Goal: Task Accomplishment & Management: Use online tool/utility

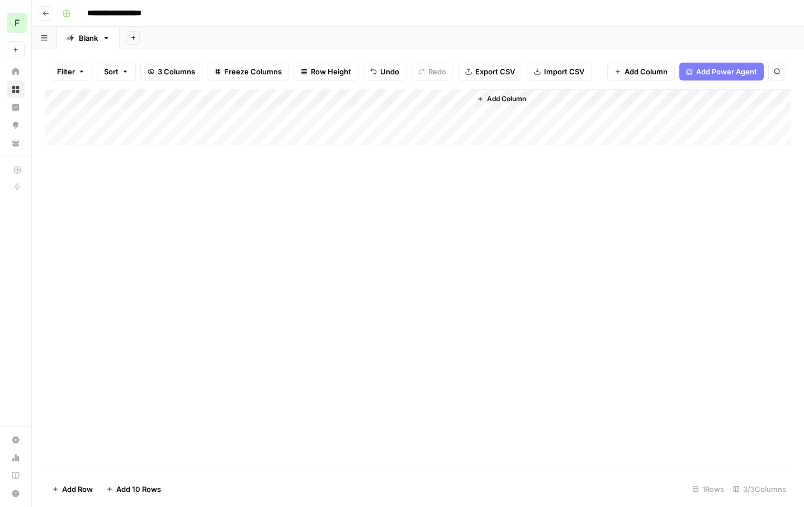
click at [257, 129] on div "Add Column" at bounding box center [418, 117] width 746 height 56
click at [65, 134] on div "Add Column" at bounding box center [418, 126] width 746 height 75
click at [59, 135] on div "Add Column" at bounding box center [418, 126] width 746 height 75
click at [70, 489] on span "Delete 1 Row" at bounding box center [74, 489] width 45 height 11
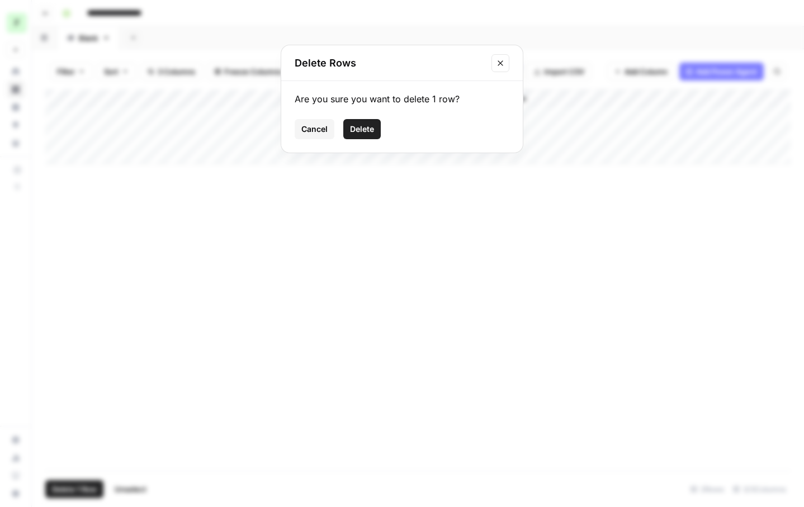
click at [355, 136] on button "Delete" at bounding box center [361, 129] width 37 height 20
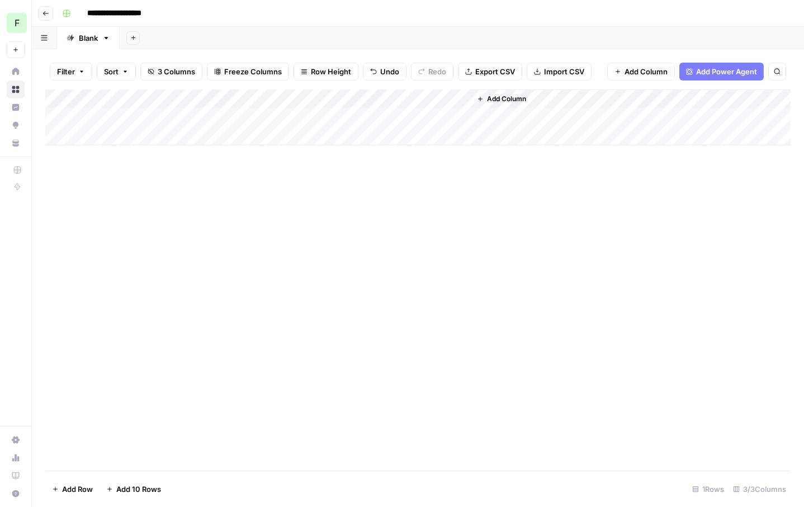
click at [505, 96] on span "Add Column" at bounding box center [506, 99] width 39 height 10
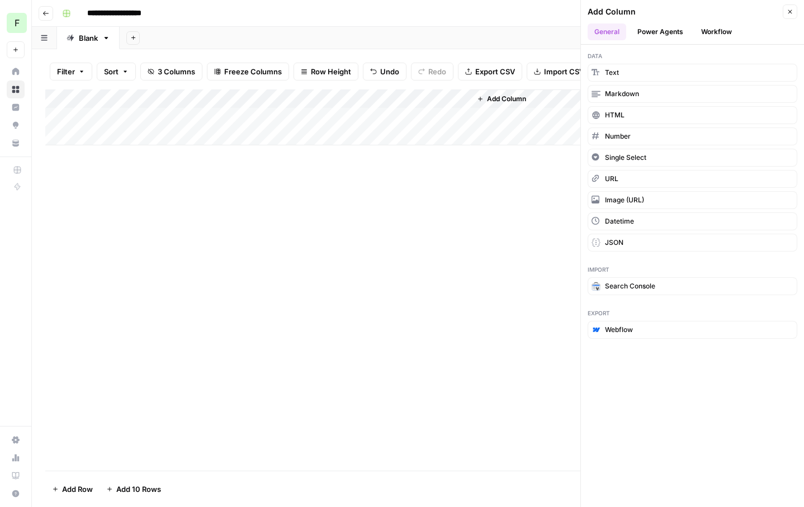
click at [670, 30] on button "Power Agents" at bounding box center [660, 31] width 59 height 17
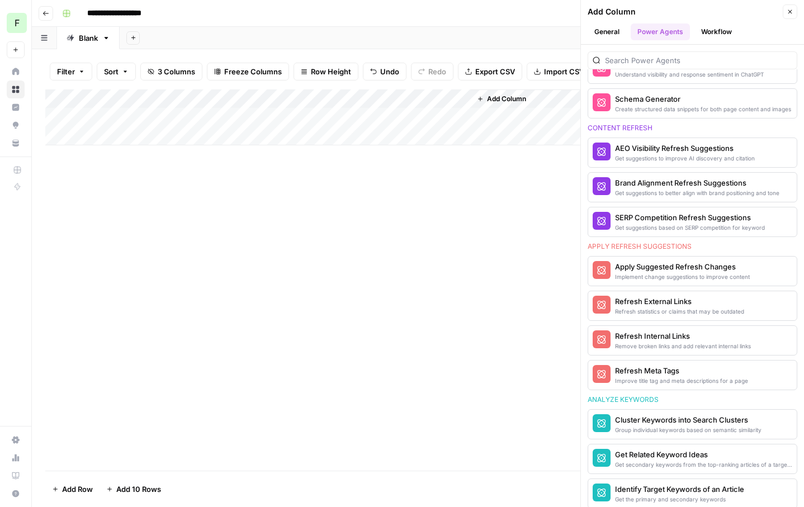
scroll to position [578, 0]
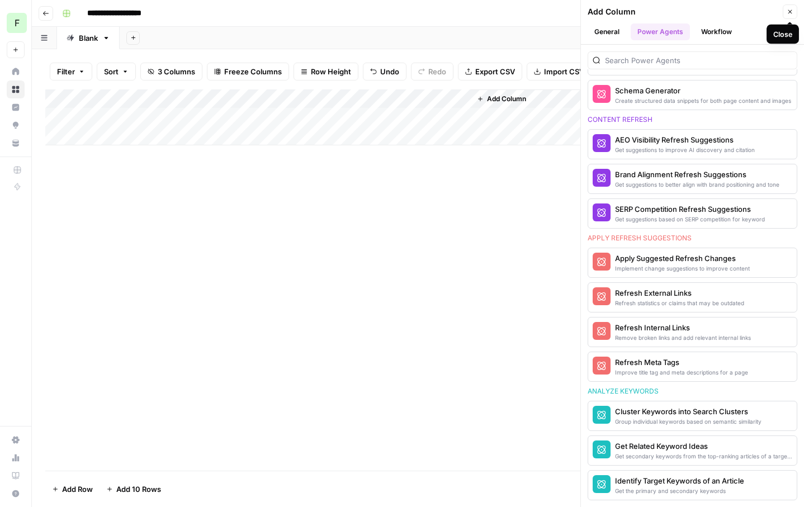
click at [793, 10] on icon "button" at bounding box center [790, 11] width 7 height 7
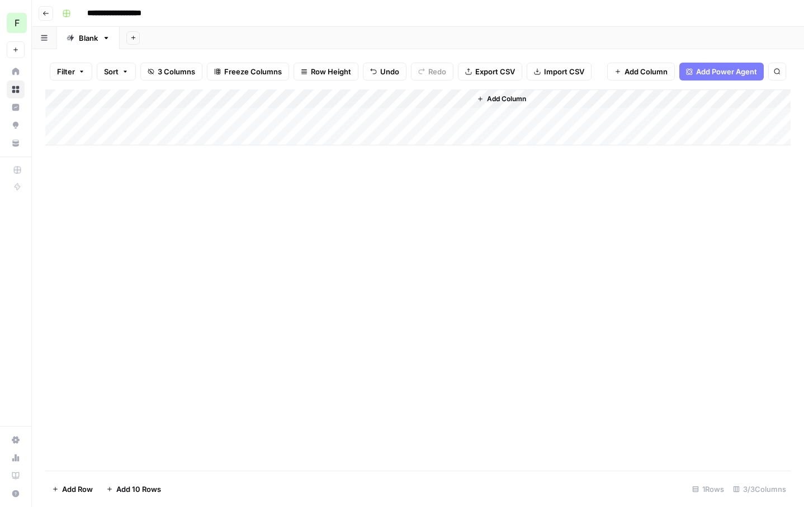
click at [423, 121] on div "Add Column" at bounding box center [418, 117] width 746 height 56
click at [417, 114] on div "Add Column" at bounding box center [418, 117] width 746 height 56
click at [417, 114] on div at bounding box center [420, 117] width 102 height 21
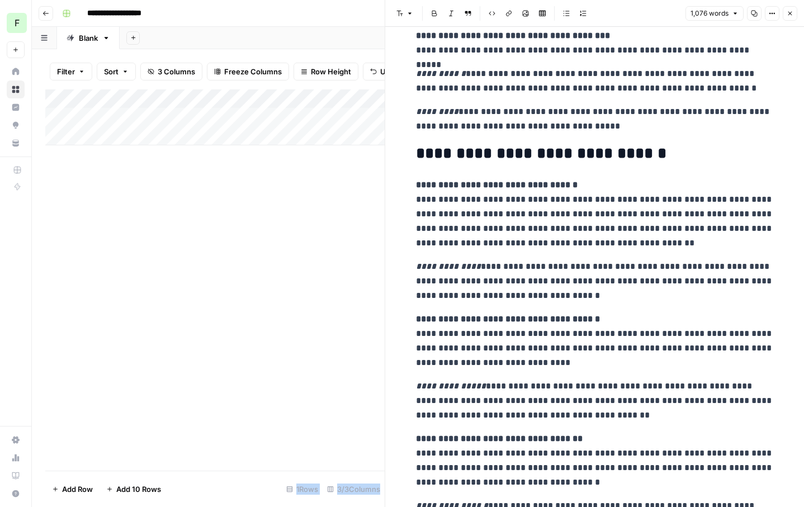
scroll to position [2403, 0]
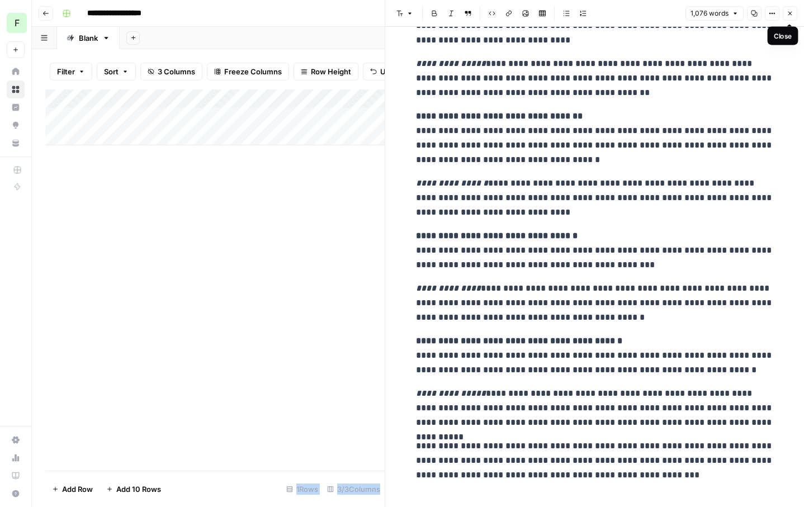
click at [789, 17] on button "Close" at bounding box center [790, 13] width 15 height 15
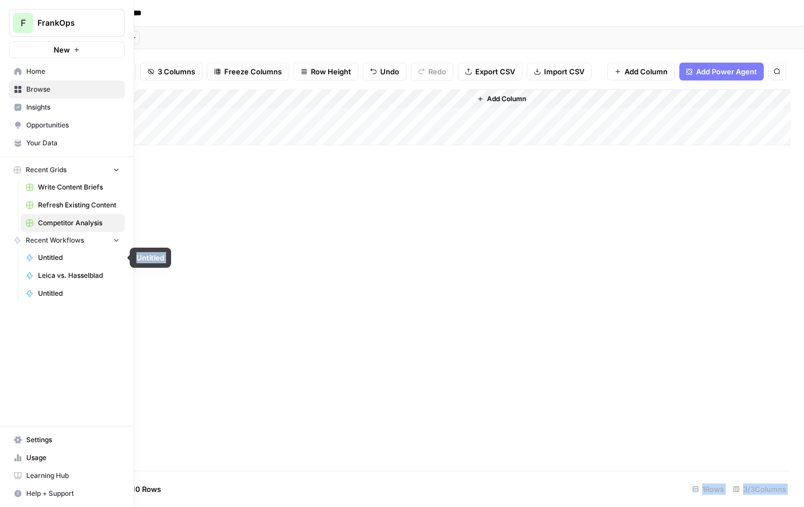
click at [54, 275] on span "Leica vs. Hasselblad" at bounding box center [79, 276] width 82 height 10
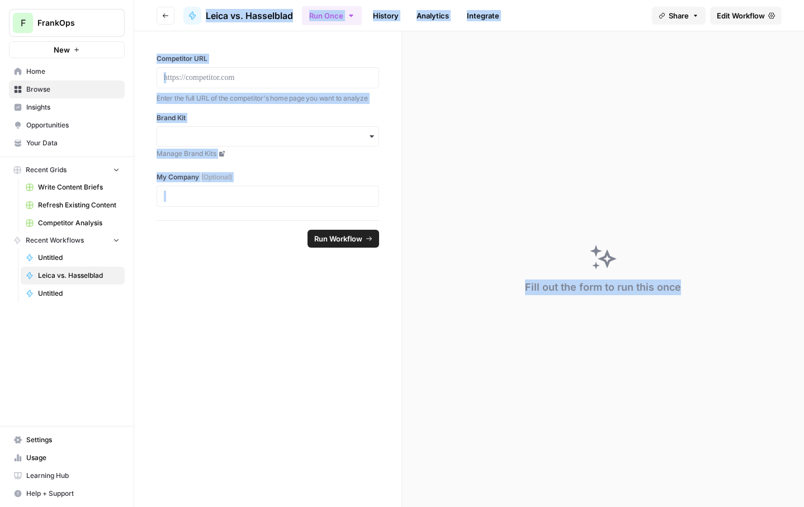
click at [725, 15] on span "Edit Workflow" at bounding box center [741, 15] width 48 height 11
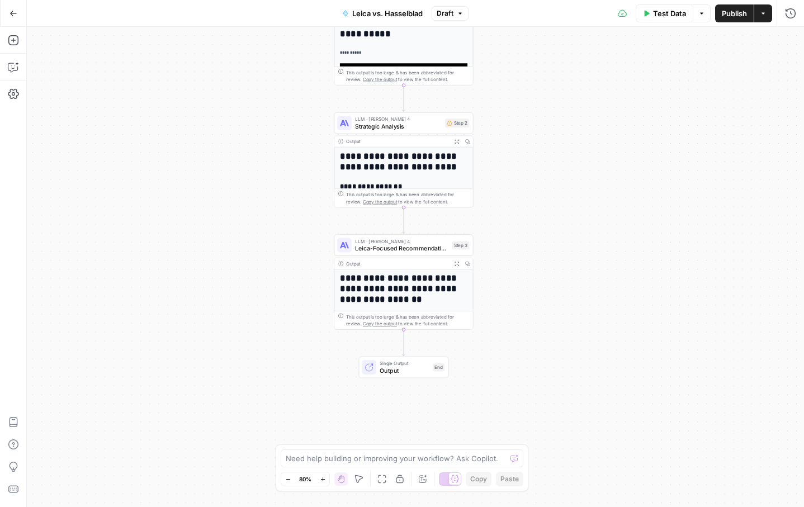
click at [12, 6] on button "Go Back" at bounding box center [13, 13] width 20 height 20
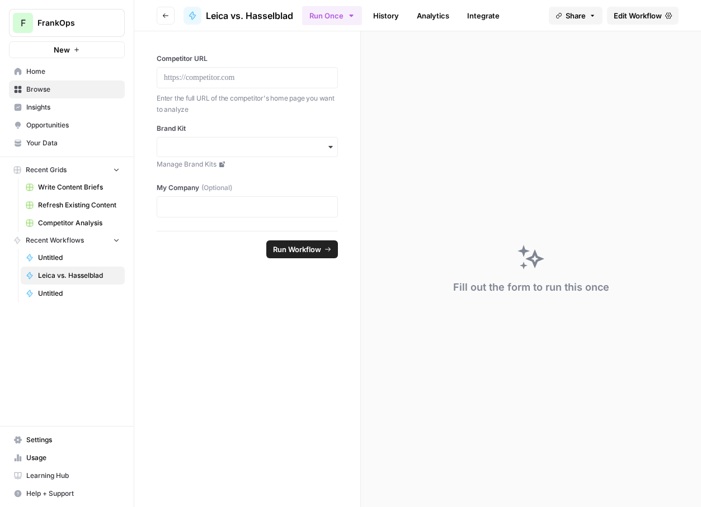
click at [63, 51] on span "New" at bounding box center [62, 49] width 16 height 11
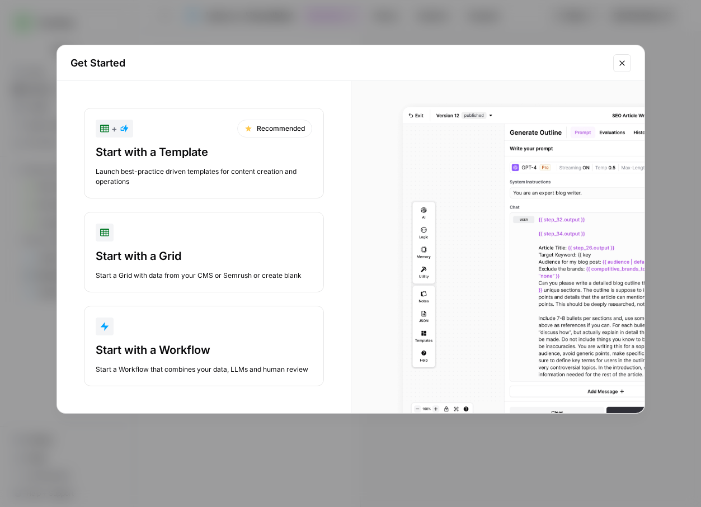
click at [145, 327] on div "button" at bounding box center [204, 327] width 216 height 18
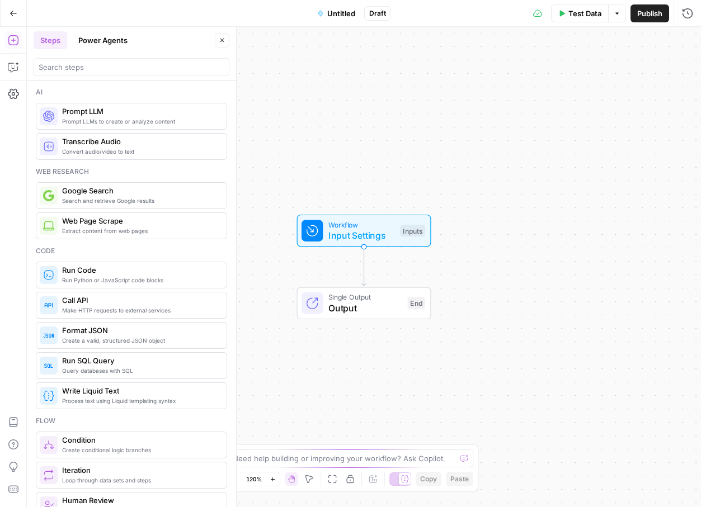
click at [340, 14] on span "Untitled" at bounding box center [341, 13] width 28 height 11
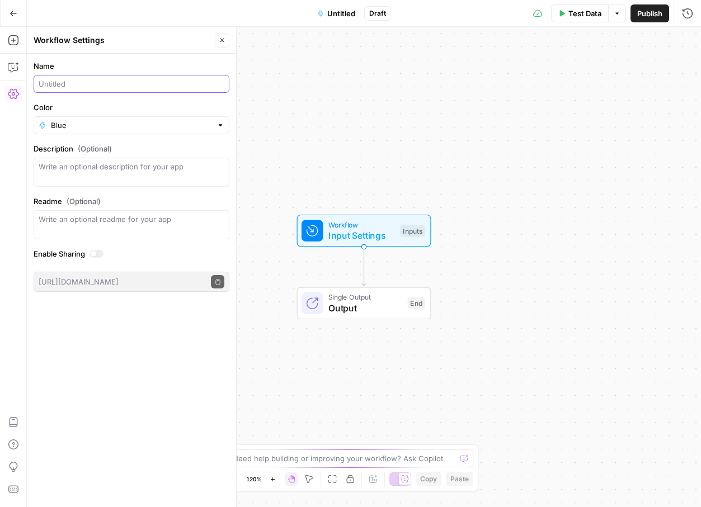
click at [102, 88] on input "Name" at bounding box center [132, 83] width 186 height 11
type input "Smart Image Selector"
click at [113, 129] on input "Color" at bounding box center [131, 125] width 161 height 11
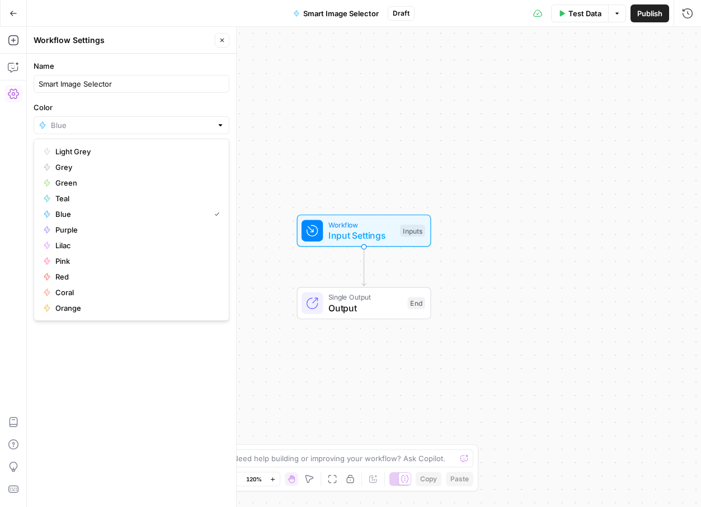
type input "Blue"
click at [106, 419] on div "Name Smart Image Selector Color Blue Description (Optional) Readme (Optional) W…" at bounding box center [131, 281] width 209 height 454
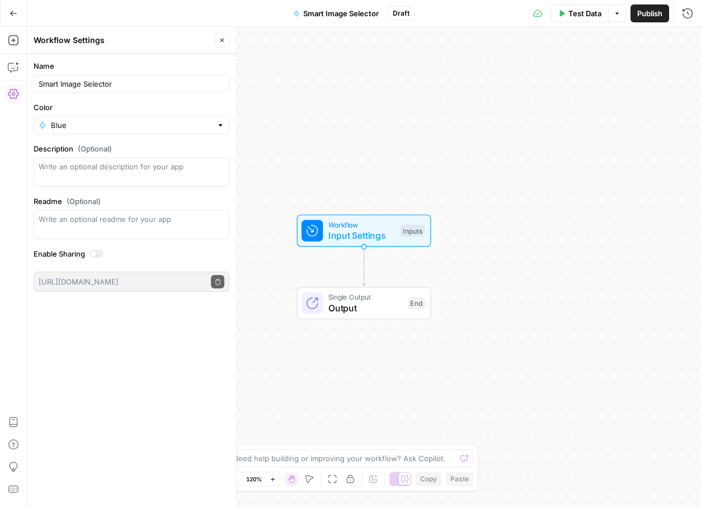
click at [224, 38] on icon "button" at bounding box center [222, 40] width 7 height 7
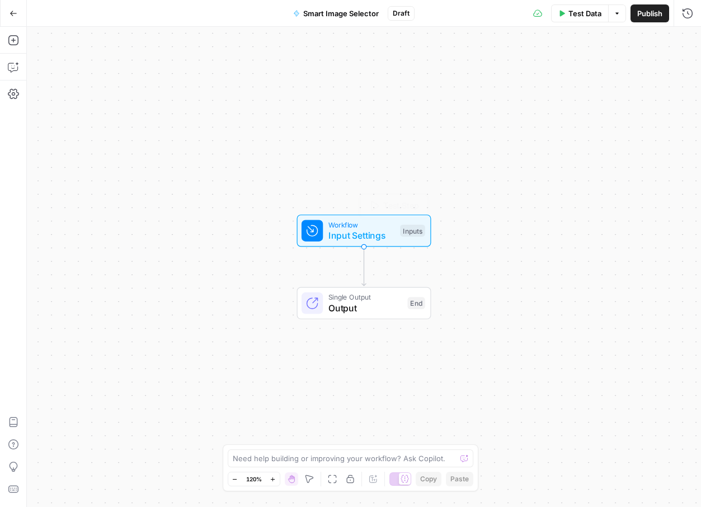
click at [352, 232] on span "Input Settings" at bounding box center [361, 235] width 67 height 13
click at [588, 75] on span "Add Field" at bounding box center [575, 75] width 32 height 11
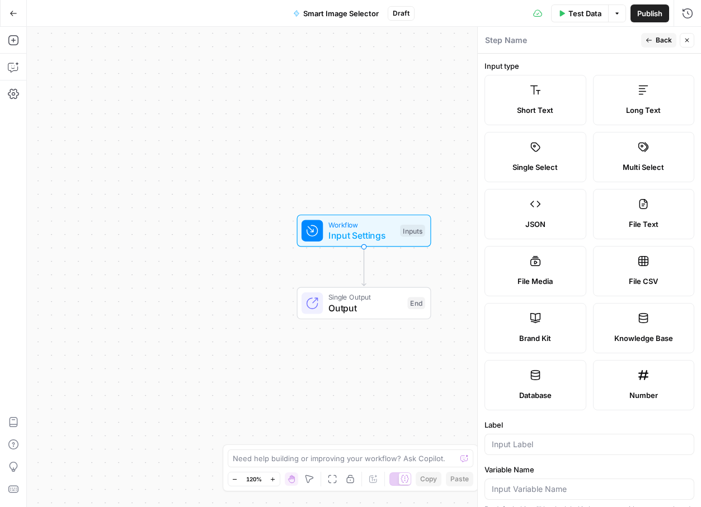
click at [636, 97] on label "Long Text" at bounding box center [644, 100] width 102 height 50
click at [648, 38] on icon "button" at bounding box center [649, 40] width 6 height 4
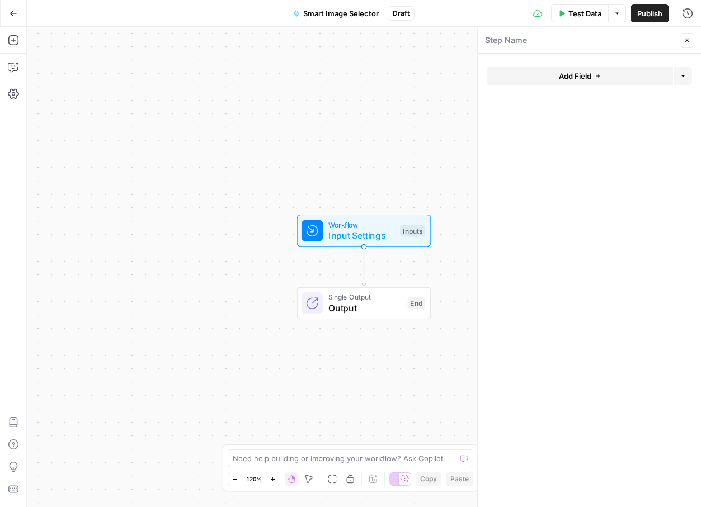
click at [609, 83] on button "Add Field" at bounding box center [580, 76] width 186 height 18
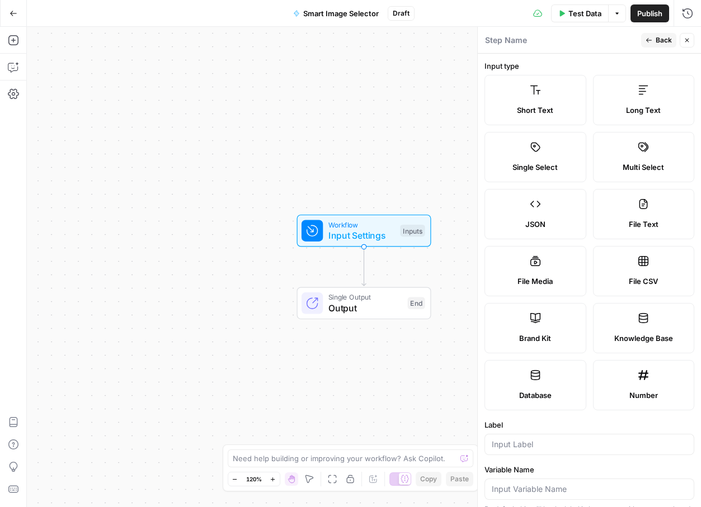
click at [655, 36] on button "Back" at bounding box center [658, 40] width 35 height 15
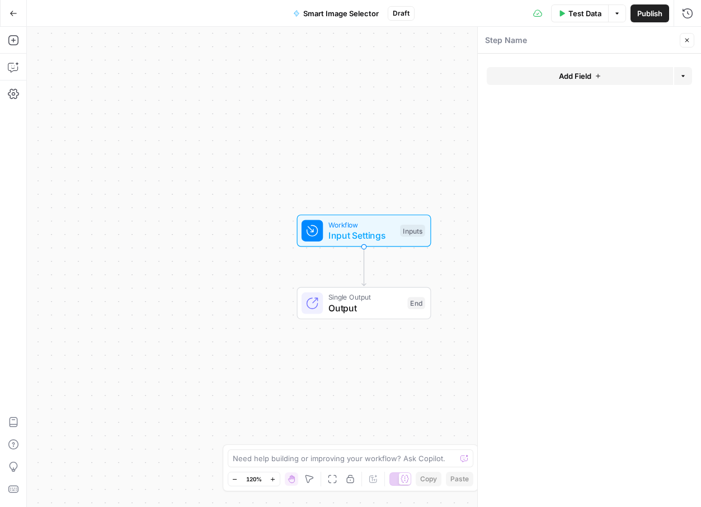
click at [684, 76] on icon "button" at bounding box center [682, 77] width 3 height 2
click at [592, 153] on form "Add Field Options" at bounding box center [589, 281] width 223 height 454
click at [560, 69] on button "Add Field" at bounding box center [580, 76] width 186 height 18
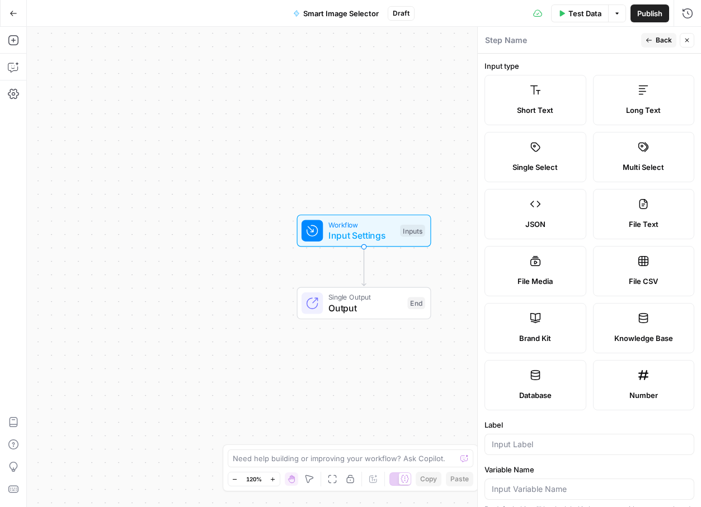
click at [531, 315] on icon at bounding box center [535, 318] width 11 height 11
type input "Brand Kit"
type input "brand_kit"
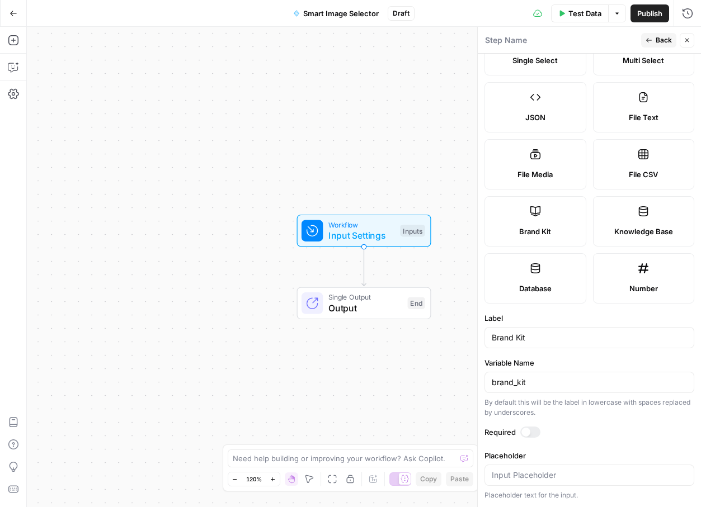
click at [662, 37] on span "Back" at bounding box center [664, 40] width 16 height 10
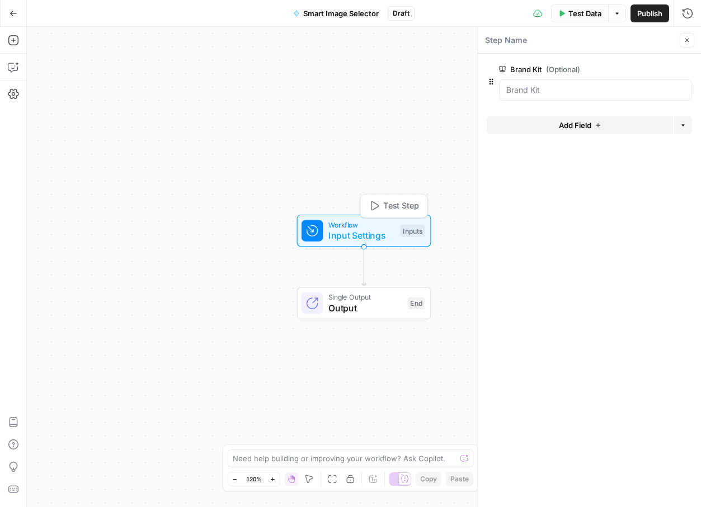
click at [343, 224] on span "Workflow" at bounding box center [361, 224] width 67 height 11
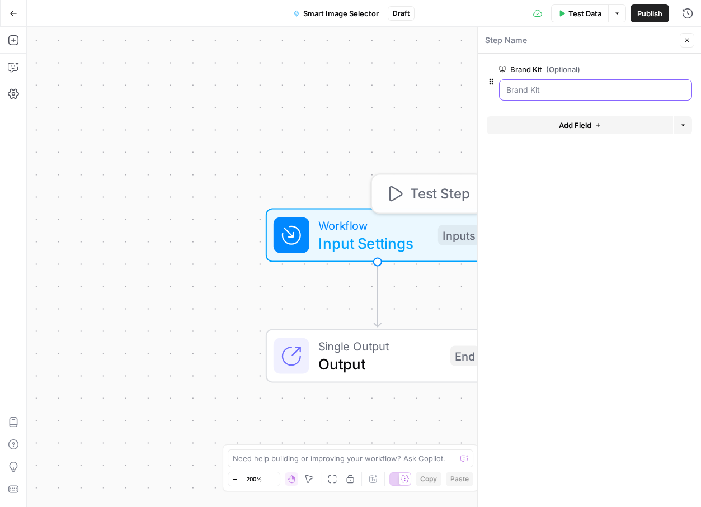
click at [521, 92] on Kit "Brand Kit (Optional)" at bounding box center [595, 89] width 178 height 11
click at [493, 83] on icon "button" at bounding box center [491, 81] width 9 height 9
click at [662, 70] on span "edit field" at bounding box center [650, 69] width 25 height 9
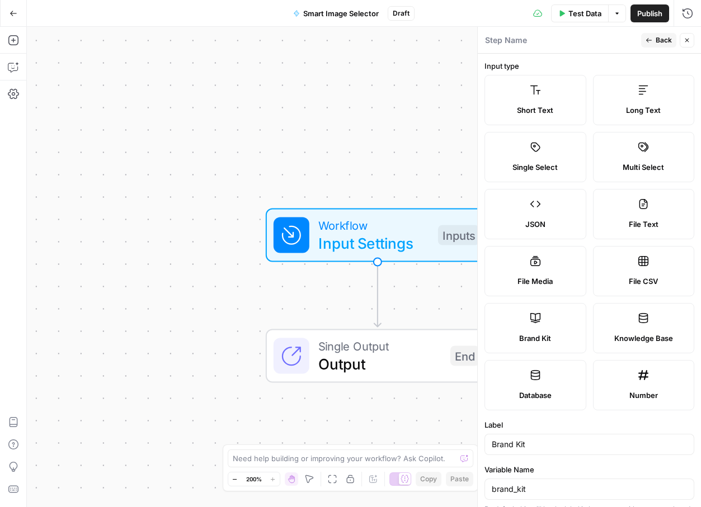
click at [644, 79] on label "Long Text" at bounding box center [644, 100] width 102 height 50
click at [312, 227] on div "Workflow Input Settings Inputs Test Step" at bounding box center [377, 235] width 206 height 38
click at [359, 148] on div "Workflow Input Settings Inputs Single Output Output End" at bounding box center [364, 267] width 674 height 480
click at [689, 40] on icon "button" at bounding box center [687, 40] width 7 height 7
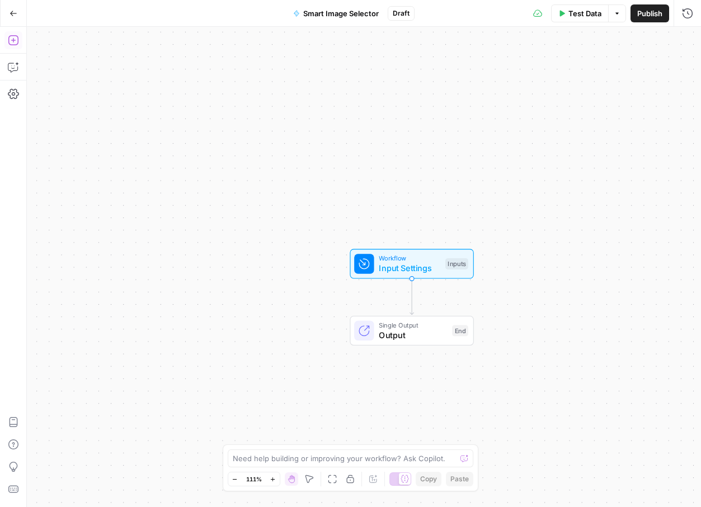
click at [15, 44] on icon "button" at bounding box center [13, 40] width 11 height 11
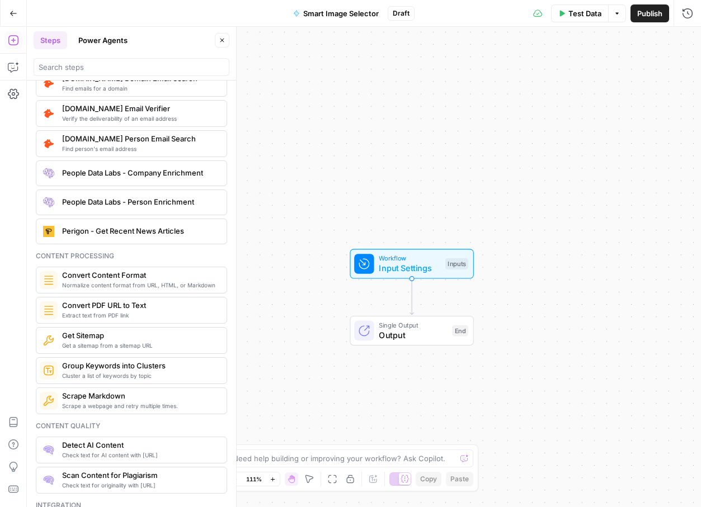
scroll to position [1660, 0]
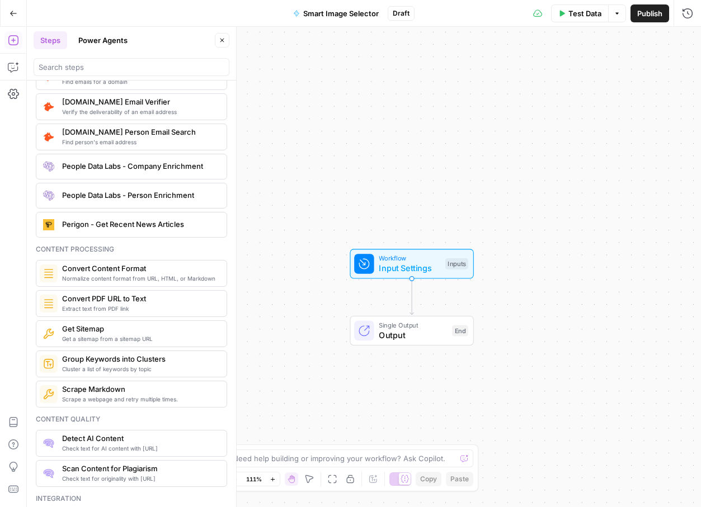
click at [228, 44] on button "Close" at bounding box center [222, 40] width 15 height 15
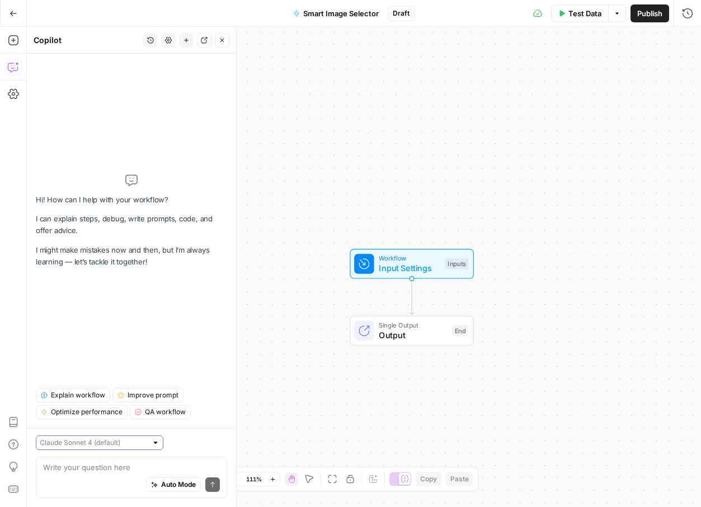
click at [80, 447] on input "text" at bounding box center [93, 442] width 107 height 11
type input "[PERSON_NAME] 4 (default)"
click at [94, 367] on div "Hi! How can I help with your workflow? I can explain steps, debug, write prompt…" at bounding box center [131, 221] width 191 height 317
click at [69, 472] on textarea at bounding box center [131, 467] width 177 height 11
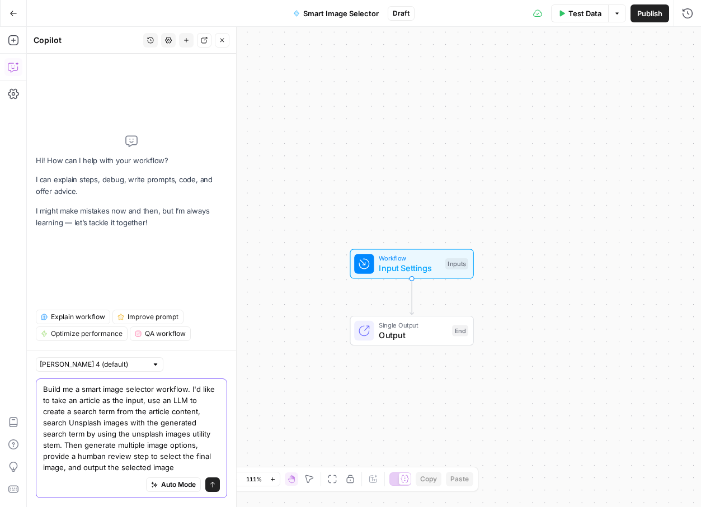
type textarea "Build me a smart image selector workflow. I'd like to take an article as the in…"
click at [213, 486] on icon "submit" at bounding box center [212, 485] width 4 height 6
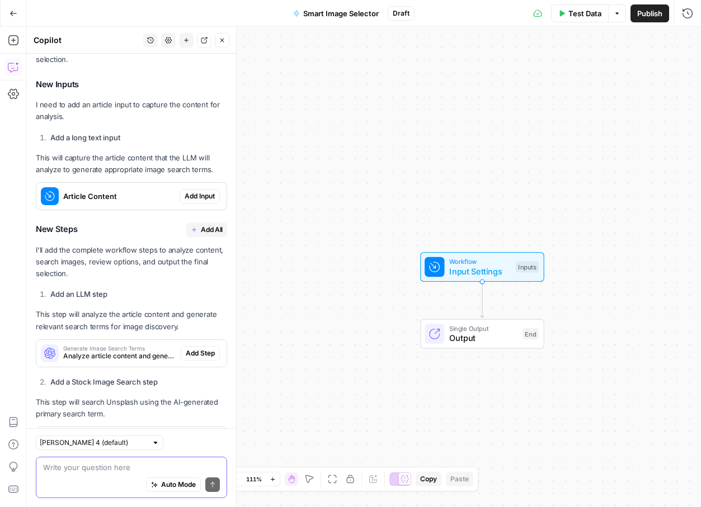
scroll to position [231, 0]
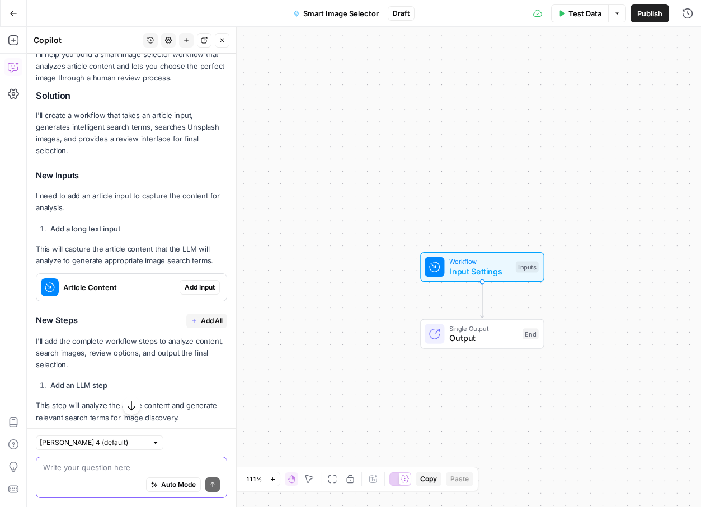
click at [194, 282] on span "Add Input" at bounding box center [200, 287] width 30 height 10
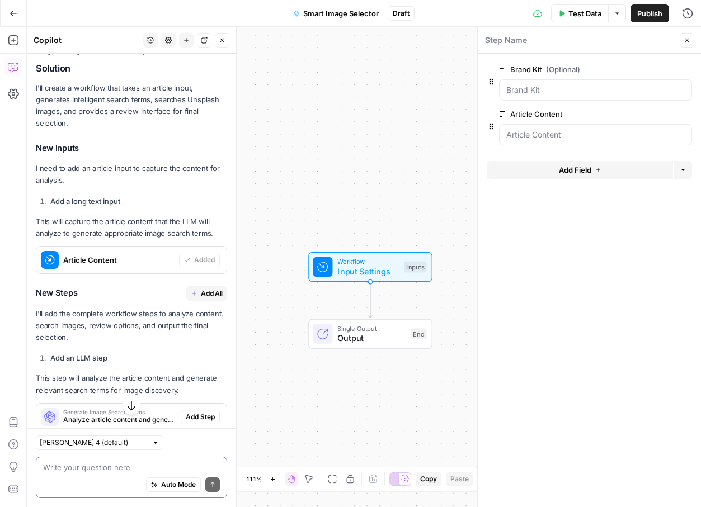
scroll to position [293, 0]
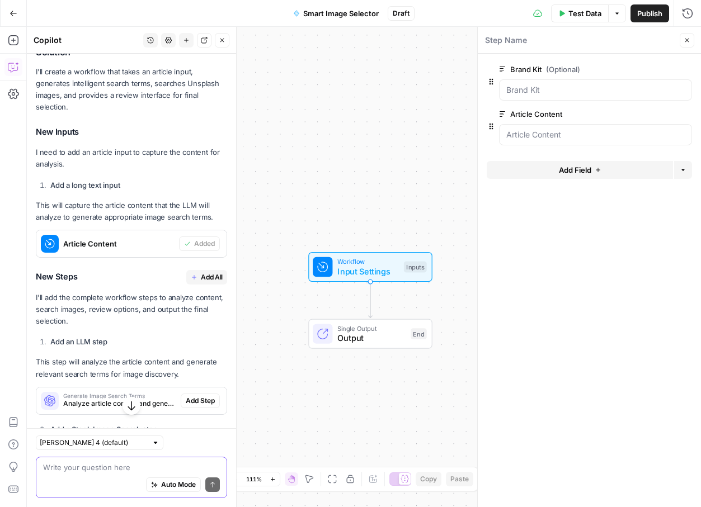
click at [201, 272] on span "Add All" at bounding box center [212, 277] width 22 height 10
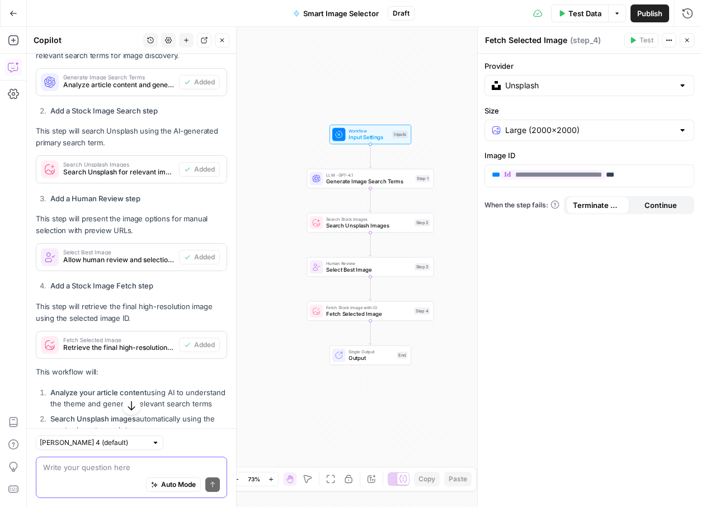
scroll to position [619, 0]
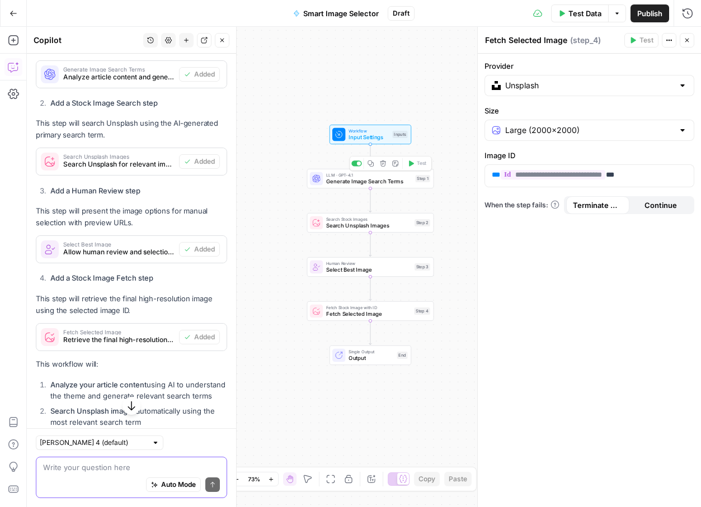
click at [367, 183] on span "Generate Image Search Terms" at bounding box center [369, 181] width 86 height 8
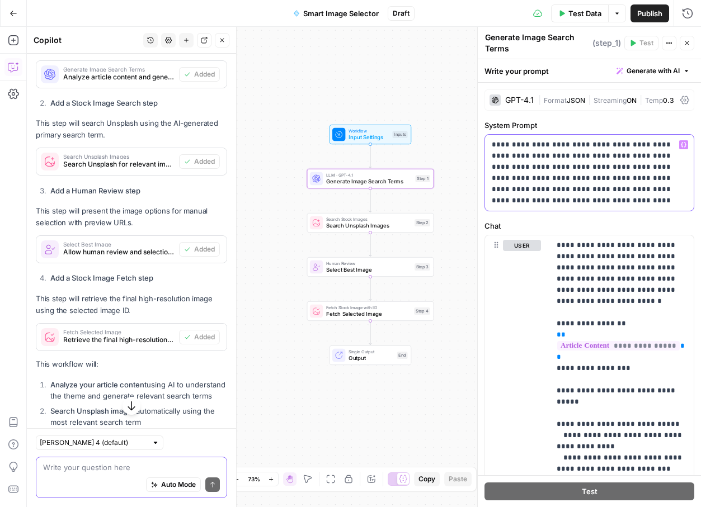
click at [569, 164] on p "**********" at bounding box center [589, 172] width 195 height 67
click at [545, 151] on p "**********" at bounding box center [589, 172] width 195 height 67
click at [520, 208] on div "**********" at bounding box center [589, 173] width 209 height 76
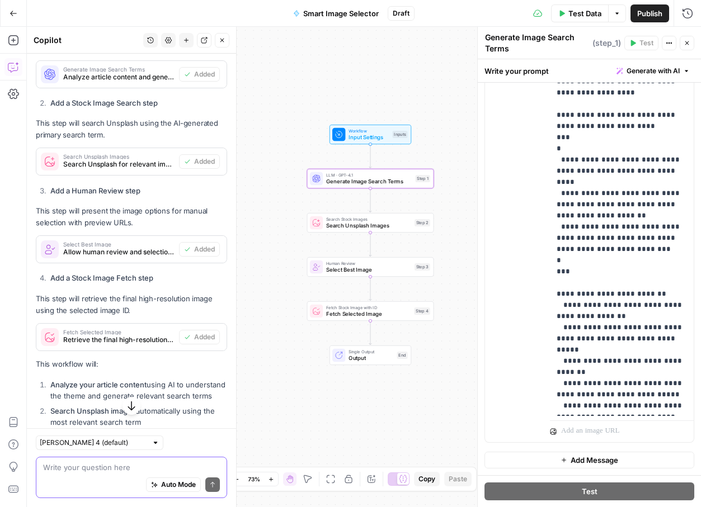
scroll to position [0, 0]
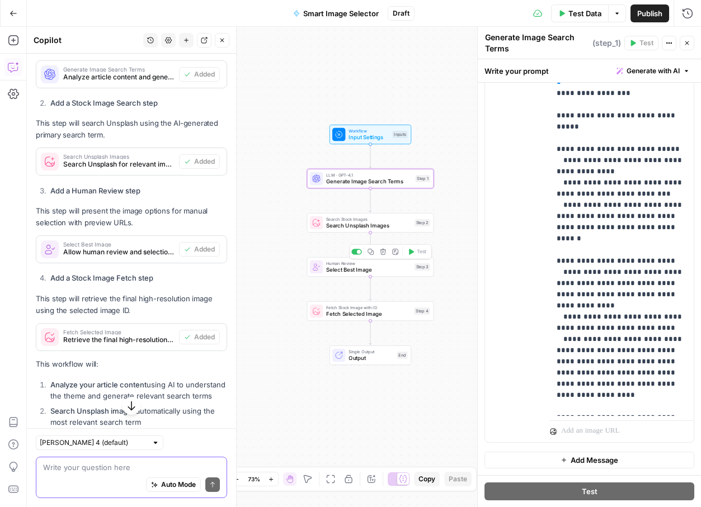
click at [354, 224] on span "Search Unsplash Images" at bounding box center [368, 226] width 85 height 8
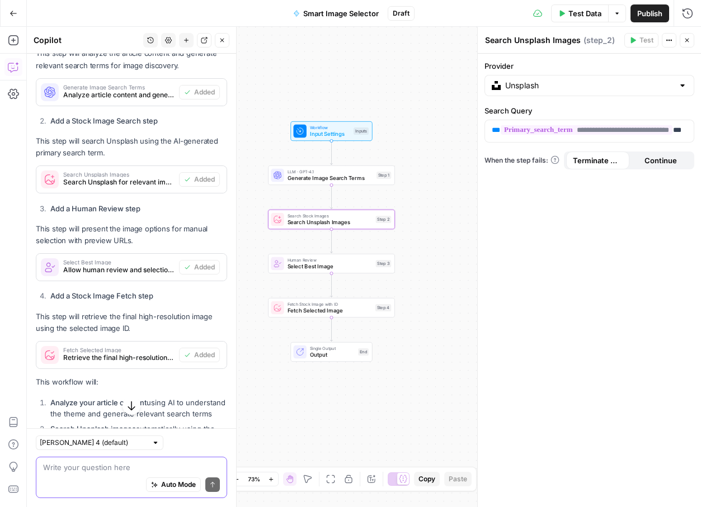
scroll to position [619, 0]
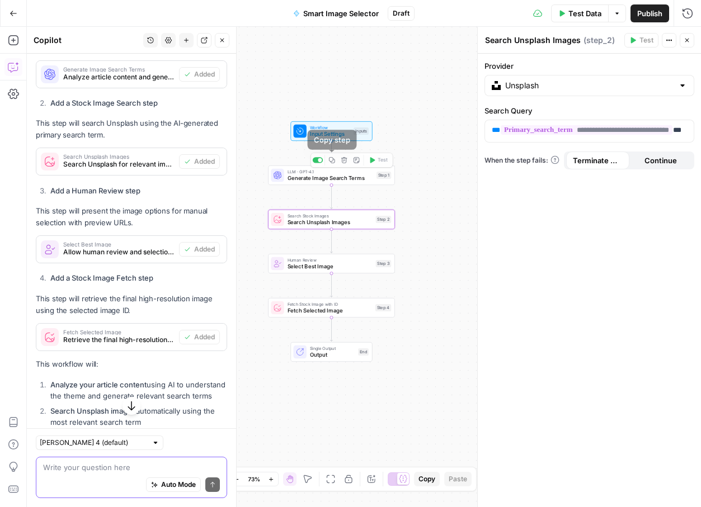
click at [322, 128] on span "Workflow" at bounding box center [330, 127] width 40 height 7
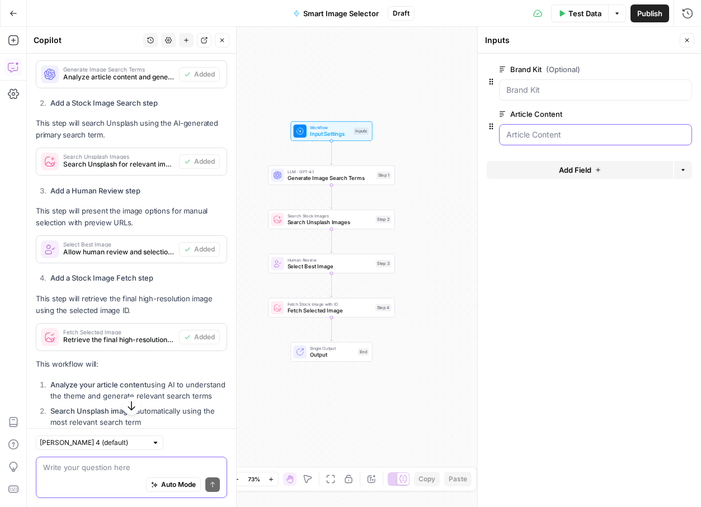
click at [529, 135] on Content "Article Content" at bounding box center [595, 134] width 178 height 11
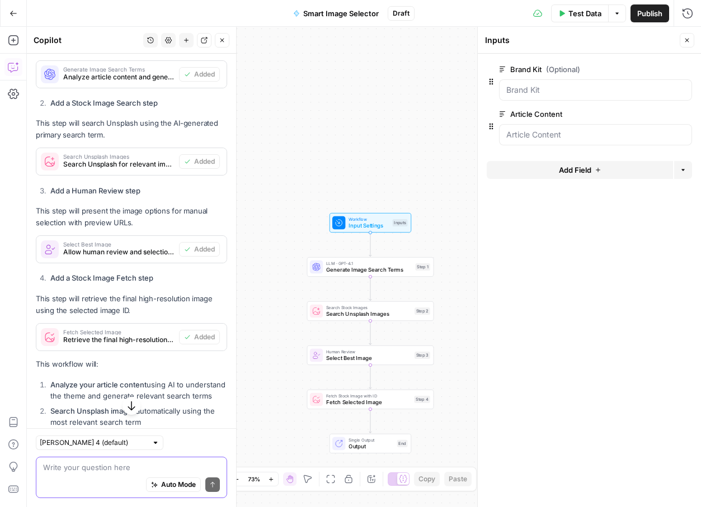
click at [615, 11] on icon "button" at bounding box center [617, 13] width 7 height 7
click at [593, 253] on form "Brand Kit (Optional) edit field Delete group Article Content edit field Delete …" at bounding box center [589, 281] width 223 height 454
click at [12, 41] on icon "button" at bounding box center [13, 40] width 11 height 11
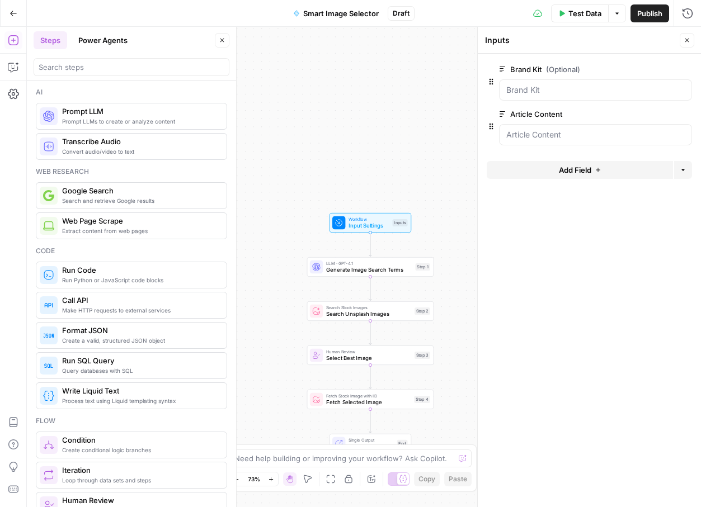
click at [11, 16] on icon "button" at bounding box center [14, 14] width 8 height 8
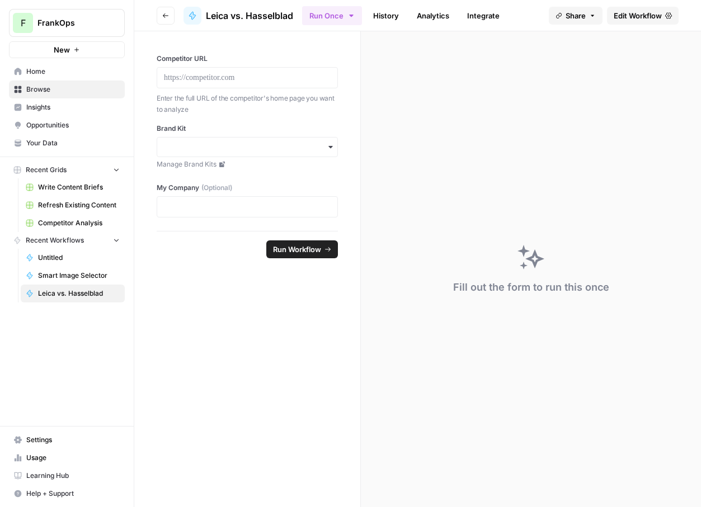
click at [60, 54] on span "New" at bounding box center [62, 49] width 16 height 11
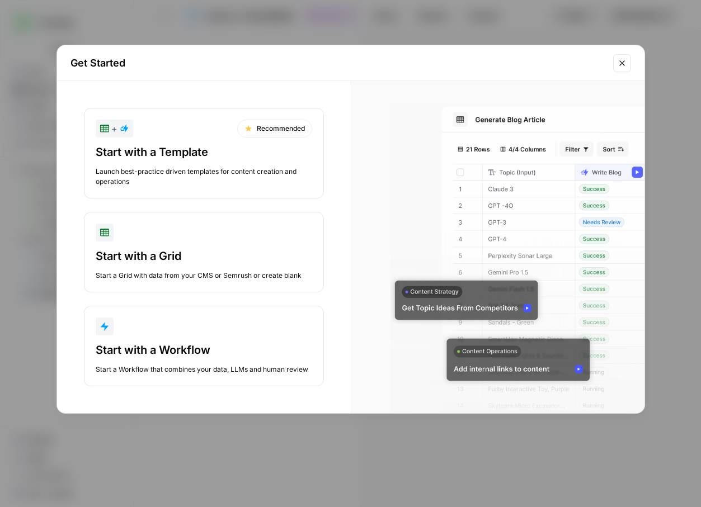
click at [197, 139] on button "+ Recommended Start with a Template Launch best-practice driven templates for c…" at bounding box center [204, 153] width 240 height 91
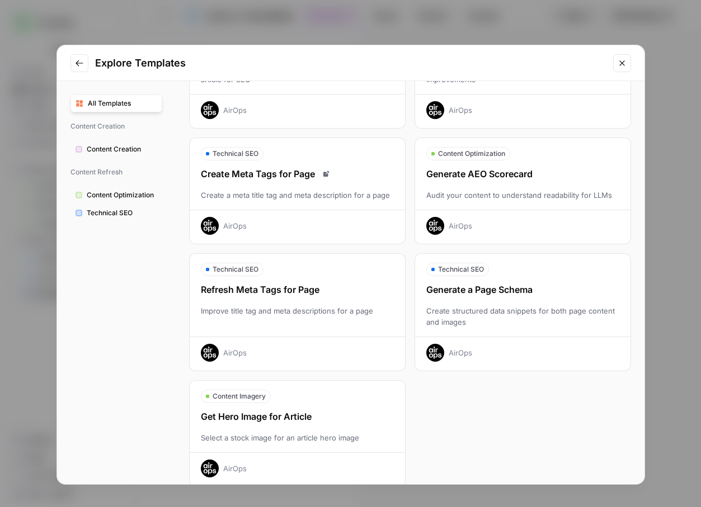
scroll to position [258, 0]
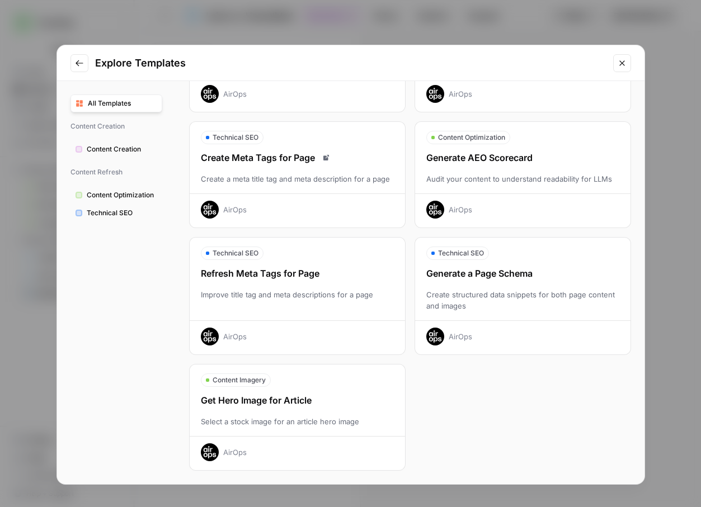
click at [274, 404] on div "Get Hero Image for Article" at bounding box center [297, 400] width 215 height 13
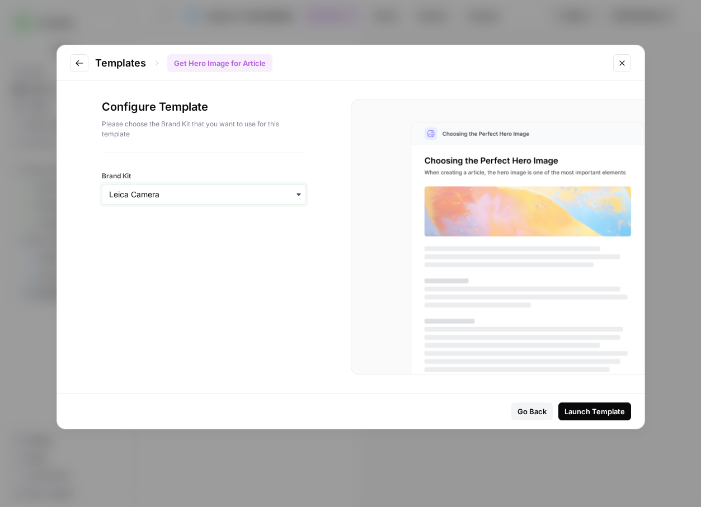
click at [225, 195] on input "Brand Kit" at bounding box center [204, 194] width 190 height 11
click at [230, 158] on div "Brand Kit" at bounding box center [204, 178] width 204 height 51
click at [79, 59] on icon "Go to previous step" at bounding box center [79, 63] width 9 height 9
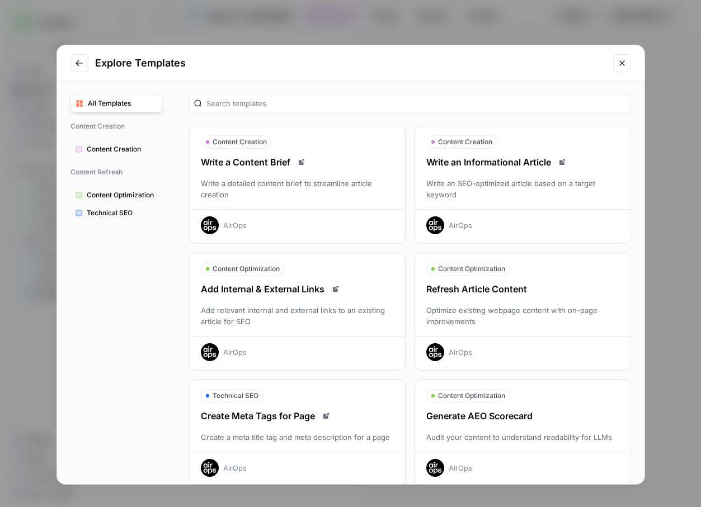
click at [115, 105] on span "All Templates" at bounding box center [122, 103] width 69 height 10
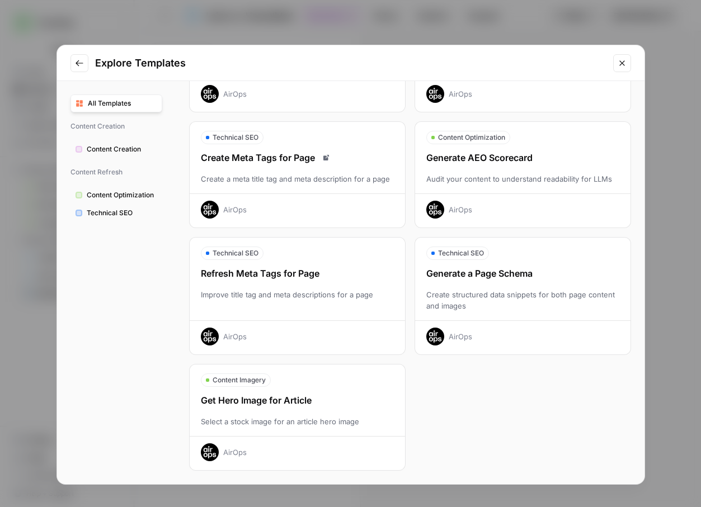
click at [274, 415] on div "Get Hero Image for Article Select a stock image for an article hero image AirOps" at bounding box center [297, 428] width 215 height 68
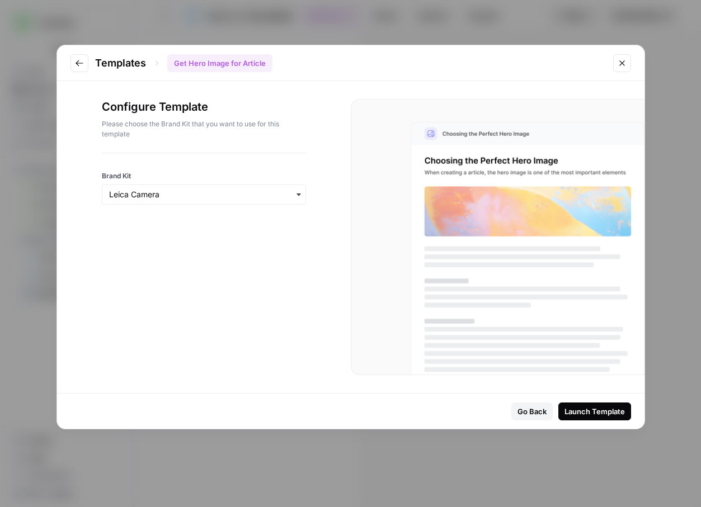
click at [540, 413] on div "Go Back" at bounding box center [531, 411] width 29 height 11
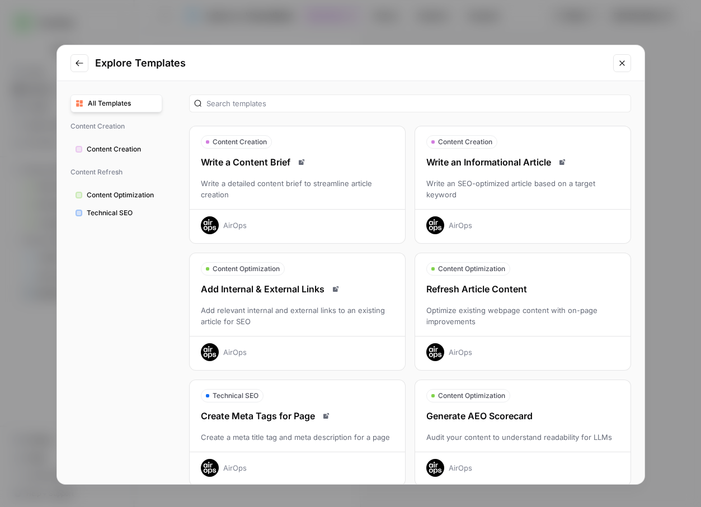
click at [293, 198] on div "Write a detailed content brief to streamline article creation" at bounding box center [297, 189] width 215 height 22
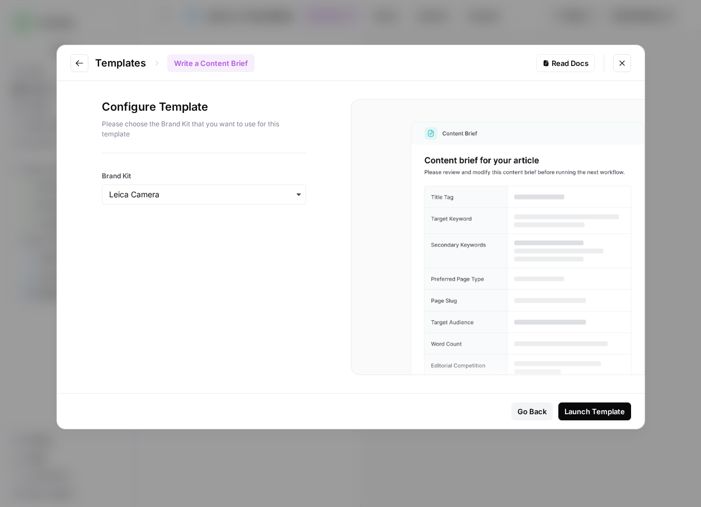
click at [82, 62] on icon "Go to previous step" at bounding box center [79, 63] width 9 height 9
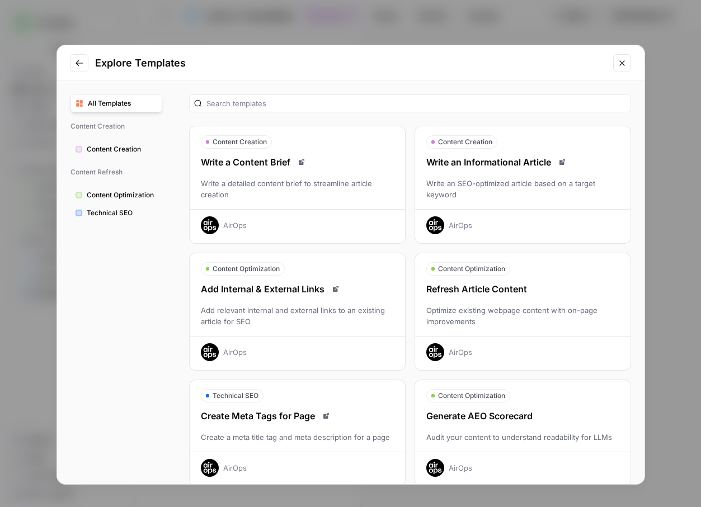
click at [82, 62] on icon "Go to previous step" at bounding box center [79, 63] width 9 height 9
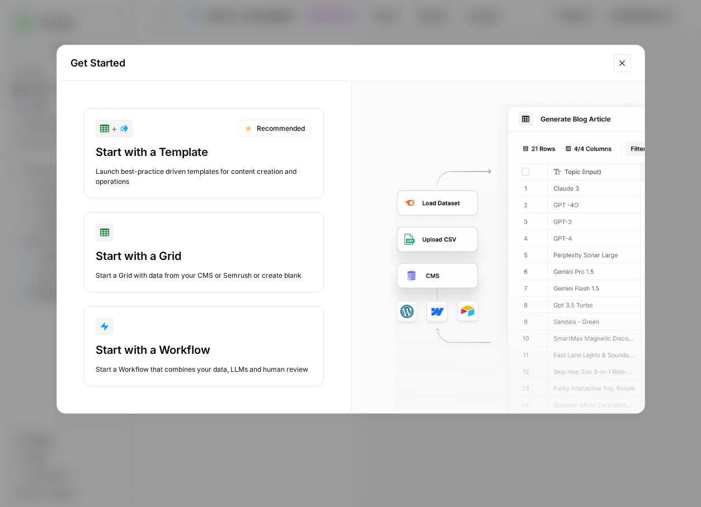
click at [147, 251] on div "Start with a Grid" at bounding box center [204, 256] width 216 height 16
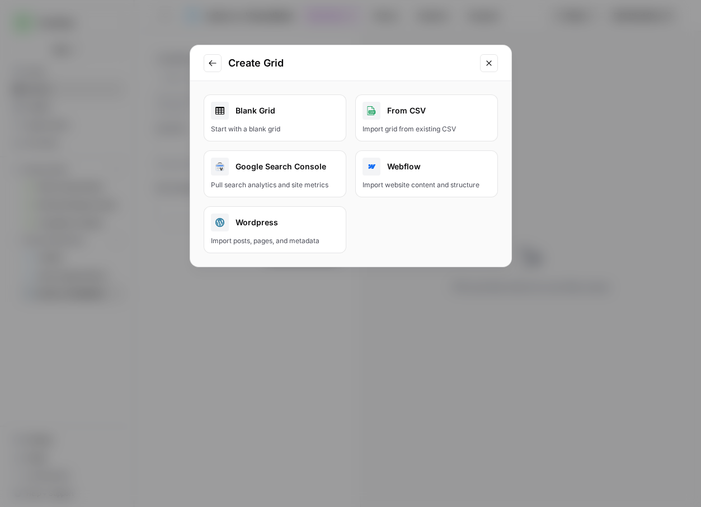
click at [286, 107] on div "Blank Grid" at bounding box center [275, 111] width 128 height 18
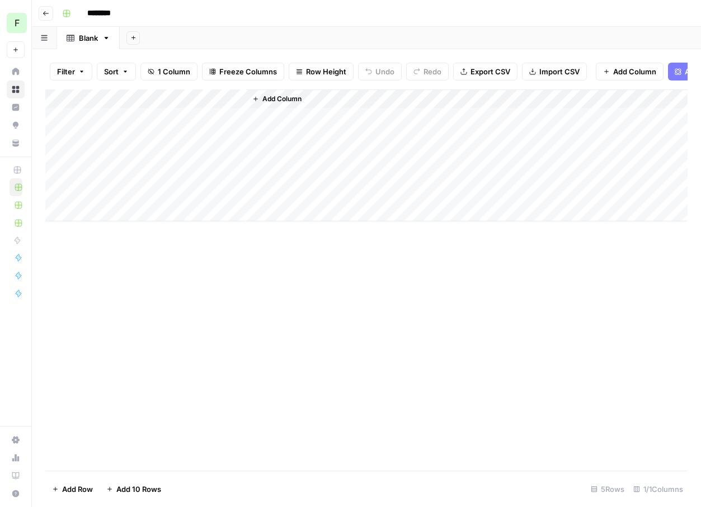
click at [114, 115] on div "Add Column" at bounding box center [366, 155] width 642 height 132
type textarea "**********"
click at [479, 351] on div "Add Column" at bounding box center [366, 279] width 642 height 381
click at [685, 73] on span "Add Power Agent" at bounding box center [715, 71] width 61 height 11
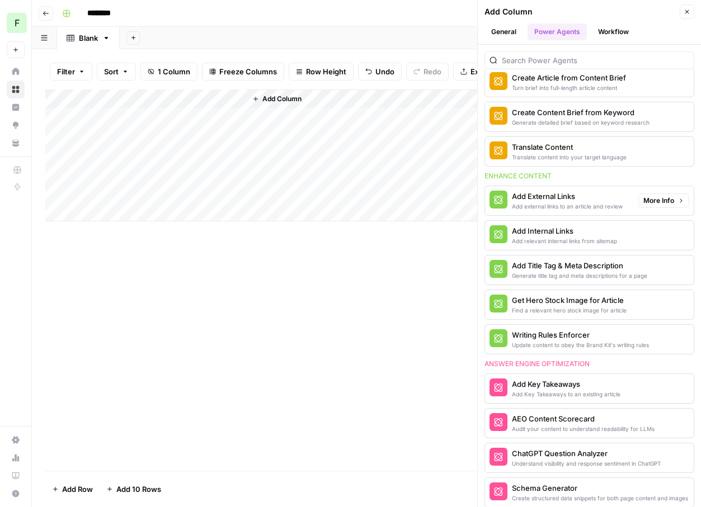
scroll to position [182, 0]
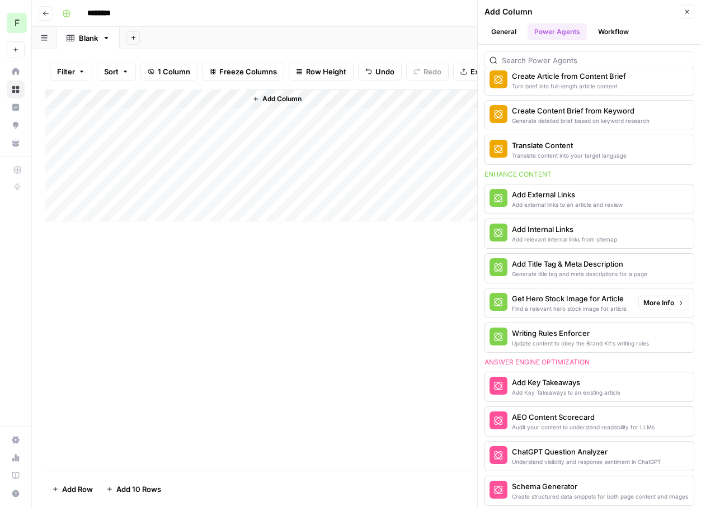
click at [535, 307] on div "Find a relevant hero stock image for article" at bounding box center [569, 308] width 115 height 9
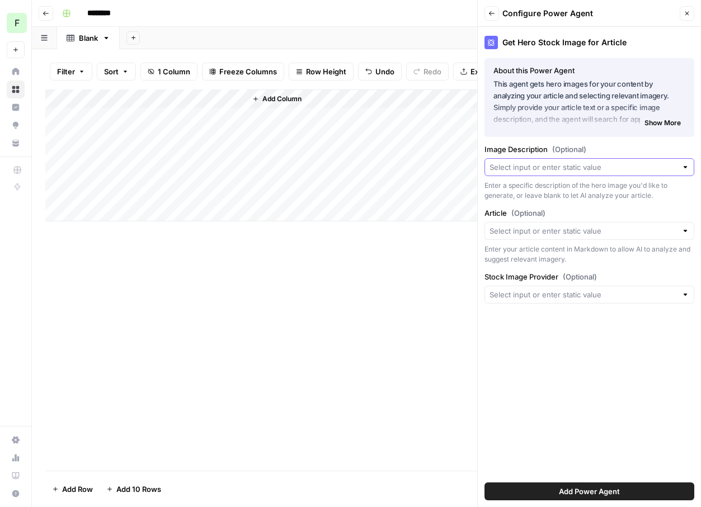
click at [519, 167] on input "Image Description (Optional)" at bounding box center [582, 167] width 187 height 11
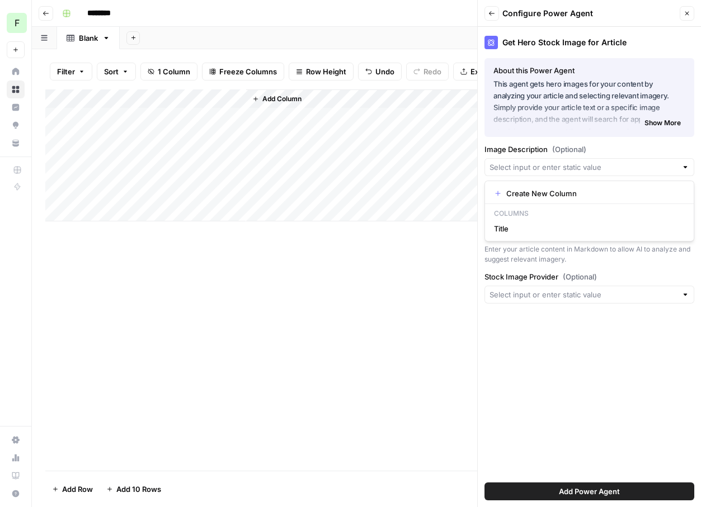
click at [528, 320] on div "Get Hero Stock Image for Article About this Power Agent This agent gets hero im…" at bounding box center [589, 267] width 223 height 480
click at [579, 492] on span "Add Power Agent" at bounding box center [589, 491] width 61 height 11
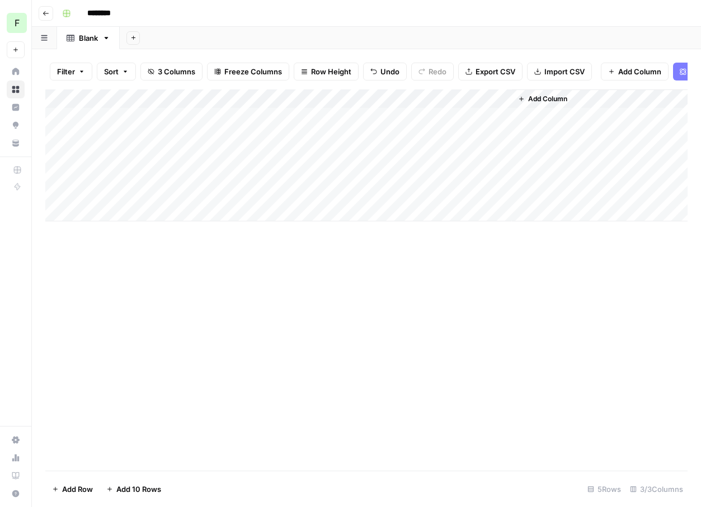
click at [262, 116] on div "Add Column" at bounding box center [366, 155] width 642 height 132
click at [222, 285] on div "Add Column" at bounding box center [366, 279] width 642 height 381
click at [402, 114] on div "Add Column" at bounding box center [366, 155] width 642 height 132
click at [389, 100] on div "Add Column" at bounding box center [366, 155] width 642 height 132
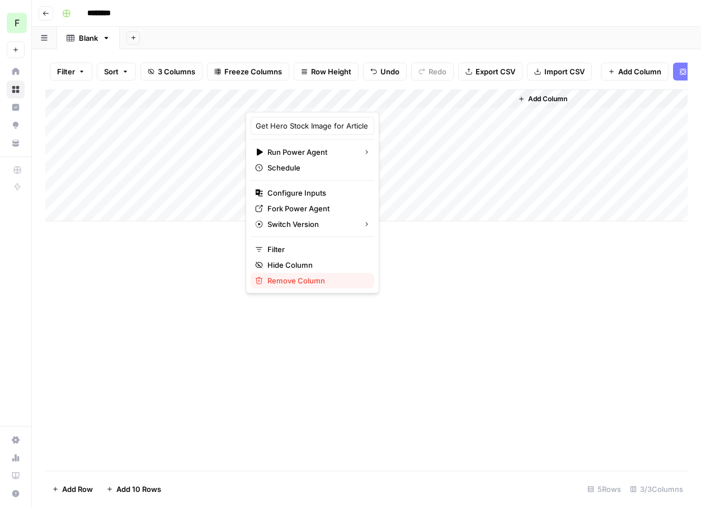
click at [291, 280] on span "Remove Column" at bounding box center [316, 280] width 98 height 11
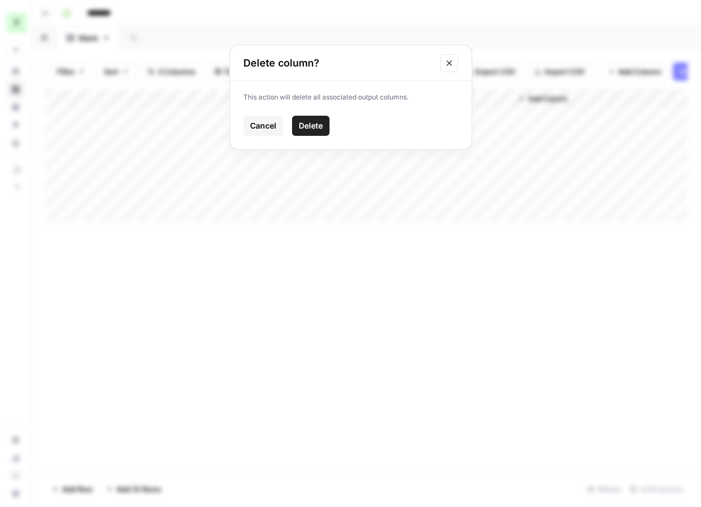
click at [313, 130] on span "Delete" at bounding box center [311, 125] width 24 height 11
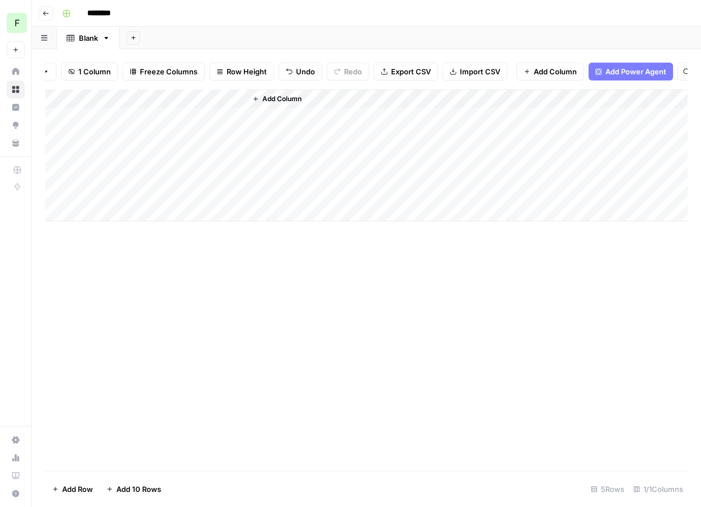
scroll to position [0, 91]
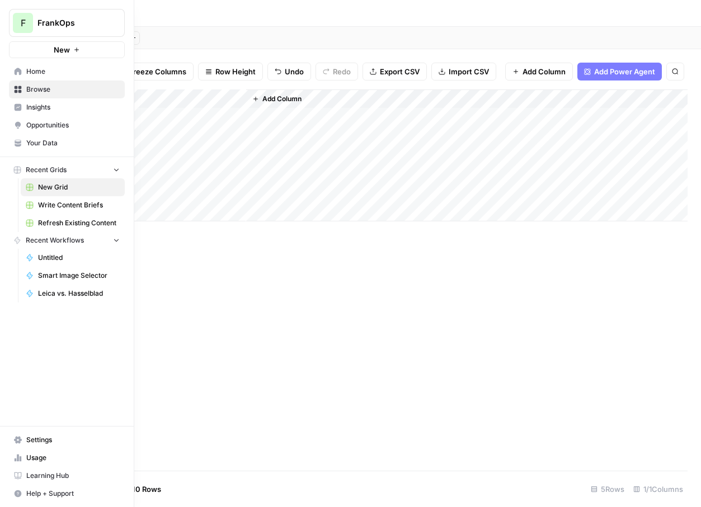
click at [53, 139] on span "Your Data" at bounding box center [72, 143] width 93 height 10
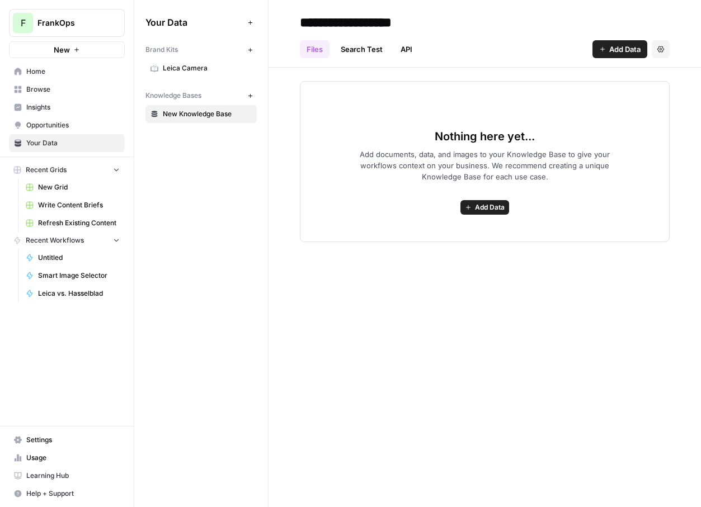
click at [246, 23] on button "Add Data" at bounding box center [249, 22] width 13 height 13
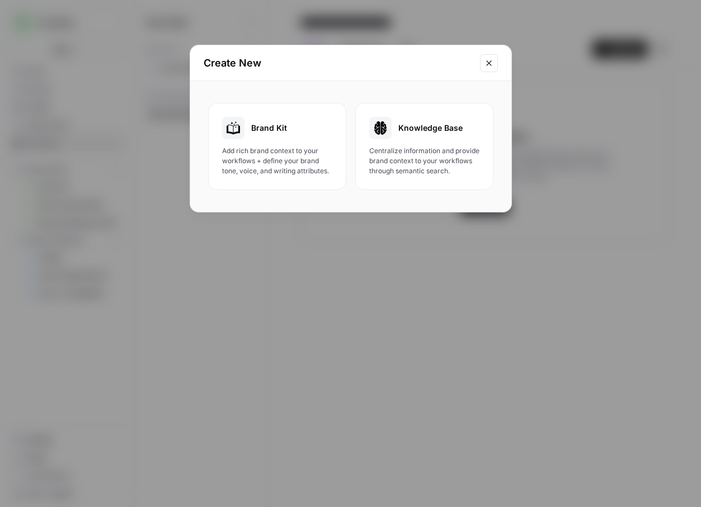
click at [383, 169] on span "Centralize information and provide brand context to your workflows through sema…" at bounding box center [424, 161] width 110 height 30
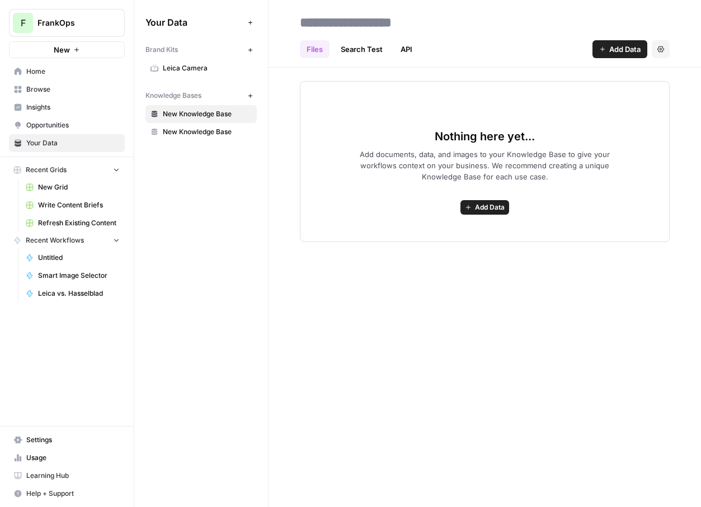
click at [479, 212] on span "Add Data" at bounding box center [490, 207] width 30 height 10
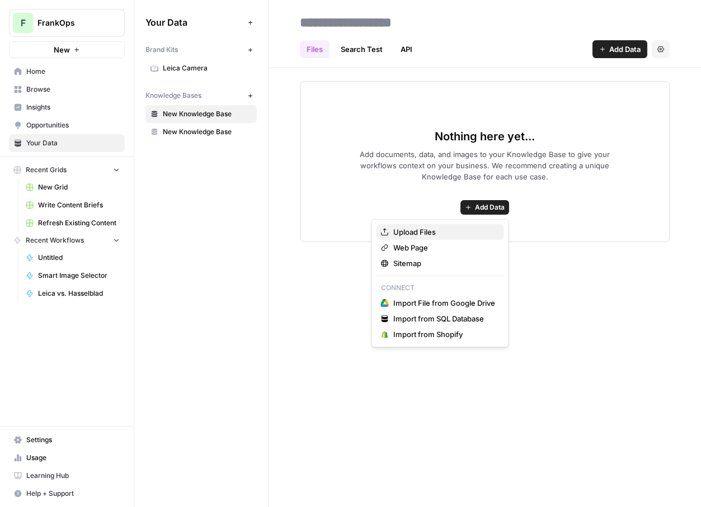
click at [421, 234] on span "Upload Files" at bounding box center [444, 232] width 102 height 11
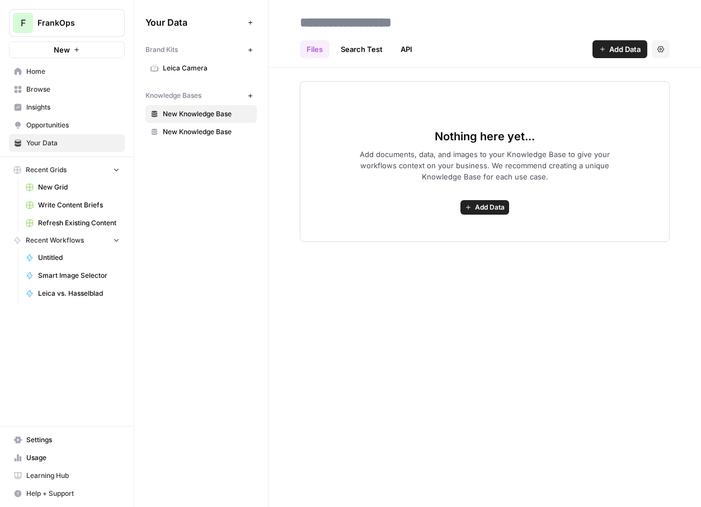
click at [474, 206] on button "Add Data" at bounding box center [484, 207] width 49 height 15
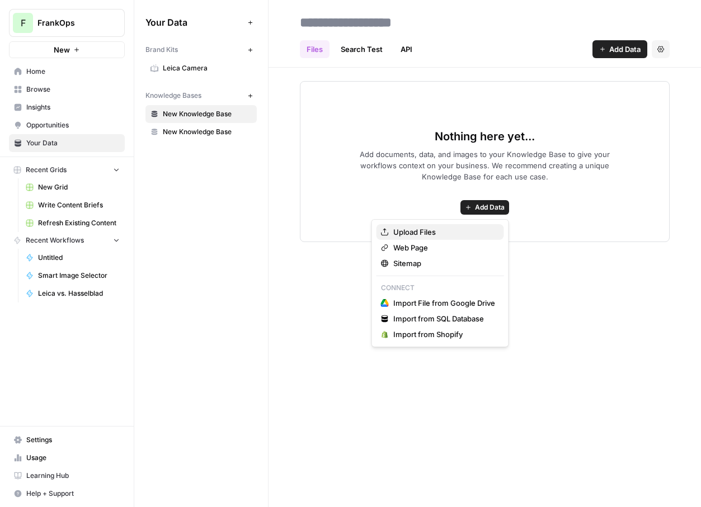
click at [387, 225] on button "Upload Files" at bounding box center [440, 232] width 128 height 16
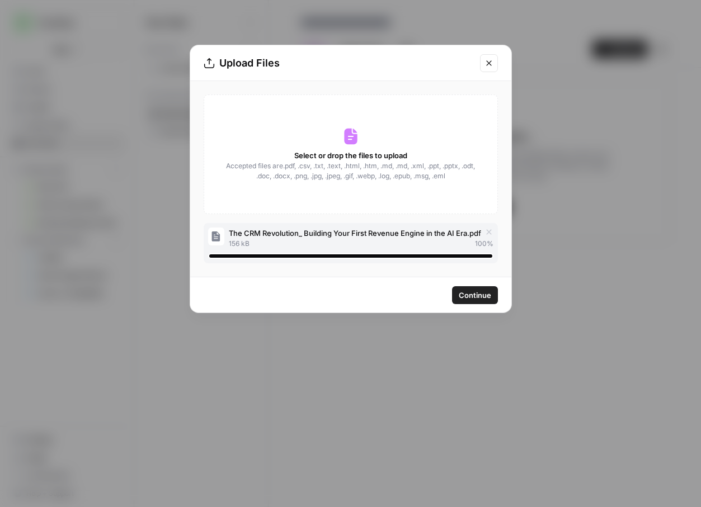
click at [482, 292] on span "Continue" at bounding box center [475, 295] width 32 height 11
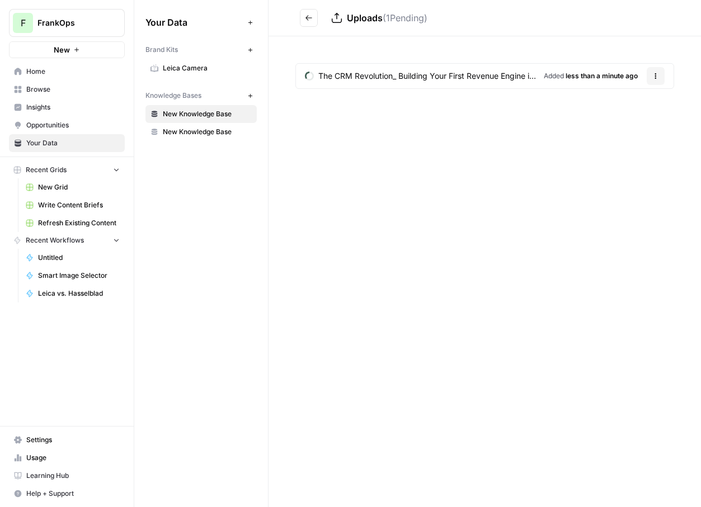
click at [66, 69] on span "Home" at bounding box center [72, 72] width 93 height 10
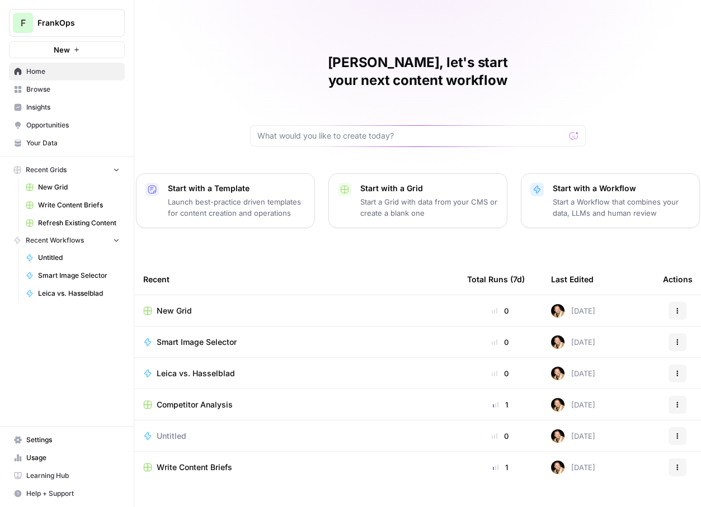
click at [172, 305] on span "New Grid" at bounding box center [174, 310] width 35 height 11
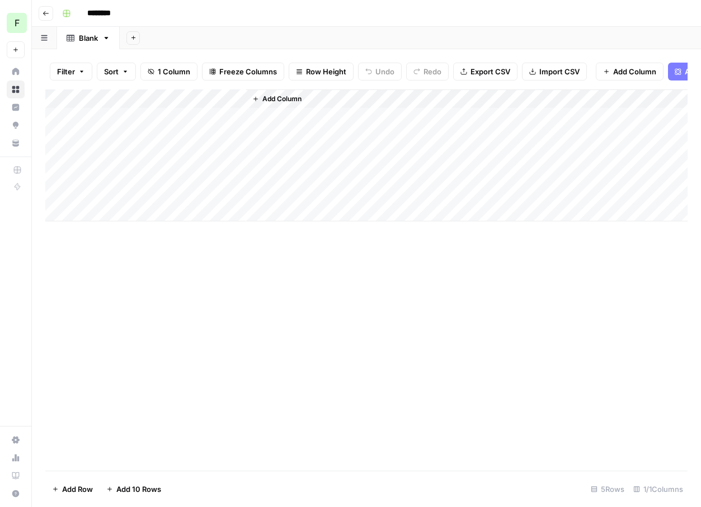
click at [268, 96] on span "Add Column" at bounding box center [281, 99] width 39 height 10
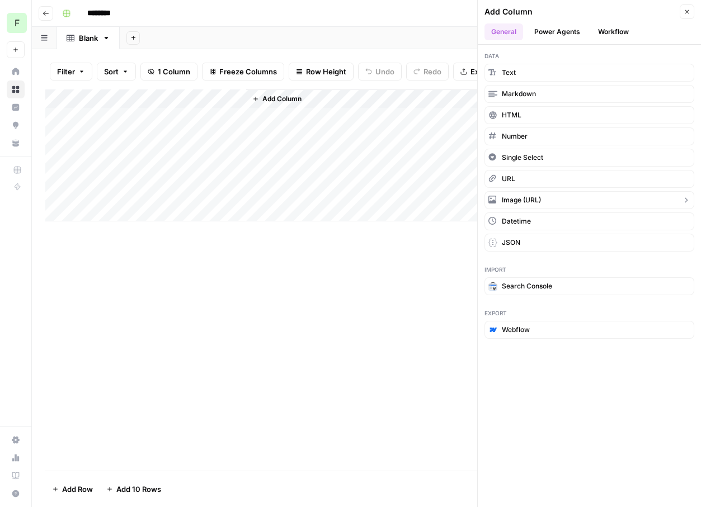
click at [533, 204] on span "Image (URL)" at bounding box center [521, 200] width 39 height 10
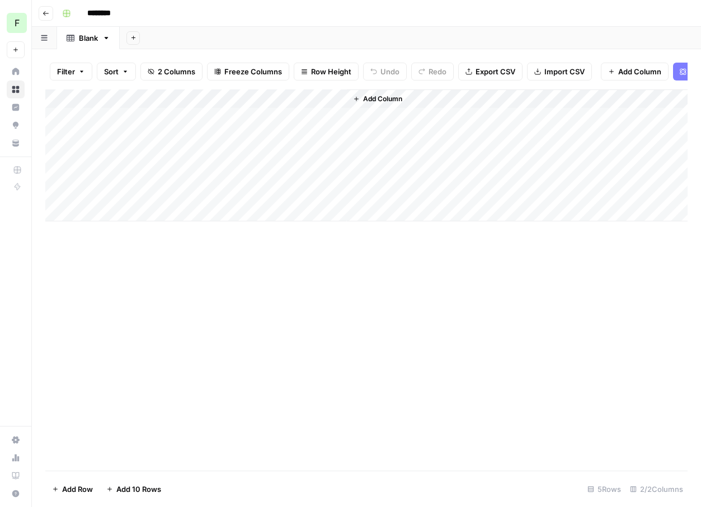
click at [284, 116] on div "Add Column" at bounding box center [366, 155] width 642 height 132
click at [334, 95] on div "Add Column" at bounding box center [366, 155] width 642 height 132
click at [293, 197] on span "Remove Column" at bounding box center [316, 192] width 98 height 11
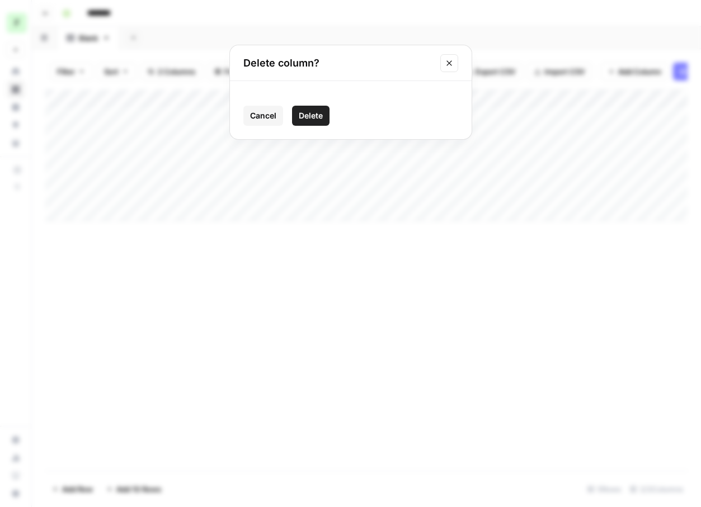
click at [311, 122] on button "Delete" at bounding box center [310, 116] width 37 height 20
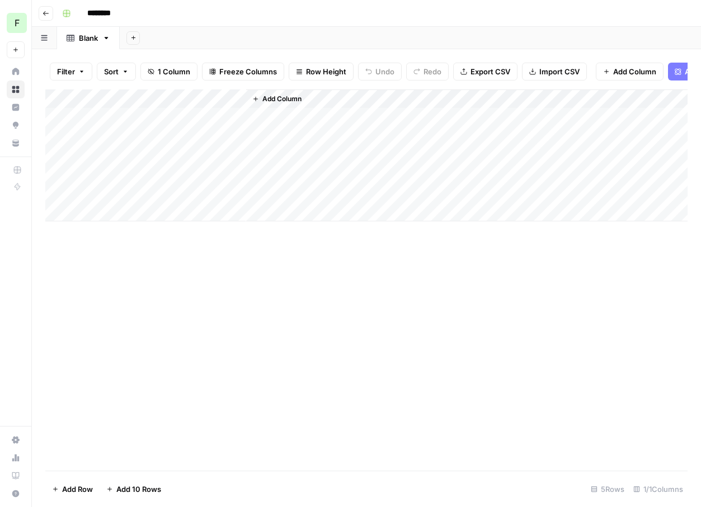
click at [266, 95] on span "Add Column" at bounding box center [281, 99] width 39 height 10
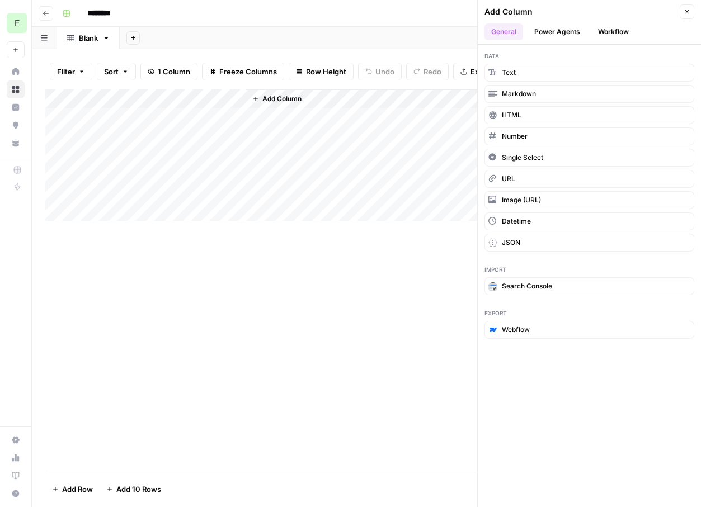
click at [545, 32] on button "Power Agents" at bounding box center [556, 31] width 59 height 17
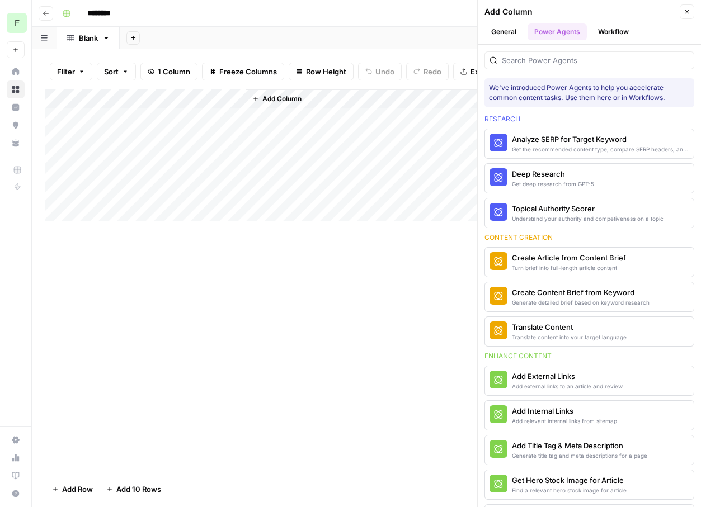
click at [503, 30] on button "General" at bounding box center [503, 31] width 39 height 17
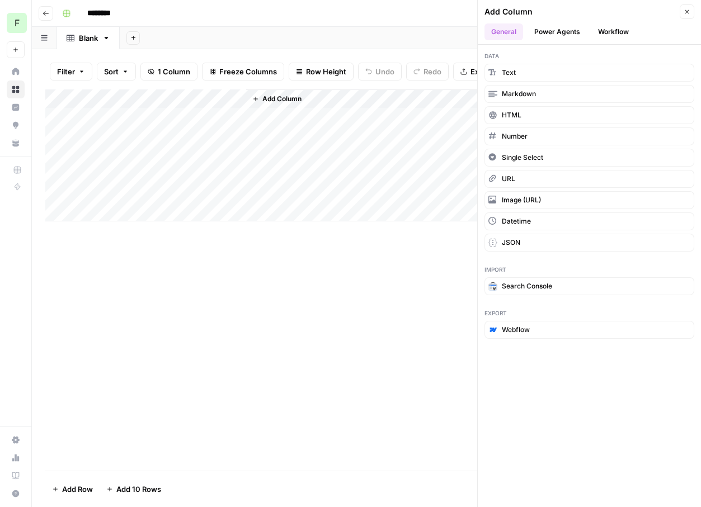
click at [687, 15] on button "Close" at bounding box center [687, 11] width 15 height 15
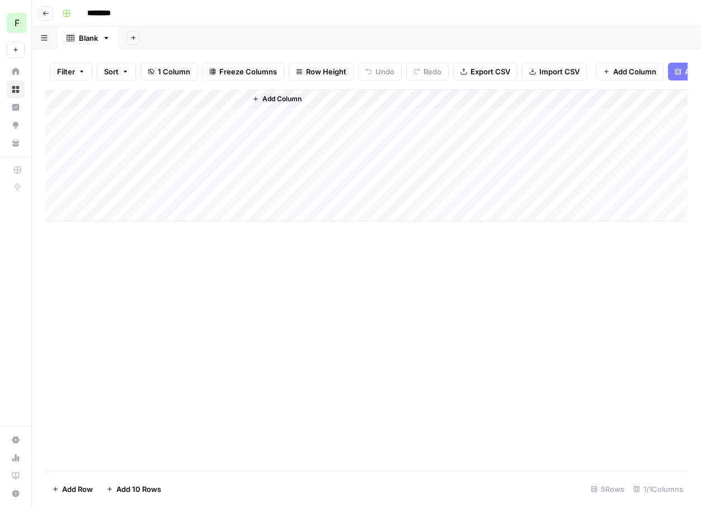
click at [163, 72] on span "1 Column" at bounding box center [174, 71] width 32 height 11
click at [212, 35] on div "Add Sheet" at bounding box center [410, 38] width 581 height 22
click at [275, 103] on span "Add Column" at bounding box center [281, 99] width 39 height 10
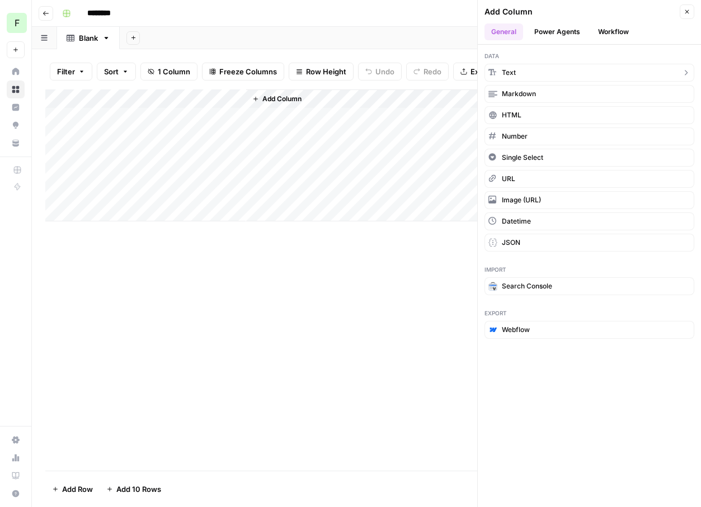
click at [519, 66] on button "Text" at bounding box center [589, 73] width 210 height 18
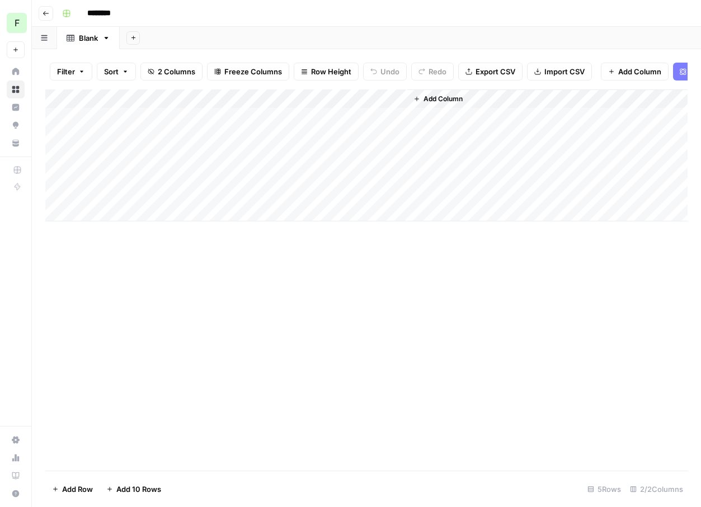
click at [309, 121] on div "Add Column" at bounding box center [366, 155] width 642 height 132
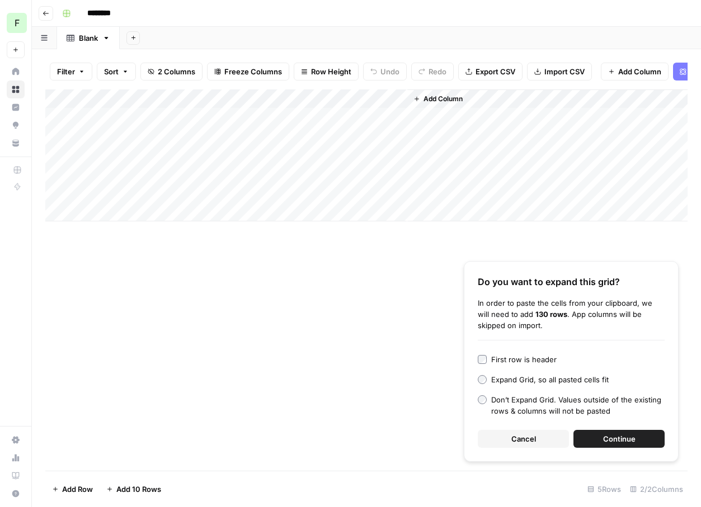
click at [526, 408] on div "Don’t Expand Grid. Values outside of the existing rows & columns will not be pa…" at bounding box center [577, 405] width 173 height 22
click at [595, 437] on button "Continue" at bounding box center [618, 439] width 91 height 18
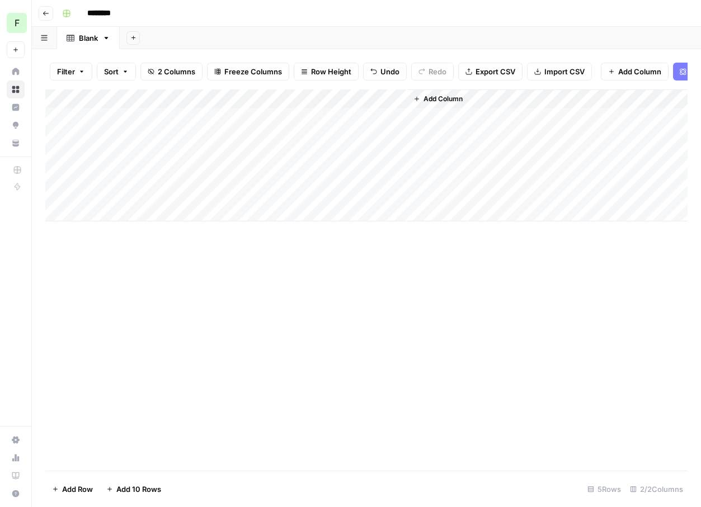
click at [314, 279] on div "Add Column" at bounding box center [366, 279] width 642 height 381
click at [290, 124] on div "Add Column" at bounding box center [366, 155] width 642 height 132
type textarea "**********"
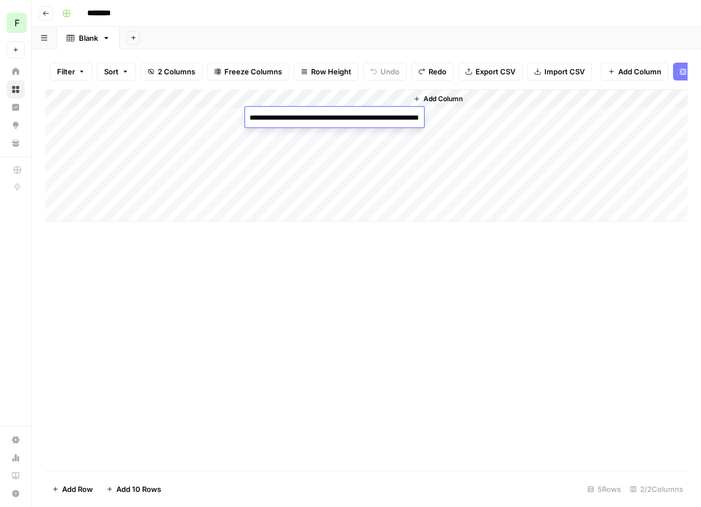
scroll to position [2383, 0]
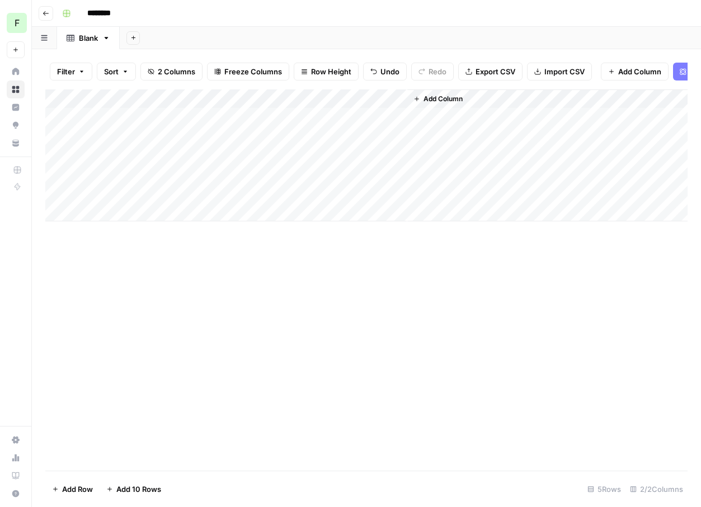
click at [614, 324] on div "Add Column" at bounding box center [366, 279] width 642 height 381
click at [353, 245] on div "Add Column" at bounding box center [366, 279] width 642 height 381
click at [436, 103] on span "Add Column" at bounding box center [442, 99] width 39 height 10
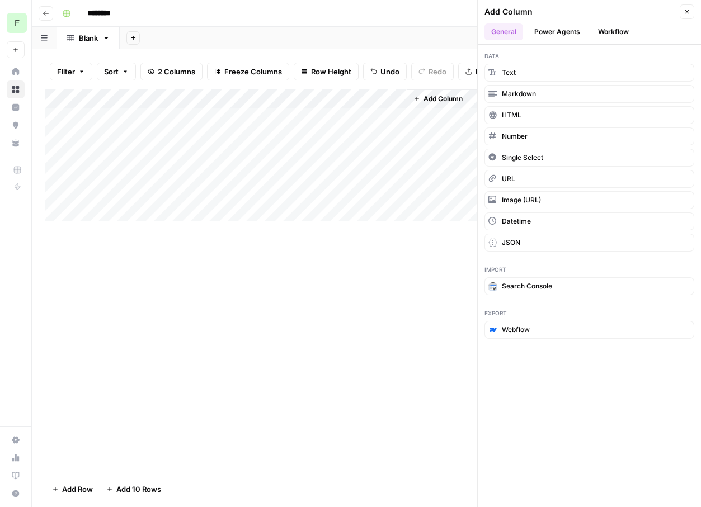
click at [621, 35] on button "Workflow" at bounding box center [613, 31] width 44 height 17
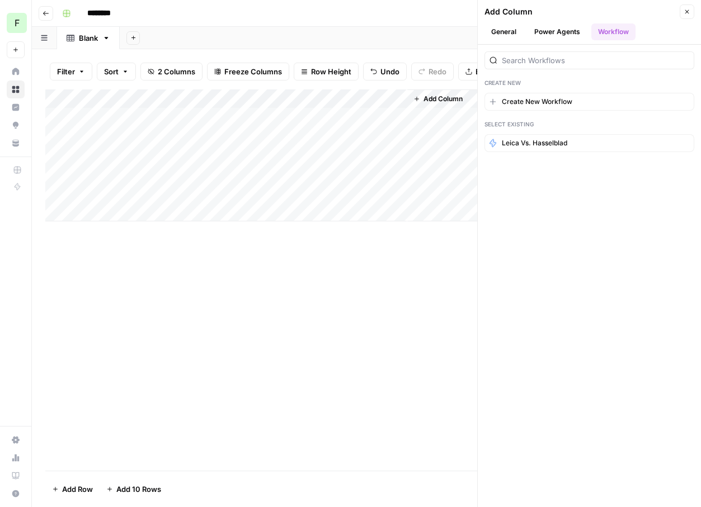
click at [309, 267] on div "Add Column" at bounding box center [366, 279] width 642 height 381
click at [530, 62] on input "search" at bounding box center [595, 60] width 187 height 11
click at [197, 343] on div "Add Column" at bounding box center [366, 279] width 642 height 381
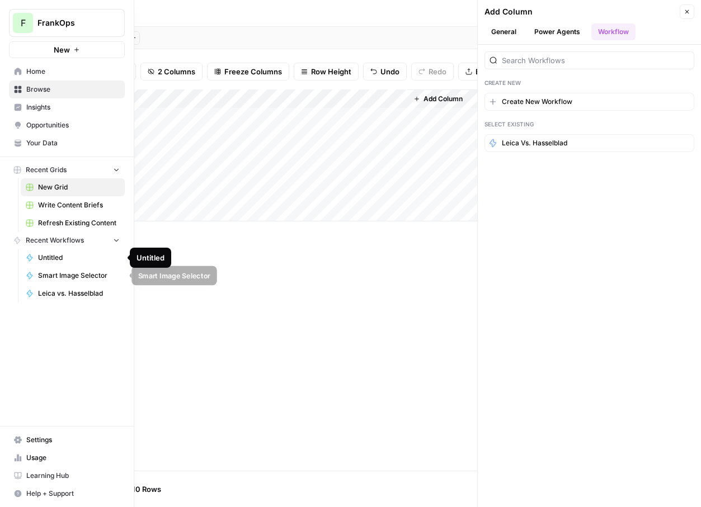
click at [49, 276] on span "Smart Image Selector" at bounding box center [79, 276] width 82 height 10
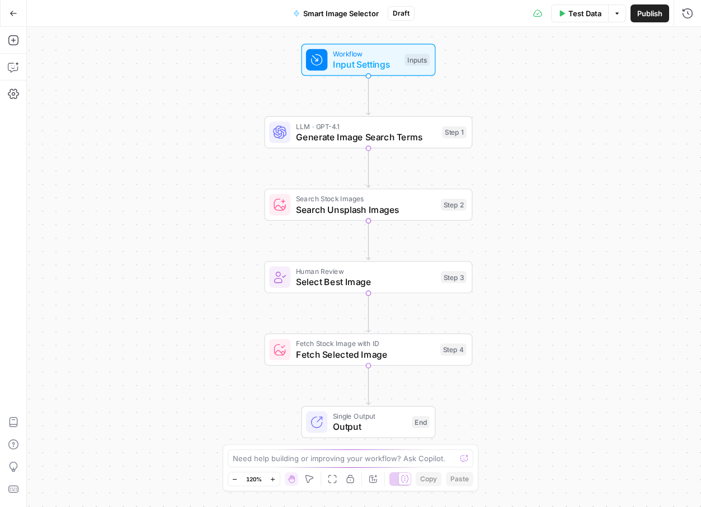
click at [310, 279] on span "Select Best Image" at bounding box center [366, 281] width 140 height 13
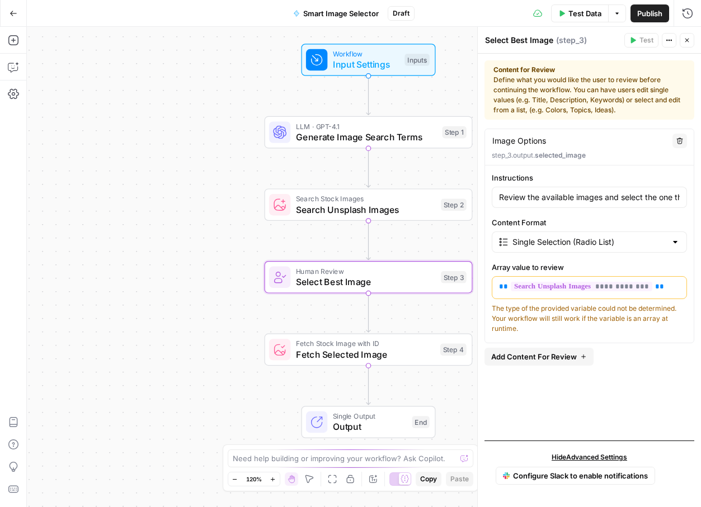
click at [616, 248] on div "Single Selection (Radio List)" at bounding box center [589, 242] width 195 height 21
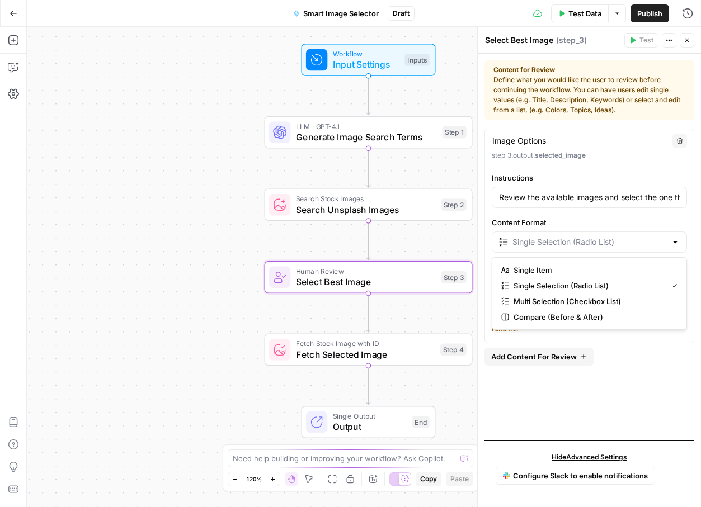
type input "Single Selection (Radio List)"
click at [593, 219] on label "Content Format" at bounding box center [589, 222] width 195 height 11
click at [593, 237] on input "Single Selection (Radio List)" at bounding box center [589, 242] width 154 height 11
type input "Single Selection (Radio List)"
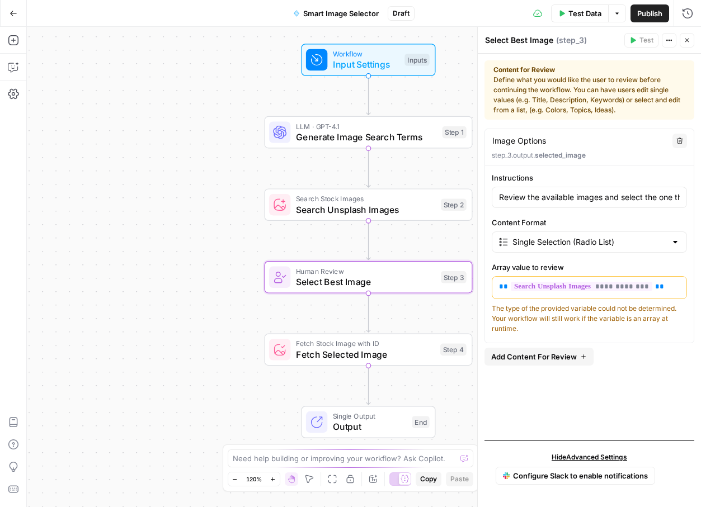
click at [557, 389] on div "**********" at bounding box center [589, 280] width 210 height 303
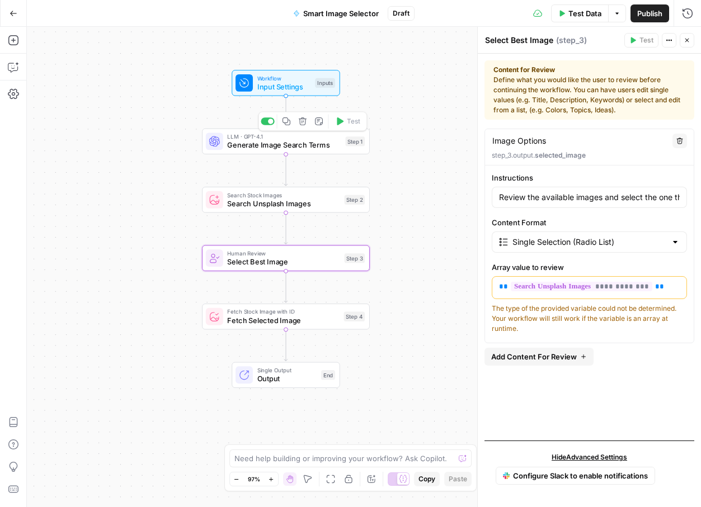
click at [281, 147] on span "Generate Image Search Terms" at bounding box center [284, 145] width 114 height 11
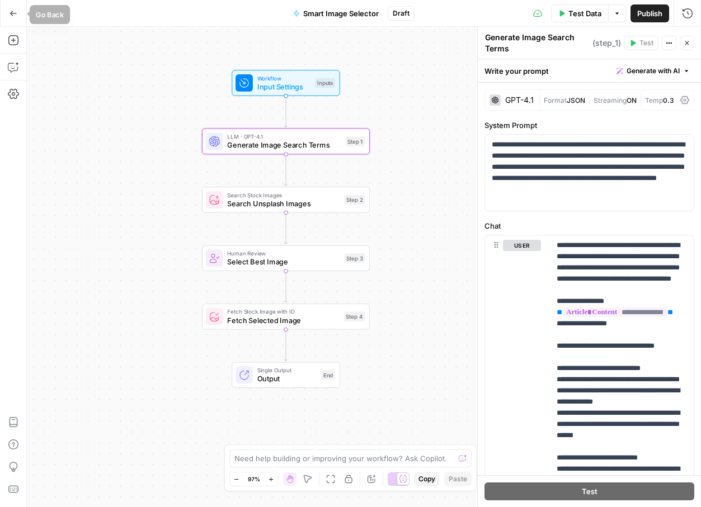
click at [16, 16] on icon "button" at bounding box center [14, 14] width 8 height 8
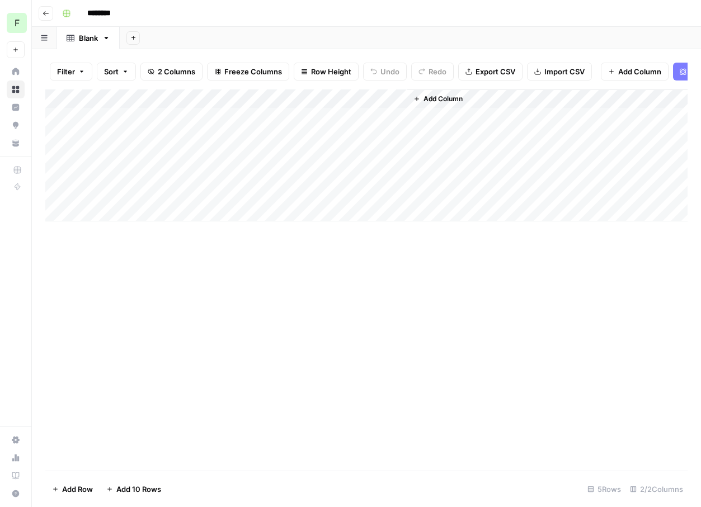
click at [417, 101] on icon "button" at bounding box center [416, 99] width 7 height 7
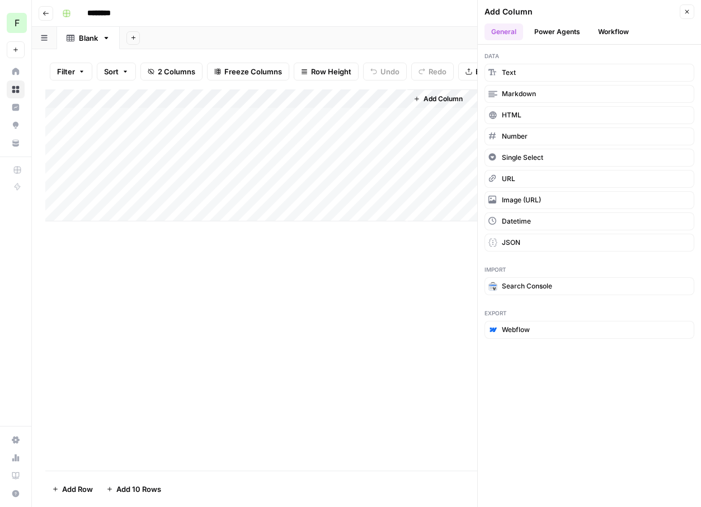
click at [195, 449] on div "Add Column" at bounding box center [366, 279] width 642 height 381
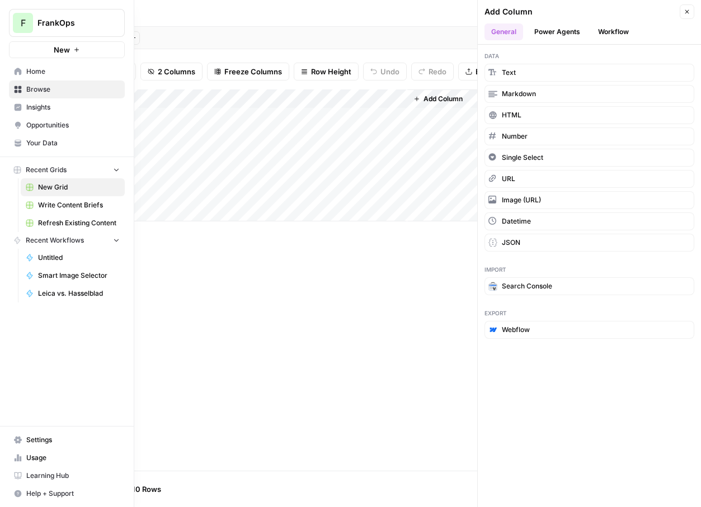
click at [56, 272] on span "Smart Image Selector" at bounding box center [79, 276] width 82 height 10
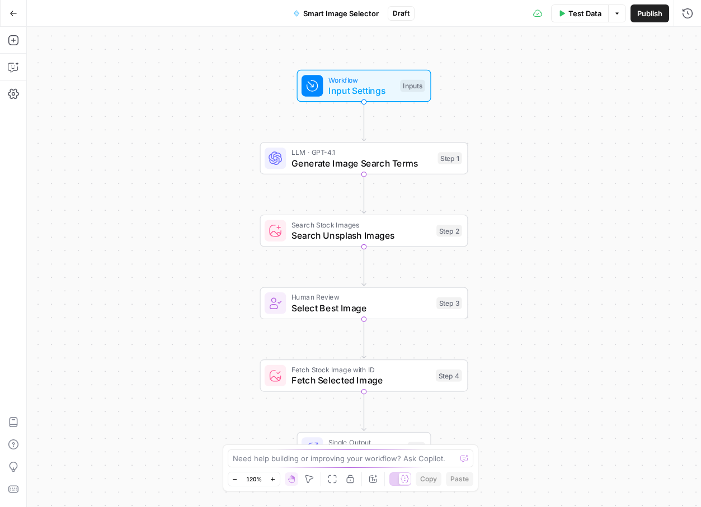
click at [652, 14] on span "Publish" at bounding box center [649, 13] width 25 height 11
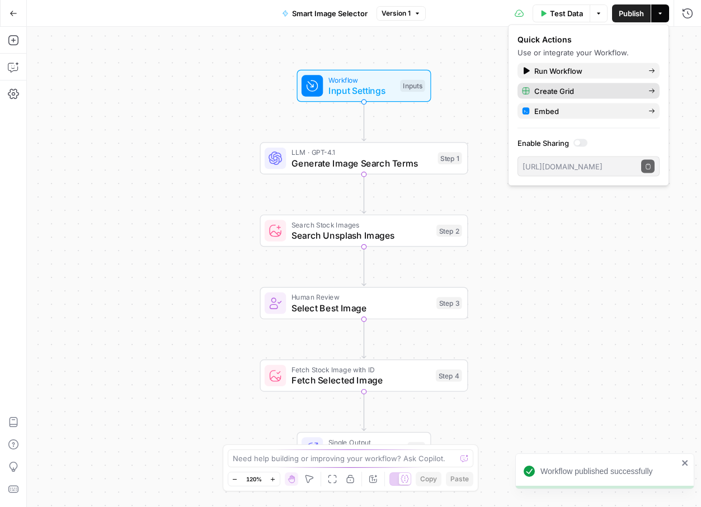
click at [598, 89] on span "Create Grid" at bounding box center [586, 91] width 105 height 11
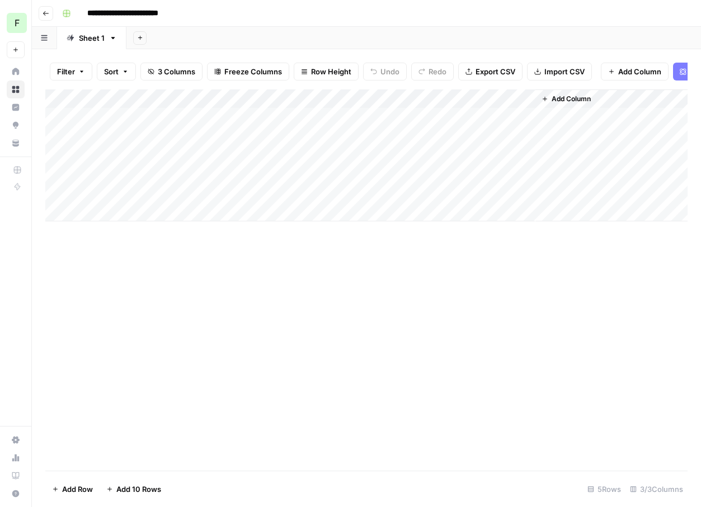
click at [130, 125] on div "Add Column" at bounding box center [366, 155] width 642 height 132
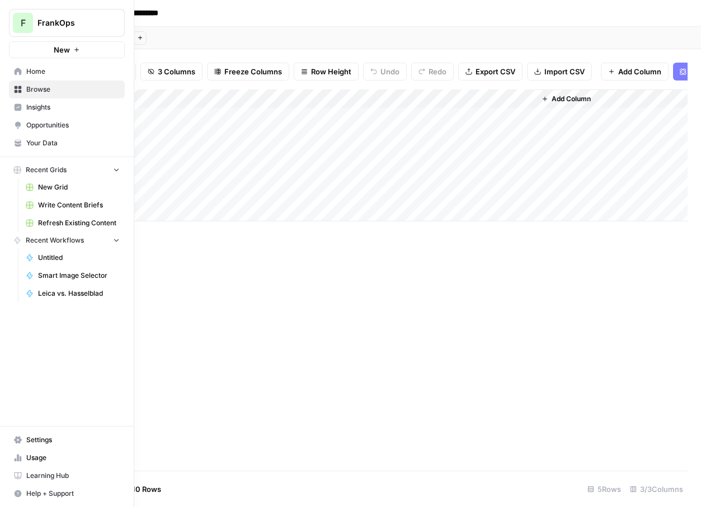
click at [56, 50] on span "New" at bounding box center [62, 49] width 16 height 11
click at [29, 76] on span "Home" at bounding box center [72, 72] width 93 height 10
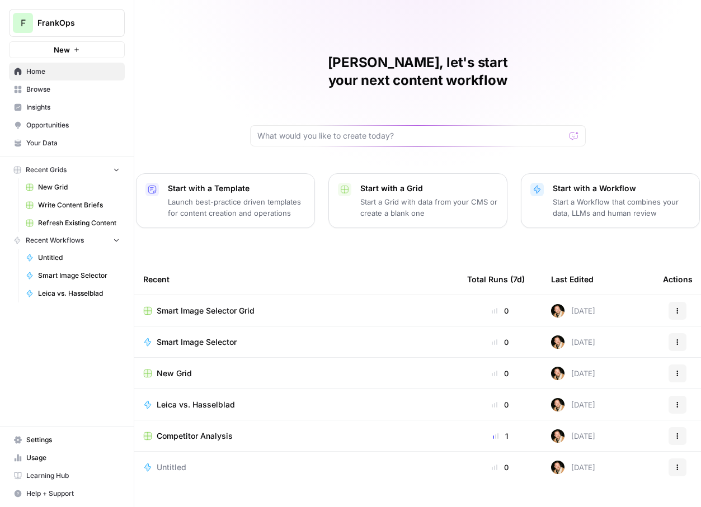
click at [247, 74] on div "Frank, let's start your next content workflow Start with a Template Launch best…" at bounding box center [417, 266] width 567 height 533
click at [232, 196] on p "Launch best-practice driven templates for content creation and operations" at bounding box center [237, 207] width 138 height 22
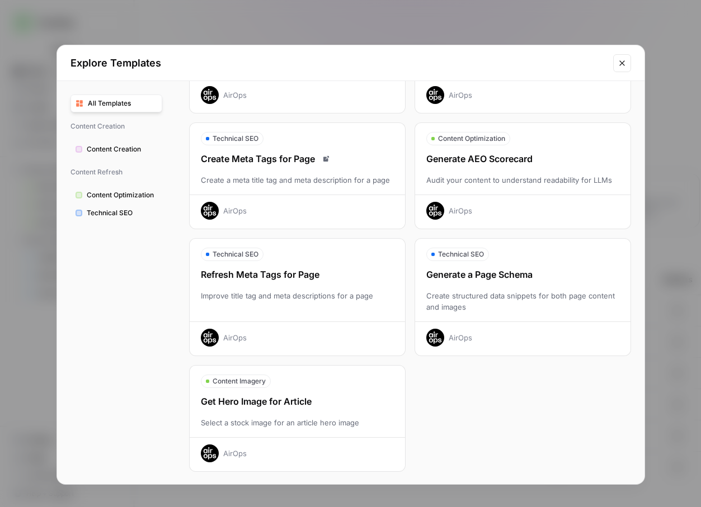
scroll to position [258, 0]
click at [119, 149] on span "Content Creation" at bounding box center [122, 149] width 70 height 10
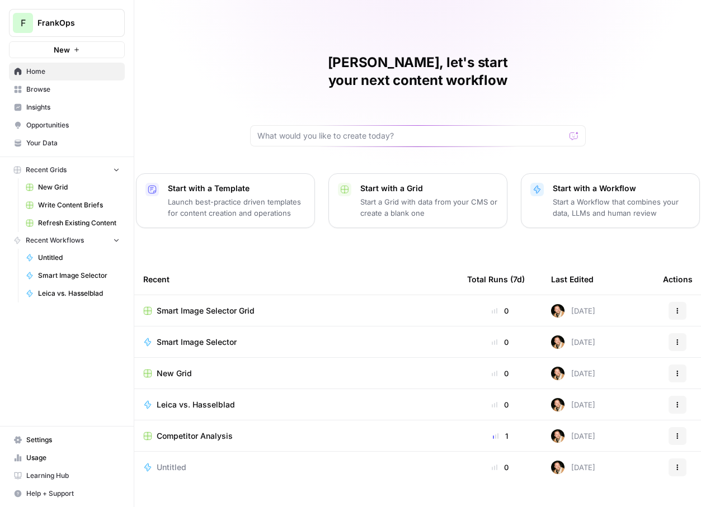
click at [201, 399] on span "Leica vs. Hasselblad" at bounding box center [196, 404] width 78 height 11
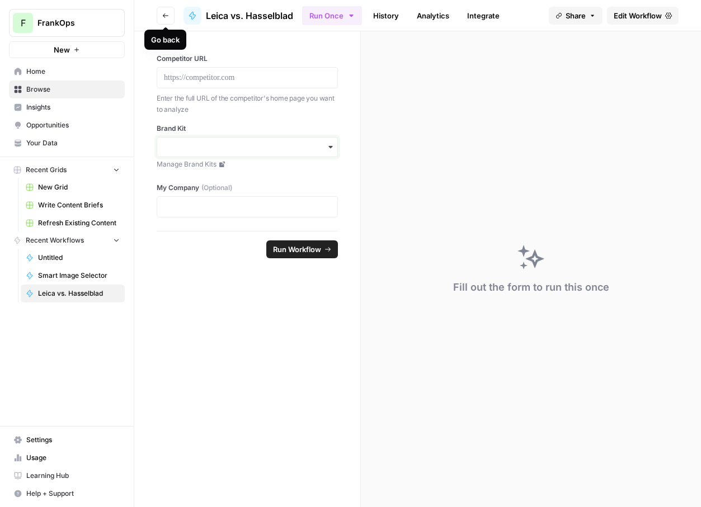
click at [198, 152] on input "Brand Kit" at bounding box center [247, 147] width 167 height 11
click at [210, 122] on div "Competitor URL Enter the full URL of the competitor's home page you want to ana…" at bounding box center [247, 112] width 181 height 116
click at [32, 73] on span "Home" at bounding box center [72, 72] width 93 height 10
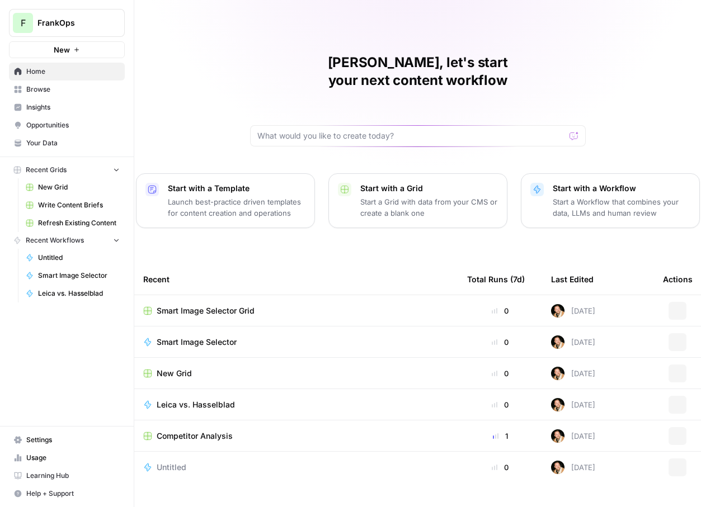
click at [69, 49] on span "New" at bounding box center [62, 49] width 16 height 11
click at [93, 21] on span "FrankOps" at bounding box center [71, 22] width 68 height 11
click at [252, 83] on div "[PERSON_NAME], let's start your next content workflow" at bounding box center [418, 100] width 336 height 93
click at [40, 442] on span "Settings" at bounding box center [72, 440] width 93 height 10
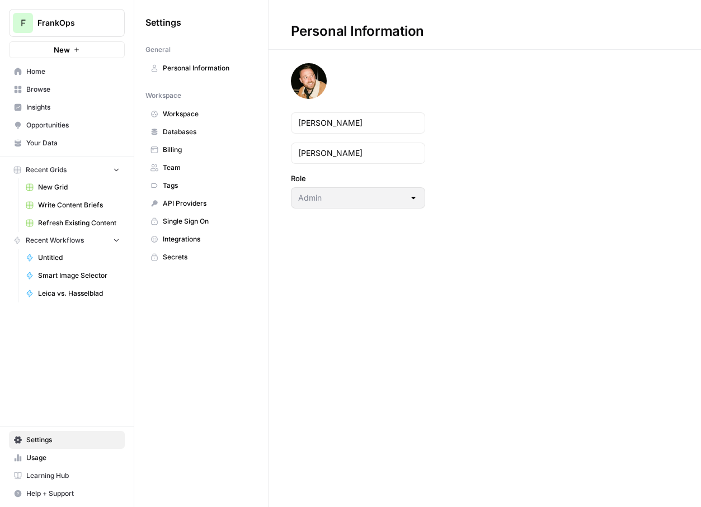
click at [32, 75] on span "Home" at bounding box center [72, 72] width 93 height 10
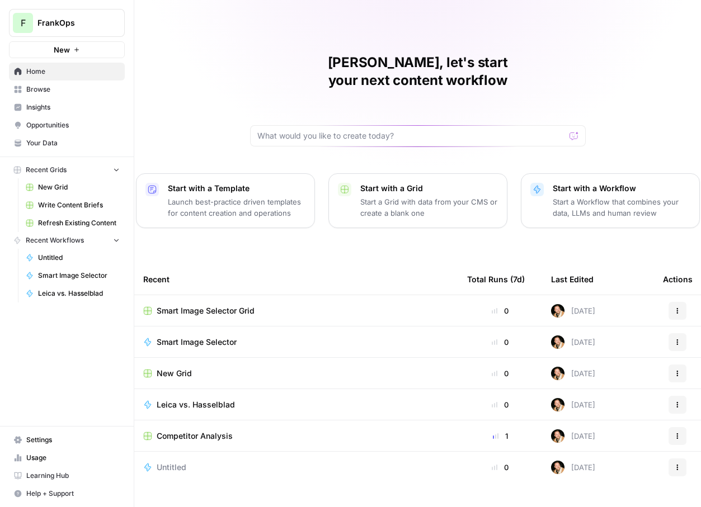
click at [43, 142] on span "Your Data" at bounding box center [72, 143] width 93 height 10
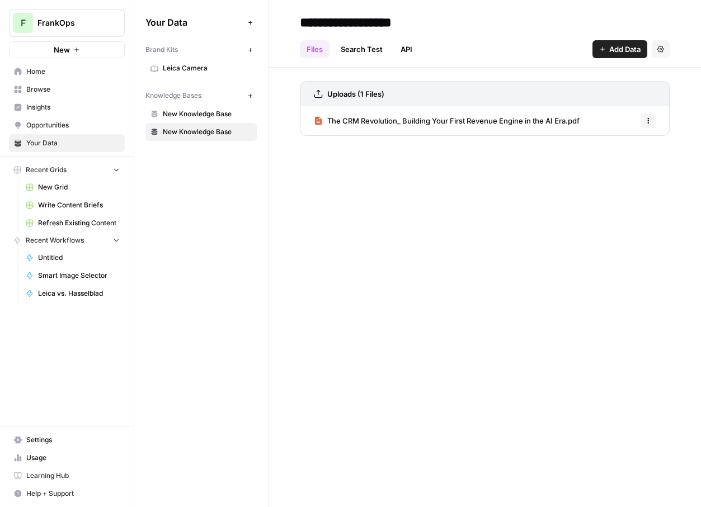
click at [248, 51] on icon "button" at bounding box center [250, 50] width 6 height 6
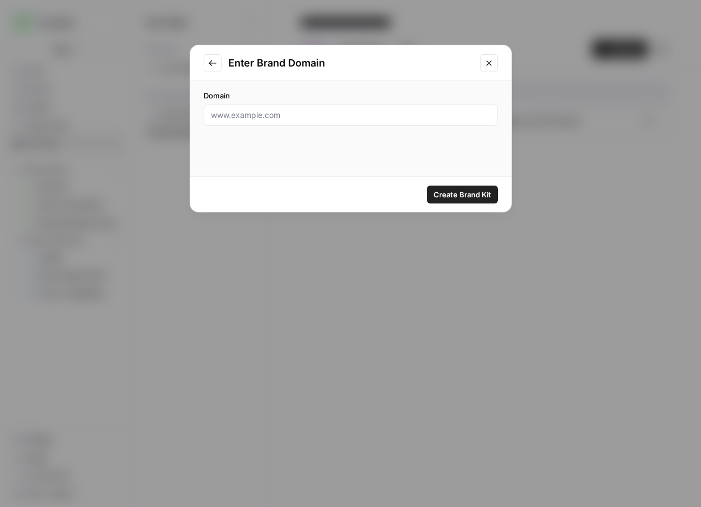
click at [238, 124] on div at bounding box center [351, 115] width 294 height 21
type input "attio.com"
click at [470, 190] on span "Create Brand Kit" at bounding box center [462, 194] width 58 height 11
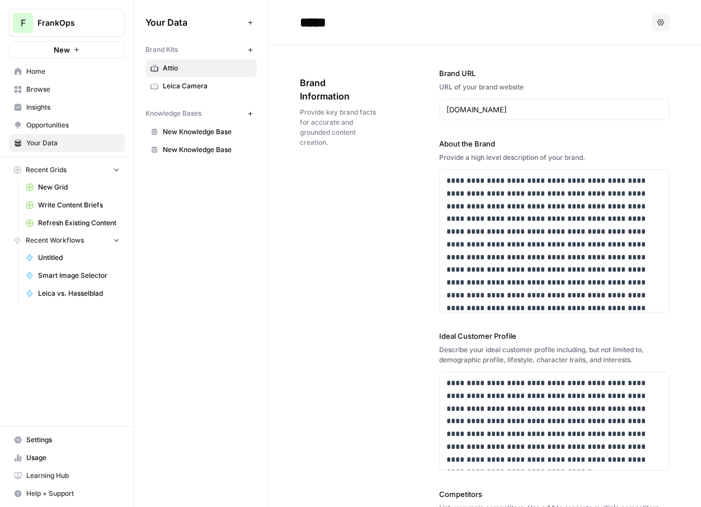
click at [77, 274] on span "Smart Image Selector" at bounding box center [79, 276] width 82 height 10
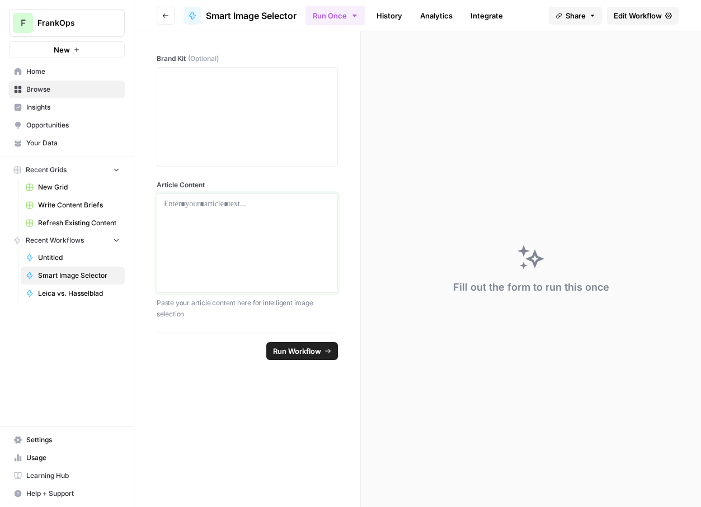
click at [202, 223] on div at bounding box center [247, 243] width 167 height 89
click at [226, 131] on div at bounding box center [247, 116] width 167 height 89
click at [210, 207] on p at bounding box center [247, 204] width 167 height 11
click at [209, 104] on div at bounding box center [247, 116] width 167 height 89
click at [277, 228] on div at bounding box center [247, 243] width 167 height 89
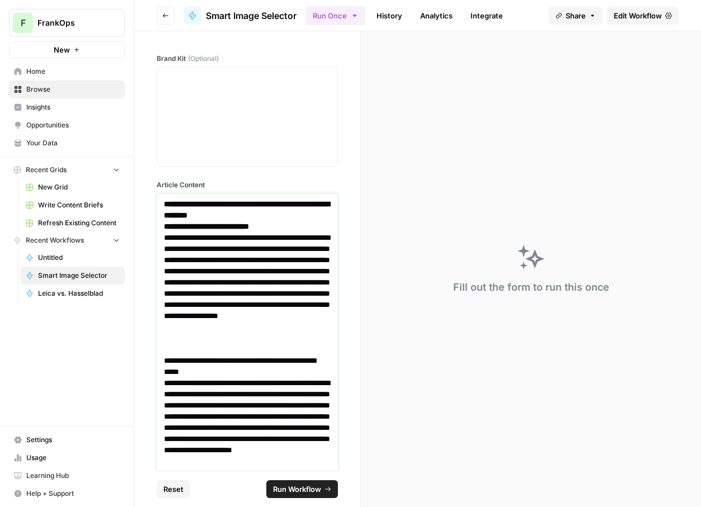
scroll to position [2795, 0]
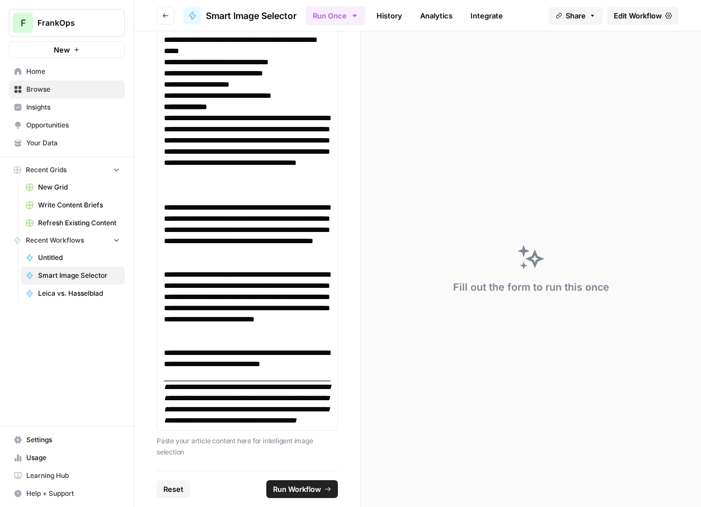
click at [296, 493] on span "Run Workflow" at bounding box center [297, 489] width 48 height 11
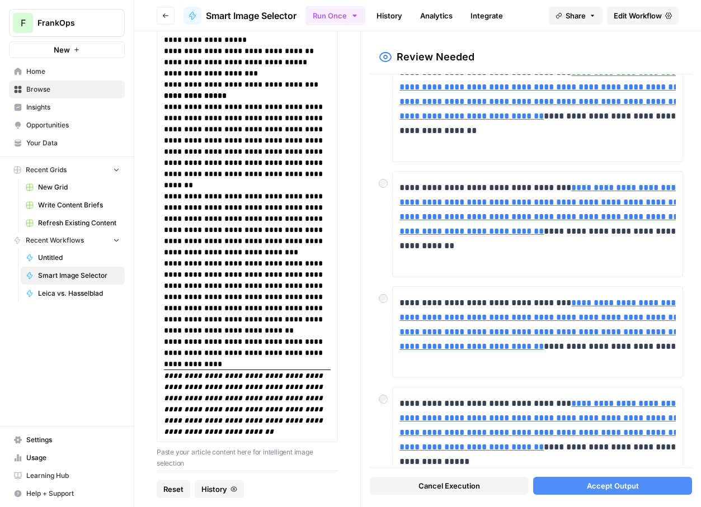
scroll to position [0, 0]
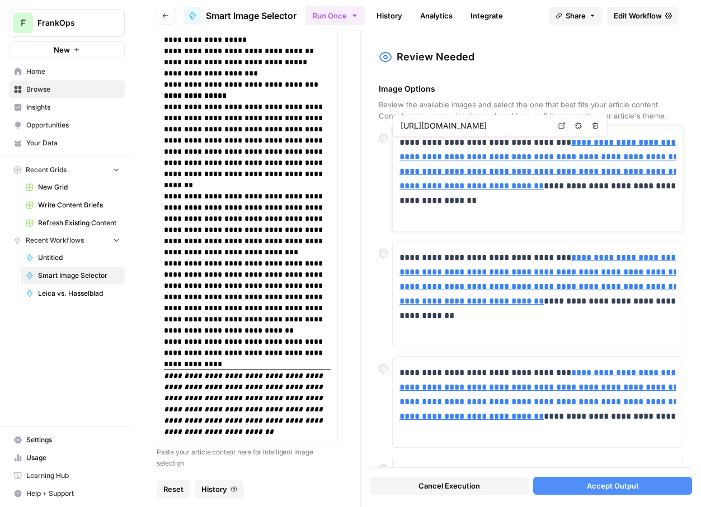
click at [475, 177] on p "**********" at bounding box center [582, 178] width 367 height 87
click at [566, 125] on link "Open in a new tab" at bounding box center [561, 126] width 15 height 15
click at [560, 241] on icon at bounding box center [561, 241] width 7 height 7
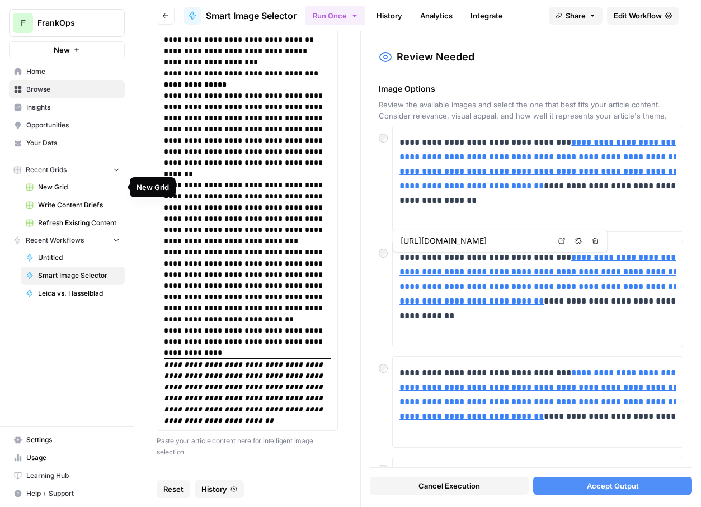
click at [64, 189] on span "New Grid" at bounding box center [79, 187] width 82 height 10
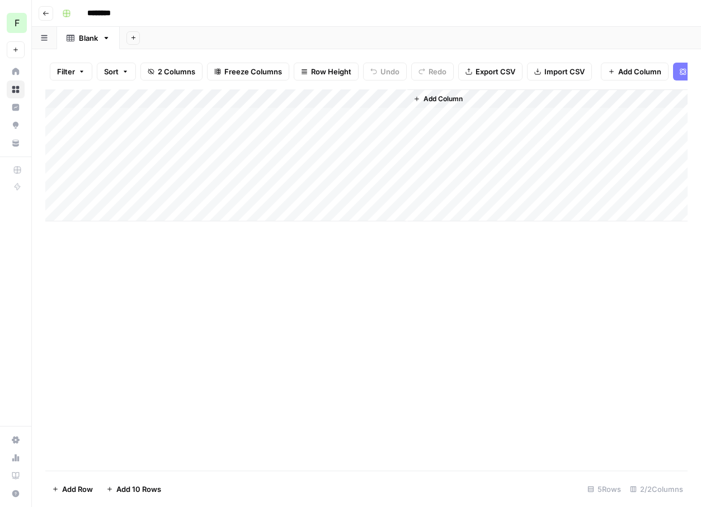
click at [109, 15] on input "********" at bounding box center [113, 13] width 63 height 18
type input "**********"
click at [437, 96] on span "Add Column" at bounding box center [442, 99] width 39 height 10
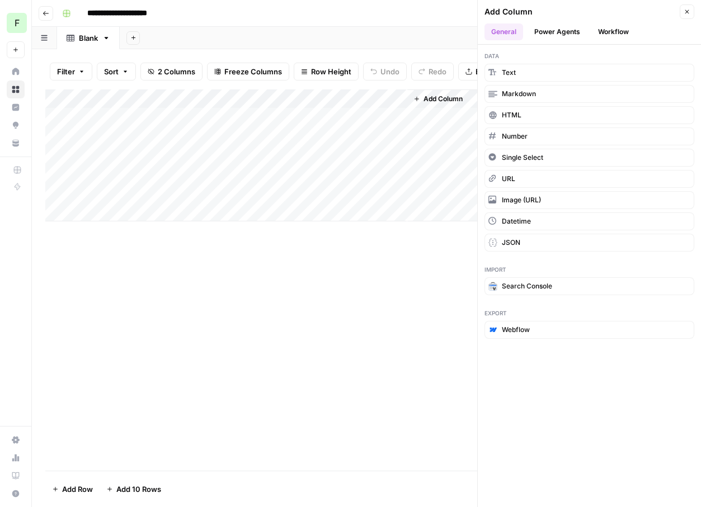
click at [610, 34] on button "Workflow" at bounding box center [613, 31] width 44 height 17
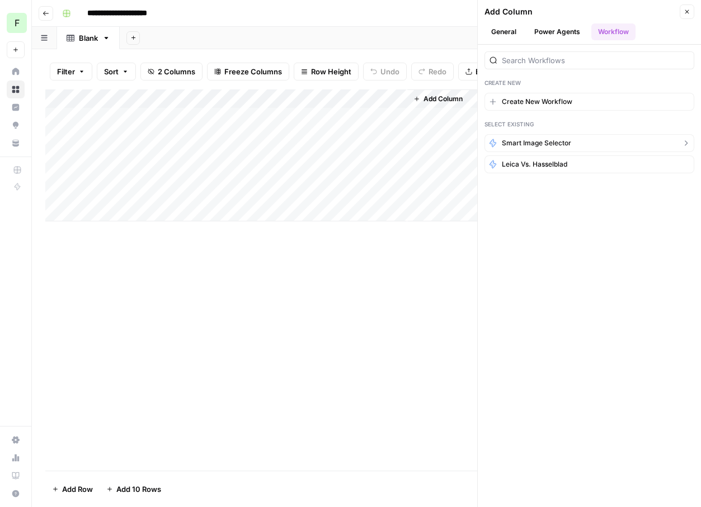
click at [534, 145] on span "Smart Image Selector" at bounding box center [536, 143] width 69 height 10
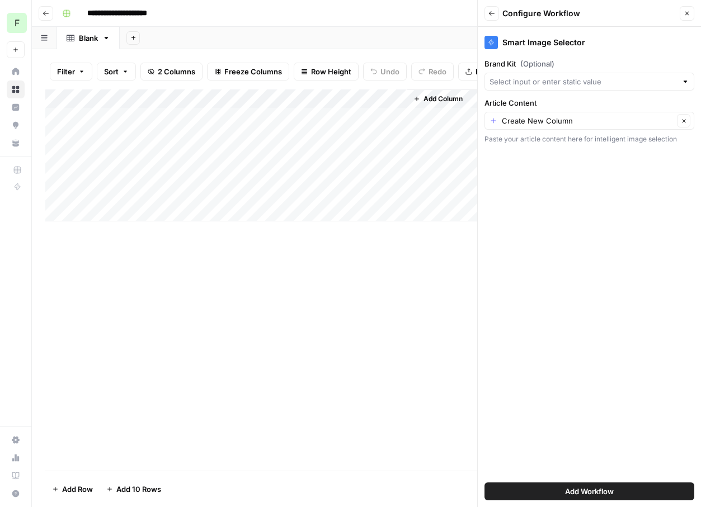
click at [608, 493] on span "Add Workflow" at bounding box center [589, 491] width 49 height 11
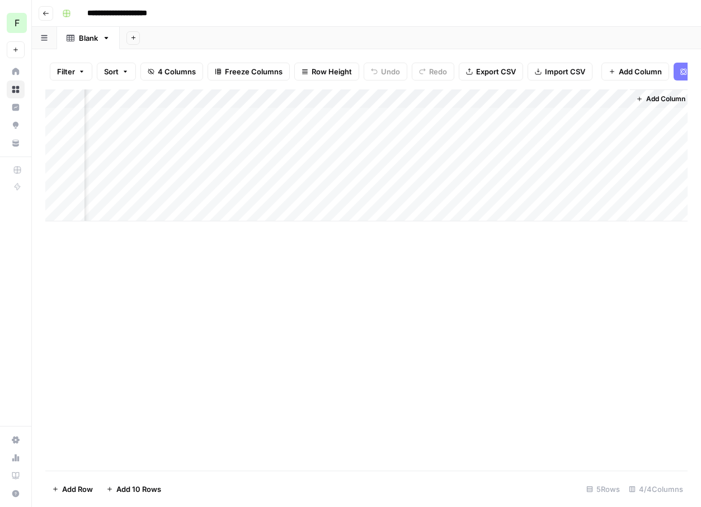
scroll to position [0, 71]
click at [381, 119] on div "Add Column" at bounding box center [366, 155] width 642 height 132
click at [262, 120] on div "Add Column" at bounding box center [366, 155] width 642 height 132
click at [259, 99] on div "Add Column" at bounding box center [366, 155] width 642 height 132
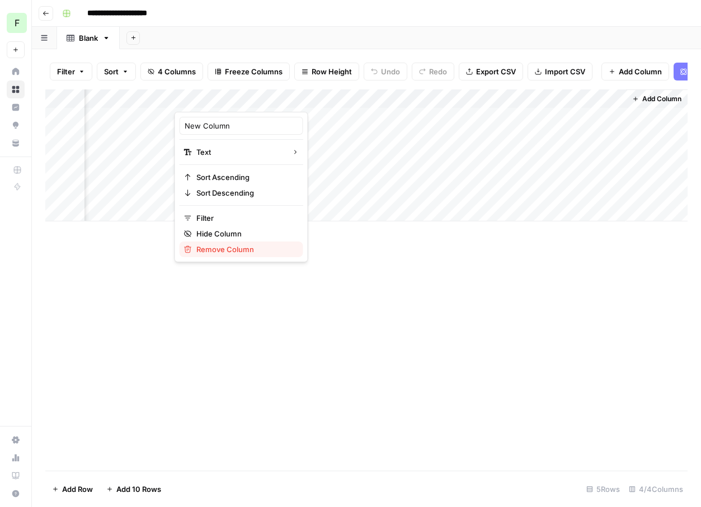
click at [240, 248] on span "Remove Column" at bounding box center [245, 249] width 98 height 11
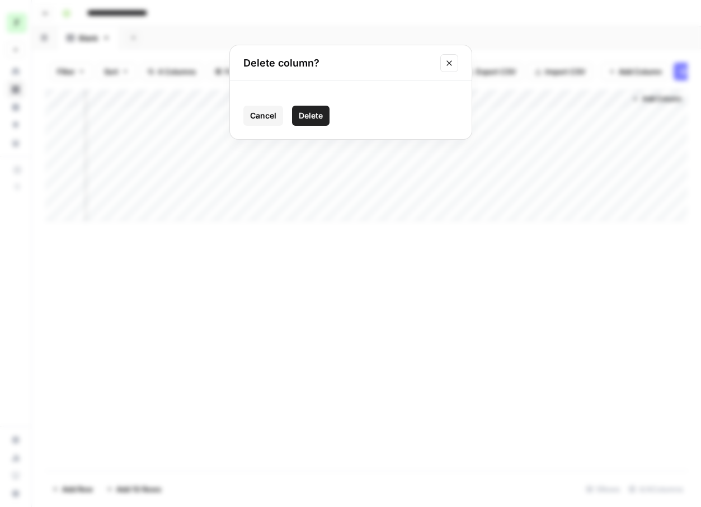
click at [307, 107] on button "Delete" at bounding box center [310, 116] width 37 height 20
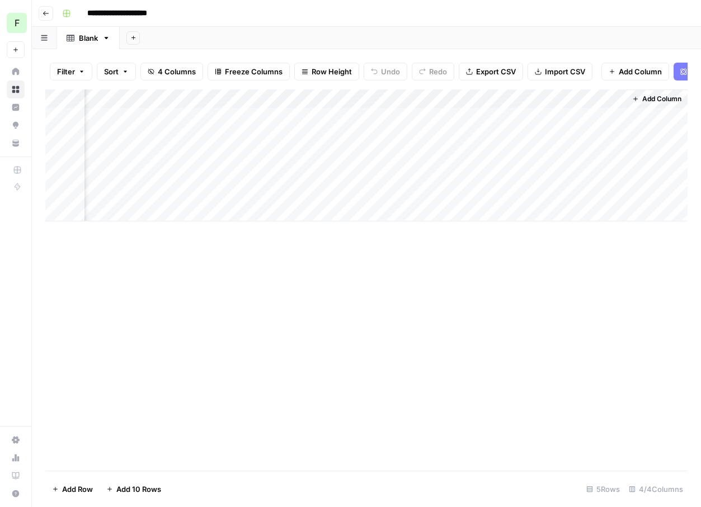
scroll to position [0, 0]
click at [305, 115] on div "Add Column" at bounding box center [366, 155] width 642 height 132
click at [305, 115] on textarea at bounding box center [334, 118] width 179 height 16
type textarea "**********"
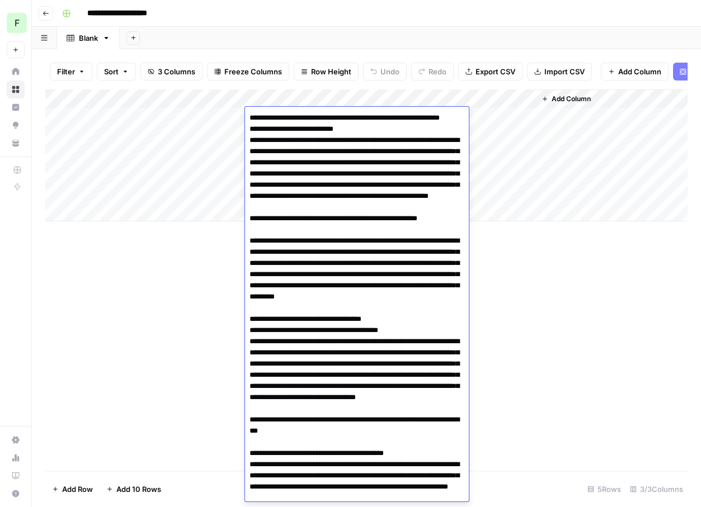
scroll to position [2383, 0]
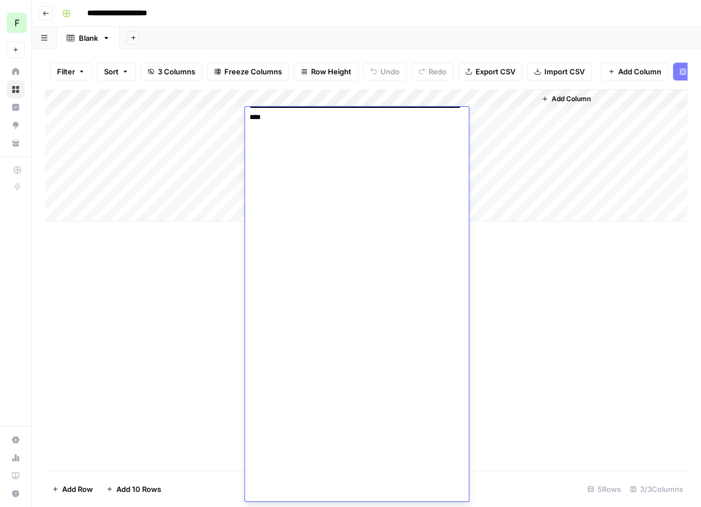
click at [541, 283] on div "Add Column" at bounding box center [366, 279] width 642 height 381
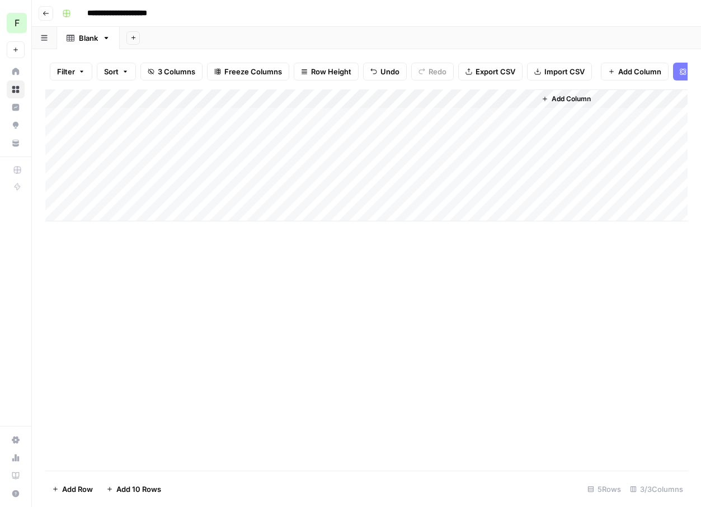
click at [452, 119] on div "Add Column" at bounding box center [366, 155] width 642 height 132
click at [525, 116] on div "Add Column" at bounding box center [366, 155] width 642 height 132
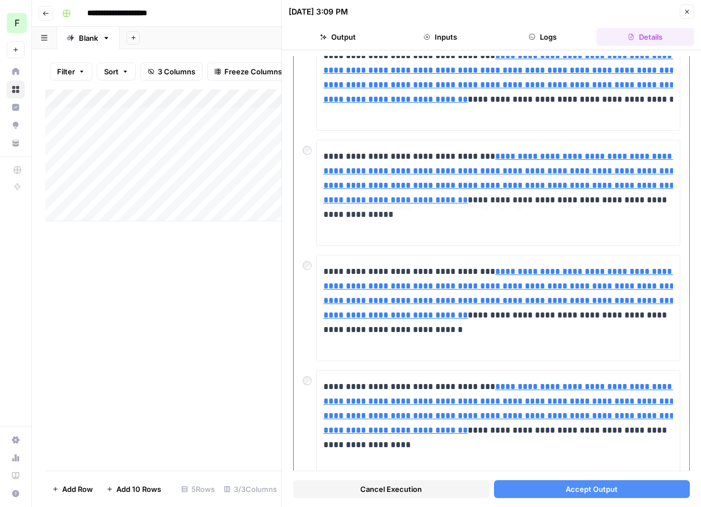
scroll to position [356, 0]
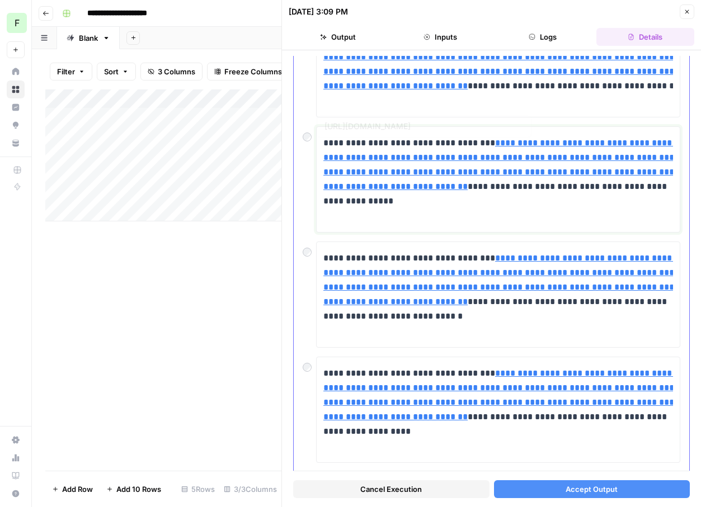
click at [408, 187] on link "**********" at bounding box center [502, 165] width 358 height 52
click at [488, 129] on icon at bounding box center [485, 126] width 7 height 7
click at [453, 297] on link "**********" at bounding box center [502, 280] width 358 height 52
click at [487, 246] on link "Open in a new tab" at bounding box center [485, 241] width 15 height 15
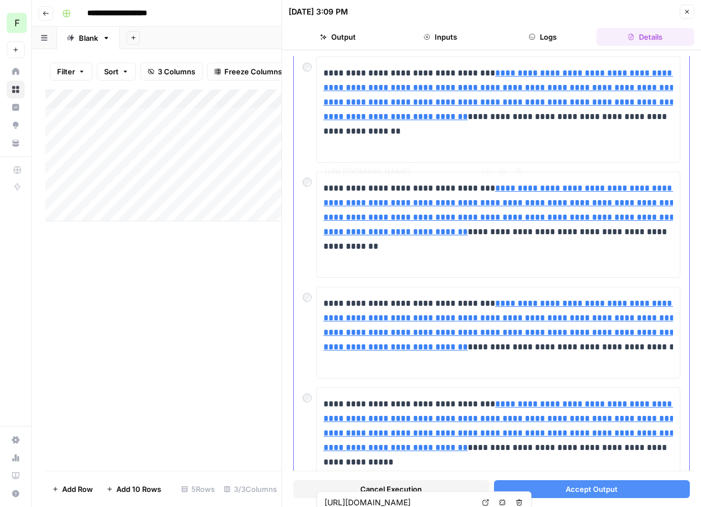
scroll to position [0, 0]
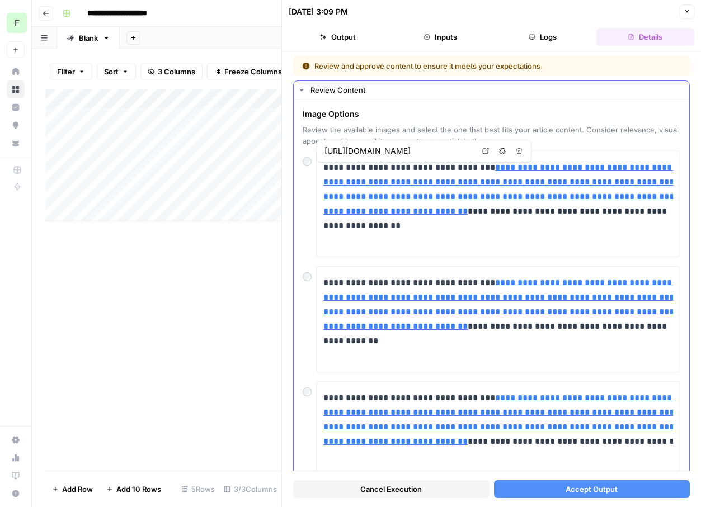
click at [483, 148] on icon at bounding box center [485, 151] width 7 height 7
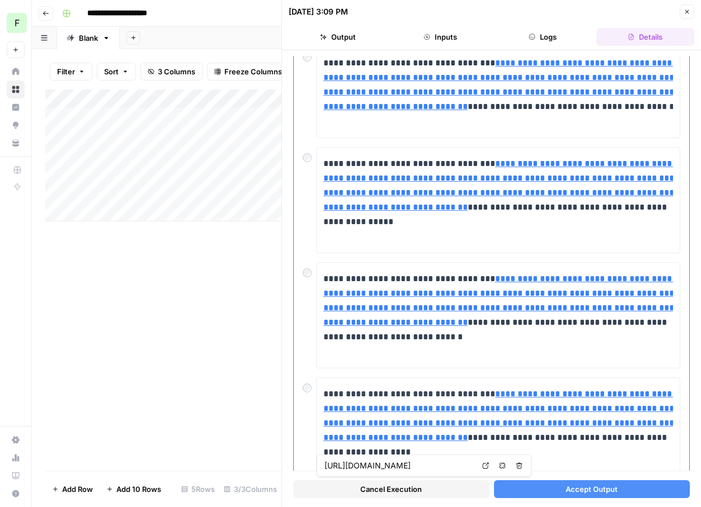
scroll to position [686, 0]
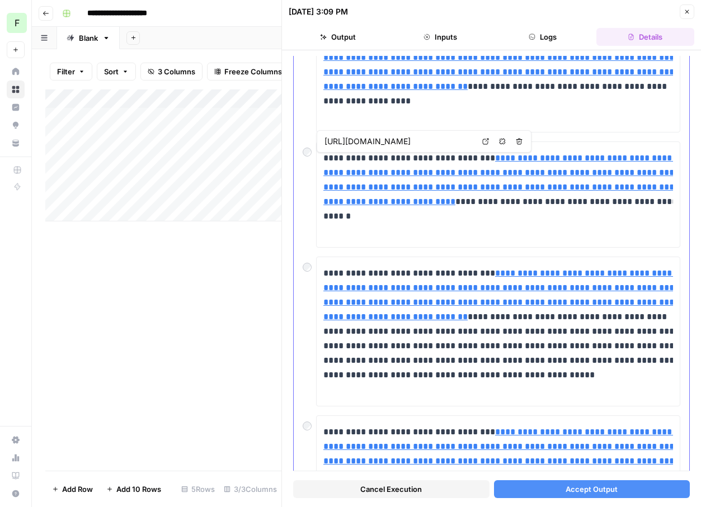
click at [485, 143] on icon at bounding box center [485, 141] width 7 height 7
click at [488, 258] on icon at bounding box center [485, 256] width 7 height 7
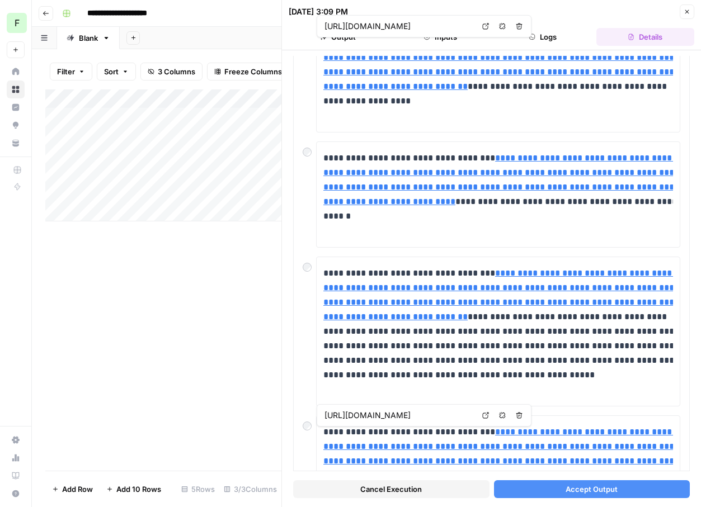
click at [586, 488] on span "Accept Output" at bounding box center [592, 489] width 52 height 11
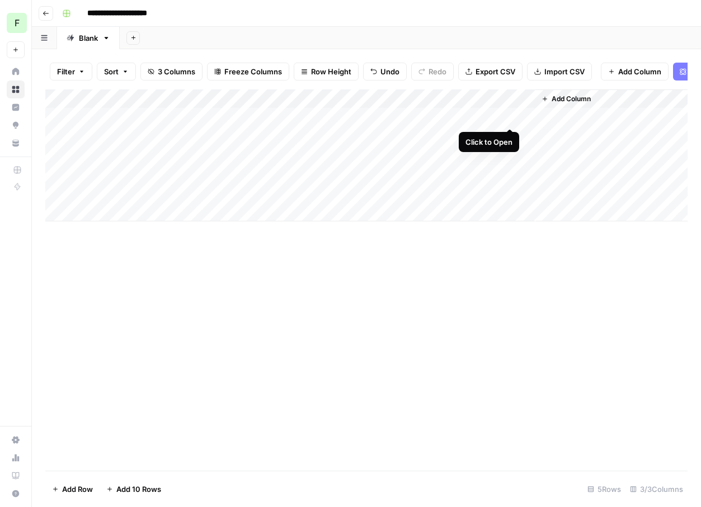
click at [507, 115] on div "Add Column" at bounding box center [366, 155] width 642 height 132
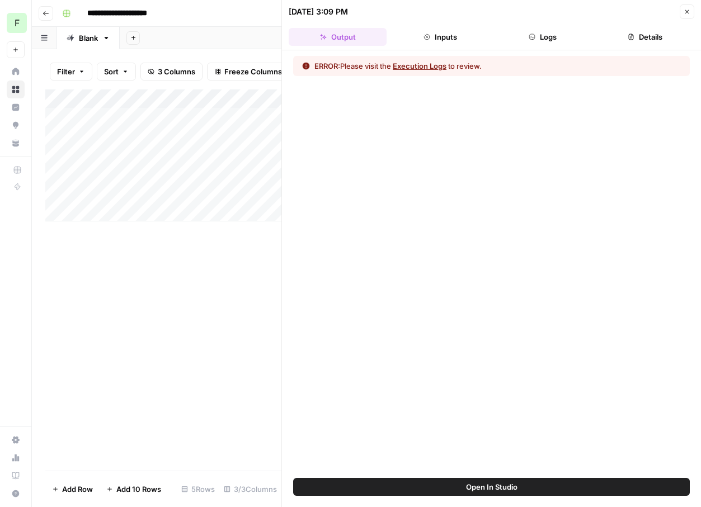
click at [432, 69] on button "Execution Logs" at bounding box center [420, 65] width 54 height 11
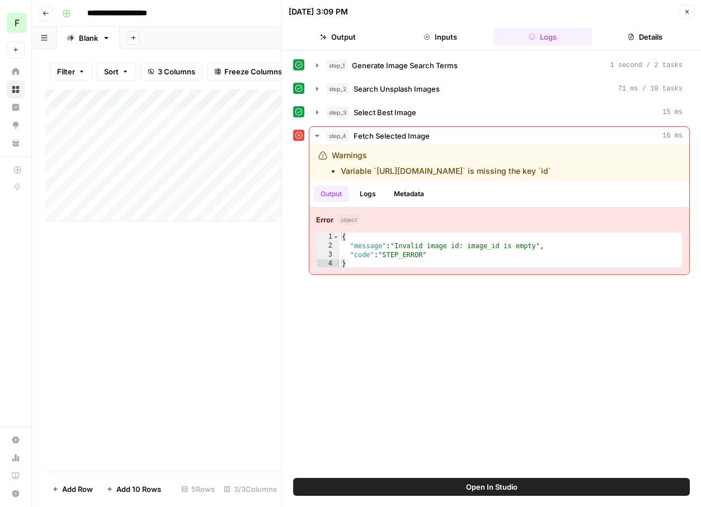
click at [451, 491] on button "Open In Studio" at bounding box center [491, 487] width 397 height 18
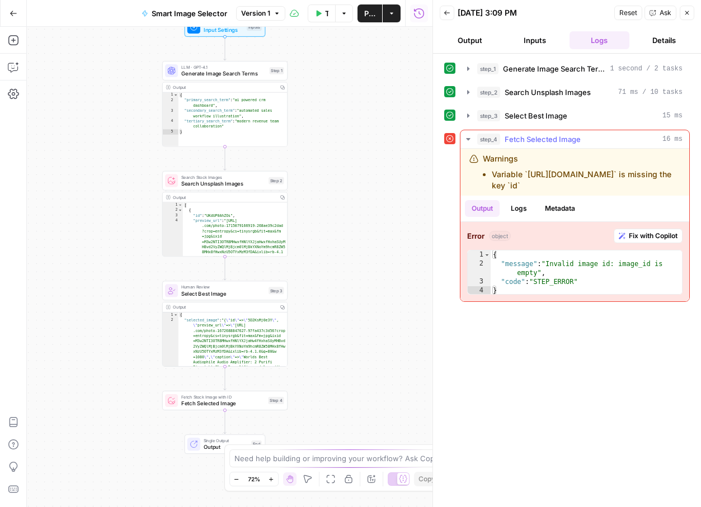
click at [644, 239] on span "Fix with Copilot" at bounding box center [653, 236] width 49 height 10
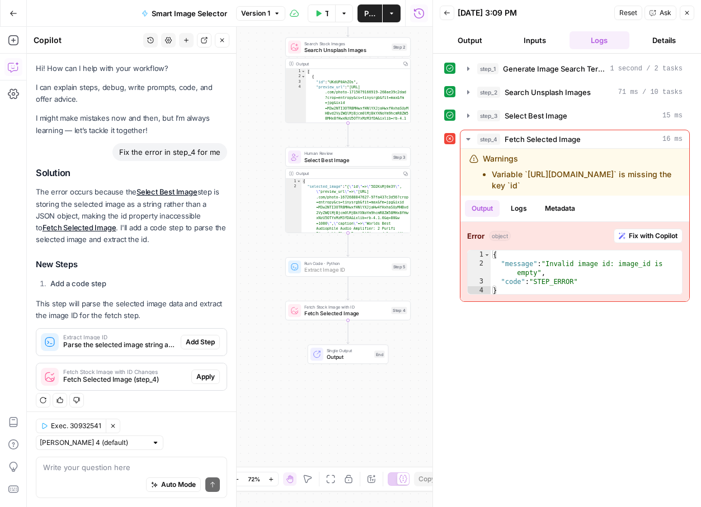
click at [204, 342] on span "Add Step" at bounding box center [200, 342] width 29 height 10
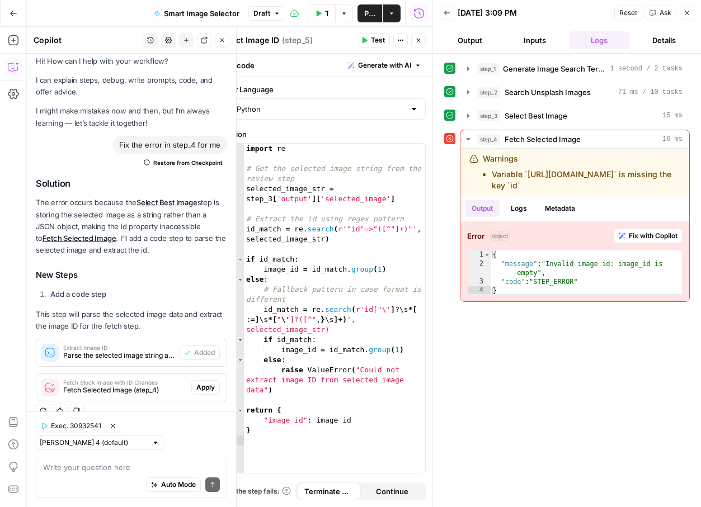
click at [203, 385] on span "Apply" at bounding box center [205, 388] width 18 height 10
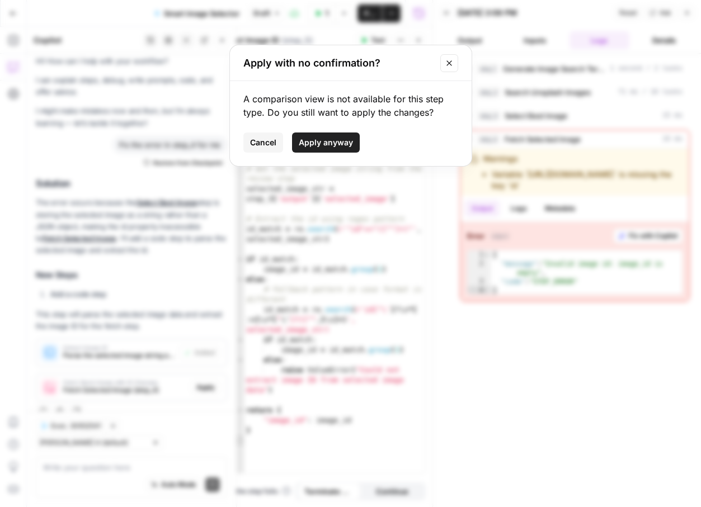
click at [272, 136] on button "Cancel" at bounding box center [263, 143] width 40 height 20
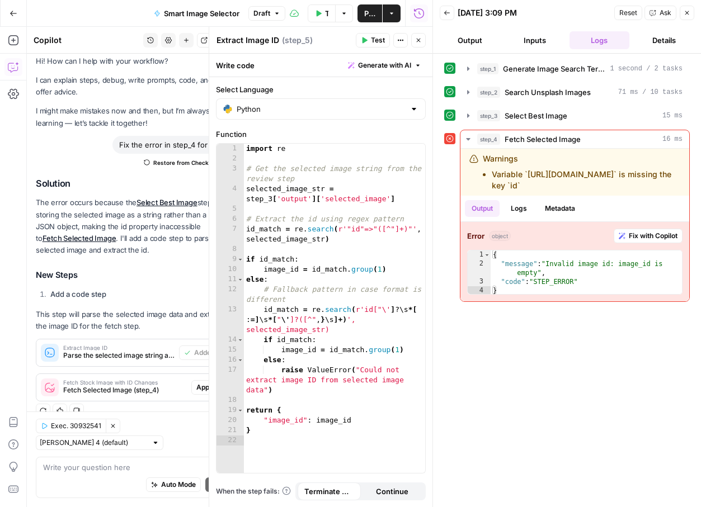
click at [323, 8] on button "Test Data" at bounding box center [322, 13] width 28 height 18
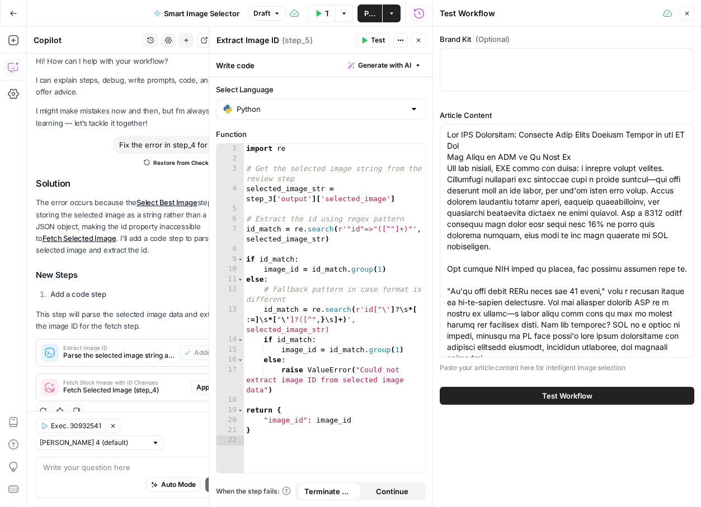
click at [520, 396] on button "Test Workflow" at bounding box center [567, 396] width 255 height 18
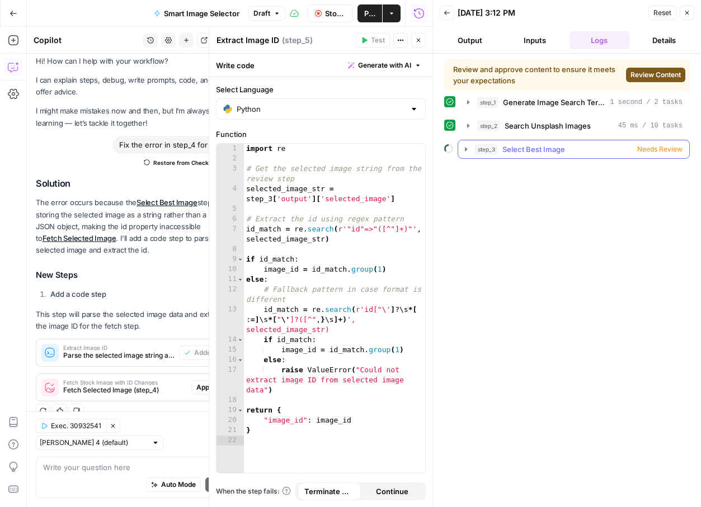
click at [610, 151] on div "step_3 Select Best Image Needs Review" at bounding box center [579, 149] width 208 height 11
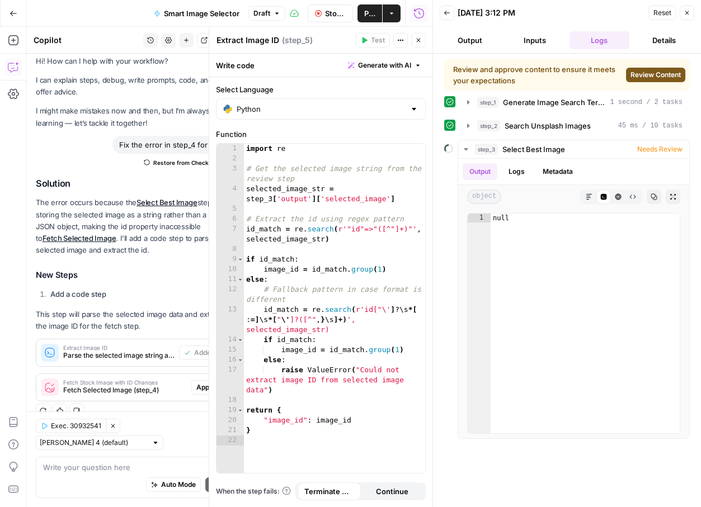
click at [634, 69] on button "Review Content" at bounding box center [655, 75] width 59 height 15
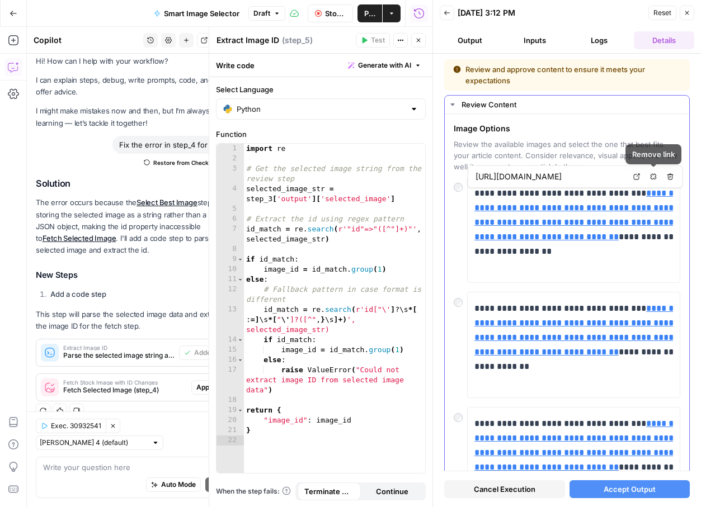
click at [639, 178] on icon at bounding box center [637, 177] width 6 height 6
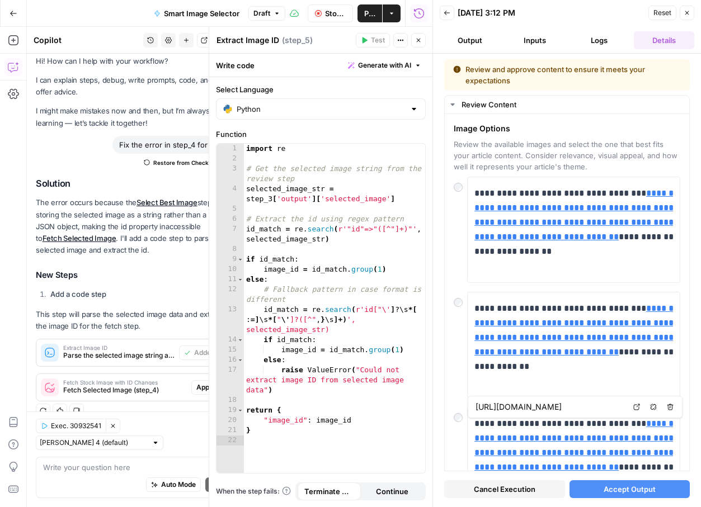
click at [607, 489] on span "Accept Output" at bounding box center [630, 489] width 52 height 11
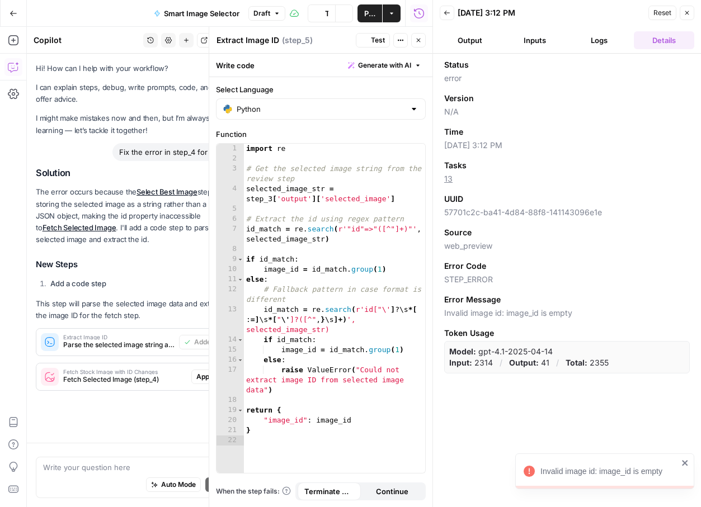
scroll to position [7, 0]
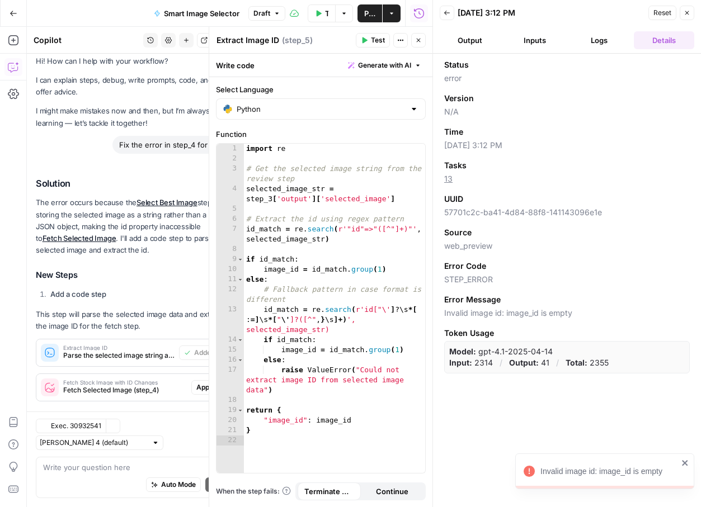
click at [447, 26] on header "Back 10/08/25 at 3:12 PM Reset Close Output Inputs Logs Details" at bounding box center [567, 27] width 268 height 54
click at [448, 19] on button "Back" at bounding box center [447, 13] width 15 height 15
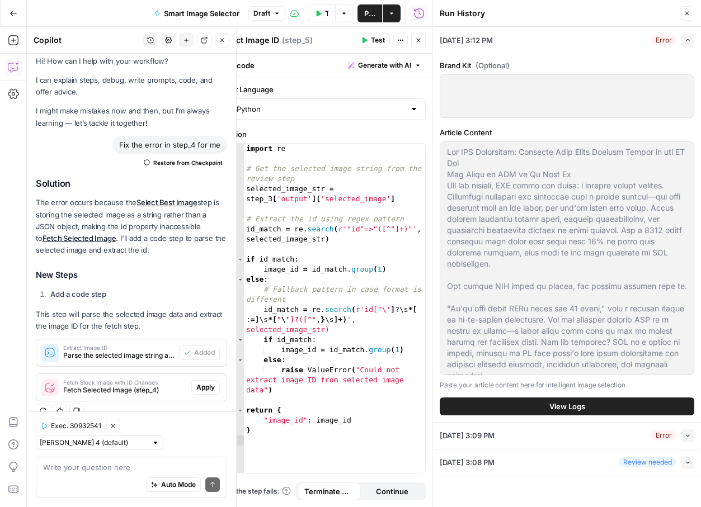
click at [20, 10] on button "Go Back" at bounding box center [13, 13] width 20 height 20
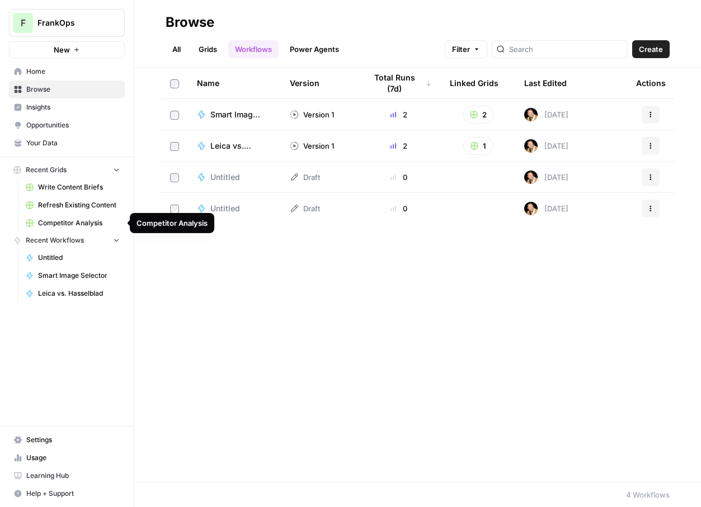
click at [72, 205] on span "Refresh Existing Content" at bounding box center [79, 205] width 82 height 10
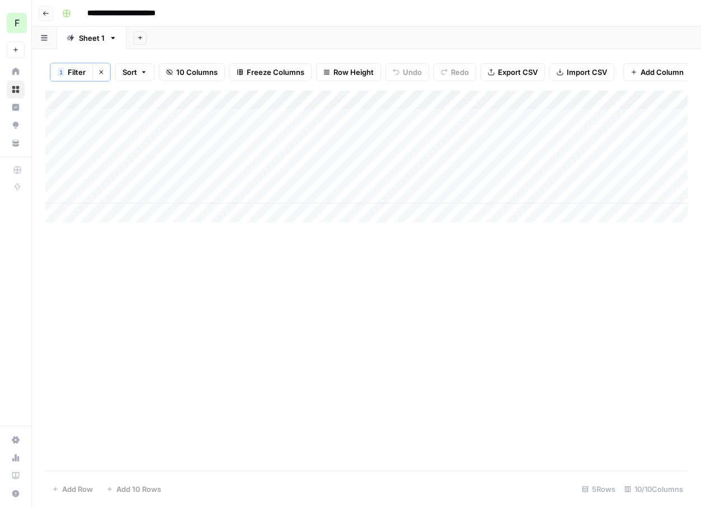
click at [44, 11] on icon "button" at bounding box center [46, 13] width 7 height 7
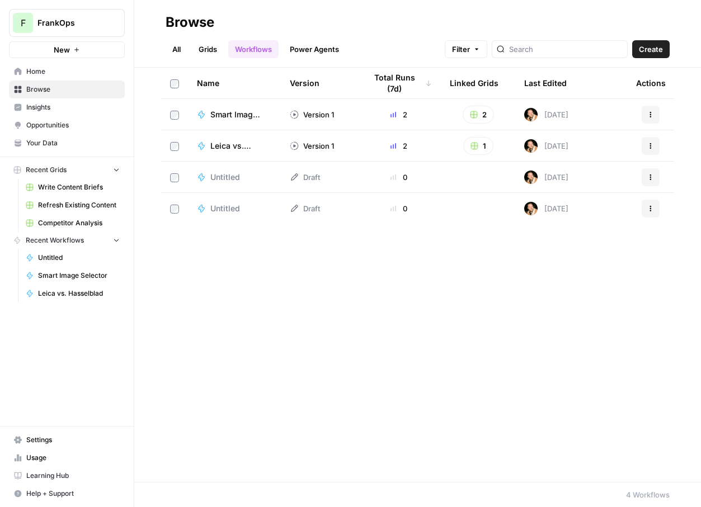
click at [35, 72] on span "Home" at bounding box center [72, 72] width 93 height 10
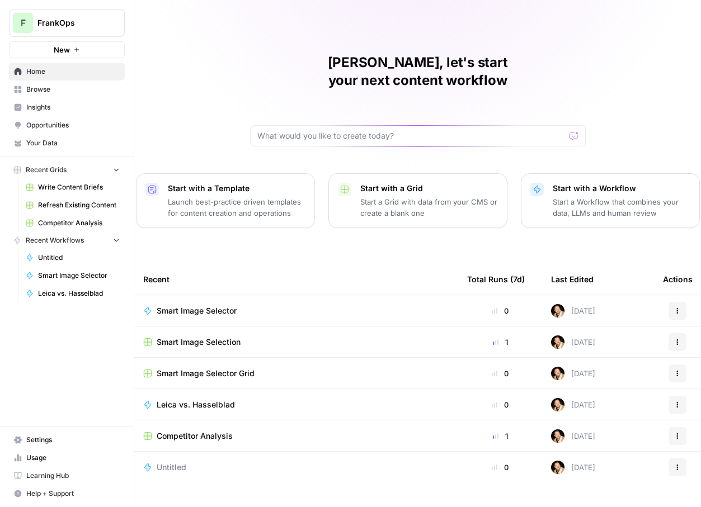
click at [208, 332] on td "Smart Image Selection" at bounding box center [296, 342] width 324 height 31
click at [184, 337] on span "Smart Image Selection" at bounding box center [199, 342] width 84 height 11
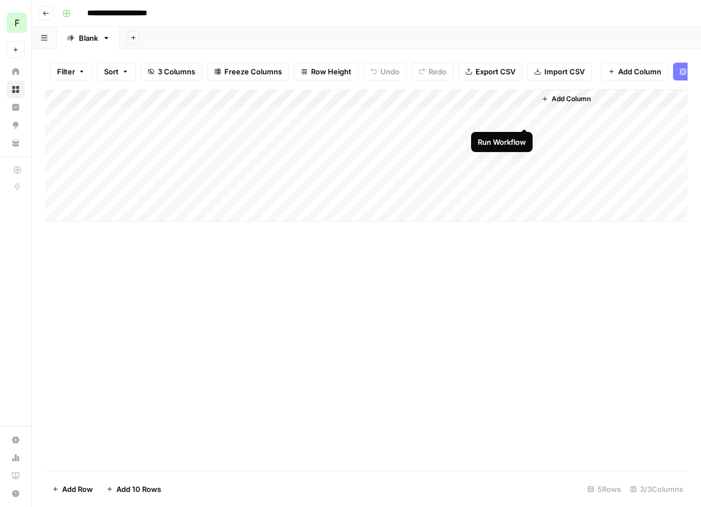
click at [524, 115] on div "Add Column" at bounding box center [366, 155] width 642 height 132
click at [521, 116] on div "Add Column" at bounding box center [366, 155] width 642 height 132
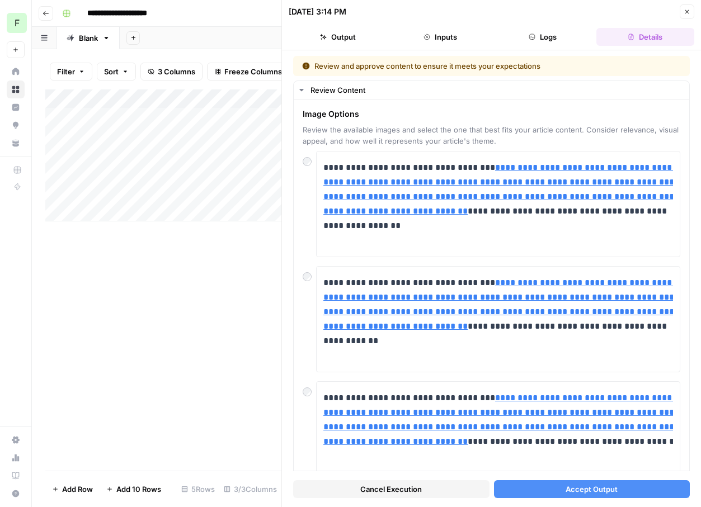
click at [569, 487] on span "Accept Output" at bounding box center [592, 489] width 52 height 11
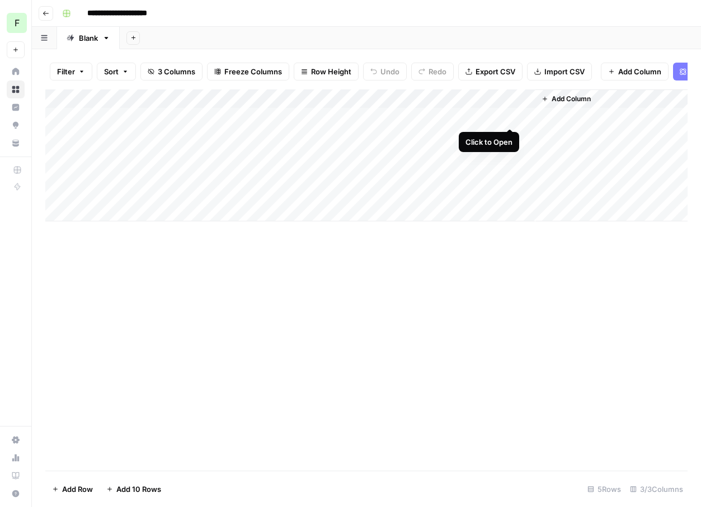
click at [510, 116] on div "Add Column" at bounding box center [366, 155] width 642 height 132
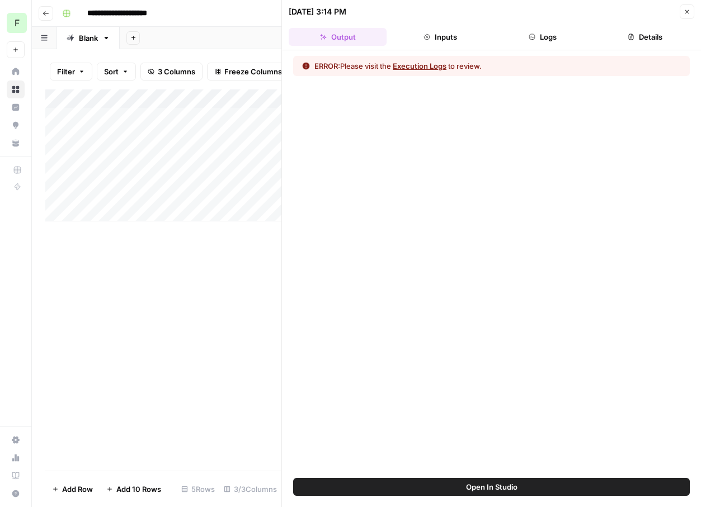
click at [420, 61] on button "Execution Logs" at bounding box center [420, 65] width 54 height 11
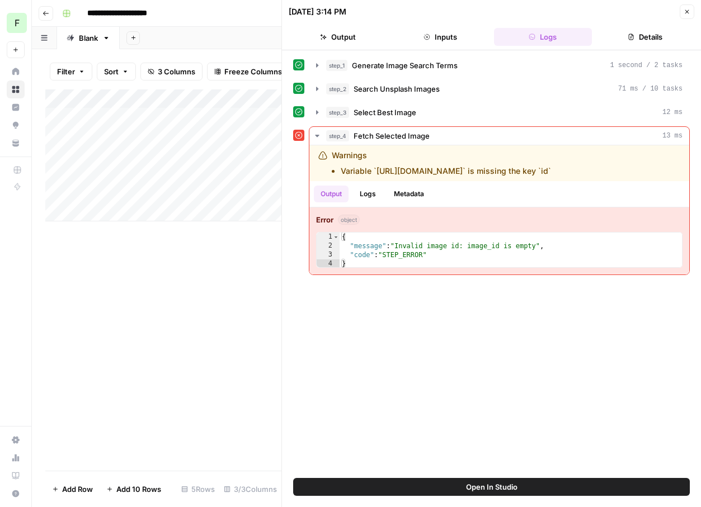
click at [469, 488] on span "Open In Studio" at bounding box center [491, 487] width 51 height 11
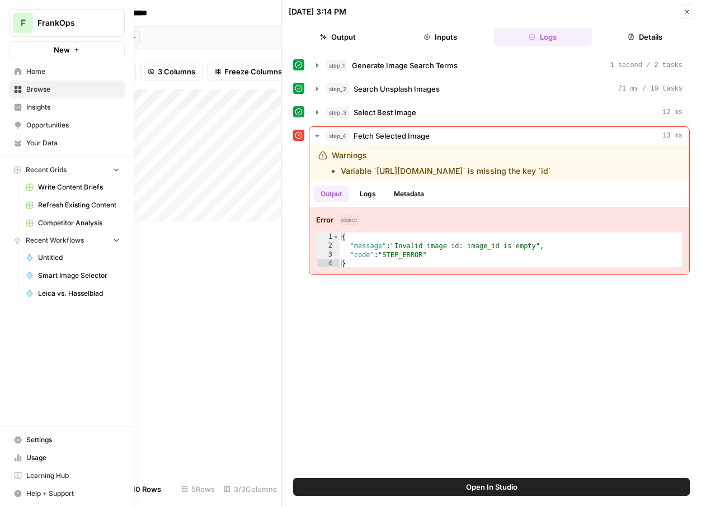
click at [38, 76] on span "Home" at bounding box center [72, 72] width 93 height 10
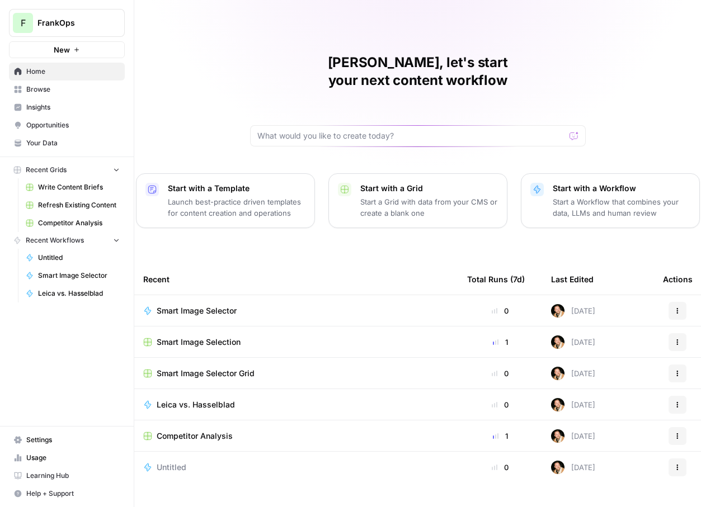
click at [230, 337] on span "Smart Image Selection" at bounding box center [199, 342] width 84 height 11
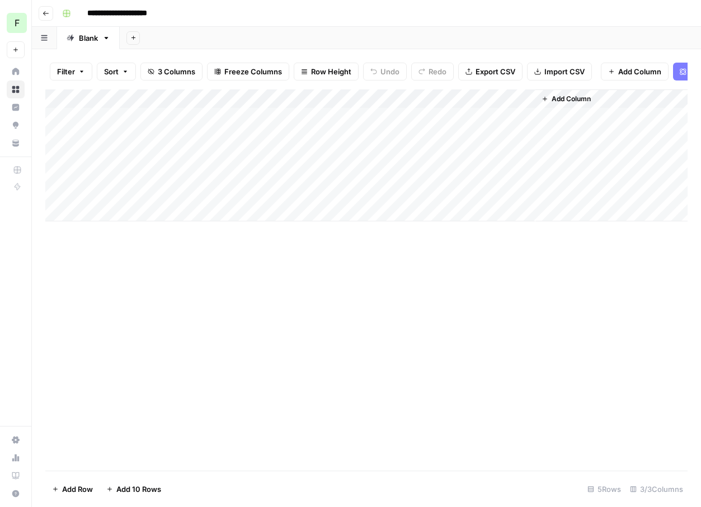
click at [525, 115] on div "Add Column" at bounding box center [366, 155] width 642 height 132
click at [525, 117] on div "Add Column" at bounding box center [366, 155] width 642 height 132
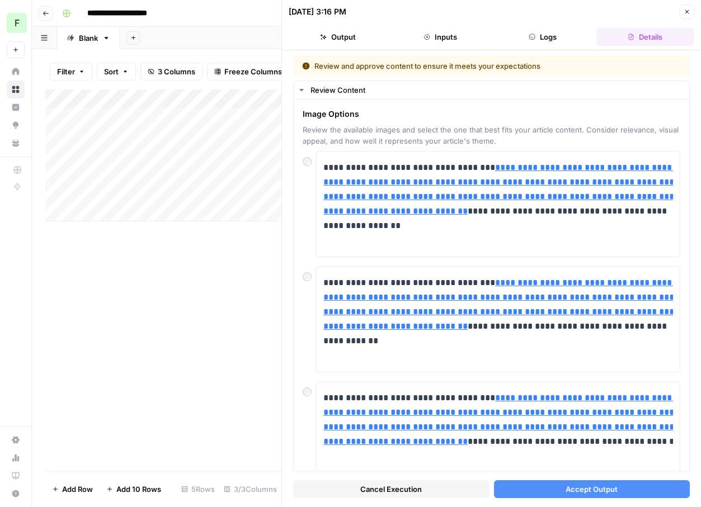
click at [544, 496] on button "Accept Output" at bounding box center [592, 489] width 196 height 18
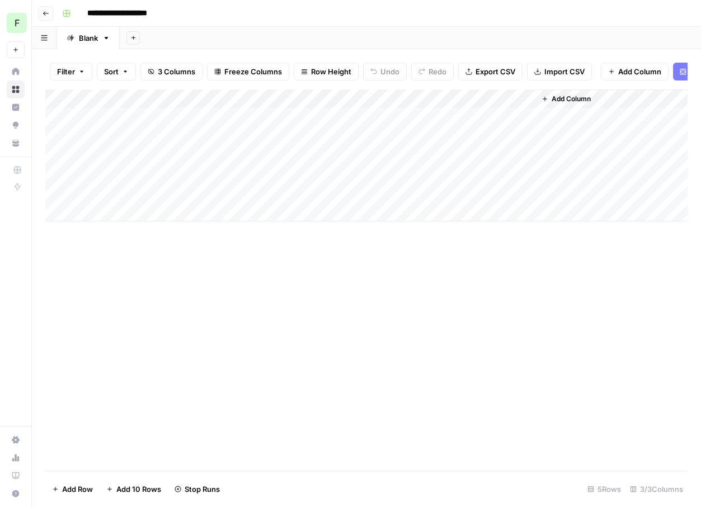
click at [175, 111] on div "Add Column" at bounding box center [366, 155] width 642 height 132
click at [171, 114] on div "Add Column" at bounding box center [366, 155] width 642 height 132
click at [171, 114] on textarea "**********" at bounding box center [173, 118] width 179 height 16
type textarea "**********"
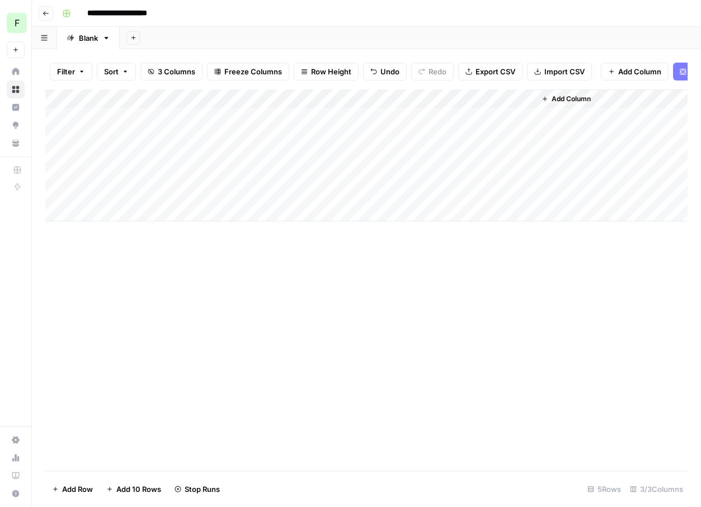
click at [192, 291] on div "Add Column" at bounding box center [366, 279] width 642 height 381
click at [525, 116] on div "Add Column" at bounding box center [366, 155] width 642 height 132
click at [511, 119] on div "Add Column" at bounding box center [366, 155] width 642 height 132
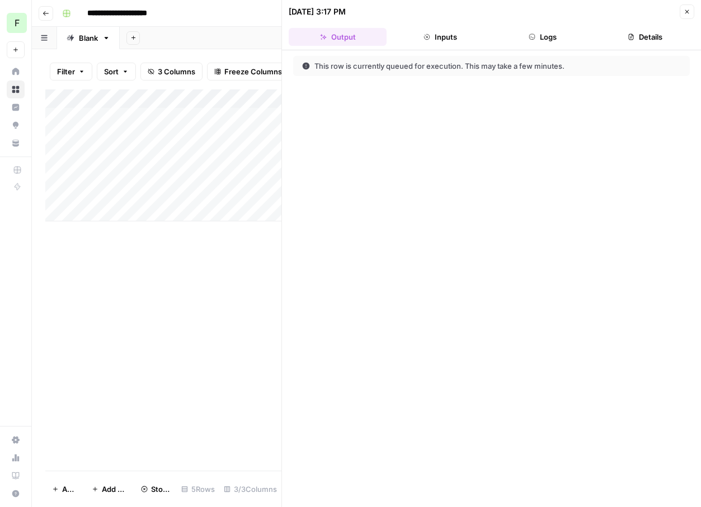
click at [685, 10] on icon "button" at bounding box center [687, 11] width 7 height 7
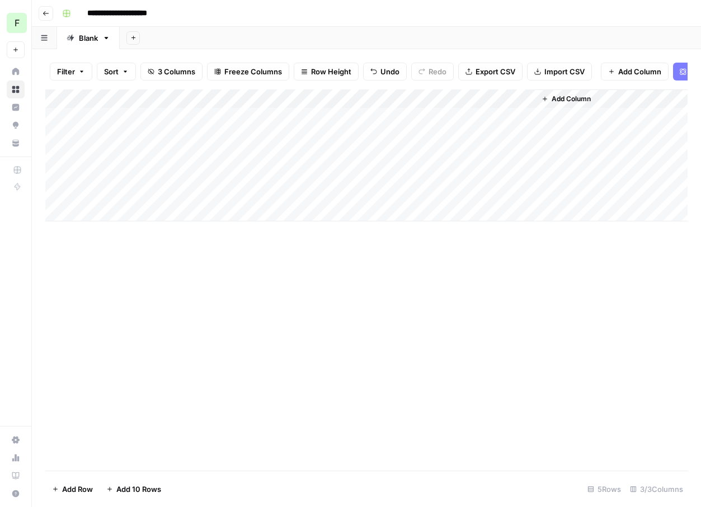
click at [526, 114] on div "Add Column" at bounding box center [366, 155] width 642 height 132
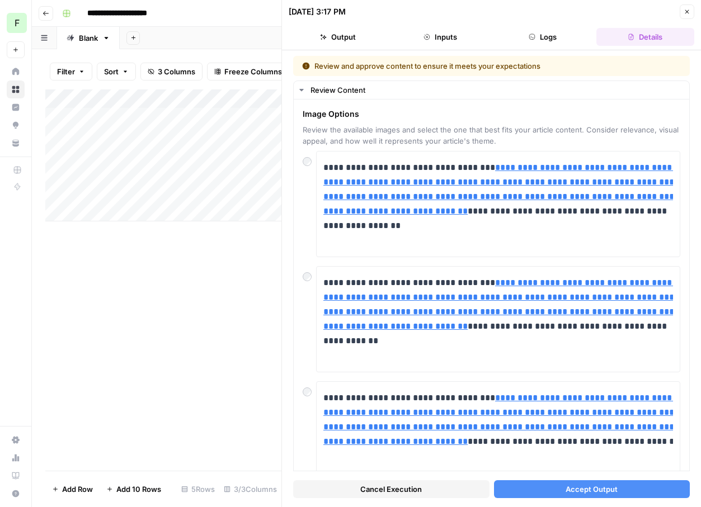
click at [502, 487] on button "Accept Output" at bounding box center [592, 489] width 196 height 18
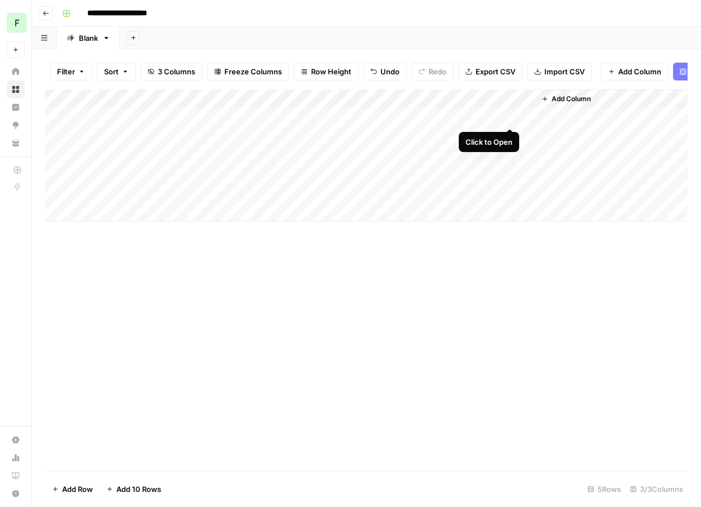
click at [509, 119] on div "Add Column" at bounding box center [366, 155] width 642 height 132
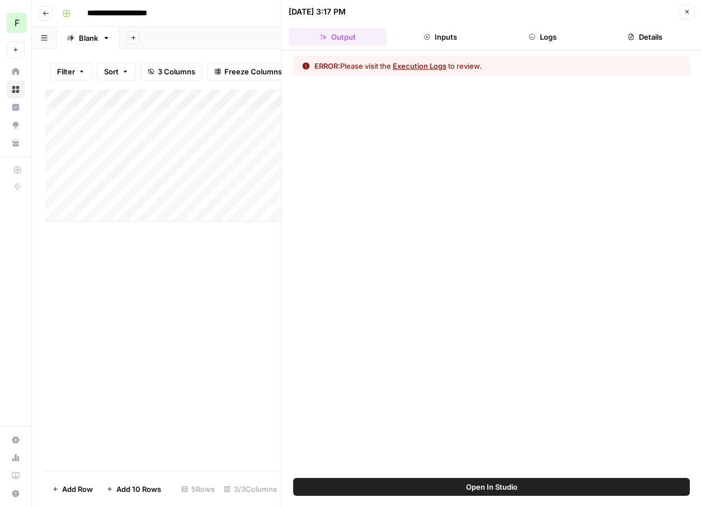
click at [435, 64] on button "Execution Logs" at bounding box center [420, 65] width 54 height 11
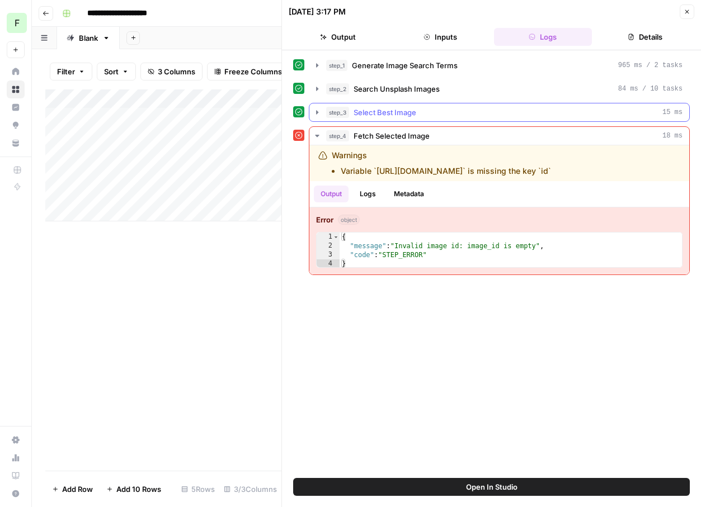
click at [394, 114] on span "Select Best Image" at bounding box center [385, 112] width 63 height 11
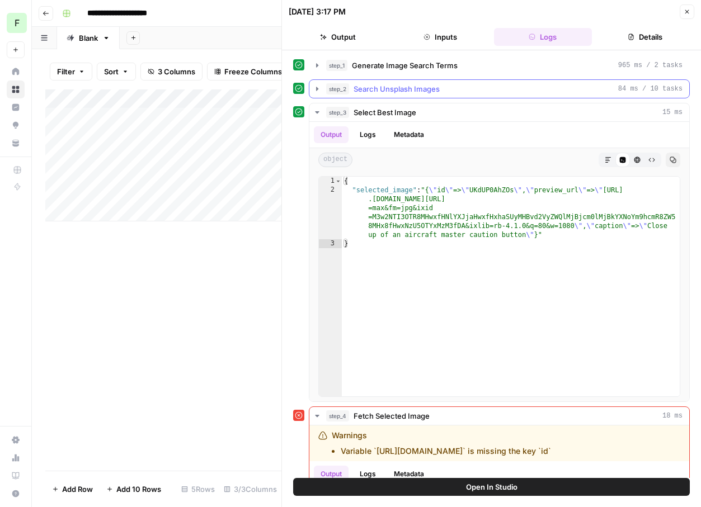
click at [351, 91] on div "step_2 Search Unsplash Images 84 ms / 10 tasks" at bounding box center [504, 88] width 356 height 11
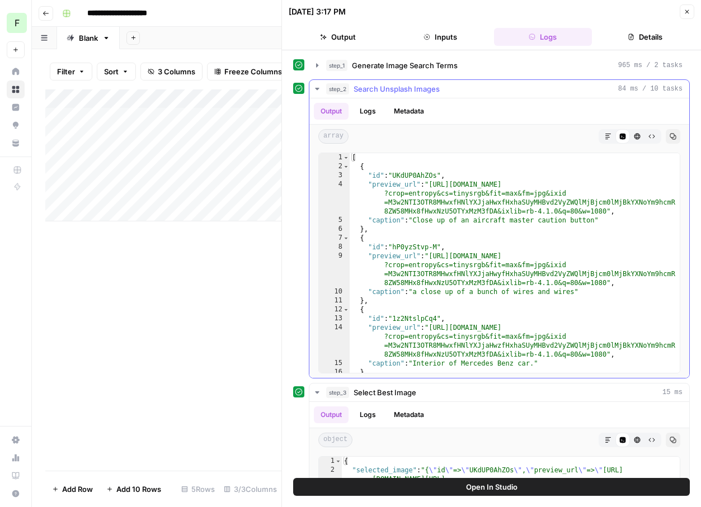
click at [367, 94] on span "Search Unsplash Images" at bounding box center [397, 88] width 86 height 11
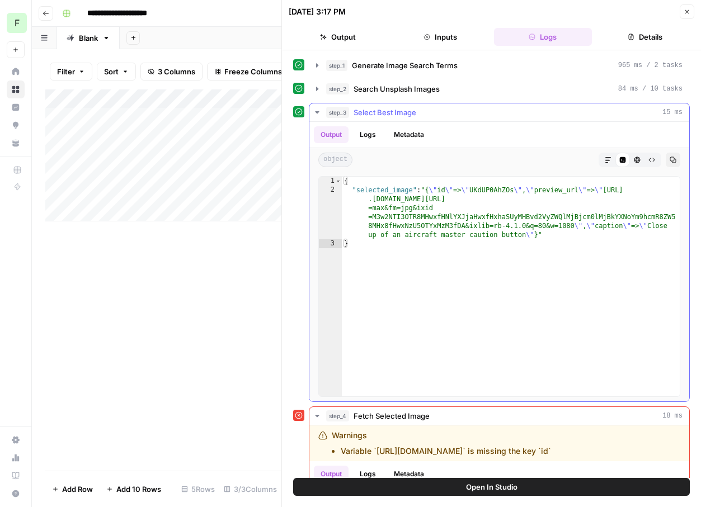
click at [397, 119] on button "step_3 Select Best Image 15 ms" at bounding box center [499, 112] width 380 height 18
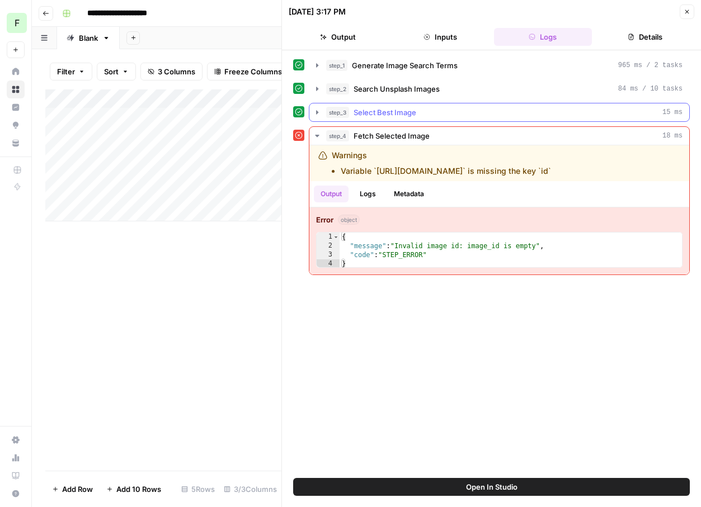
click at [389, 117] on span "Select Best Image" at bounding box center [385, 112] width 63 height 11
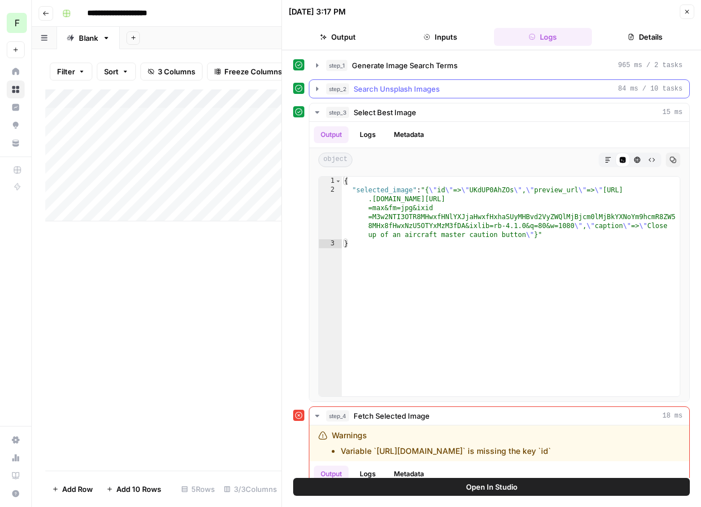
click at [364, 88] on span "Search Unsplash Images" at bounding box center [397, 88] width 86 height 11
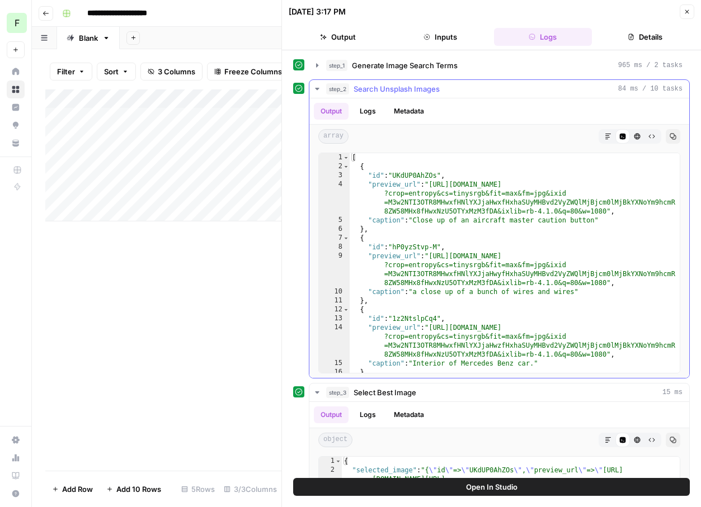
click at [364, 88] on span "Search Unsplash Images" at bounding box center [397, 88] width 86 height 11
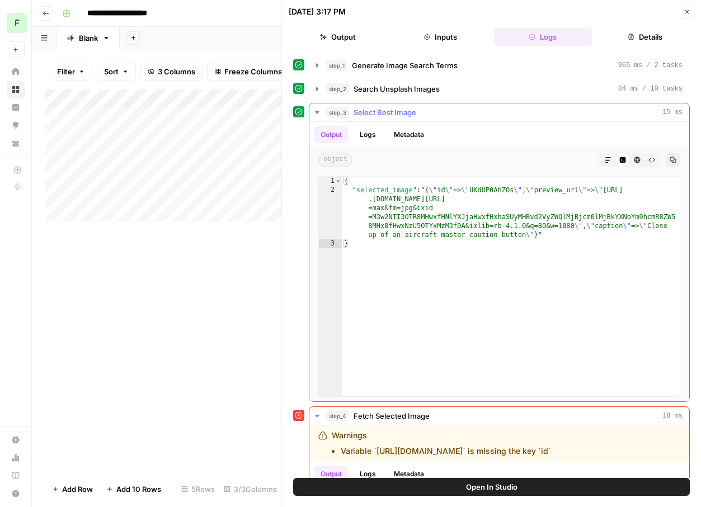
click at [364, 112] on span "Select Best Image" at bounding box center [385, 112] width 63 height 11
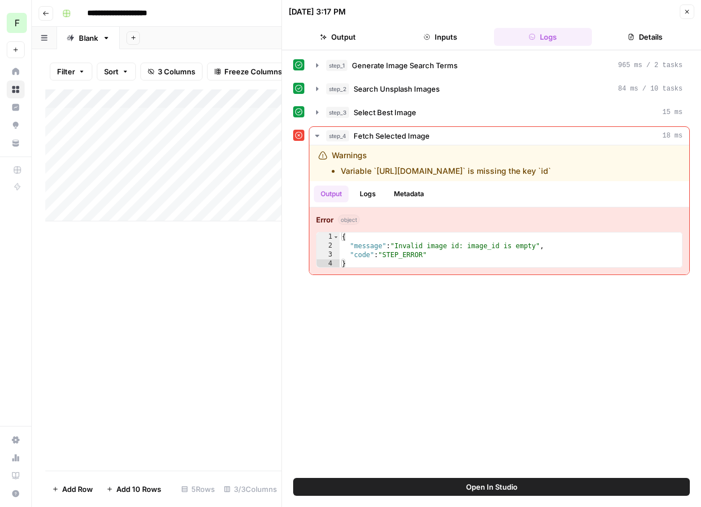
click at [48, 18] on button "Go back" at bounding box center [46, 13] width 15 height 15
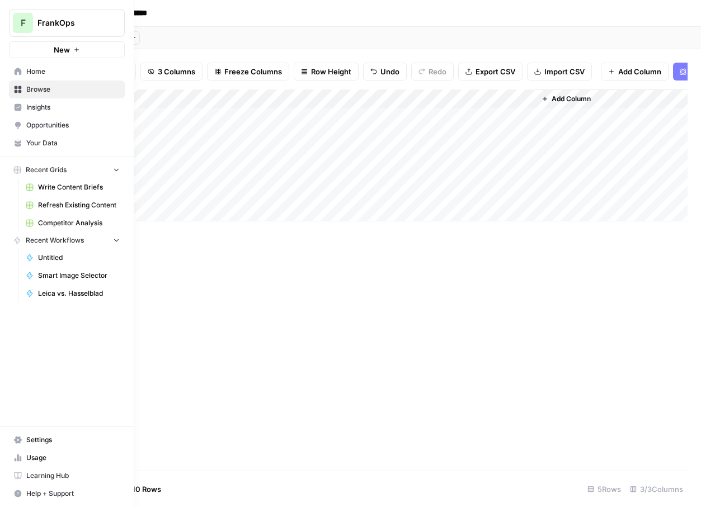
click at [22, 69] on link "Home" at bounding box center [67, 72] width 116 height 18
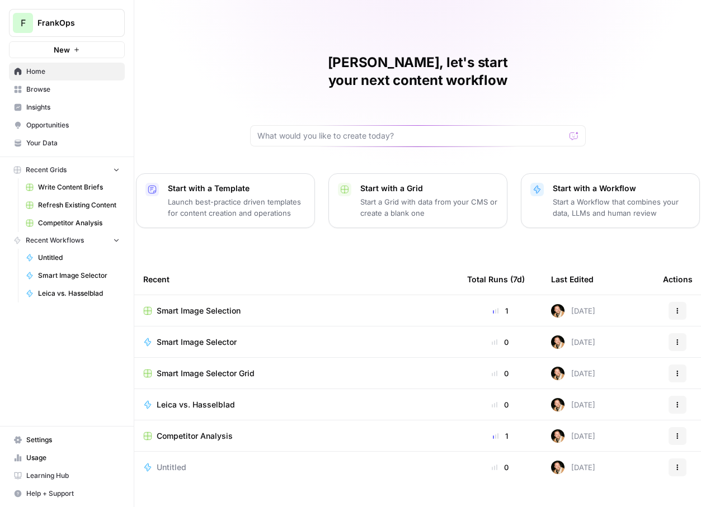
click at [201, 399] on span "Leica vs. Hasselblad" at bounding box center [196, 404] width 78 height 11
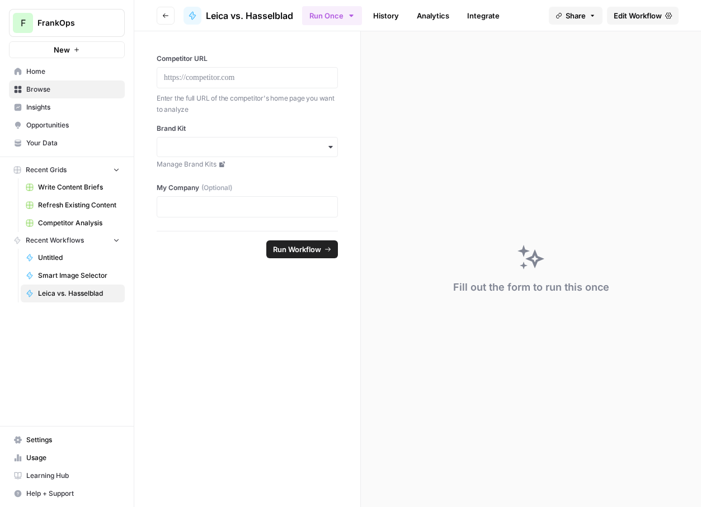
click at [306, 245] on span "Run Workflow" at bounding box center [297, 249] width 48 height 11
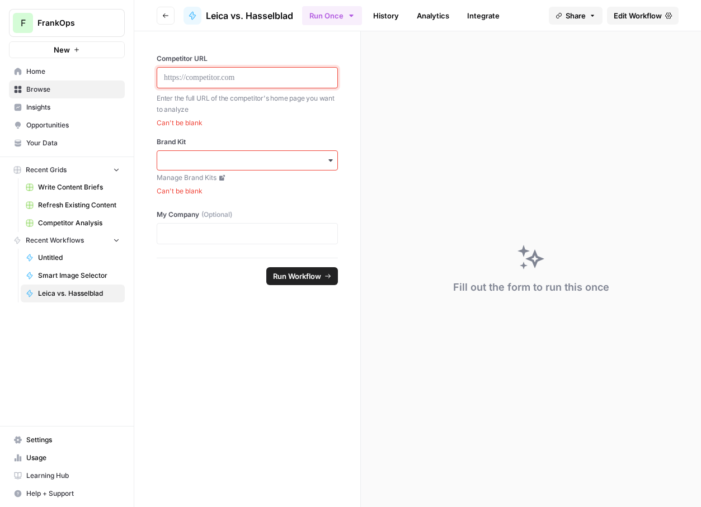
click at [205, 80] on p at bounding box center [247, 77] width 167 height 11
click at [72, 226] on span "Competitor Analysis" at bounding box center [79, 223] width 82 height 10
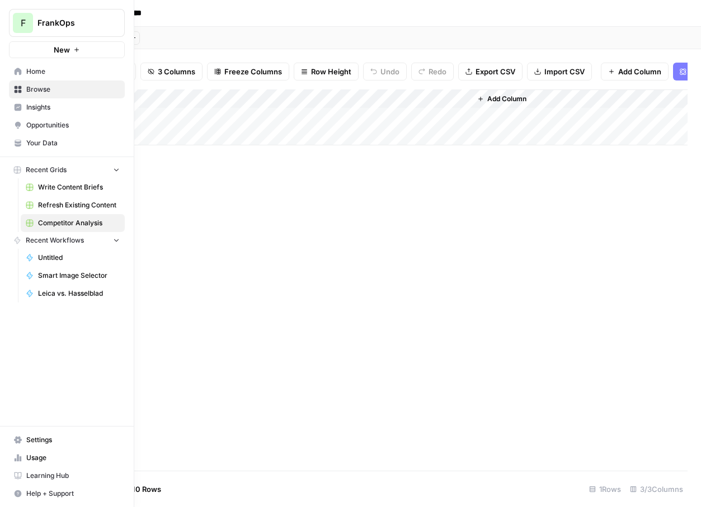
click at [53, 53] on button "New" at bounding box center [67, 49] width 116 height 17
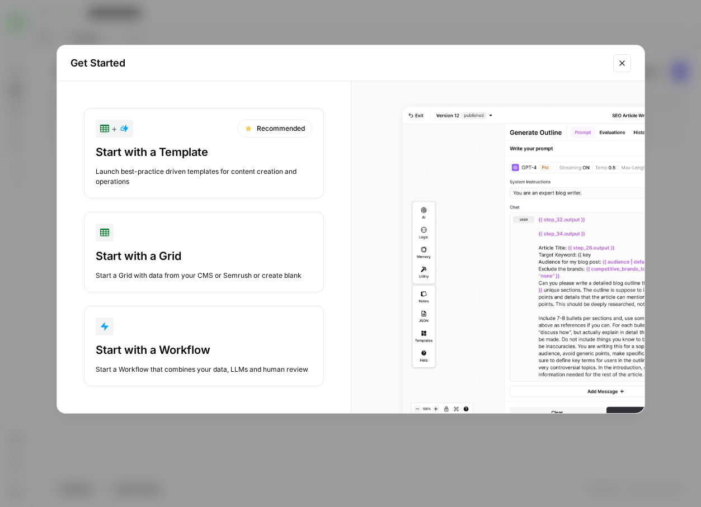
click at [195, 345] on div "Start with a Workflow" at bounding box center [204, 350] width 216 height 16
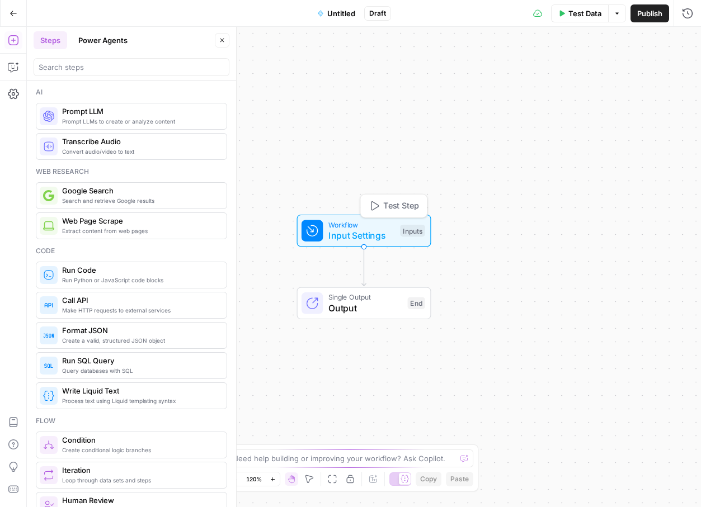
click at [342, 230] on span "Input Settings" at bounding box center [361, 235] width 67 height 13
click at [538, 79] on button "Add Field" at bounding box center [580, 76] width 186 height 18
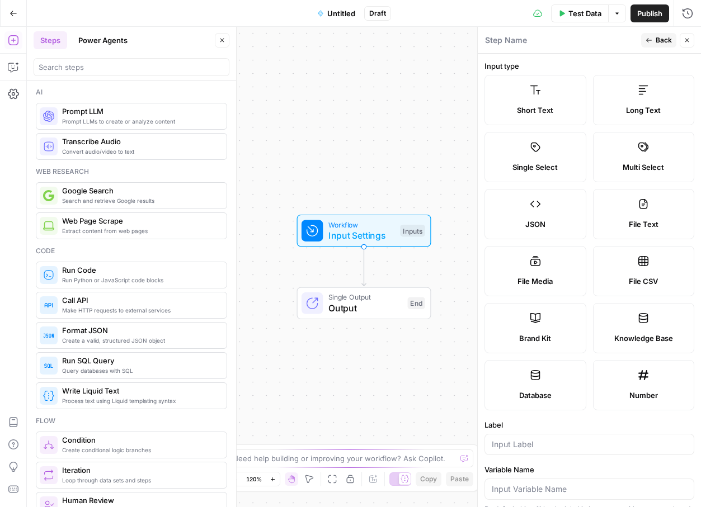
click at [569, 214] on label "JSON" at bounding box center [535, 214] width 102 height 50
click at [530, 110] on span "Short Text" at bounding box center [535, 110] width 36 height 11
click at [337, 13] on span "Untitled" at bounding box center [341, 13] width 28 height 11
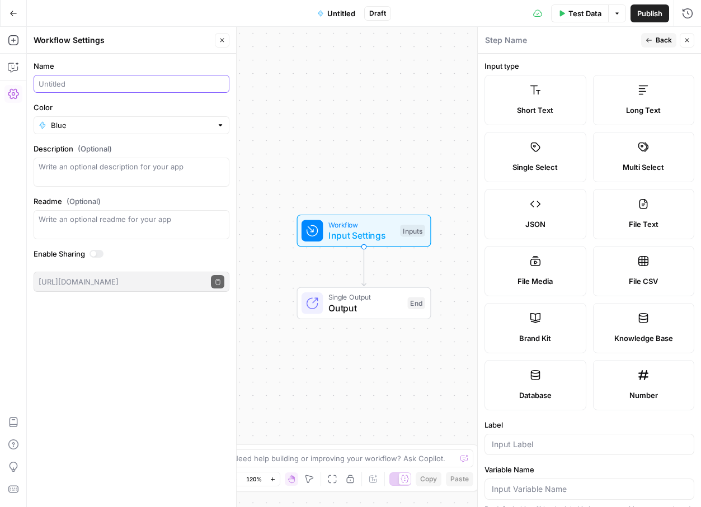
click at [106, 81] on input "Name" at bounding box center [132, 83] width 186 height 11
type input "Simple Blog Generator"
click at [347, 95] on div "Workflow Input Settings Inputs Single Output Output End" at bounding box center [364, 267] width 674 height 480
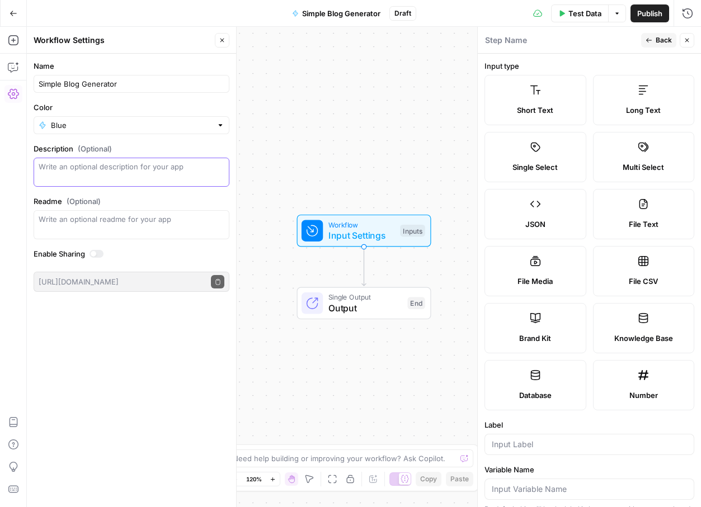
click at [110, 176] on textarea "Description (Optional)" at bounding box center [132, 172] width 186 height 22
click at [618, 312] on label "Knowledge Base" at bounding box center [644, 328] width 102 height 50
click at [685, 43] on icon "button" at bounding box center [687, 40] width 7 height 7
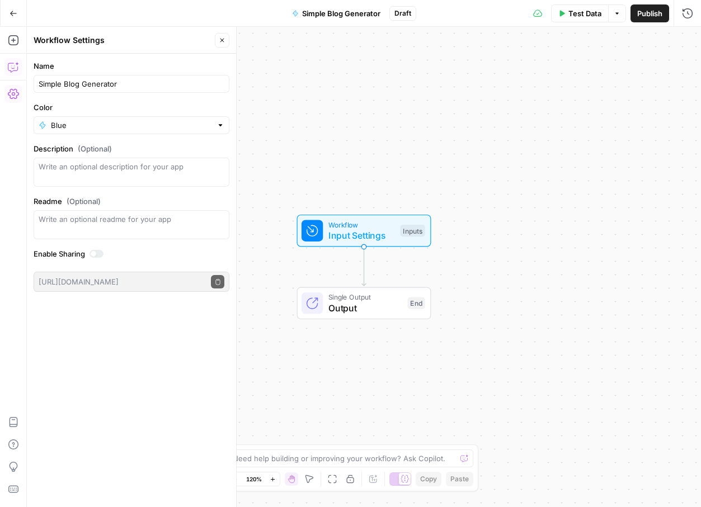
click at [10, 73] on button "Copilot" at bounding box center [13, 67] width 18 height 18
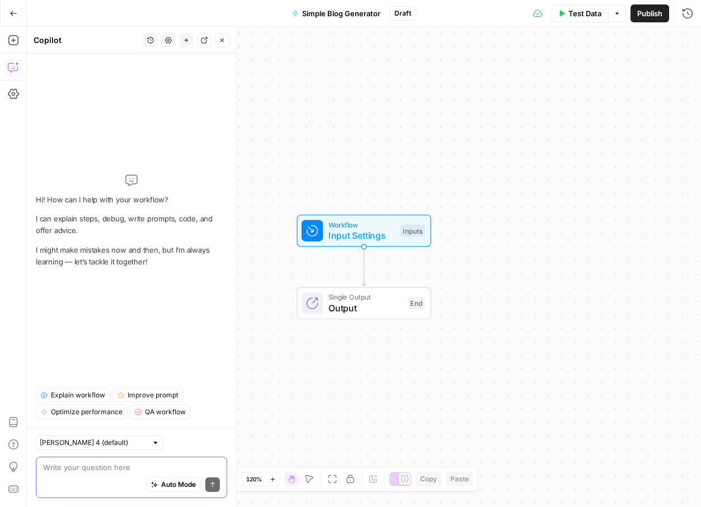
paste textarea "3. Create a workflow that: 1. Uses your brand kit for tone and style 2. Takes a…"
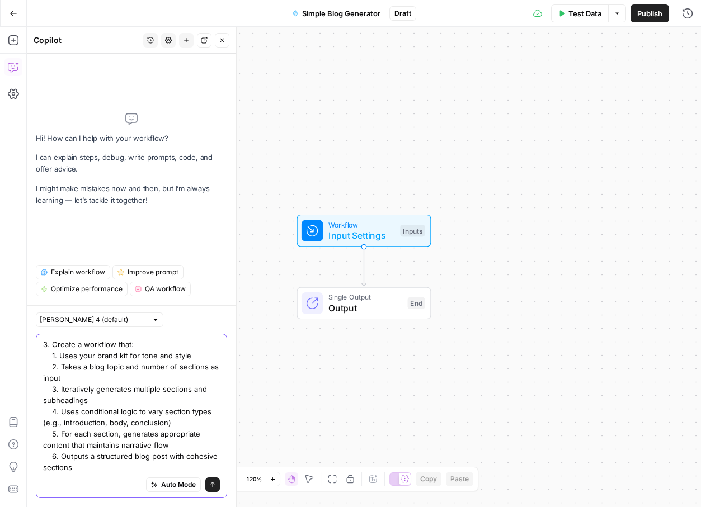
type textarea "3. Create a workflow that: 1. Uses your brand kit for tone and style 2. Takes a…"
click at [211, 492] on button "Send" at bounding box center [212, 485] width 15 height 15
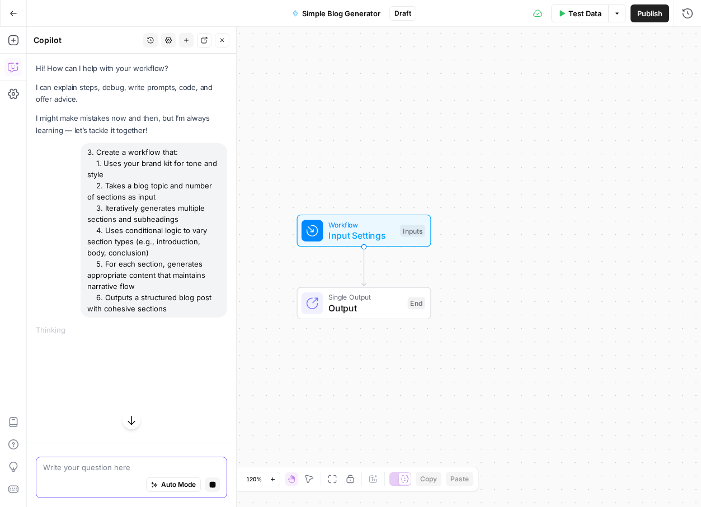
click at [129, 422] on icon "button" at bounding box center [131, 421] width 7 height 10
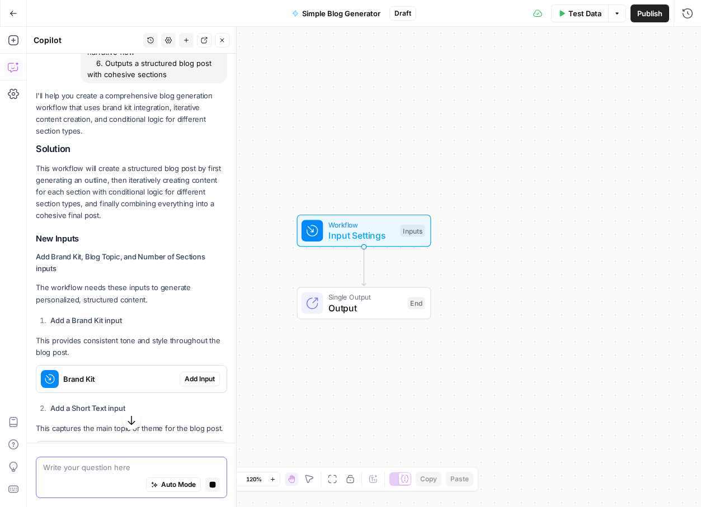
scroll to position [235, 0]
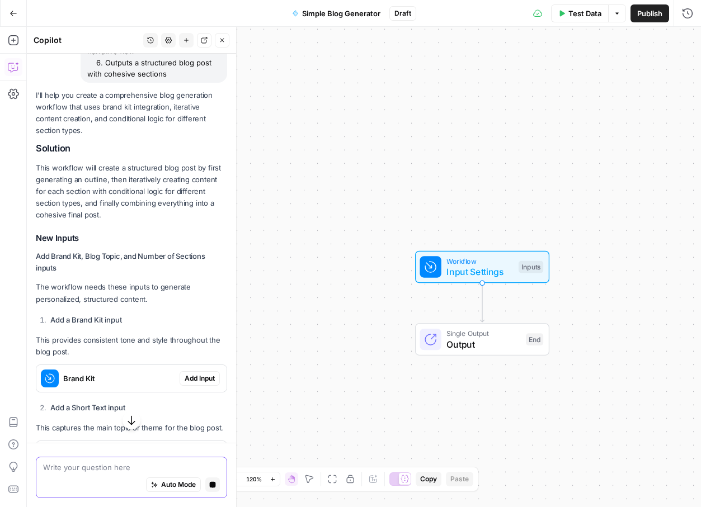
click at [194, 374] on span "Add Input" at bounding box center [200, 379] width 30 height 10
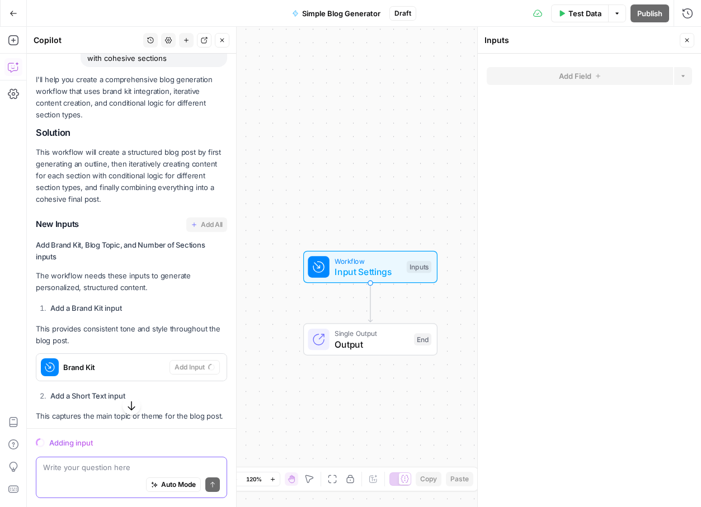
scroll to position [275, 0]
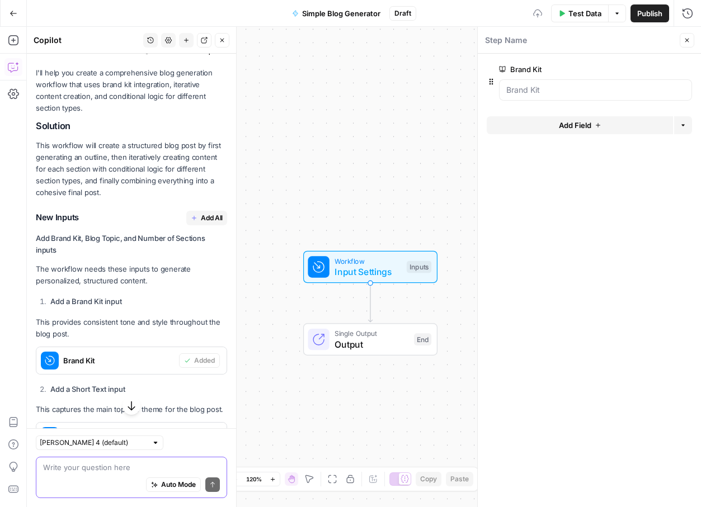
click at [208, 213] on span "Add All" at bounding box center [212, 218] width 22 height 10
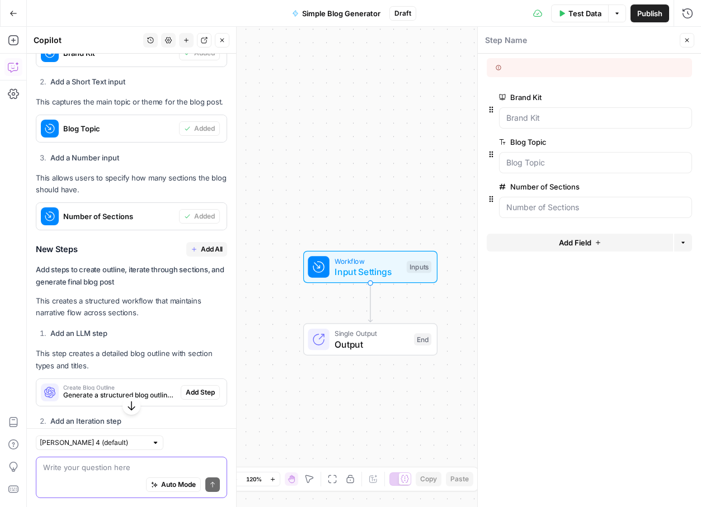
scroll to position [595, 0]
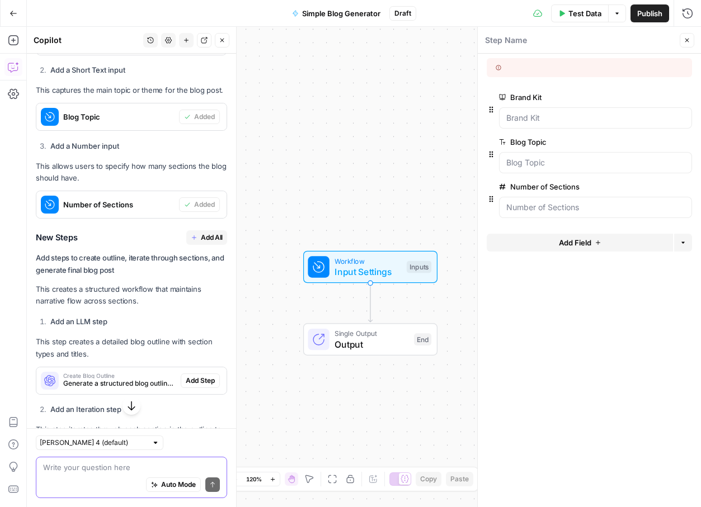
click at [206, 233] on span "Add All" at bounding box center [212, 238] width 22 height 10
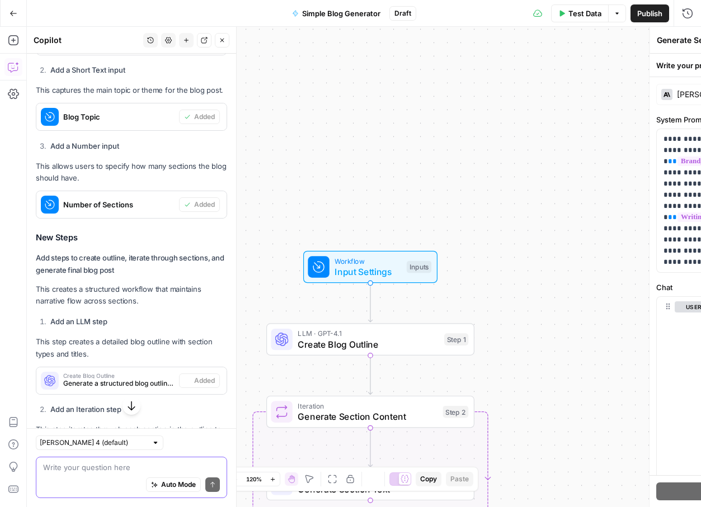
type textarea "Combine Blog Sections"
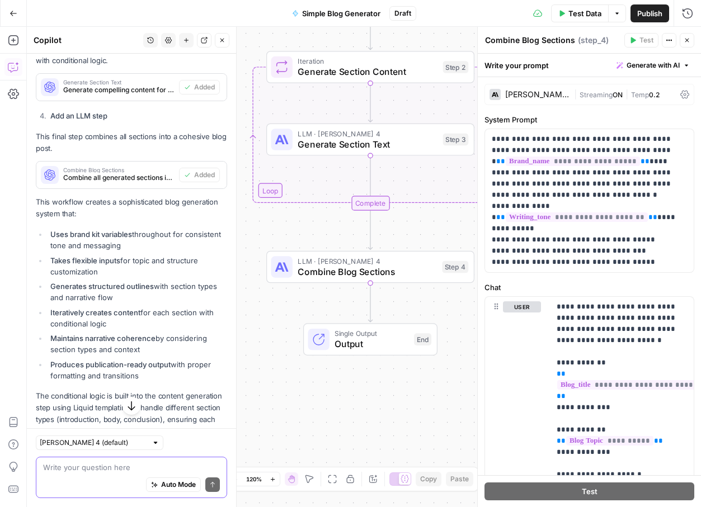
scroll to position [1099, 0]
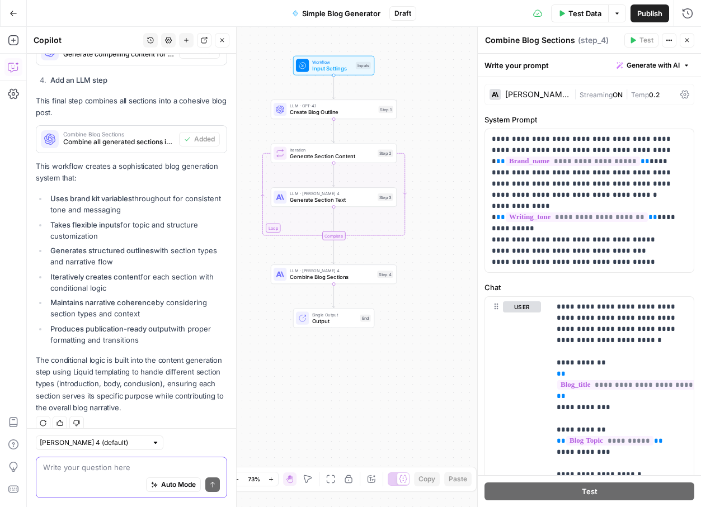
click at [620, 8] on button "Options" at bounding box center [617, 13] width 18 height 18
click at [652, 16] on span "Publish" at bounding box center [649, 13] width 25 height 11
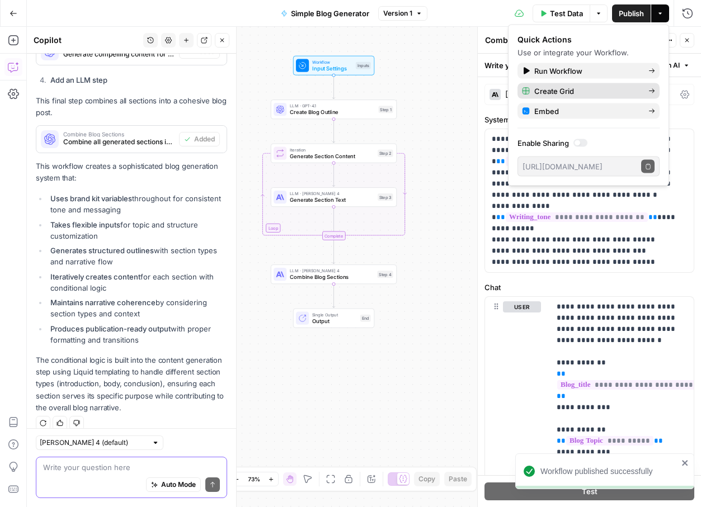
click at [562, 92] on span "Create Grid" at bounding box center [586, 91] width 105 height 11
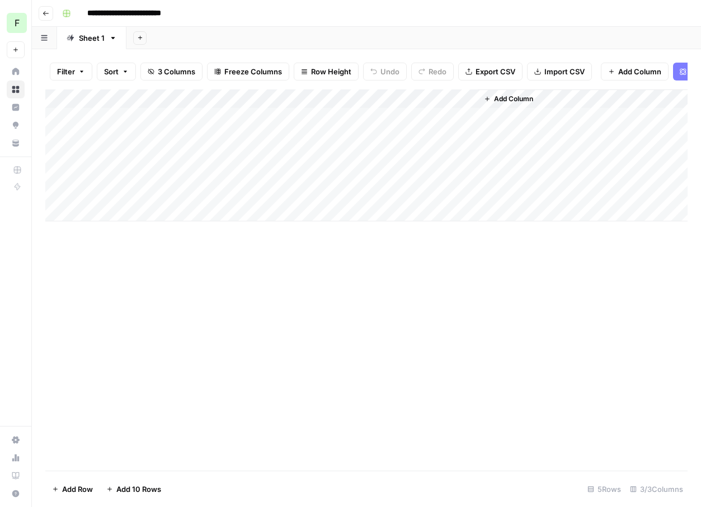
click at [167, 120] on div "Add Column" at bounding box center [366, 155] width 642 height 132
type textarea "**********"
click at [296, 111] on div "Add Column" at bounding box center [366, 155] width 642 height 132
click at [282, 121] on div "Add Column" at bounding box center [366, 155] width 642 height 132
type input "3"
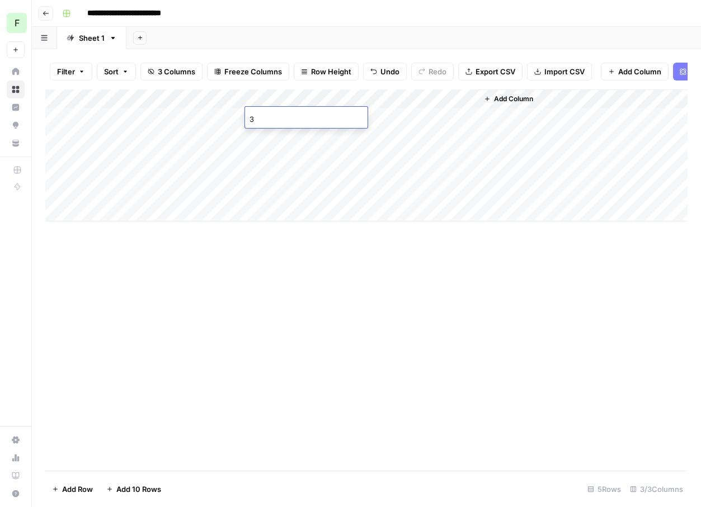
click at [402, 116] on div "Add Column" at bounding box center [366, 155] width 642 height 132
click at [230, 336] on div "Add Column" at bounding box center [366, 279] width 642 height 381
click at [513, 101] on span "Add Column" at bounding box center [513, 99] width 39 height 10
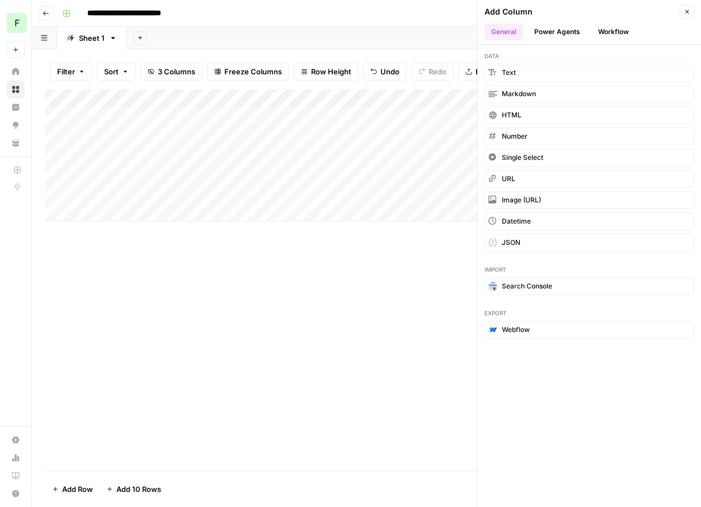
click at [554, 29] on button "Power Agents" at bounding box center [556, 31] width 59 height 17
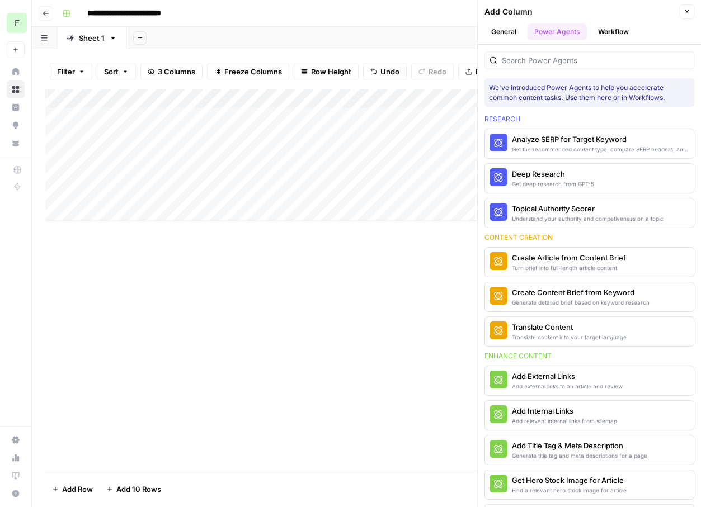
type input "****"
click at [585, 61] on input "search" at bounding box center [595, 60] width 187 height 11
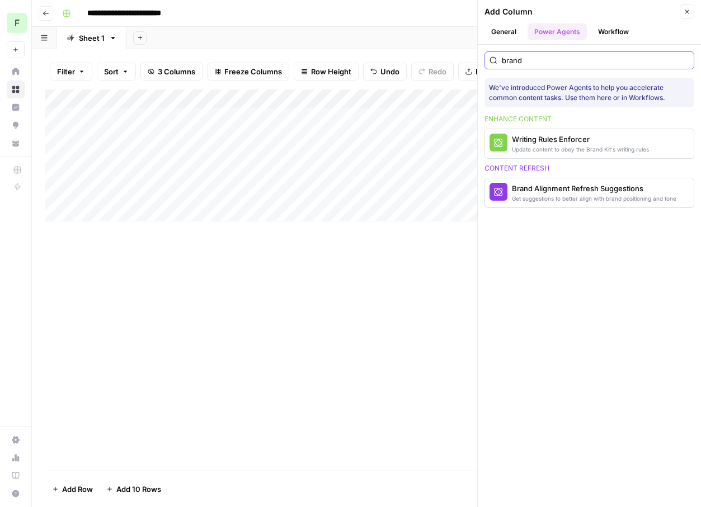
type input "brand"
click at [615, 29] on button "Workflow" at bounding box center [613, 31] width 44 height 17
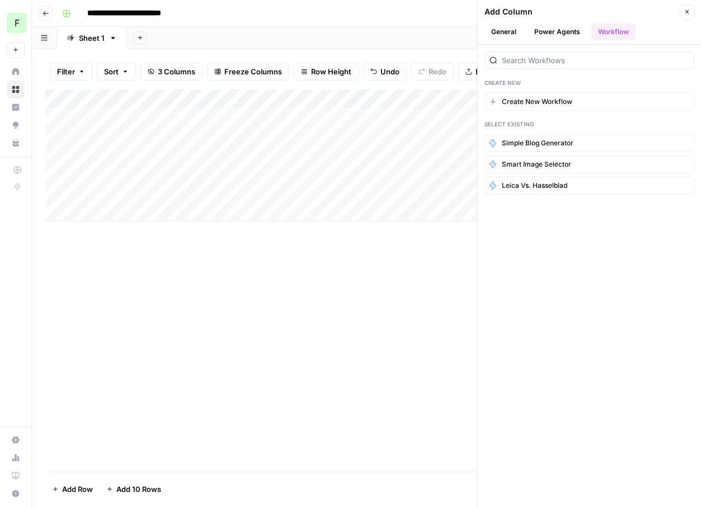
click at [500, 34] on button "General" at bounding box center [503, 31] width 39 height 17
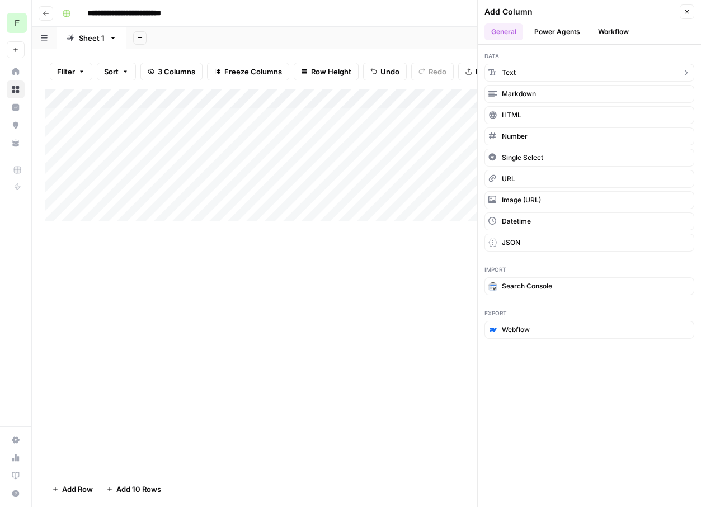
click at [516, 65] on button "Text" at bounding box center [589, 73] width 210 height 18
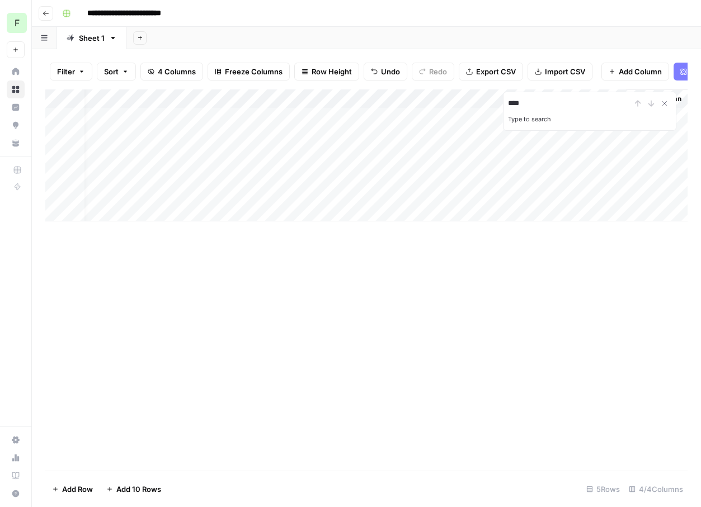
click at [556, 18] on div "**********" at bounding box center [374, 13] width 632 height 18
click at [667, 100] on icon "Close Search" at bounding box center [664, 103] width 9 height 9
click at [540, 103] on div "Add Column" at bounding box center [366, 155] width 642 height 132
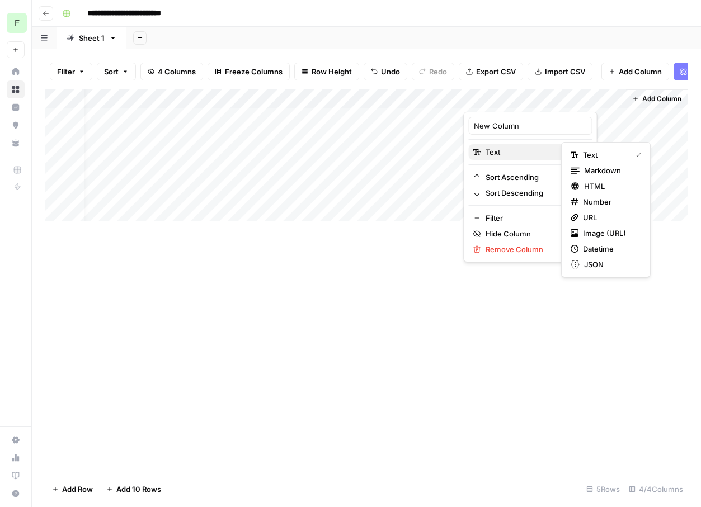
click at [511, 151] on span "Text" at bounding box center [529, 152] width 87 height 11
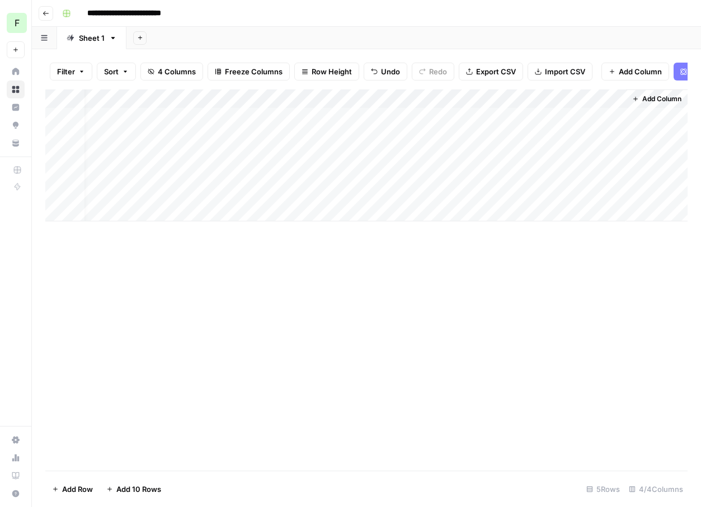
click at [541, 40] on div "Add Sheet" at bounding box center [413, 38] width 574 height 22
click at [618, 99] on div "Add Column" at bounding box center [366, 155] width 642 height 132
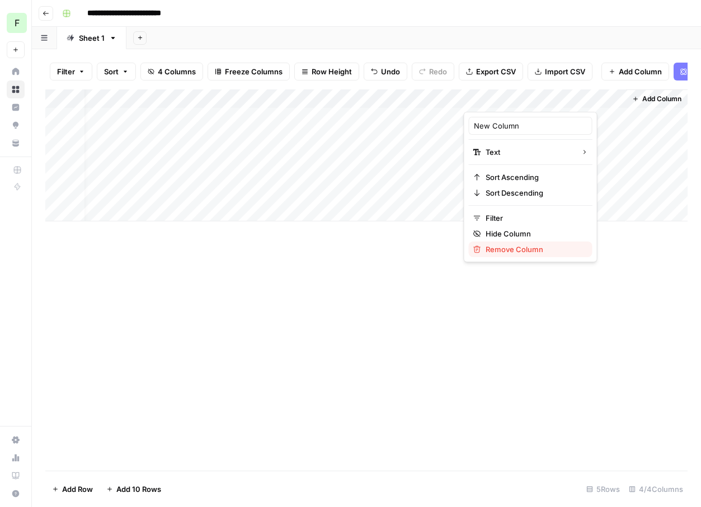
click at [509, 253] on span "Remove Column" at bounding box center [535, 249] width 98 height 11
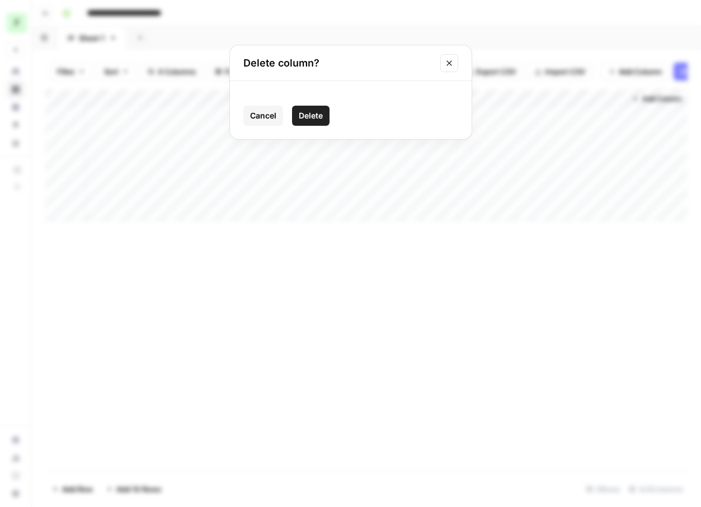
click at [311, 115] on span "Delete" at bounding box center [311, 115] width 24 height 11
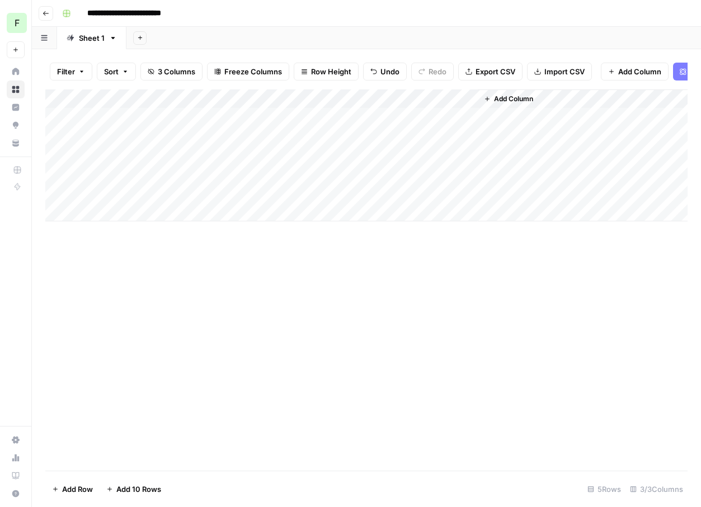
scroll to position [0, 0]
click at [218, 118] on div "Add Column" at bounding box center [366, 155] width 642 height 132
click at [216, 117] on div "Add Column" at bounding box center [366, 155] width 642 height 132
click at [224, 243] on div "Add Column" at bounding box center [366, 279] width 642 height 381
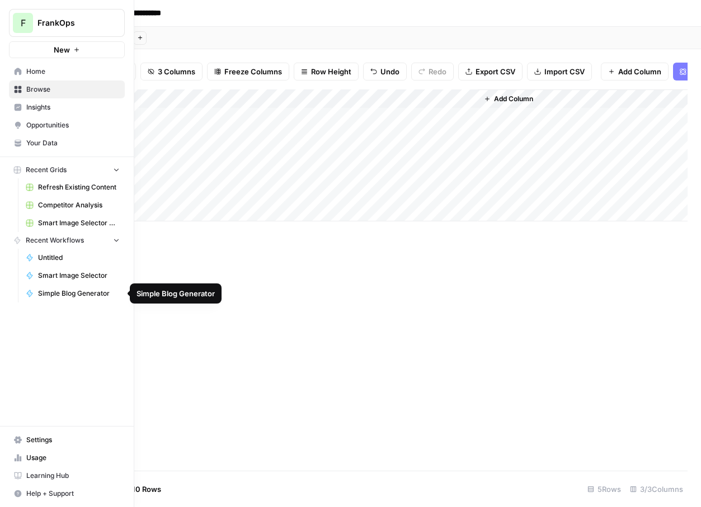
click at [83, 295] on span "Simple Blog Generator" at bounding box center [79, 294] width 82 height 10
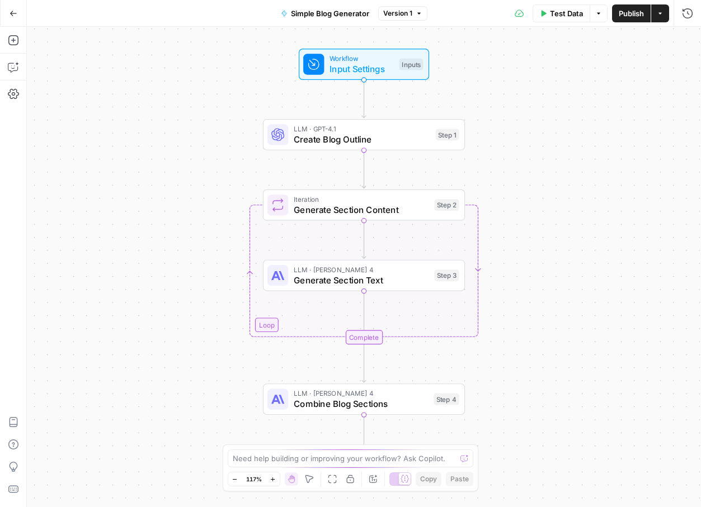
click at [376, 74] on span "Input Settings" at bounding box center [361, 69] width 64 height 13
click at [559, 115] on Kit "Brand Kit" at bounding box center [595, 117] width 178 height 11
click at [671, 95] on icon "button" at bounding box center [669, 98] width 6 height 6
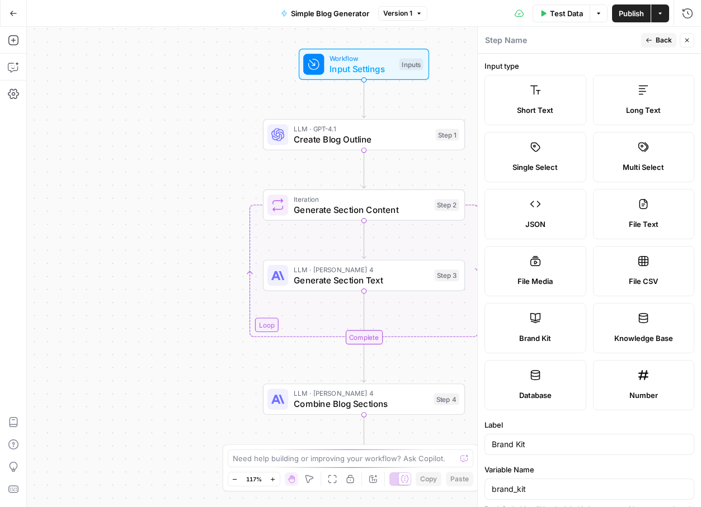
click at [659, 44] on span "Back" at bounding box center [664, 40] width 16 height 10
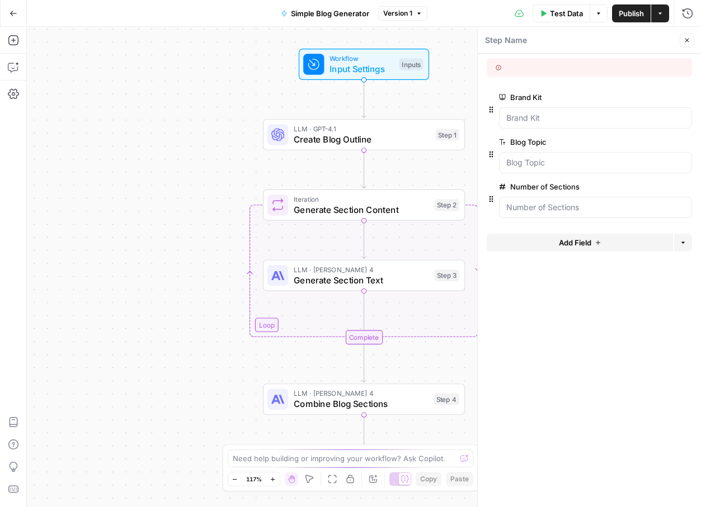
click at [158, 130] on div "Workflow Input Settings Inputs LLM · GPT-4.1 Create Blog Outline Step 1 Loop It…" at bounding box center [364, 267] width 674 height 480
click at [15, 12] on icon "button" at bounding box center [14, 14] width 8 height 8
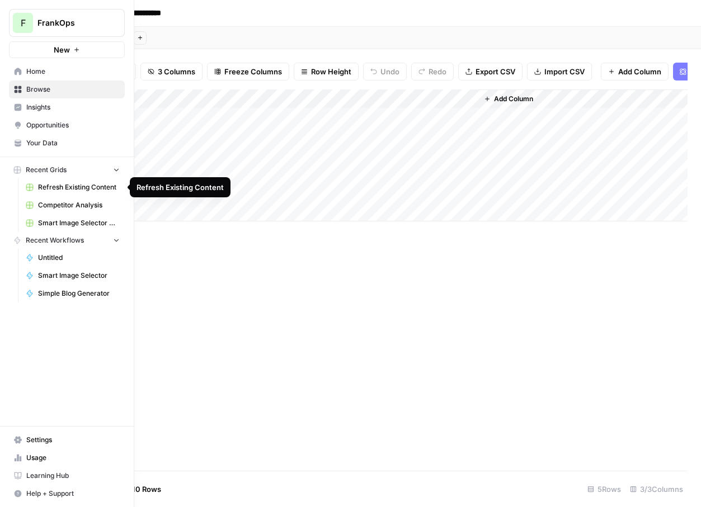
click at [70, 194] on link "Refresh Existing Content" at bounding box center [73, 187] width 104 height 18
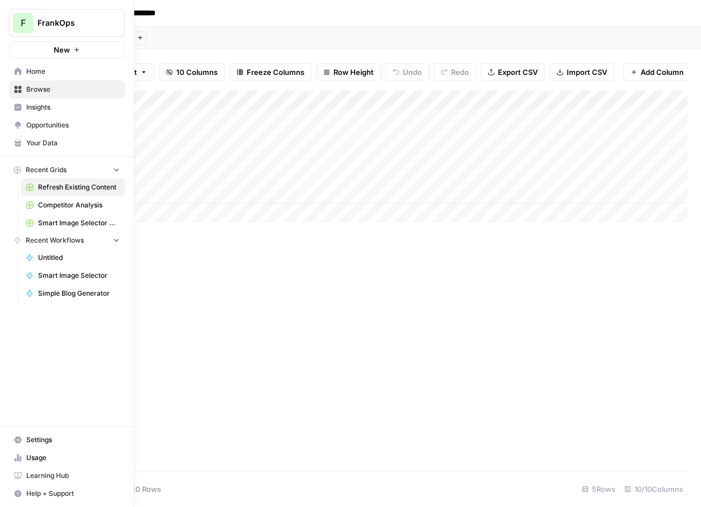
click at [78, 287] on link "Simple Blog Generator" at bounding box center [73, 294] width 104 height 18
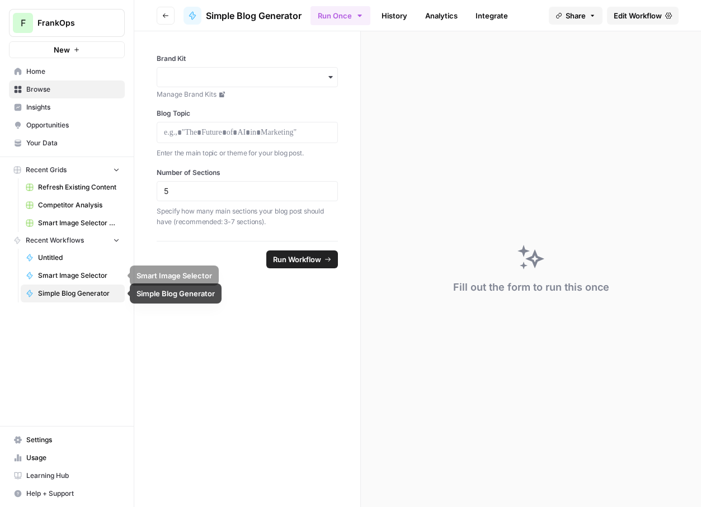
click at [67, 290] on span "Simple Blog Generator" at bounding box center [79, 294] width 82 height 10
click at [199, 74] on input "Brand Kit" at bounding box center [247, 77] width 167 height 11
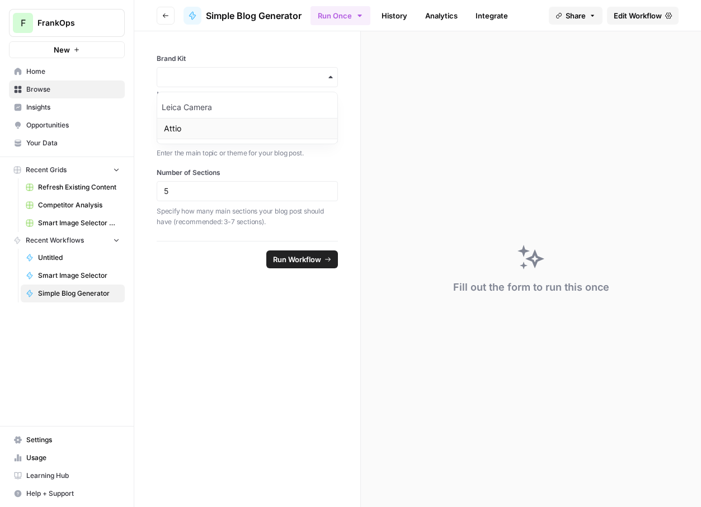
click at [175, 126] on div "Attio" at bounding box center [247, 128] width 180 height 21
click at [300, 259] on span "Run Workflow" at bounding box center [297, 259] width 48 height 11
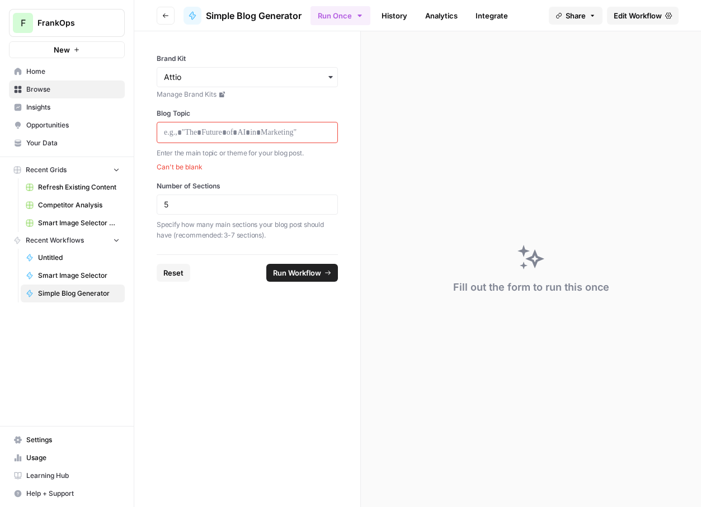
click at [198, 139] on div at bounding box center [247, 132] width 181 height 21
click at [200, 131] on p at bounding box center [247, 132] width 167 height 11
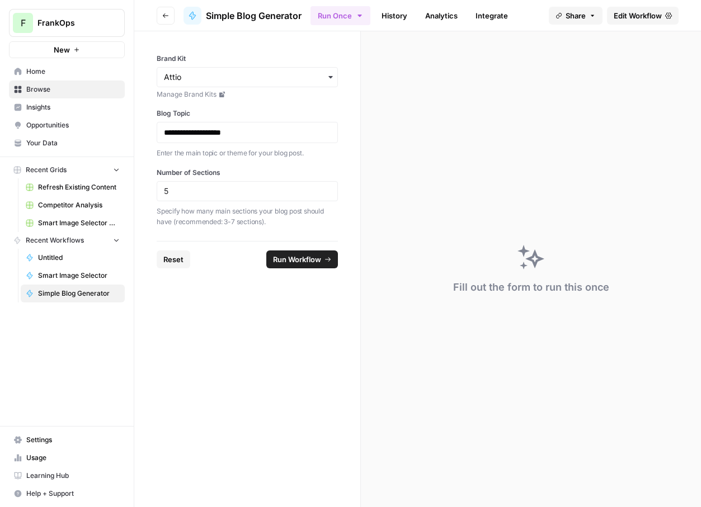
click at [293, 263] on span "Run Workflow" at bounding box center [297, 259] width 48 height 11
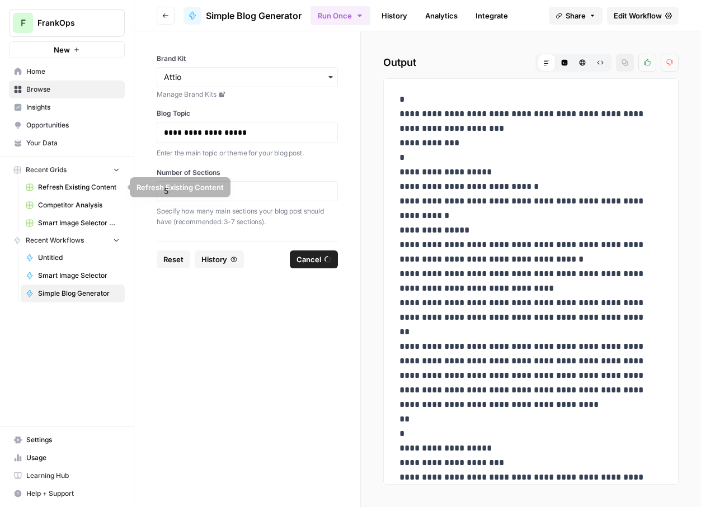
click at [70, 206] on span "Competitor Analysis" at bounding box center [79, 205] width 82 height 10
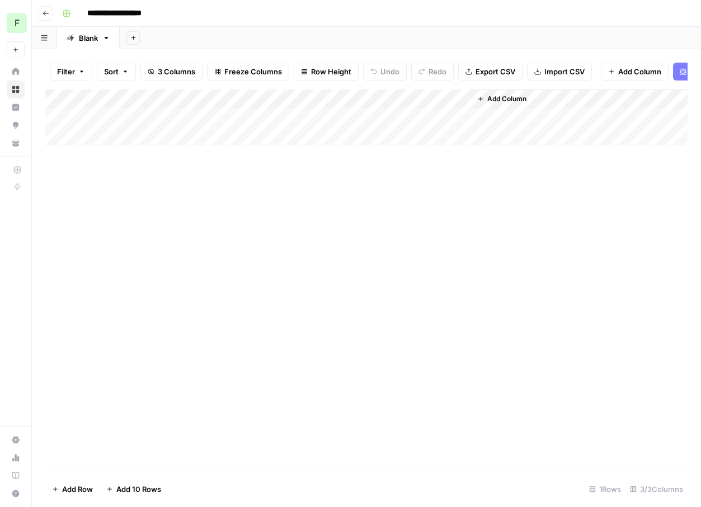
click at [17, 76] on link "Home" at bounding box center [16, 72] width 18 height 18
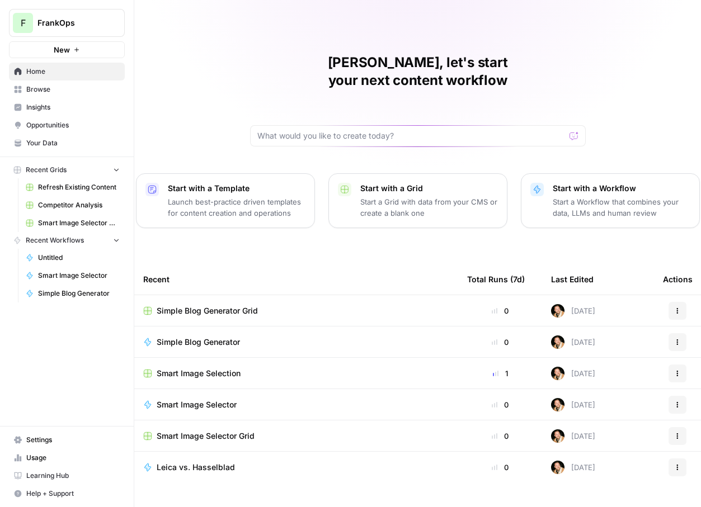
click at [209, 305] on span "Simple Blog Generator Grid" at bounding box center [207, 310] width 101 height 11
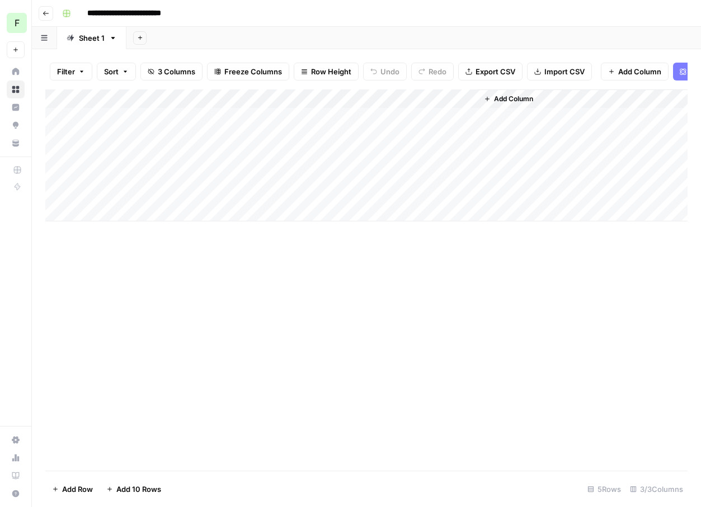
click at [407, 114] on div "Add Column" at bounding box center [366, 155] width 642 height 132
click at [495, 102] on span "Add Column" at bounding box center [513, 99] width 39 height 10
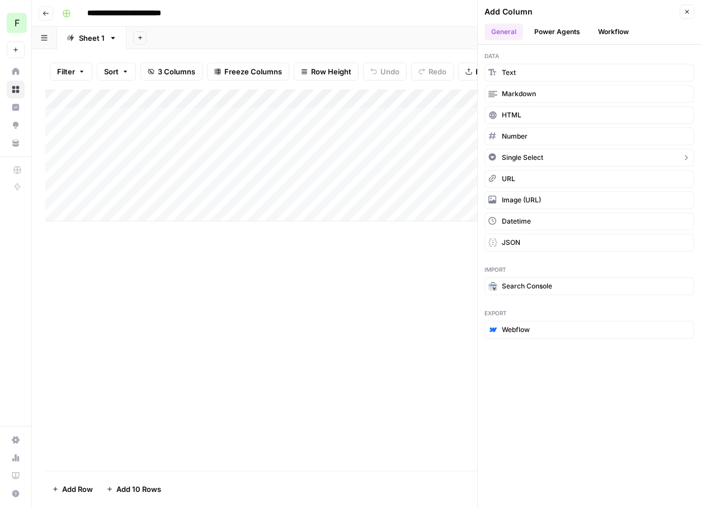
click at [549, 154] on button "Single Select" at bounding box center [589, 158] width 210 height 18
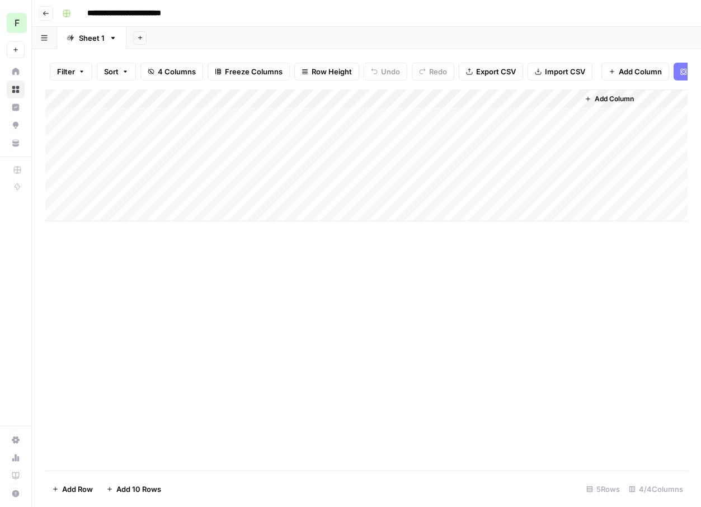
click at [514, 105] on div "Add Column" at bounding box center [366, 155] width 642 height 132
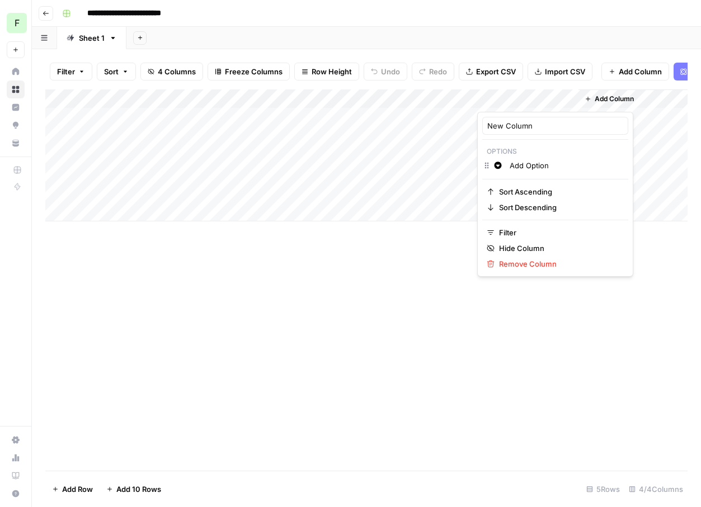
click at [518, 39] on div "Add Sheet" at bounding box center [413, 38] width 574 height 22
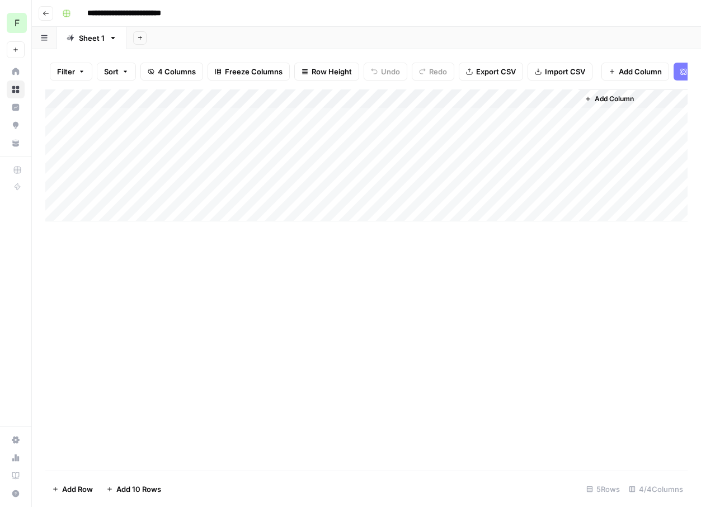
click at [512, 118] on div "Add Column" at bounding box center [366, 155] width 642 height 132
type input "att"
click at [569, 97] on div "Add Column" at bounding box center [366, 155] width 642 height 132
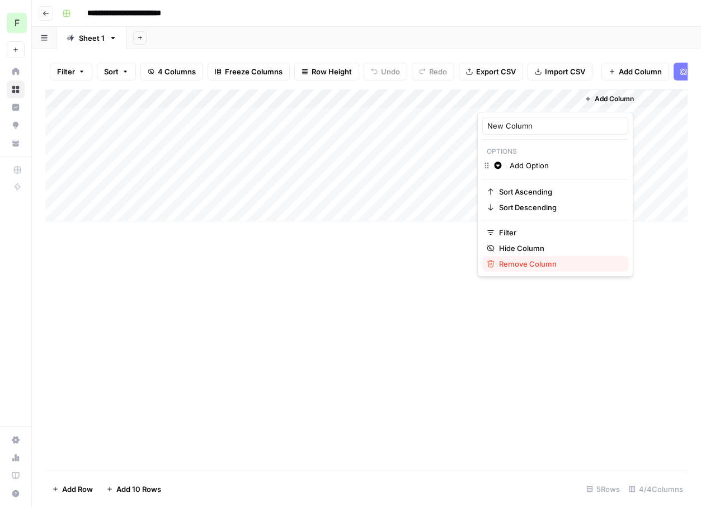
click at [515, 260] on span "Remove Column" at bounding box center [559, 263] width 120 height 11
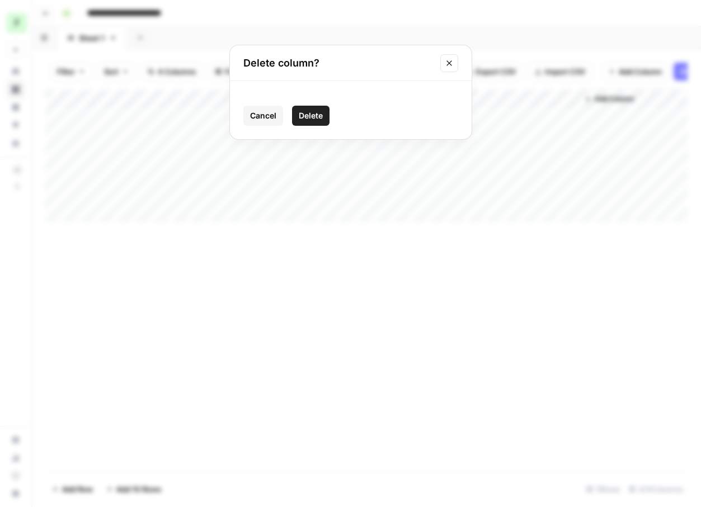
click at [313, 115] on span "Delete" at bounding box center [311, 115] width 24 height 11
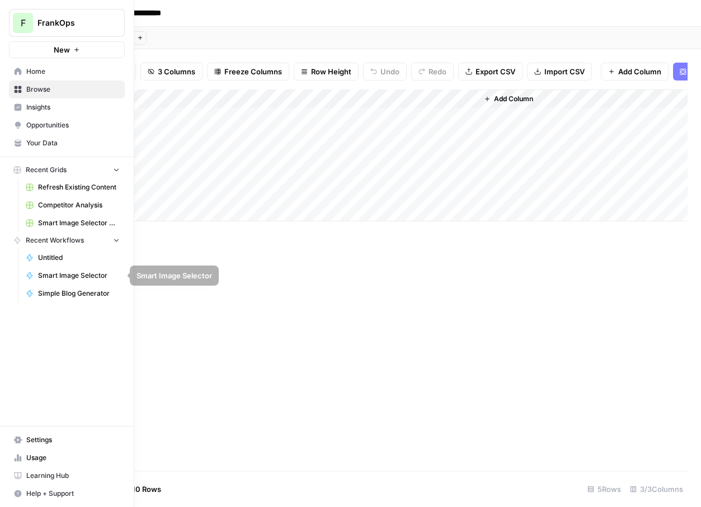
click at [69, 295] on span "Simple Blog Generator" at bounding box center [79, 294] width 82 height 10
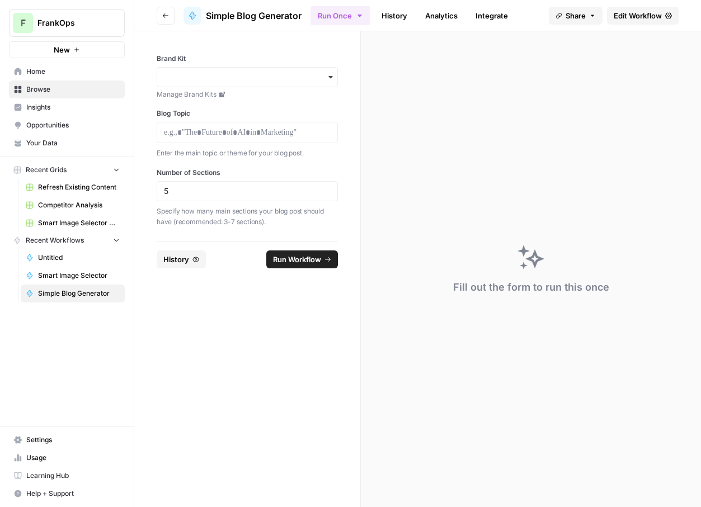
click at [615, 11] on span "Edit Workflow" at bounding box center [638, 15] width 48 height 11
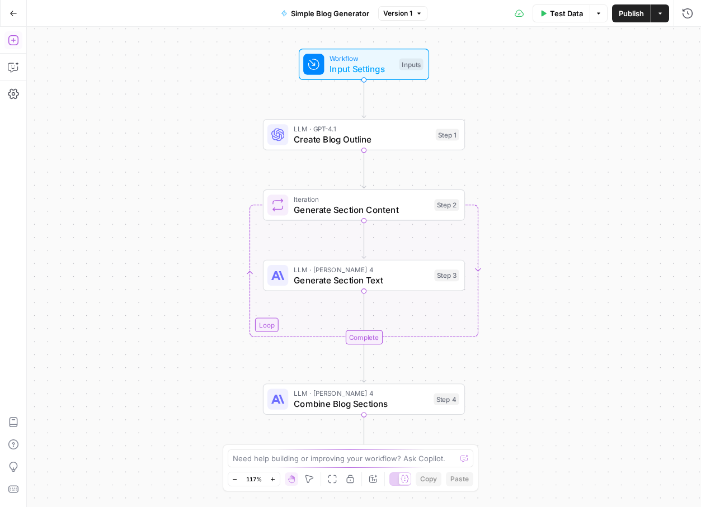
click at [19, 36] on button "Add Steps" at bounding box center [13, 40] width 18 height 18
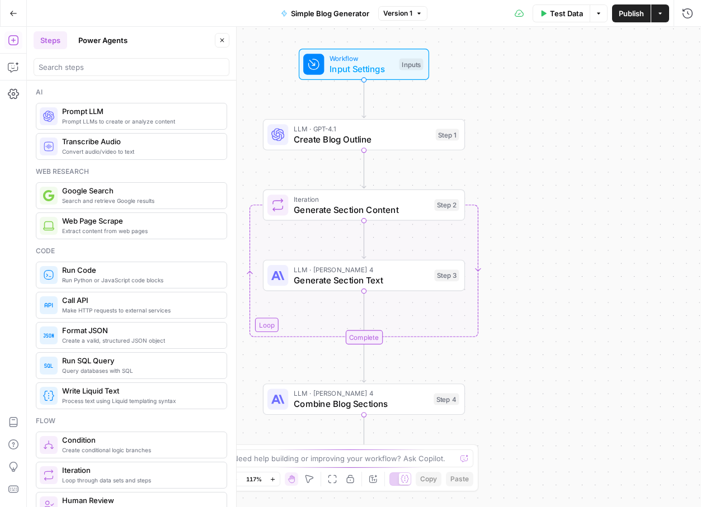
click at [81, 56] on div at bounding box center [132, 65] width 196 height 22
click at [78, 62] on input "search" at bounding box center [132, 67] width 186 height 11
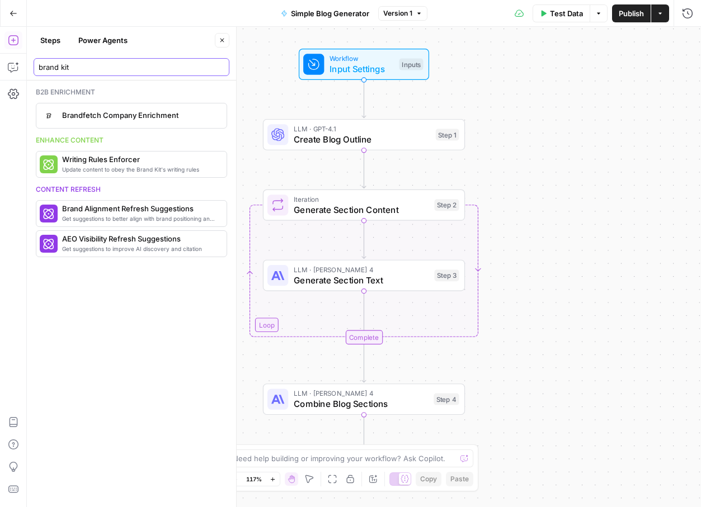
type input "brand kit"
click at [214, 40] on div "Steps Power Agents Close" at bounding box center [132, 40] width 196 height 18
click at [223, 39] on icon "button" at bounding box center [222, 41] width 4 height 4
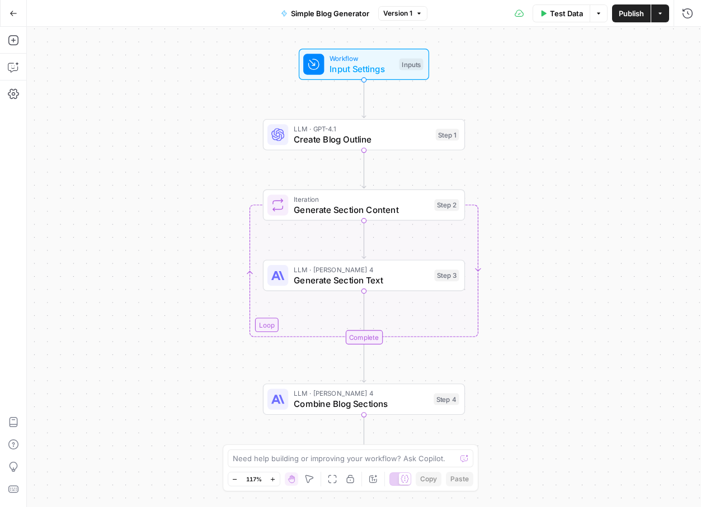
click at [382, 61] on span "Workflow" at bounding box center [361, 58] width 64 height 11
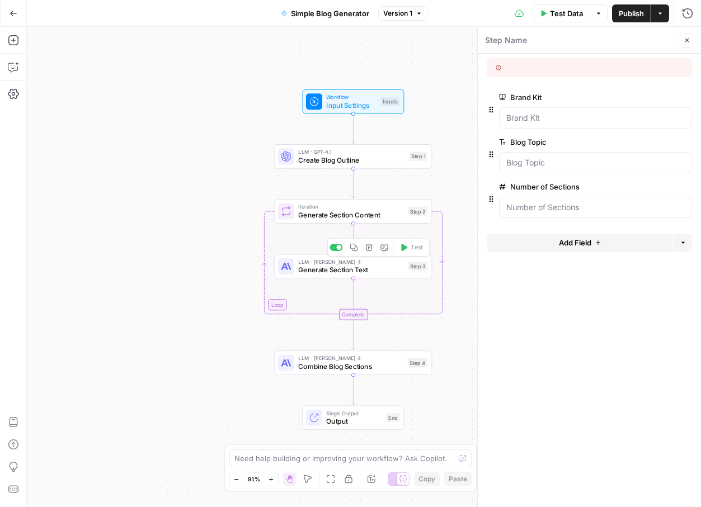
click at [324, 263] on span "LLM · [PERSON_NAME] 4" at bounding box center [351, 262] width 106 height 8
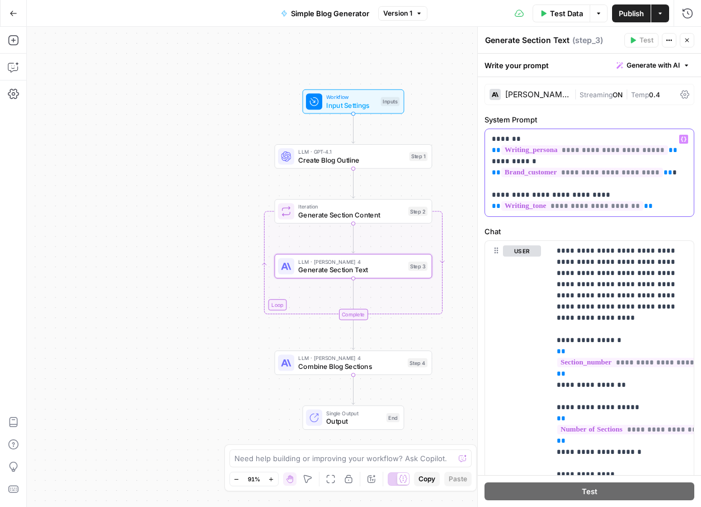
click at [676, 178] on p "**********" at bounding box center [589, 173] width 195 height 78
click at [611, 204] on span "**********" at bounding box center [572, 206] width 142 height 10
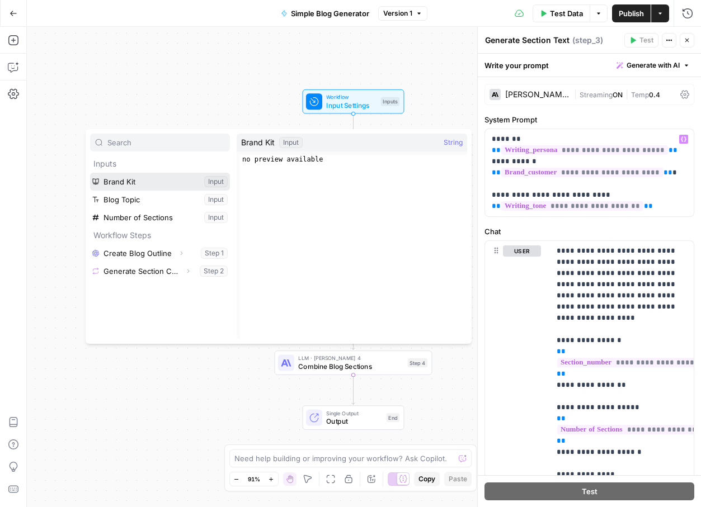
click at [137, 181] on button "Select variable Brand Kit" at bounding box center [160, 182] width 140 height 18
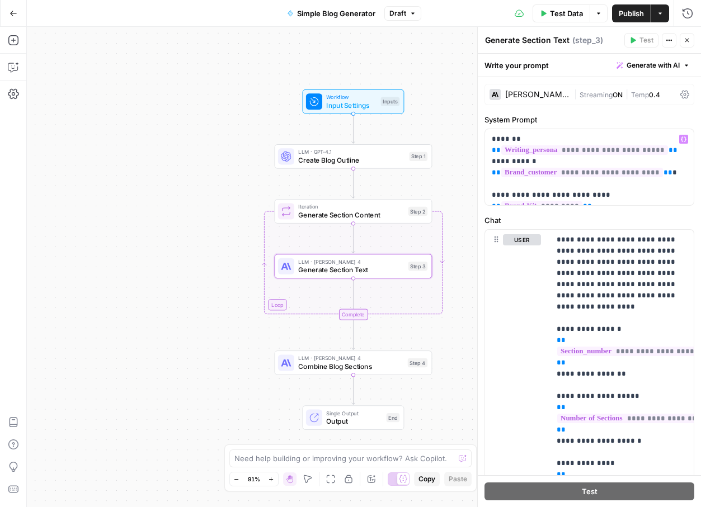
click at [634, 17] on span "Publish" at bounding box center [631, 13] width 25 height 11
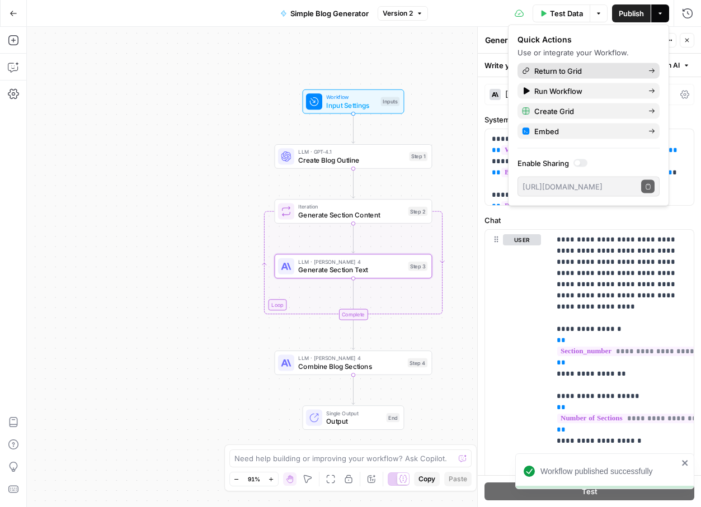
click at [555, 74] on span "Return to Grid" at bounding box center [586, 70] width 105 height 11
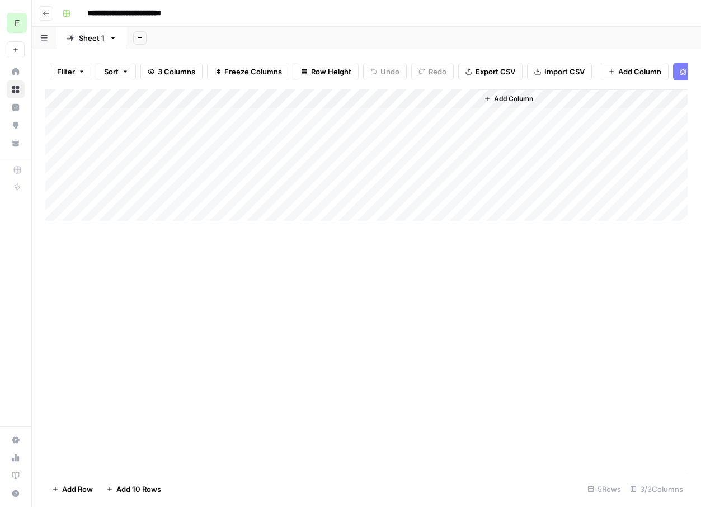
click at [403, 115] on div "Add Column" at bounding box center [366, 155] width 642 height 132
click at [44, 10] on icon "button" at bounding box center [46, 13] width 7 height 7
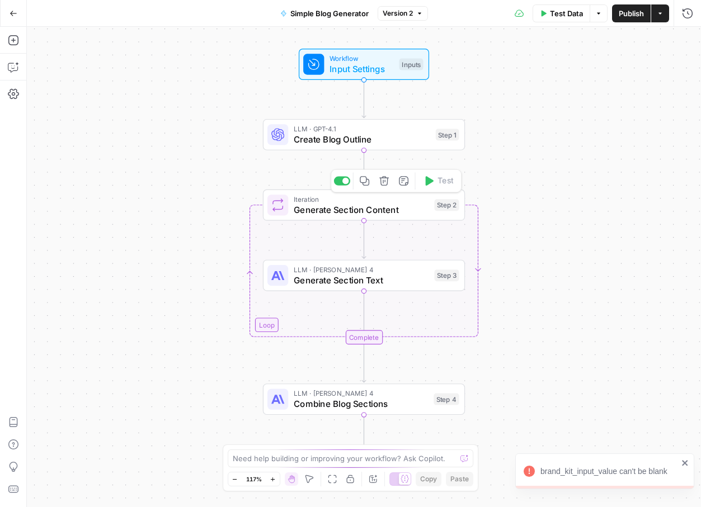
click at [341, 139] on span "Create Blog Outline" at bounding box center [362, 139] width 137 height 13
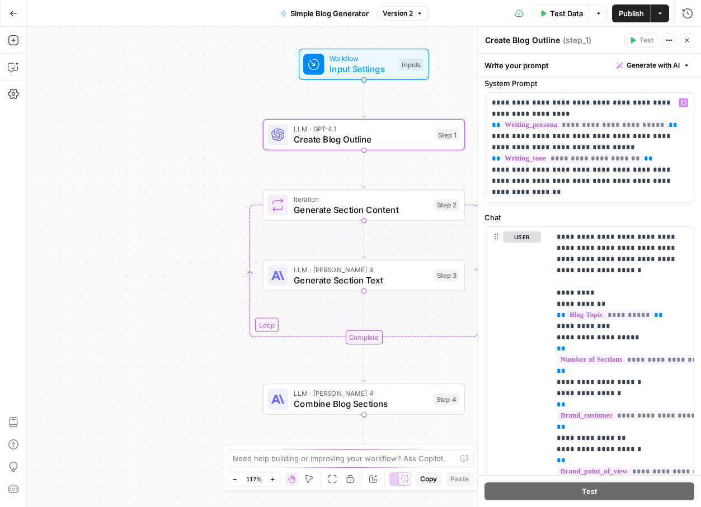
scroll to position [24, 0]
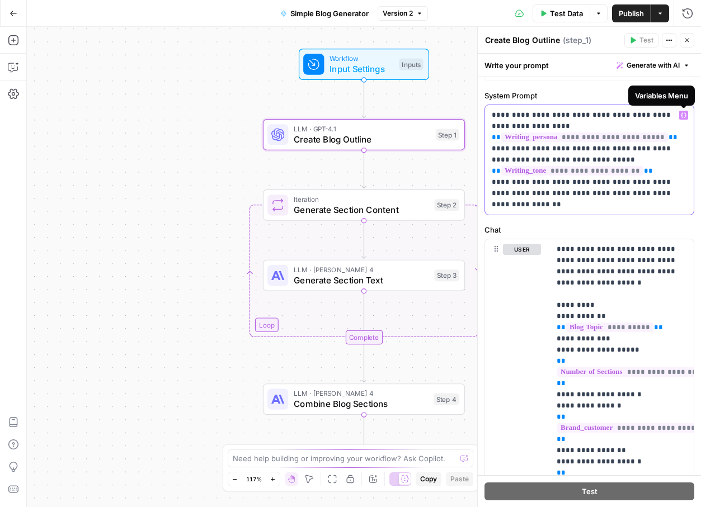
click at [681, 115] on icon "button" at bounding box center [684, 115] width 6 height 5
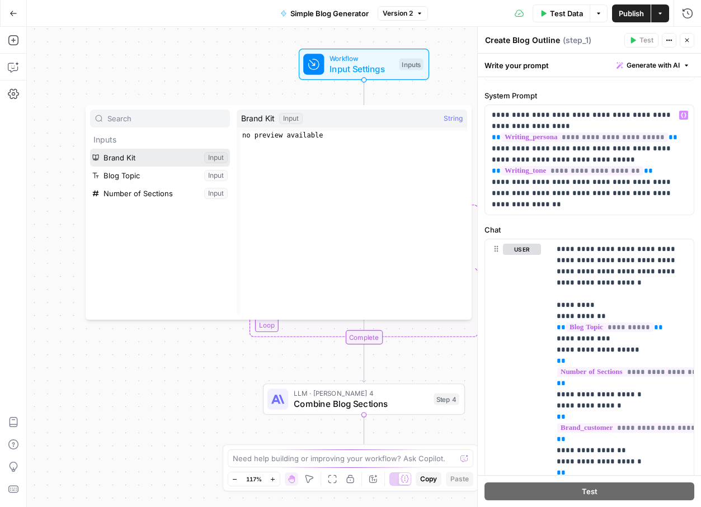
click at [148, 155] on button "Select variable Brand Kit" at bounding box center [160, 158] width 140 height 18
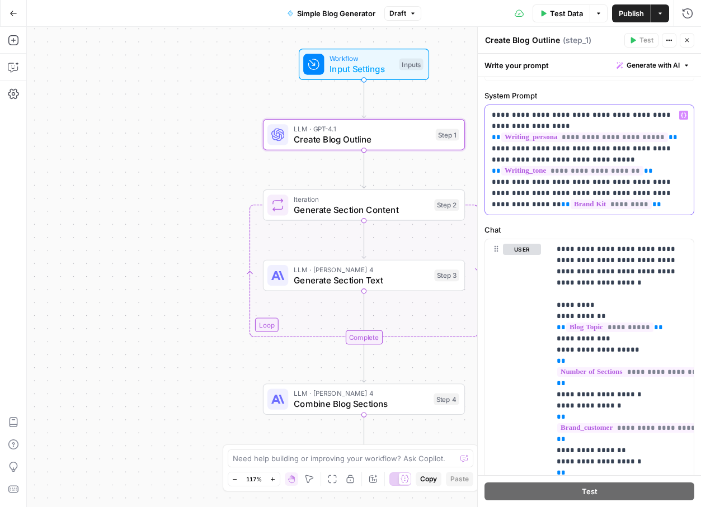
click at [620, 204] on p "**********" at bounding box center [589, 160] width 195 height 101
click at [598, 202] on span "*********" at bounding box center [611, 205] width 81 height 10
click at [615, 203] on p "**********" at bounding box center [589, 160] width 195 height 101
click at [651, 125] on p "**********" at bounding box center [589, 160] width 195 height 101
click at [638, 114] on p "**********" at bounding box center [589, 160] width 195 height 101
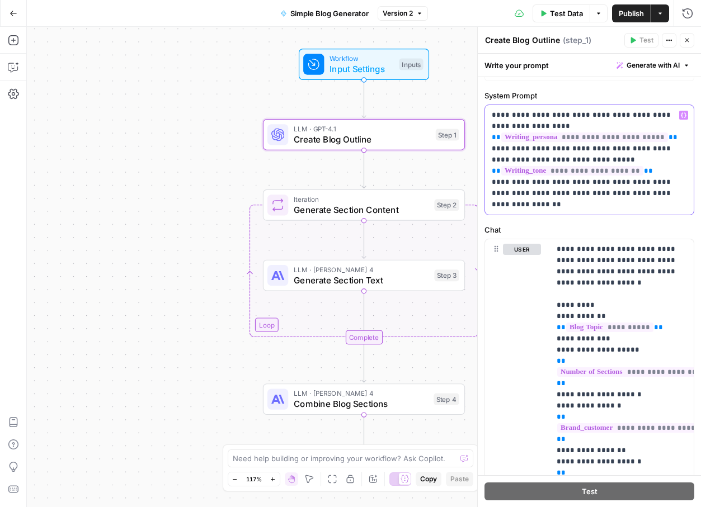
click at [566, 128] on p "**********" at bounding box center [589, 160] width 195 height 101
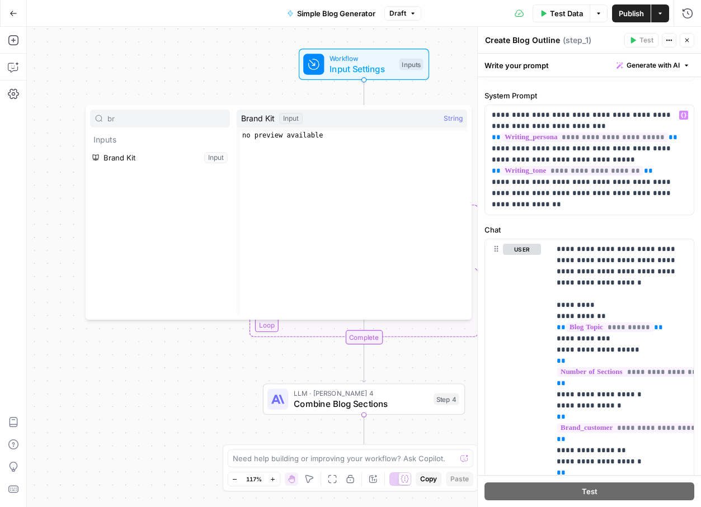
type input "br"
click at [110, 157] on button "Select variable Brand Kit" at bounding box center [160, 158] width 140 height 18
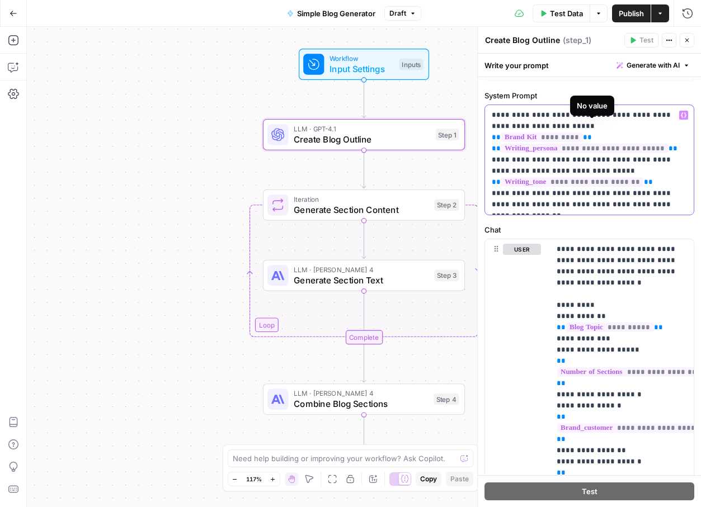
click at [582, 133] on span "*********" at bounding box center [541, 138] width 81 height 10
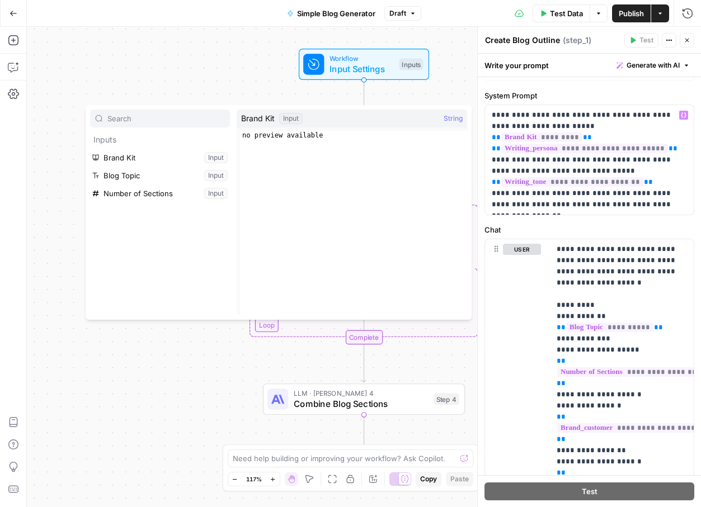
click at [189, 162] on button "Select variable Brand Kit" at bounding box center [160, 158] width 140 height 18
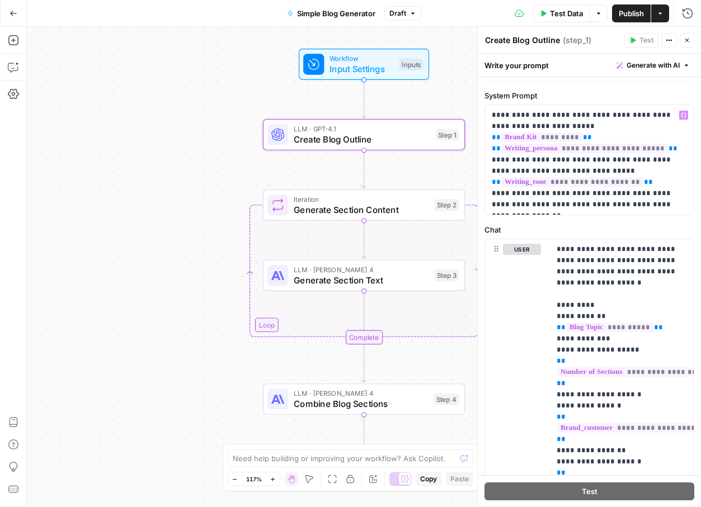
click at [627, 14] on span "Publish" at bounding box center [631, 13] width 25 height 11
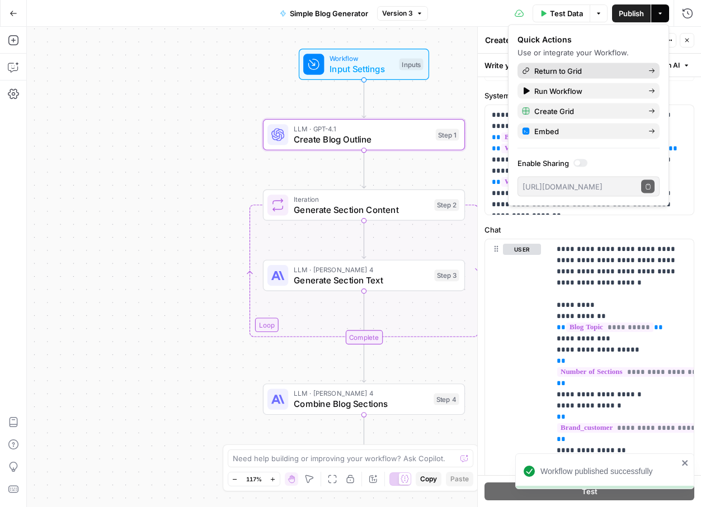
click at [543, 72] on span "Return to Grid" at bounding box center [586, 70] width 105 height 11
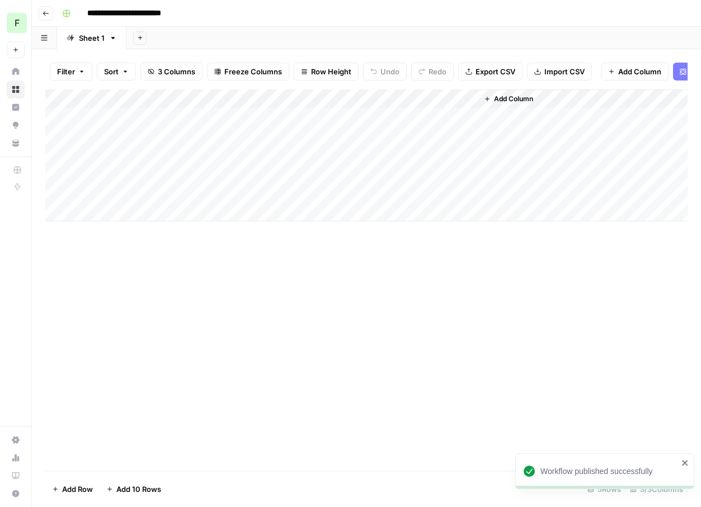
click at [397, 116] on div "Add Column" at bounding box center [366, 155] width 642 height 132
click at [48, 14] on icon "button" at bounding box center [46, 13] width 7 height 7
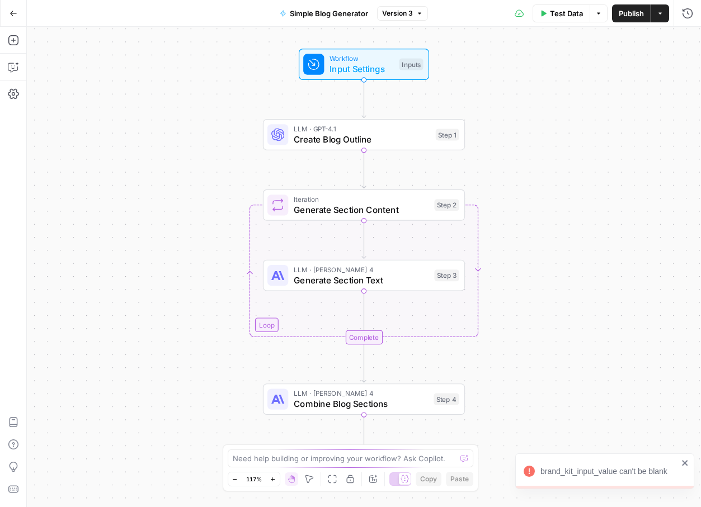
click at [326, 133] on span "Create Blog Outline" at bounding box center [362, 139] width 137 height 13
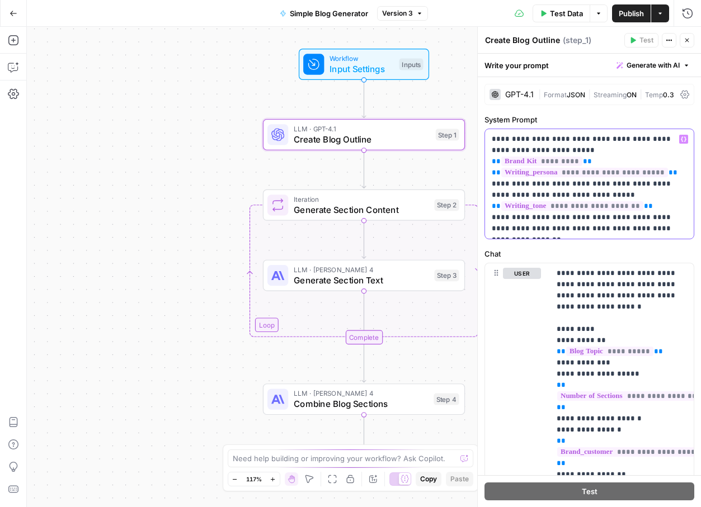
click at [642, 149] on p "**********" at bounding box center [589, 184] width 195 height 101
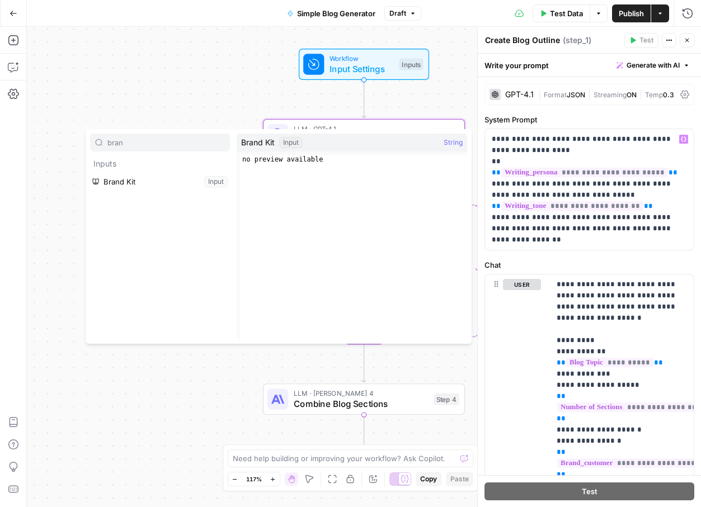
type input "bran"
click at [122, 176] on button "Select variable Brand Kit" at bounding box center [160, 182] width 140 height 18
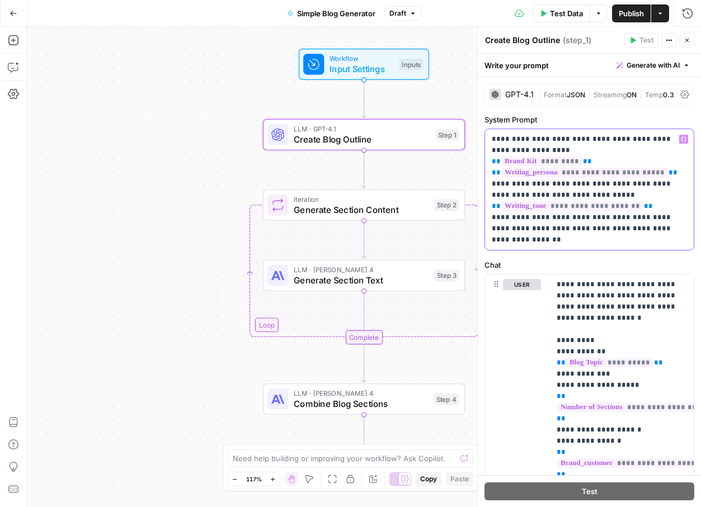
click at [571, 163] on span "*********" at bounding box center [541, 162] width 81 height 10
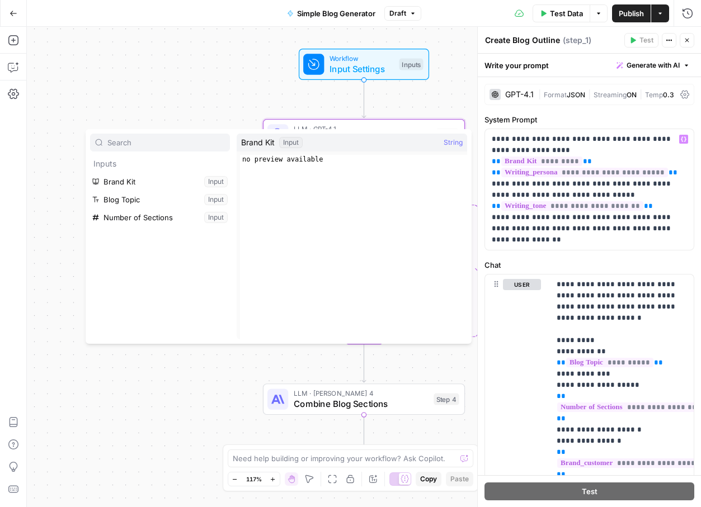
type textarea "**********"
click at [412, 261] on div "no preview available" at bounding box center [353, 256] width 227 height 202
click at [450, 145] on span "String" at bounding box center [453, 142] width 19 height 11
click at [450, 140] on span "String" at bounding box center [453, 142] width 19 height 11
click at [380, 224] on div "no preview available" at bounding box center [353, 256] width 227 height 202
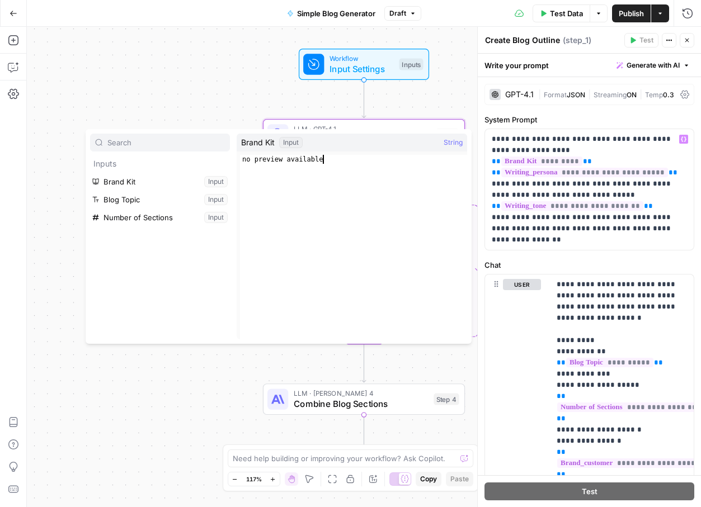
click at [456, 86] on div "Workflow Input Settings Inputs LLM · GPT-4.1 Create Blog Outline Step 1 Loop It…" at bounding box center [364, 267] width 674 height 480
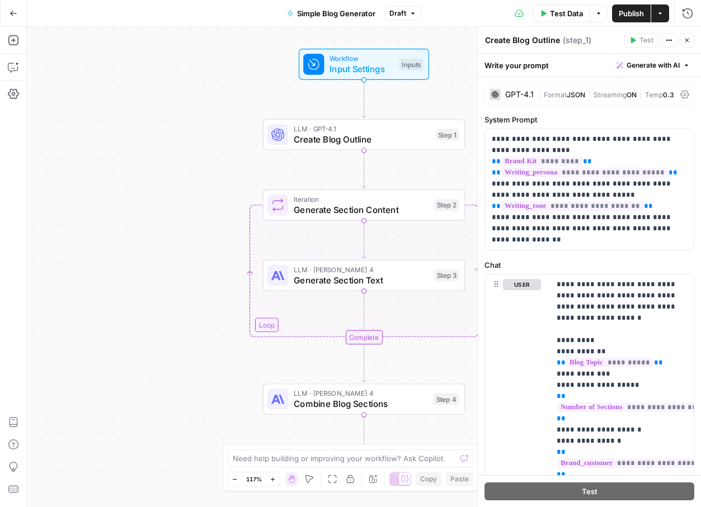
click at [636, 8] on span "Publish" at bounding box center [631, 13] width 25 height 11
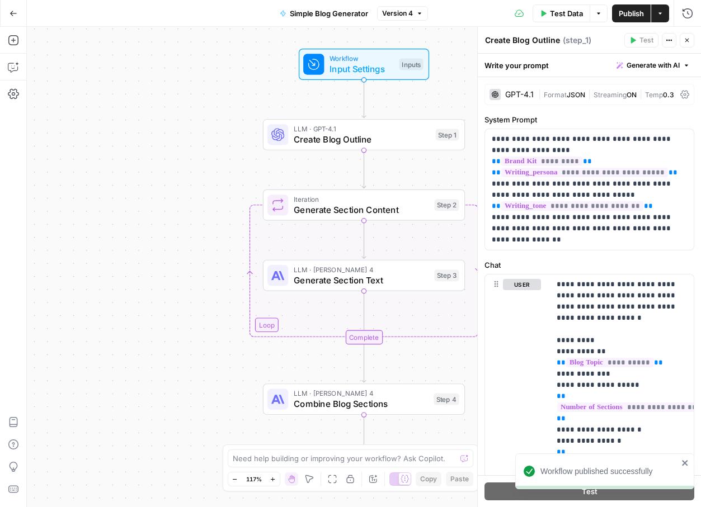
click at [492, 78] on div "**********" at bounding box center [589, 433] width 223 height 713
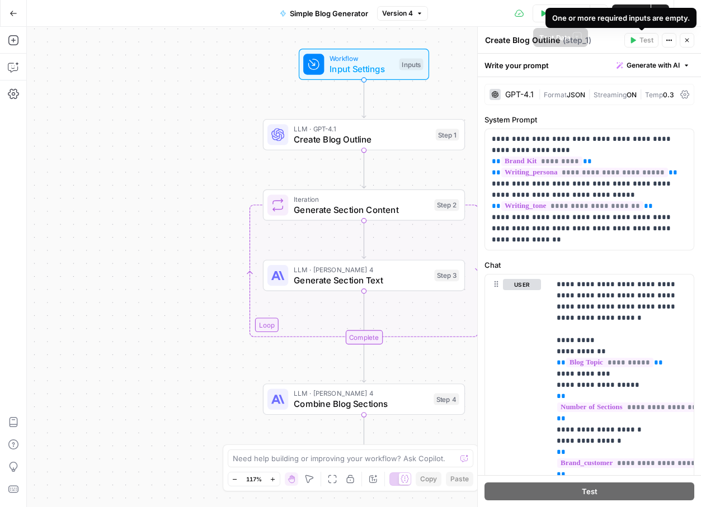
click at [538, 13] on button "Test Data" at bounding box center [562, 13] width 58 height 18
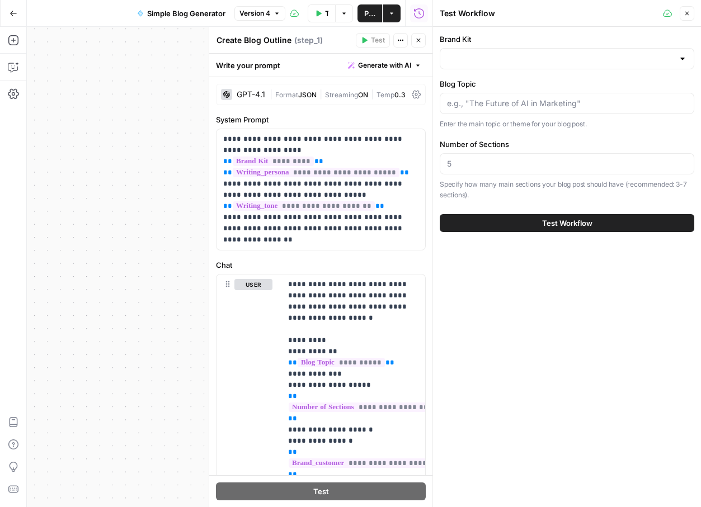
click at [460, 66] on div at bounding box center [567, 58] width 255 height 21
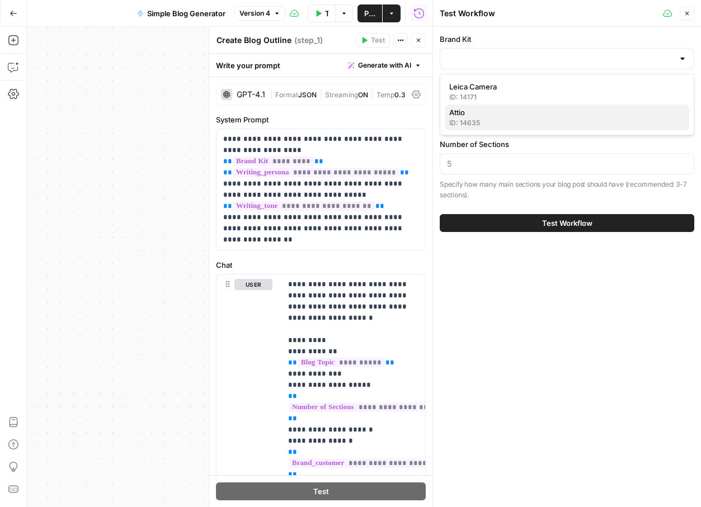
click at [470, 118] on div "ID: 14635" at bounding box center [566, 123] width 235 height 10
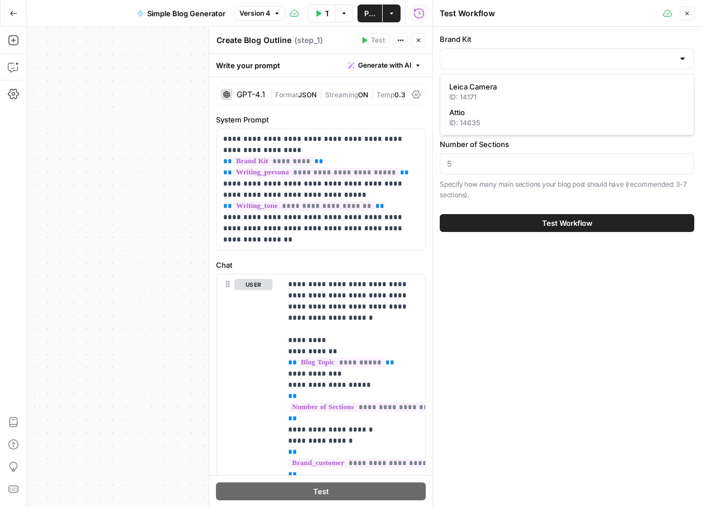
type input "Attio"
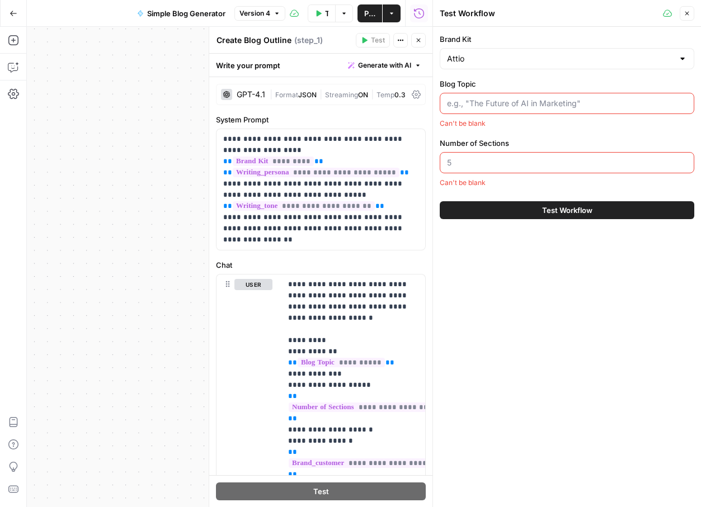
click at [496, 100] on input "Blog Topic" at bounding box center [567, 103] width 240 height 11
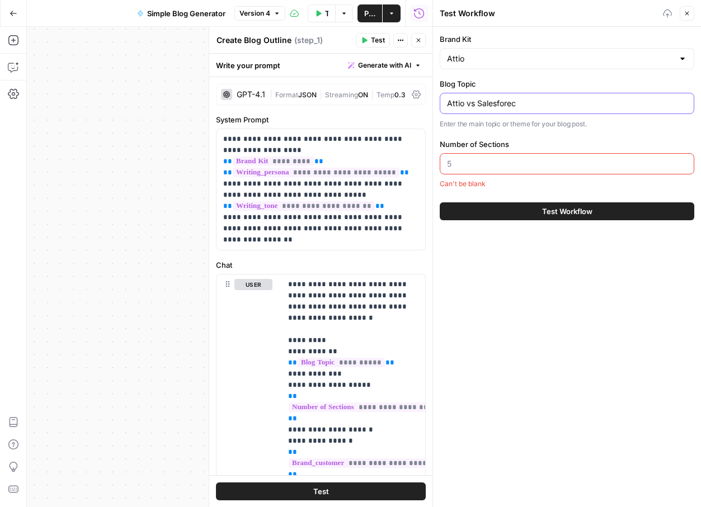
type input "Attio vs Salesforec"
click at [536, 218] on button "Test Workflow" at bounding box center [567, 211] width 255 height 18
click at [549, 210] on span "Test Workflow" at bounding box center [567, 211] width 50 height 11
click at [497, 162] on input "Number of Sections" at bounding box center [567, 163] width 240 height 11
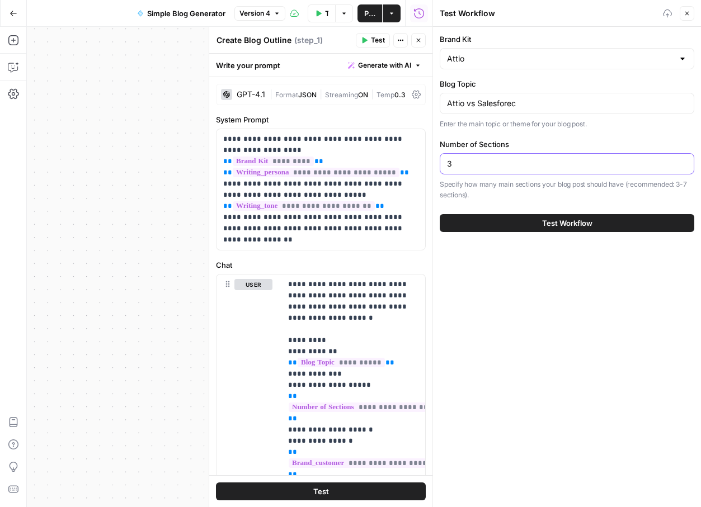
type input "3"
click at [543, 218] on span "Test Workflow" at bounding box center [567, 223] width 50 height 11
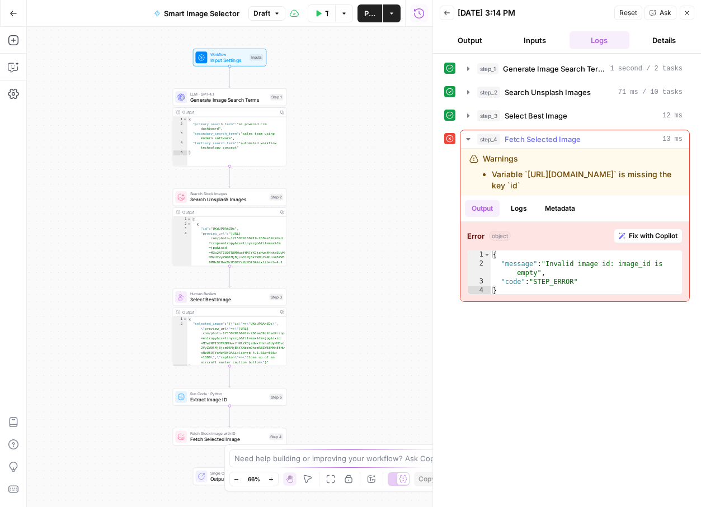
click at [630, 235] on span "Fix with Copilot" at bounding box center [653, 236] width 49 height 10
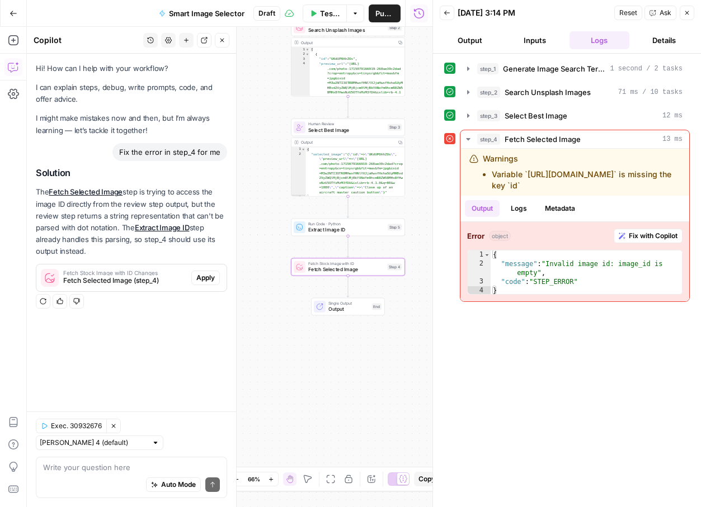
click at [213, 275] on span "Apply" at bounding box center [205, 278] width 18 height 10
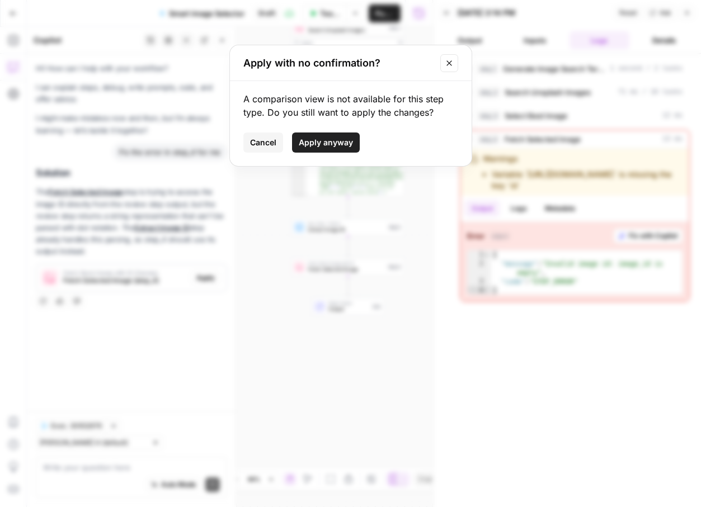
click at [337, 144] on span "Apply anyway" at bounding box center [326, 142] width 54 height 11
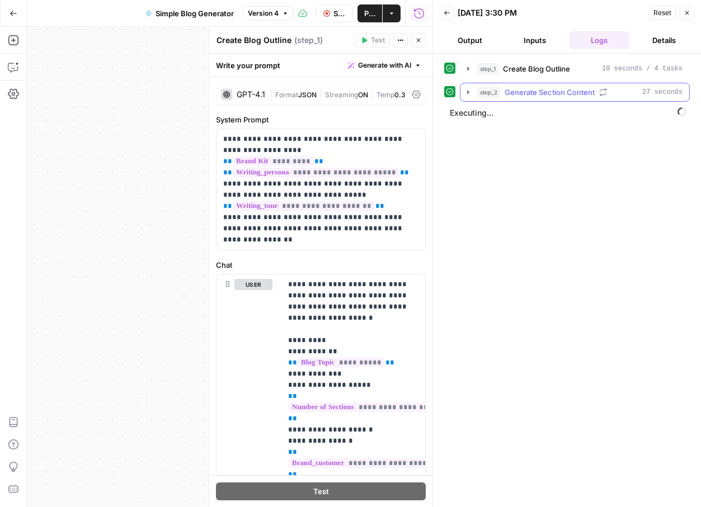
click at [469, 89] on icon "button" at bounding box center [468, 92] width 9 height 9
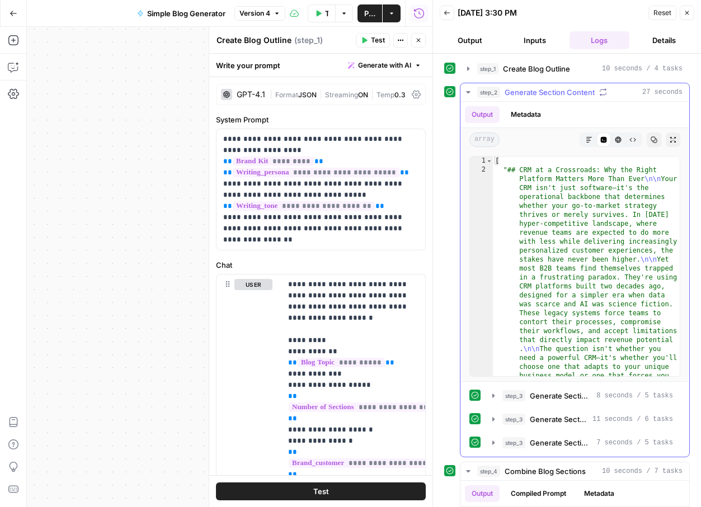
click at [469, 89] on icon "button" at bounding box center [468, 92] width 9 height 9
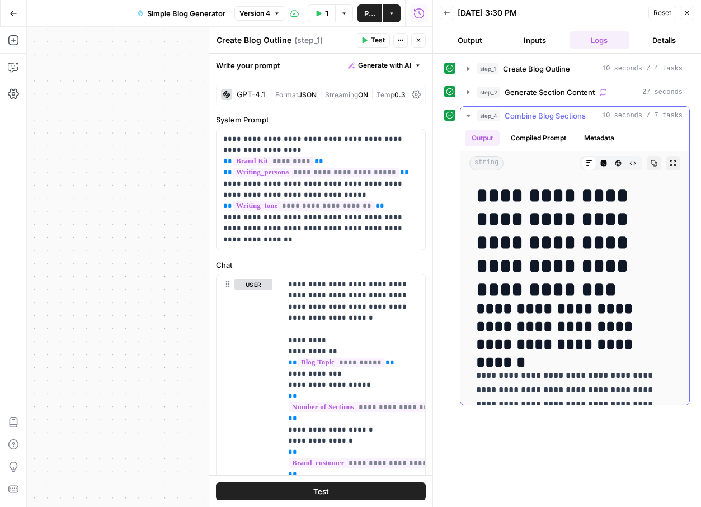
click at [468, 114] on icon "button" at bounding box center [468, 115] width 9 height 9
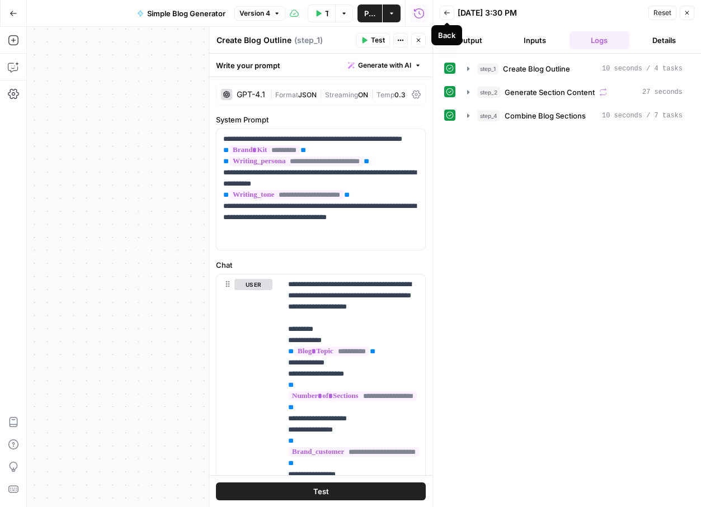
click at [445, 15] on icon "button" at bounding box center [447, 13] width 7 height 7
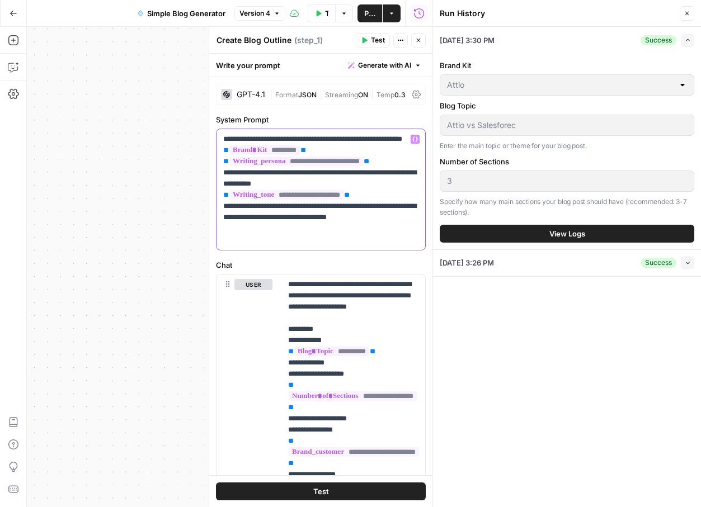
click at [323, 164] on p "**********" at bounding box center [320, 190] width 195 height 112
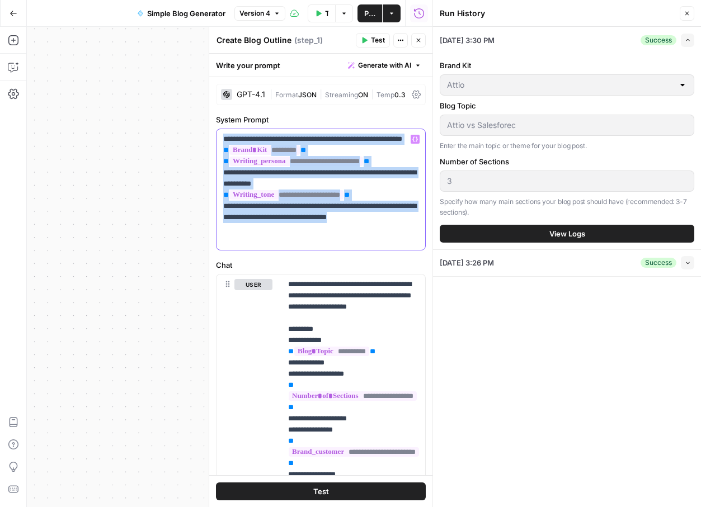
click at [323, 164] on p "**********" at bounding box center [320, 190] width 195 height 112
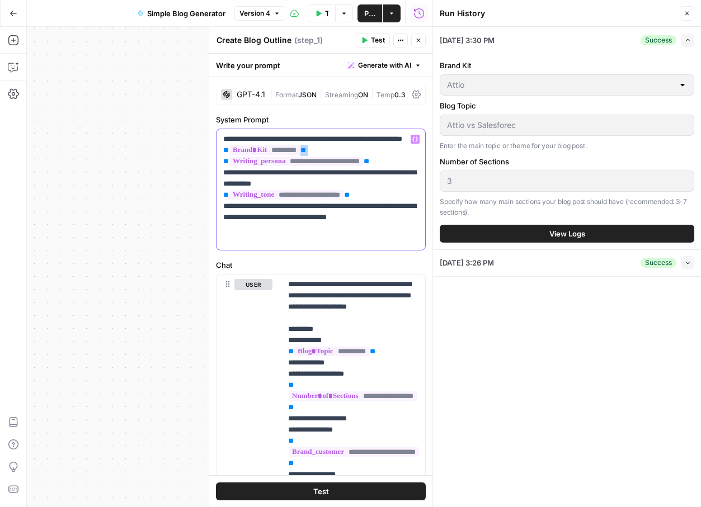
click at [323, 164] on p "**********" at bounding box center [320, 190] width 195 height 112
click at [323, 159] on p "**********" at bounding box center [320, 190] width 195 height 112
drag, startPoint x: 329, startPoint y: 155, endPoint x: 277, endPoint y: 155, distance: 52.0
click at [277, 155] on p "**********" at bounding box center [320, 190] width 195 height 112
drag, startPoint x: 315, startPoint y: 164, endPoint x: 220, endPoint y: 161, distance: 95.1
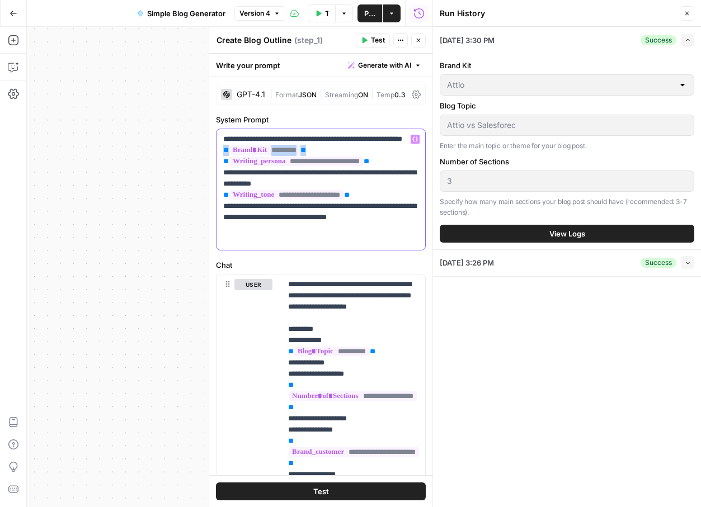
click at [220, 161] on div "**********" at bounding box center [320, 189] width 209 height 121
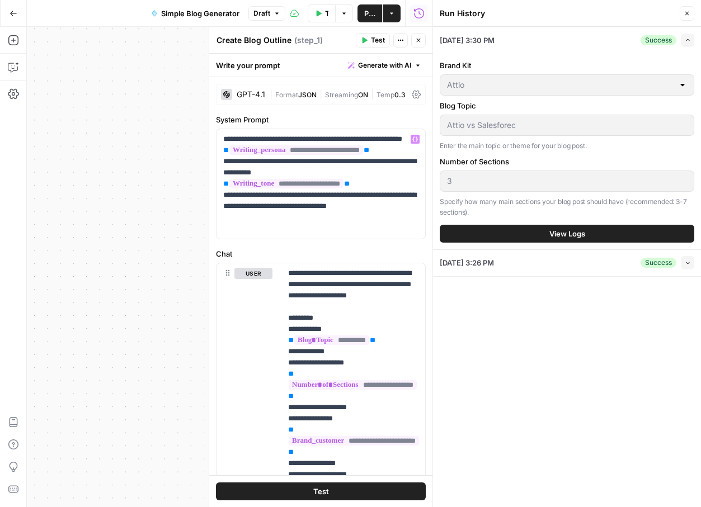
click at [368, 15] on span "Publish" at bounding box center [369, 13] width 11 height 11
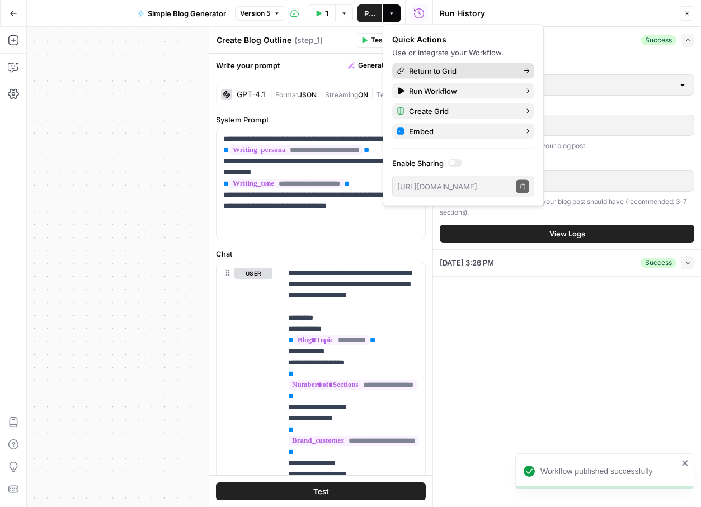
click at [430, 69] on span "Return to Grid" at bounding box center [461, 70] width 105 height 11
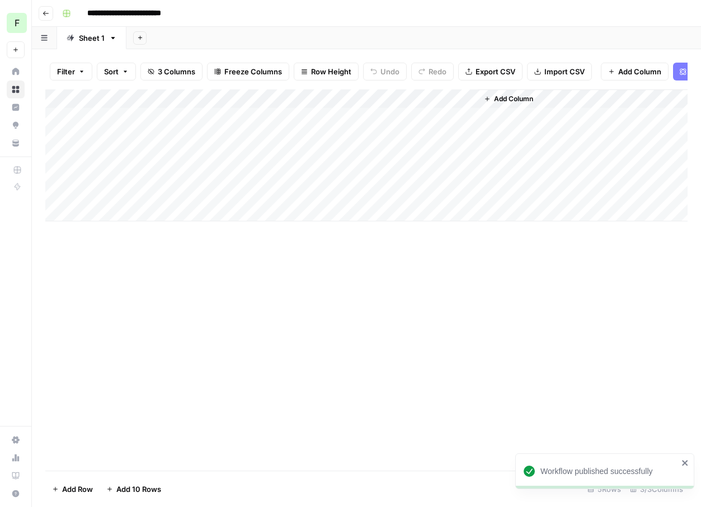
click at [187, 137] on div "Add Column" at bounding box center [366, 155] width 642 height 132
click at [681, 68] on icon "button" at bounding box center [683, 71] width 7 height 7
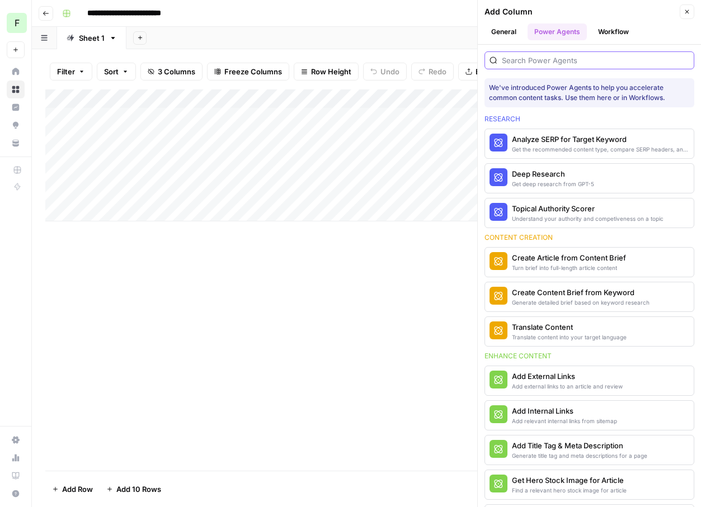
click at [647, 65] on input "search" at bounding box center [595, 60] width 187 height 11
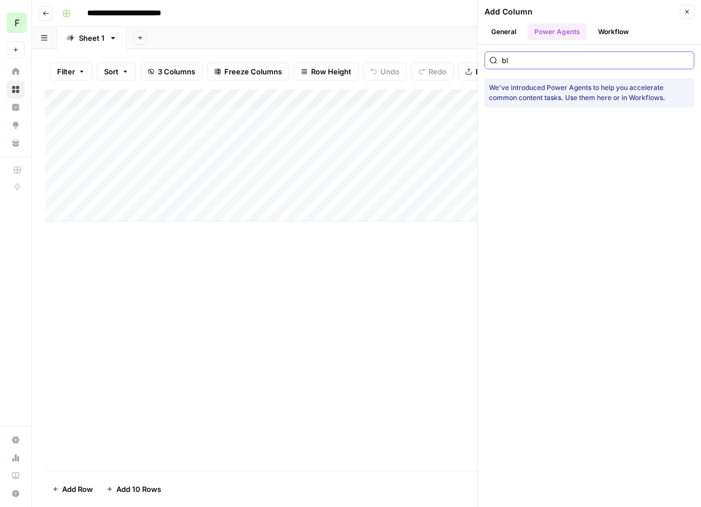
type input "b"
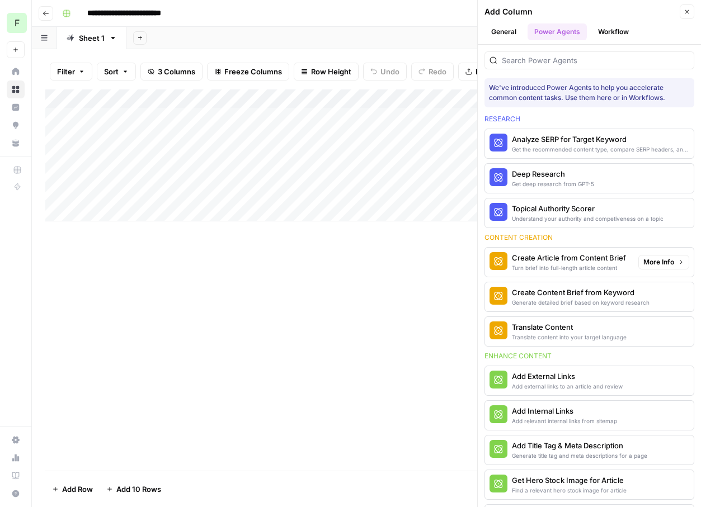
click at [659, 260] on span "More Info" at bounding box center [658, 262] width 31 height 10
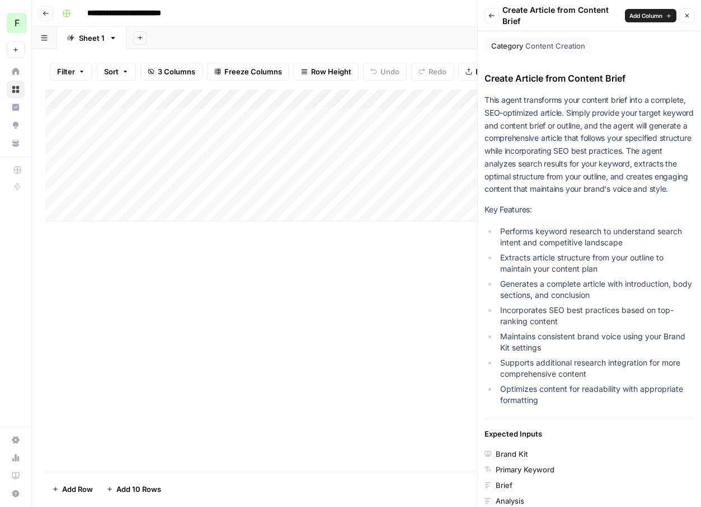
click at [647, 16] on span "Add Column" at bounding box center [645, 15] width 33 height 9
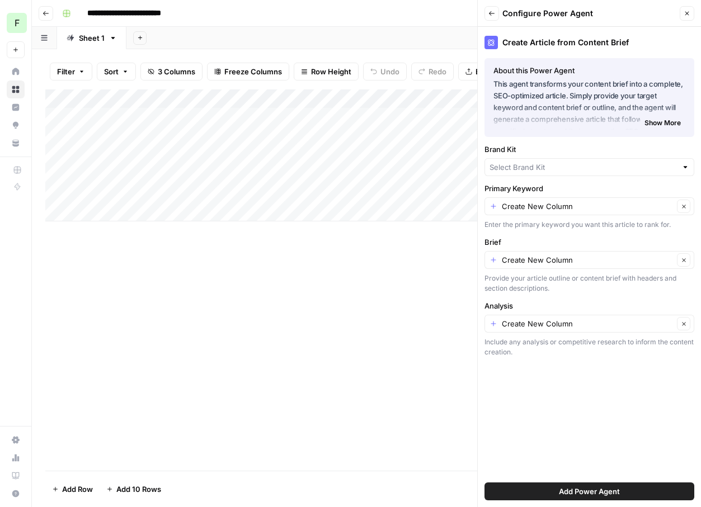
click at [522, 177] on div "Create Article from Content Brief About this Power Agent This agent transforms …" at bounding box center [589, 267] width 223 height 480
click at [522, 162] on input "Brand Kit" at bounding box center [582, 167] width 187 height 11
click at [503, 208] on span "Attio" at bounding box center [587, 209] width 186 height 11
type input "Attio"
click at [533, 207] on input "Primary Keyword" at bounding box center [588, 206] width 172 height 11
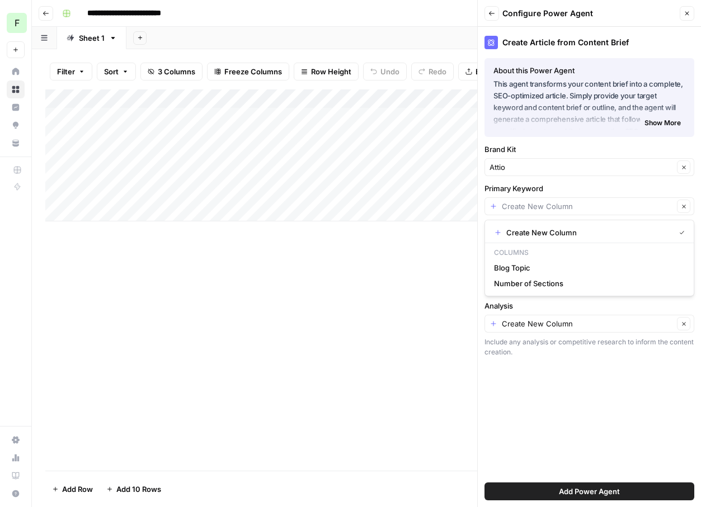
type input "Create New Column"
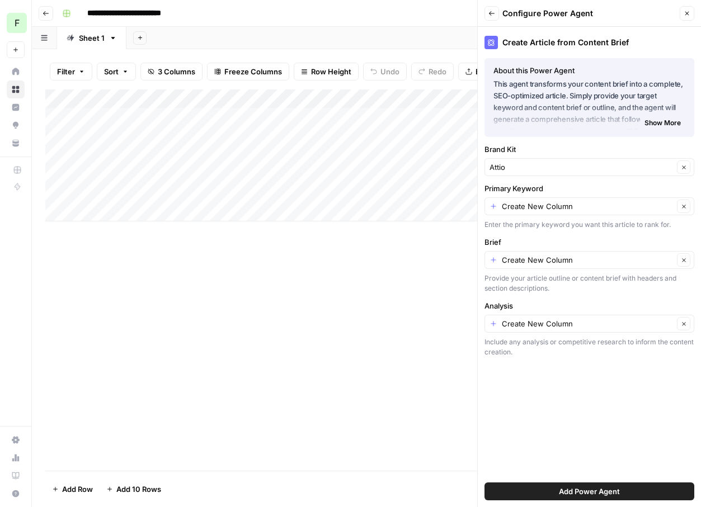
click at [515, 378] on div "Create Article from Content Brief About this Power Agent This agent transforms …" at bounding box center [589, 267] width 223 height 480
click at [544, 489] on button "Add Power Agent" at bounding box center [589, 492] width 210 height 18
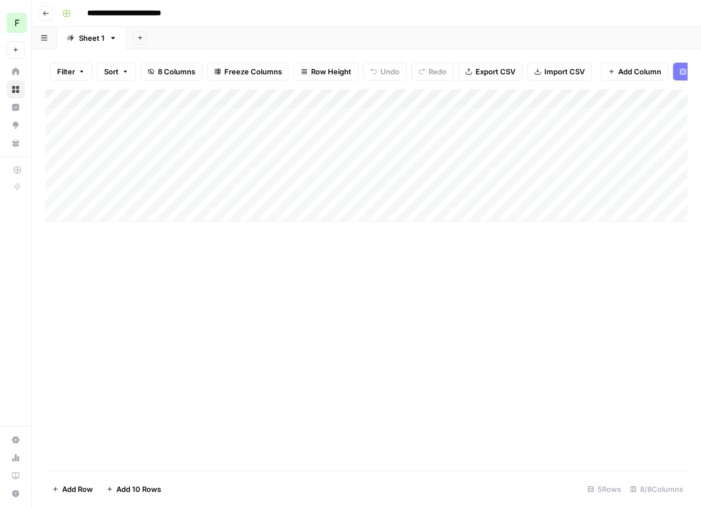
drag, startPoint x: 538, startPoint y: 99, endPoint x: 370, endPoint y: 97, distance: 167.8
click at [370, 97] on div "Add Column" at bounding box center [366, 155] width 642 height 132
click at [413, 267] on div "Add Column" at bounding box center [366, 279] width 642 height 381
click at [502, 97] on div "Add Column" at bounding box center [366, 155] width 642 height 132
click at [431, 36] on div "Add Sheet" at bounding box center [413, 38] width 574 height 22
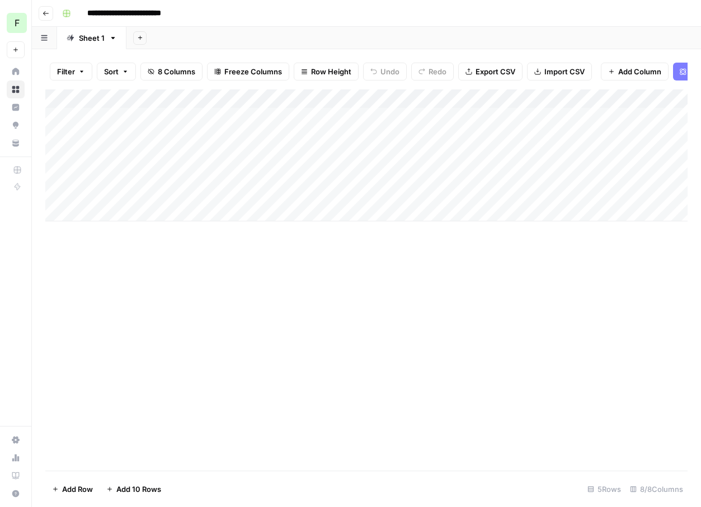
click at [430, 115] on div "Add Column" at bounding box center [366, 155] width 642 height 132
click at [533, 112] on div "Add Column" at bounding box center [366, 155] width 642 height 132
click at [474, 268] on div "Add Column" at bounding box center [366, 279] width 642 height 381
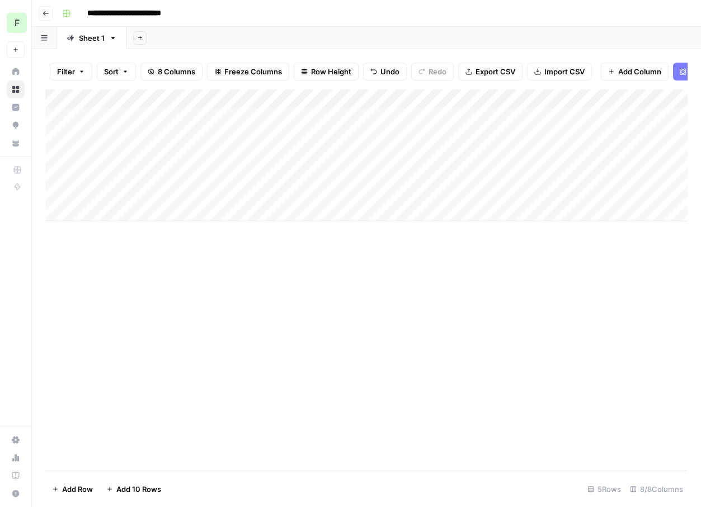
click at [356, 115] on div "Add Column" at bounding box center [366, 155] width 642 height 132
click at [288, 115] on div "Add Column" at bounding box center [366, 155] width 642 height 132
click at [386, 119] on div "Add Column" at bounding box center [366, 155] width 642 height 132
click at [543, 128] on div "Add Column" at bounding box center [366, 155] width 642 height 132
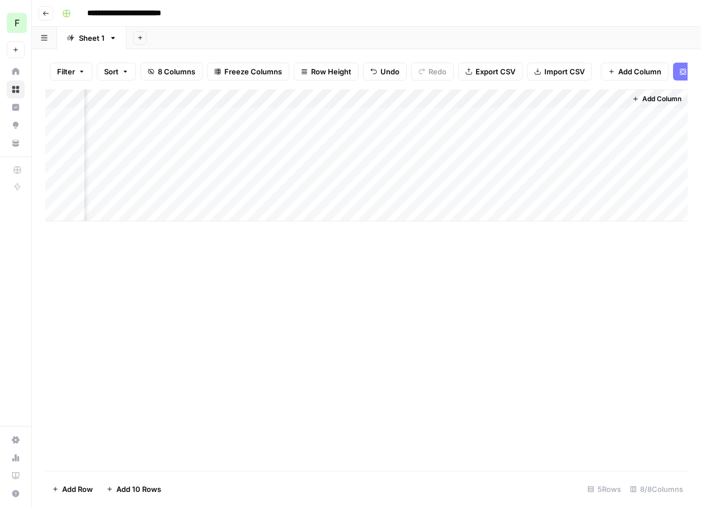
click at [545, 121] on div "Add Column" at bounding box center [366, 155] width 642 height 132
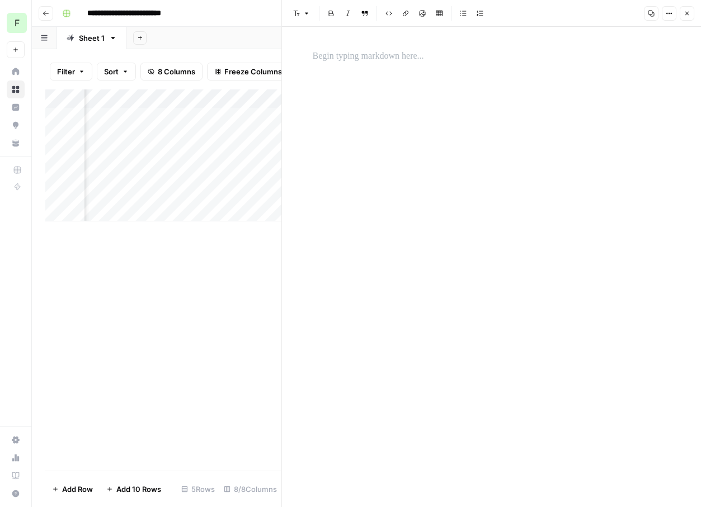
click at [401, 84] on div at bounding box center [491, 267] width 371 height 480
click at [382, 59] on p at bounding box center [492, 56] width 358 height 15
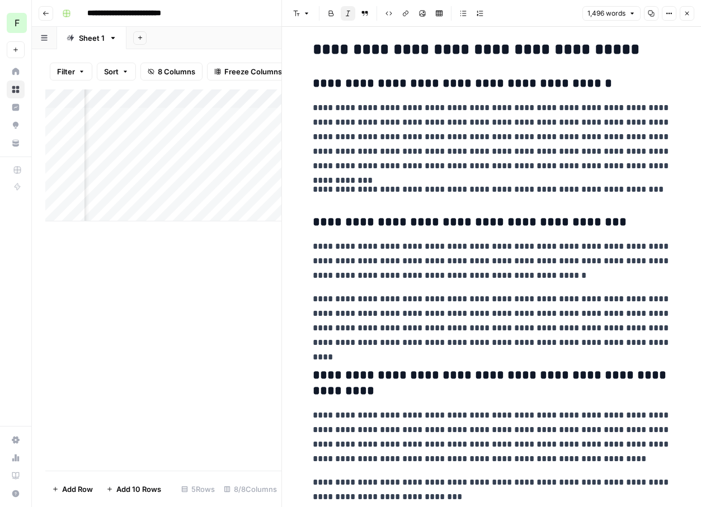
scroll to position [0, 0]
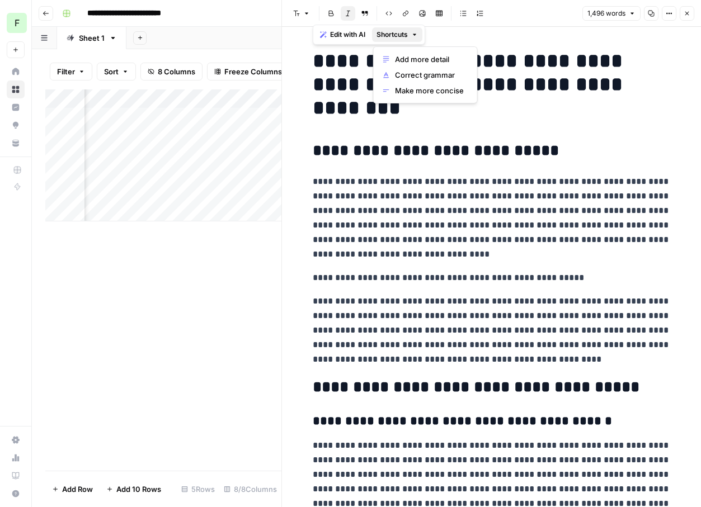
click at [384, 35] on span "Shortcuts" at bounding box center [391, 35] width 31 height 10
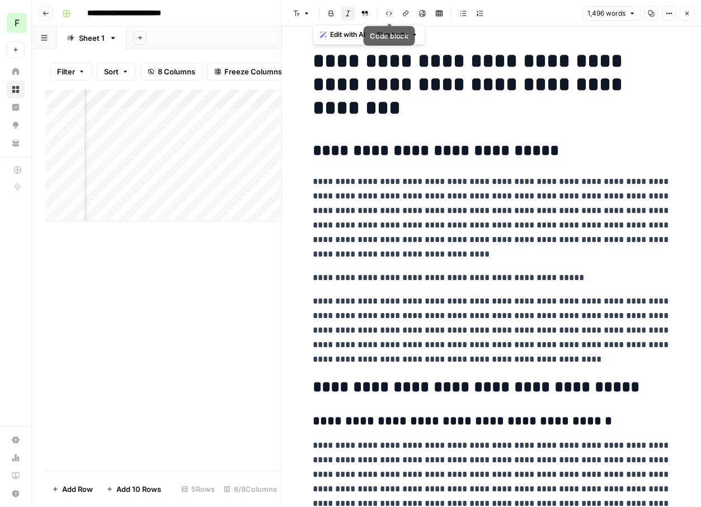
click at [390, 11] on icon "button" at bounding box center [388, 13] width 7 height 7
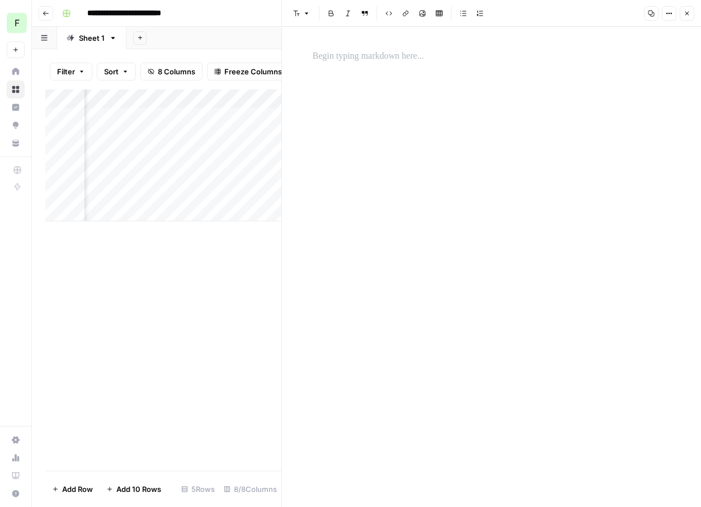
click at [417, 182] on div at bounding box center [491, 267] width 371 height 480
click at [342, 139] on div at bounding box center [491, 267] width 371 height 480
click at [324, 53] on p at bounding box center [492, 56] width 358 height 15
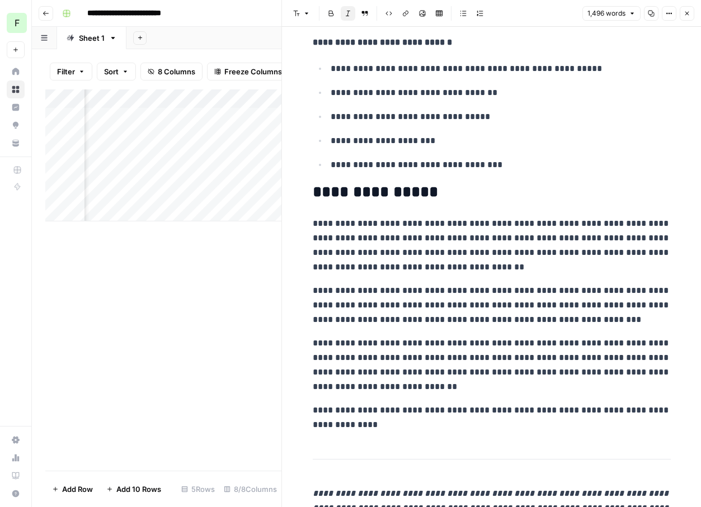
click at [203, 284] on div "Add Column" at bounding box center [163, 279] width 236 height 381
click at [687, 8] on button "Close" at bounding box center [687, 13] width 15 height 15
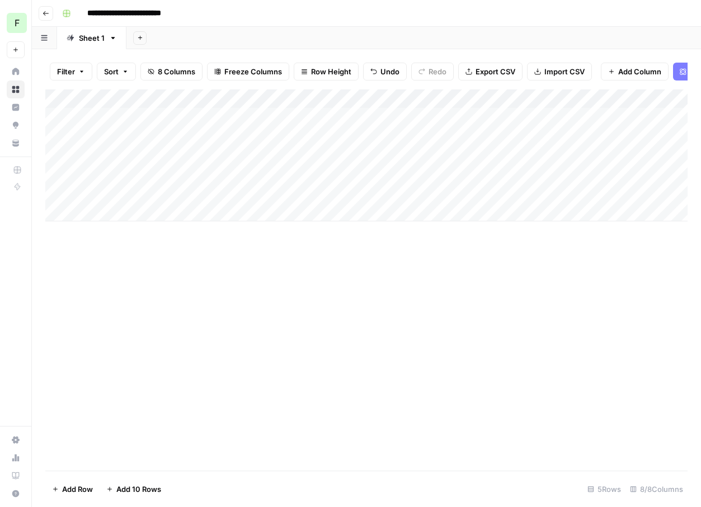
click at [432, 115] on div "Add Column" at bounding box center [366, 155] width 642 height 132
click at [648, 103] on span "Add Column" at bounding box center [661, 99] width 39 height 10
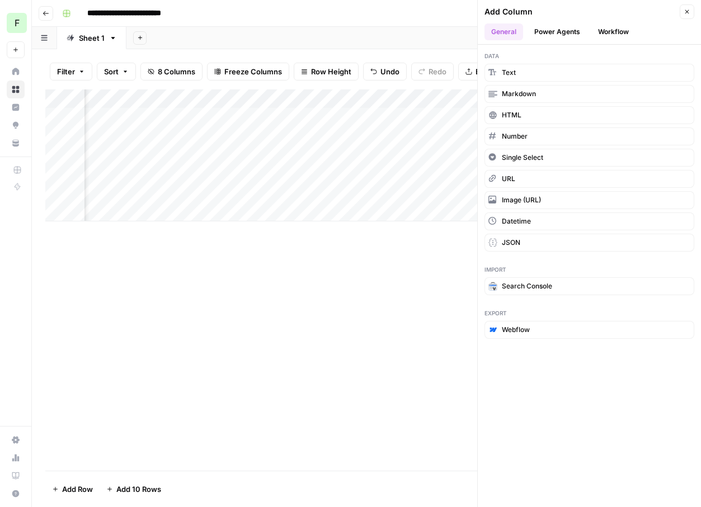
click at [680, 7] on button "Close" at bounding box center [687, 11] width 15 height 15
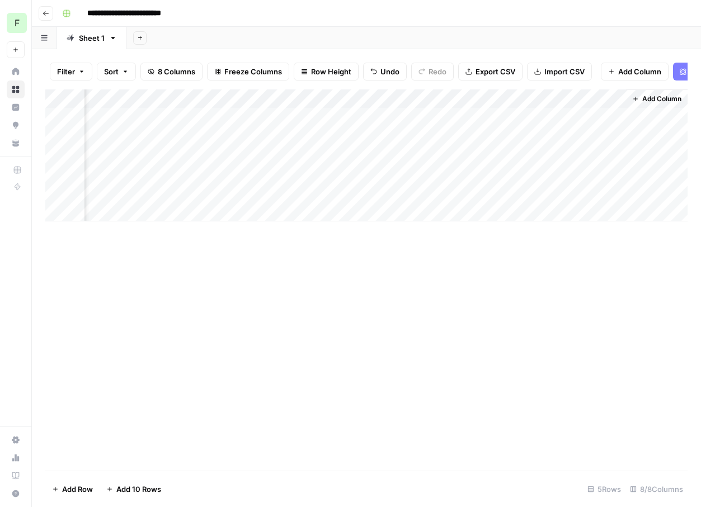
click at [617, 96] on div "Add Column" at bounding box center [366, 155] width 642 height 132
click at [590, 207] on span "Remove Column" at bounding box center [595, 208] width 98 height 11
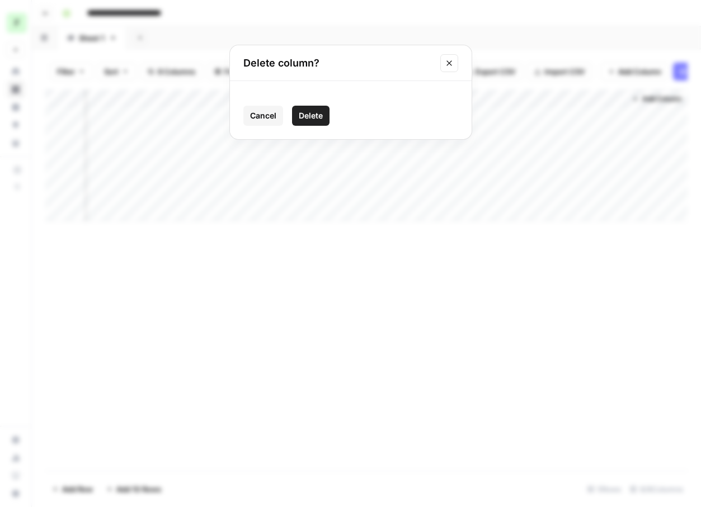
click at [307, 116] on span "Delete" at bounding box center [311, 115] width 24 height 11
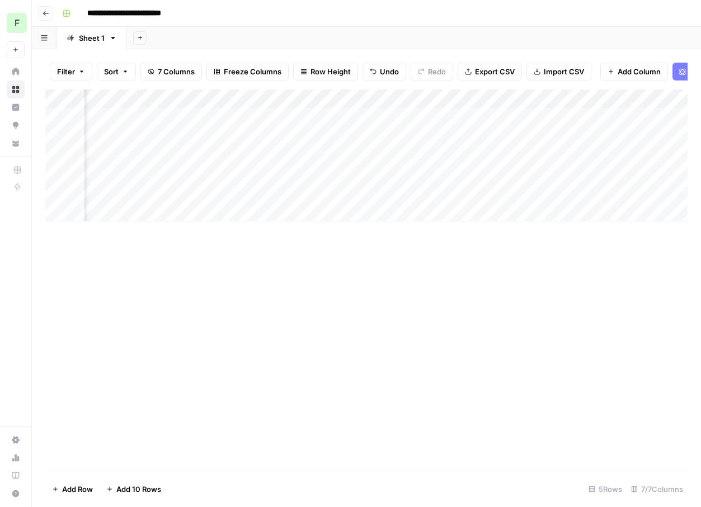
scroll to position [0, 0]
click at [577, 116] on div "Add Column" at bounding box center [366, 155] width 642 height 132
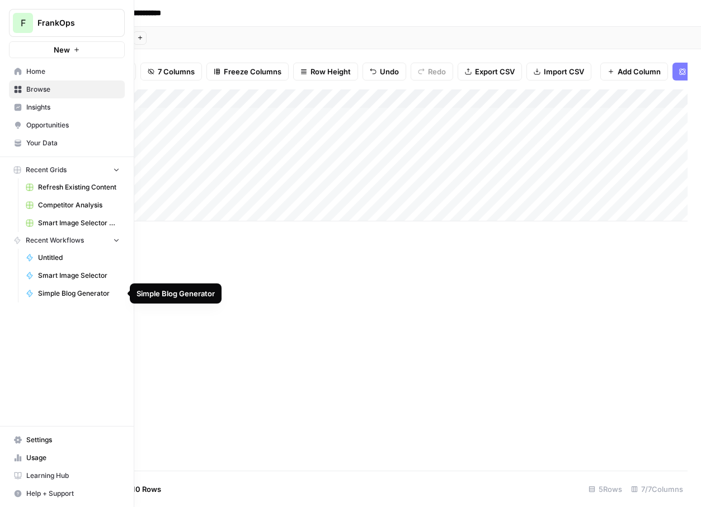
click at [57, 294] on span "Simple Blog Generator" at bounding box center [79, 294] width 82 height 10
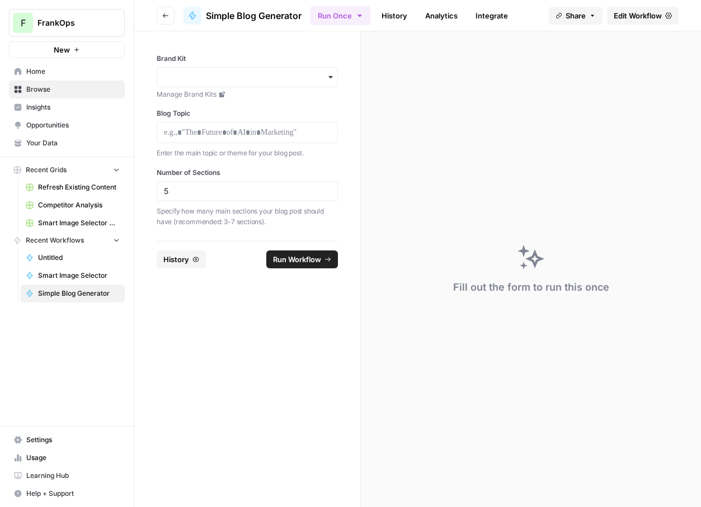
click at [185, 65] on div "Brand Kit Manage Brand Kits" at bounding box center [247, 77] width 181 height 46
click at [187, 84] on div "button" at bounding box center [247, 77] width 181 height 20
click at [197, 134] on div "Attio" at bounding box center [247, 128] width 180 height 21
click at [301, 260] on span "Run Workflow" at bounding box center [297, 259] width 48 height 11
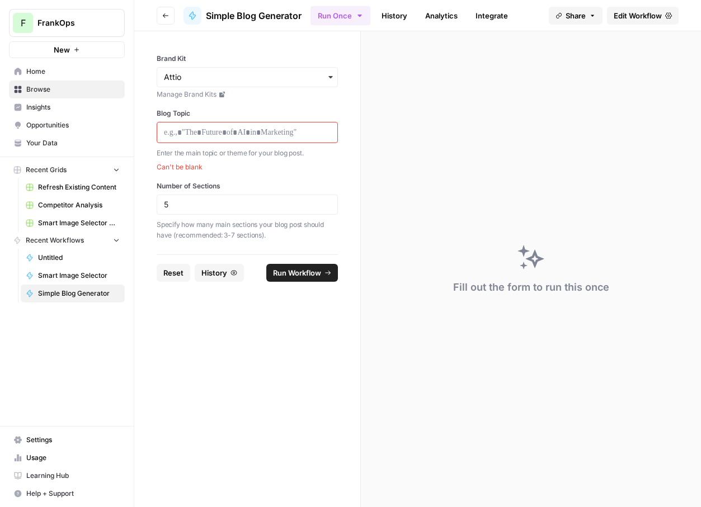
click at [199, 126] on div at bounding box center [247, 132] width 181 height 21
click at [192, 120] on div "Blog Topic Enter the main topic or theme for your blog post. Can't be blank" at bounding box center [247, 141] width 181 height 64
click at [189, 135] on p at bounding box center [247, 132] width 167 height 11
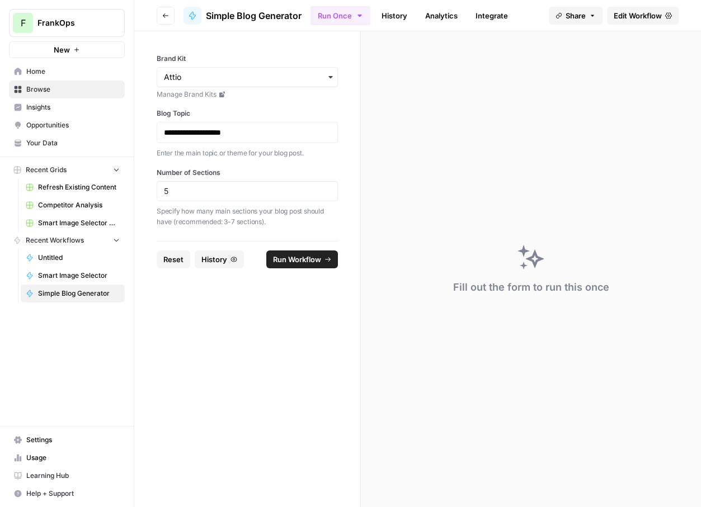
click at [288, 266] on button "Run Workflow" at bounding box center [302, 260] width 72 height 18
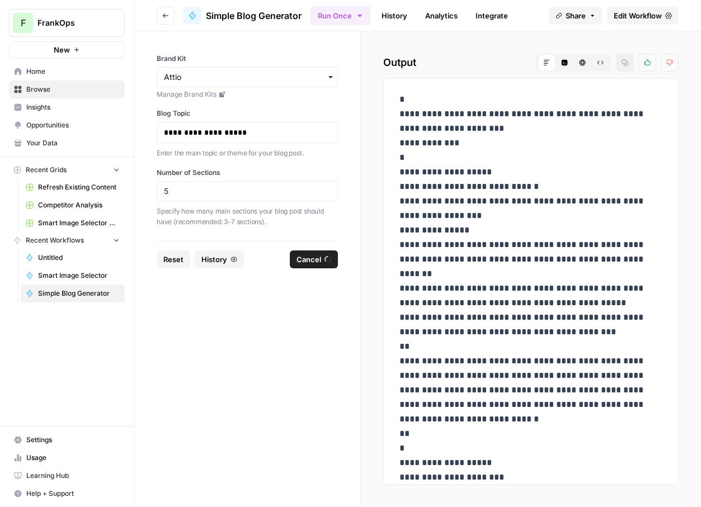
click at [55, 257] on span "Untitled" at bounding box center [79, 258] width 82 height 10
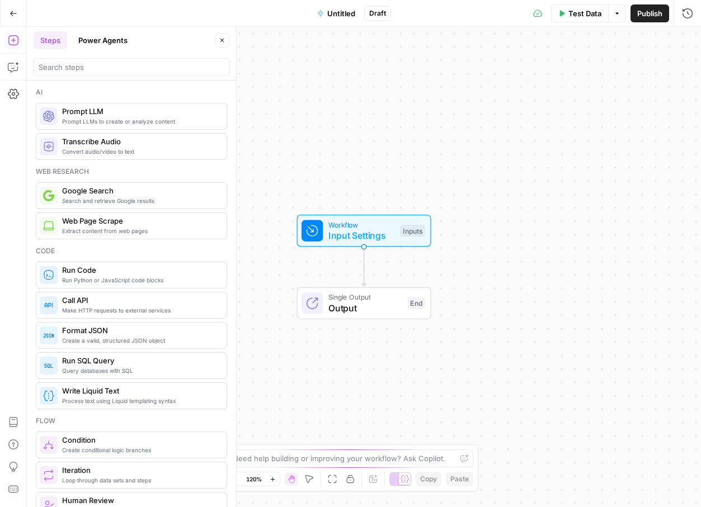
click at [13, 14] on icon "button" at bounding box center [14, 14] width 8 height 8
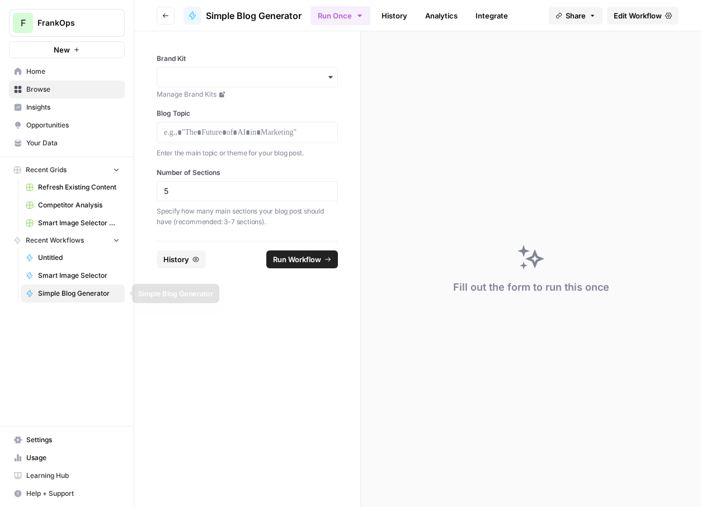
click at [75, 294] on span "Simple Blog Generator" at bounding box center [79, 294] width 82 height 10
click at [67, 281] on link "Smart Image Selector" at bounding box center [73, 276] width 104 height 18
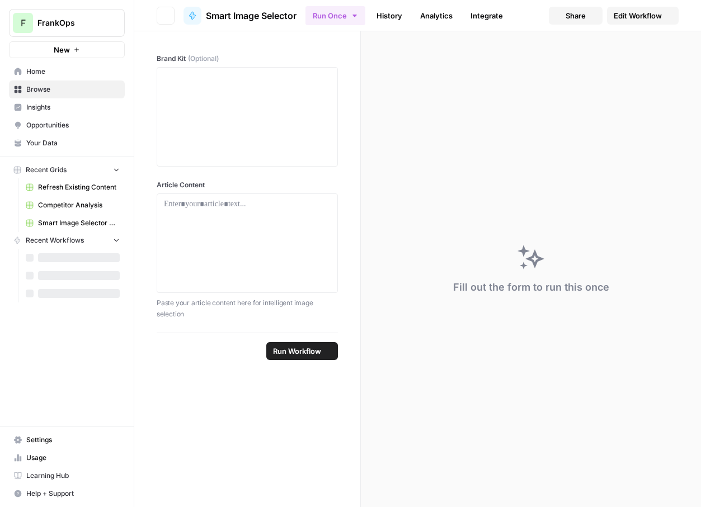
click at [63, 305] on div "Recent Grids Refresh Existing Content Competitor Analysis Smart Image Selector …" at bounding box center [67, 232] width 134 height 150
click at [63, 294] on span "Simple Blog Generator" at bounding box center [79, 294] width 82 height 10
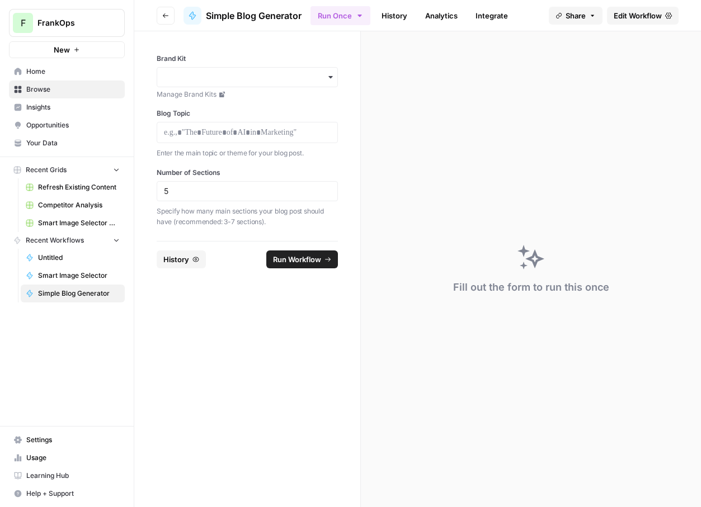
click at [58, 276] on span "Smart Image Selector" at bounding box center [79, 276] width 82 height 10
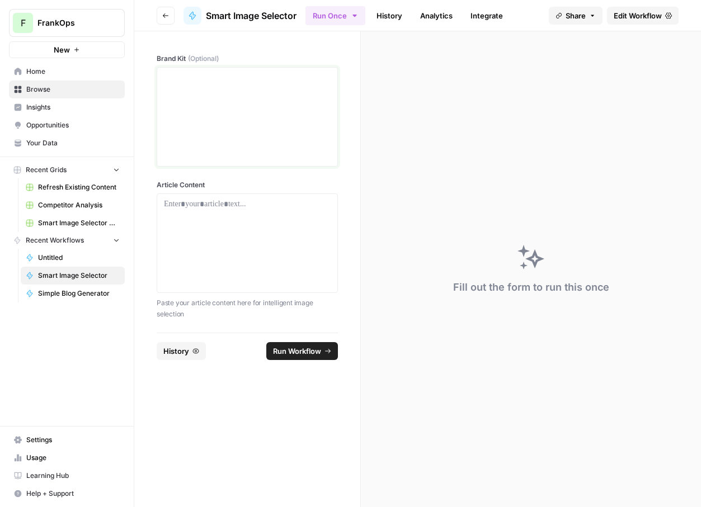
click at [238, 114] on div at bounding box center [247, 116] width 167 height 89
click at [55, 289] on span "Simple Blog Generator" at bounding box center [79, 294] width 82 height 10
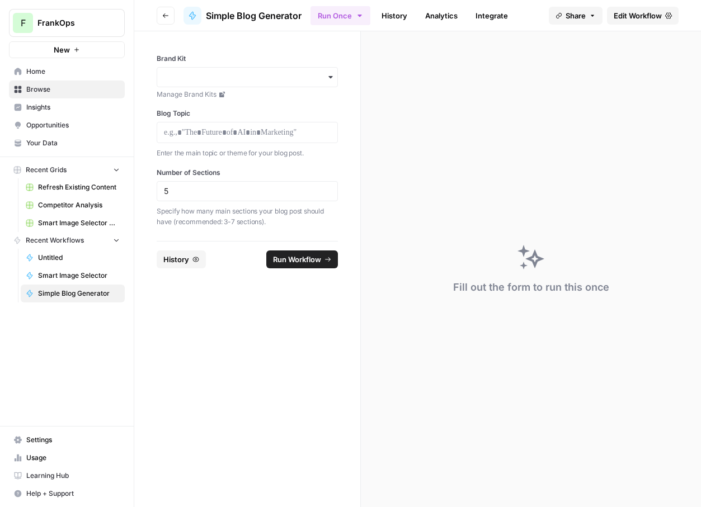
click at [34, 76] on span "Home" at bounding box center [72, 72] width 93 height 10
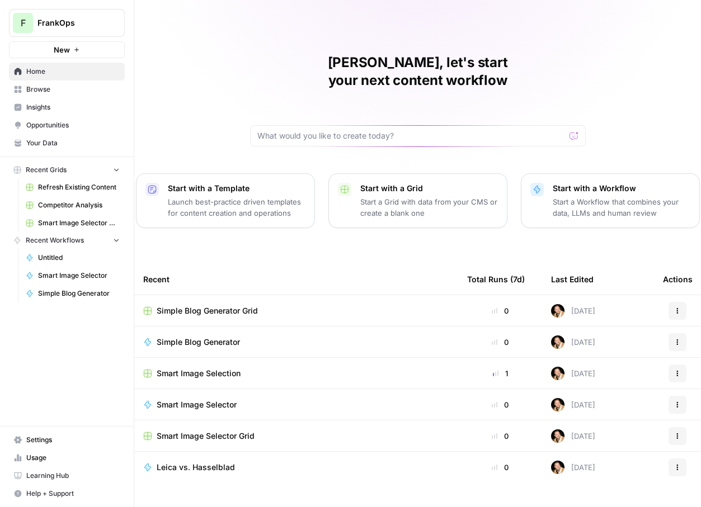
click at [312, 305] on div "Simple Blog Generator Grid" at bounding box center [296, 310] width 306 height 11
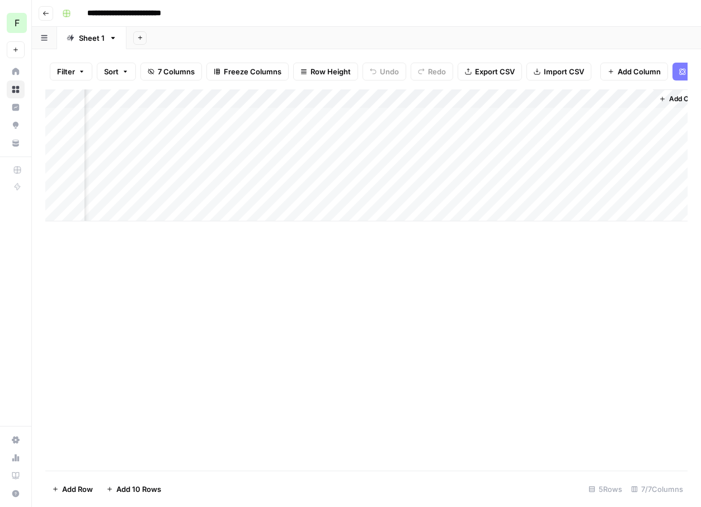
scroll to position [0, 485]
click at [416, 115] on div "Add Column" at bounding box center [366, 155] width 642 height 132
click at [682, 69] on icon "button" at bounding box center [682, 71] width 7 height 7
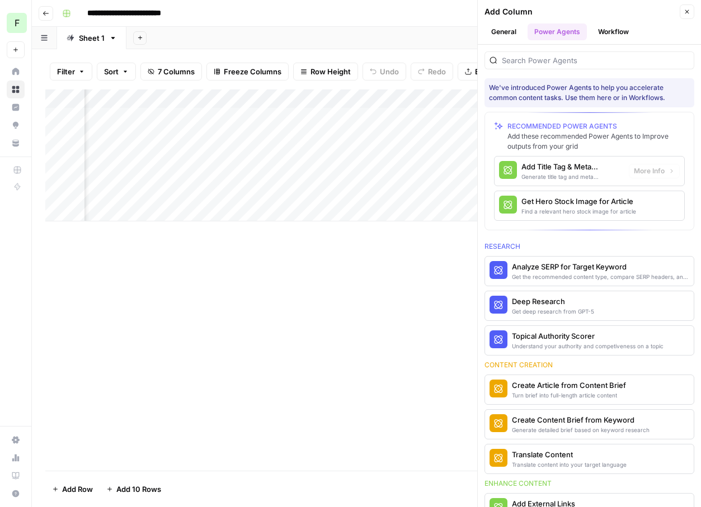
scroll to position [0, 205]
click at [526, 63] on input "search" at bounding box center [595, 60] width 187 height 11
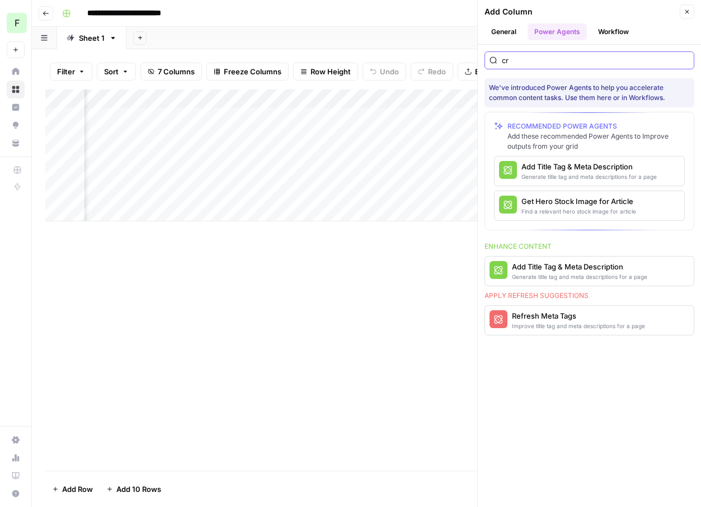
type input "c"
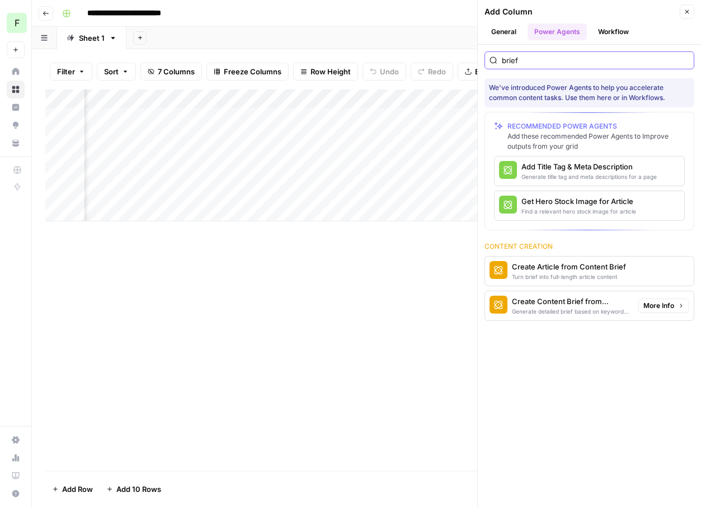
type input "brief"
click at [598, 301] on div "Create Content Brief from Keyword" at bounding box center [570, 301] width 117 height 11
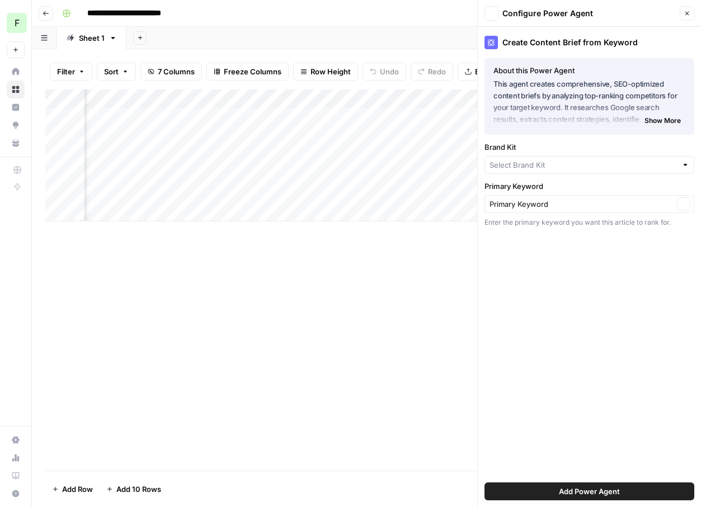
type input "Attio"
click at [515, 208] on input "Primary Keyword" at bounding box center [581, 206] width 184 height 11
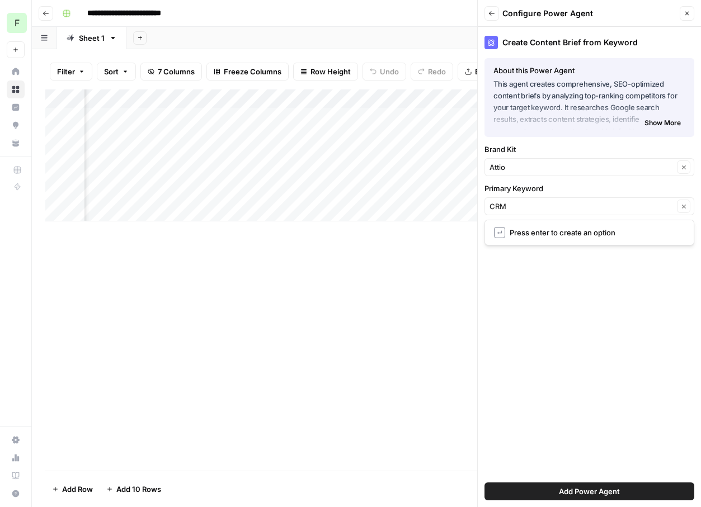
type input "Primary Keyword"
click at [564, 301] on div "Create Content Brief from Keyword About this Power Agent This agent creates com…" at bounding box center [589, 267] width 223 height 480
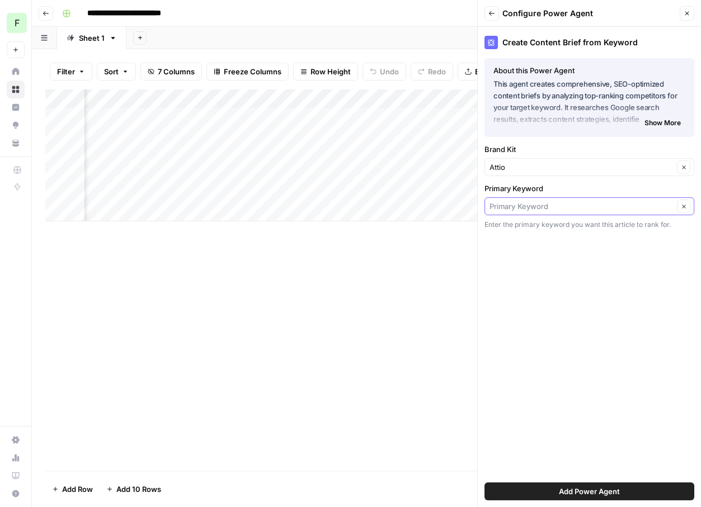
click at [550, 204] on input "Primary Keyword" at bounding box center [581, 206] width 184 height 11
type input "CRM"
click at [583, 492] on span "Add Power Agent" at bounding box center [589, 491] width 61 height 11
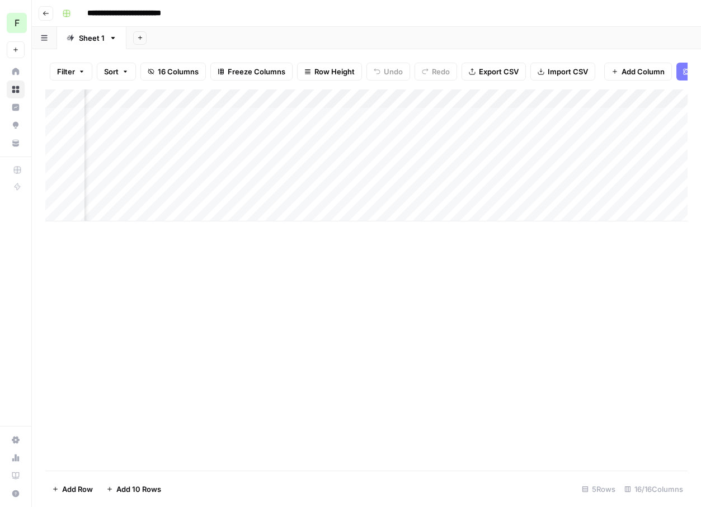
scroll to position [0, 699]
drag, startPoint x: 536, startPoint y: 105, endPoint x: 60, endPoint y: 103, distance: 475.5
click at [60, 103] on div "Add Column" at bounding box center [366, 155] width 642 height 132
drag, startPoint x: 672, startPoint y: 100, endPoint x: 383, endPoint y: 97, distance: 289.2
click at [383, 97] on div "Add Column" at bounding box center [366, 155] width 642 height 132
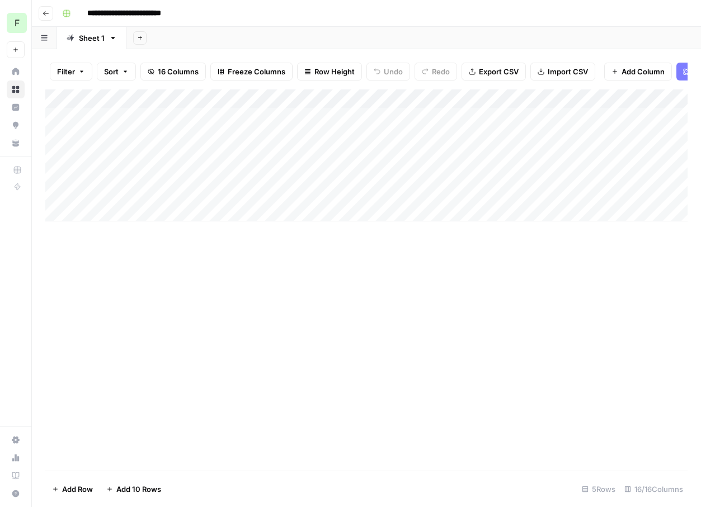
click at [356, 345] on div "Add Column" at bounding box center [366, 279] width 642 height 381
click at [665, 96] on div "Add Column" at bounding box center [366, 155] width 642 height 132
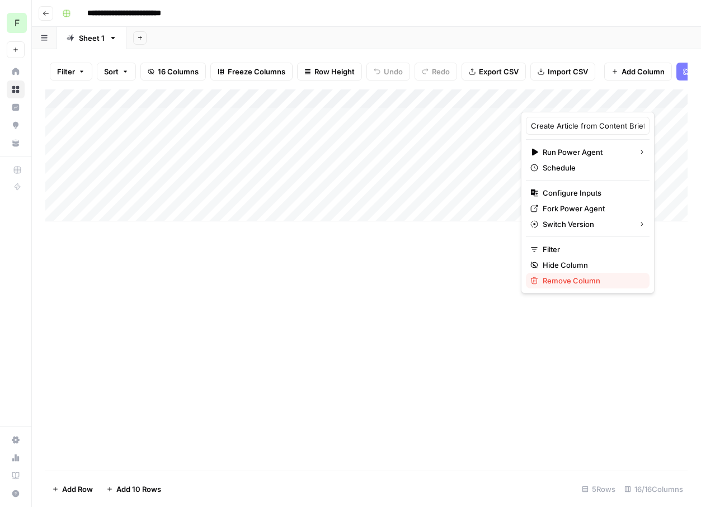
click at [548, 277] on span "Remove Column" at bounding box center [592, 280] width 98 height 11
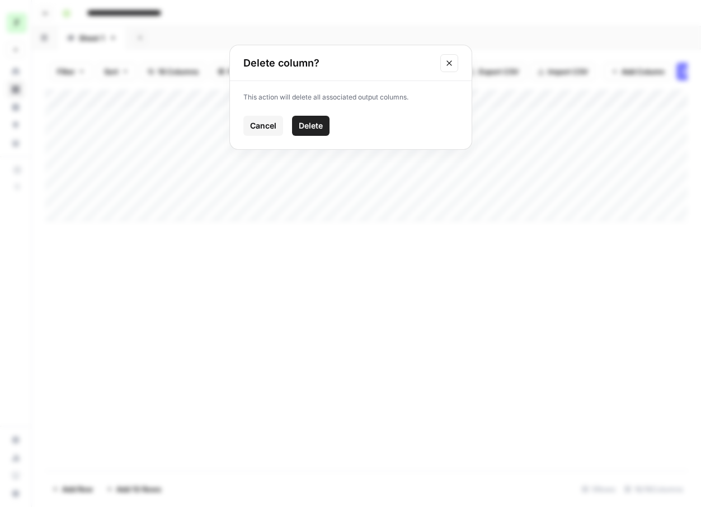
click at [300, 126] on span "Delete" at bounding box center [311, 125] width 24 height 11
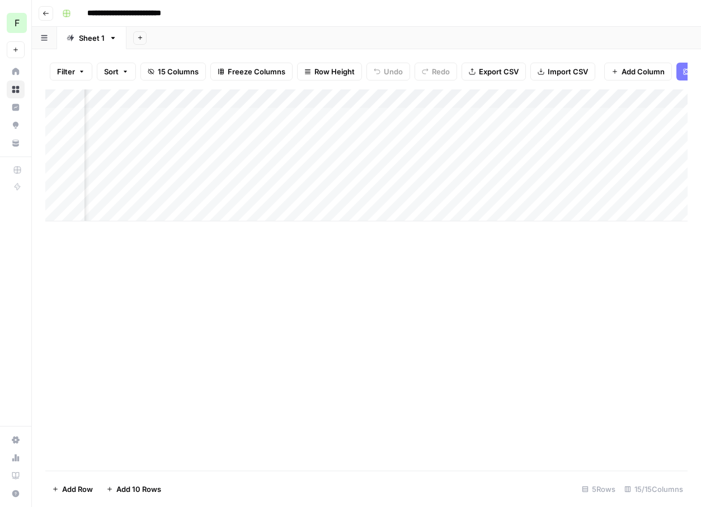
scroll to position [0, 93]
click at [293, 114] on div "Add Column" at bounding box center [366, 155] width 642 height 132
click at [405, 96] on div "Add Column" at bounding box center [366, 155] width 642 height 132
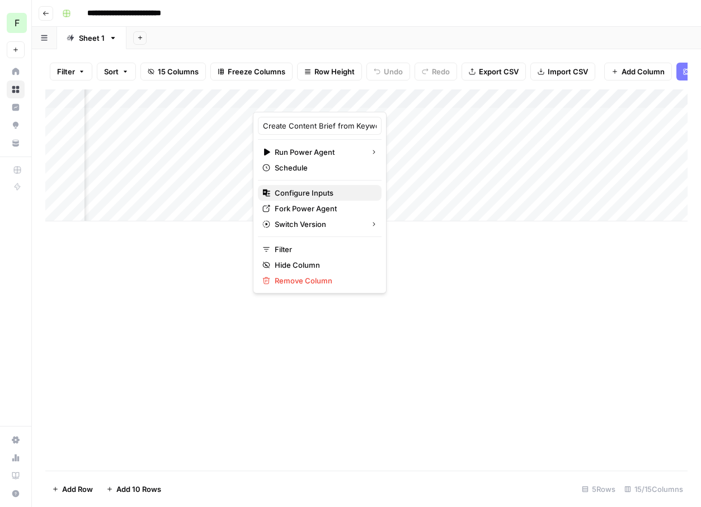
click at [317, 191] on span "Configure Inputs" at bounding box center [324, 192] width 98 height 11
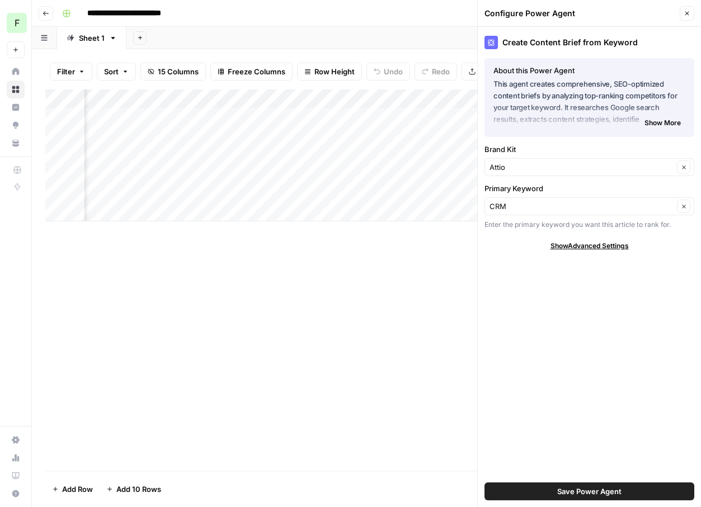
click at [688, 12] on icon "button" at bounding box center [687, 14] width 4 height 4
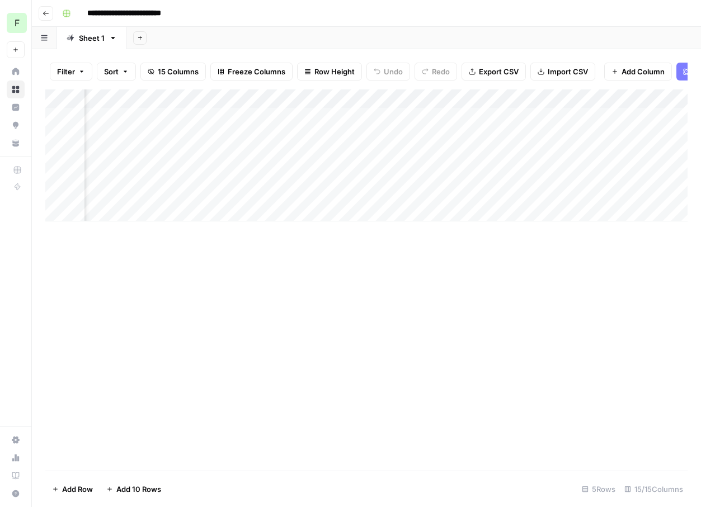
click at [497, 115] on div "Add Column" at bounding box center [366, 155] width 642 height 132
click at [485, 117] on div "Add Column" at bounding box center [366, 155] width 642 height 132
click at [437, 116] on div at bounding box center [493, 117] width 133 height 21
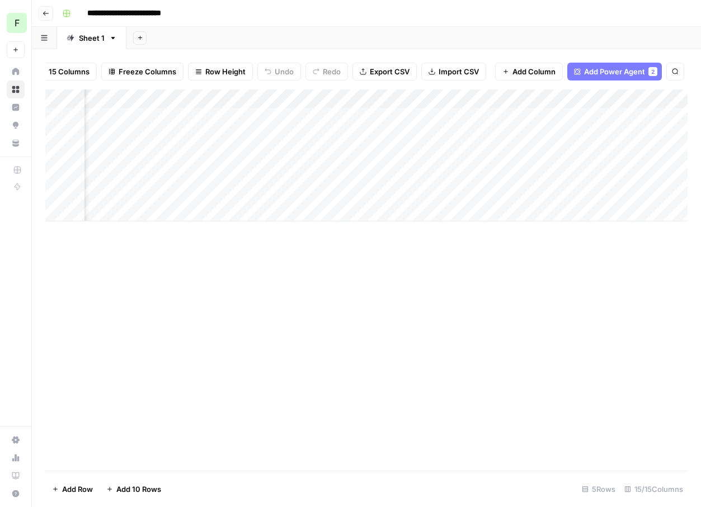
scroll to position [0, 0]
click at [509, 115] on div at bounding box center [493, 117] width 133 height 21
click at [502, 117] on div at bounding box center [493, 117] width 133 height 21
click at [397, 116] on div "Add Column" at bounding box center [366, 155] width 642 height 132
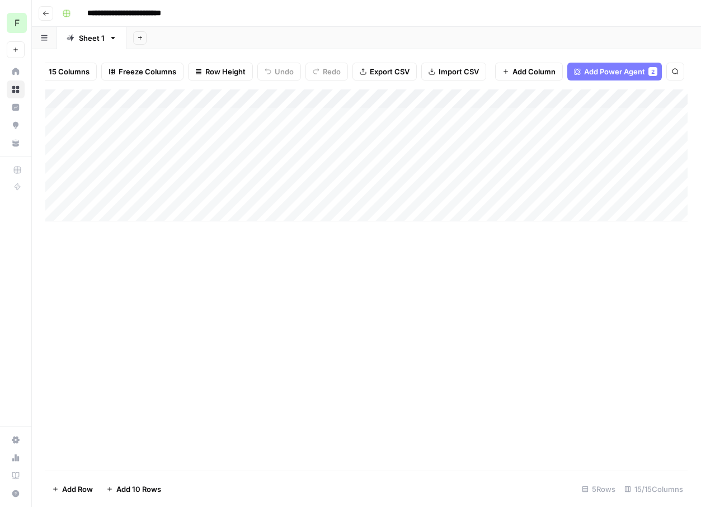
click at [400, 116] on div "Add Column" at bounding box center [366, 155] width 642 height 132
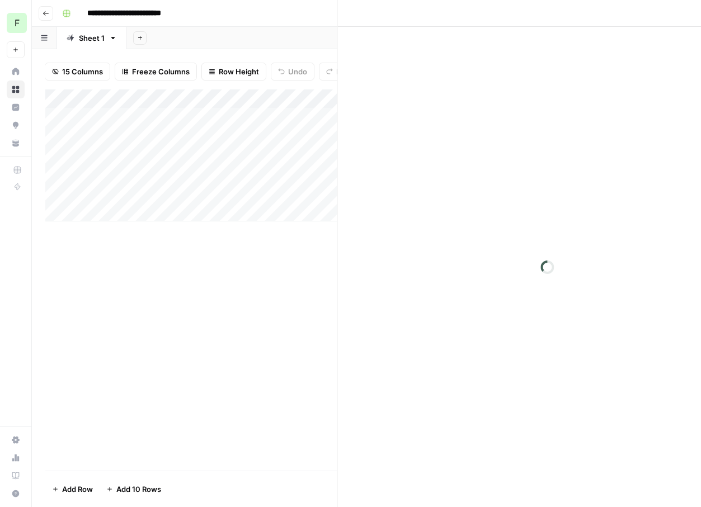
click at [400, 116] on div at bounding box center [434, 117] width 176 height 21
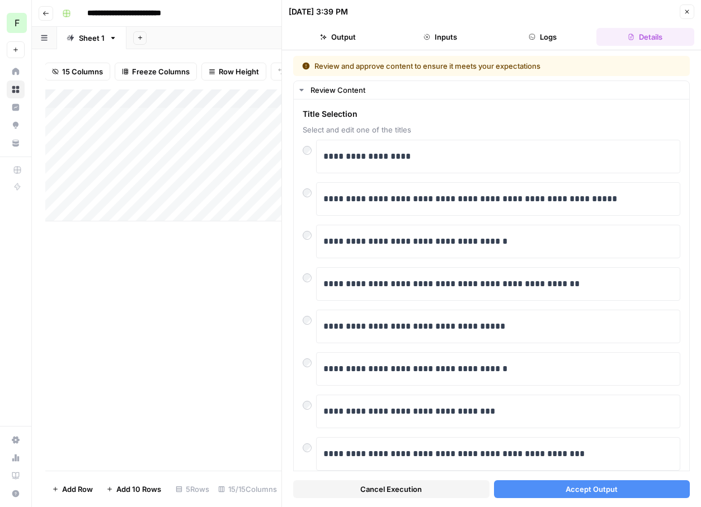
click at [571, 487] on span "Accept Output" at bounding box center [592, 489] width 52 height 11
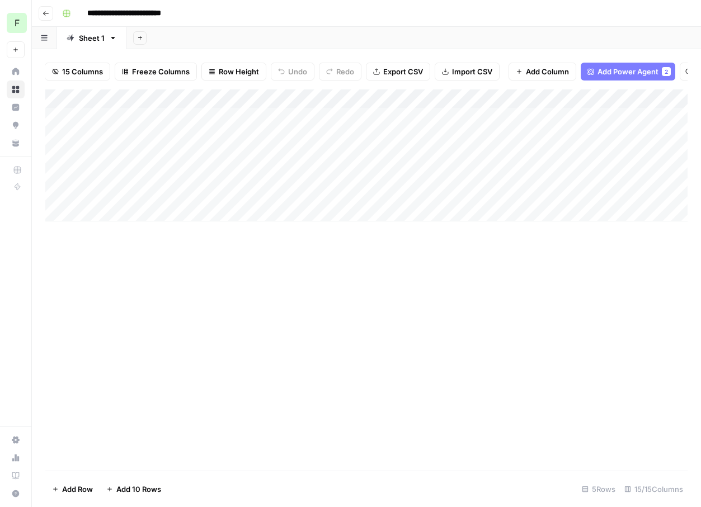
click at [582, 114] on div "Add Column" at bounding box center [366, 155] width 642 height 132
click at [630, 98] on div "Add Column" at bounding box center [366, 155] width 642 height 132
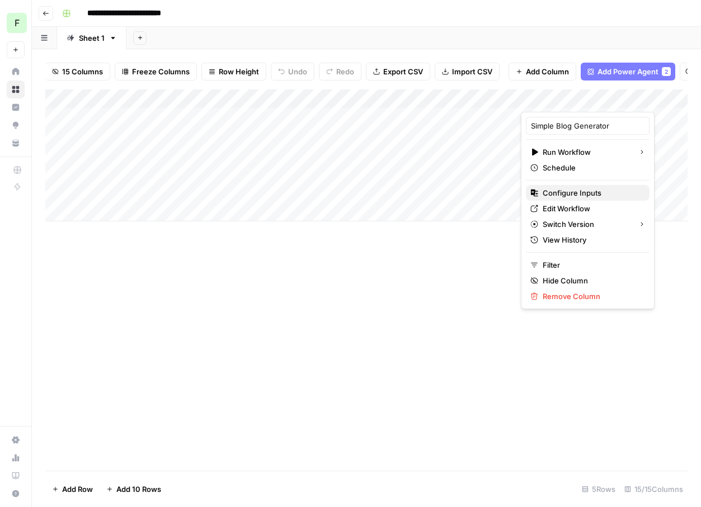
click at [559, 193] on span "Configure Inputs" at bounding box center [592, 192] width 98 height 11
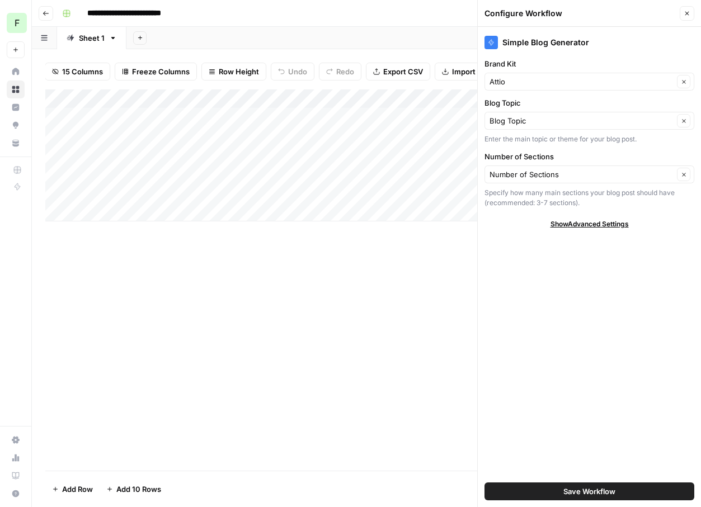
click at [689, 12] on icon "button" at bounding box center [687, 13] width 7 height 7
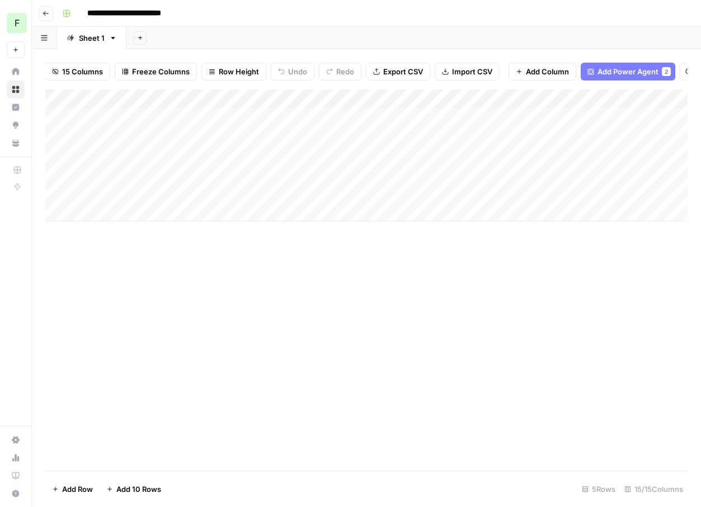
click at [628, 98] on div "Add Column" at bounding box center [366, 155] width 642 height 132
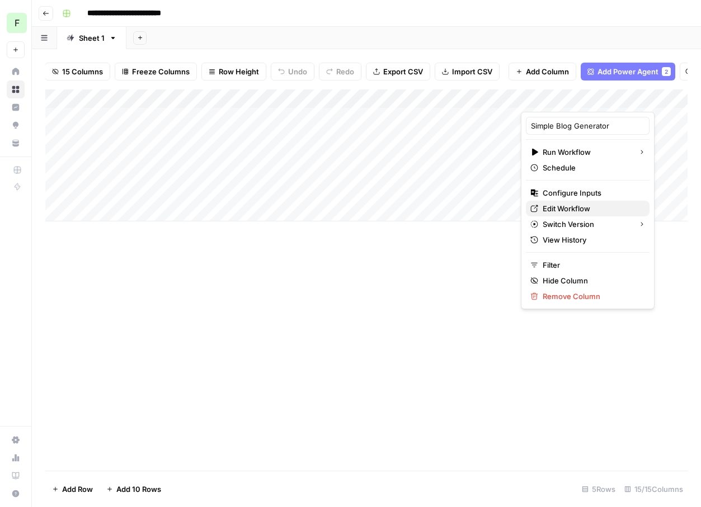
click at [566, 214] on span "Edit Workflow" at bounding box center [592, 208] width 98 height 11
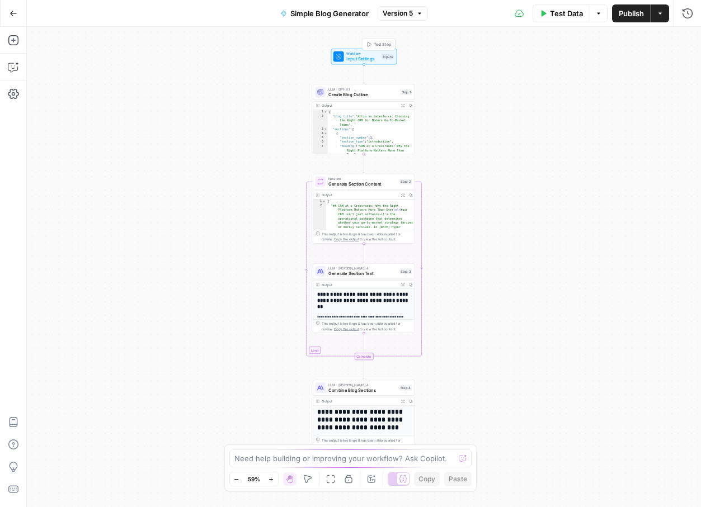
click at [362, 55] on span "Workflow" at bounding box center [362, 53] width 32 height 5
click at [15, 11] on icon "button" at bounding box center [14, 14] width 8 height 8
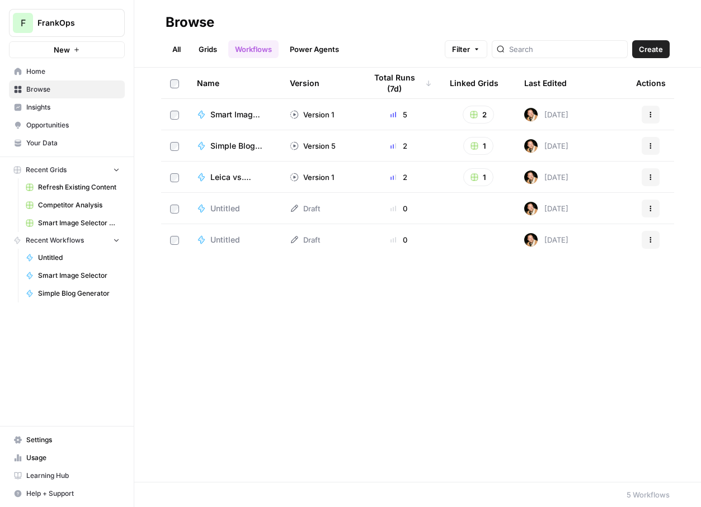
click at [61, 78] on link "Home" at bounding box center [67, 72] width 116 height 18
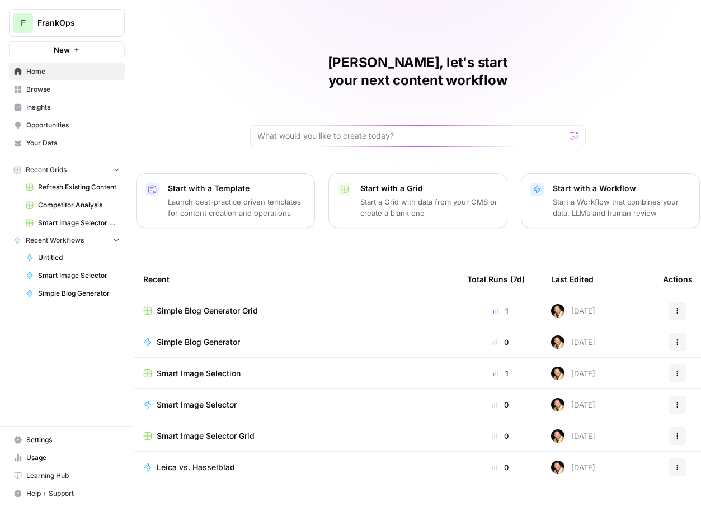
click at [212, 305] on span "Simple Blog Generator Grid" at bounding box center [207, 310] width 101 height 11
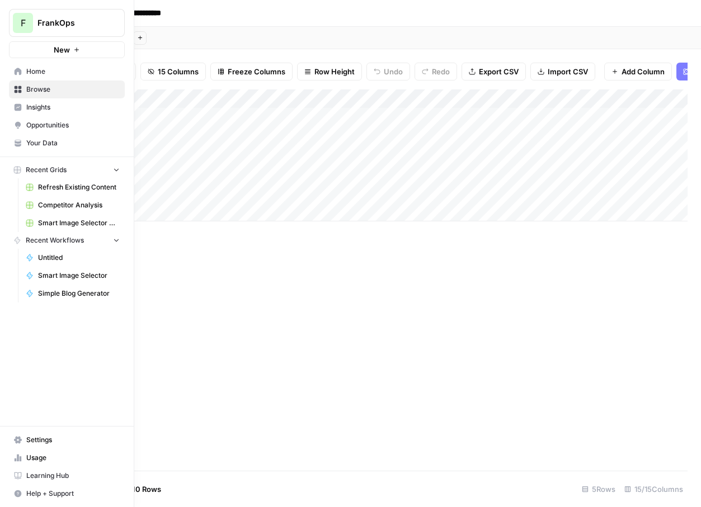
click at [46, 144] on span "Your Data" at bounding box center [72, 143] width 93 height 10
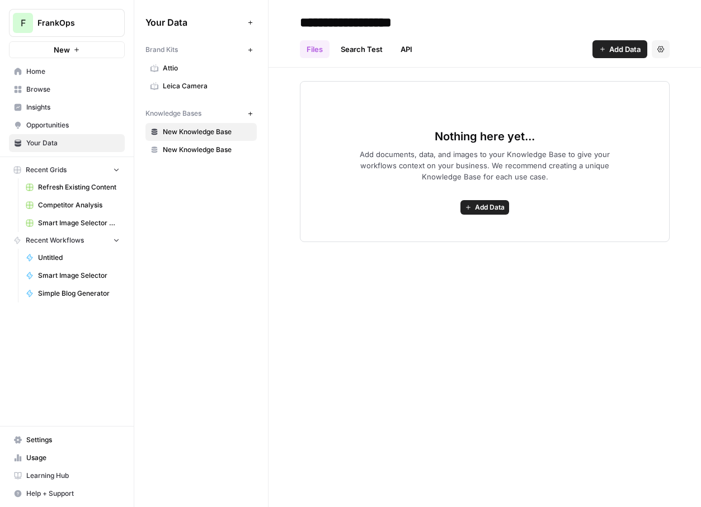
click at [38, 73] on span "Home" at bounding box center [72, 72] width 93 height 10
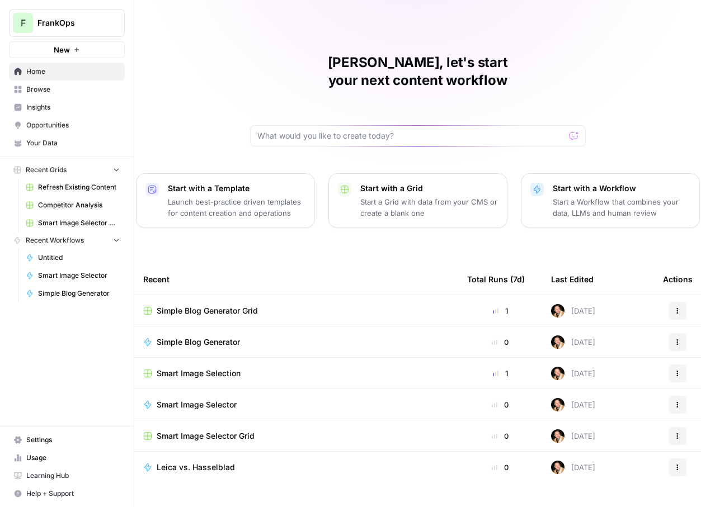
click at [202, 305] on span "Simple Blog Generator Grid" at bounding box center [207, 310] width 101 height 11
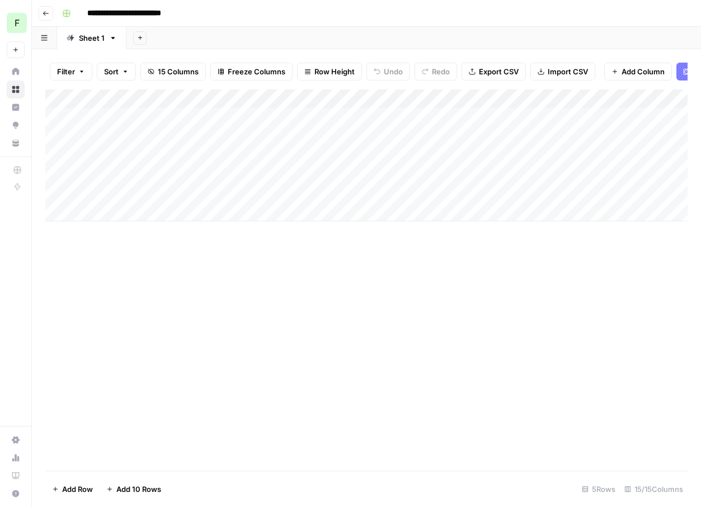
click at [582, 114] on div "Add Column" at bounding box center [366, 155] width 642 height 132
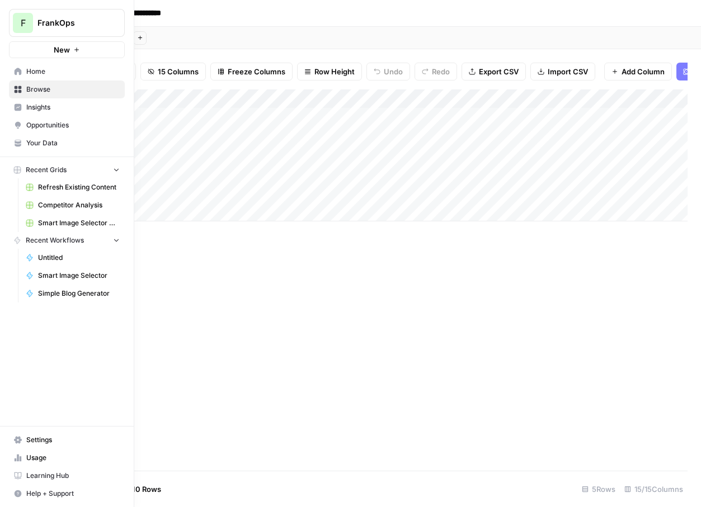
click at [36, 475] on span "Learning Hub" at bounding box center [72, 476] width 93 height 10
click at [70, 290] on span "Simple Blog Generator" at bounding box center [79, 294] width 82 height 10
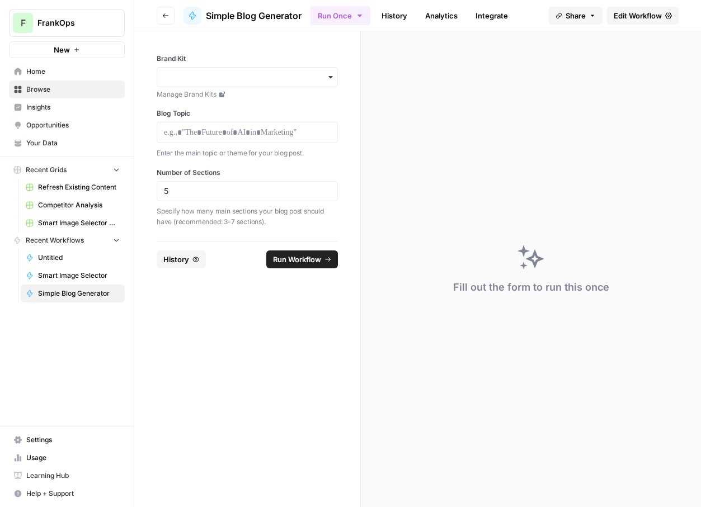
click at [624, 13] on span "Edit Workflow" at bounding box center [638, 15] width 48 height 11
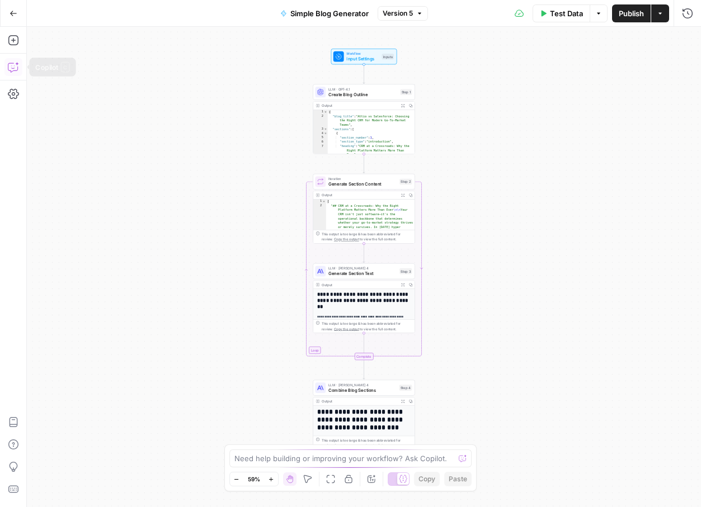
click at [16, 73] on button "Copilot" at bounding box center [13, 67] width 18 height 18
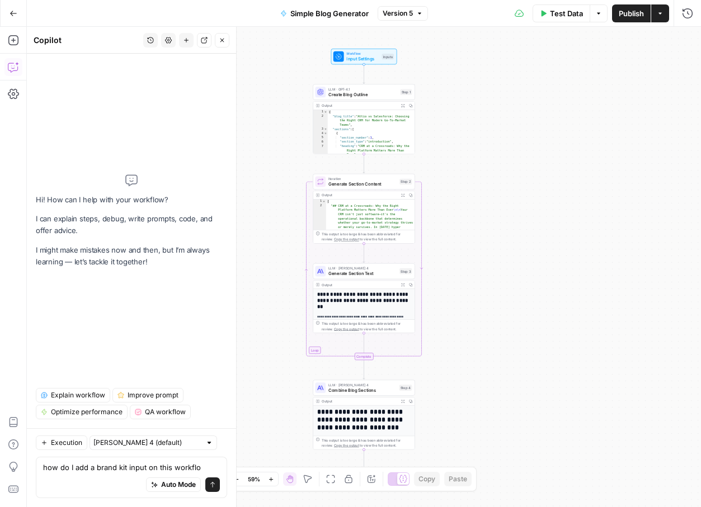
type textarea "how do I add a brand kit input on this workflow"
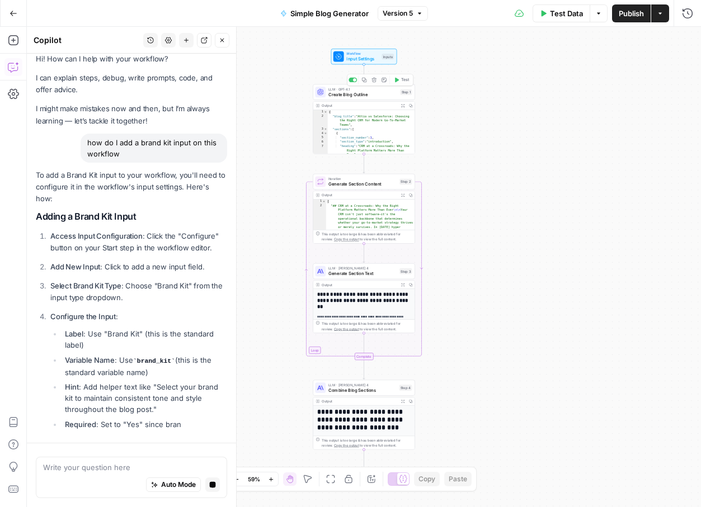
click at [362, 56] on span "Input Settings" at bounding box center [362, 58] width 32 height 7
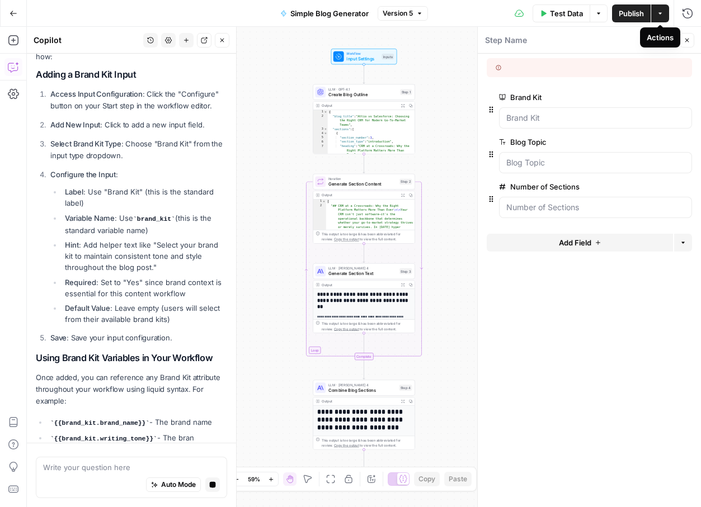
click at [665, 14] on button "Actions" at bounding box center [660, 13] width 18 height 18
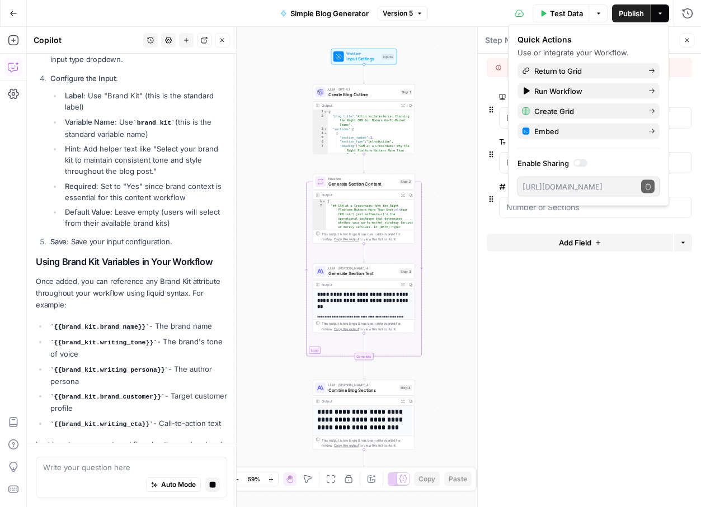
click at [573, 288] on form "Brand Kit edit field Delete group Blog Topic edit field Delete group Number of …" at bounding box center [589, 281] width 223 height 454
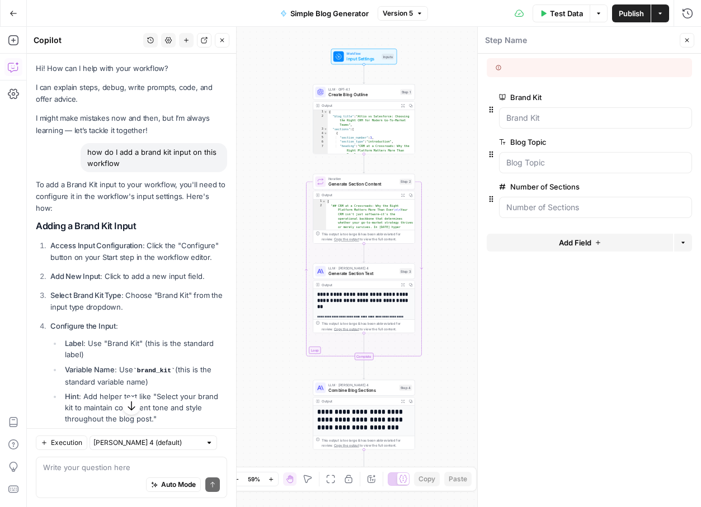
click at [529, 59] on div at bounding box center [589, 67] width 205 height 19
click at [599, 9] on button "Options" at bounding box center [599, 13] width 18 height 18
click at [625, 37] on div "Step Name" at bounding box center [580, 40] width 192 height 12
click at [683, 252] on div "Add Field Options" at bounding box center [589, 247] width 205 height 27
click at [683, 243] on icon "button" at bounding box center [682, 243] width 3 height 2
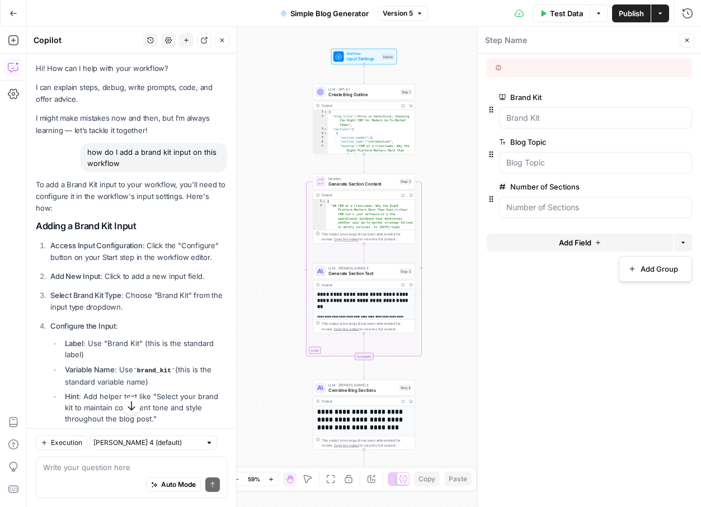
click at [591, 325] on form "Brand Kit edit field Delete group Blog Topic edit field Delete group Number of …" at bounding box center [589, 281] width 223 height 454
click at [354, 56] on span "Input Settings" at bounding box center [362, 58] width 32 height 7
click at [347, 56] on span "Input Settings" at bounding box center [362, 58] width 32 height 7
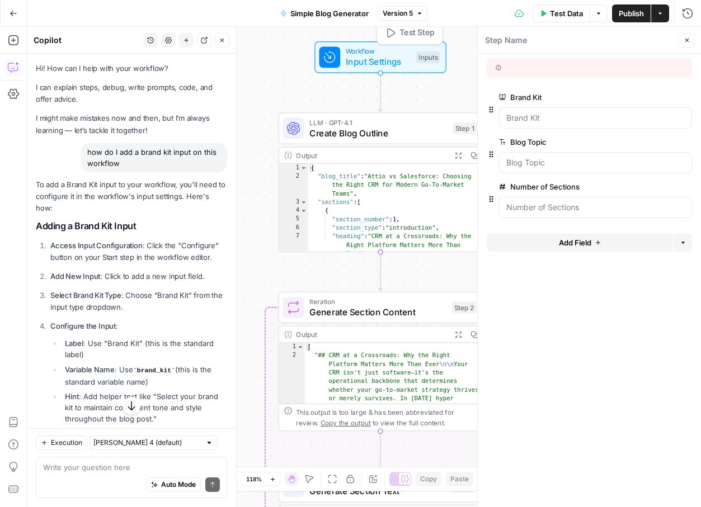
click at [378, 54] on span "Workflow" at bounding box center [378, 51] width 65 height 11
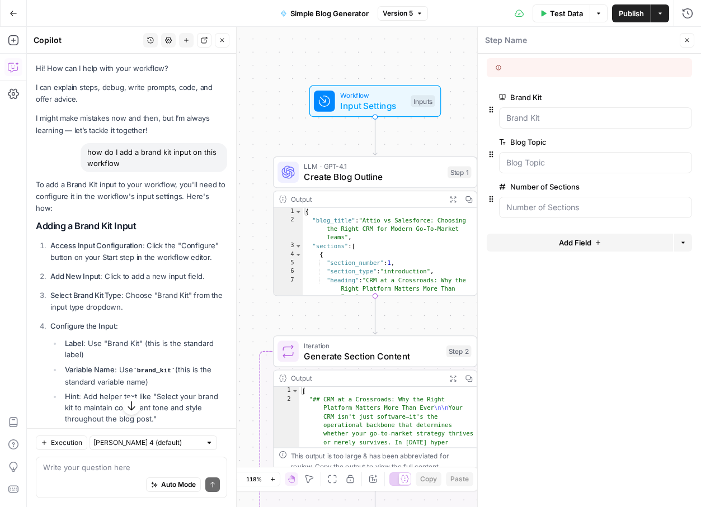
click at [663, 95] on button "edit field" at bounding box center [654, 97] width 43 height 13
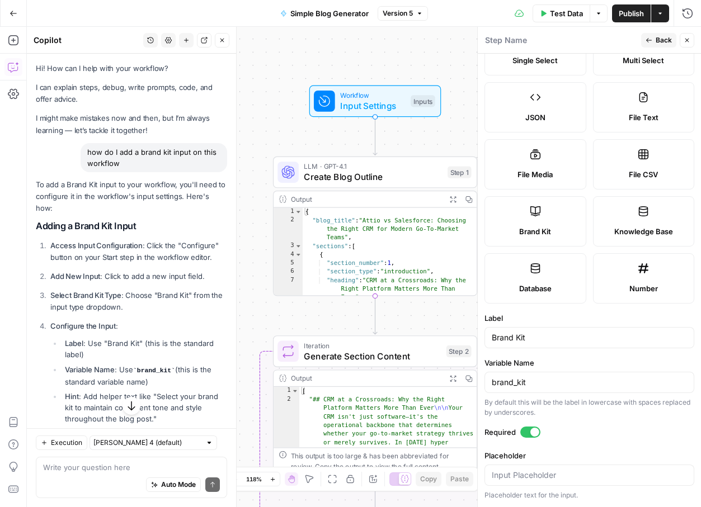
scroll to position [96, 0]
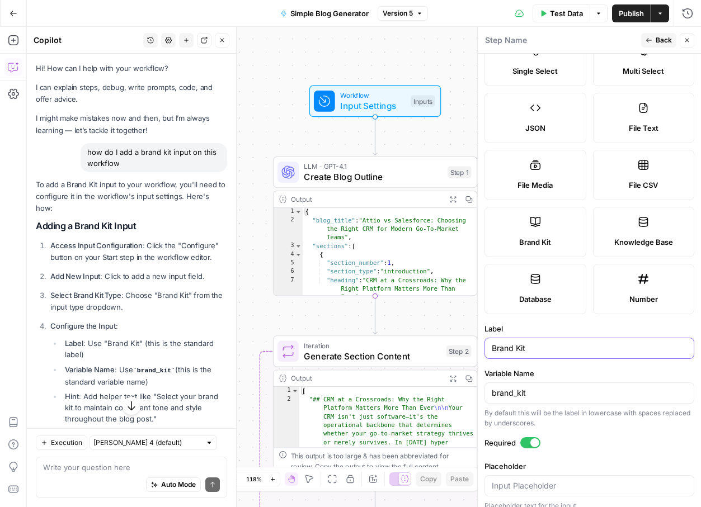
click at [546, 343] on input "Brand Kit" at bounding box center [589, 348] width 195 height 11
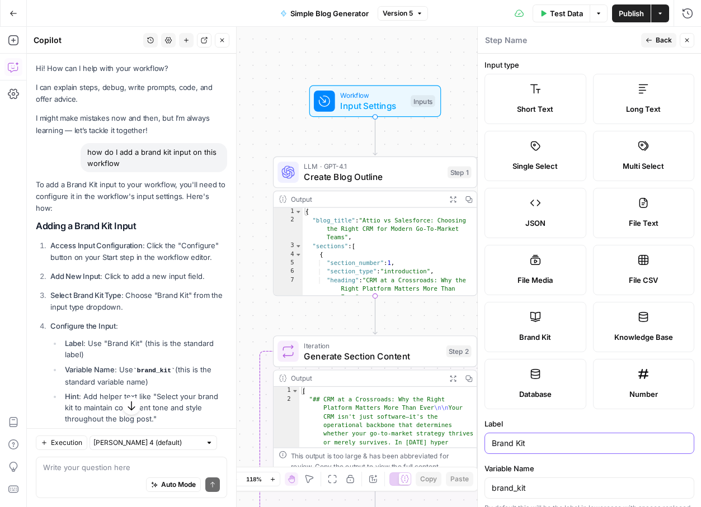
scroll to position [0, 0]
click at [657, 43] on span "Back" at bounding box center [664, 40] width 16 height 10
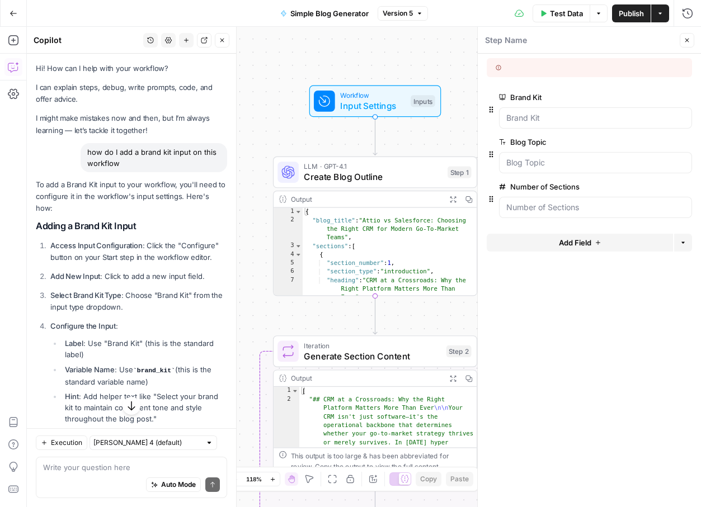
click at [399, 22] on div "Go Back Simple Blog Generator Version 5 Test Data Options Publish Actions Run H…" at bounding box center [350, 13] width 701 height 26
click at [399, 15] on span "Version 5" at bounding box center [398, 13] width 30 height 10
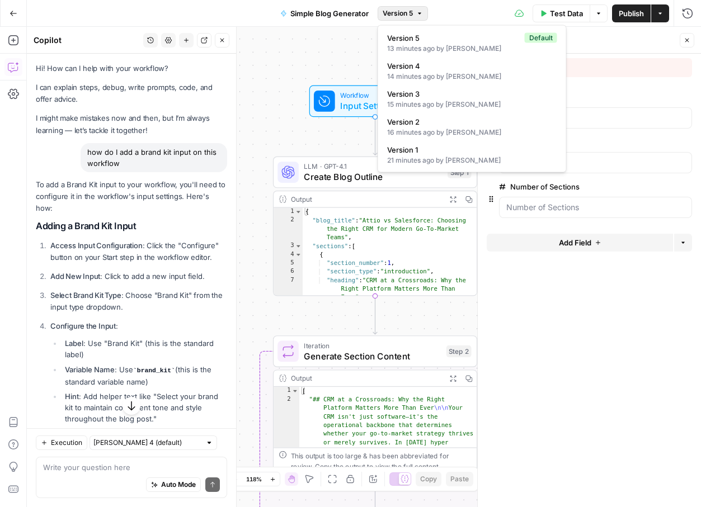
click at [343, 51] on div "Workflow Input Settings Inputs LLM · GPT-4.1 Create Blog Outline Step 1 Output …" at bounding box center [364, 267] width 674 height 480
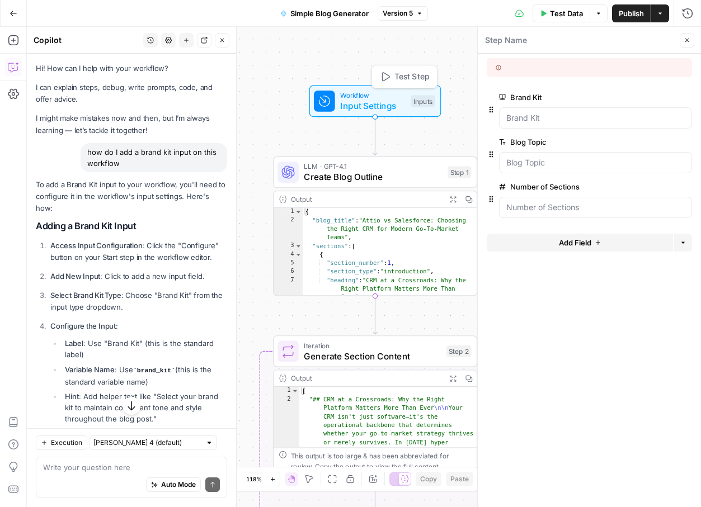
click at [402, 100] on span "Input Settings" at bounding box center [372, 105] width 65 height 13
click at [222, 41] on icon "button" at bounding box center [222, 40] width 7 height 7
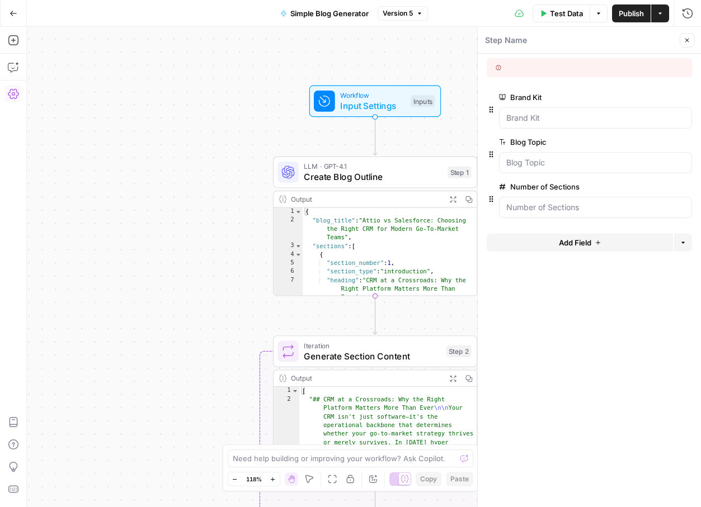
click at [18, 96] on icon "button" at bounding box center [13, 93] width 11 height 11
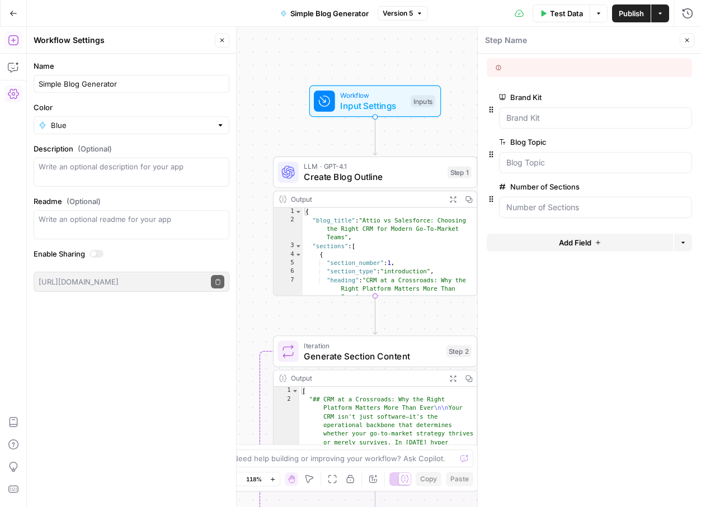
click at [13, 43] on icon "button" at bounding box center [13, 40] width 11 height 11
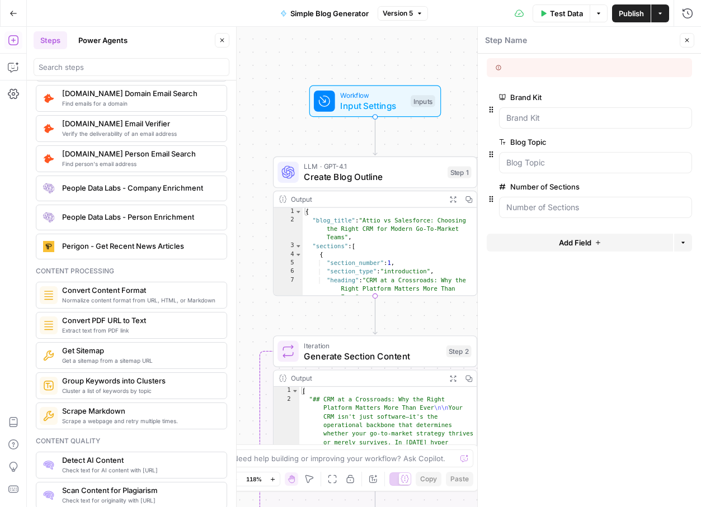
scroll to position [1640, 0]
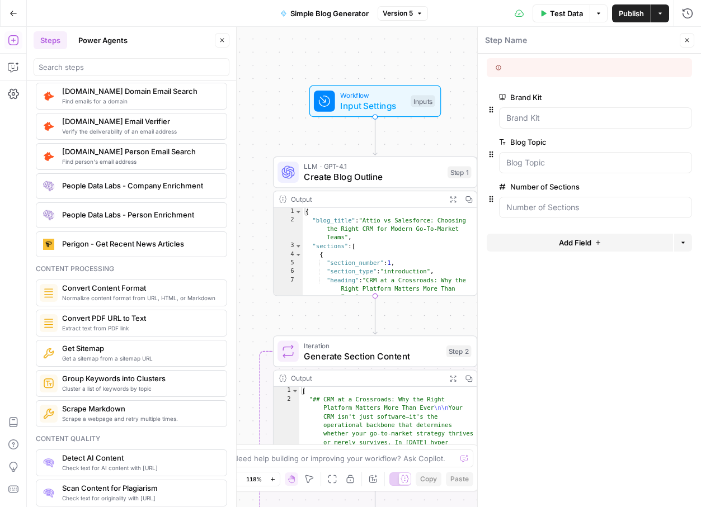
click at [105, 76] on div at bounding box center [132, 67] width 196 height 18
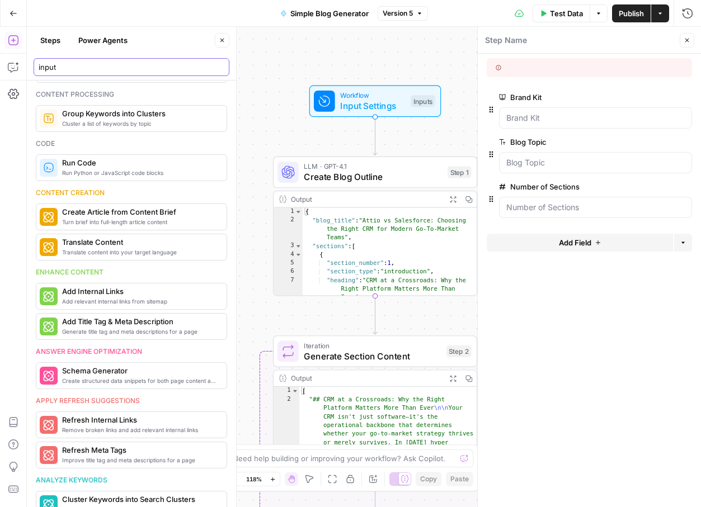
scroll to position [64, 0]
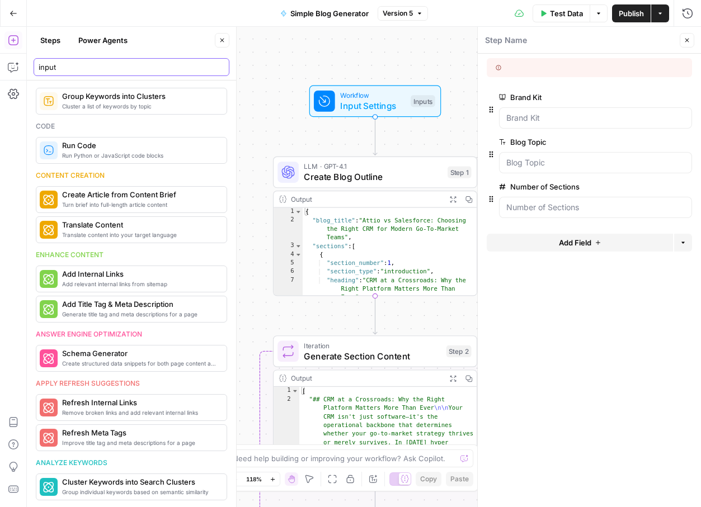
type input "input"
click at [222, 41] on icon "button" at bounding box center [222, 40] width 7 height 7
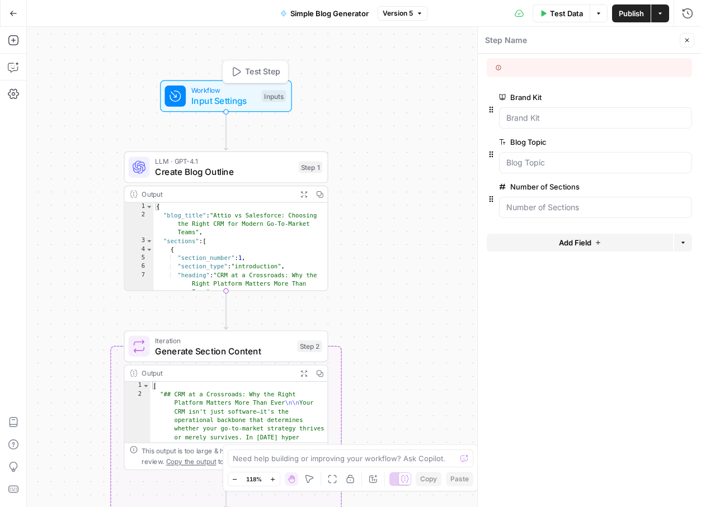
click at [326, 86] on div "Workflow Input Settings Inputs Test Step" at bounding box center [226, 97] width 204 height 32
click at [228, 105] on span "Input Settings" at bounding box center [223, 100] width 65 height 13
click at [216, 109] on div "Workflow Input Settings Inputs Test Step" at bounding box center [225, 96] width 132 height 32
click at [216, 97] on span "Input Settings" at bounding box center [223, 99] width 65 height 13
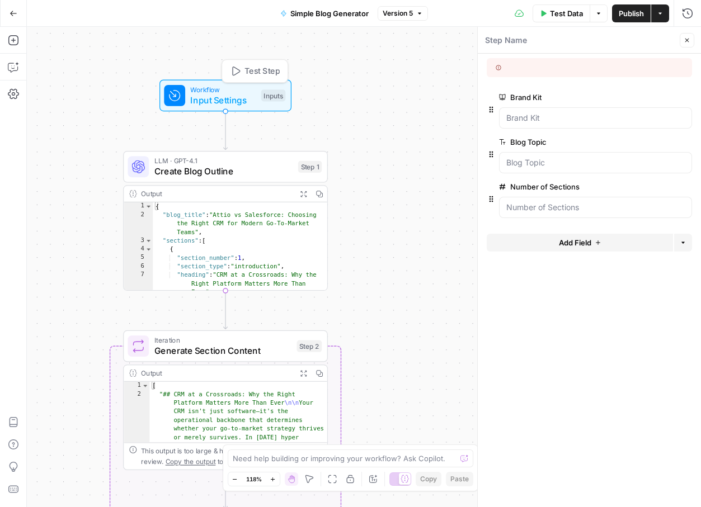
click at [216, 97] on span "Input Settings" at bounding box center [222, 99] width 65 height 13
click at [621, 87] on div at bounding box center [589, 88] width 205 height 4
click at [666, 13] on button "Actions" at bounding box center [660, 13] width 18 height 18
click at [566, 298] on form "Brand Kit edit field Delete group Blog Topic edit field Delete group Number of …" at bounding box center [589, 281] width 223 height 454
click at [361, 462] on textarea at bounding box center [345, 458] width 224 height 11
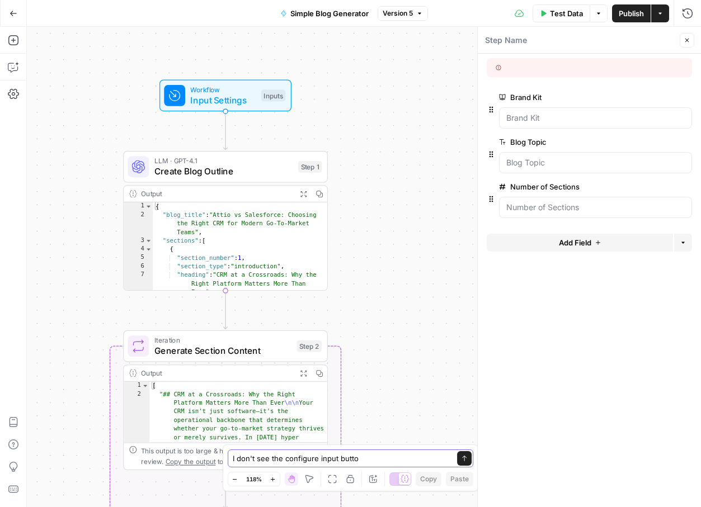
type textarea "I don't see the configure input button"
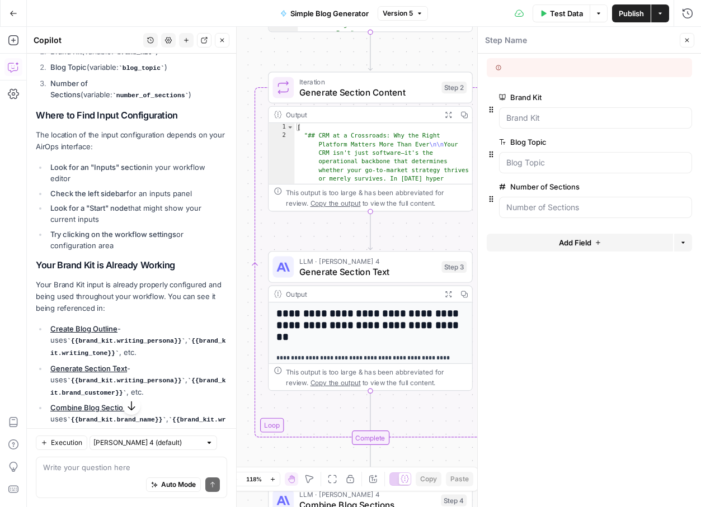
scroll to position [814, 0]
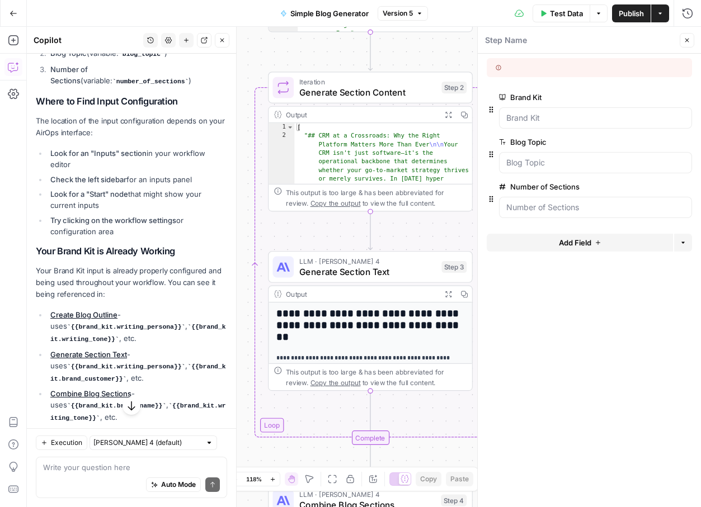
click at [224, 44] on button "Close" at bounding box center [222, 40] width 15 height 15
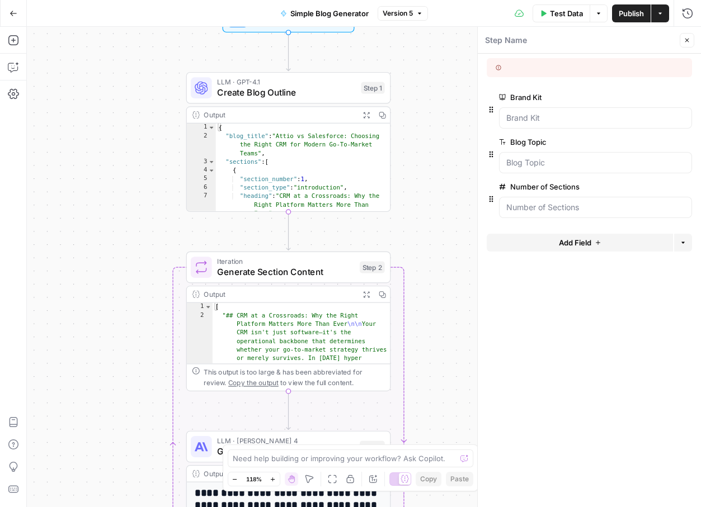
drag, startPoint x: 226, startPoint y: 128, endPoint x: 144, endPoint y: 237, distance: 135.8
click at [145, 239] on div "Workflow Input Settings Inputs LLM · GPT-4.1 Create Blog Outline Step 1 Output …" at bounding box center [364, 267] width 674 height 480
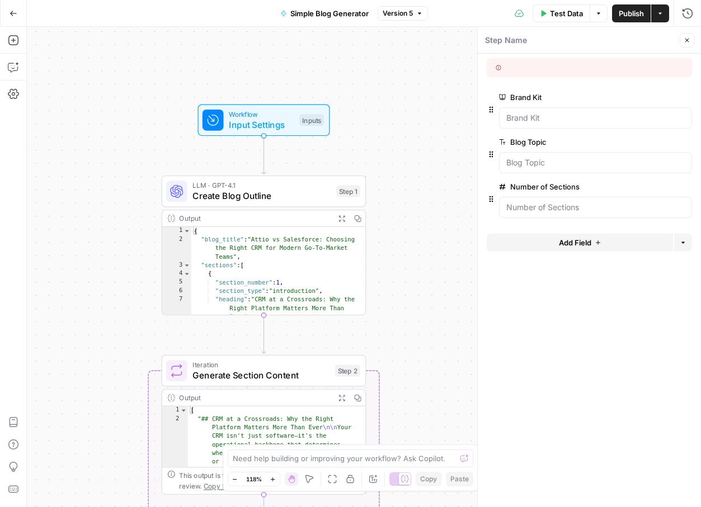
drag, startPoint x: 166, startPoint y: 67, endPoint x: 143, endPoint y: 173, distance: 108.3
click at [143, 173] on div "Workflow Input Settings Inputs LLM · GPT-4.1 Create Blog Outline Step 1 Output …" at bounding box center [364, 267] width 674 height 480
click at [259, 122] on span "Input Settings" at bounding box center [260, 125] width 65 height 13
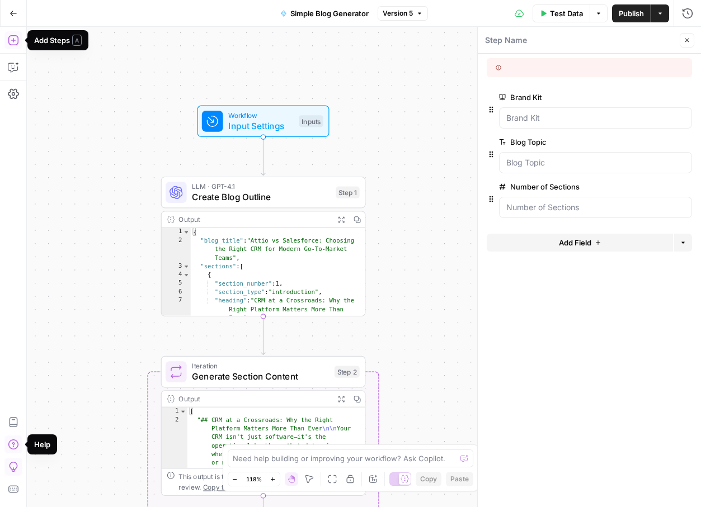
click at [13, 35] on icon "button" at bounding box center [13, 40] width 10 height 10
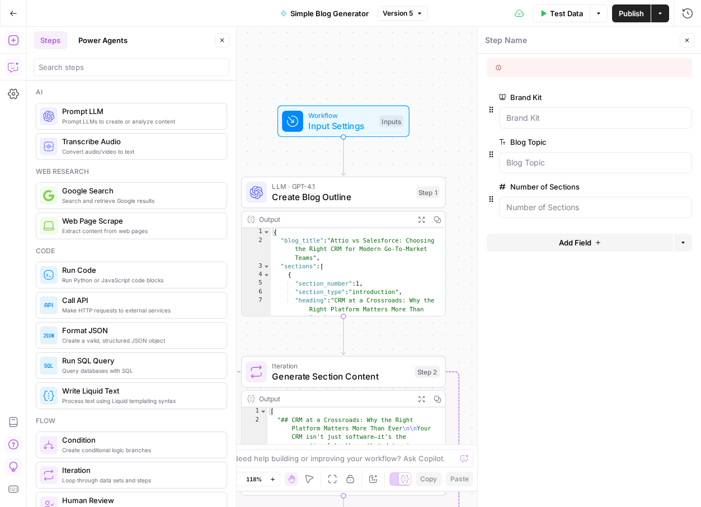
click at [17, 64] on icon "button" at bounding box center [13, 67] width 11 height 11
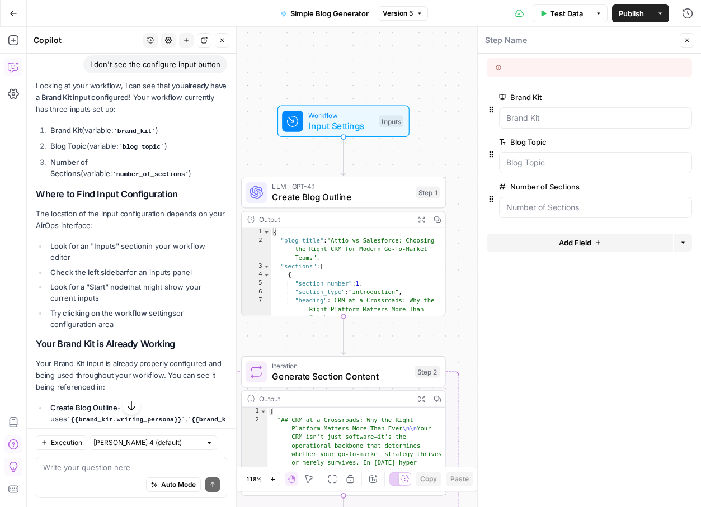
scroll to position [717, 0]
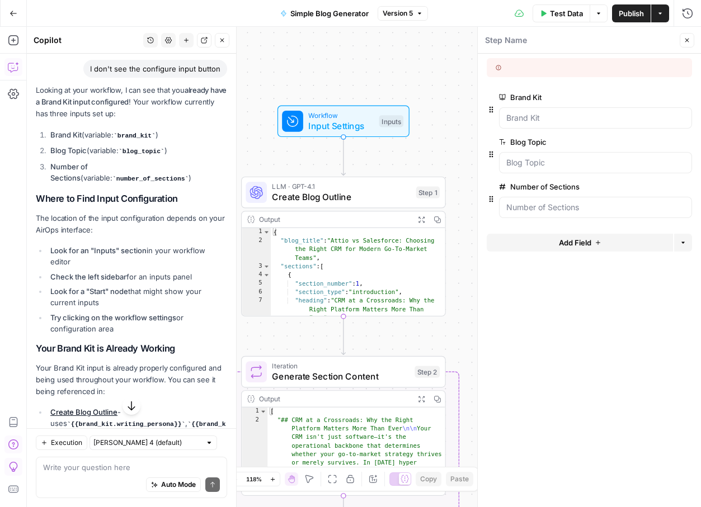
click at [324, 129] on span "Input Settings" at bounding box center [340, 125] width 65 height 13
click at [15, 11] on icon "button" at bounding box center [14, 14] width 8 height 8
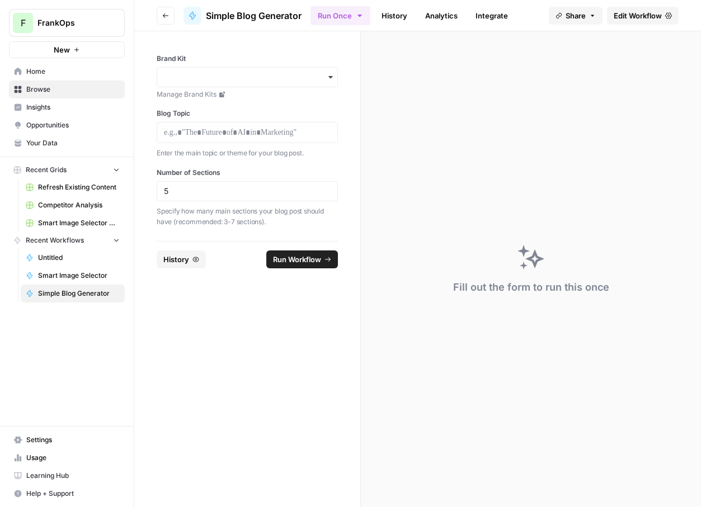
click at [638, 16] on span "Edit Workflow" at bounding box center [638, 15] width 48 height 11
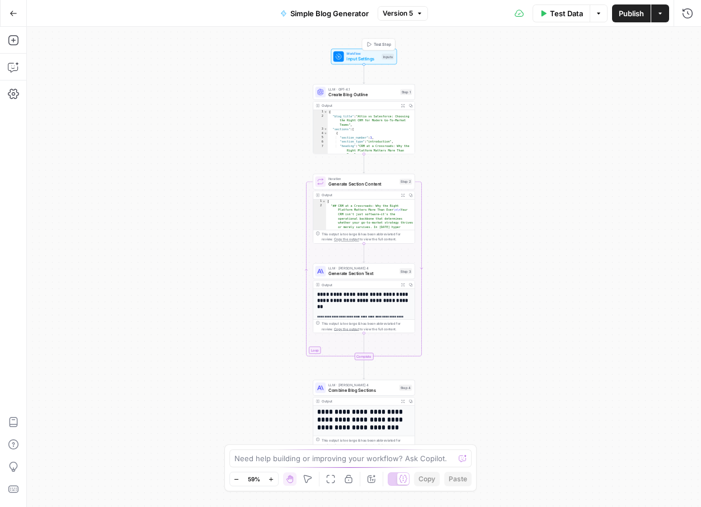
click at [357, 61] on span "Input Settings" at bounding box center [362, 58] width 32 height 7
click at [595, 6] on button "Options" at bounding box center [599, 13] width 18 height 18
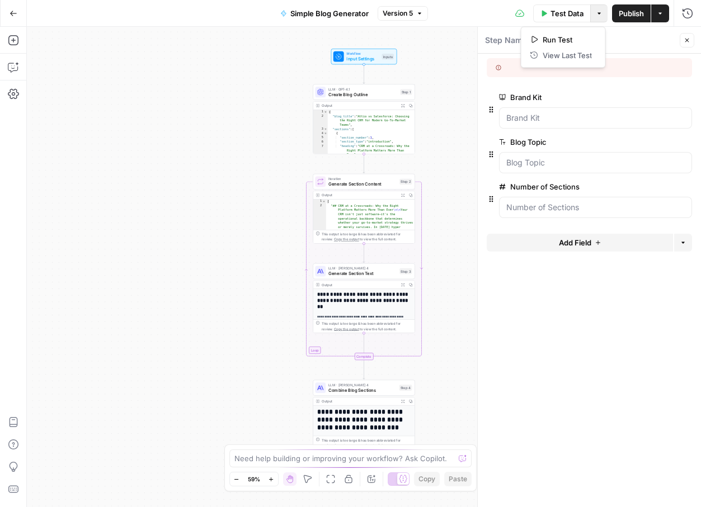
click at [566, 286] on form "Brand Kit edit field Delete group Blog Topic edit field Delete group Number of …" at bounding box center [589, 281] width 223 height 454
click at [525, 114] on Kit "Brand Kit" at bounding box center [595, 117] width 178 height 11
click at [532, 114] on Kit "Brand Kit" at bounding box center [595, 117] width 178 height 11
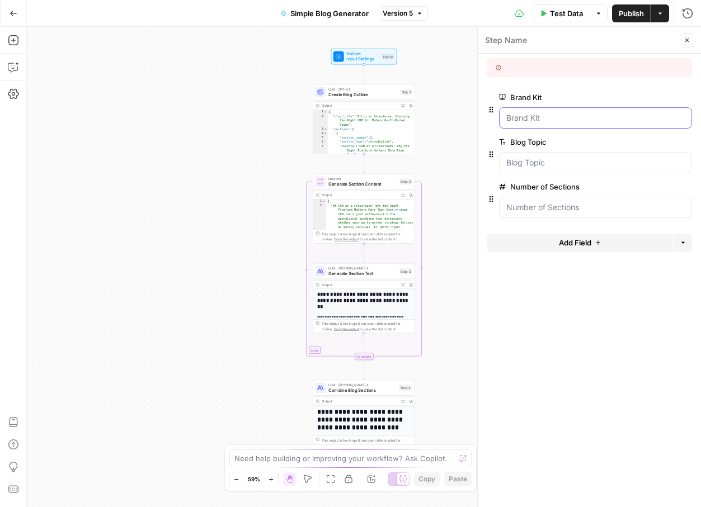
click at [532, 114] on Kit "Brand Kit" at bounding box center [595, 117] width 178 height 11
click at [690, 40] on button "Close" at bounding box center [687, 40] width 15 height 15
click at [364, 59] on span "Input Settings" at bounding box center [362, 58] width 32 height 7
click at [683, 244] on icon "button" at bounding box center [683, 242] width 7 height 7
click at [557, 313] on form "Brand Kit edit field Delete group Blog Topic edit field Delete group Number of …" at bounding box center [589, 281] width 223 height 454
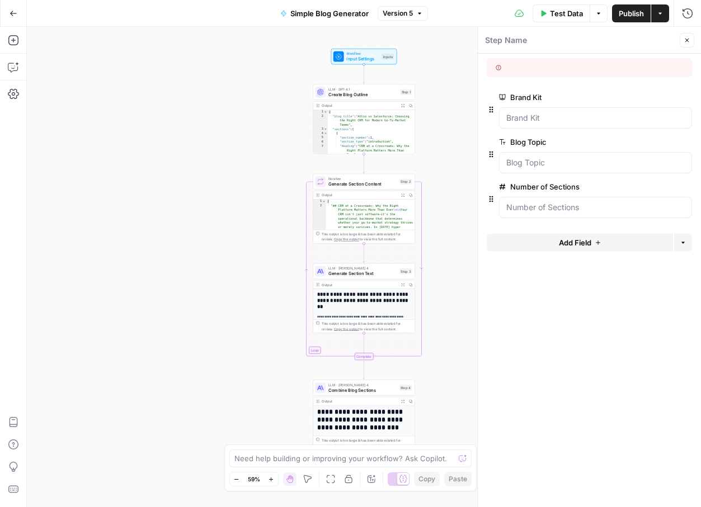
click at [561, 238] on span "Add Field" at bounding box center [575, 242] width 32 height 11
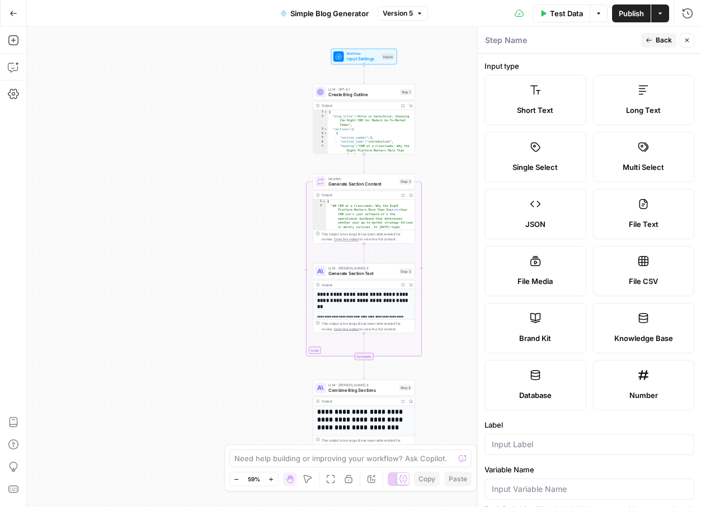
click at [553, 326] on label "Brand Kit" at bounding box center [535, 328] width 102 height 50
type input "Brand Kit"
type input "brand_kit"
click at [658, 44] on span "Back" at bounding box center [664, 40] width 16 height 10
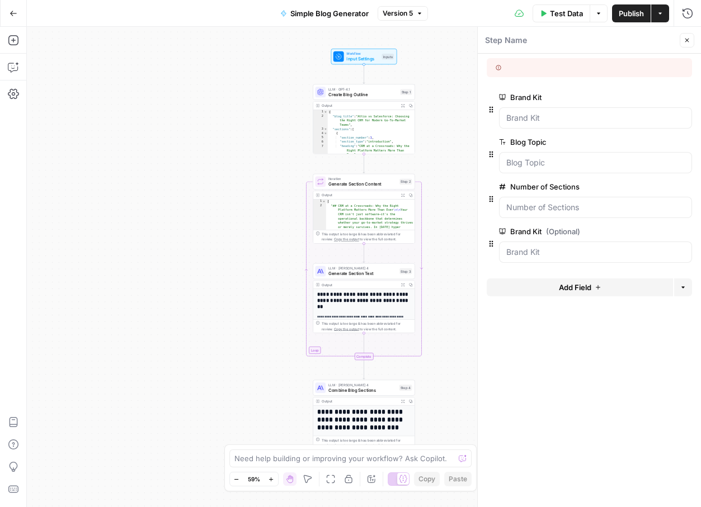
click at [546, 125] on div at bounding box center [595, 117] width 193 height 21
click at [681, 234] on button "Delete group" at bounding box center [684, 231] width 13 height 13
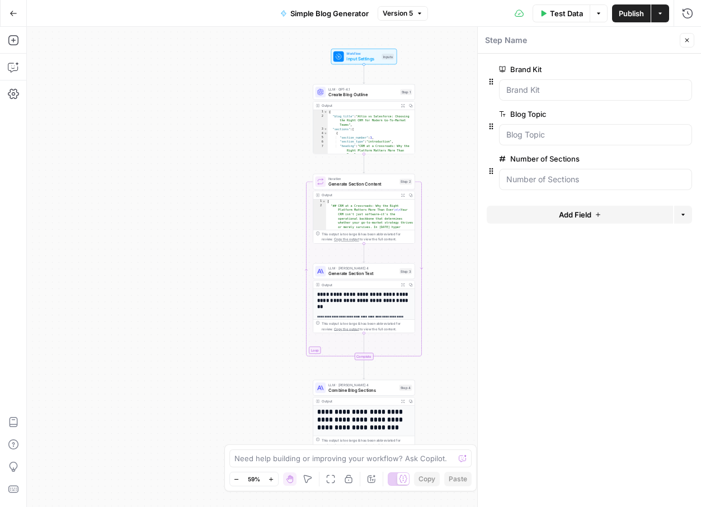
click at [631, 13] on span "Publish" at bounding box center [631, 13] width 25 height 11
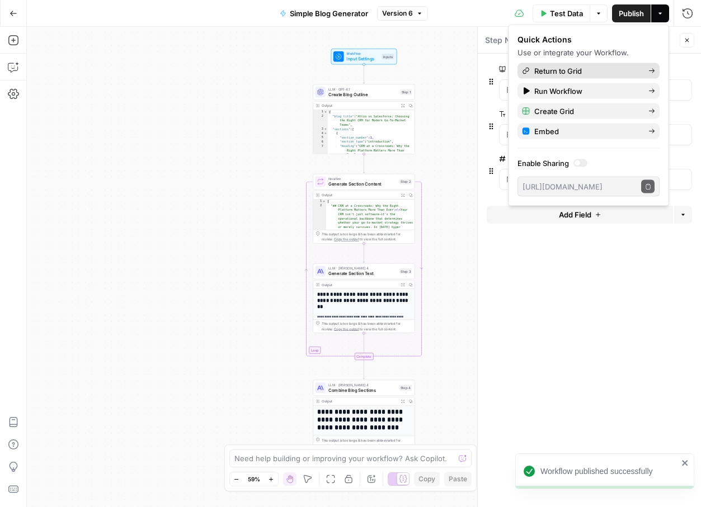
click at [554, 71] on span "Return to Grid" at bounding box center [586, 70] width 105 height 11
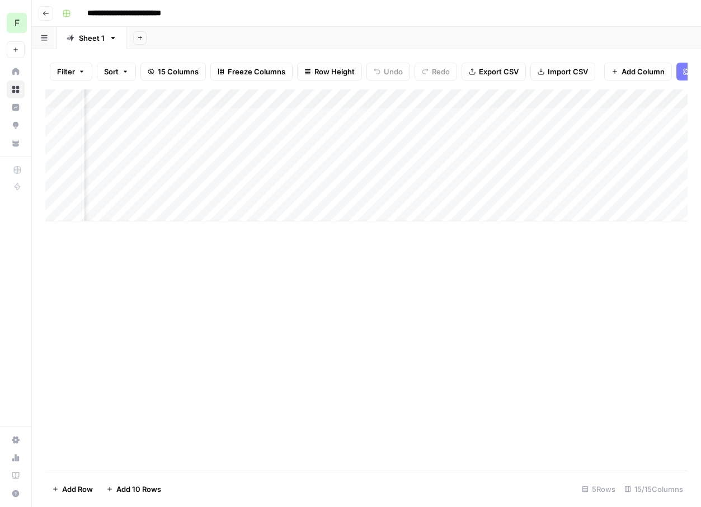
scroll to position [0, 1316]
click at [656, 96] on span "Add Column" at bounding box center [661, 99] width 39 height 10
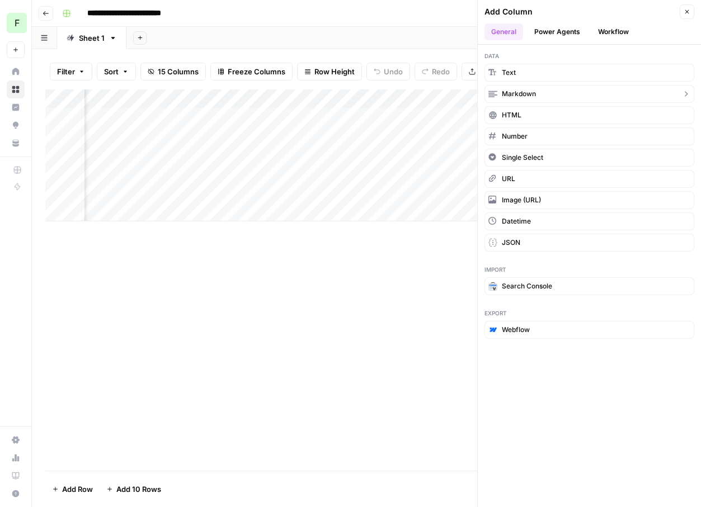
click at [547, 92] on button "Markdown" at bounding box center [589, 94] width 210 height 18
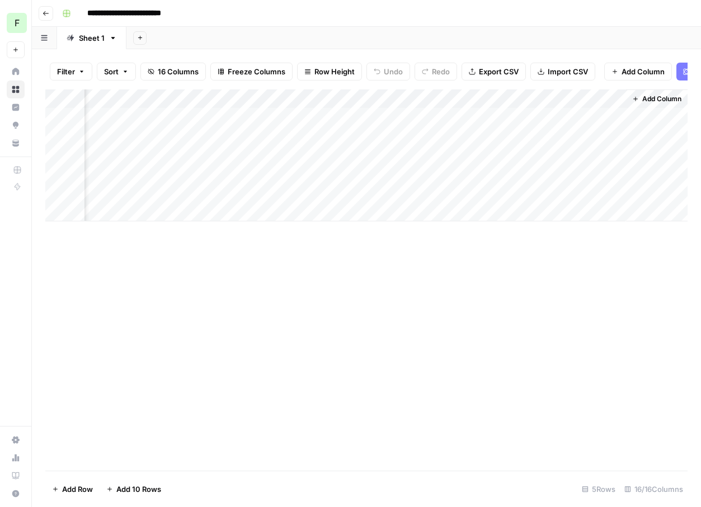
scroll to position [0, 8]
click at [618, 101] on div "Add Column" at bounding box center [366, 155] width 642 height 132
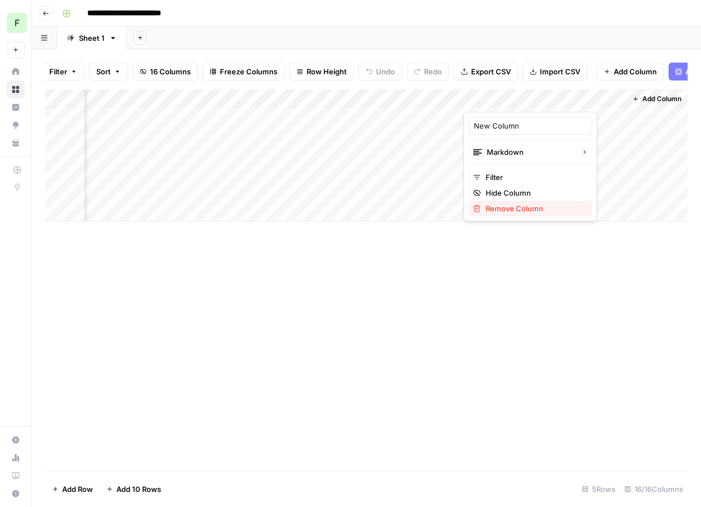
click at [513, 210] on span "Remove Column" at bounding box center [535, 208] width 98 height 11
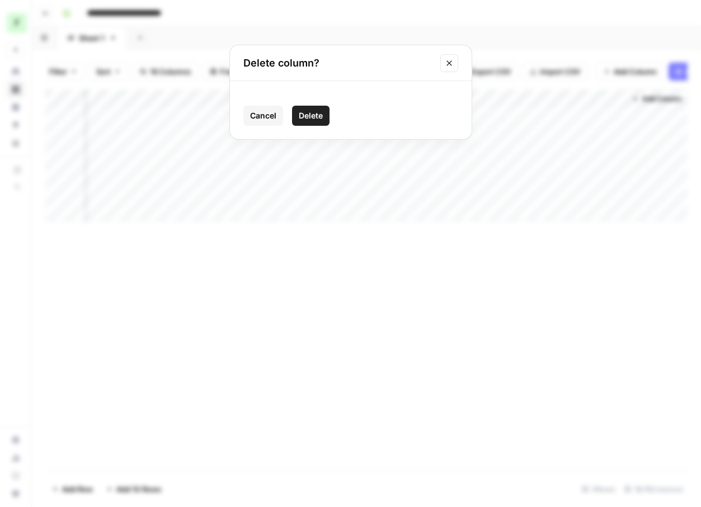
click at [308, 120] on span "Delete" at bounding box center [311, 115] width 24 height 11
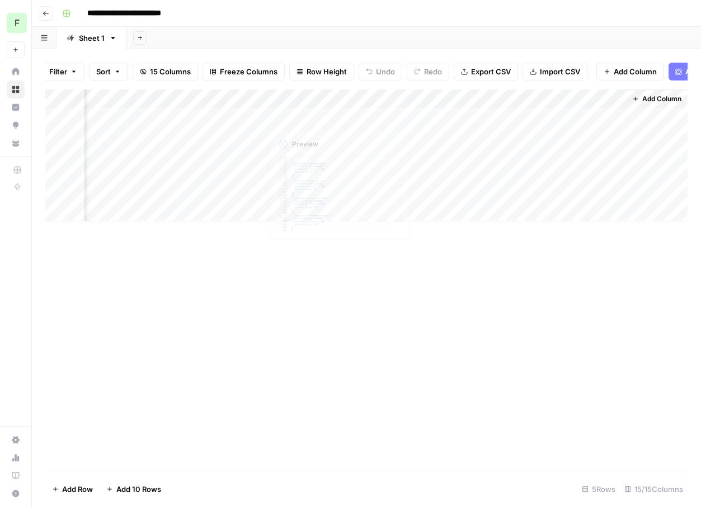
scroll to position [0, 1316]
click at [652, 103] on span "Add Column" at bounding box center [661, 99] width 39 height 10
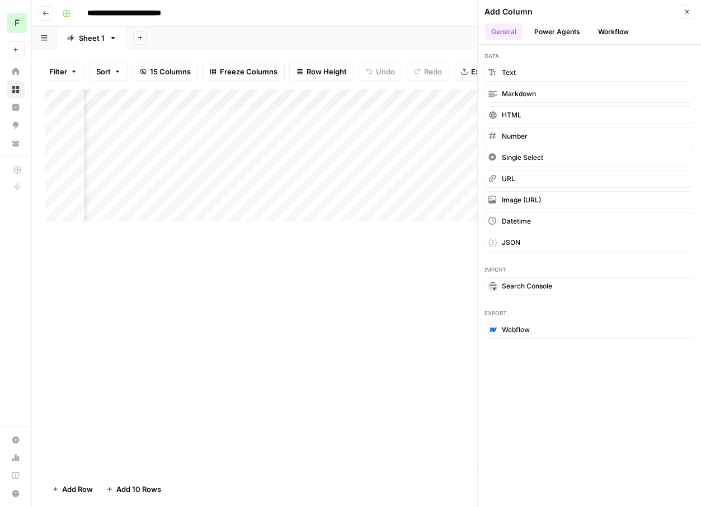
click at [574, 34] on button "Power Agents" at bounding box center [556, 31] width 59 height 17
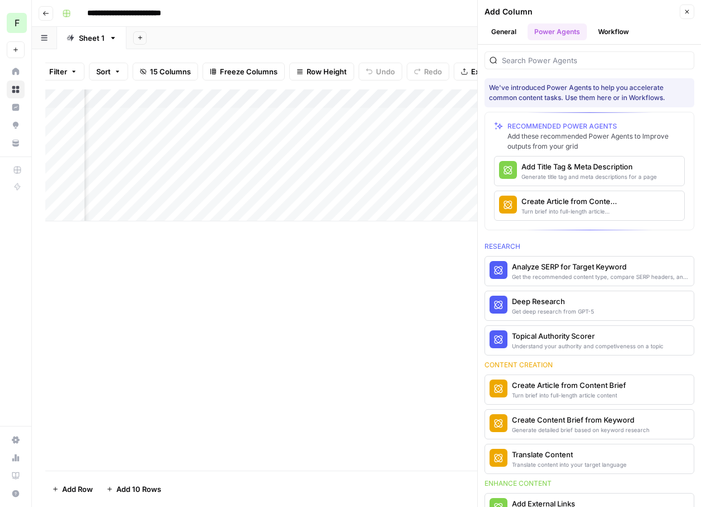
scroll to position [0, 1477]
click at [618, 68] on div at bounding box center [589, 60] width 210 height 18
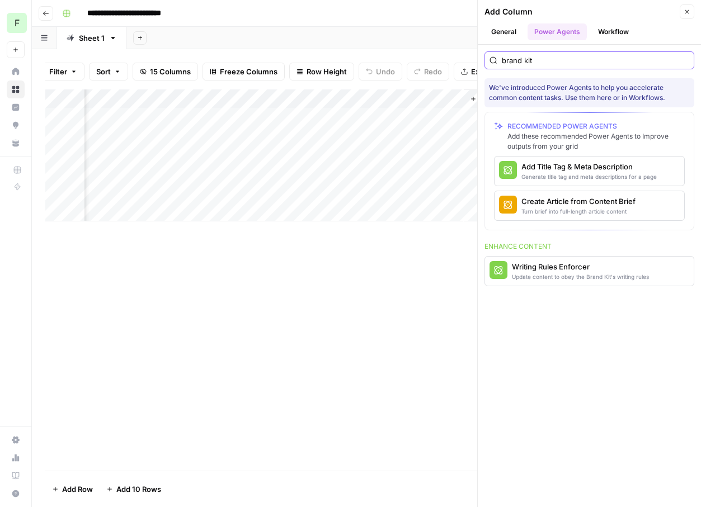
type input "brand kit"
click at [683, 13] on button "Close" at bounding box center [687, 11] width 15 height 15
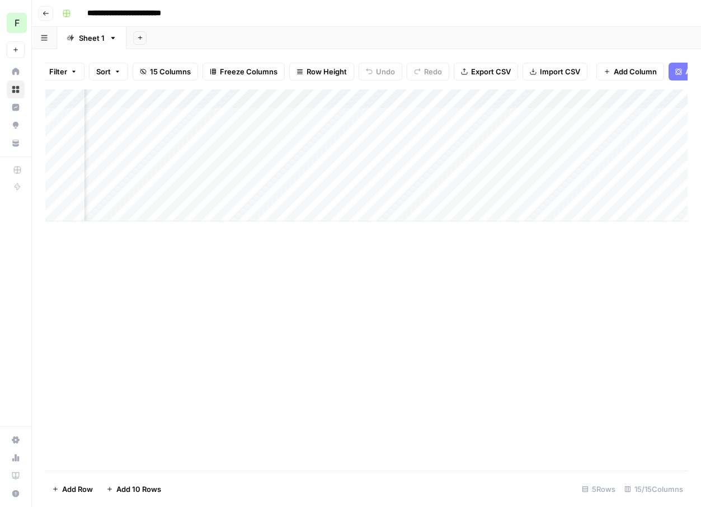
scroll to position [0, 0]
click at [571, 96] on div "Add Column" at bounding box center [366, 155] width 642 height 132
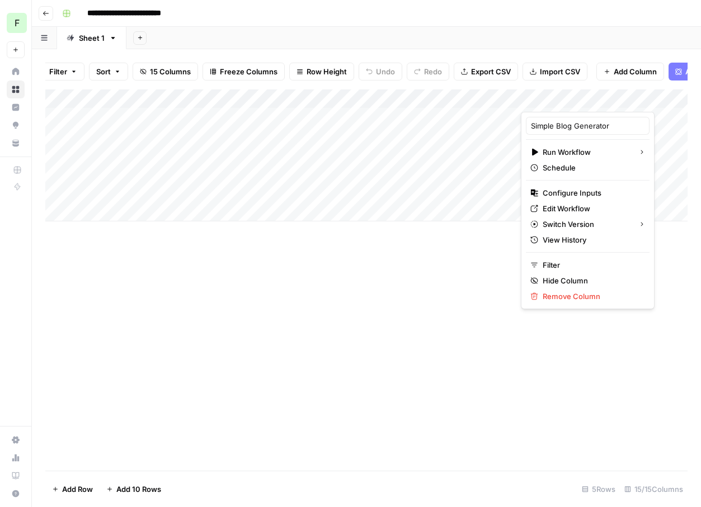
click at [387, 294] on div "Add Column" at bounding box center [366, 279] width 642 height 381
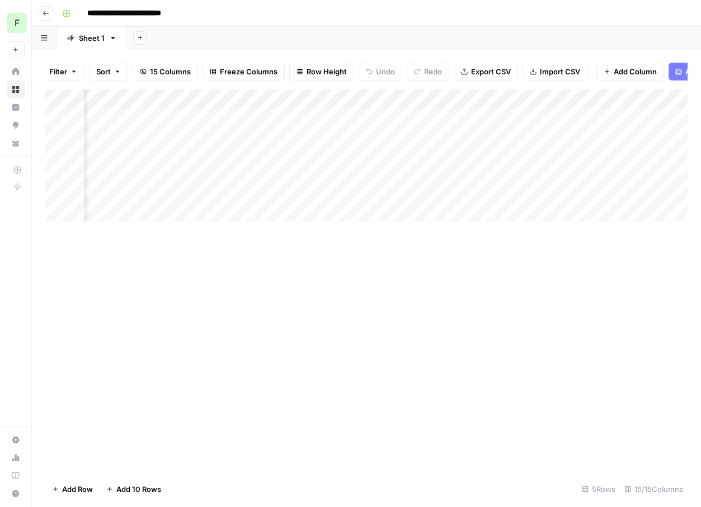
scroll to position [0, 171]
click at [416, 116] on div "Add Column" at bounding box center [366, 155] width 642 height 132
click at [685, 463] on icon "close" at bounding box center [685, 463] width 6 height 6
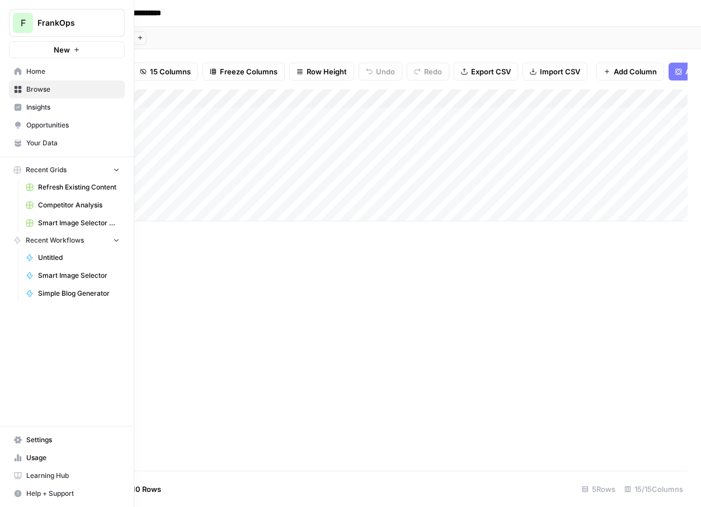
click at [40, 107] on span "Insights" at bounding box center [72, 107] width 93 height 10
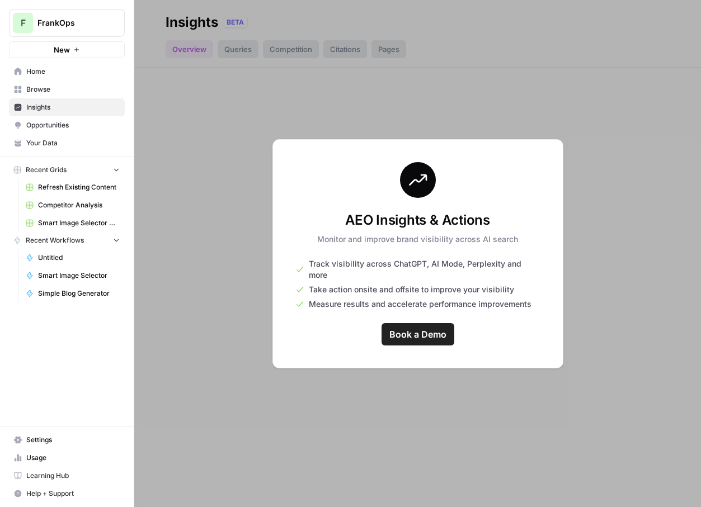
click at [54, 123] on span "Opportunities" at bounding box center [72, 125] width 93 height 10
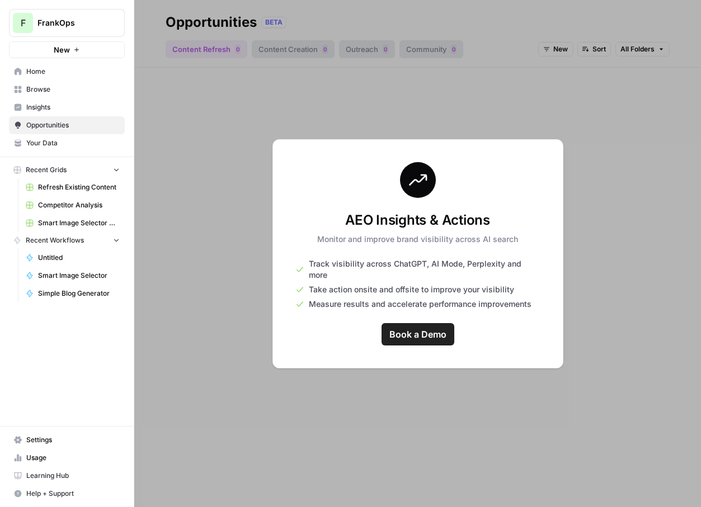
click at [50, 138] on span "Your Data" at bounding box center [72, 143] width 93 height 10
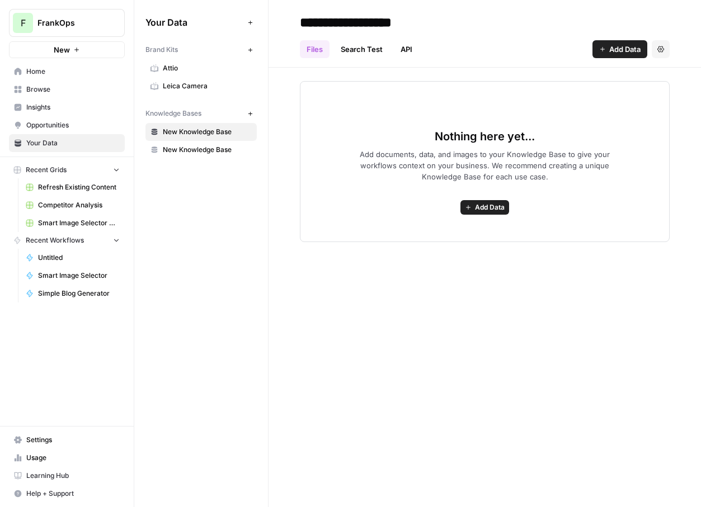
click at [47, 64] on link "Home" at bounding box center [67, 72] width 116 height 18
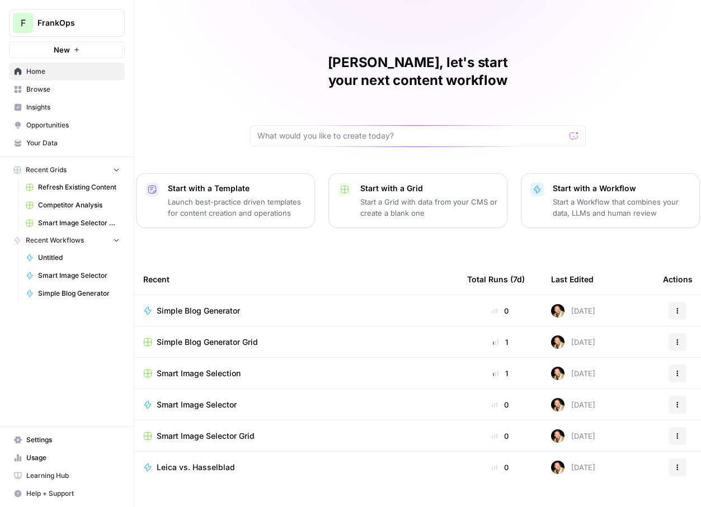
click at [49, 82] on link "Browse" at bounding box center [67, 90] width 116 height 18
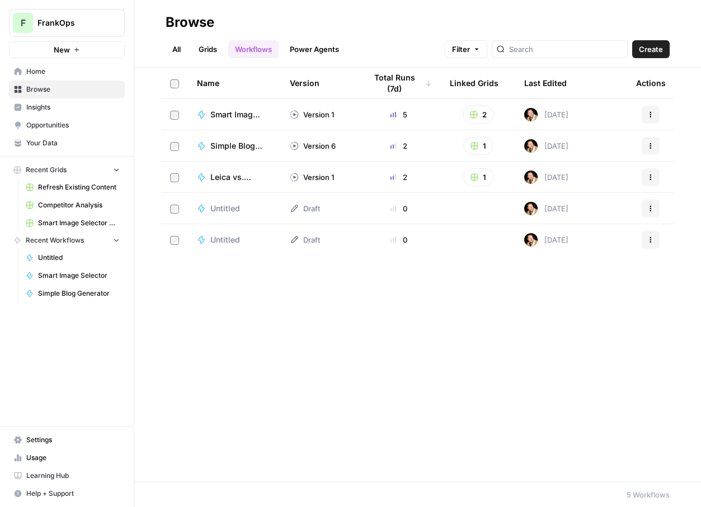
click at [50, 70] on span "Home" at bounding box center [72, 72] width 93 height 10
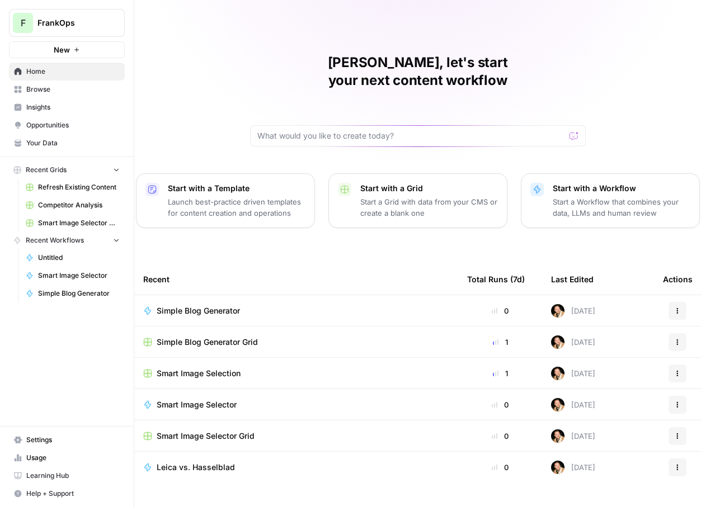
click at [384, 305] on div "Simple Blog Generator" at bounding box center [296, 310] width 306 height 11
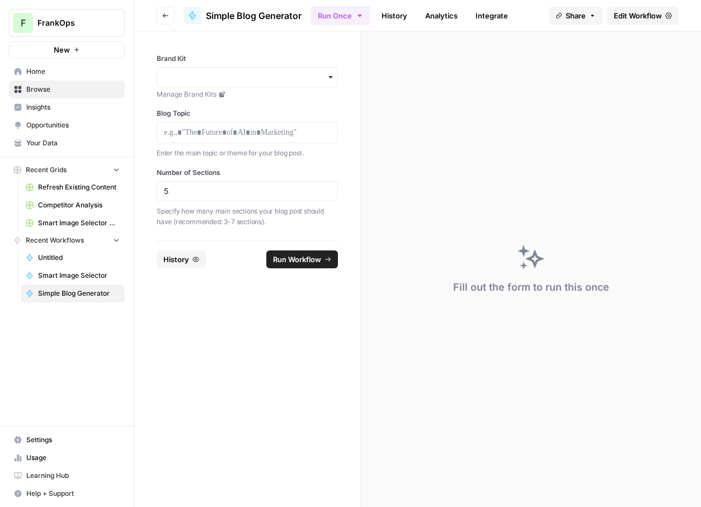
click at [165, 11] on button "Go back" at bounding box center [166, 16] width 18 height 18
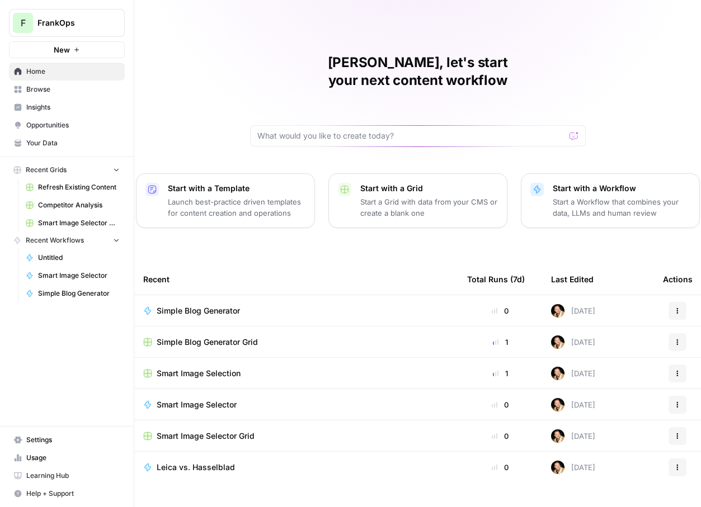
click at [672, 302] on button "Actions" at bounding box center [677, 311] width 18 height 18
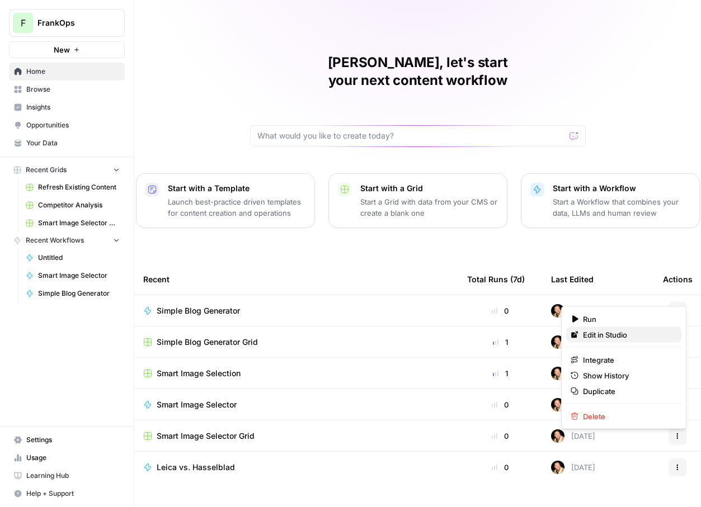
click at [611, 333] on span "Edit in Studio" at bounding box center [627, 334] width 89 height 11
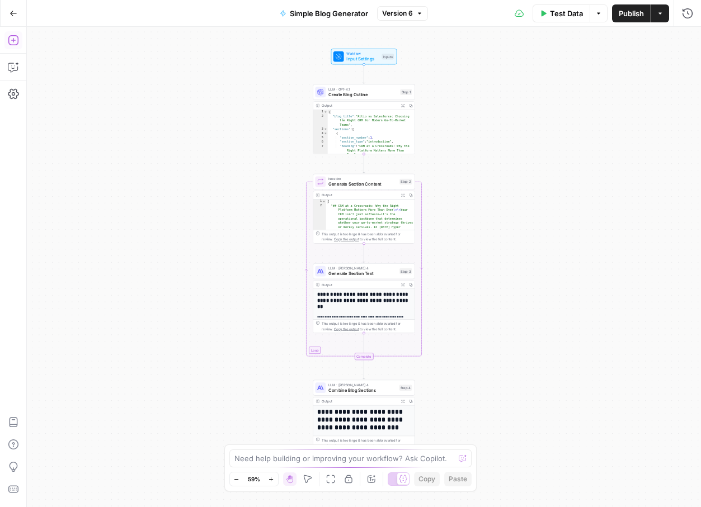
click at [15, 43] on icon "button" at bounding box center [13, 40] width 11 height 11
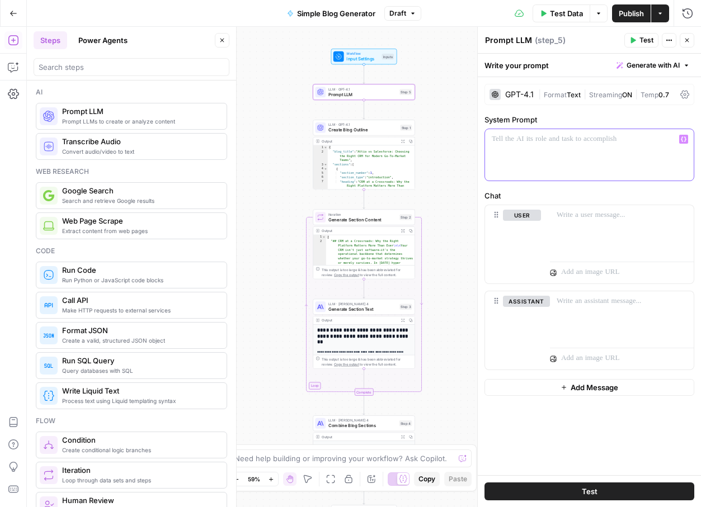
click at [546, 158] on div at bounding box center [589, 154] width 209 height 51
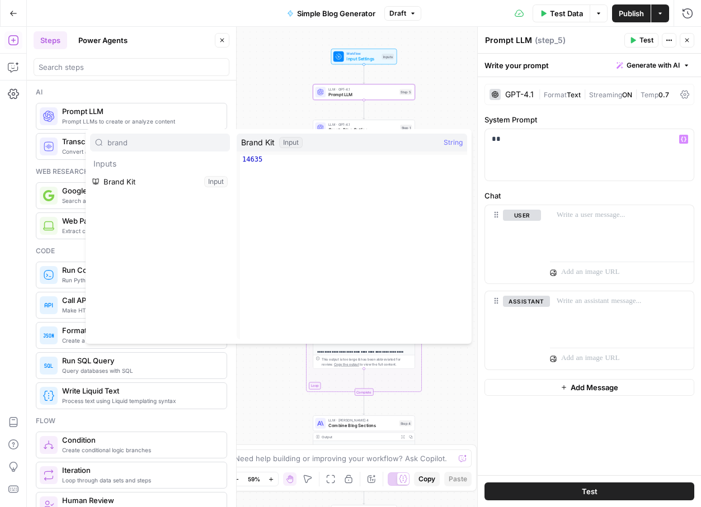
type input "brand"
click at [142, 180] on button "Select variable Brand Kit" at bounding box center [160, 182] width 140 height 18
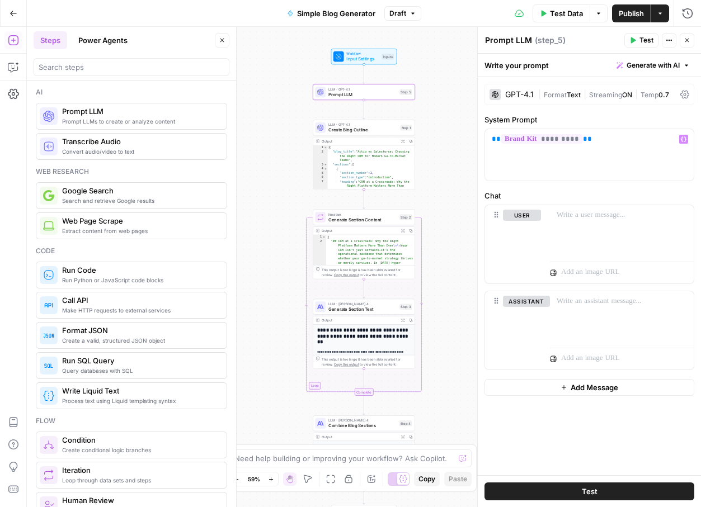
click at [633, 12] on span "Publish" at bounding box center [631, 13] width 25 height 11
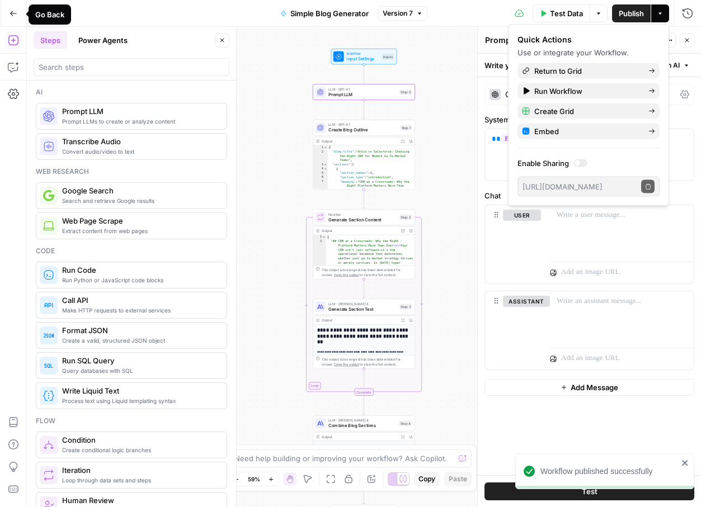
click at [10, 13] on icon "button" at bounding box center [14, 14] width 8 height 8
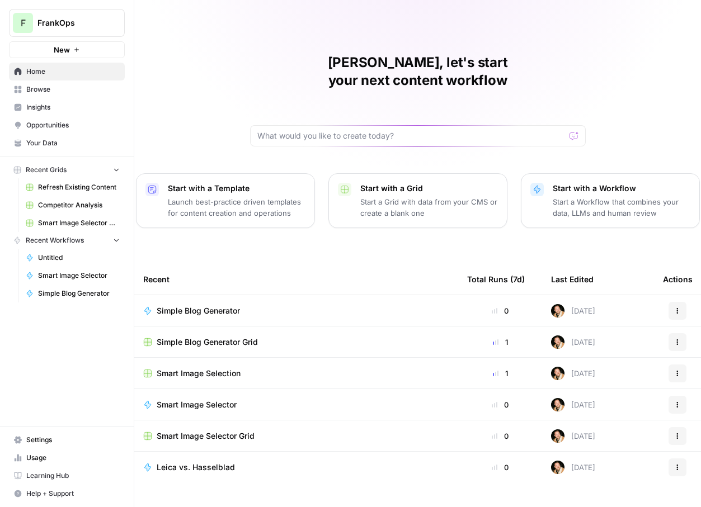
click at [193, 305] on span "Simple Blog Generator" at bounding box center [198, 310] width 83 height 11
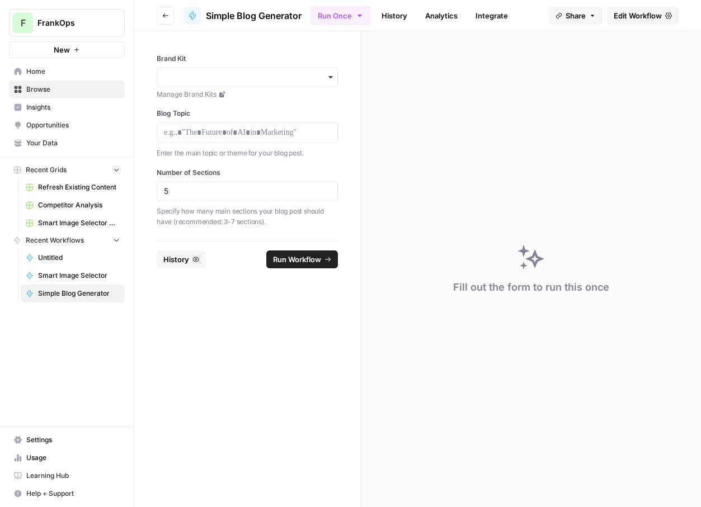
click at [581, 15] on span "Share" at bounding box center [576, 15] width 20 height 11
click at [447, 123] on div "Fill out the form to run this once" at bounding box center [531, 269] width 340 height 476
click at [620, 16] on span "Edit Workflow" at bounding box center [638, 15] width 48 height 11
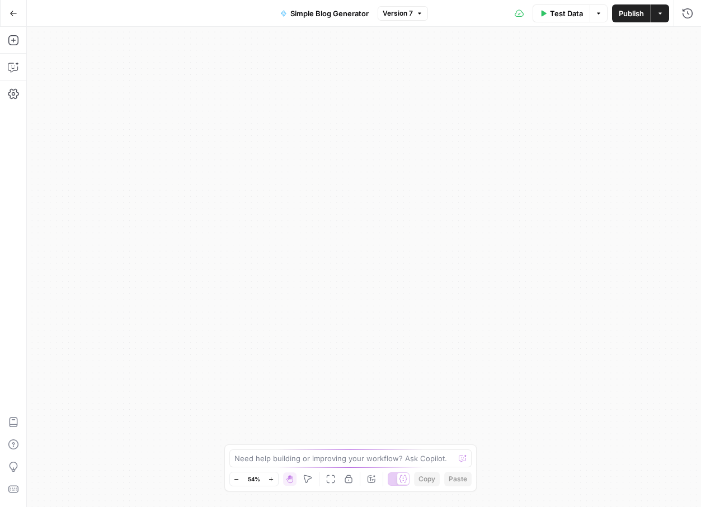
click at [17, 7] on button "Go Back" at bounding box center [13, 13] width 20 height 20
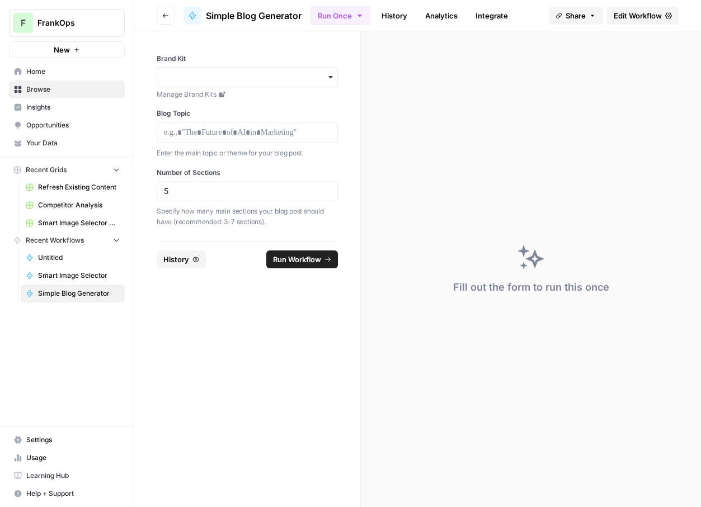
click at [40, 73] on span "Home" at bounding box center [72, 72] width 93 height 10
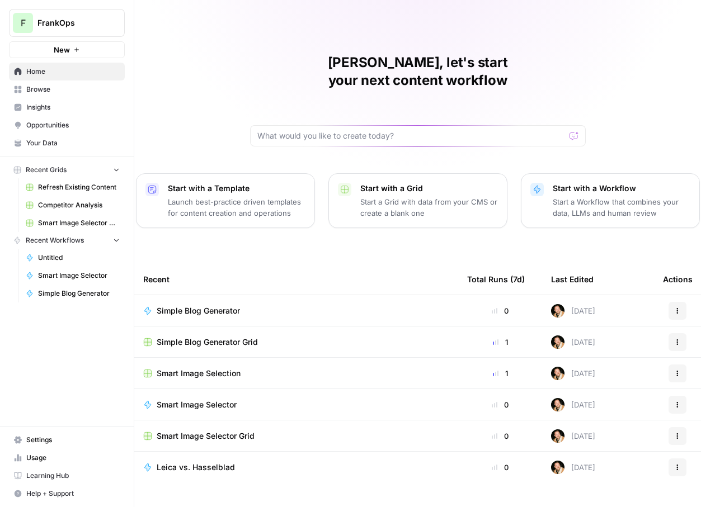
click at [237, 337] on span "Simple Blog Generator Grid" at bounding box center [207, 342] width 101 height 11
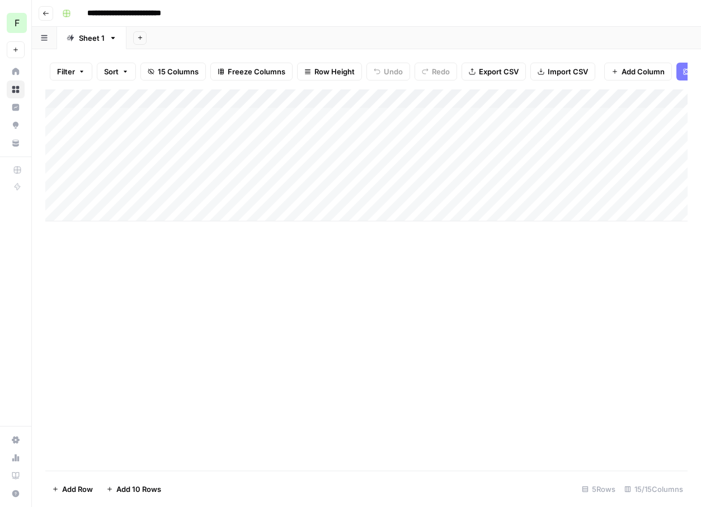
click at [531, 118] on div "Add Column" at bounding box center [366, 155] width 642 height 132
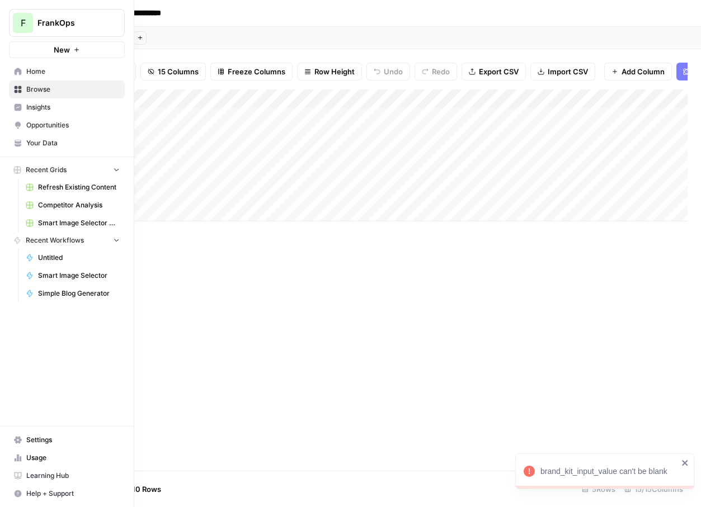
click at [19, 74] on icon at bounding box center [18, 71] width 7 height 7
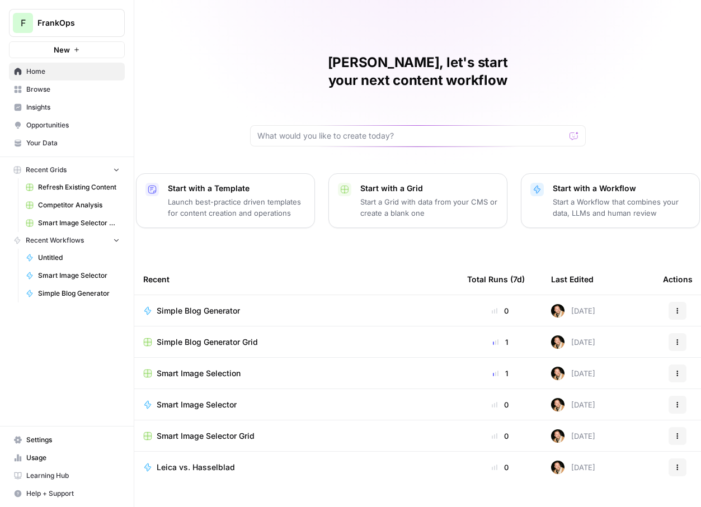
click at [51, 282] on link "Smart Image Selector" at bounding box center [73, 276] width 104 height 18
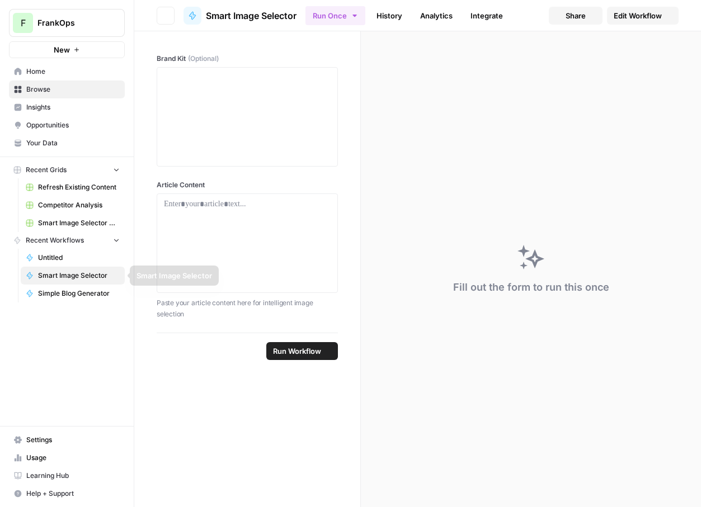
click at [50, 290] on span "Simple Blog Generator" at bounding box center [79, 294] width 82 height 10
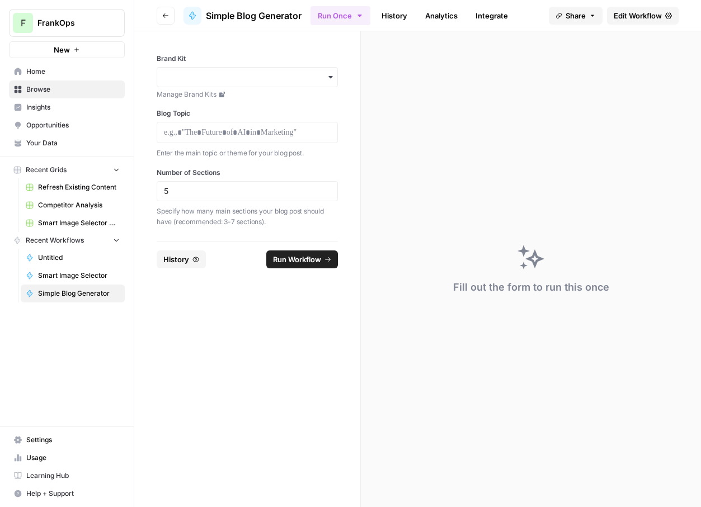
click at [648, 19] on span "Edit Workflow" at bounding box center [638, 15] width 48 height 11
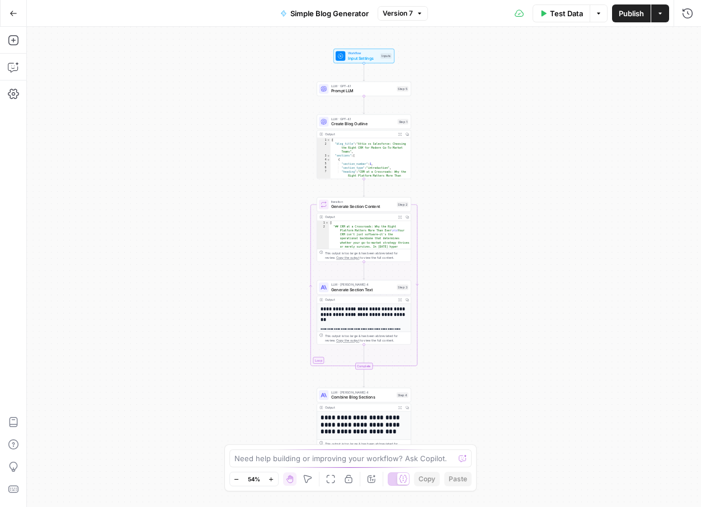
click at [384, 95] on div "LLM · GPT-4.1 Prompt LLM Step 5 Copy step Delete step Add Note Test" at bounding box center [364, 89] width 95 height 15
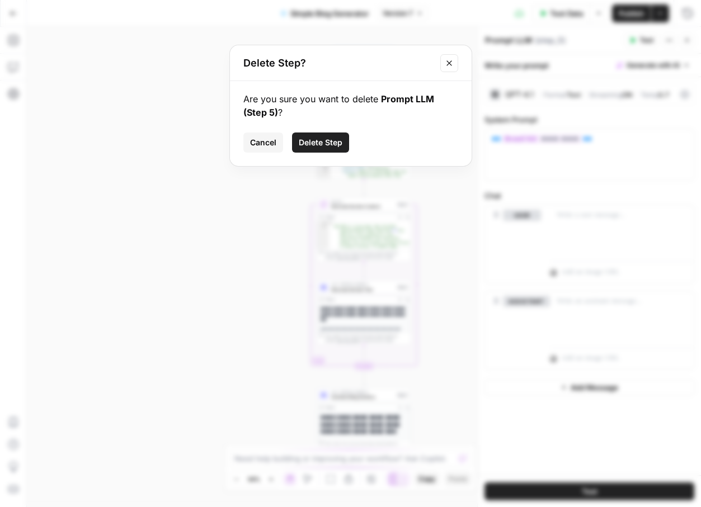
click at [329, 139] on span "Delete Step" at bounding box center [321, 142] width 44 height 11
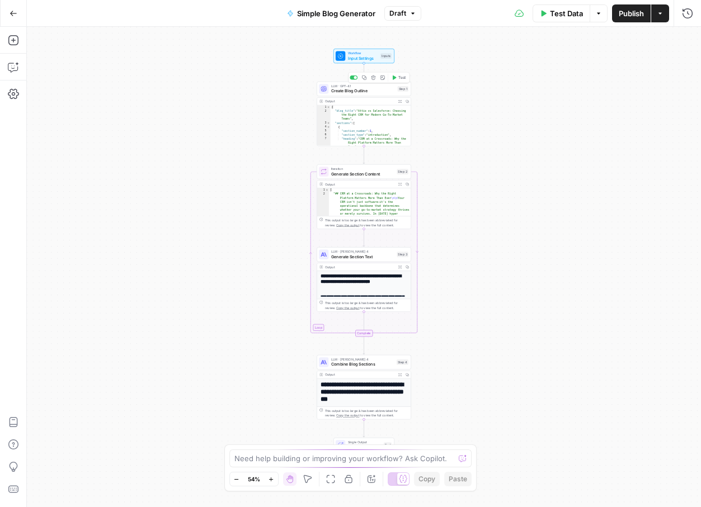
click at [349, 92] on span "Create Blog Outline" at bounding box center [363, 91] width 64 height 6
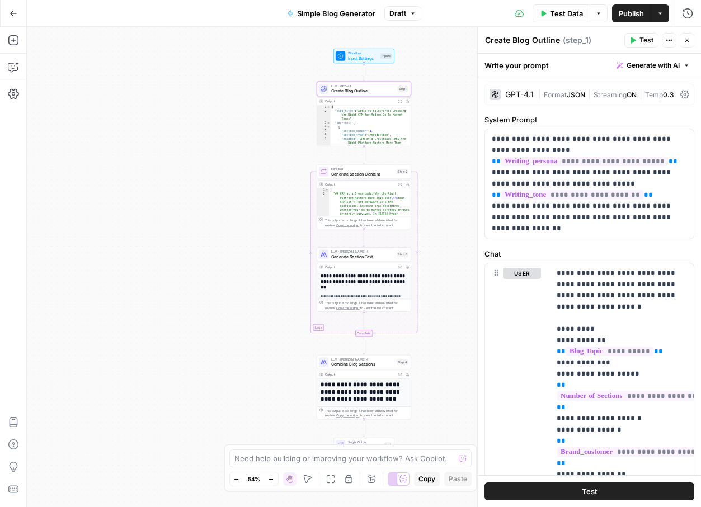
click at [347, 54] on div "Workflow Input Settings Inputs Test Step" at bounding box center [364, 56] width 56 height 11
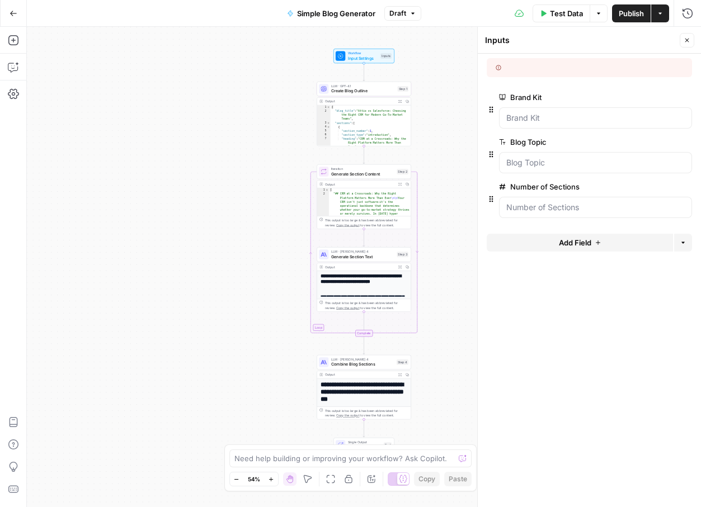
click at [684, 40] on icon "button" at bounding box center [687, 40] width 7 height 7
click at [371, 61] on div "Workflow Input Settings Inputs Test Step" at bounding box center [363, 56] width 61 height 15
click at [567, 119] on Kit "Brand Kit" at bounding box center [595, 117] width 178 height 11
click at [656, 95] on span "edit field" at bounding box center [650, 97] width 25 height 9
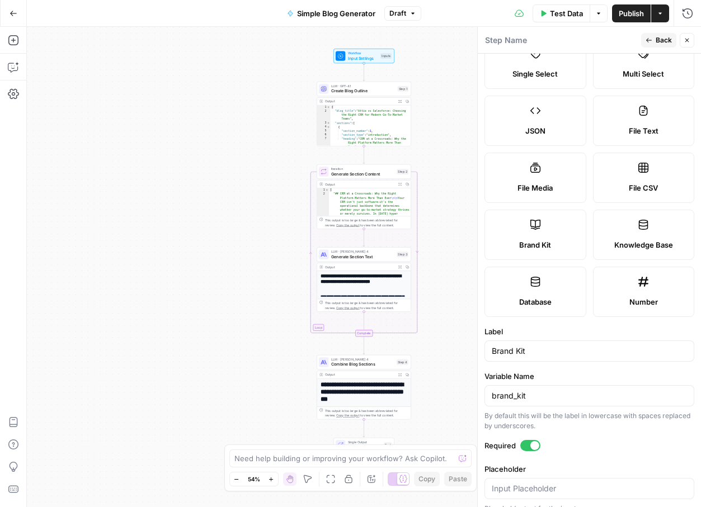
scroll to position [107, 0]
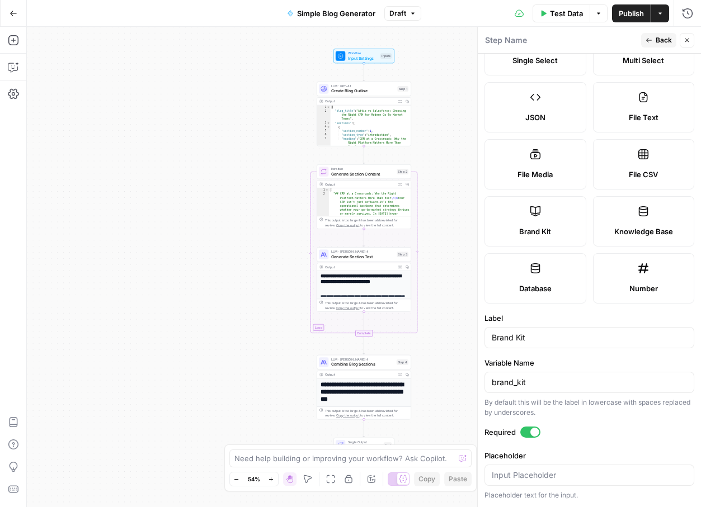
click at [535, 389] on div "brand_kit" at bounding box center [589, 382] width 210 height 21
type input "brand_kit_input"
click at [578, 439] on div "Required" at bounding box center [589, 434] width 210 height 15
click at [625, 12] on span "Publish" at bounding box center [631, 13] width 25 height 11
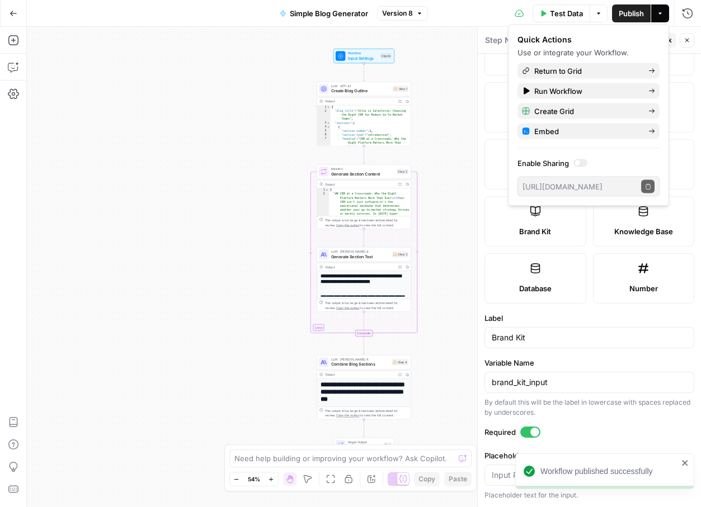
click at [10, 13] on icon "button" at bounding box center [13, 13] width 7 height 5
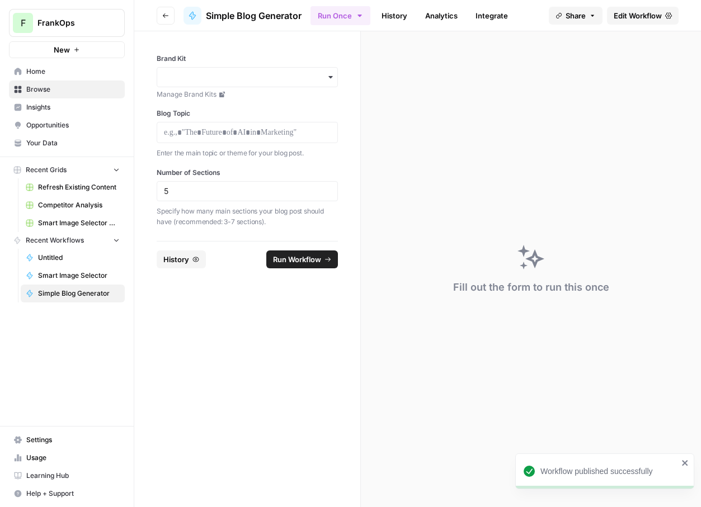
click at [51, 74] on span "Home" at bounding box center [72, 72] width 93 height 10
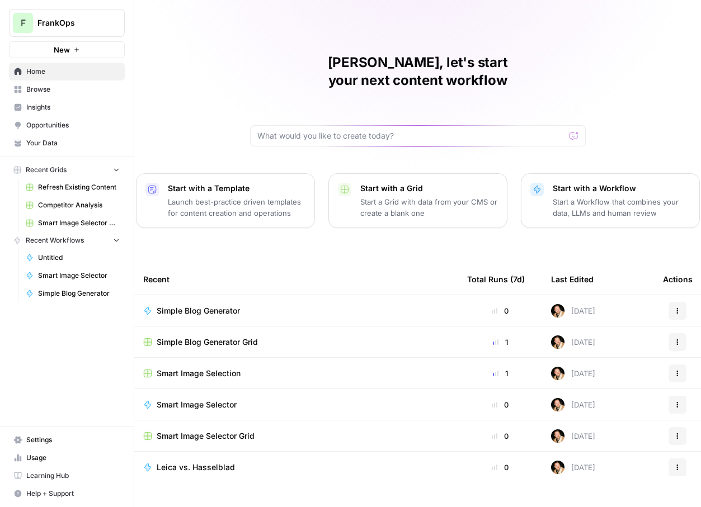
click at [242, 331] on td "Simple Blog Generator Grid" at bounding box center [296, 342] width 324 height 31
click at [245, 337] on span "Simple Blog Generator Grid" at bounding box center [207, 342] width 101 height 11
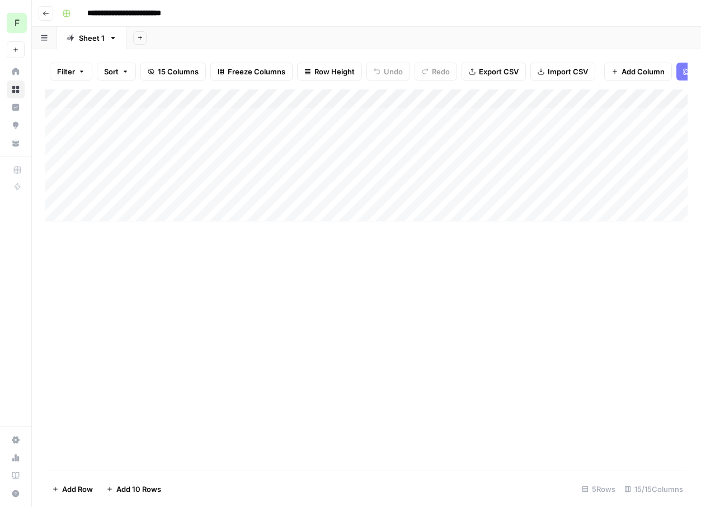
click at [583, 118] on div "Add Column" at bounding box center [366, 155] width 642 height 132
drag, startPoint x: 638, startPoint y: 461, endPoint x: 541, endPoint y: 463, distance: 96.2
click at [541, 463] on div "brand_kit_input_input_value can't be blank" at bounding box center [609, 470] width 138 height 22
copy div "brand_kit_input_input_value"
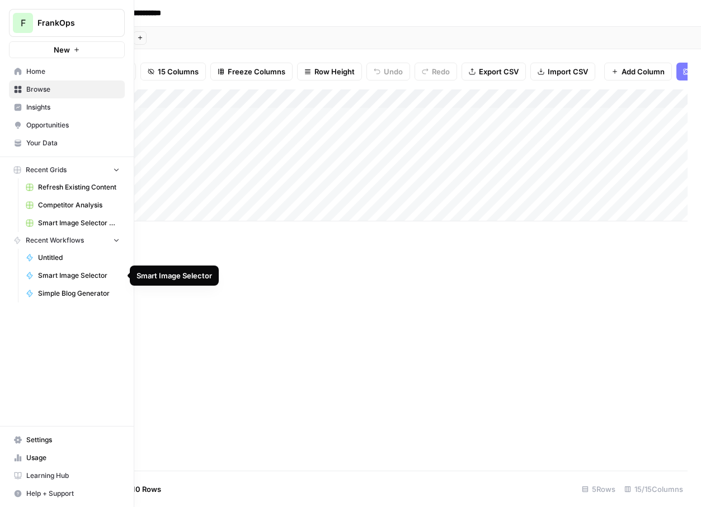
click at [64, 292] on span "Simple Blog Generator" at bounding box center [79, 294] width 82 height 10
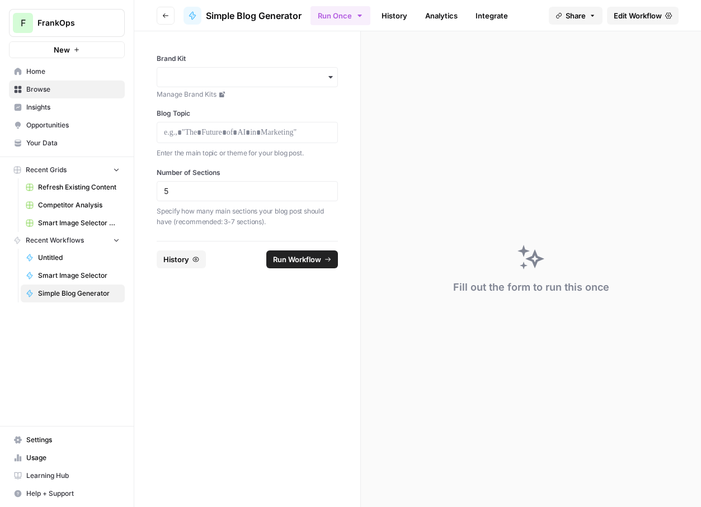
click at [620, 13] on span "Edit Workflow" at bounding box center [638, 15] width 48 height 11
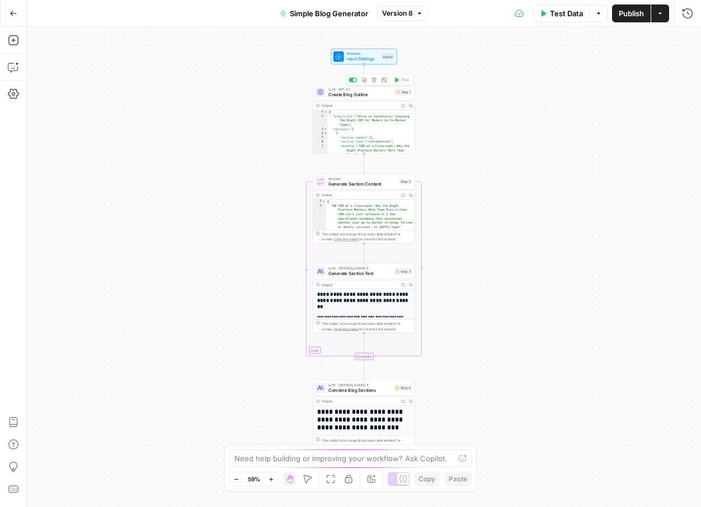
click at [348, 100] on div "LLM · GPT-4.1 Create Blog Outline Step 1 Copy step Delete step Add Note Test Ou…" at bounding box center [364, 119] width 102 height 70
click at [348, 95] on span "Create Blog Outline" at bounding box center [360, 94] width 64 height 7
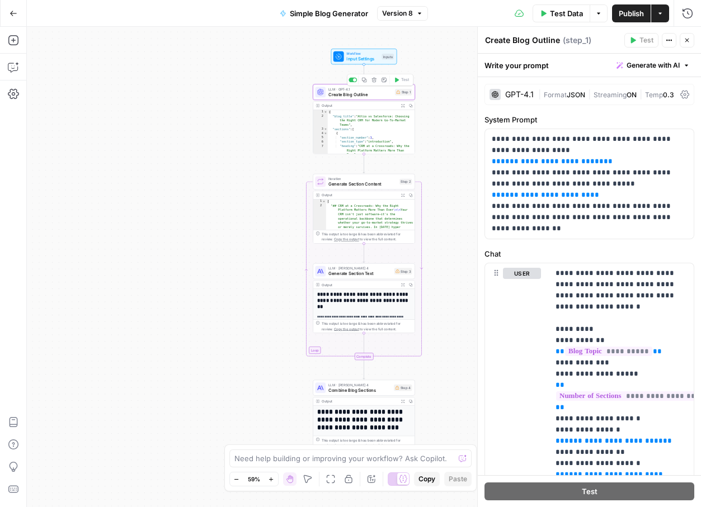
click at [351, 62] on span "Input Settings" at bounding box center [362, 58] width 32 height 7
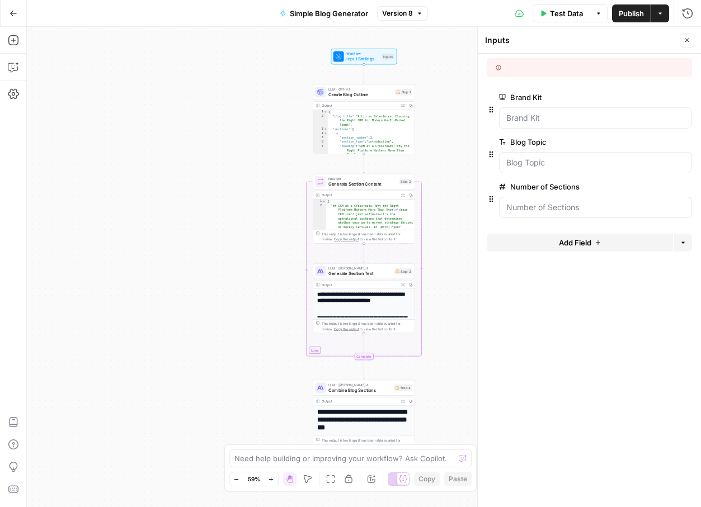
click at [651, 101] on span "edit field" at bounding box center [650, 97] width 25 height 9
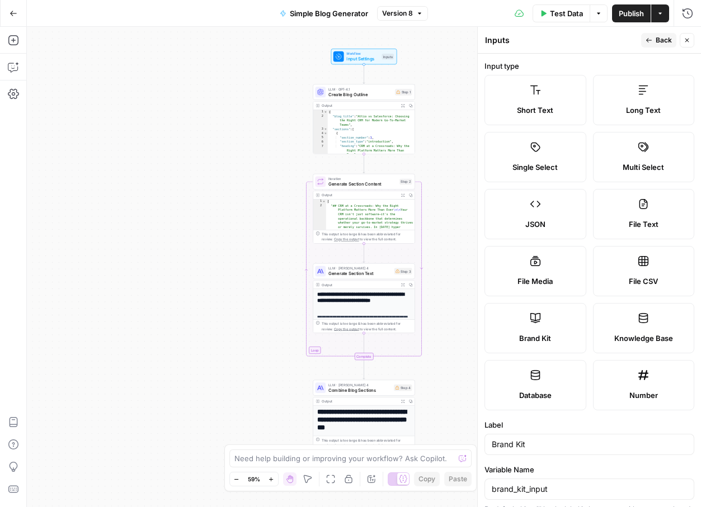
scroll to position [107, 0]
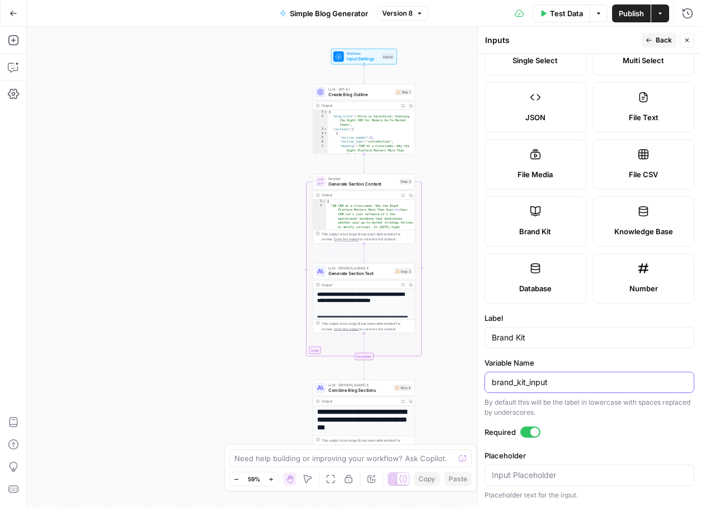
click at [556, 382] on input "brand_kit_input" at bounding box center [589, 382] width 195 height 11
type input "brand_kit"
click at [633, 13] on span "Publish" at bounding box center [631, 13] width 25 height 11
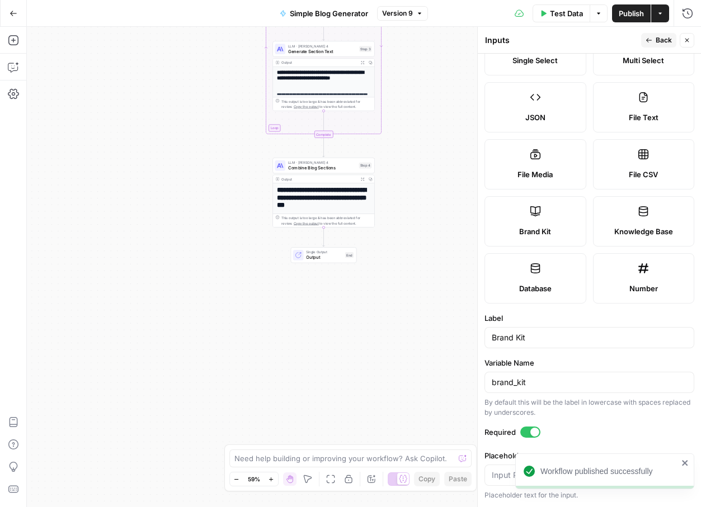
drag, startPoint x: 458, startPoint y: 352, endPoint x: 412, endPoint y: 128, distance: 228.3
click at [414, 128] on div "Workflow Input Settings Inputs LLM · GPT-4.1 Create Blog Outline Step 1 Output …" at bounding box center [364, 267] width 674 height 480
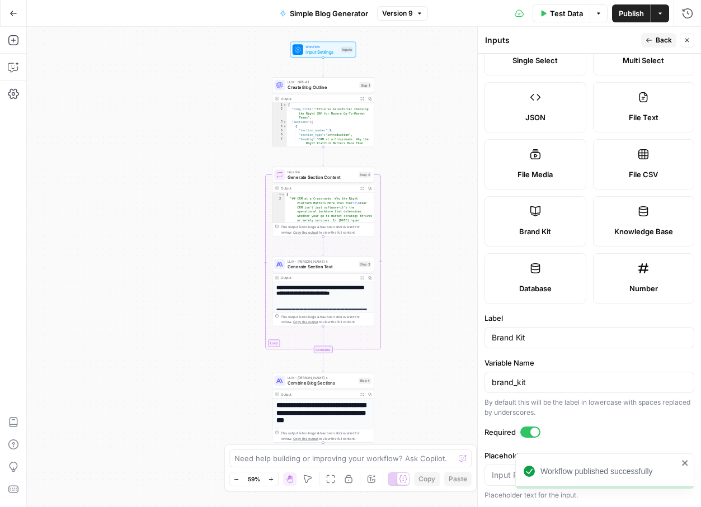
drag, startPoint x: 411, startPoint y: 166, endPoint x: 383, endPoint y: 399, distance: 234.9
click at [383, 400] on div "Workflow Input Settings Inputs LLM · GPT-4.1 Create Blog Outline Step 1 Output …" at bounding box center [364, 267] width 674 height 480
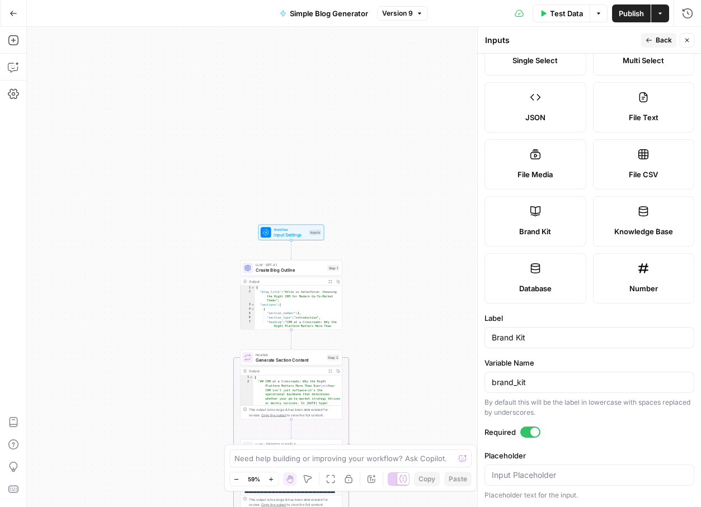
drag, startPoint x: 378, startPoint y: 215, endPoint x: 377, endPoint y: 386, distance: 171.2
click at [377, 386] on div "Workflow Input Settings Inputs LLM · GPT-4.1 Create Blog Outline Step 1 Output …" at bounding box center [364, 267] width 674 height 480
click at [292, 235] on span "Input Settings" at bounding box center [288, 237] width 32 height 7
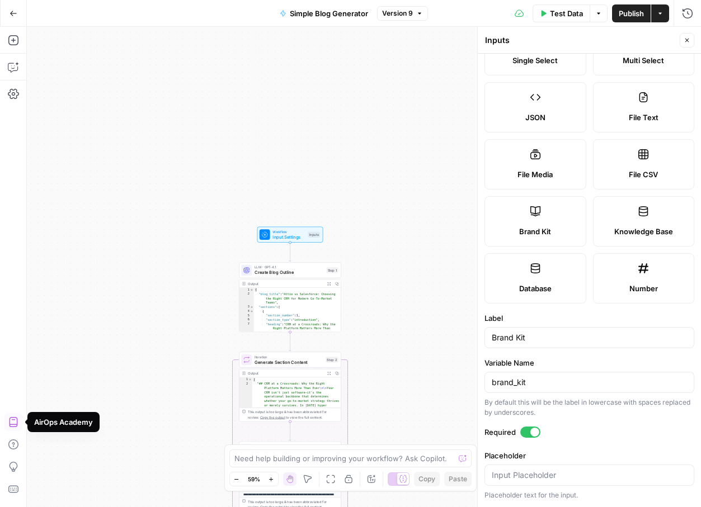
click at [15, 422] on icon "button" at bounding box center [13, 422] width 11 height 11
click at [13, 22] on button "Go Back" at bounding box center [13, 13] width 20 height 20
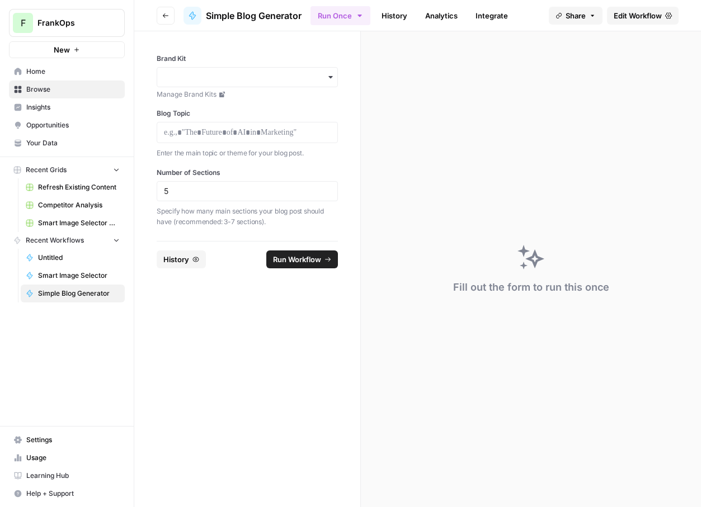
click at [30, 68] on span "Home" at bounding box center [72, 72] width 93 height 10
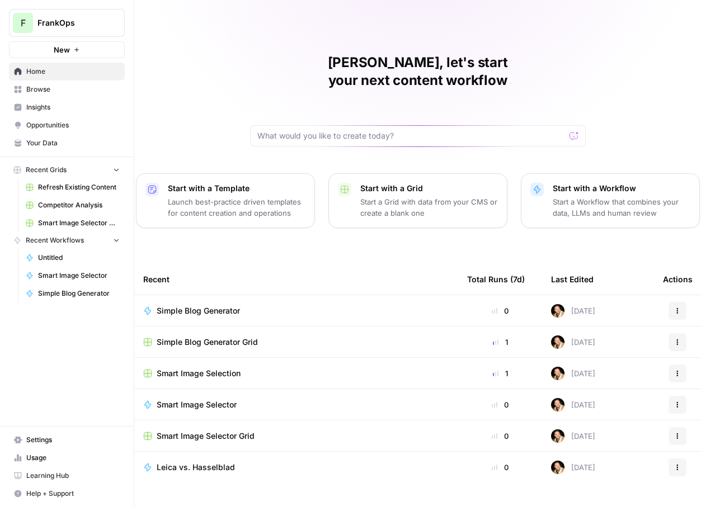
click at [218, 337] on span "Simple Blog Generator Grid" at bounding box center [207, 342] width 101 height 11
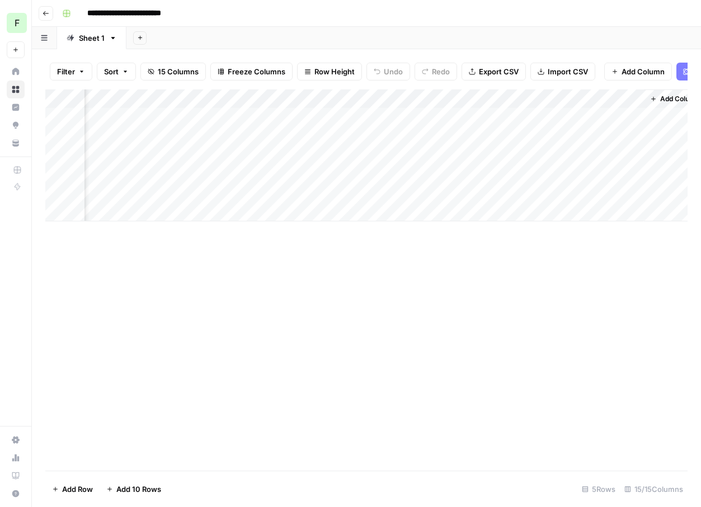
scroll to position [0, 1316]
type input "*********"
click at [529, 244] on div "Add Column Type to search" at bounding box center [366, 279] width 642 height 381
click at [663, 98] on button "Close Search" at bounding box center [664, 103] width 13 height 13
click at [658, 98] on span "Add Column" at bounding box center [661, 99] width 39 height 10
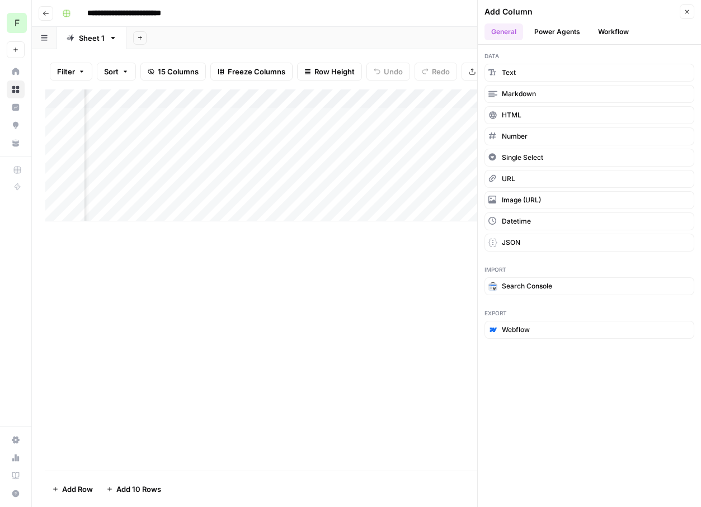
click at [552, 37] on button "Power Agents" at bounding box center [556, 31] width 59 height 17
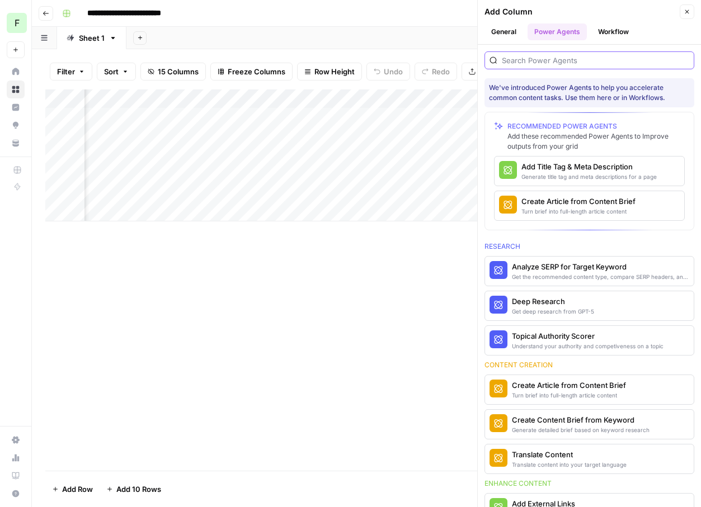
click at [521, 64] on input "search" at bounding box center [595, 60] width 187 height 11
click at [665, 175] on button "More Info" at bounding box center [654, 171] width 51 height 15
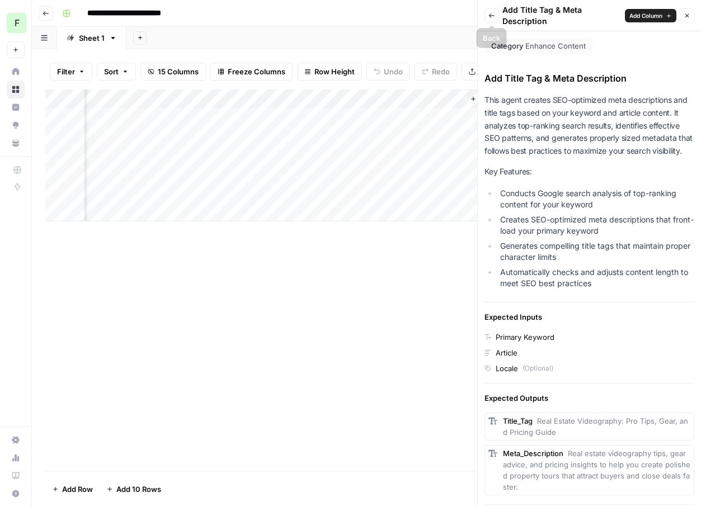
click at [495, 20] on button "Back" at bounding box center [491, 15] width 15 height 15
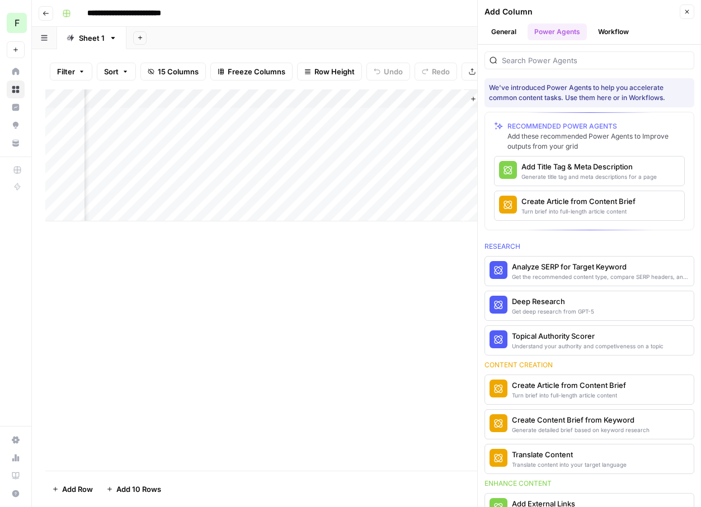
click at [694, 2] on header "Add Column Close General Power Agents Workflow" at bounding box center [589, 22] width 223 height 45
click at [689, 6] on button "Close" at bounding box center [687, 11] width 15 height 15
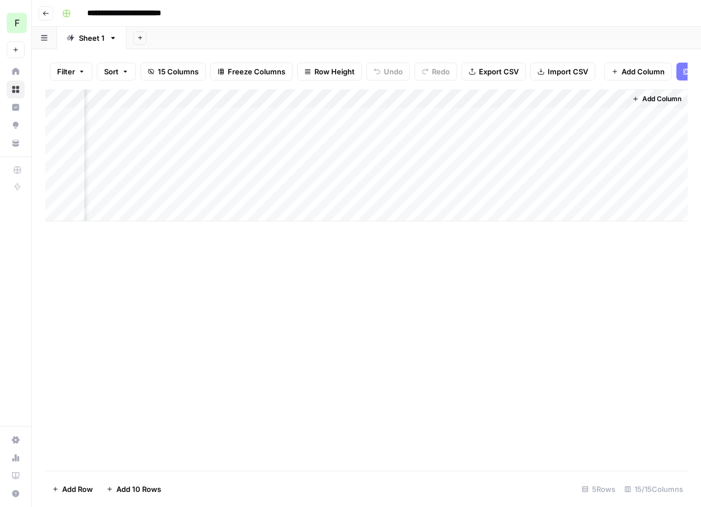
click at [603, 98] on div "Add Column" at bounding box center [366, 155] width 642 height 132
click at [601, 99] on div "Add Column" at bounding box center [366, 155] width 642 height 132
click at [502, 290] on div "Add Column" at bounding box center [366, 279] width 642 height 381
click at [563, 93] on div "Add Column" at bounding box center [366, 155] width 642 height 132
click at [604, 97] on div "Add Column" at bounding box center [366, 155] width 642 height 132
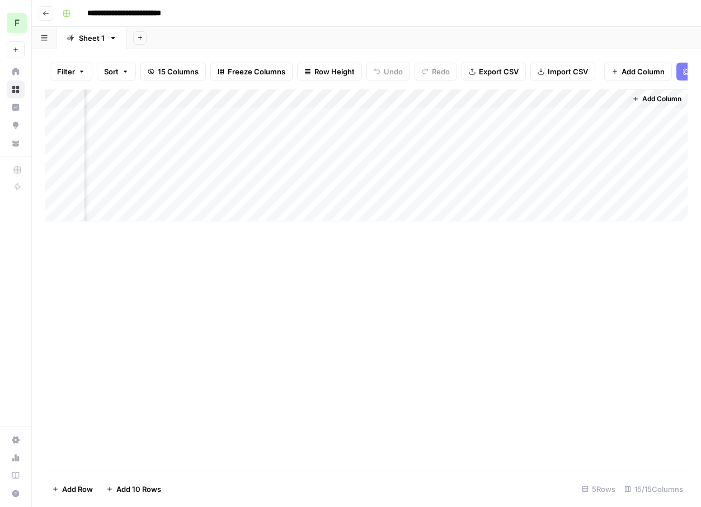
click at [571, 26] on header "**********" at bounding box center [366, 13] width 669 height 27
click at [332, 289] on div "Add Column" at bounding box center [366, 279] width 642 height 381
click at [394, 156] on div "Add Column" at bounding box center [366, 155] width 642 height 132
click at [384, 135] on div "Add Column" at bounding box center [366, 155] width 642 height 132
click at [382, 119] on div "Add Column" at bounding box center [366, 155] width 642 height 132
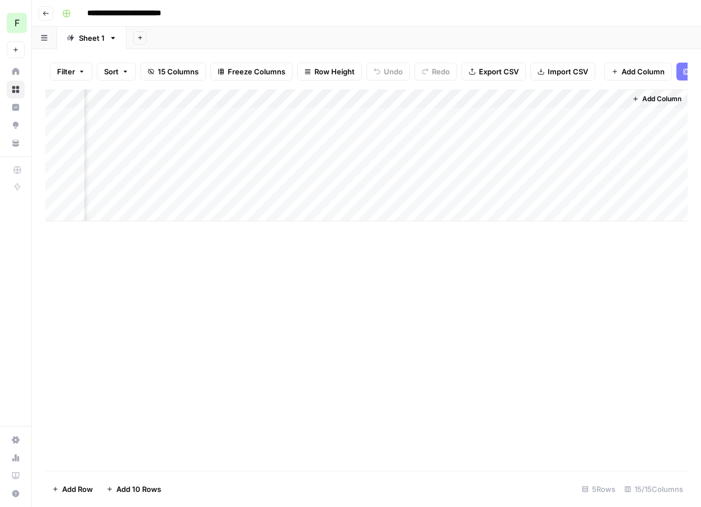
click at [382, 119] on div "Add Column" at bounding box center [366, 155] width 642 height 132
click at [453, 114] on div "Add Column" at bounding box center [366, 155] width 642 height 132
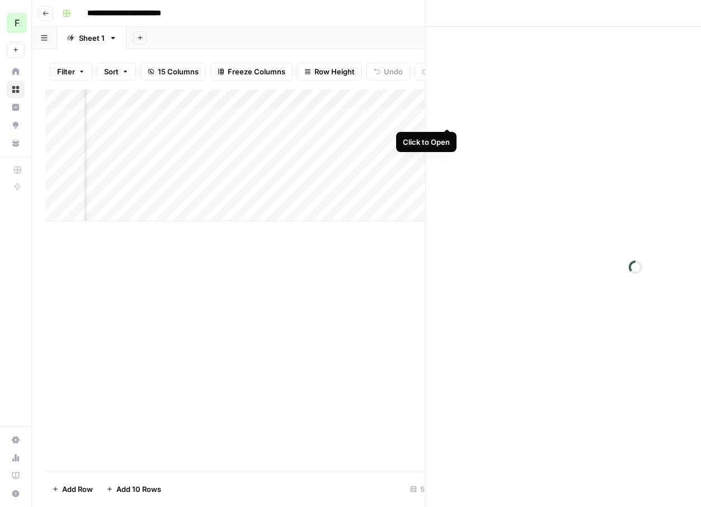
scroll to position [0, 1477]
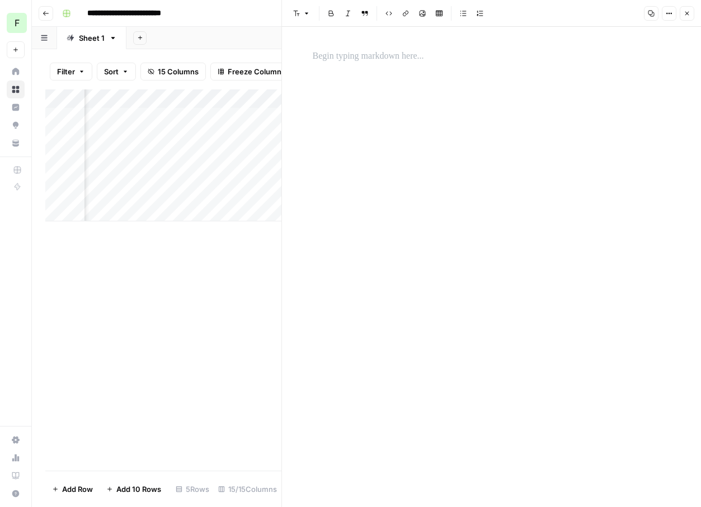
click at [686, 13] on icon "button" at bounding box center [687, 14] width 4 height 4
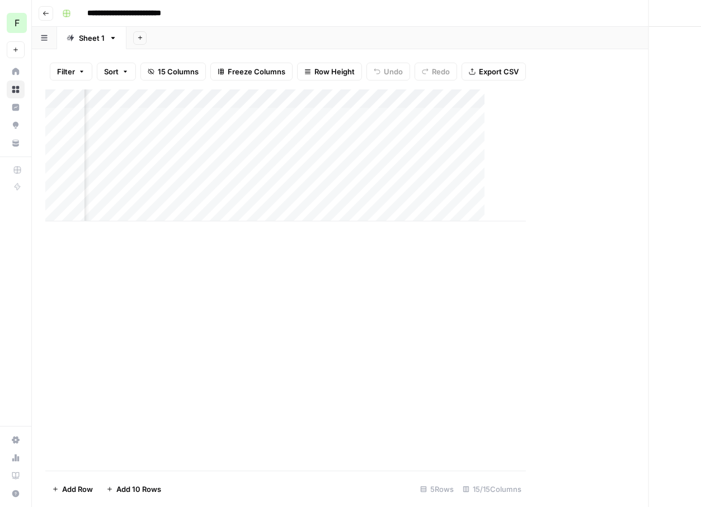
scroll to position [0, 1469]
click at [615, 97] on div "Add Column" at bounding box center [366, 155] width 642 height 132
click at [569, 267] on div "Add Column" at bounding box center [366, 279] width 642 height 381
click at [483, 286] on div "Add Column" at bounding box center [366, 279] width 642 height 381
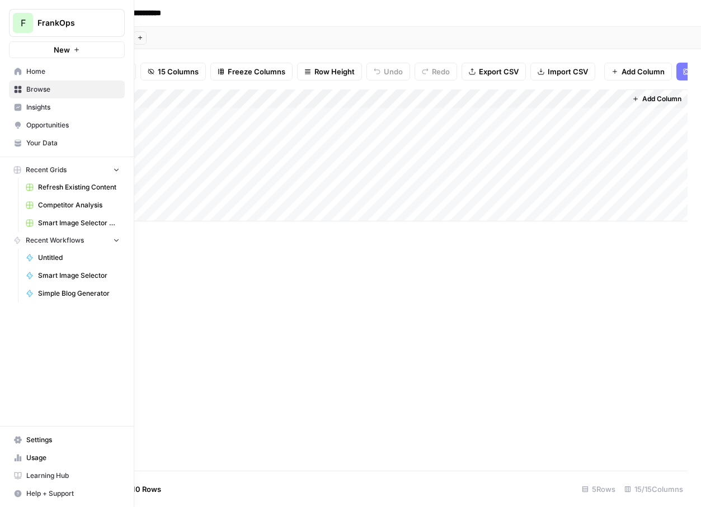
click at [7, 60] on nav "Home Browse Insights Opportunities Your Data" at bounding box center [67, 107] width 134 height 98
click at [33, 70] on span "Home" at bounding box center [72, 72] width 93 height 10
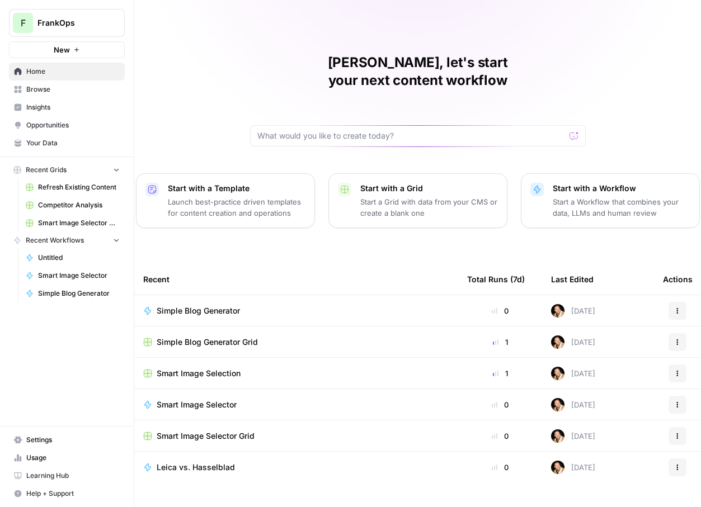
click at [193, 337] on span "Simple Blog Generator Grid" at bounding box center [207, 342] width 101 height 11
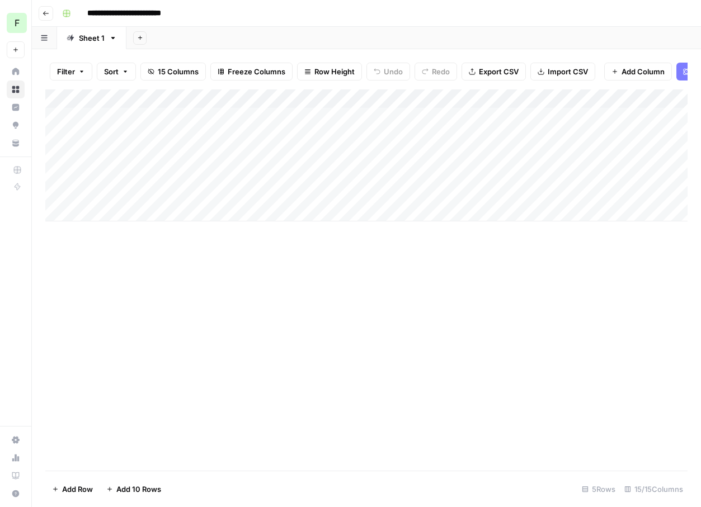
click at [641, 100] on div "Add Column" at bounding box center [366, 155] width 642 height 132
click at [642, 126] on span "All Rows" at bounding box center [652, 124] width 70 height 11
click at [628, 116] on div "Add Column" at bounding box center [366, 155] width 642 height 132
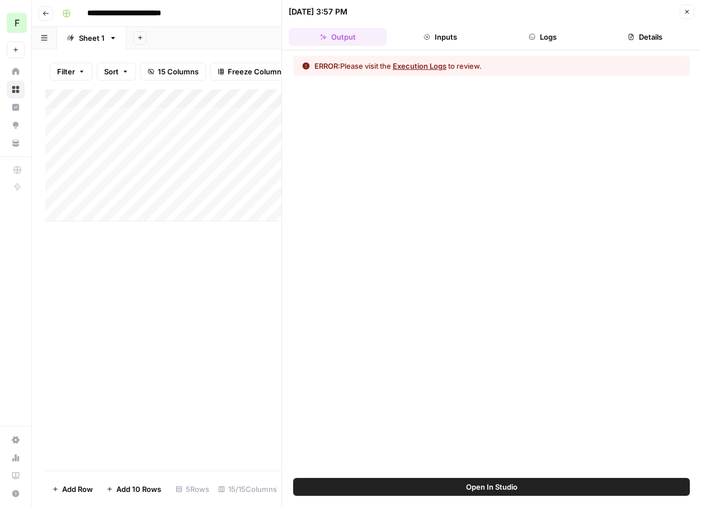
click at [433, 65] on button "Execution Logs" at bounding box center [420, 65] width 54 height 11
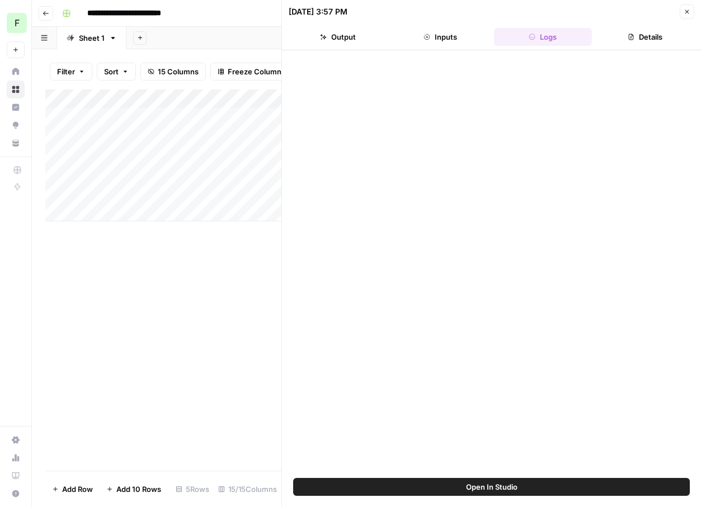
click at [461, 482] on button "Open In Studio" at bounding box center [491, 487] width 397 height 18
click at [442, 45] on button "Inputs" at bounding box center [440, 37] width 98 height 18
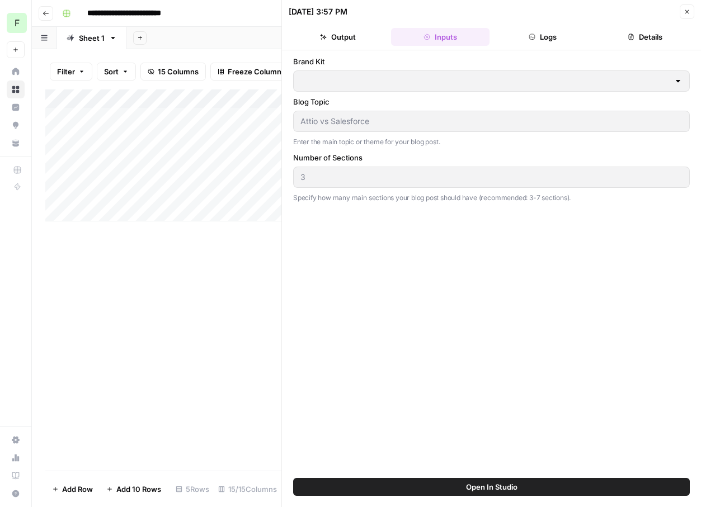
click at [434, 487] on button "Open In Studio" at bounding box center [491, 487] width 397 height 18
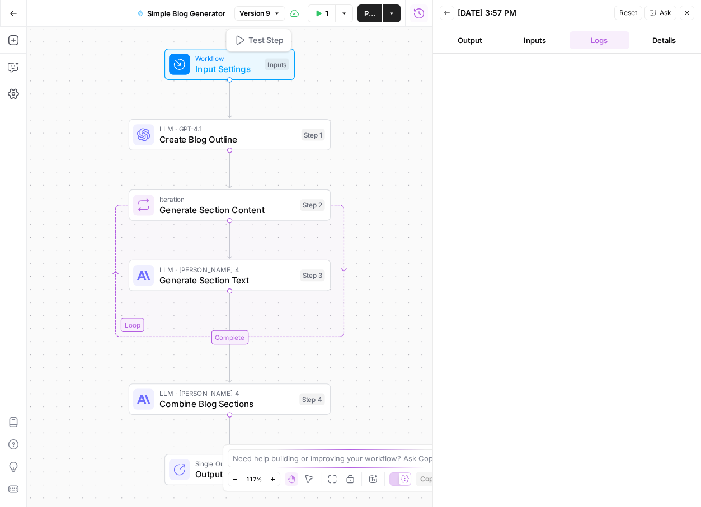
click at [231, 68] on span "Input Settings" at bounding box center [227, 69] width 64 height 13
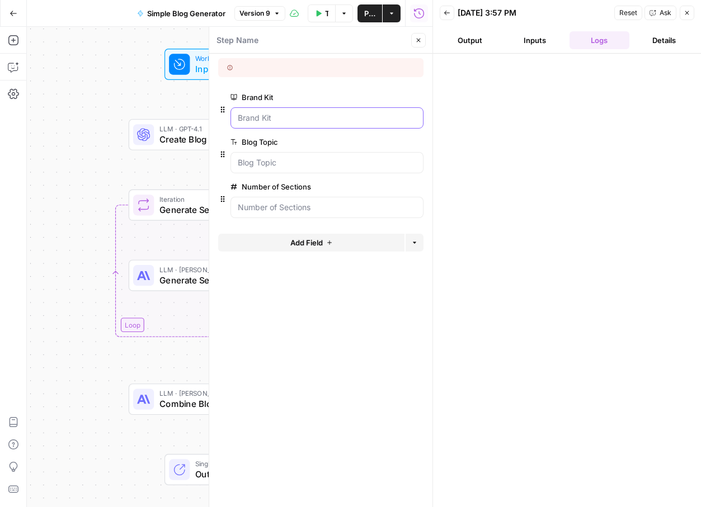
click at [293, 119] on Kit "Brand Kit" at bounding box center [327, 117] width 178 height 11
click at [526, 40] on button "Inputs" at bounding box center [535, 40] width 60 height 18
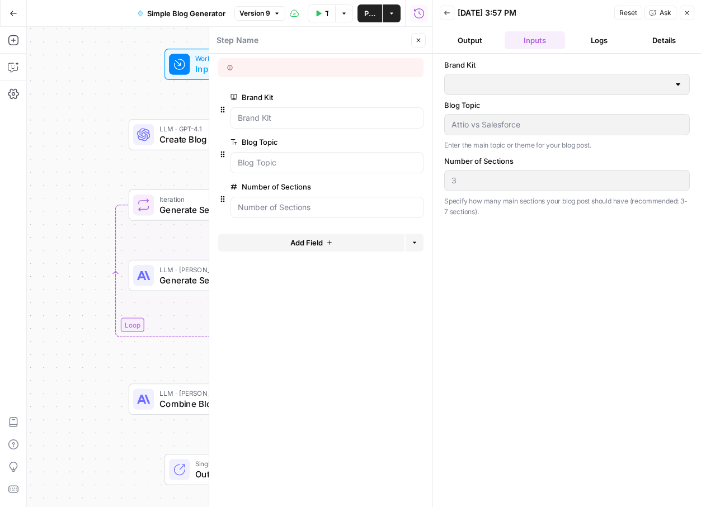
click at [678, 84] on div at bounding box center [677, 84] width 9 height 11
click at [678, 89] on div at bounding box center [677, 84] width 9 height 11
click at [676, 87] on div at bounding box center [677, 84] width 9 height 11
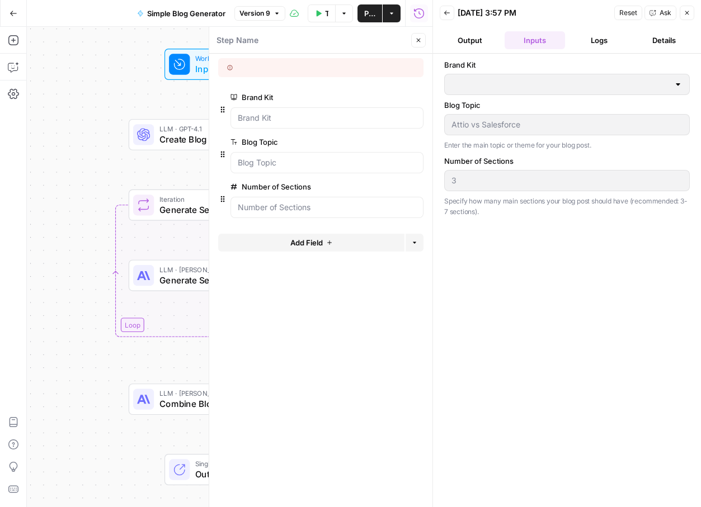
click at [532, 290] on div "Brand Kit Blog Topic Attio vs Salesforce Enter the main topic or theme for your…" at bounding box center [567, 280] width 246 height 442
click at [621, 9] on span "Reset" at bounding box center [628, 13] width 18 height 10
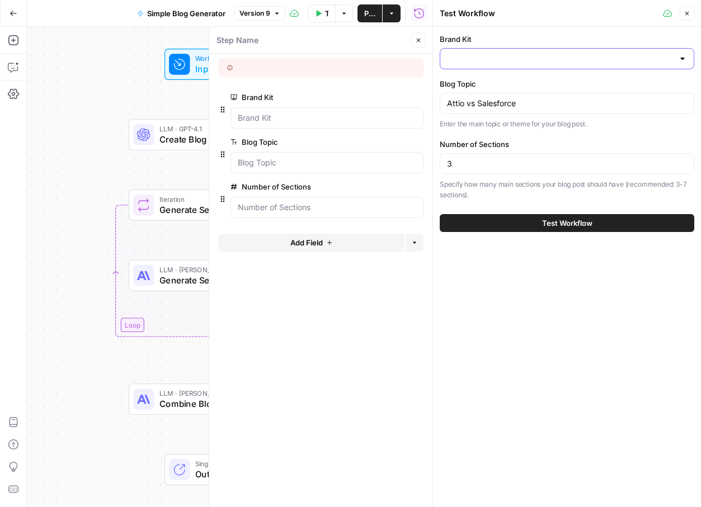
click at [511, 58] on input "Brand Kit" at bounding box center [560, 58] width 227 height 11
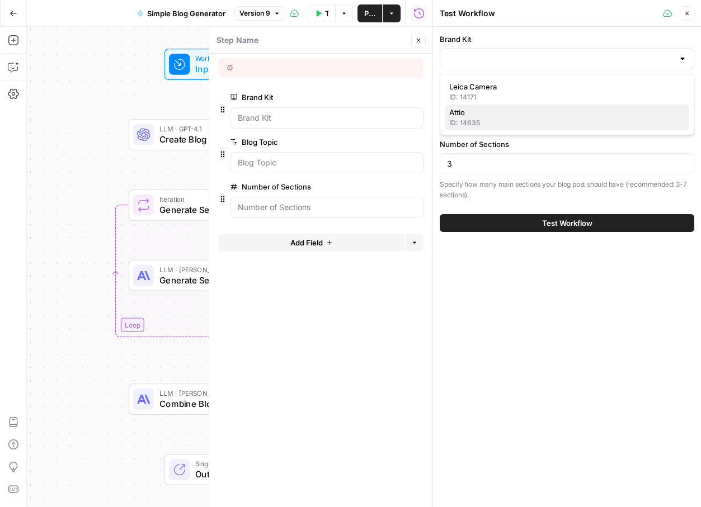
click at [464, 117] on span "Attio" at bounding box center [564, 112] width 231 height 11
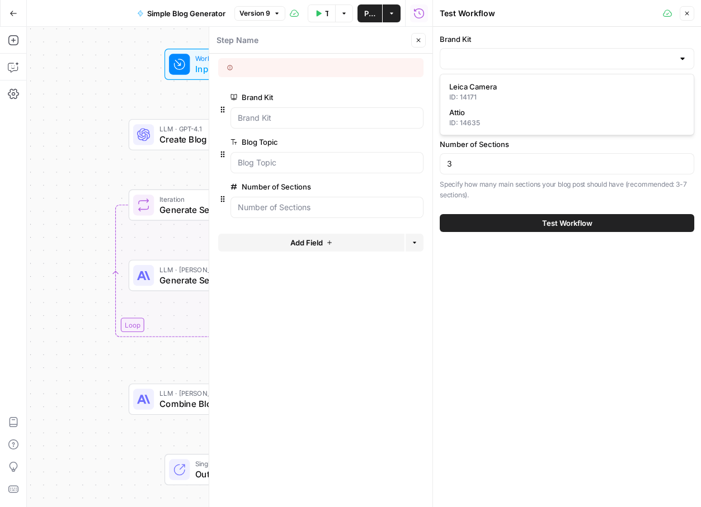
type input "Attio"
click at [689, 16] on icon "button" at bounding box center [687, 13] width 7 height 7
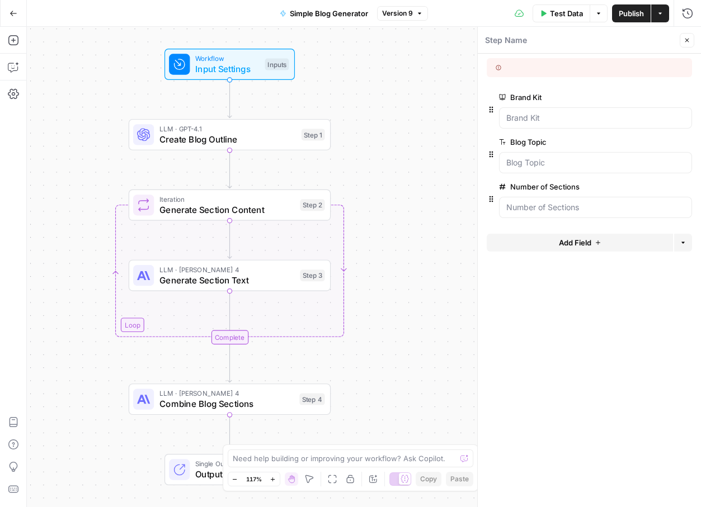
click at [634, 14] on span "Publish" at bounding box center [631, 13] width 25 height 11
click at [417, 288] on div "Workflow Input Settings Inputs LLM · GPT-4.1 Create Blog Outline Step 1 Loop It…" at bounding box center [364, 267] width 674 height 480
click at [12, 7] on button "Go Back" at bounding box center [13, 13] width 20 height 20
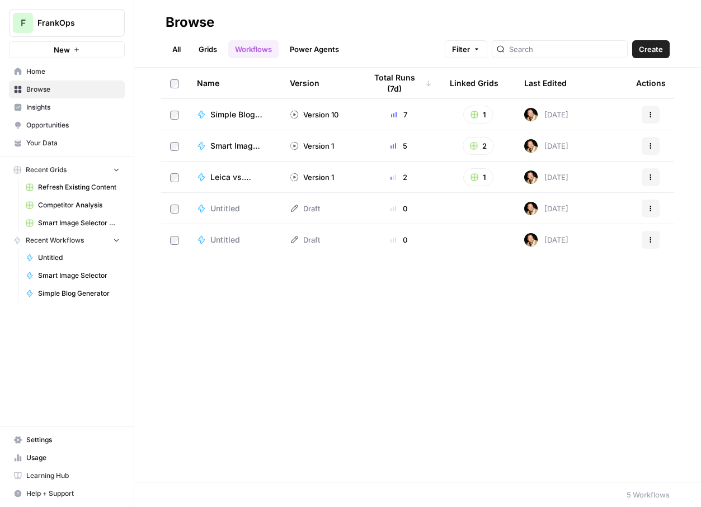
click at [200, 50] on link "Grids" at bounding box center [208, 49] width 32 height 18
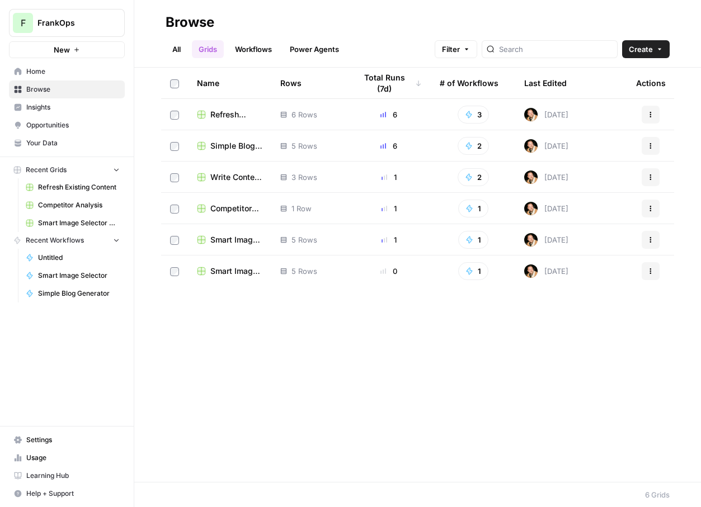
click at [228, 150] on span "Simple Blog Generator Grid" at bounding box center [236, 145] width 52 height 11
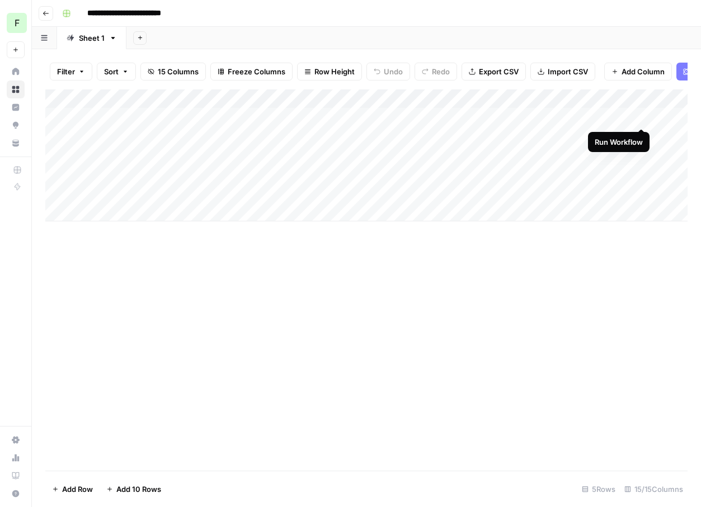
click at [645, 114] on div "Add Column" at bounding box center [366, 155] width 642 height 132
click at [642, 116] on div "Add Column" at bounding box center [366, 155] width 642 height 132
click at [429, 307] on div "Add Column" at bounding box center [366, 279] width 642 height 381
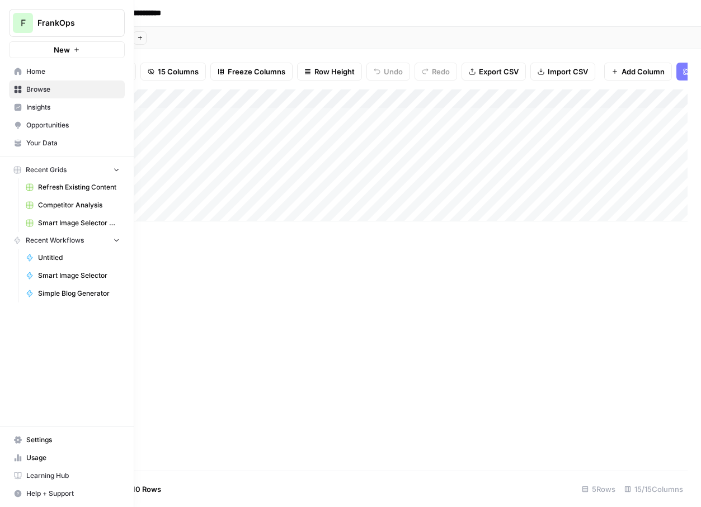
click at [16, 75] on icon at bounding box center [18, 72] width 8 height 8
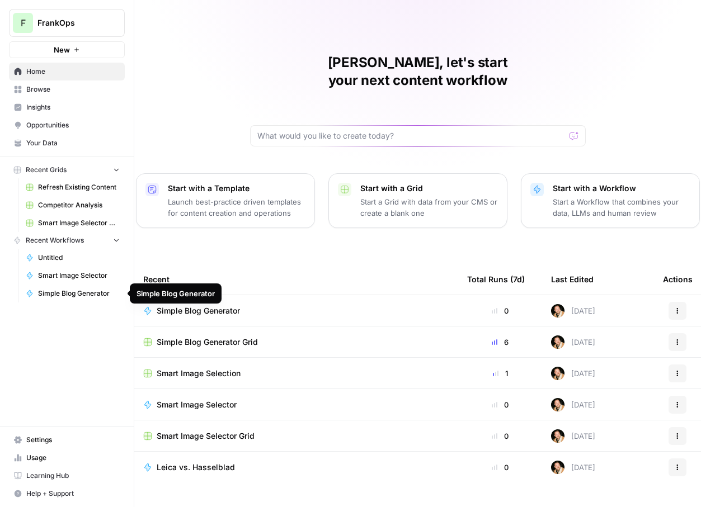
click at [65, 298] on span "Simple Blog Generator" at bounding box center [79, 294] width 82 height 10
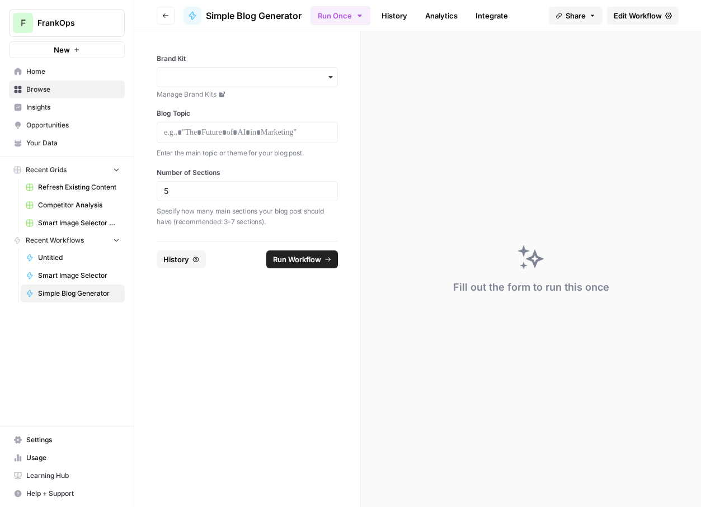
click at [638, 18] on span "Edit Workflow" at bounding box center [638, 15] width 48 height 11
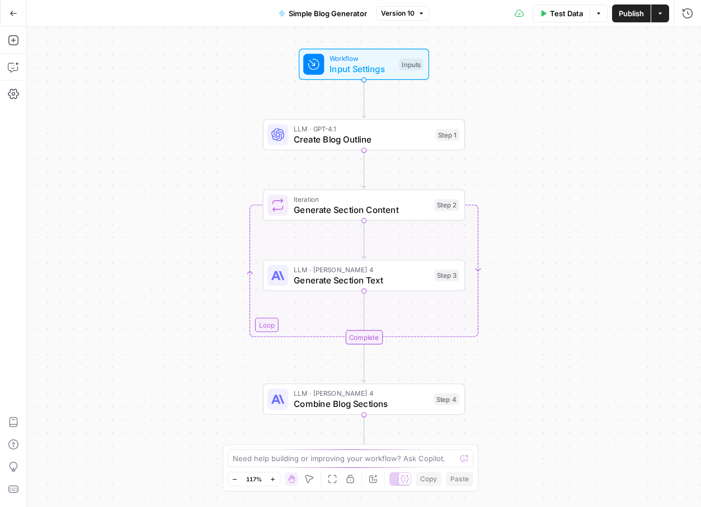
click at [10, 18] on button "Go Back" at bounding box center [13, 13] width 20 height 20
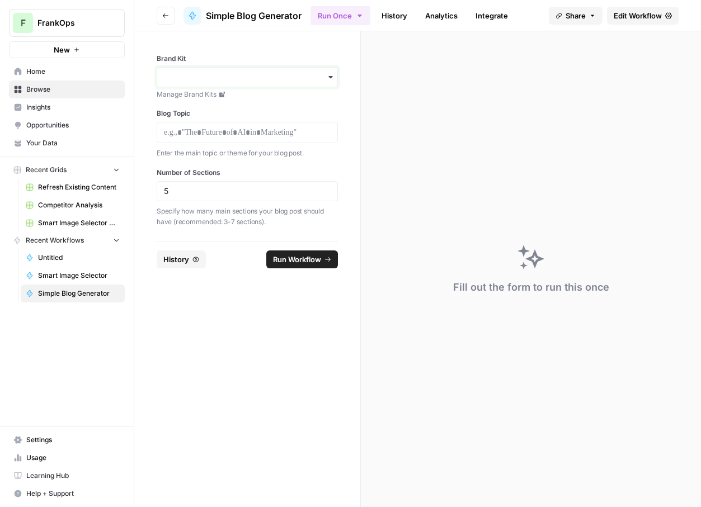
click at [216, 73] on input "Brand Kit" at bounding box center [247, 77] width 167 height 11
click at [175, 130] on div "Attio" at bounding box center [247, 128] width 180 height 21
click at [206, 284] on form "Brand Kit Manage Brand Kits Blog Topic Enter the main topic or theme for your b…" at bounding box center [247, 269] width 227 height 476
click at [403, 180] on div "Fill out the form to run this once" at bounding box center [531, 269] width 340 height 476
click at [628, 11] on span "Edit Workflow" at bounding box center [638, 15] width 48 height 11
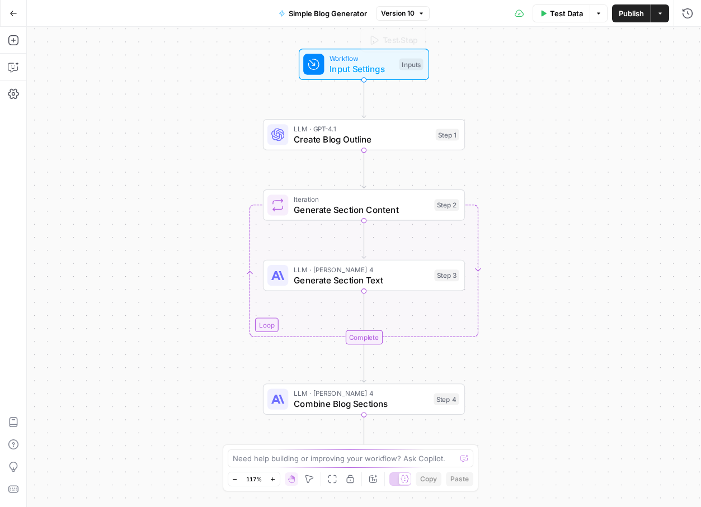
click at [348, 81] on div "Workflow Input Settings Inputs Test Step LLM · GPT-4.1 Create Blog Outline Step…" at bounding box center [364, 267] width 674 height 480
click at [348, 75] on span "Input Settings" at bounding box center [361, 69] width 64 height 13
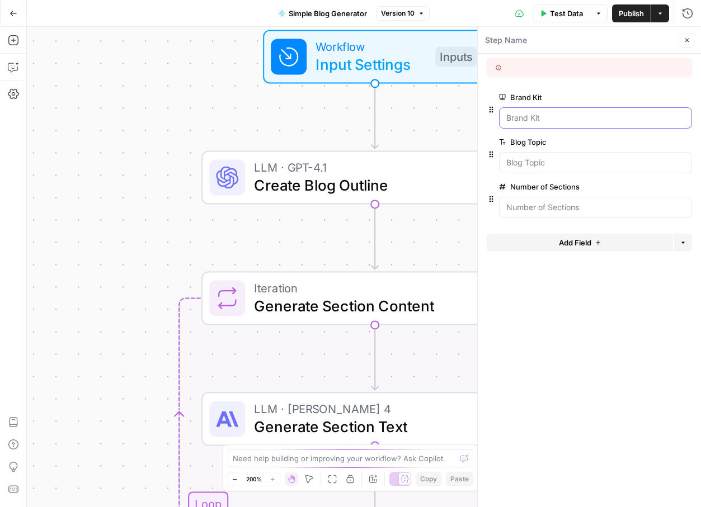
click at [527, 119] on Kit "Brand Kit" at bounding box center [595, 117] width 178 height 11
click at [530, 119] on Kit "Brand Kit" at bounding box center [595, 117] width 178 height 11
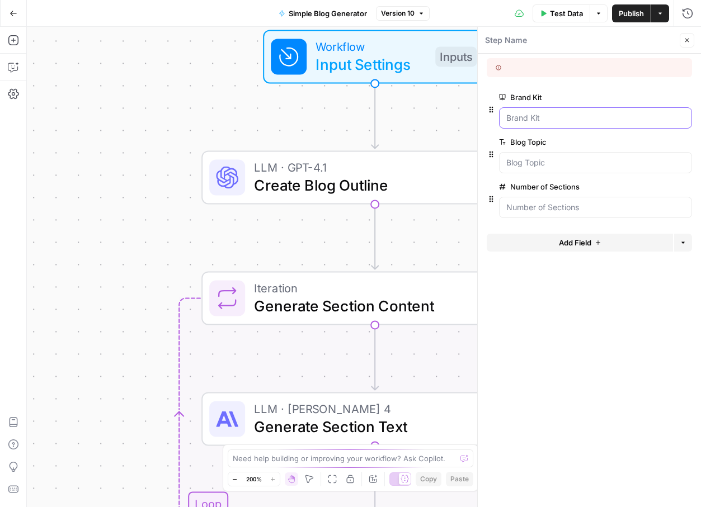
click at [530, 119] on Kit "Brand Kit" at bounding box center [595, 117] width 178 height 11
click at [651, 95] on span "edit field" at bounding box center [650, 97] width 25 height 9
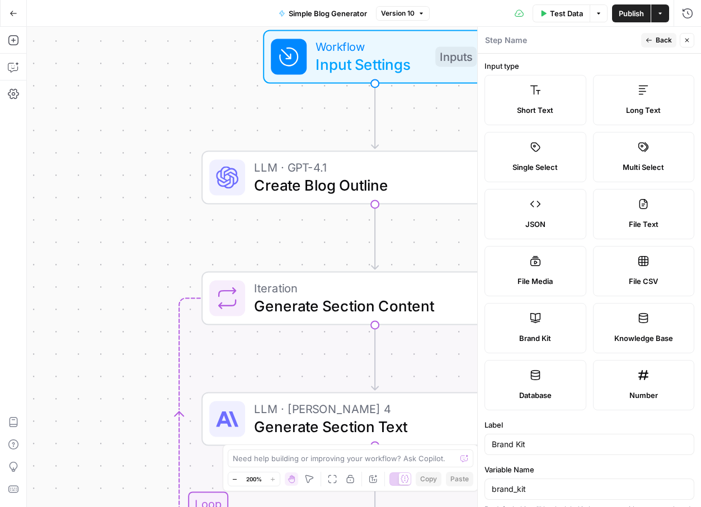
click at [665, 36] on span "Back" at bounding box center [664, 40] width 16 height 10
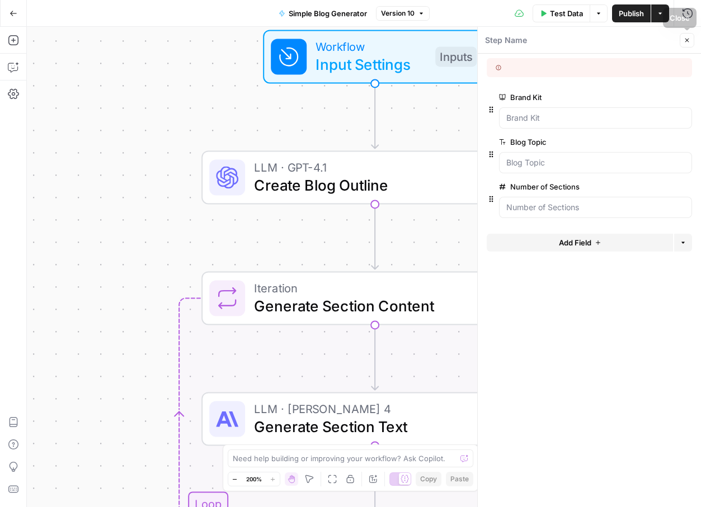
click at [690, 41] on button "Close" at bounding box center [687, 40] width 15 height 15
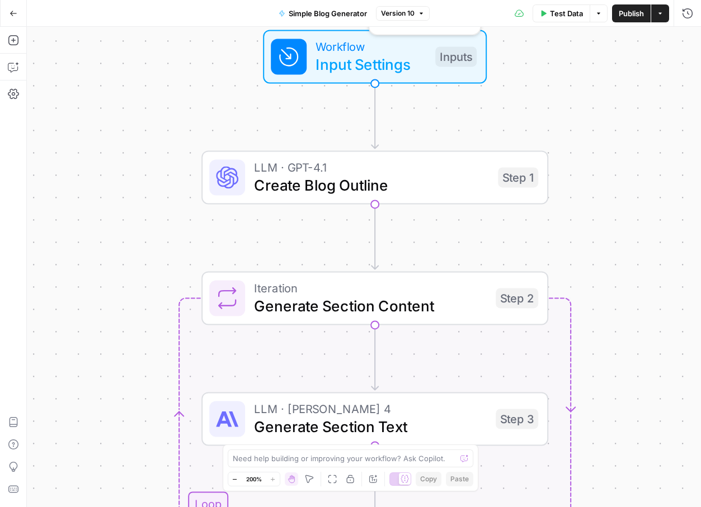
click at [318, 63] on span "Input Settings" at bounding box center [370, 64] width 111 height 22
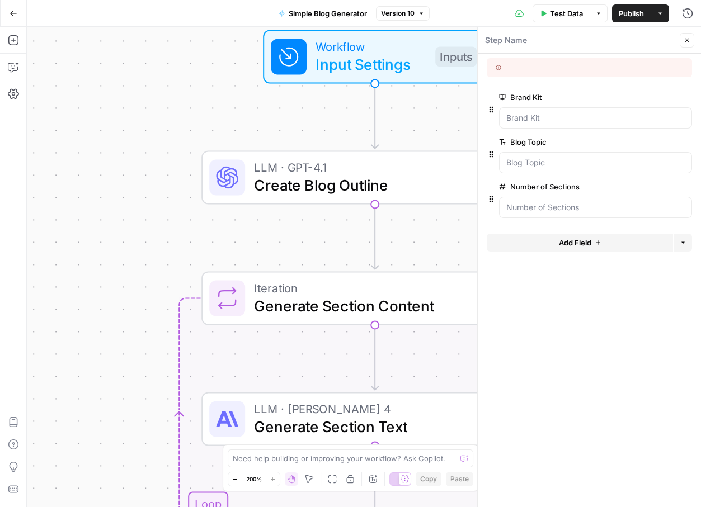
click at [511, 97] on label "Brand Kit" at bounding box center [564, 97] width 130 height 11
click at [511, 112] on Kit "Brand Kit" at bounding box center [595, 117] width 178 height 11
click at [511, 97] on label "Brand Kit" at bounding box center [564, 97] width 130 height 11
click at [511, 112] on Kit "Brand Kit" at bounding box center [595, 117] width 178 height 11
click at [534, 112] on Kit "Brand Kit" at bounding box center [595, 117] width 178 height 11
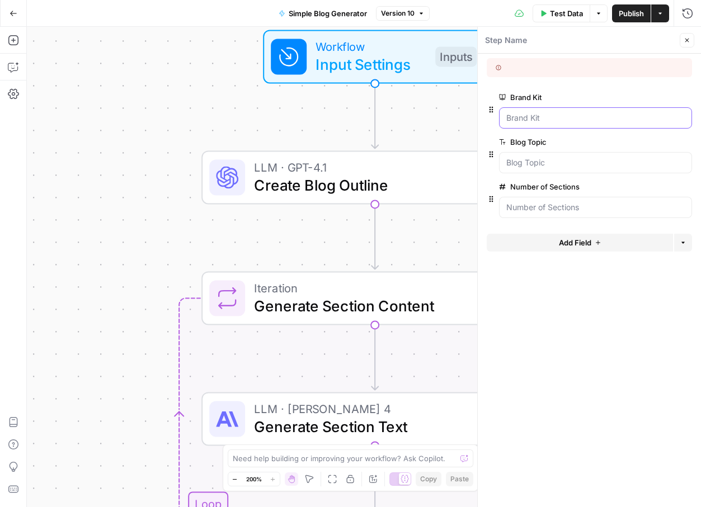
click at [534, 112] on Kit "Brand Kit" at bounding box center [595, 117] width 178 height 11
click at [368, 61] on span "Input Settings" at bounding box center [370, 64] width 111 height 22
click at [338, 68] on span "Input Settings" at bounding box center [370, 64] width 111 height 22
click at [657, 12] on icon "button" at bounding box center [660, 13] width 7 height 7
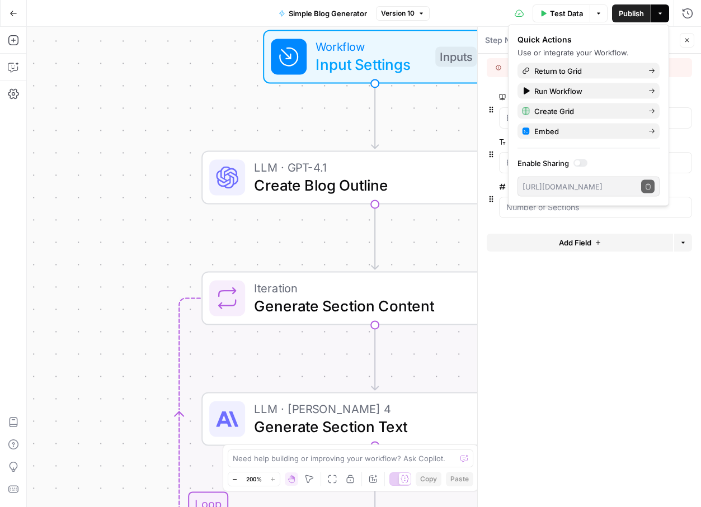
click at [554, 293] on form "Brand Kit edit field Delete group Blog Topic edit field Delete group Number of …" at bounding box center [589, 281] width 223 height 454
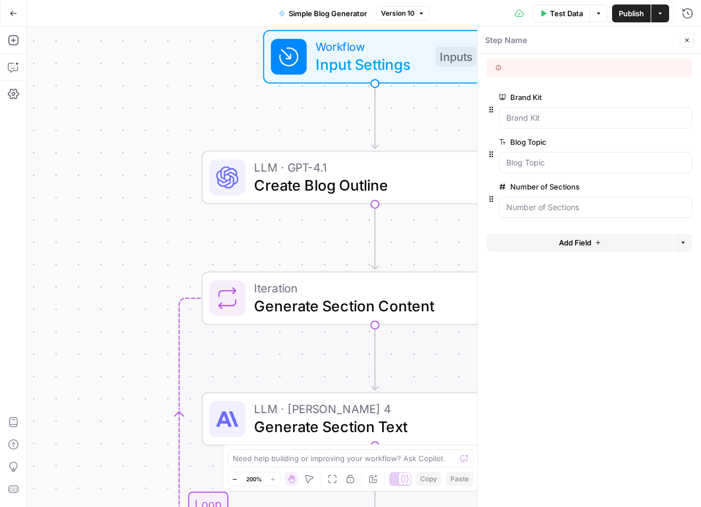
click at [682, 39] on button "Close" at bounding box center [687, 40] width 15 height 15
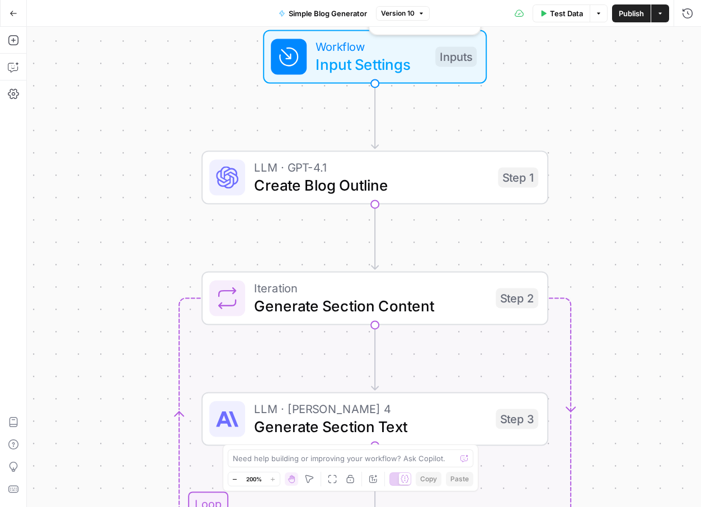
click at [420, 72] on span "Input Settings" at bounding box center [370, 64] width 111 height 22
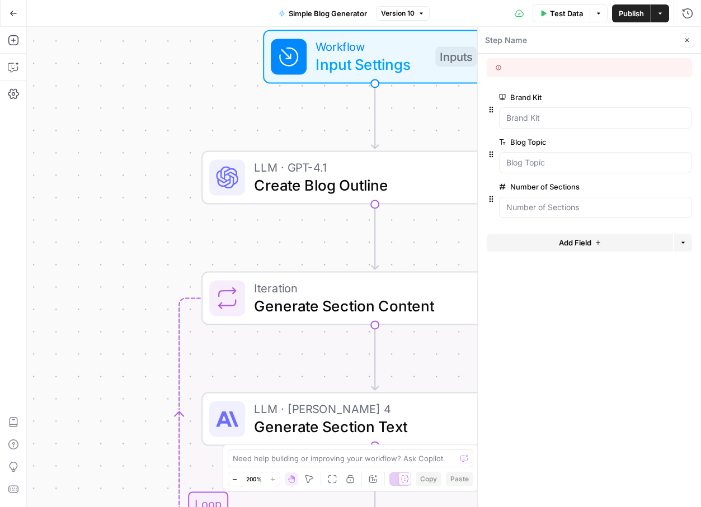
click at [497, 68] on icon at bounding box center [499, 68] width 6 height 6
click at [574, 42] on div "Step Name" at bounding box center [580, 40] width 192 height 12
click at [502, 40] on textarea at bounding box center [506, 40] width 42 height 11
click at [686, 40] on icon "button" at bounding box center [687, 41] width 4 height 4
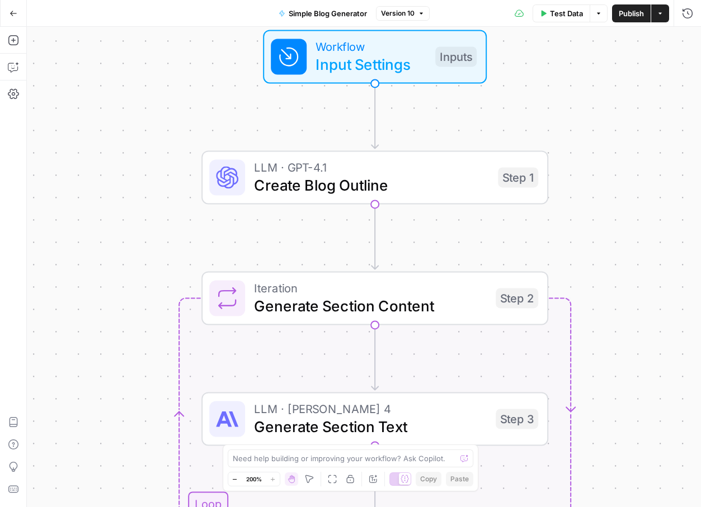
click at [658, 15] on icon "button" at bounding box center [660, 13] width 7 height 7
click at [485, 116] on div "Workflow Input Settings Inputs LLM · GPT-4.1 Create Blog Outline Step 1 Loop It…" at bounding box center [364, 267] width 674 height 480
click at [464, 46] on div "Workflow Input Settings Inputs Test Step" at bounding box center [374, 56] width 206 height 38
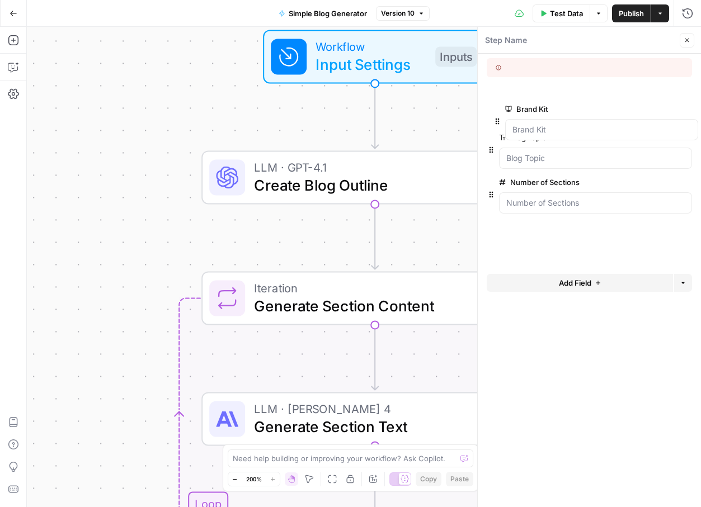
drag, startPoint x: 493, startPoint y: 110, endPoint x: 498, endPoint y: 124, distance: 15.1
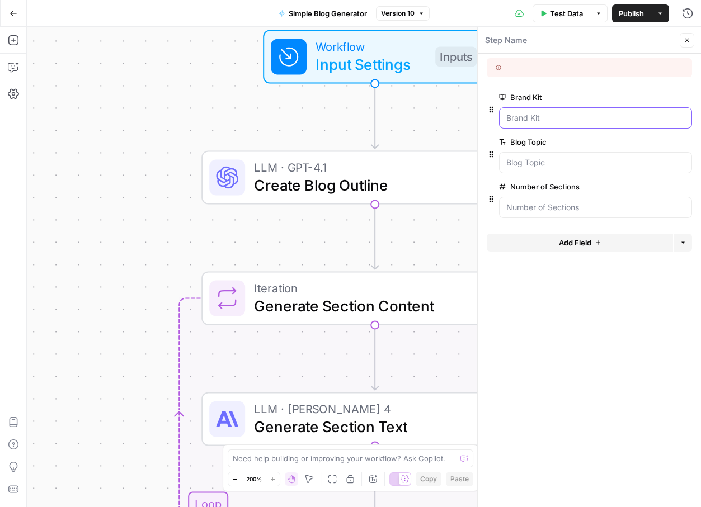
click at [516, 115] on Kit "Brand Kit" at bounding box center [595, 117] width 178 height 11
click at [105, 122] on div "Workflow Input Settings Inputs LLM · GPT-4.1 Create Blog Outline Step 1 Copy st…" at bounding box center [364, 267] width 674 height 480
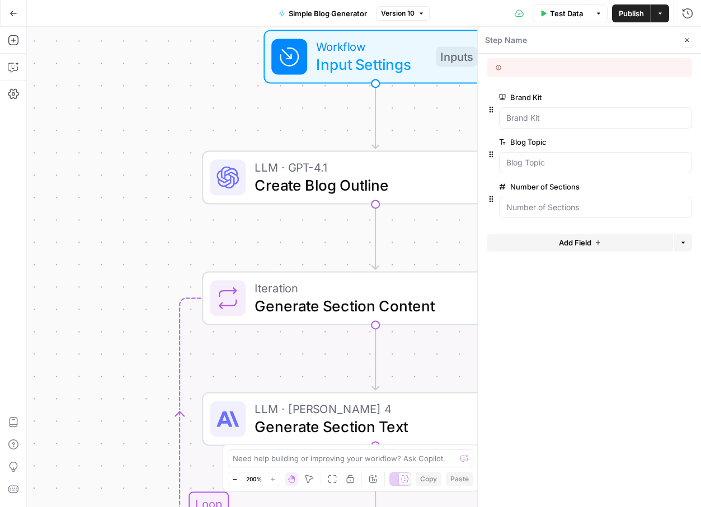
click at [228, 170] on icon at bounding box center [227, 177] width 22 height 22
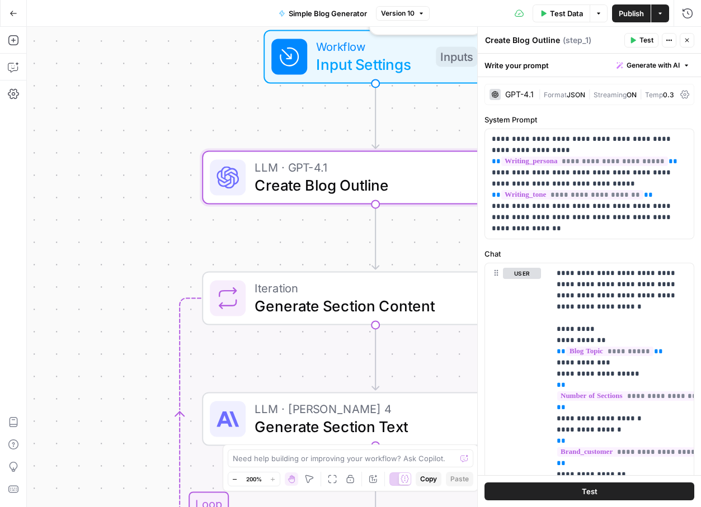
click at [381, 73] on span "Input Settings" at bounding box center [371, 64] width 111 height 22
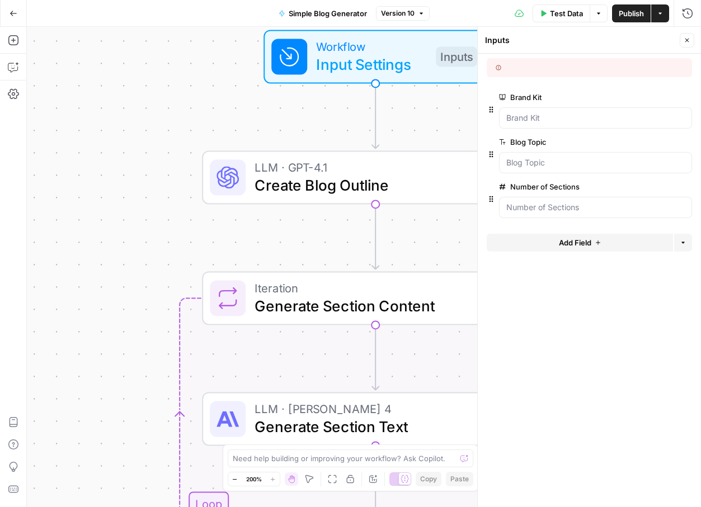
click at [562, 335] on form "Brand Kit edit field Delete group Blog Topic edit field Delete group Number of …" at bounding box center [589, 281] width 223 height 454
click at [685, 31] on header "Inputs Inputs Close" at bounding box center [589, 40] width 223 height 27
click at [685, 32] on header "Inputs Inputs Close" at bounding box center [589, 40] width 223 height 27
click at [686, 37] on icon "button" at bounding box center [687, 40] width 7 height 7
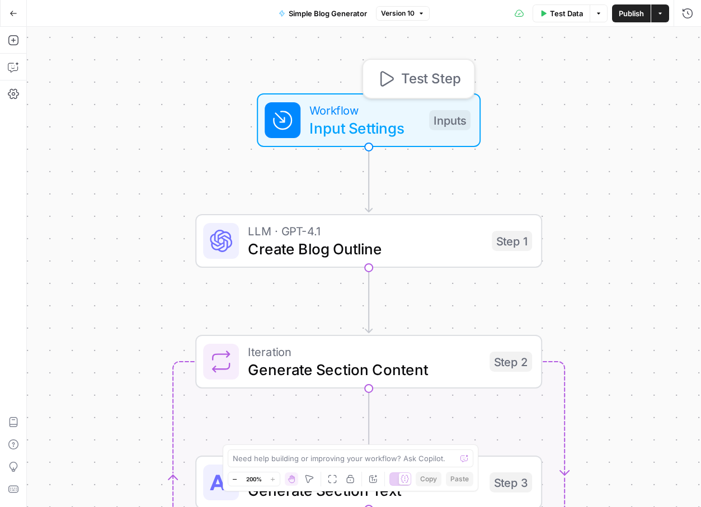
click at [406, 73] on span "Test Step" at bounding box center [430, 79] width 59 height 20
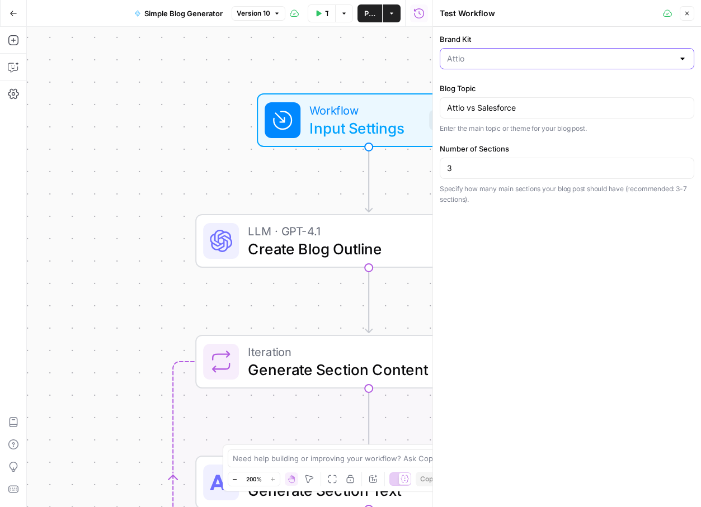
click at [604, 58] on input "Brand Kit" at bounding box center [560, 58] width 227 height 11
type input "Attio"
click at [573, 39] on label "Brand Kit" at bounding box center [567, 39] width 255 height 11
click at [573, 53] on input "Attio" at bounding box center [560, 58] width 227 height 11
type input "Attio"
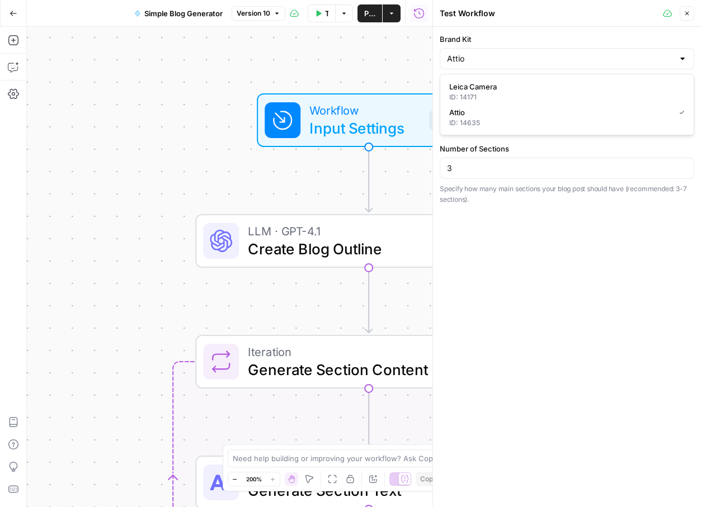
click at [511, 43] on label "Brand Kit" at bounding box center [567, 39] width 255 height 11
click at [511, 53] on input "Attio" at bounding box center [560, 58] width 227 height 11
type input "Attio"
click at [531, 175] on div "3" at bounding box center [567, 168] width 255 height 21
click at [521, 114] on div "Attio vs Salesforce" at bounding box center [567, 107] width 255 height 21
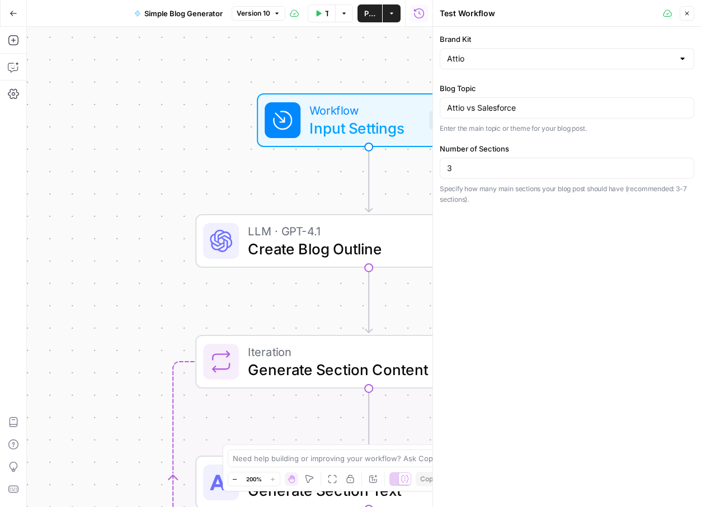
click at [561, 242] on div "Brand Kit Attio Blog Topic Attio vs Salesforce Enter the main topic or theme fo…" at bounding box center [567, 267] width 268 height 480
click at [323, 19] on button "Test Data" at bounding box center [322, 13] width 28 height 18
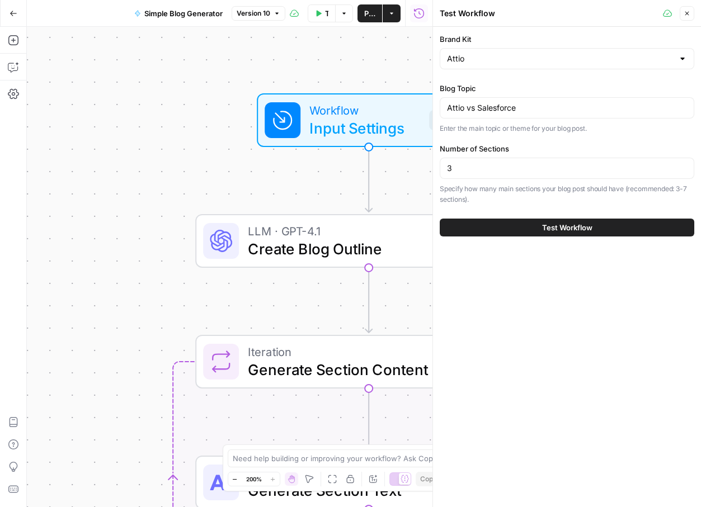
click at [562, 232] on span "Test Workflow" at bounding box center [567, 227] width 50 height 11
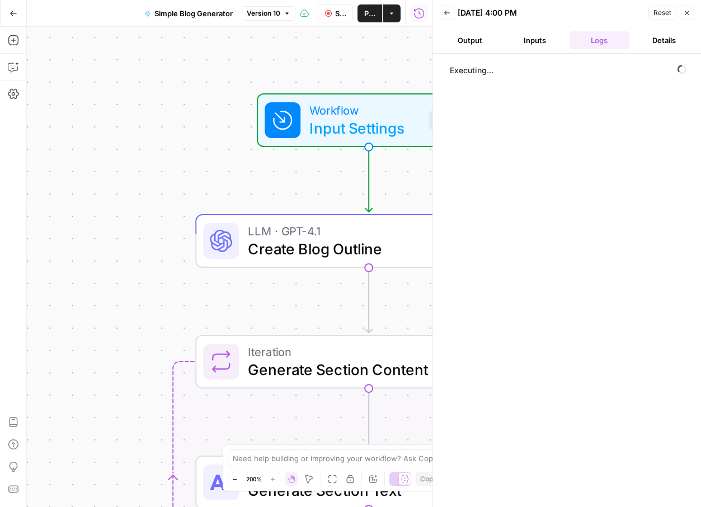
click at [520, 48] on button "Inputs" at bounding box center [535, 40] width 60 height 18
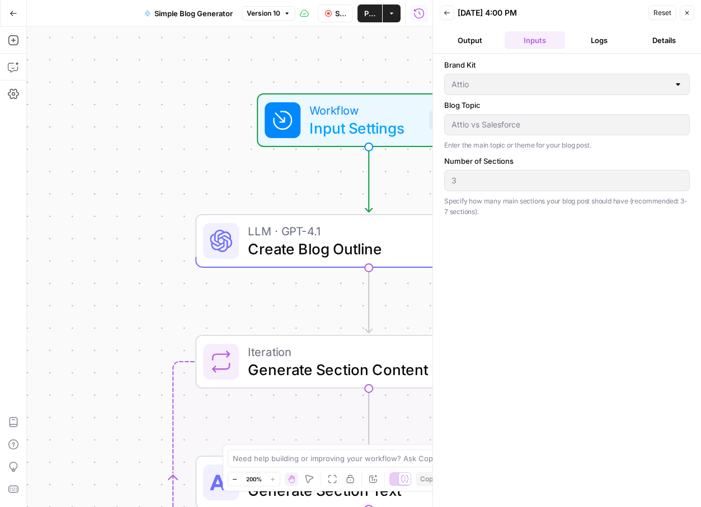
click at [595, 47] on button "Logs" at bounding box center [599, 40] width 60 height 18
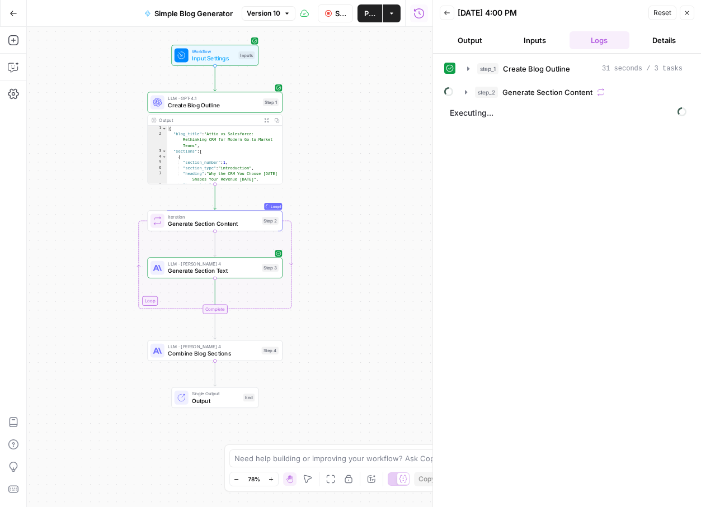
drag, startPoint x: 111, startPoint y: 210, endPoint x: 84, endPoint y: 131, distance: 84.0
click at [84, 131] on div "Workflow Input Settings Inputs LLM · GPT-4.1 Create Blog Outline Step 1 Output …" at bounding box center [230, 267] width 406 height 480
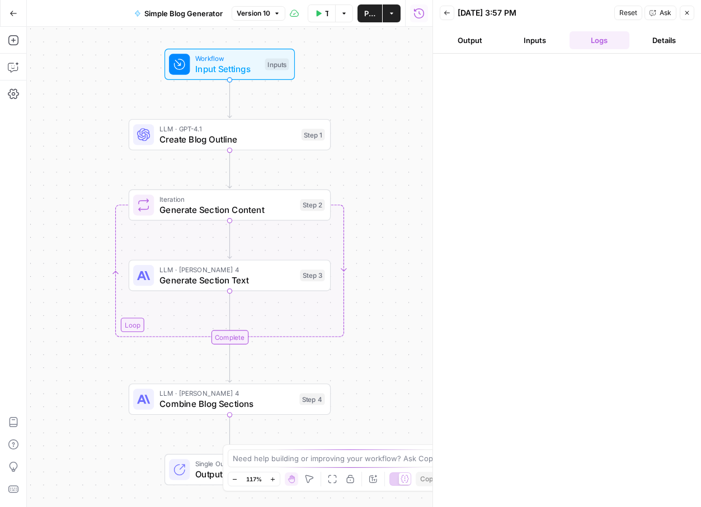
click at [521, 44] on button "Inputs" at bounding box center [535, 40] width 60 height 18
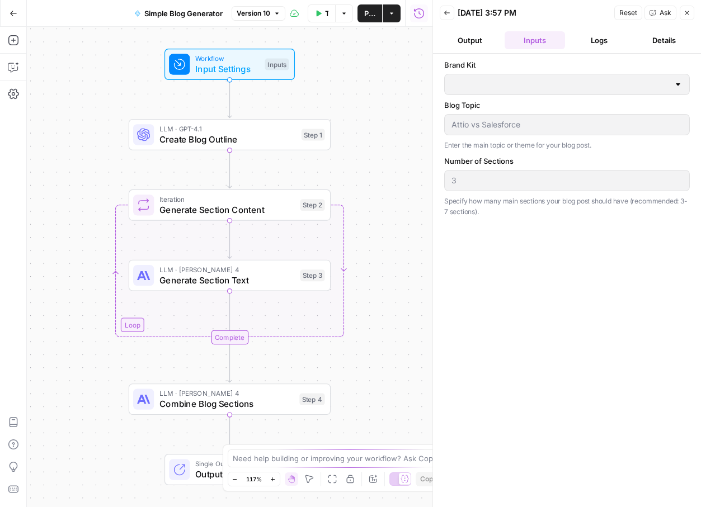
click at [628, 8] on span "Reset" at bounding box center [628, 13] width 18 height 10
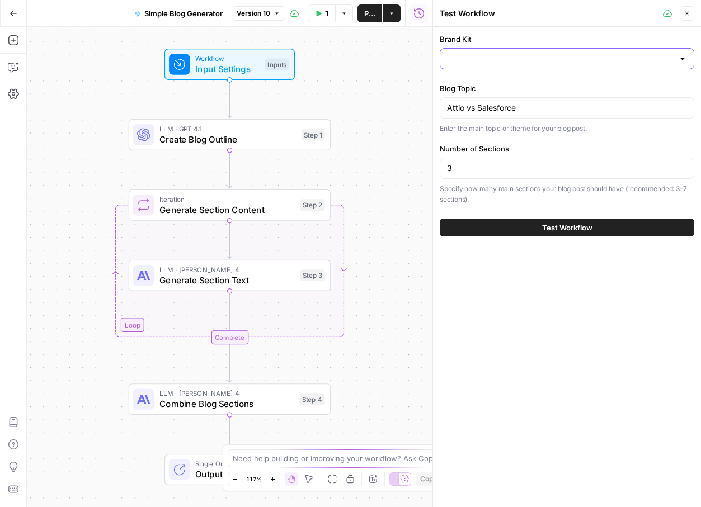
click at [464, 63] on input "Brand Kit" at bounding box center [560, 58] width 227 height 11
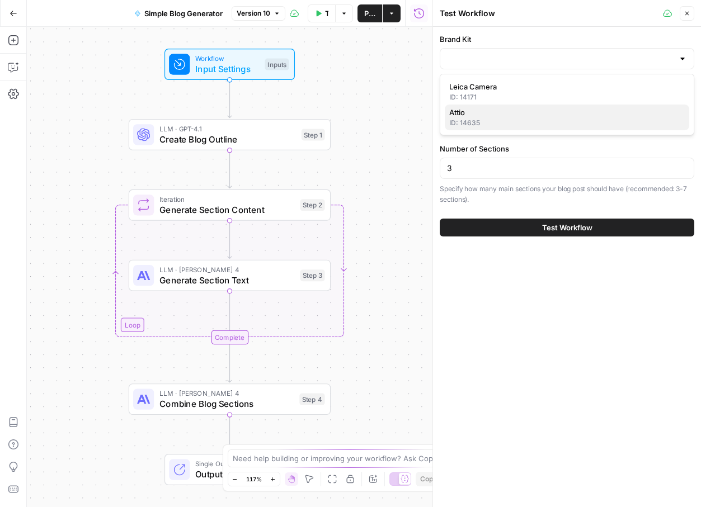
click at [468, 121] on div "ID: 14635" at bounding box center [566, 123] width 235 height 10
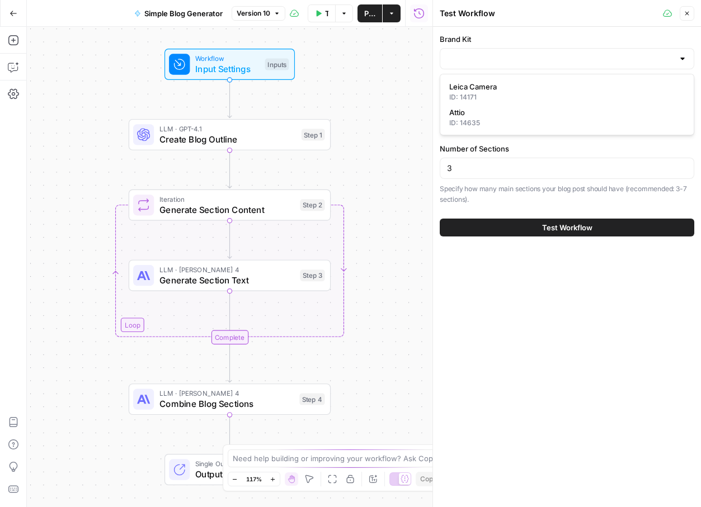
type input "Attio"
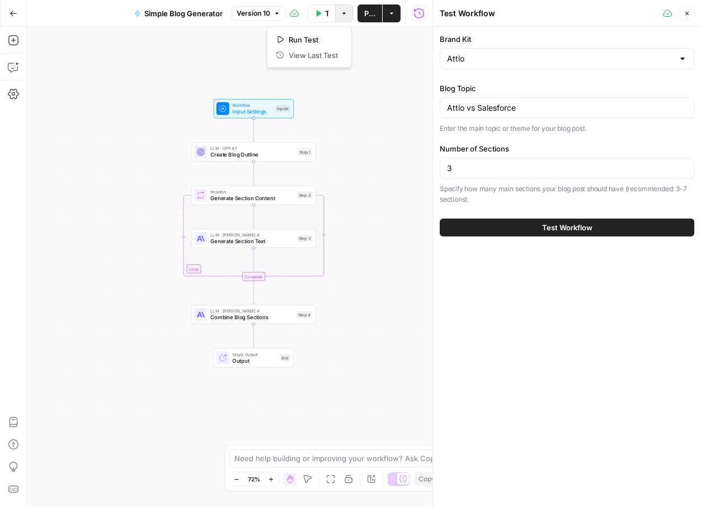
click at [352, 7] on button "Options" at bounding box center [344, 13] width 18 height 18
click at [532, 302] on div "Brand Kit Attio Blog Topic Attio vs Salesforce Enter the main topic or theme fo…" at bounding box center [567, 267] width 268 height 480
click at [367, 16] on span "Publish" at bounding box center [369, 13] width 11 height 11
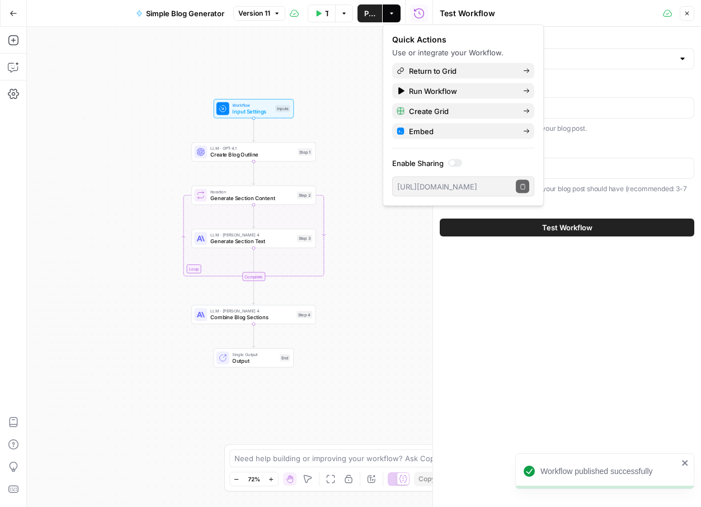
click at [510, 323] on div "Brand Kit Attio Blog Topic Attio vs Salesforce Enter the main topic or theme fo…" at bounding box center [567, 267] width 268 height 480
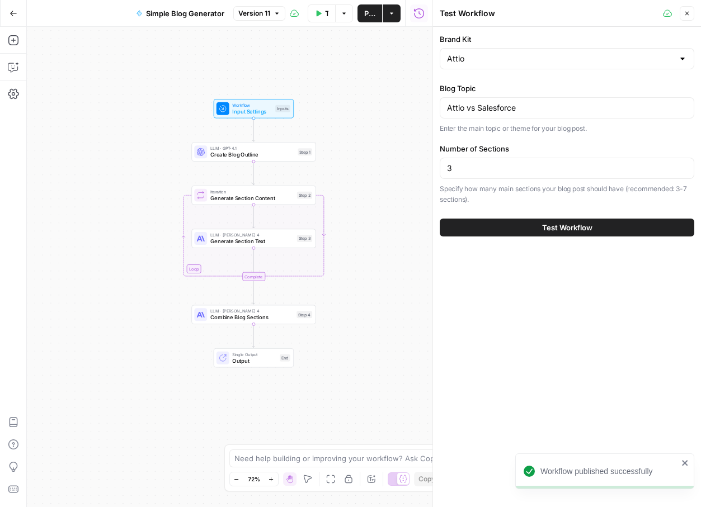
click at [361, 147] on div "Workflow Input Settings Inputs LLM · GPT-4.1 Create Blog Outline Step 1 Loop It…" at bounding box center [230, 267] width 406 height 480
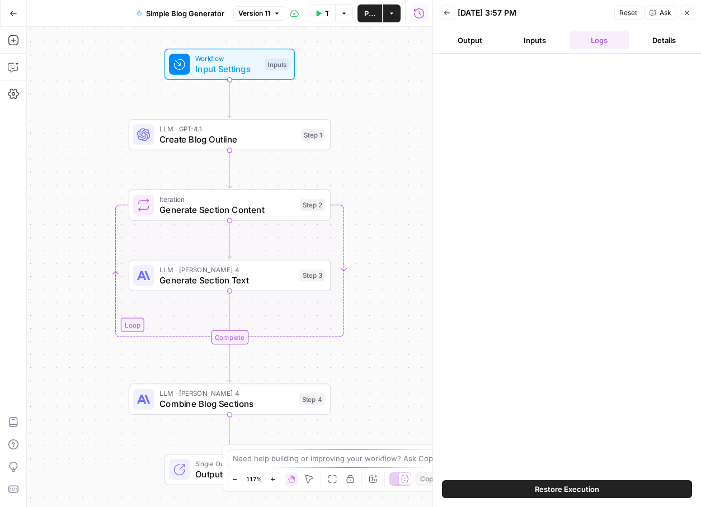
click at [552, 42] on button "Inputs" at bounding box center [535, 40] width 60 height 18
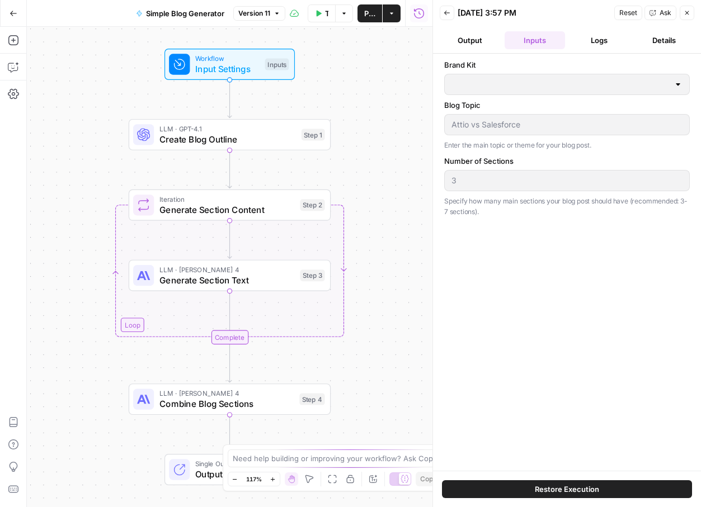
click at [16, 17] on button "Go Back" at bounding box center [13, 13] width 20 height 20
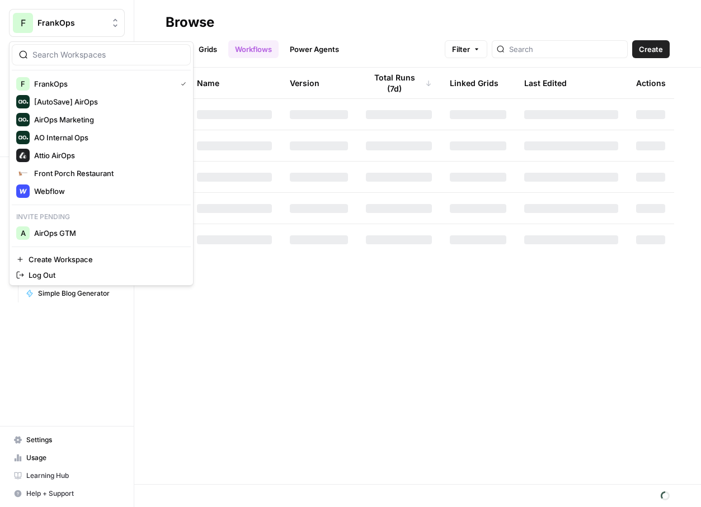
click at [87, 34] on button "F FrankOps" at bounding box center [67, 23] width 116 height 28
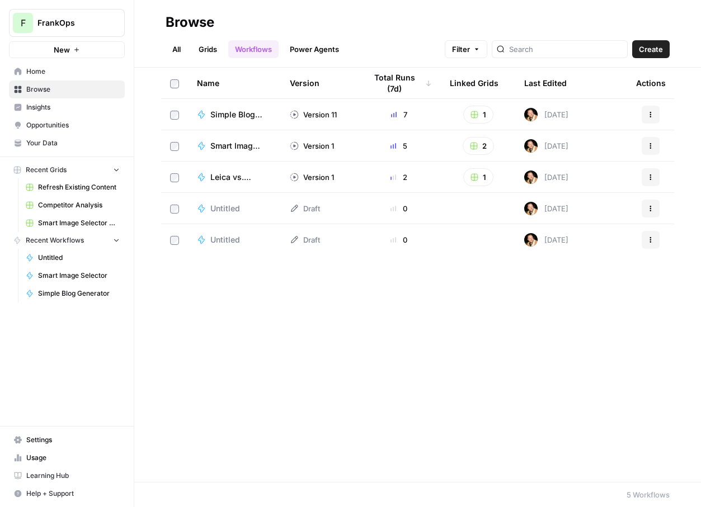
click at [320, 359] on div "Name Version Total Runs (7d) Linked Grids Last Edited Actions Simple Blog Gener…" at bounding box center [417, 275] width 567 height 414
click at [32, 437] on span "Settings" at bounding box center [72, 440] width 93 height 10
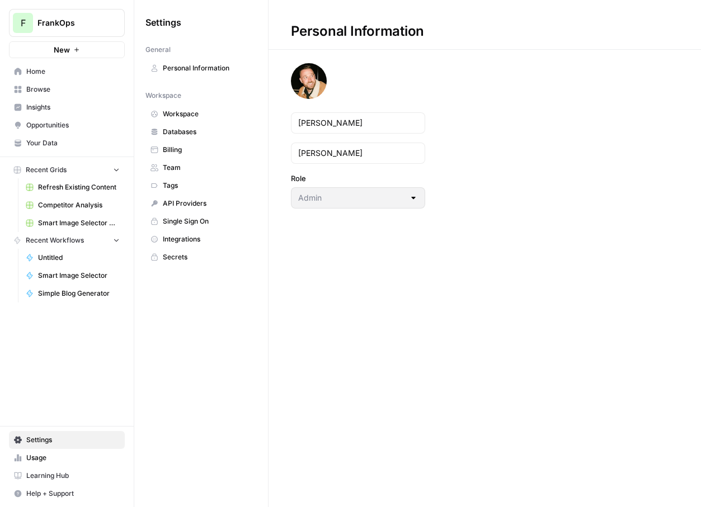
click at [173, 169] on span "Team" at bounding box center [207, 168] width 89 height 10
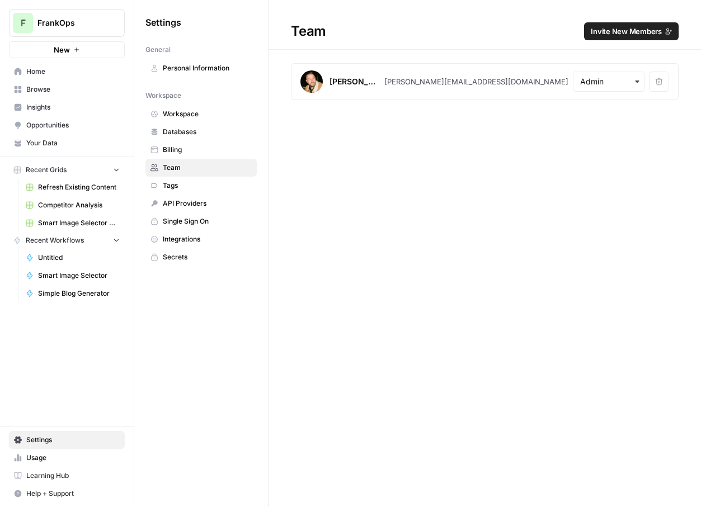
click at [612, 35] on span "Invite New Members" at bounding box center [626, 31] width 71 height 11
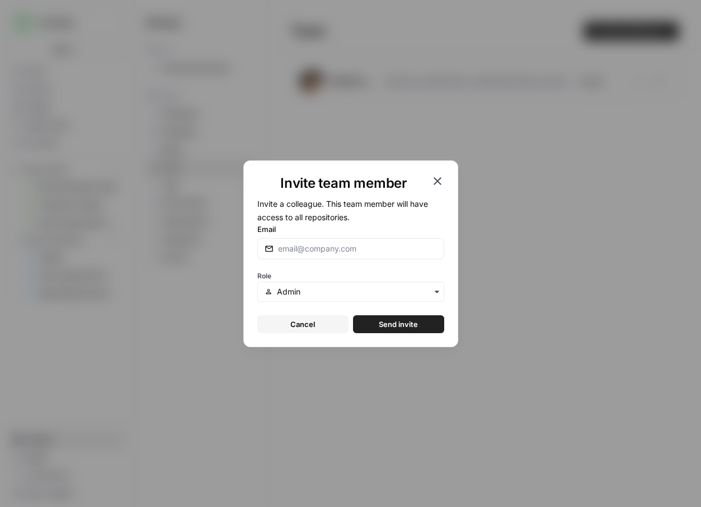
click at [334, 255] on div at bounding box center [350, 248] width 187 height 21
paste input "[PERSON_NAME][EMAIL_ADDRESS][DOMAIN_NAME]"
type input "[PERSON_NAME][EMAIL_ADDRESS][DOMAIN_NAME]"
click at [368, 291] on input "text" at bounding box center [356, 291] width 159 height 11
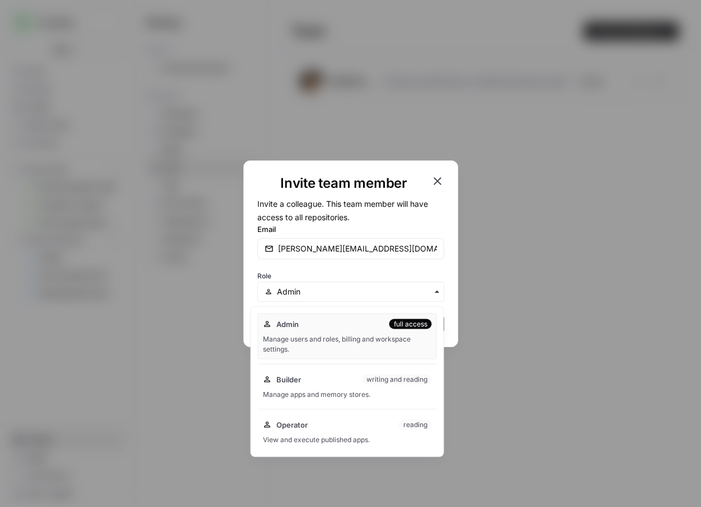
click at [369, 272] on div "Role" at bounding box center [350, 285] width 187 height 34
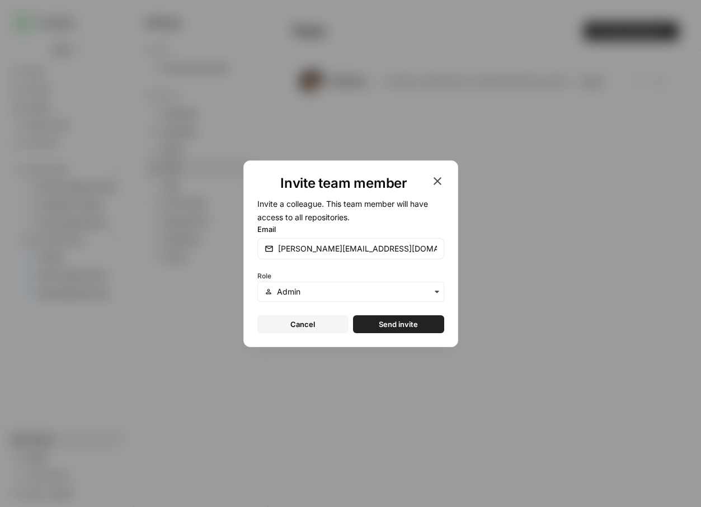
click at [383, 322] on span "Send invite" at bounding box center [398, 324] width 39 height 11
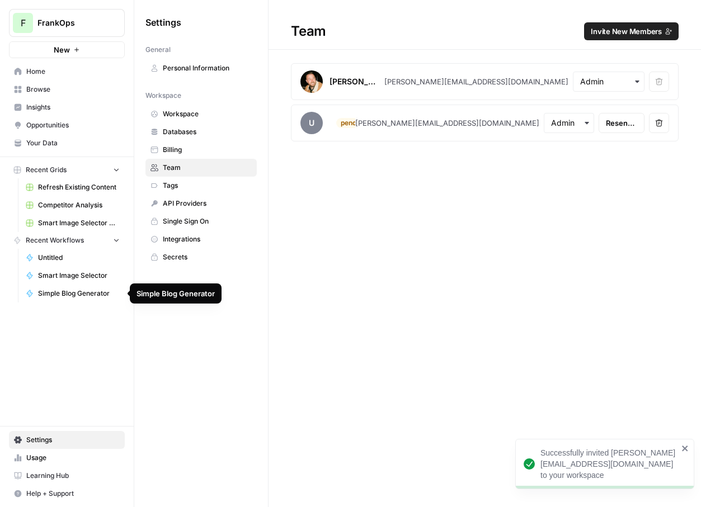
click at [81, 291] on span "Simple Blog Generator" at bounding box center [79, 294] width 82 height 10
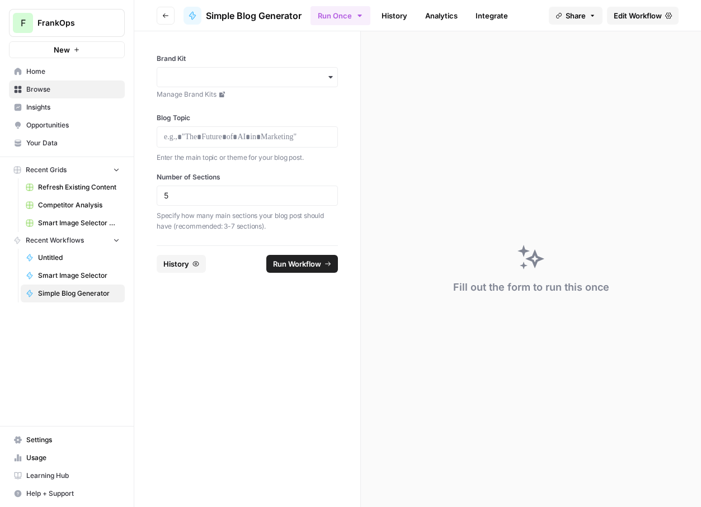
click at [653, 12] on span "Edit Workflow" at bounding box center [638, 15] width 48 height 11
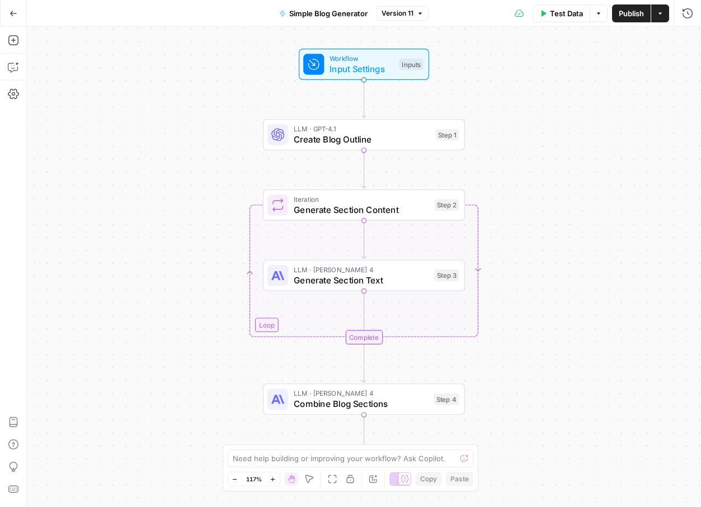
click at [11, 19] on button "Go Back" at bounding box center [13, 13] width 20 height 20
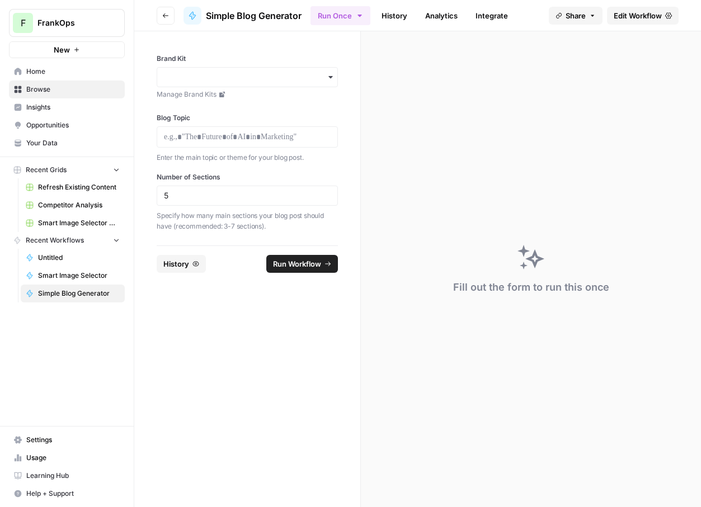
click at [34, 79] on link "Home" at bounding box center [67, 72] width 116 height 18
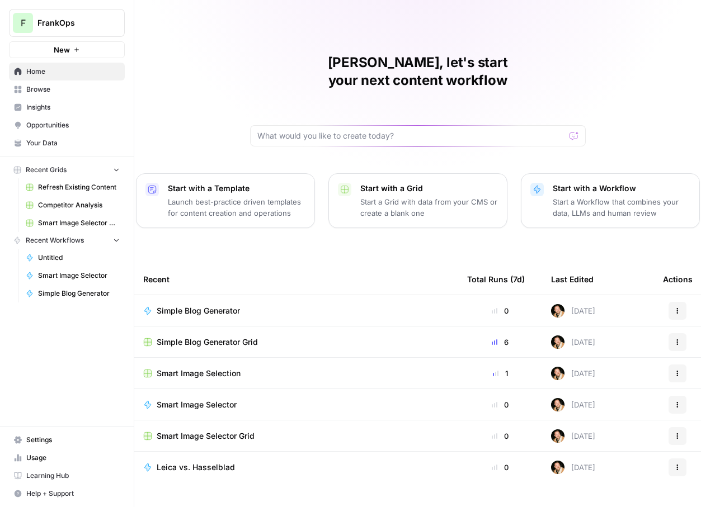
click at [229, 334] on td "Simple Blog Generator Grid" at bounding box center [296, 342] width 324 height 31
click at [227, 337] on span "Simple Blog Generator Grid" at bounding box center [207, 342] width 101 height 11
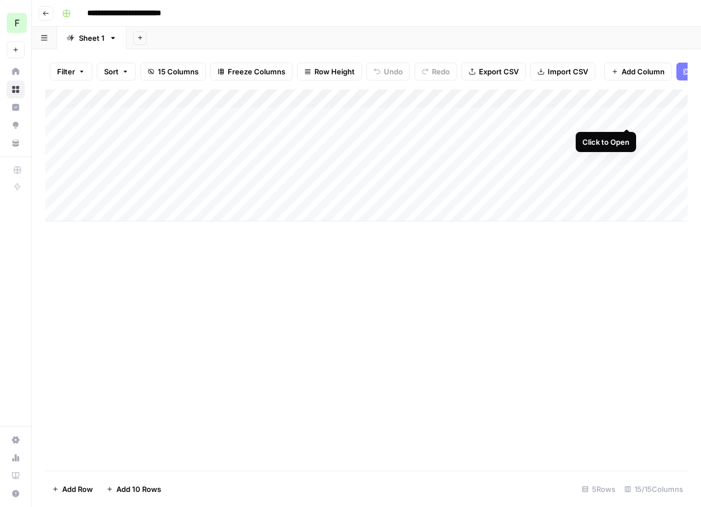
click at [626, 120] on div "Add Column" at bounding box center [366, 155] width 642 height 132
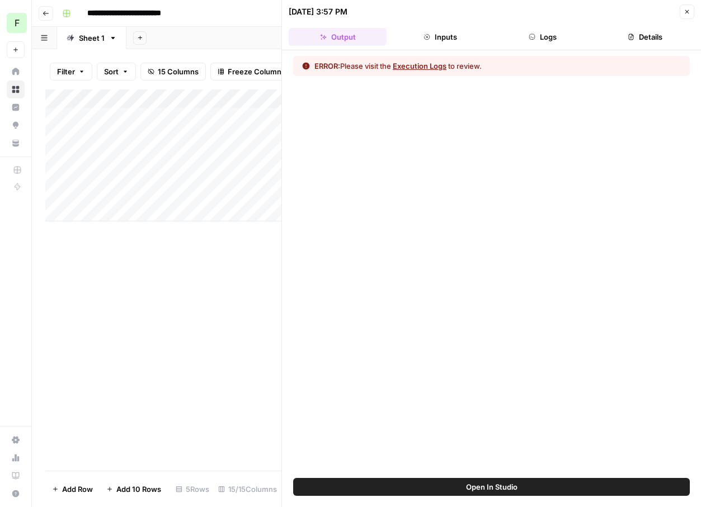
click at [420, 65] on button "Execution Logs" at bounding box center [420, 65] width 54 height 11
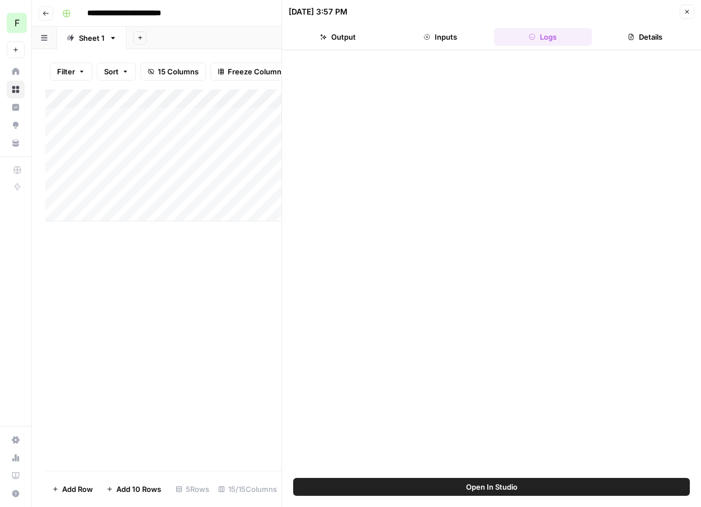
click at [641, 31] on button "Details" at bounding box center [645, 37] width 98 height 18
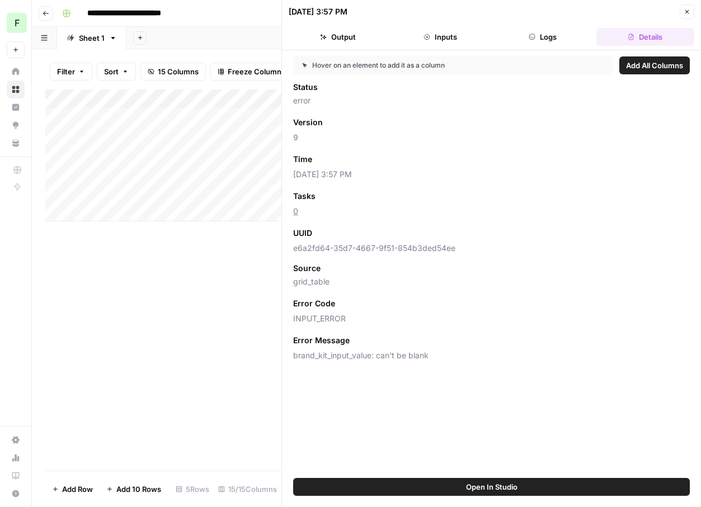
click at [403, 423] on div "Hover on an element to add it as a column Add All Columns Status error Version …" at bounding box center [491, 264] width 419 height 428
click at [223, 393] on div "Add Column" at bounding box center [163, 279] width 236 height 381
click at [684, 15] on button "Close" at bounding box center [687, 11] width 15 height 15
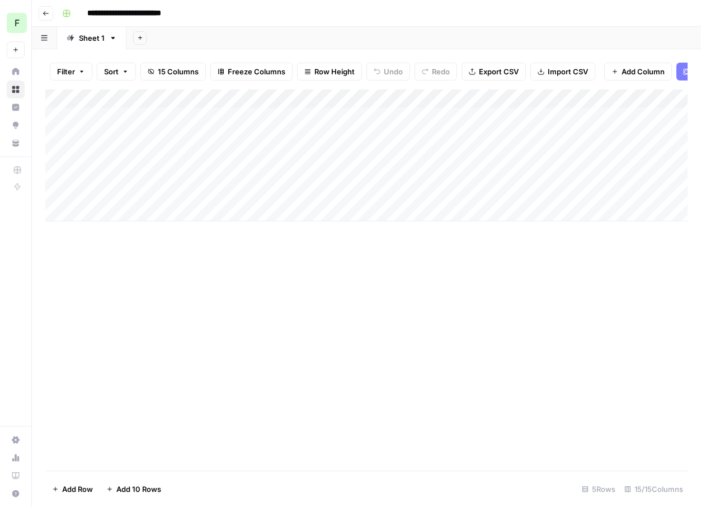
click at [607, 129] on div "Add Column" at bounding box center [366, 155] width 642 height 132
click at [498, 100] on div "Add Column" at bounding box center [366, 155] width 642 height 132
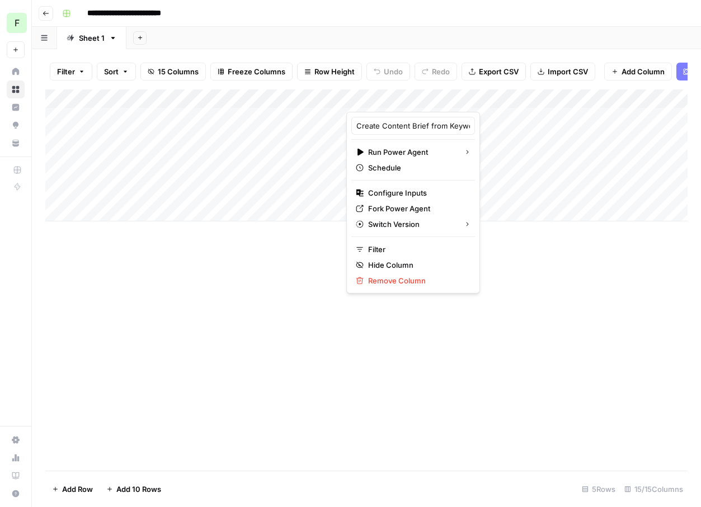
click at [288, 388] on div "Add Column" at bounding box center [366, 279] width 642 height 381
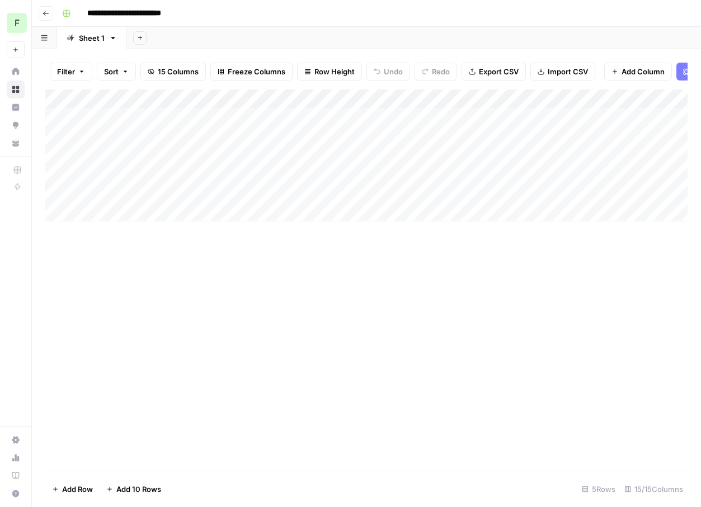
click at [498, 95] on div "Add Column" at bounding box center [366, 155] width 642 height 132
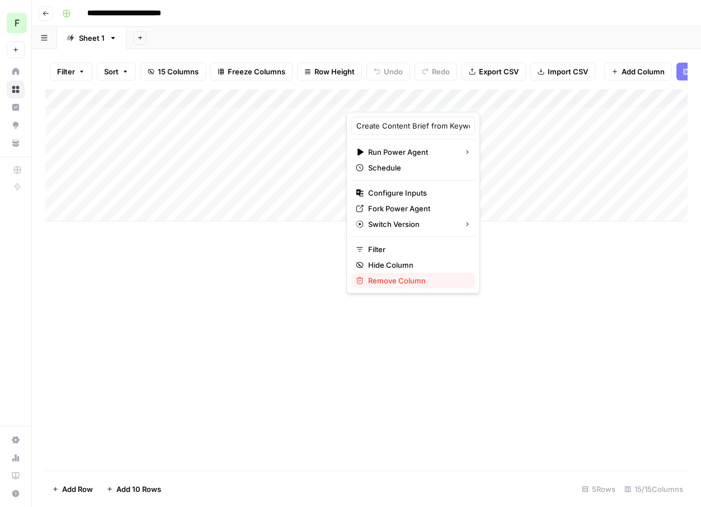
click at [378, 279] on span "Remove Column" at bounding box center [417, 280] width 98 height 11
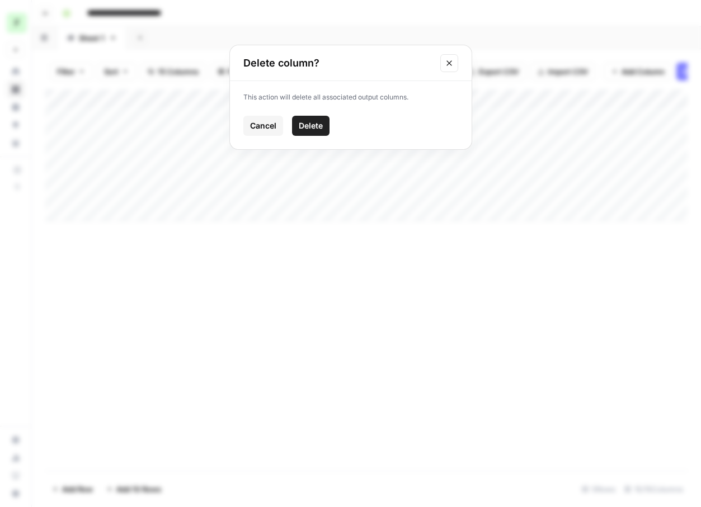
click at [317, 121] on span "Delete" at bounding box center [311, 125] width 24 height 11
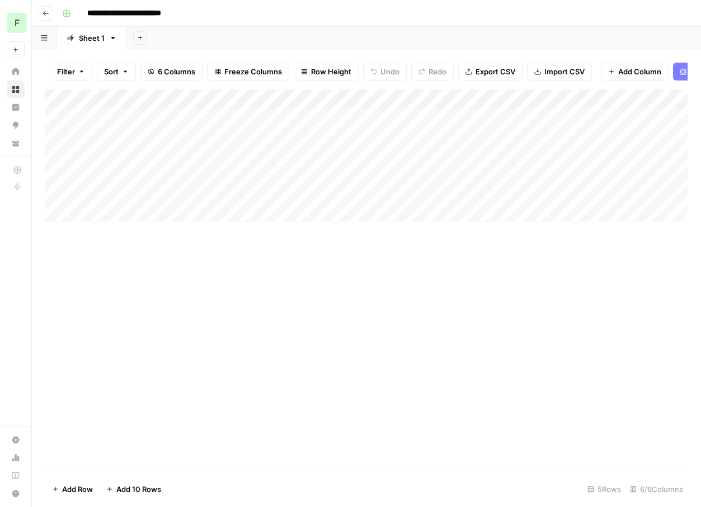
click at [469, 337] on div "Add Column" at bounding box center [366, 279] width 642 height 381
click at [299, 98] on div "Add Column" at bounding box center [366, 155] width 642 height 132
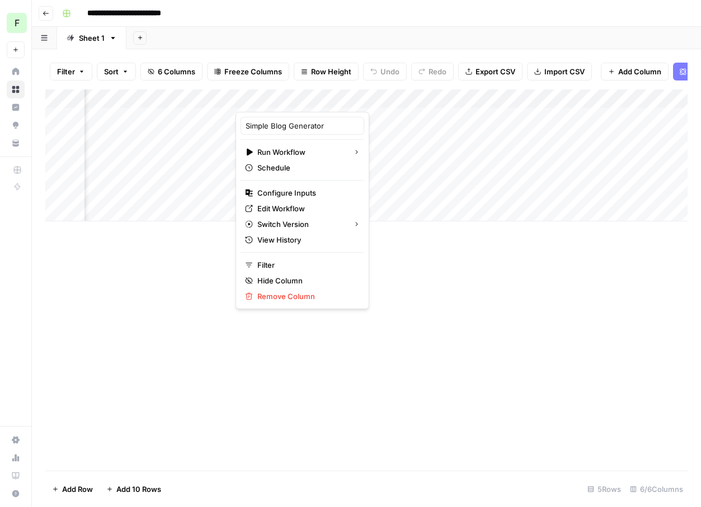
click at [197, 277] on div "Add Column" at bounding box center [366, 279] width 642 height 381
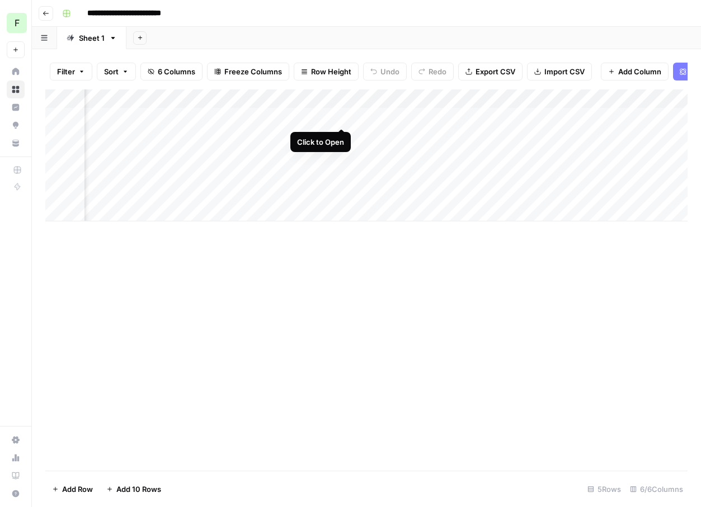
click at [340, 112] on div "Add Column" at bounding box center [366, 155] width 642 height 132
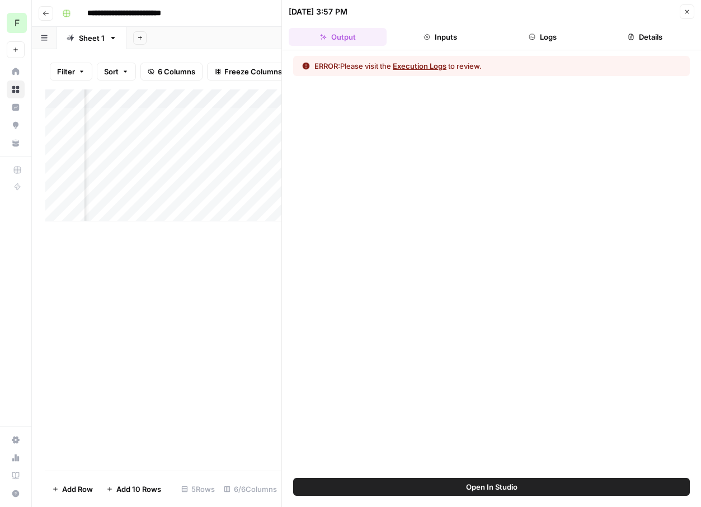
click at [672, 30] on div "Close" at bounding box center [680, 34] width 18 height 10
click at [682, 13] on button "Close" at bounding box center [687, 11] width 15 height 15
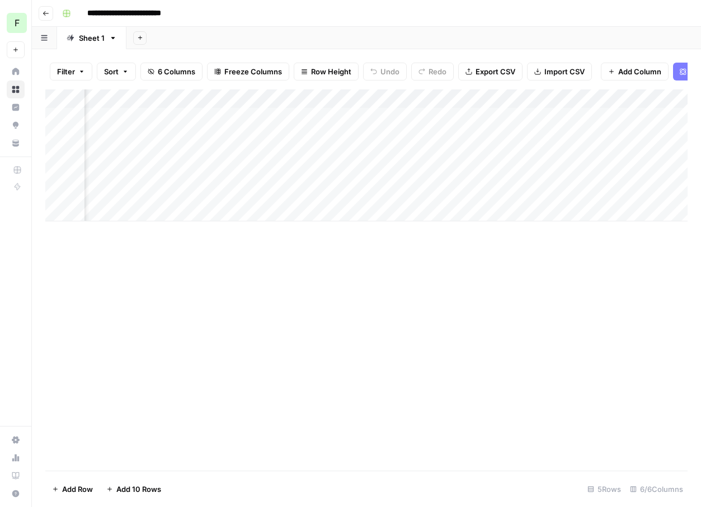
click at [167, 430] on div "Add Column" at bounding box center [366, 279] width 642 height 381
click at [166, 116] on div "Add Column" at bounding box center [366, 155] width 642 height 132
click at [138, 99] on div "Add Column" at bounding box center [366, 155] width 642 height 132
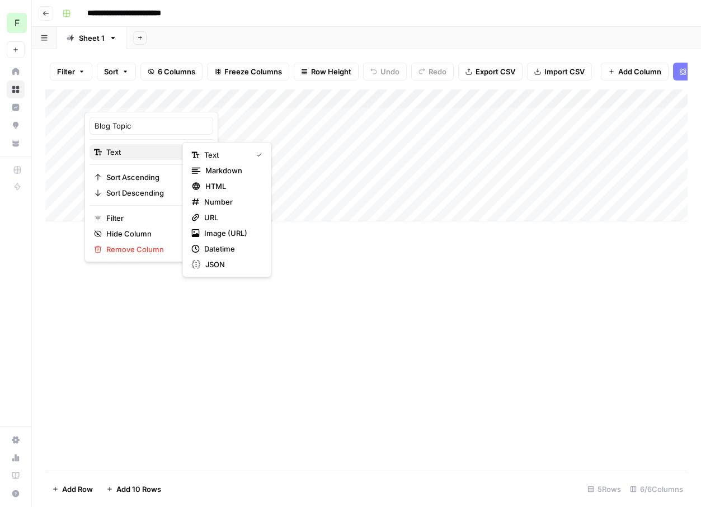
click at [122, 153] on span "Text" at bounding box center [149, 152] width 87 height 11
click at [348, 329] on div "Add Column" at bounding box center [366, 279] width 642 height 381
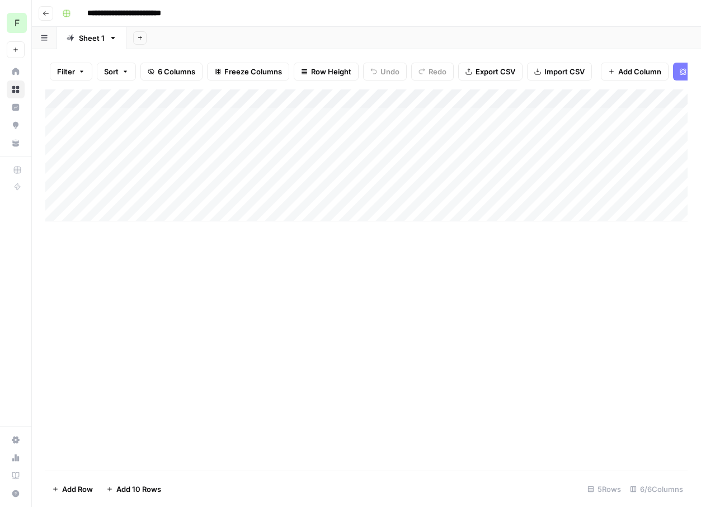
click at [279, 366] on div "Add Column" at bounding box center [366, 279] width 642 height 381
click at [133, 98] on div "Add Column" at bounding box center [366, 155] width 642 height 132
click at [308, 337] on div "Add Column" at bounding box center [366, 279] width 642 height 381
click at [407, 99] on div "Add Column" at bounding box center [366, 155] width 642 height 132
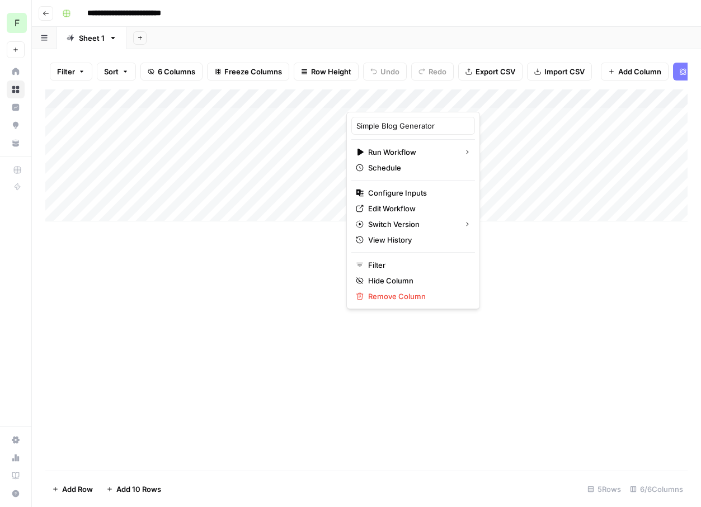
click at [508, 256] on div "Add Column" at bounding box center [366, 279] width 642 height 381
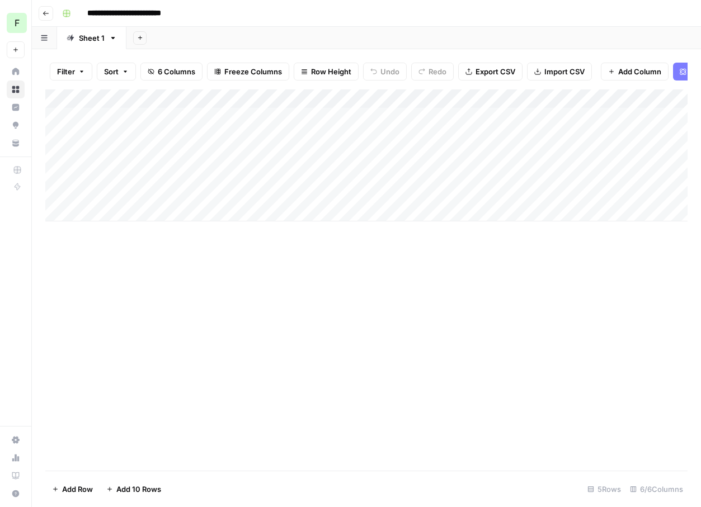
click at [453, 100] on div "Add Column" at bounding box center [366, 155] width 642 height 132
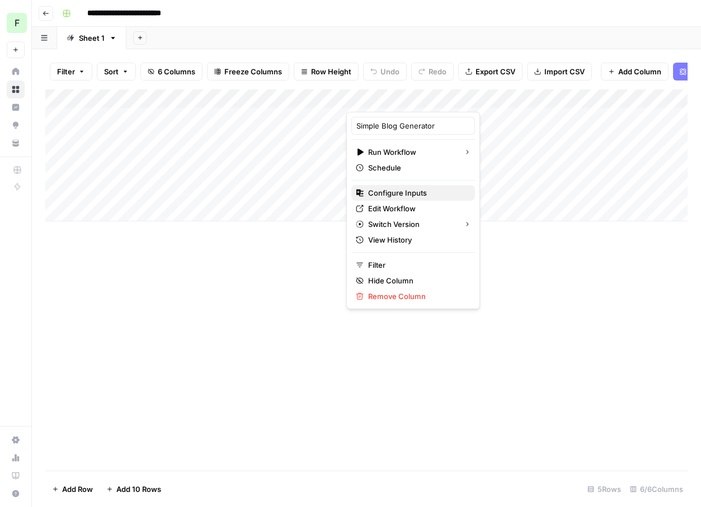
click at [404, 194] on span "Configure Inputs" at bounding box center [417, 192] width 98 height 11
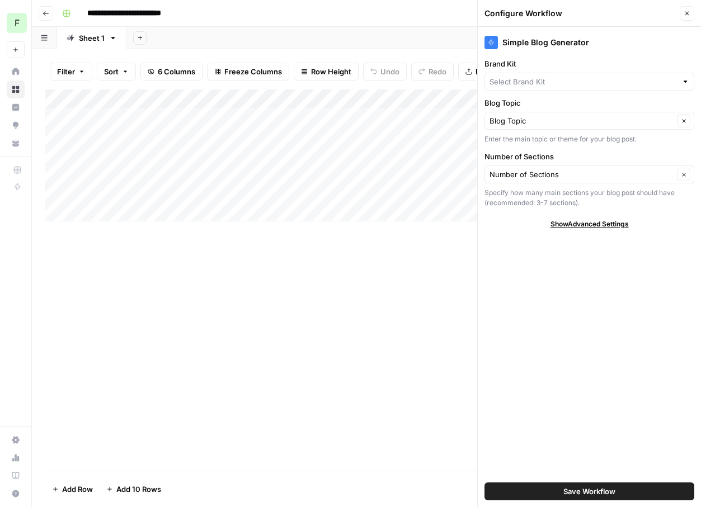
type input "Attio"
click at [577, 223] on span "Show Advanced Settings" at bounding box center [589, 224] width 78 height 10
click at [535, 334] on div "Simple Blog Generator Brand Kit Attio Clear Blog Topic Blog Topic Clear Enter t…" at bounding box center [589, 267] width 223 height 480
click at [573, 493] on span "Save Workflow" at bounding box center [589, 491] width 52 height 11
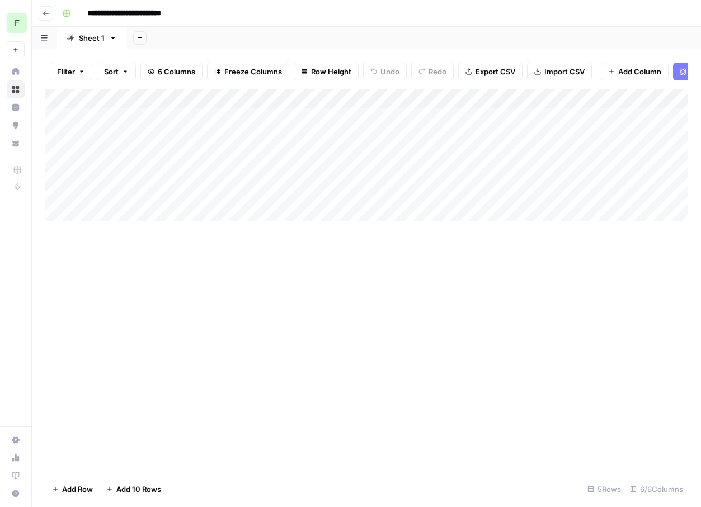
click at [346, 275] on div "Add Column" at bounding box center [366, 279] width 642 height 381
click at [464, 117] on div "Add Column" at bounding box center [366, 155] width 642 height 132
click at [459, 99] on div "Add Column" at bounding box center [366, 155] width 642 height 132
click at [427, 275] on div "Add Column" at bounding box center [366, 279] width 642 height 381
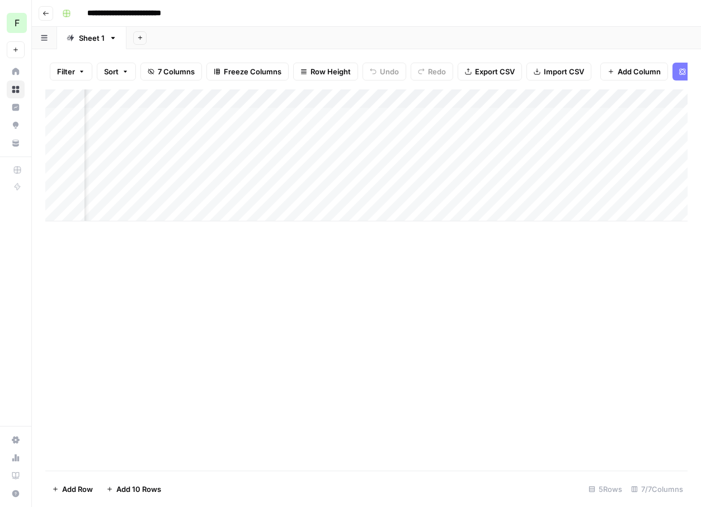
scroll to position [0, 238]
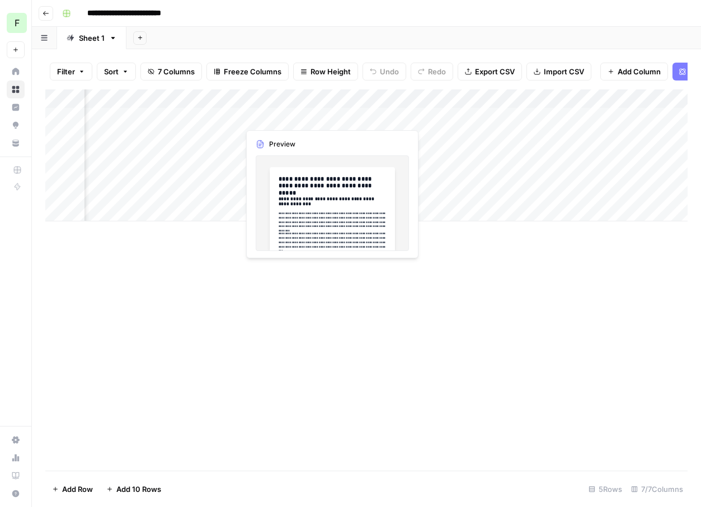
click at [270, 115] on div "Add Column" at bounding box center [366, 155] width 642 height 132
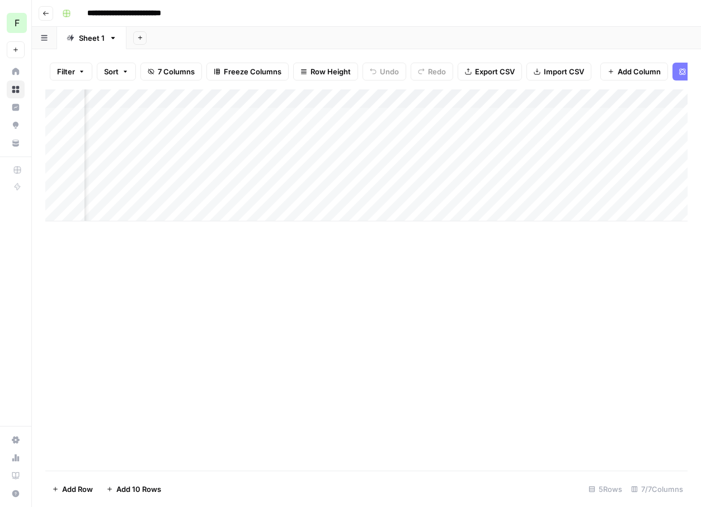
click at [159, 338] on div "Add Column" at bounding box center [366, 279] width 642 height 381
click at [470, 111] on div "Add Column" at bounding box center [366, 155] width 642 height 132
click at [555, 95] on div "Add Column" at bounding box center [366, 155] width 642 height 132
click at [439, 250] on span "Remove Column" at bounding box center [475, 249] width 98 height 11
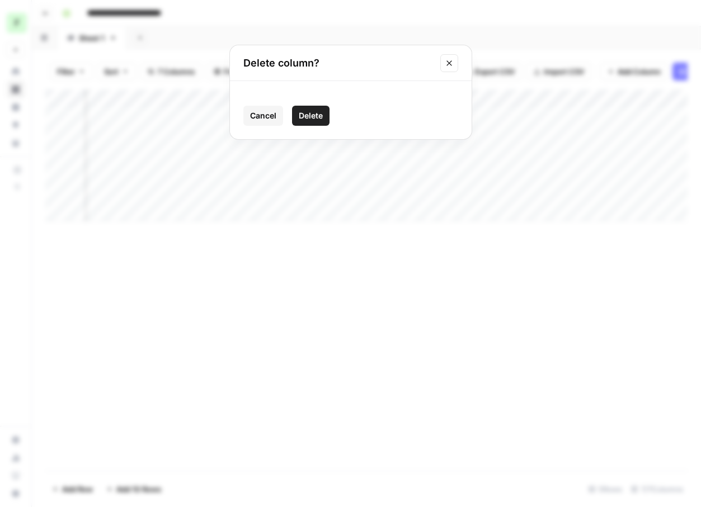
click at [321, 114] on span "Delete" at bounding box center [311, 115] width 24 height 11
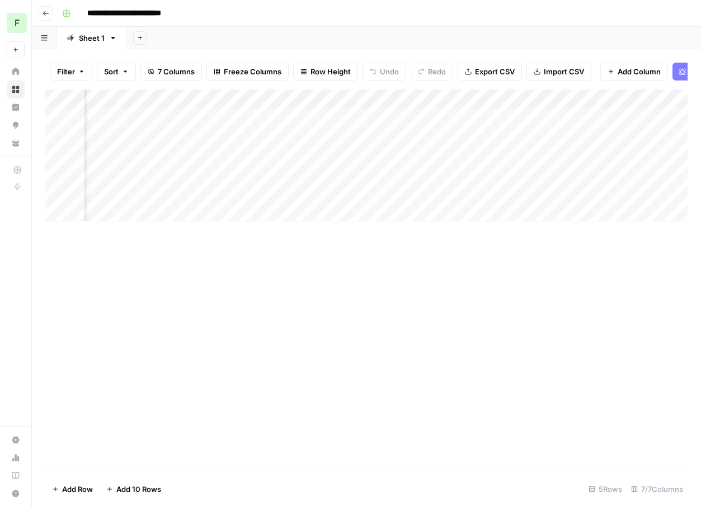
scroll to position [0, 275]
click at [615, 99] on div "Add Column" at bounding box center [366, 155] width 642 height 132
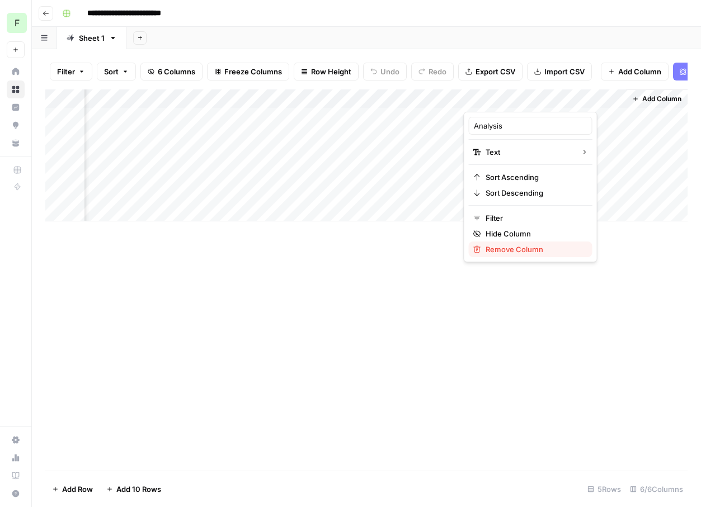
click at [496, 250] on span "Remove Column" at bounding box center [535, 249] width 98 height 11
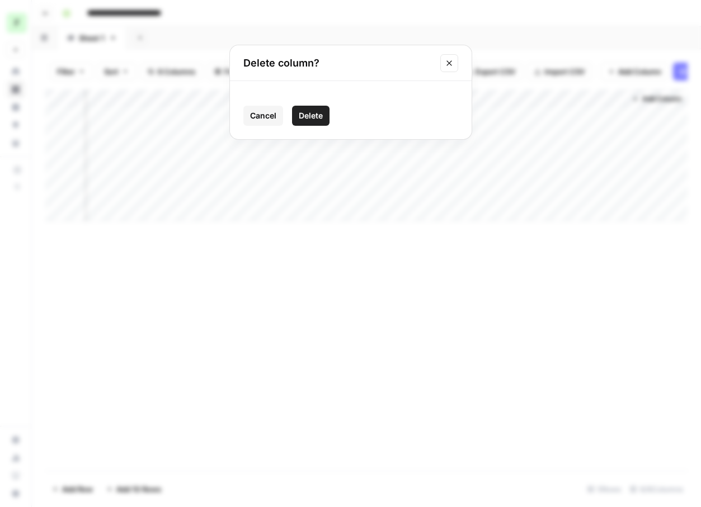
click at [324, 113] on button "Delete" at bounding box center [310, 116] width 37 height 20
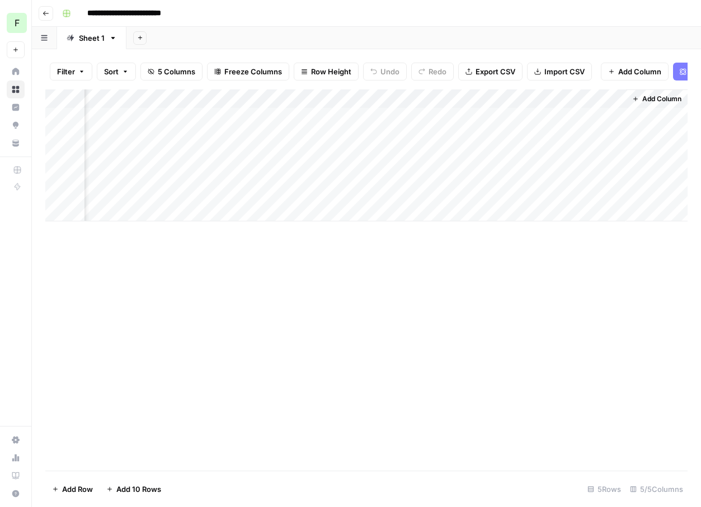
scroll to position [0, 114]
click at [351, 302] on div "Add Column" at bounding box center [366, 279] width 642 height 381
click at [128, 335] on div "Add Column" at bounding box center [366, 279] width 642 height 381
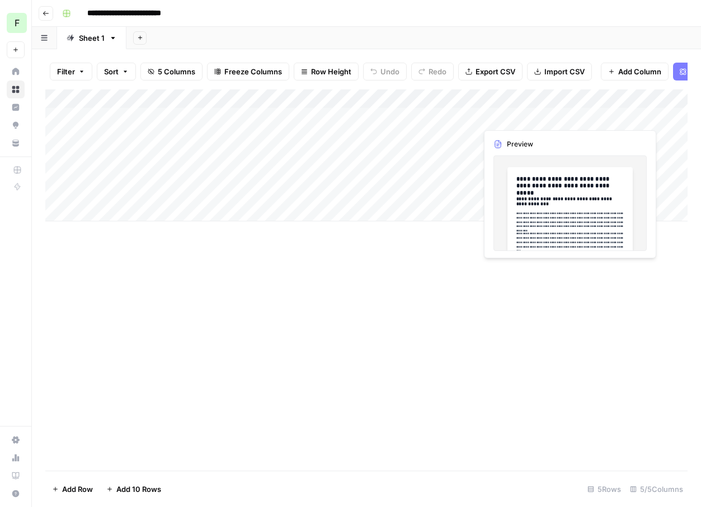
click at [542, 120] on div "Add Column" at bounding box center [366, 155] width 642 height 132
click at [538, 116] on div "Add Column" at bounding box center [366, 155] width 642 height 132
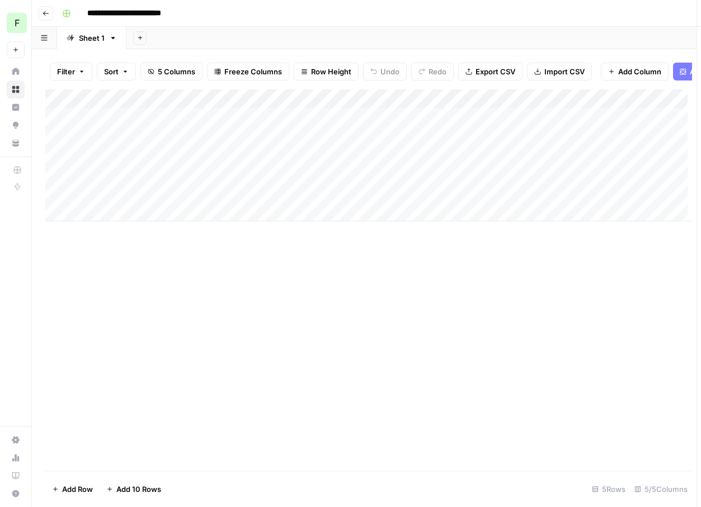
click at [538, 116] on div at bounding box center [528, 117] width 102 height 21
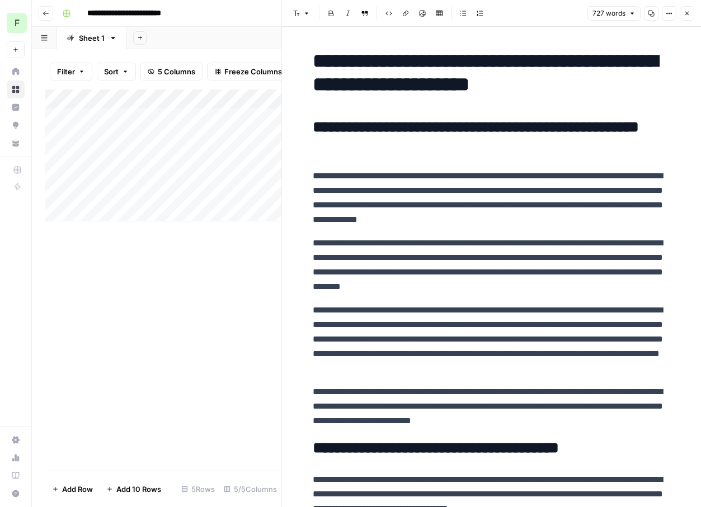
click at [82, 354] on div "Add Column" at bounding box center [163, 279] width 236 height 381
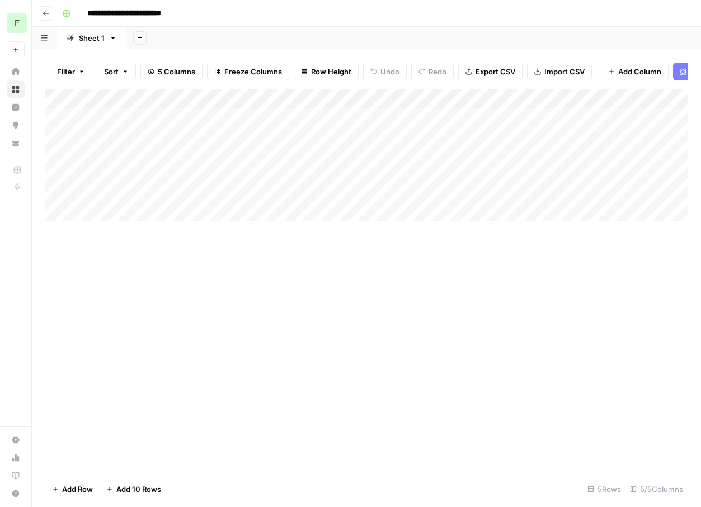
click at [337, 97] on div "Add Column" at bounding box center [366, 155] width 642 height 132
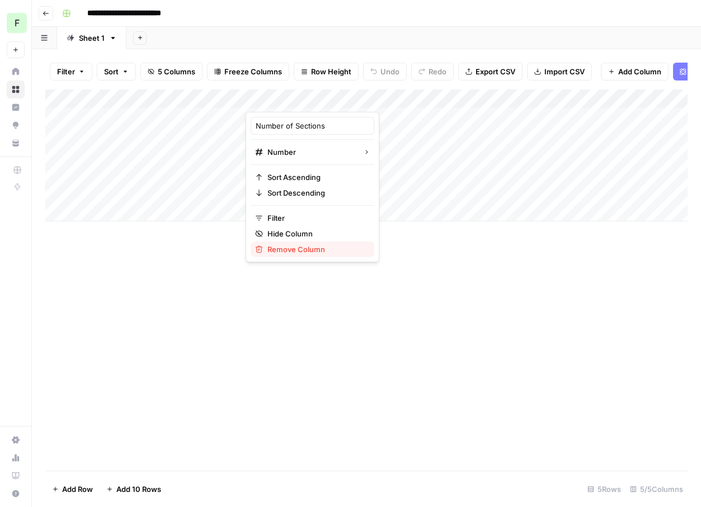
click at [291, 248] on span "Remove Column" at bounding box center [316, 249] width 98 height 11
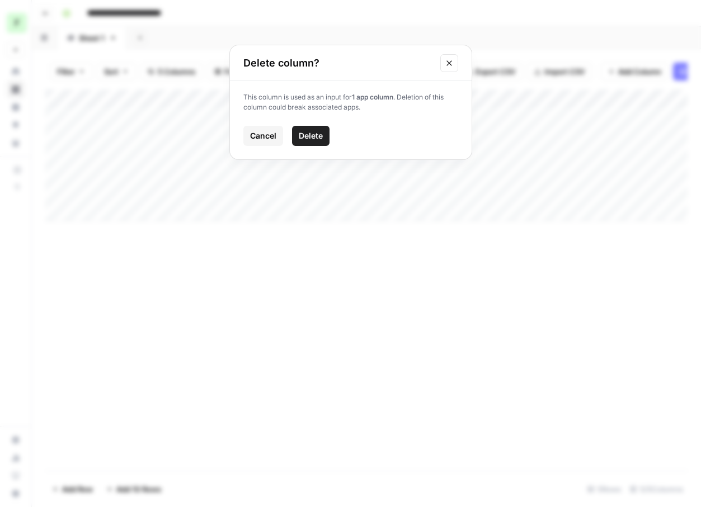
click at [313, 134] on span "Delete" at bounding box center [311, 135] width 24 height 11
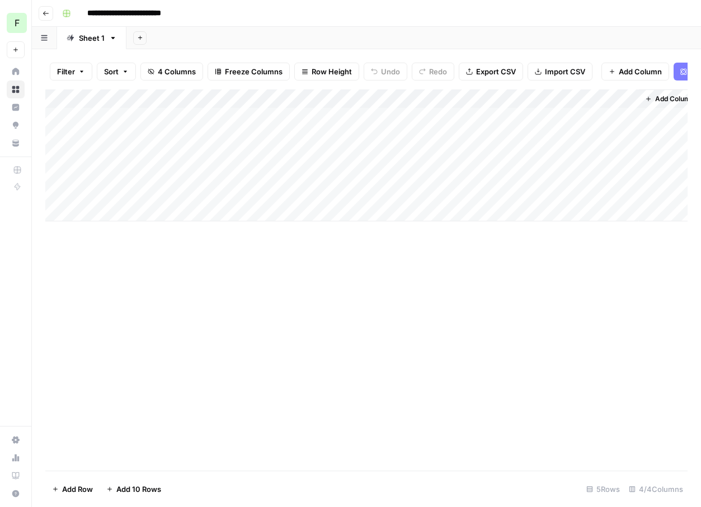
click at [355, 97] on div "Add Column" at bounding box center [366, 155] width 642 height 132
click at [388, 331] on div "Add Column" at bounding box center [366, 279] width 642 height 381
click at [56, 135] on div "Add Column" at bounding box center [366, 155] width 642 height 132
click at [56, 159] on div "Add Column" at bounding box center [366, 155] width 642 height 132
click at [56, 168] on div "Add Column" at bounding box center [366, 155] width 642 height 132
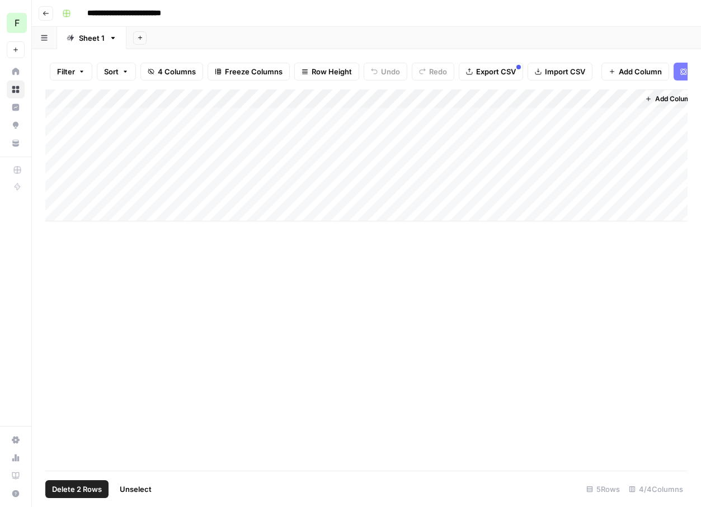
click at [59, 174] on div "Add Column" at bounding box center [366, 155] width 642 height 132
click at [60, 187] on div "Add Column" at bounding box center [366, 155] width 642 height 132
click at [59, 194] on div "Add Column" at bounding box center [366, 155] width 642 height 132
click at [91, 483] on button "Delete 4 Rows" at bounding box center [77, 489] width 64 height 18
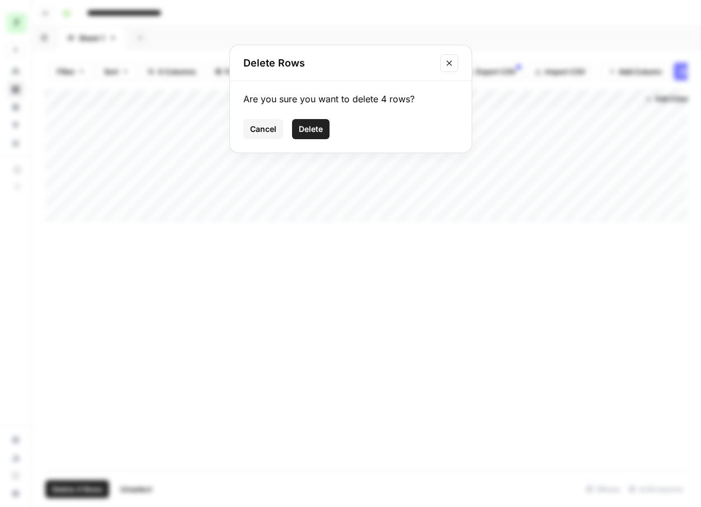
click at [327, 124] on button "Delete" at bounding box center [310, 129] width 37 height 20
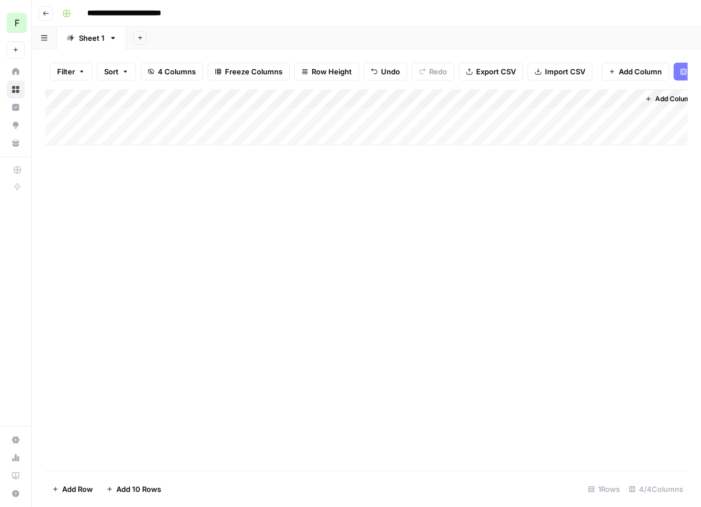
click at [332, 241] on div "Add Column" at bounding box center [366, 279] width 642 height 381
click at [257, 98] on div "Add Column" at bounding box center [366, 117] width 642 height 56
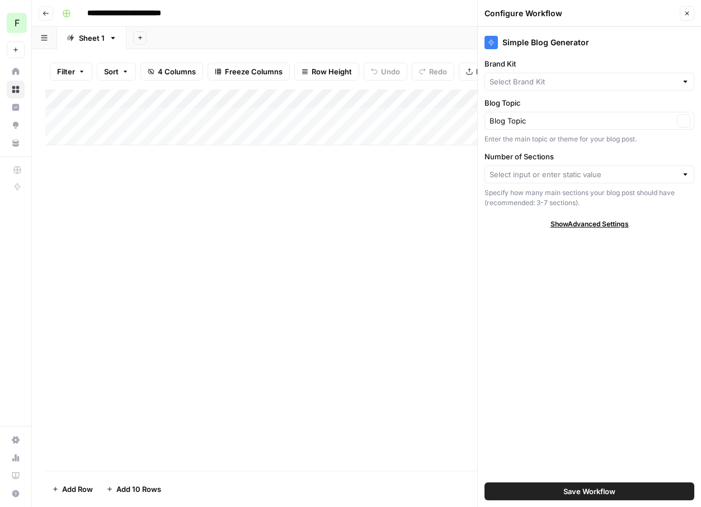
type input "Attio"
click at [255, 98] on div "Add Column" at bounding box center [366, 117] width 642 height 56
click at [612, 189] on div "Specify how many main sections your blog post should have (recommended: 3-7 sec…" at bounding box center [589, 198] width 210 height 20
click at [610, 179] on input "Number of Sections" at bounding box center [582, 174] width 187 height 11
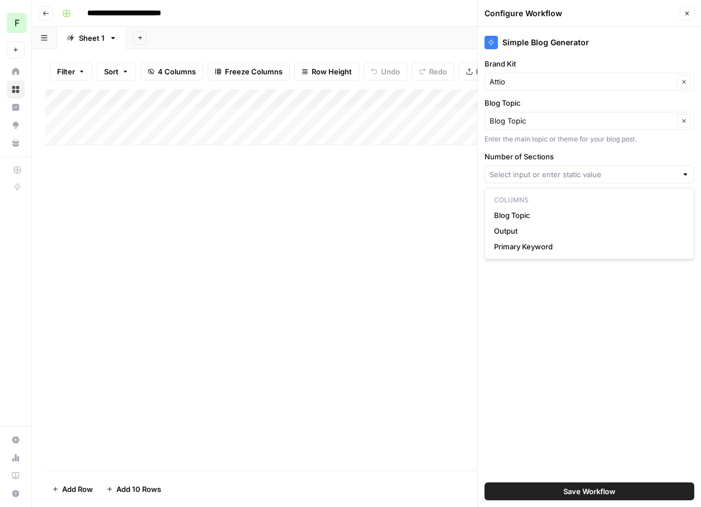
click at [531, 311] on div "Simple Blog Generator Brand Kit Attio Clear Blog Topic Blog Topic Clear Enter t…" at bounding box center [589, 267] width 223 height 480
click at [687, 10] on icon "button" at bounding box center [687, 13] width 7 height 7
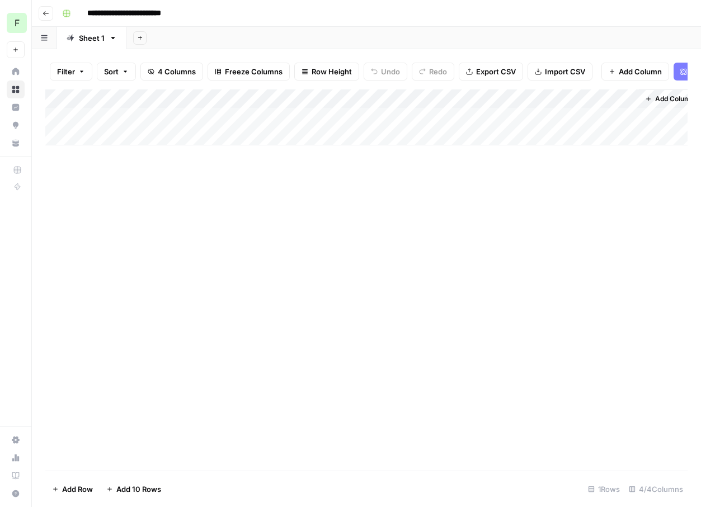
click at [391, 283] on div "Add Column" at bounding box center [366, 279] width 642 height 381
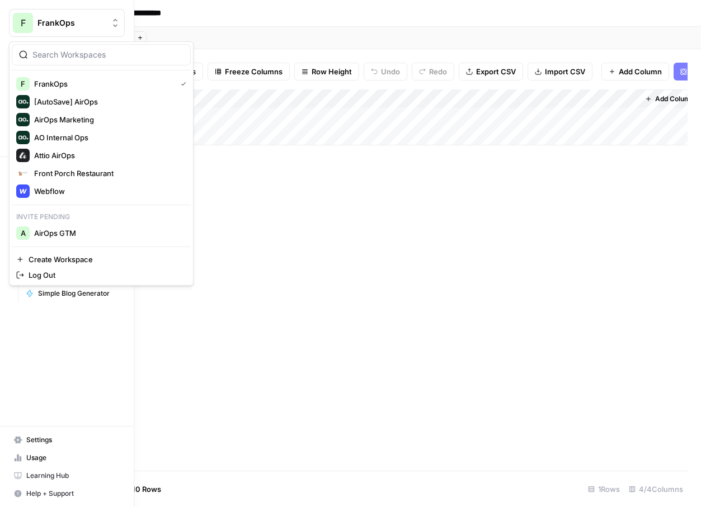
click at [61, 21] on span "FrankOps" at bounding box center [71, 22] width 68 height 11
click at [52, 106] on span "[AutoSave] AirOps" at bounding box center [108, 101] width 148 height 11
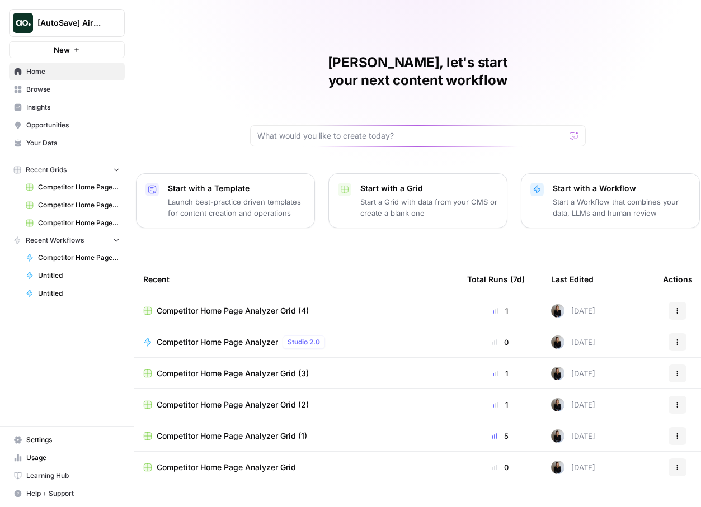
click at [44, 30] on AirOps"] "[AutoSave] AirOps" at bounding box center [67, 23] width 116 height 28
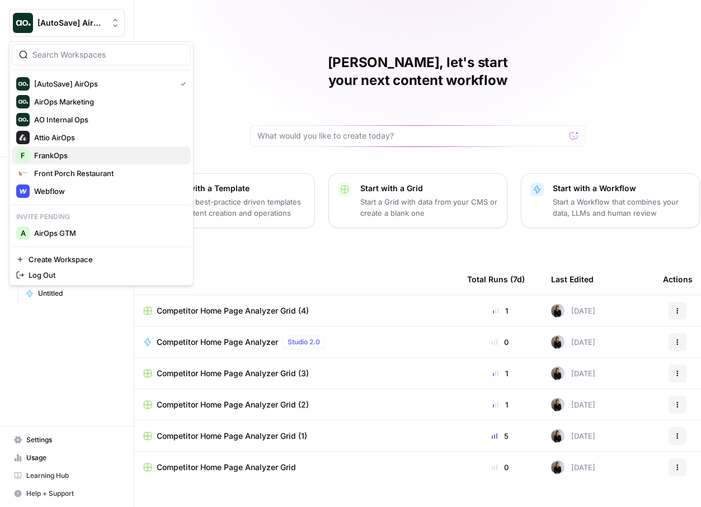
click at [57, 156] on span "FrankOps" at bounding box center [108, 155] width 148 height 11
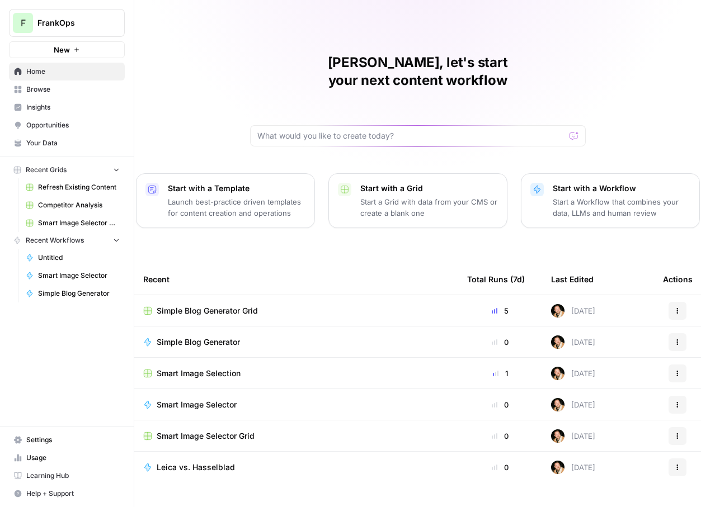
click at [189, 305] on span "Simple Blog Generator Grid" at bounding box center [207, 310] width 101 height 11
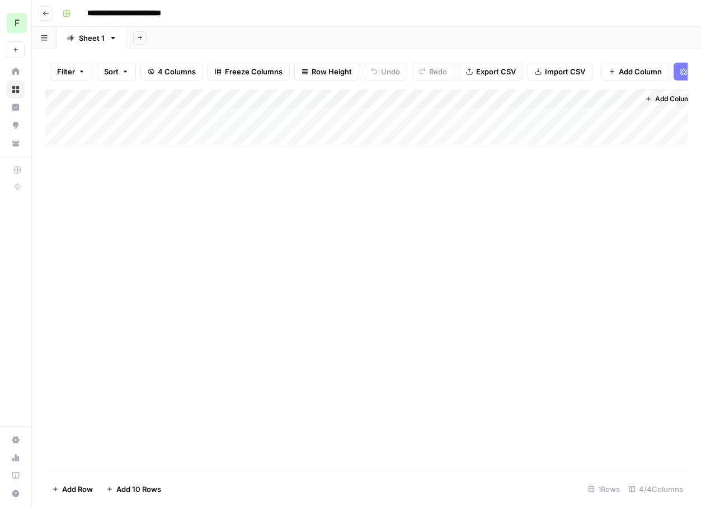
click at [256, 101] on div "Add Column" at bounding box center [366, 117] width 642 height 56
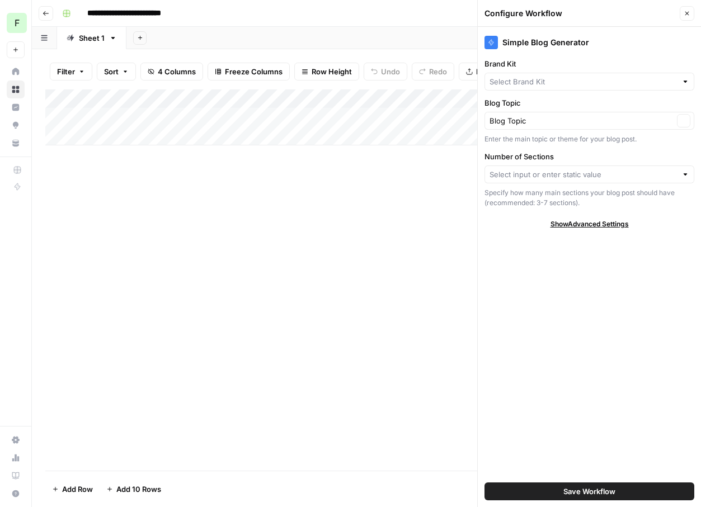
type input "Attio"
click at [592, 232] on div "Simple Blog Generator Brand Kit Attio Clear Blog Topic Blog Topic Clear Enter t…" at bounding box center [589, 267] width 223 height 480
click at [592, 229] on div "Simple Blog Generator Brand Kit Attio Clear Blog Topic Blog Topic Clear Enter t…" at bounding box center [589, 267] width 223 height 480
click at [594, 216] on div "Simple Blog Generator Brand Kit Attio Clear Blog Topic Blog Topic Clear Enter t…" at bounding box center [589, 267] width 223 height 480
click at [592, 219] on span "Show Advanced Settings" at bounding box center [589, 224] width 78 height 10
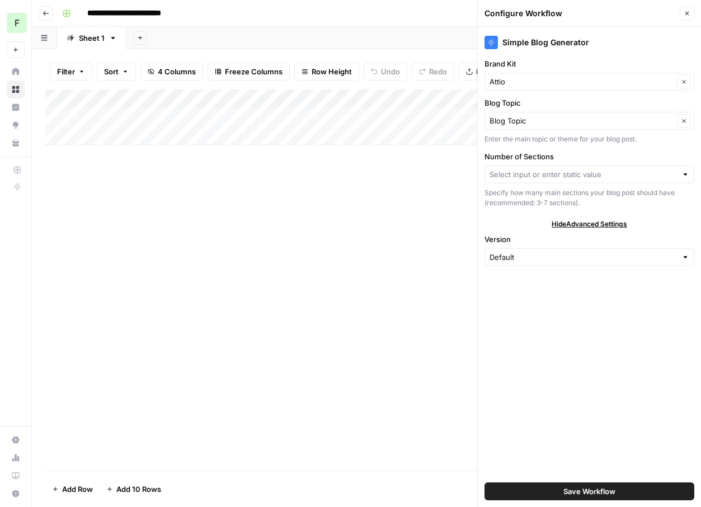
click at [531, 355] on div "Simple Blog Generator Brand Kit Attio Clear Blog Topic Blog Topic Clear Enter t…" at bounding box center [589, 267] width 223 height 480
click at [685, 16] on icon "button" at bounding box center [687, 13] width 7 height 7
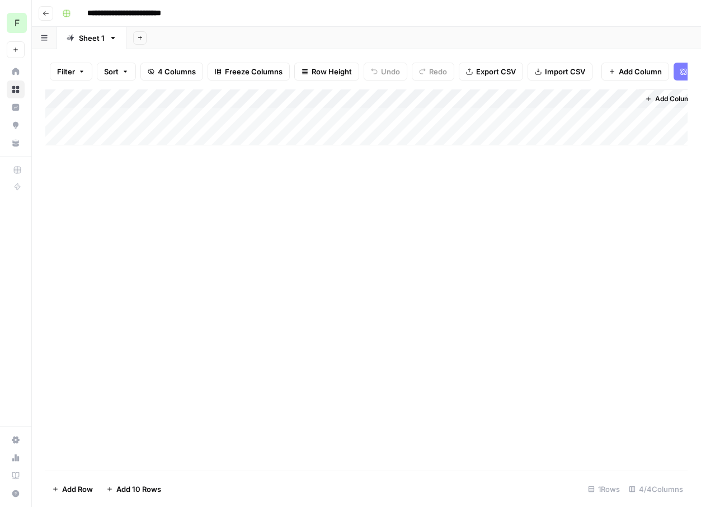
click at [351, 102] on div "Add Column" at bounding box center [366, 117] width 642 height 56
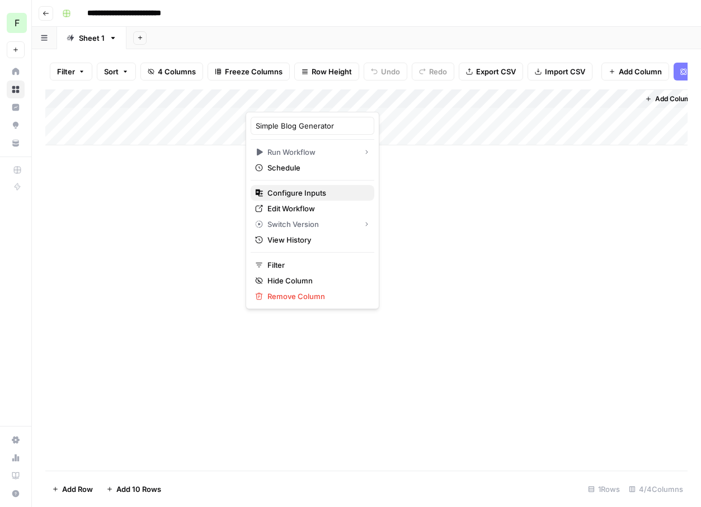
click at [328, 194] on span "Configure Inputs" at bounding box center [316, 192] width 98 height 11
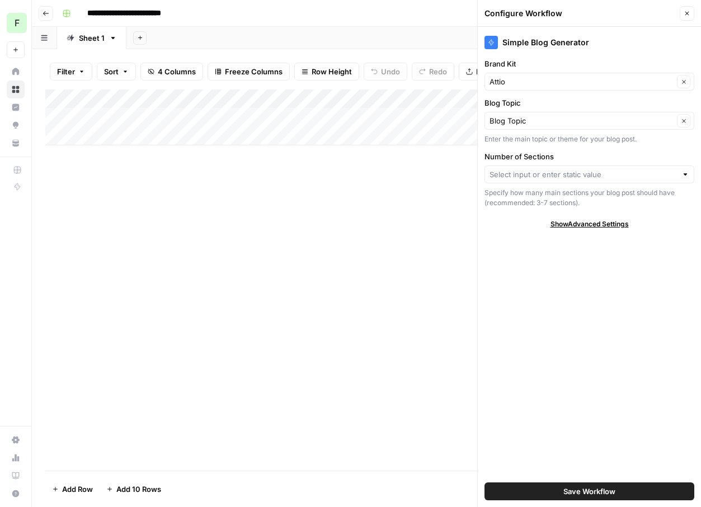
click at [684, 15] on icon "button" at bounding box center [687, 13] width 7 height 7
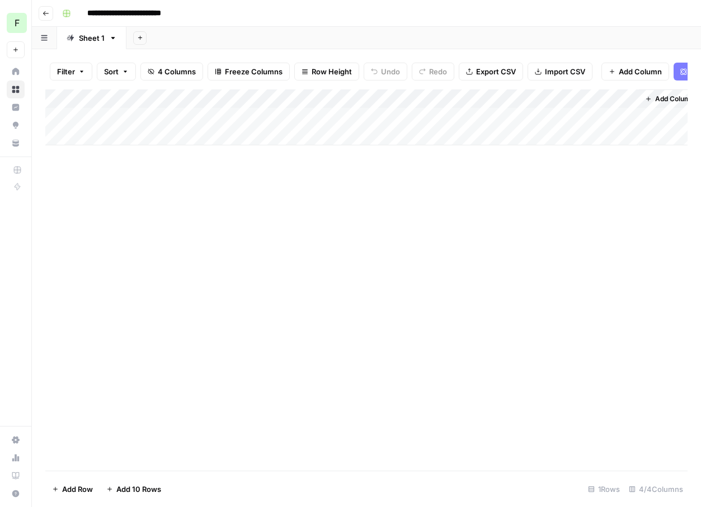
click at [200, 205] on div "Add Column" at bounding box center [366, 279] width 642 height 381
click at [138, 122] on div "Add Column" at bounding box center [366, 117] width 642 height 56
click at [169, 67] on span "4 Columns" at bounding box center [177, 71] width 38 height 11
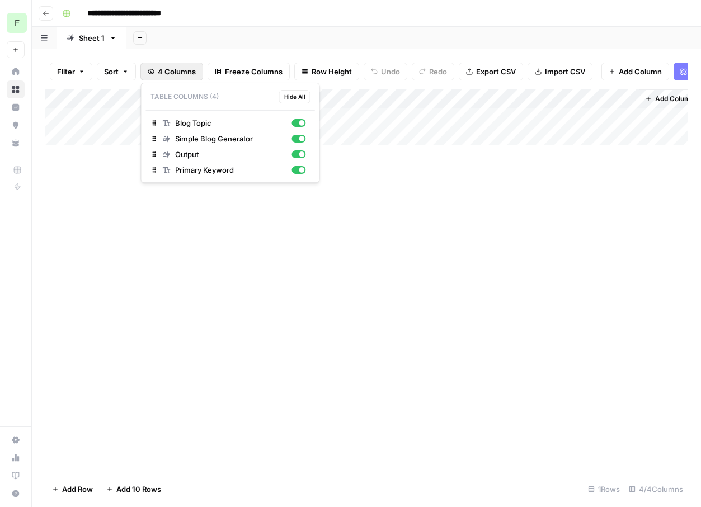
click at [257, 241] on div "Add Column" at bounding box center [366, 279] width 642 height 381
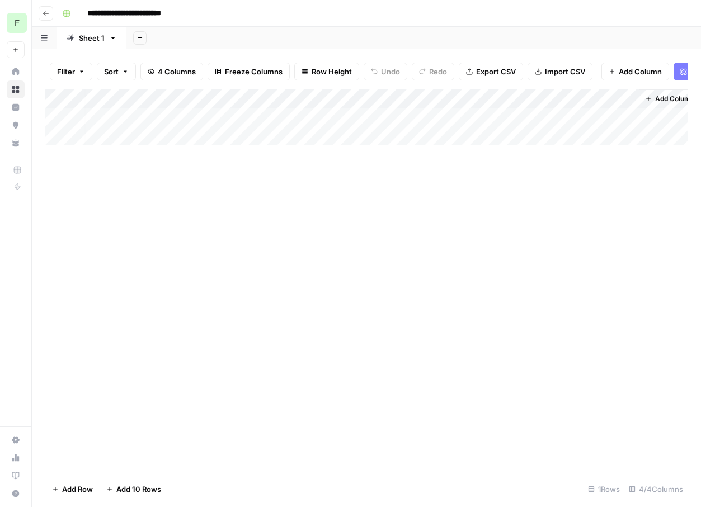
scroll to position [0, 13]
click at [618, 98] on div "Add Column" at bounding box center [366, 117] width 642 height 56
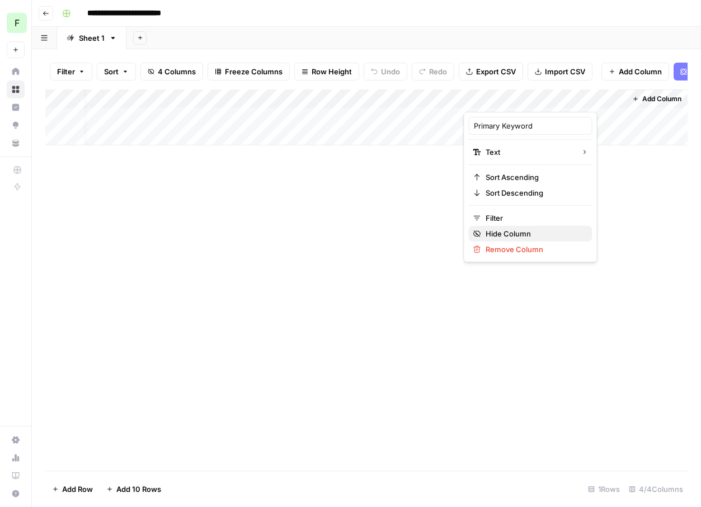
click at [502, 238] on span "Hide Column" at bounding box center [535, 233] width 98 height 11
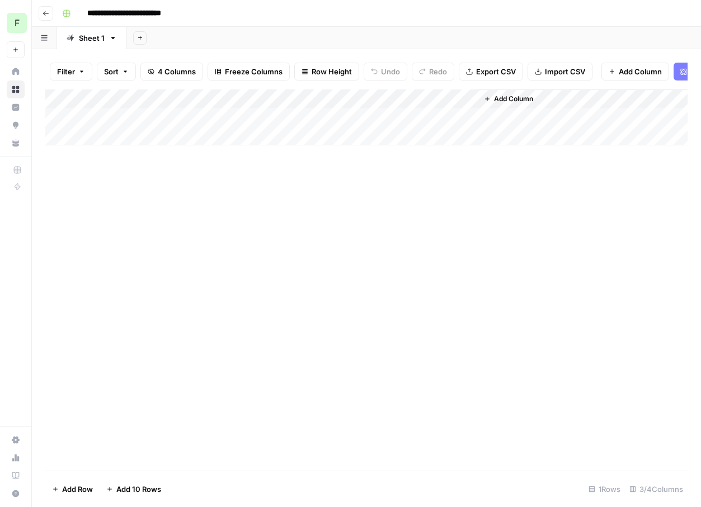
click at [404, 235] on div "Add Column" at bounding box center [366, 279] width 642 height 381
click at [323, 97] on div "Add Column" at bounding box center [366, 117] width 642 height 56
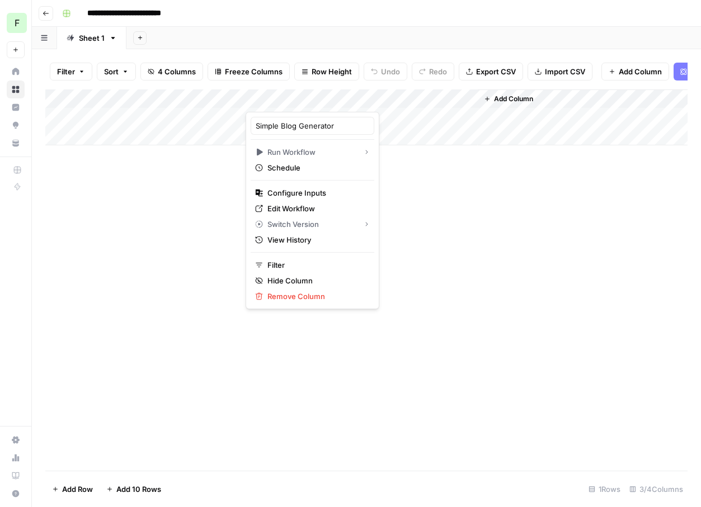
click at [438, 244] on div "Add Column" at bounding box center [366, 279] width 642 height 381
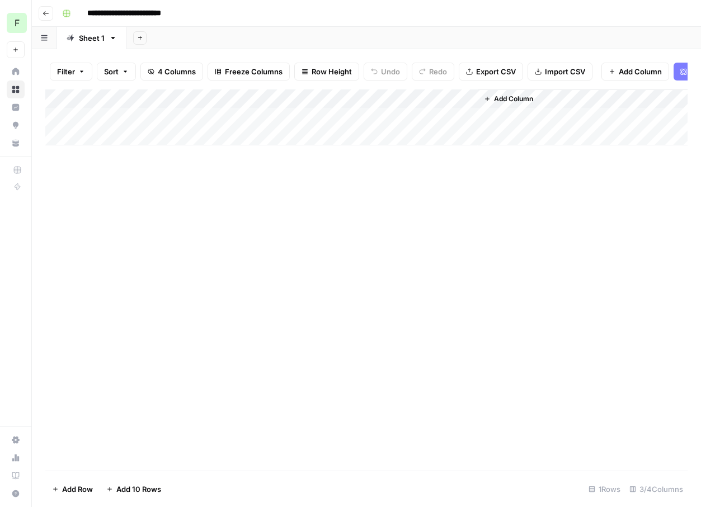
click at [366, 100] on div "Add Column" at bounding box center [366, 117] width 642 height 56
click at [253, 238] on div "Add Column" at bounding box center [366, 279] width 642 height 381
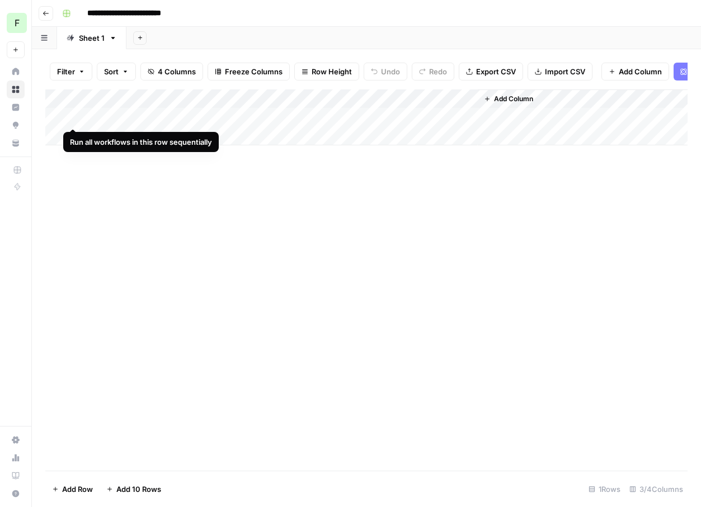
click at [72, 115] on div "Add Column" at bounding box center [366, 117] width 642 height 56
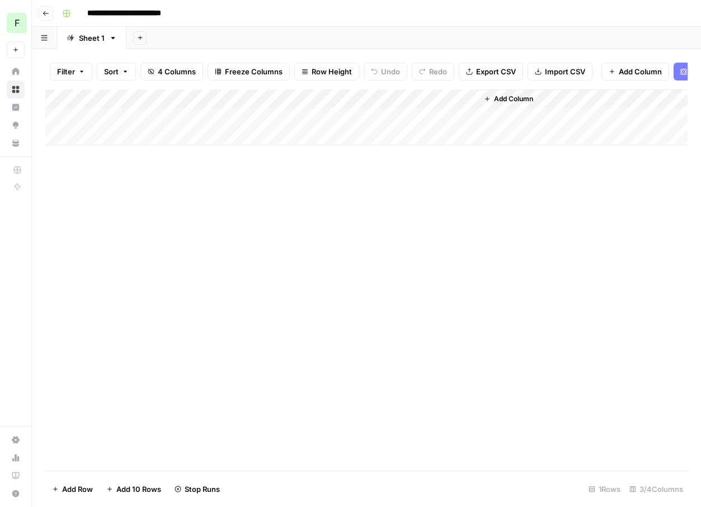
click at [63, 95] on div "Add Column" at bounding box center [366, 117] width 642 height 56
click at [65, 97] on div "Add Column" at bounding box center [366, 117] width 642 height 56
click at [362, 114] on div "Add Column" at bounding box center [366, 117] width 642 height 56
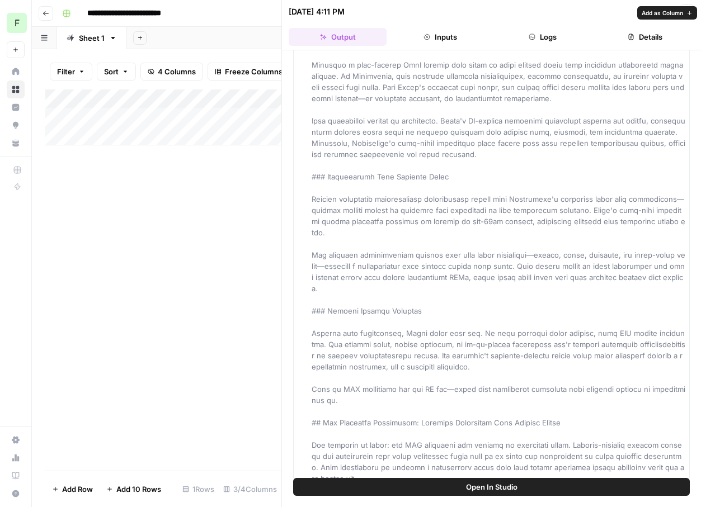
scroll to position [586, 0]
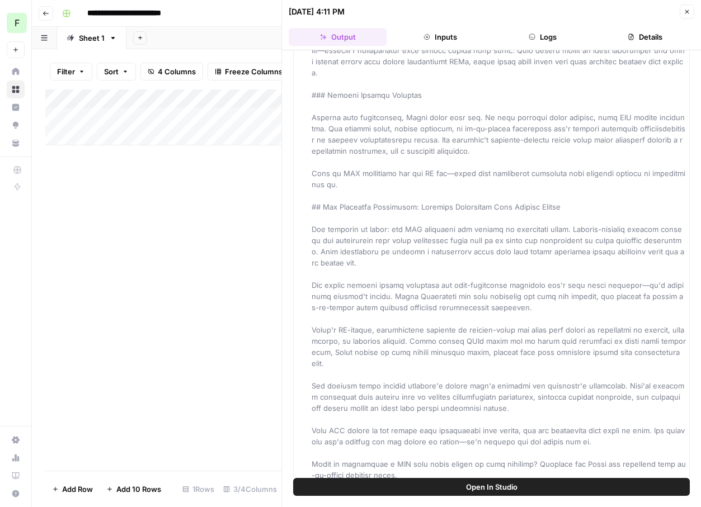
click at [460, 36] on button "Inputs" at bounding box center [440, 37] width 98 height 18
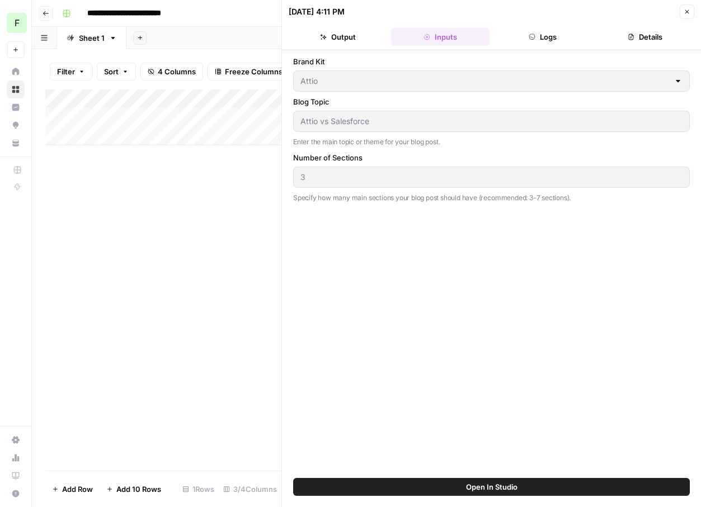
click at [538, 40] on button "Logs" at bounding box center [543, 37] width 98 height 18
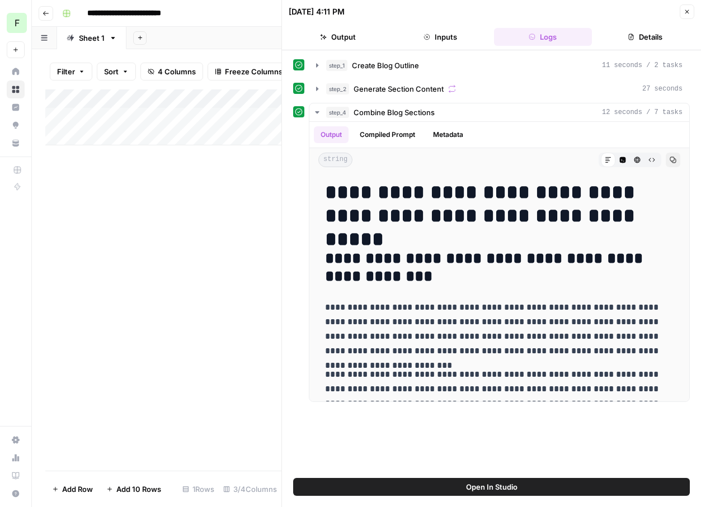
click at [634, 40] on button "Details" at bounding box center [645, 37] width 98 height 18
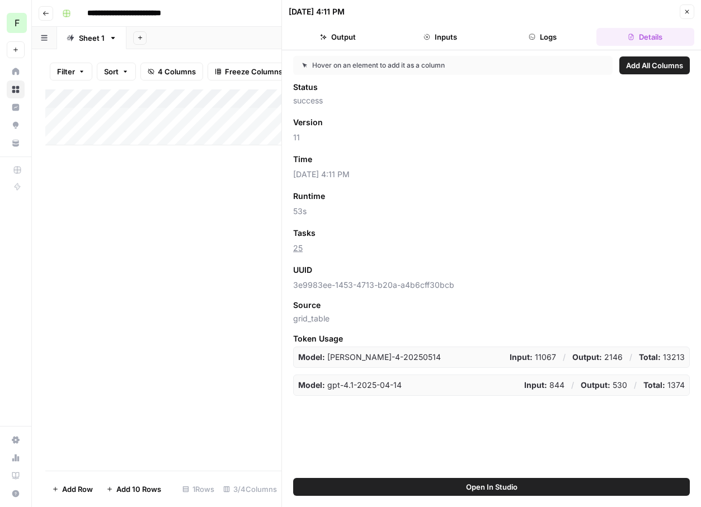
click at [691, 10] on button "Close" at bounding box center [687, 11] width 15 height 15
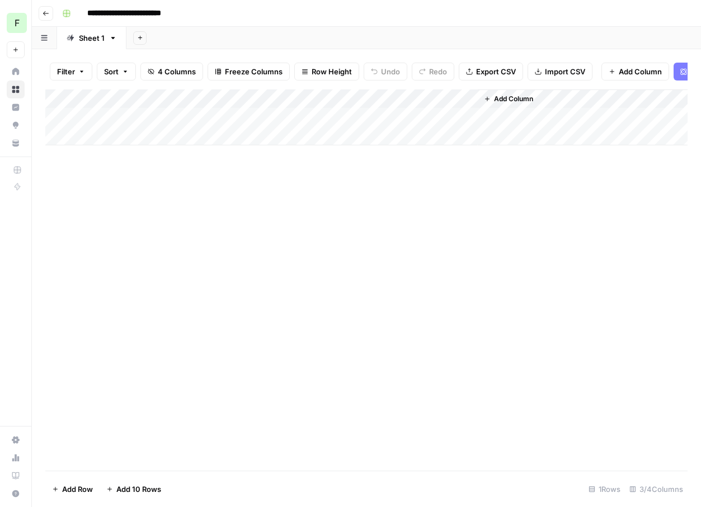
click at [327, 218] on div "Add Column" at bounding box center [366, 279] width 642 height 381
click at [257, 99] on div "Add Column" at bounding box center [366, 117] width 642 height 56
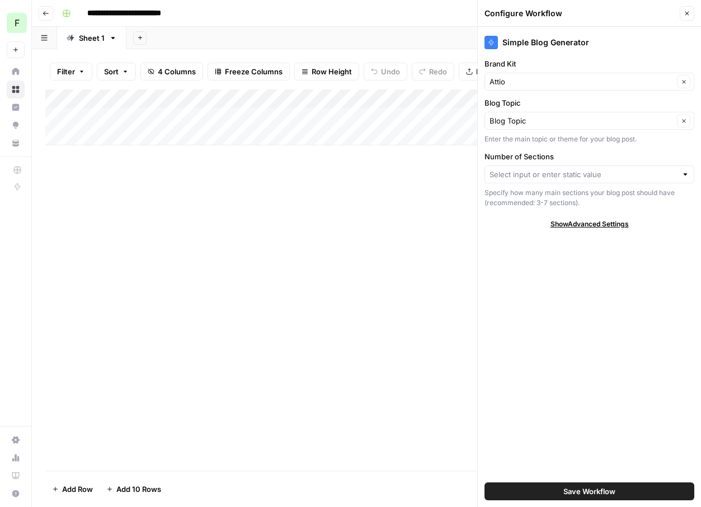
click at [278, 253] on div "Add Column" at bounding box center [366, 279] width 642 height 381
click at [301, 287] on div "Add Column" at bounding box center [366, 279] width 642 height 381
click at [357, 235] on div "Add Column" at bounding box center [366, 279] width 642 height 381
click at [690, 12] on icon "button" at bounding box center [687, 13] width 7 height 7
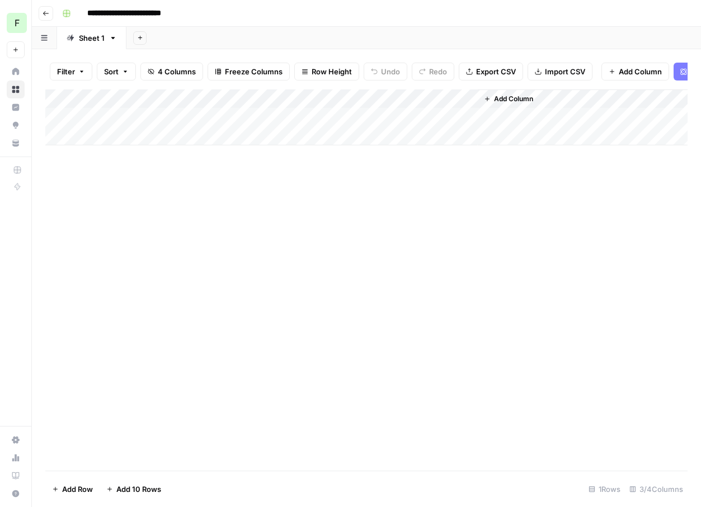
click at [255, 98] on div "Add Column" at bounding box center [366, 117] width 642 height 56
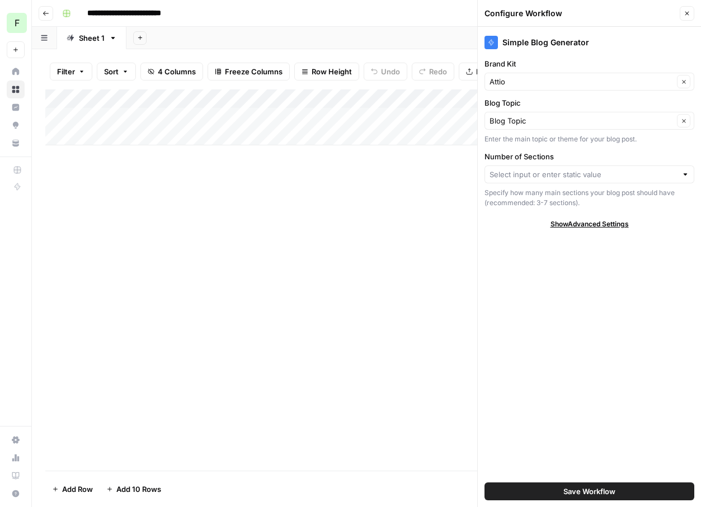
click at [354, 99] on div "Add Column" at bounding box center [366, 117] width 642 height 56
click at [535, 171] on input "Number of Sections" at bounding box center [582, 174] width 187 height 11
click at [551, 150] on div "Simple Blog Generator Brand Kit Attio Clear Blog Topic Blog Topic Clear Enter t…" at bounding box center [589, 267] width 223 height 480
click at [691, 11] on button "Close" at bounding box center [687, 13] width 15 height 15
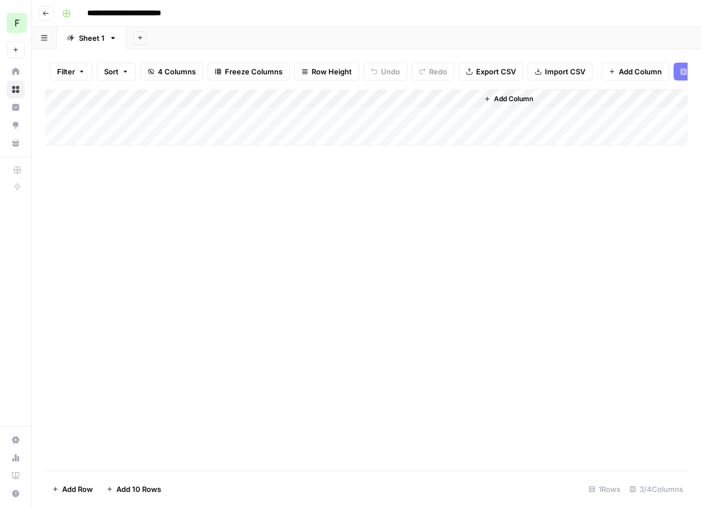
click at [255, 100] on div "Add Column" at bounding box center [366, 117] width 642 height 56
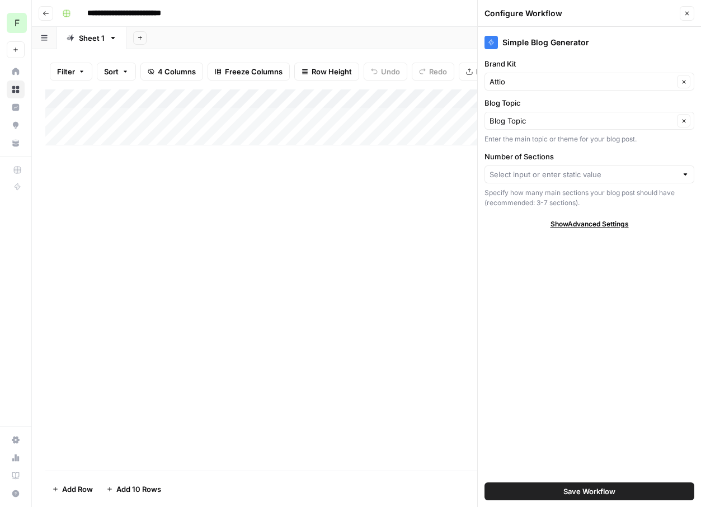
click at [354, 96] on div "Add Column" at bounding box center [366, 117] width 642 height 56
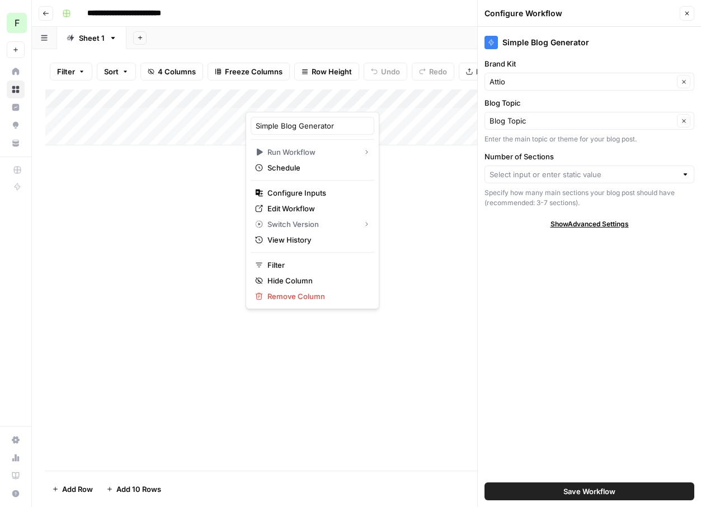
click at [393, 176] on div "Add Column" at bounding box center [366, 279] width 642 height 381
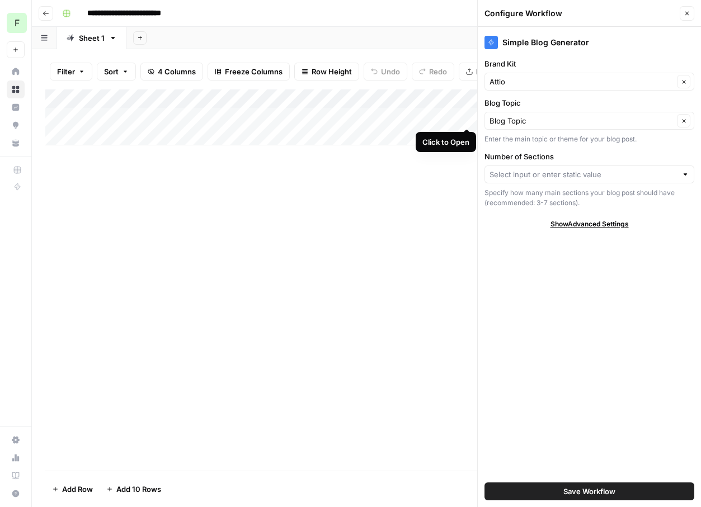
click at [467, 117] on div "Add Column" at bounding box center [366, 117] width 642 height 56
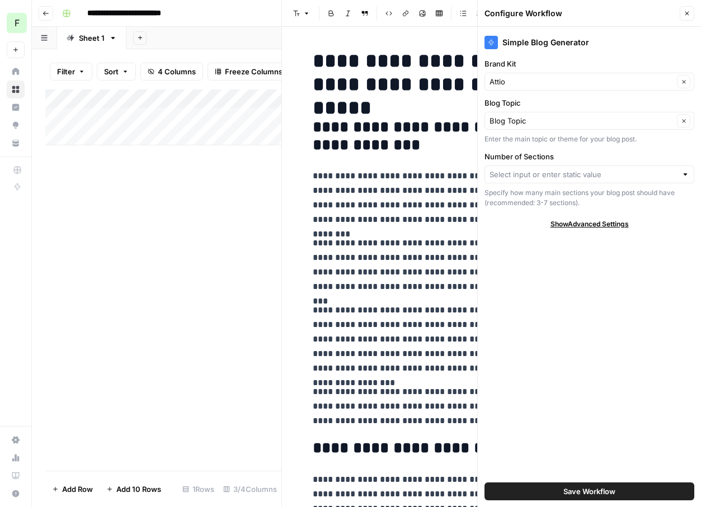
click at [682, 12] on button "Close" at bounding box center [687, 13] width 15 height 15
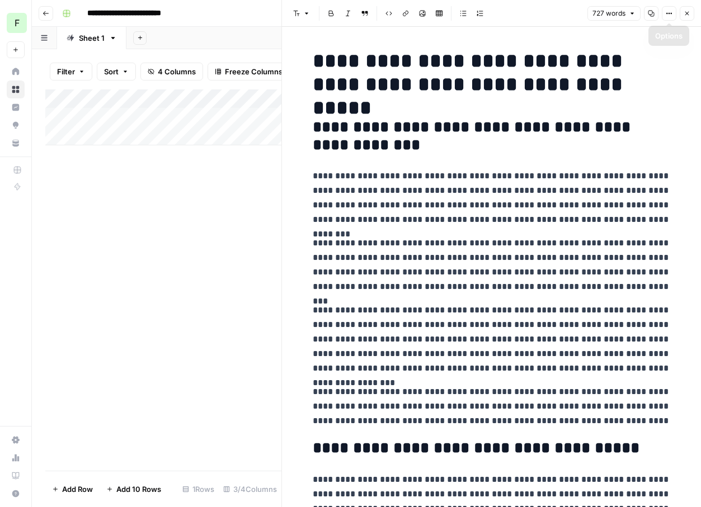
click at [689, 11] on icon "button" at bounding box center [687, 13] width 7 height 7
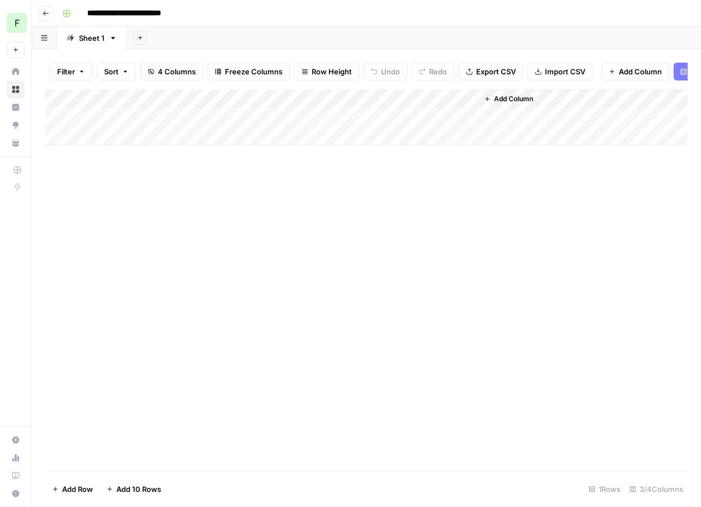
click at [354, 101] on div "Add Column" at bounding box center [366, 117] width 642 height 56
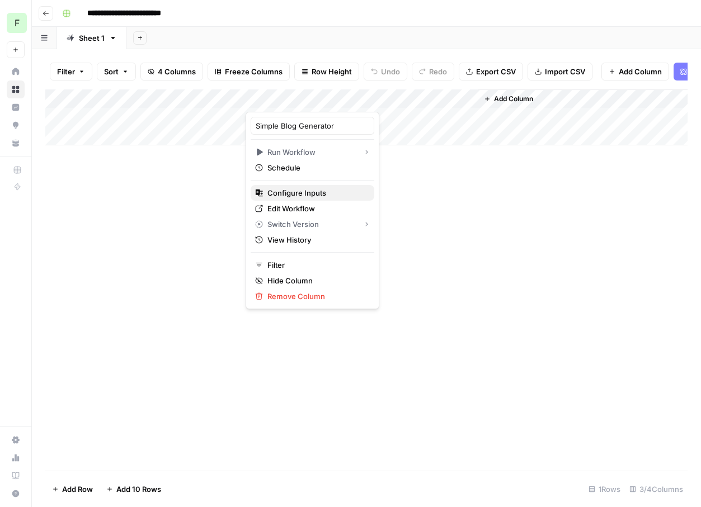
click at [301, 195] on span "Configure Inputs" at bounding box center [316, 192] width 98 height 11
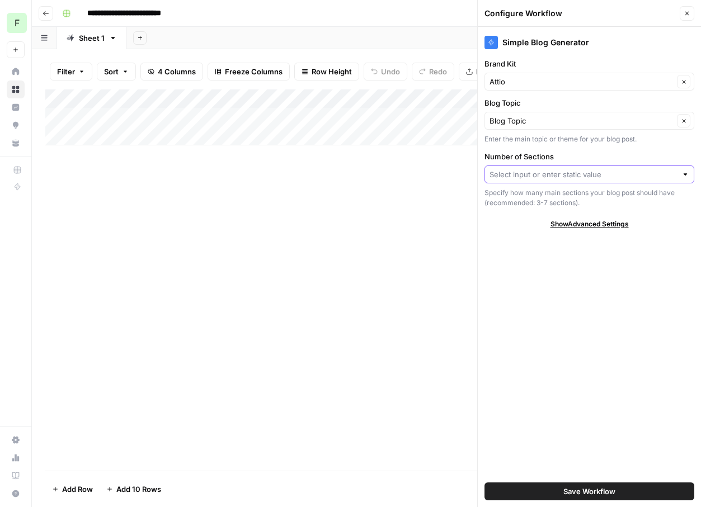
click at [544, 173] on input "Number of Sections" at bounding box center [582, 174] width 187 height 11
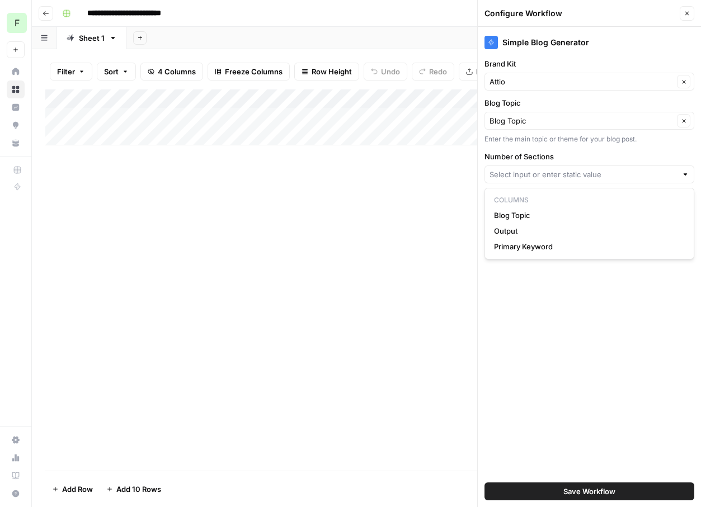
click at [569, 343] on div "Simple Blog Generator Brand Kit Attio Clear Blog Topic Blog Topic Clear Enter t…" at bounding box center [589, 267] width 223 height 480
click at [686, 14] on icon "button" at bounding box center [687, 14] width 4 height 4
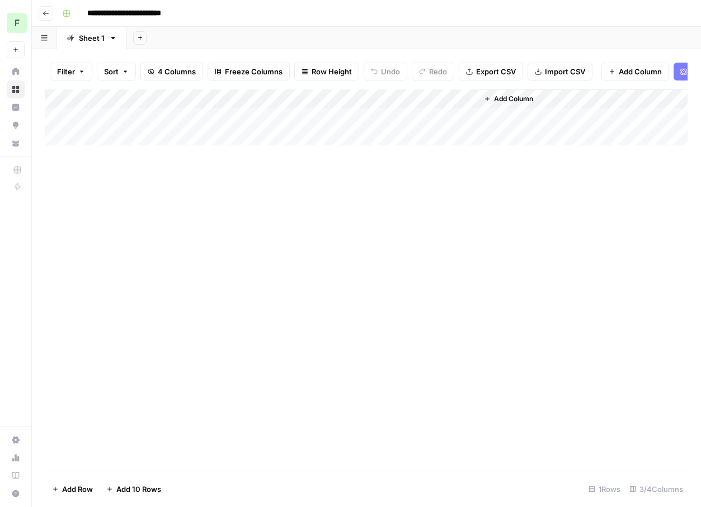
click at [353, 96] on div "Add Column" at bounding box center [366, 117] width 642 height 56
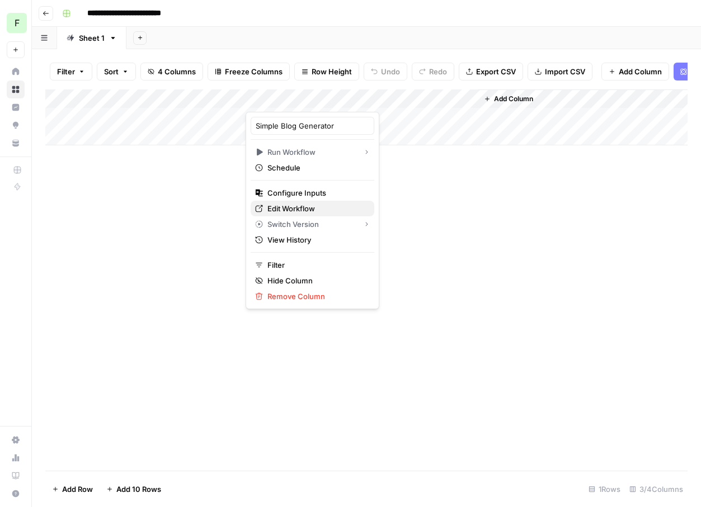
click at [295, 211] on span "Edit Workflow" at bounding box center [316, 208] width 98 height 11
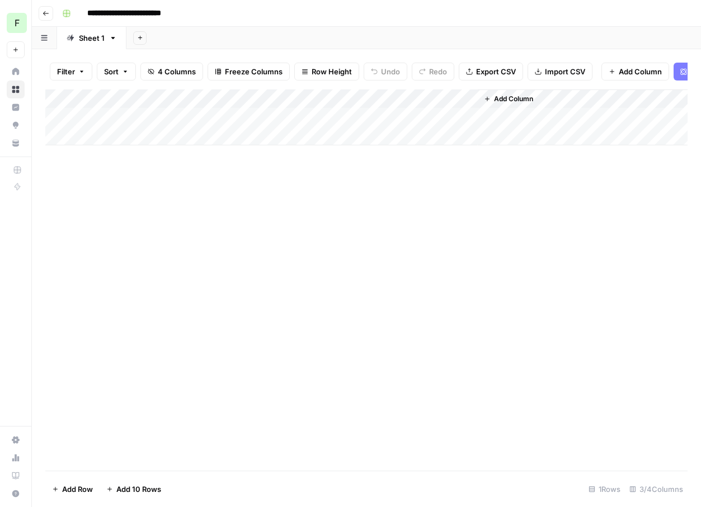
click at [365, 116] on div "Add Column" at bounding box center [366, 117] width 642 height 56
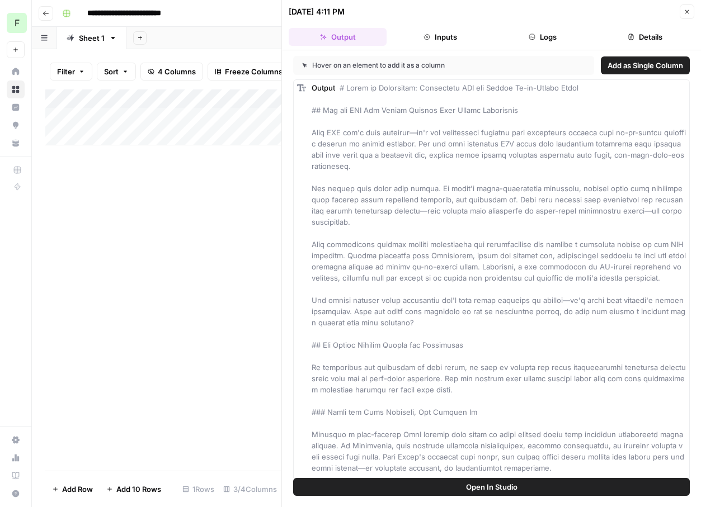
click at [536, 44] on button "Logs" at bounding box center [543, 37] width 98 height 18
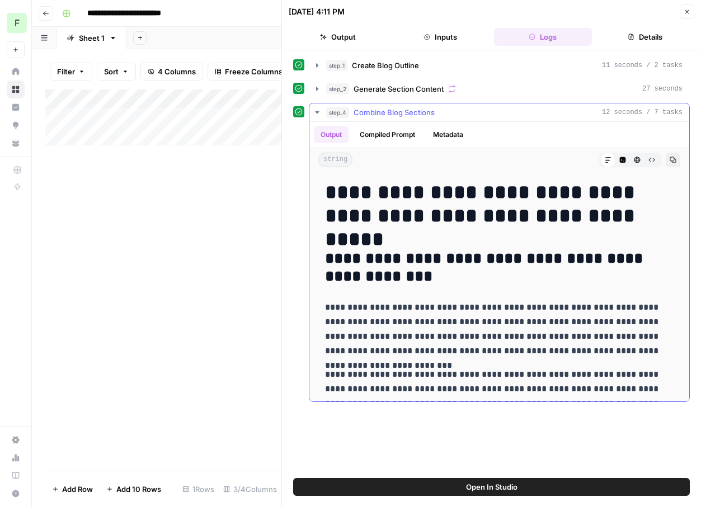
click at [317, 114] on icon "button" at bounding box center [317, 112] width 9 height 9
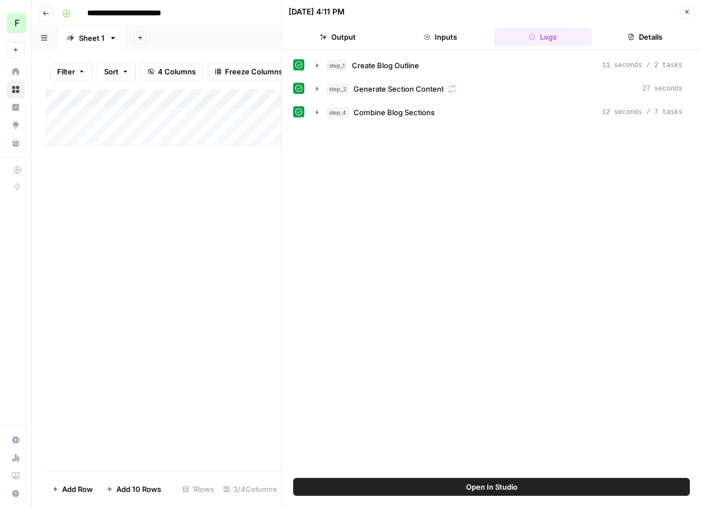
click at [454, 33] on button "Inputs" at bounding box center [440, 37] width 98 height 18
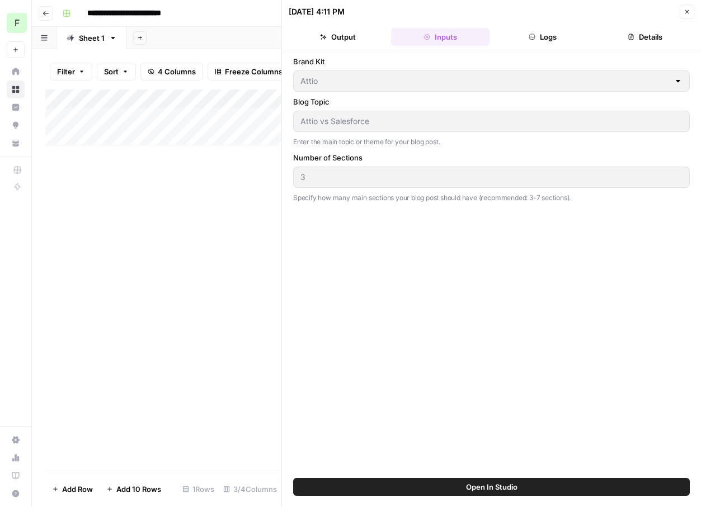
click at [520, 40] on button "Logs" at bounding box center [543, 37] width 98 height 18
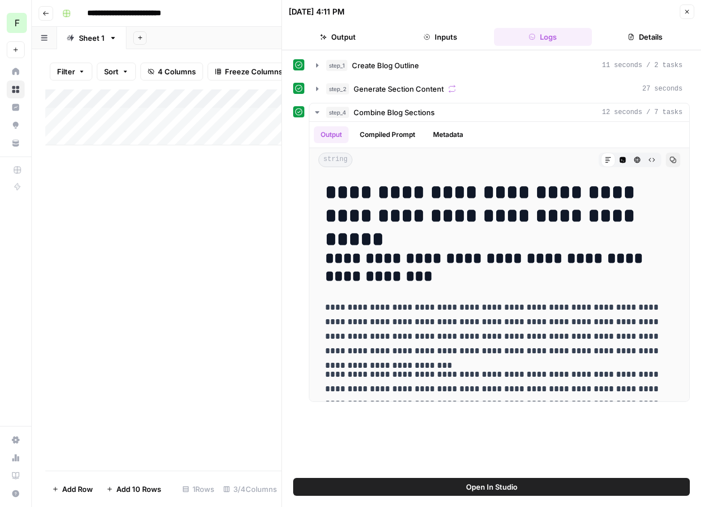
click at [651, 34] on button "Details" at bounding box center [645, 37] width 98 height 18
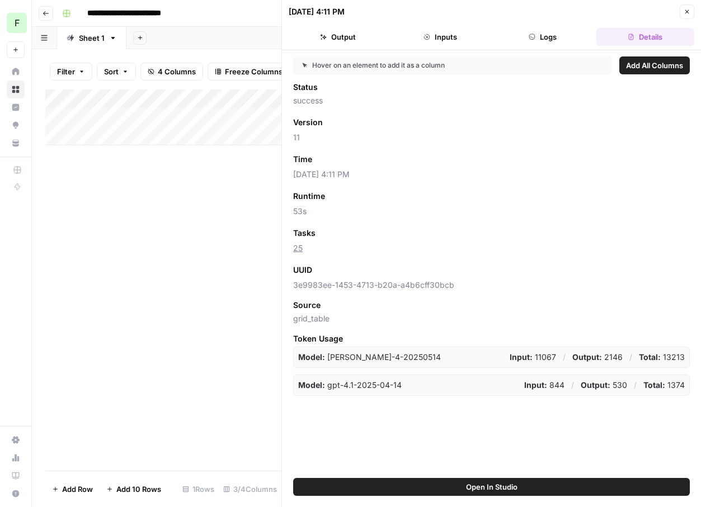
click at [465, 34] on button "Inputs" at bounding box center [440, 37] width 98 height 18
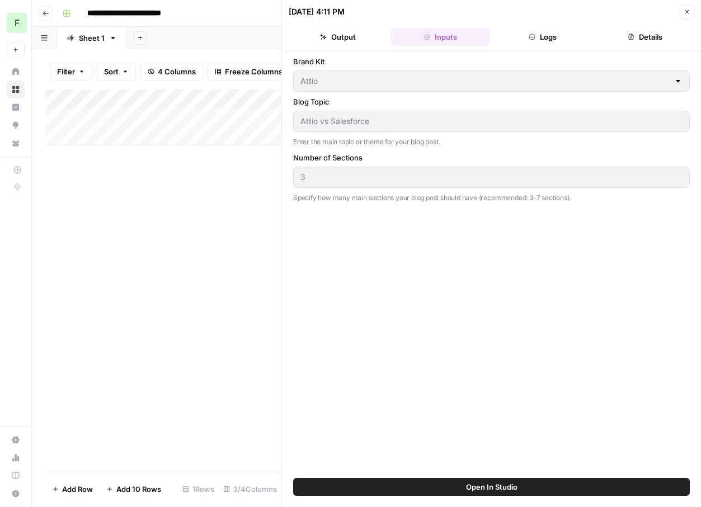
click at [691, 10] on button "Close" at bounding box center [687, 11] width 15 height 15
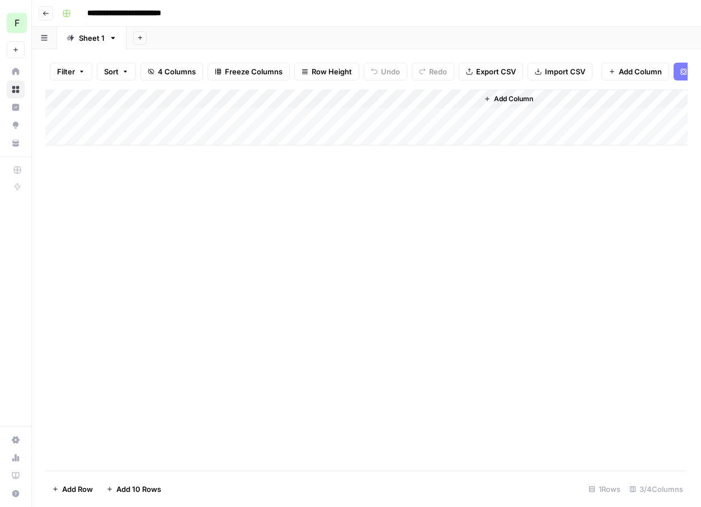
click at [353, 98] on div "Add Column" at bounding box center [366, 117] width 642 height 56
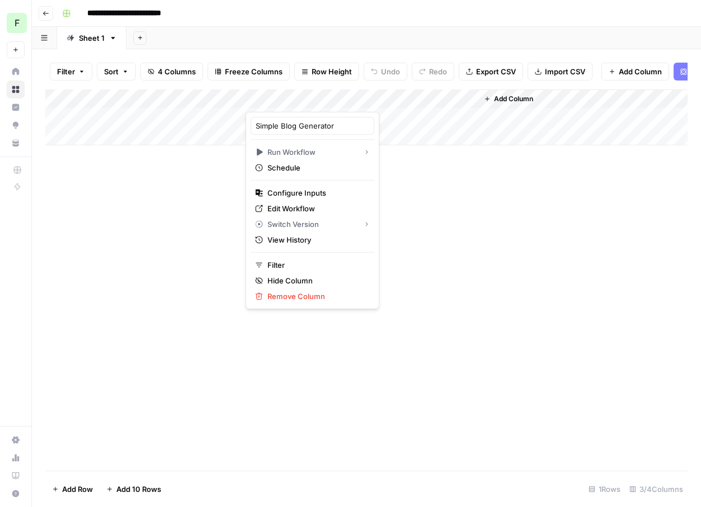
click at [453, 229] on div "Add Column" at bounding box center [366, 279] width 642 height 381
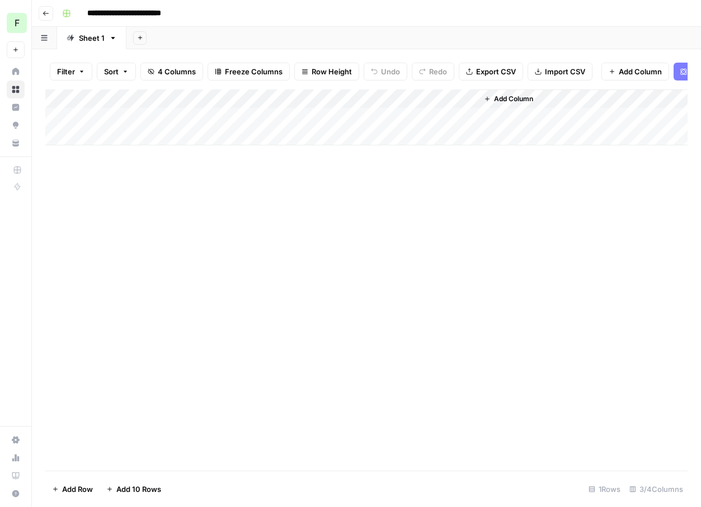
click at [253, 96] on div "Add Column" at bounding box center [366, 117] width 642 height 56
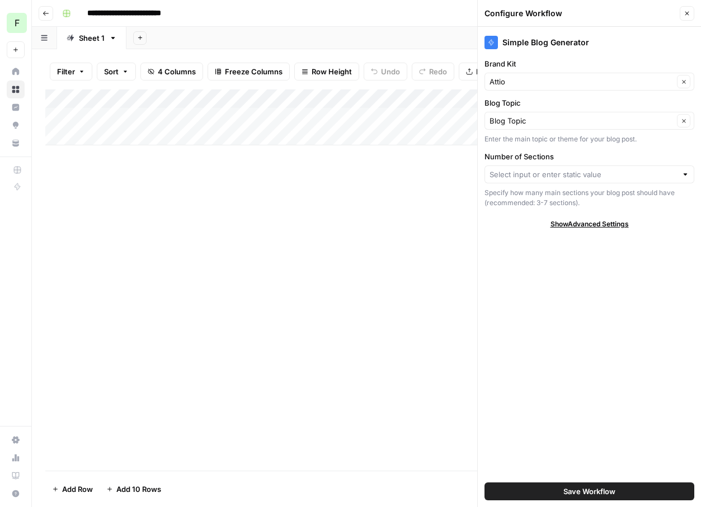
click at [691, 15] on button "Close" at bounding box center [687, 13] width 15 height 15
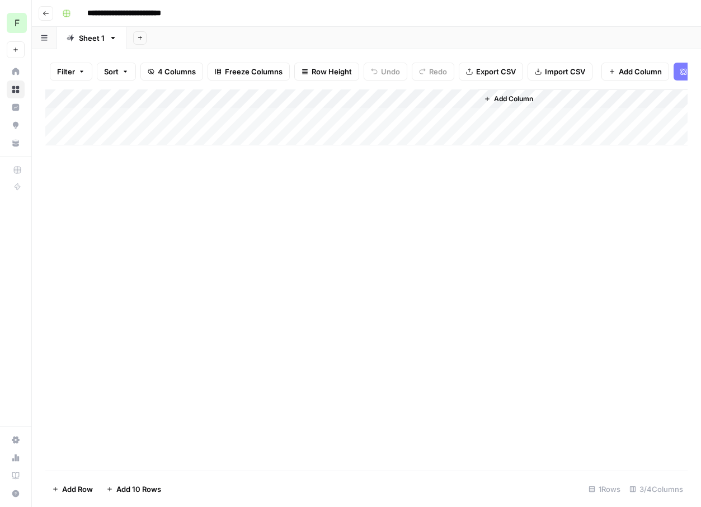
click at [359, 99] on div "Add Column" at bounding box center [366, 117] width 642 height 56
click at [456, 195] on div "Add Column" at bounding box center [366, 279] width 642 height 381
click at [286, 226] on div "Add Column" at bounding box center [366, 279] width 642 height 381
click at [355, 97] on div "Add Column" at bounding box center [366, 117] width 642 height 56
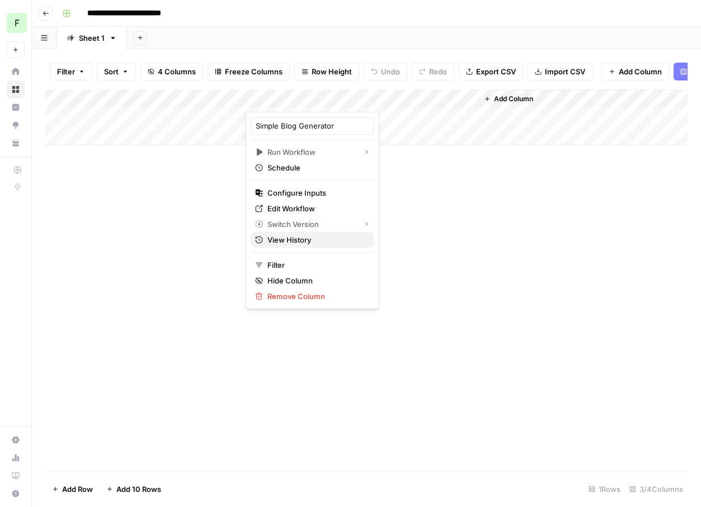
click at [308, 243] on span "View History" at bounding box center [316, 239] width 98 height 11
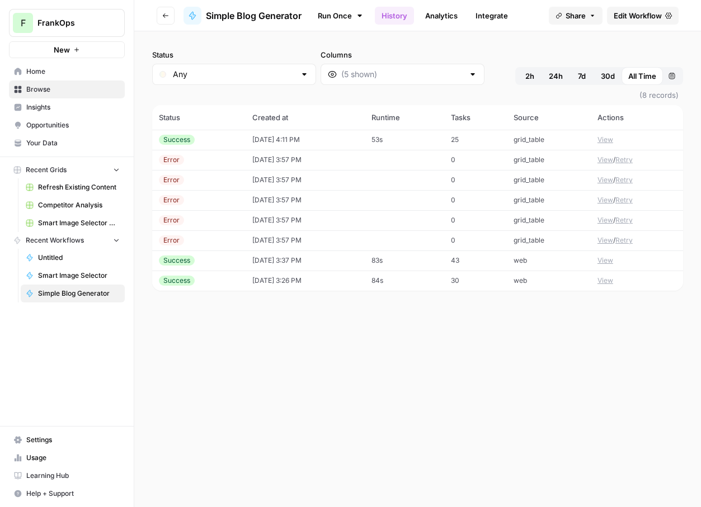
click at [357, 11] on icon at bounding box center [359, 15] width 9 height 9
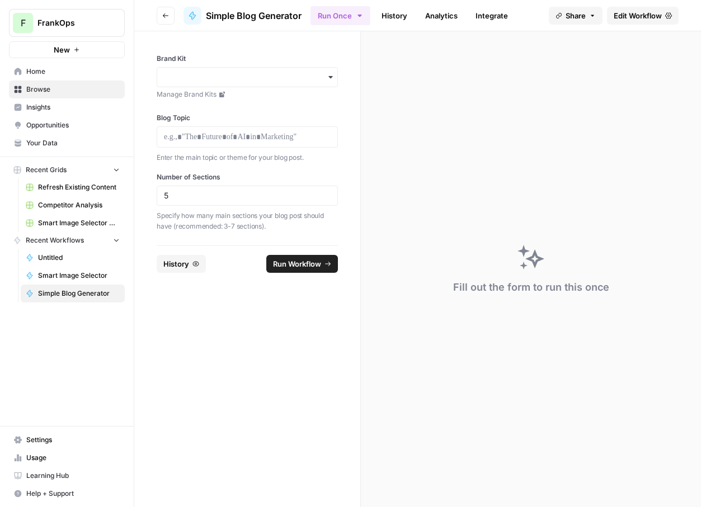
click at [398, 18] on link "History" at bounding box center [394, 16] width 39 height 18
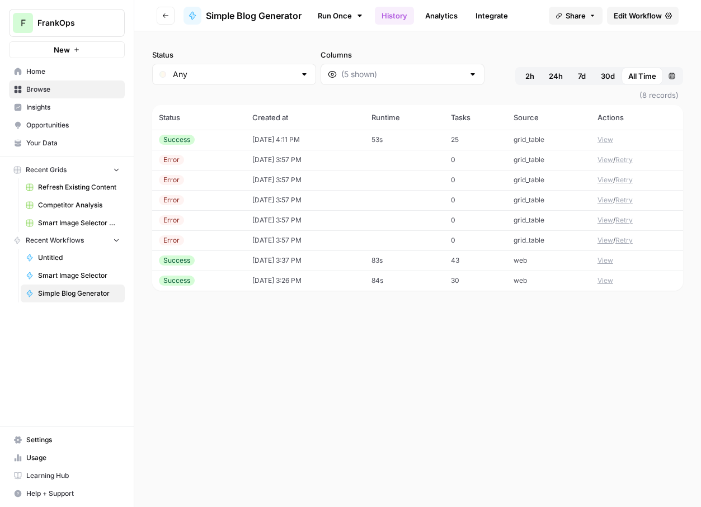
click at [629, 4] on header "Go back Simple Blog Generator Run Once History Analytics Integrate Share Edit W…" at bounding box center [417, 15] width 567 height 31
click at [629, 9] on link "Edit Workflow" at bounding box center [643, 16] width 72 height 18
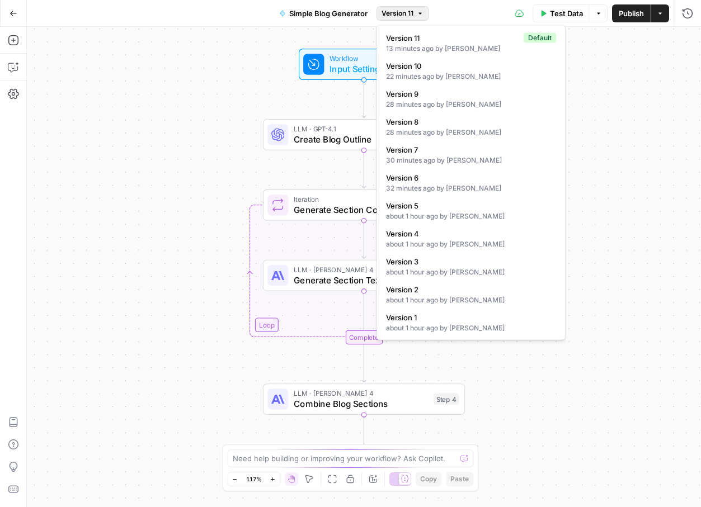
click at [394, 19] on button "Version 11" at bounding box center [402, 13] width 52 height 15
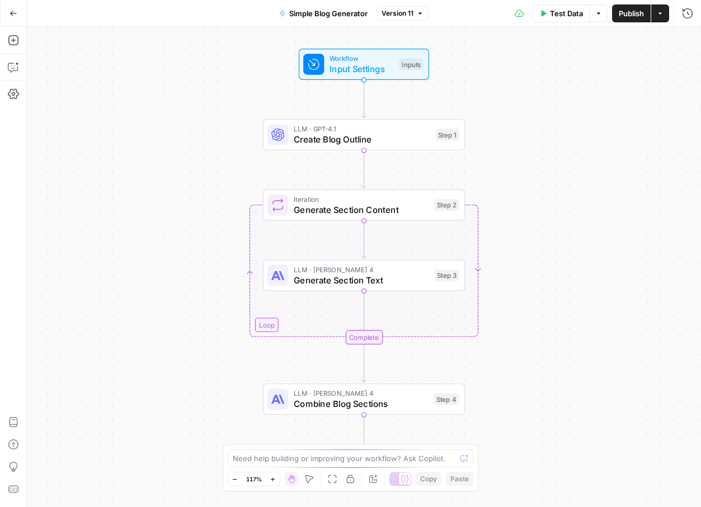
click at [618, 126] on div "Workflow Input Settings Inputs LLM · GPT-4.1 Create Blog Outline Step 1 Loop It…" at bounding box center [364, 267] width 674 height 480
click at [10, 10] on icon "button" at bounding box center [14, 14] width 8 height 8
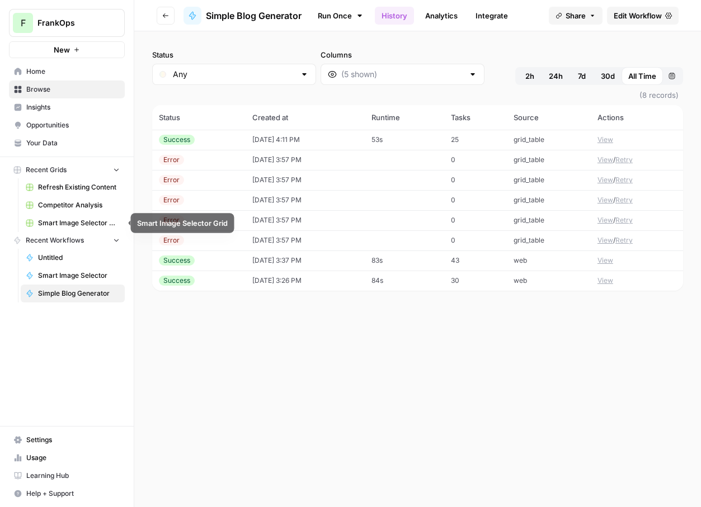
click at [79, 219] on span "Smart Image Selector Grid" at bounding box center [79, 223] width 82 height 10
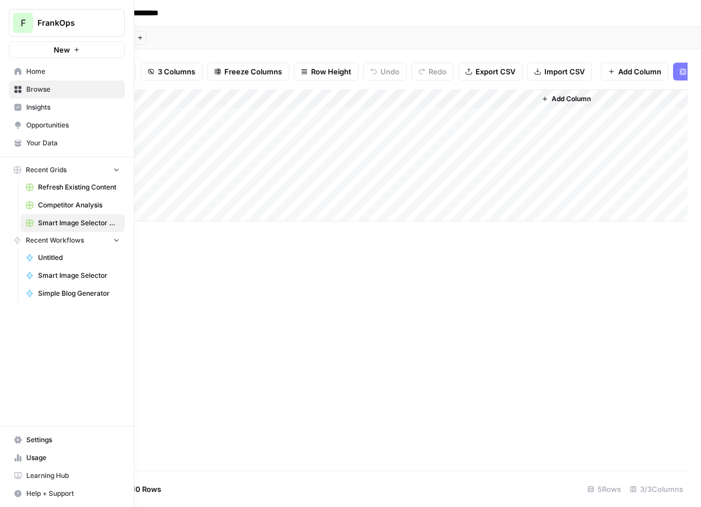
click at [18, 69] on icon at bounding box center [18, 71] width 7 height 7
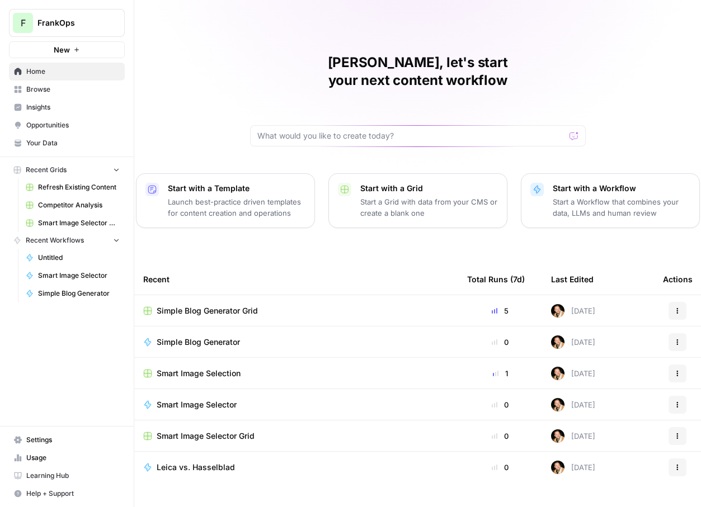
click at [389, 196] on p "Start a Grid with data from your CMS or create a blank one" at bounding box center [429, 207] width 138 height 22
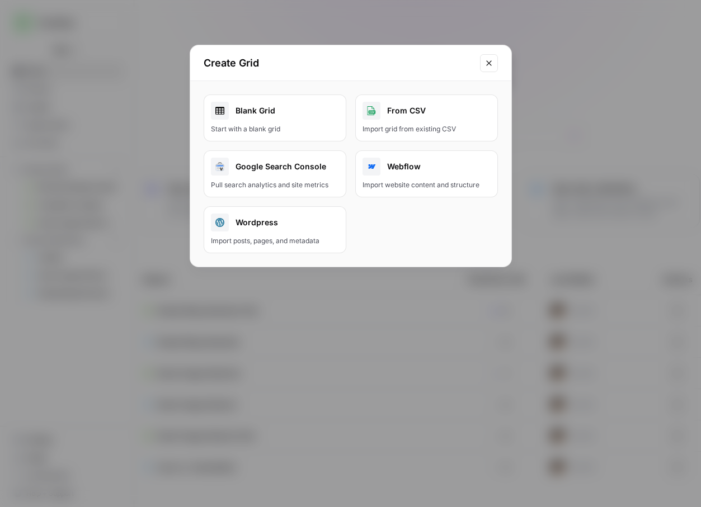
click at [256, 125] on div "Start with a blank grid" at bounding box center [275, 129] width 128 height 10
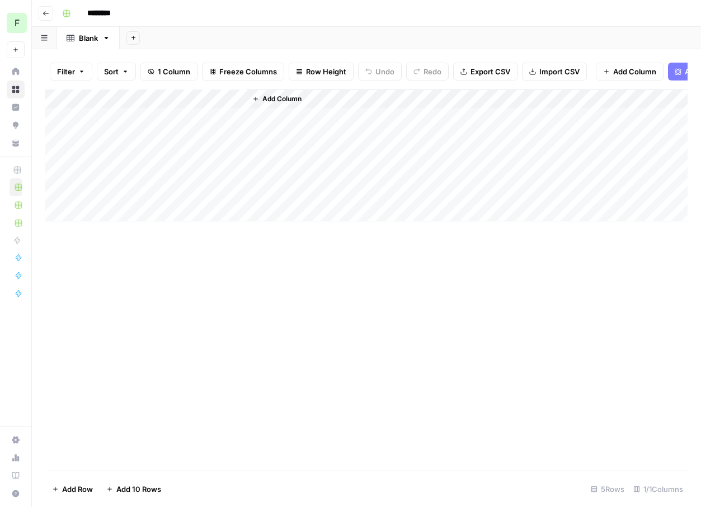
click at [100, 18] on input "********" at bounding box center [113, 13] width 63 height 18
type input "**********"
click at [218, 33] on div "Add Sheet" at bounding box center [410, 38] width 581 height 22
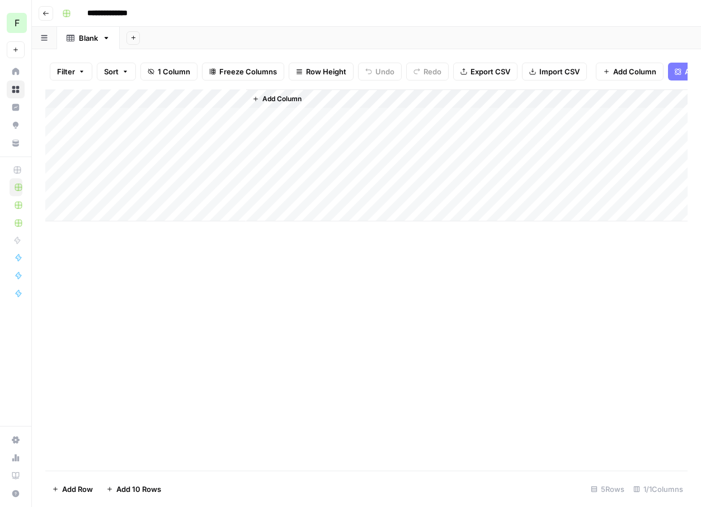
click at [175, 95] on div "Add Column" at bounding box center [366, 155] width 642 height 132
click at [203, 116] on div "Add Column" at bounding box center [366, 155] width 642 height 132
type textarea "**********"
click at [304, 117] on div "Add Column" at bounding box center [466, 155] width 441 height 132
click at [679, 75] on button "Add Power Agent" at bounding box center [710, 72] width 84 height 18
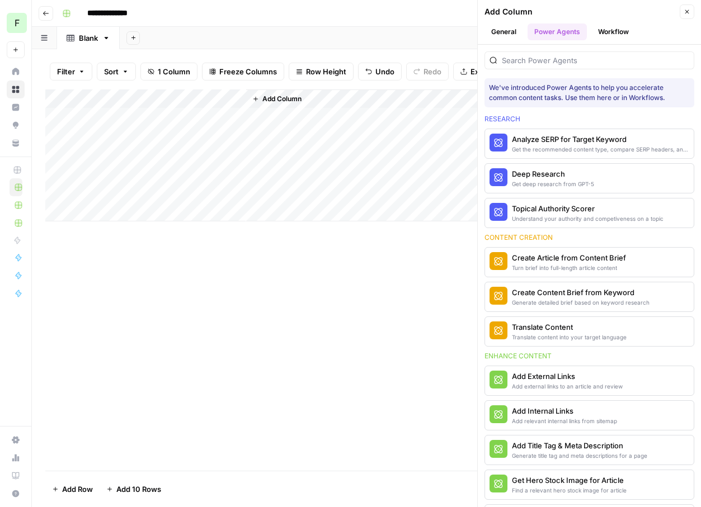
click at [606, 26] on button "Workflow" at bounding box center [613, 31] width 44 height 17
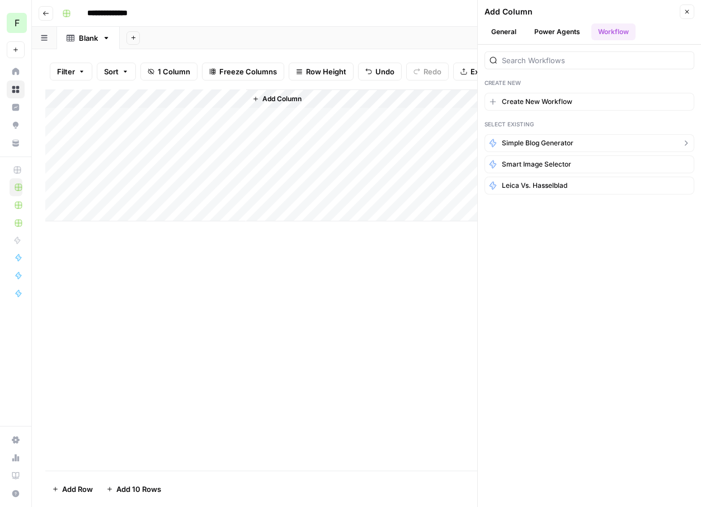
click at [541, 145] on span "Simple Blog Generator" at bounding box center [538, 143] width 72 height 10
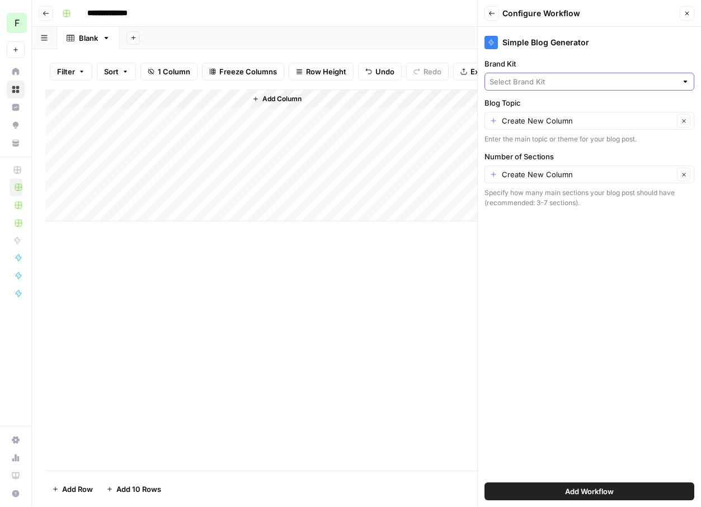
click at [537, 81] on input "Brand Kit" at bounding box center [582, 81] width 187 height 11
click at [509, 124] on span "Attio" at bounding box center [587, 123] width 186 height 11
type input "Attio"
click at [571, 488] on span "Add Workflow" at bounding box center [589, 491] width 49 height 11
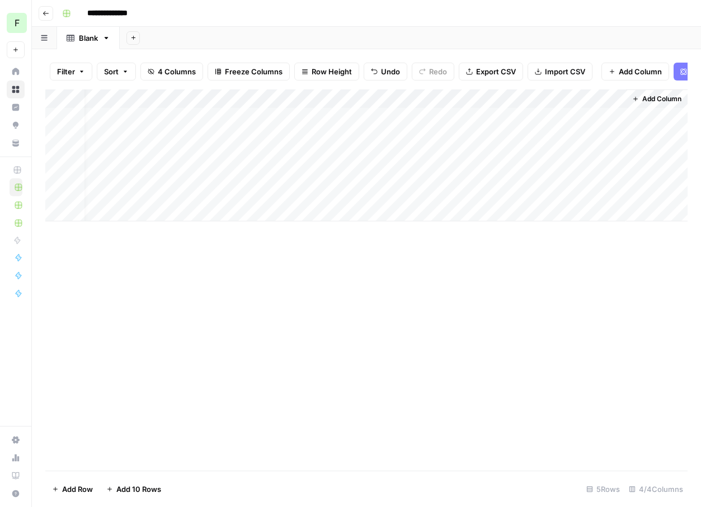
scroll to position [0, 13]
click at [600, 98] on div "Add Column" at bounding box center [366, 155] width 642 height 132
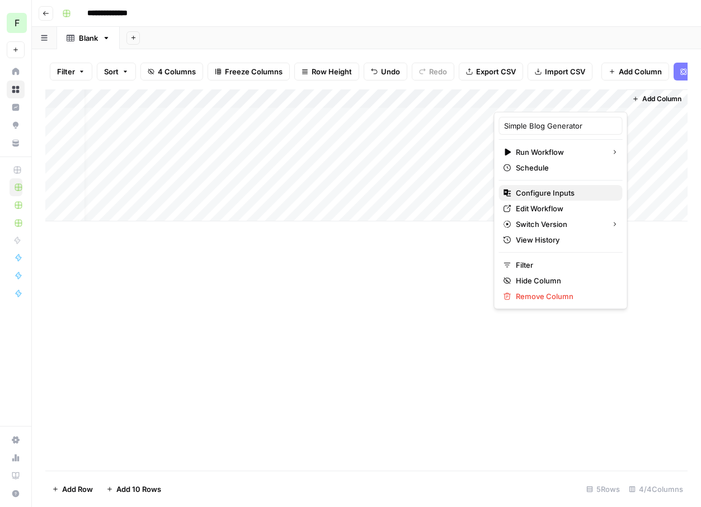
click at [564, 195] on span "Configure Inputs" at bounding box center [565, 192] width 98 height 11
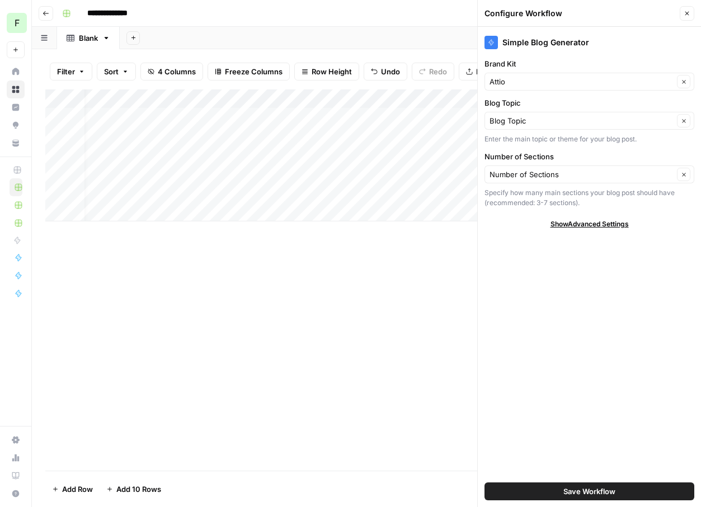
click at [584, 488] on span "Save Workflow" at bounding box center [589, 491] width 52 height 11
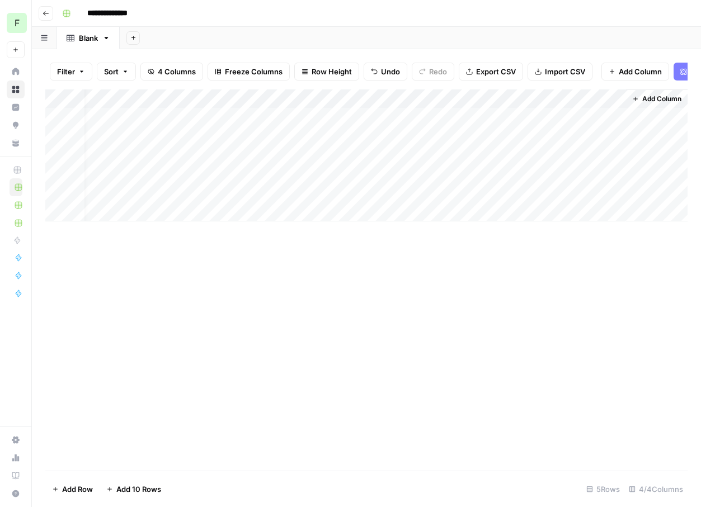
click at [294, 117] on div "Add Column" at bounding box center [366, 155] width 642 height 132
click at [184, 123] on div "Add Column" at bounding box center [366, 155] width 642 height 132
click at [290, 117] on div "Add Column" at bounding box center [366, 155] width 642 height 132
click at [151, 114] on div "Add Column" at bounding box center [366, 155] width 642 height 132
type textarea "*"
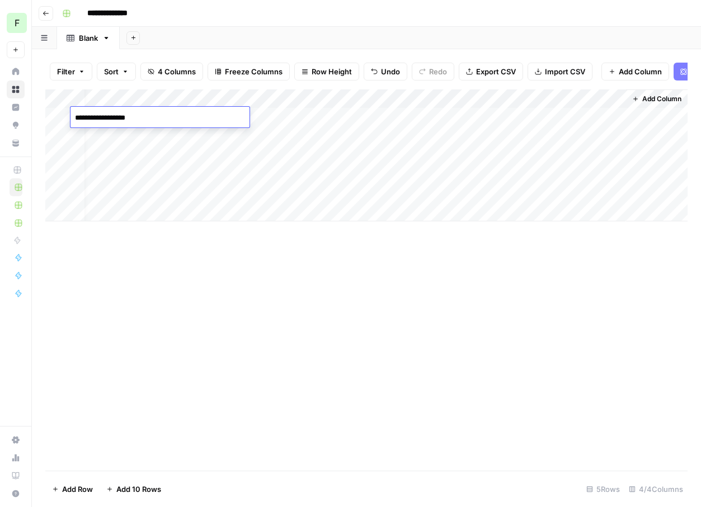
type textarea "**********"
click at [384, 97] on div "Add Column" at bounding box center [366, 155] width 642 height 132
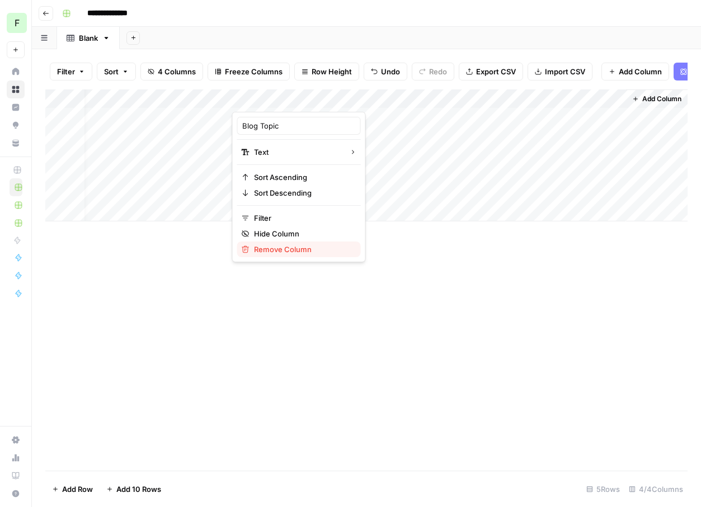
click at [275, 247] on span "Remove Column" at bounding box center [303, 249] width 98 height 11
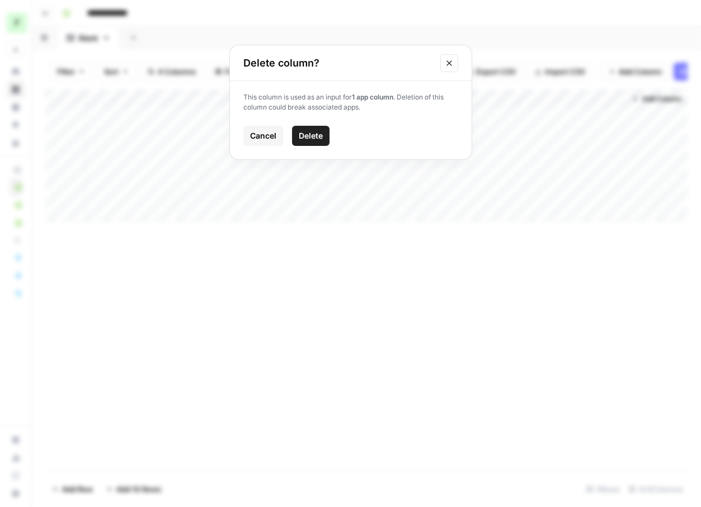
click at [449, 63] on icon "Close modal" at bounding box center [448, 62] width 5 height 5
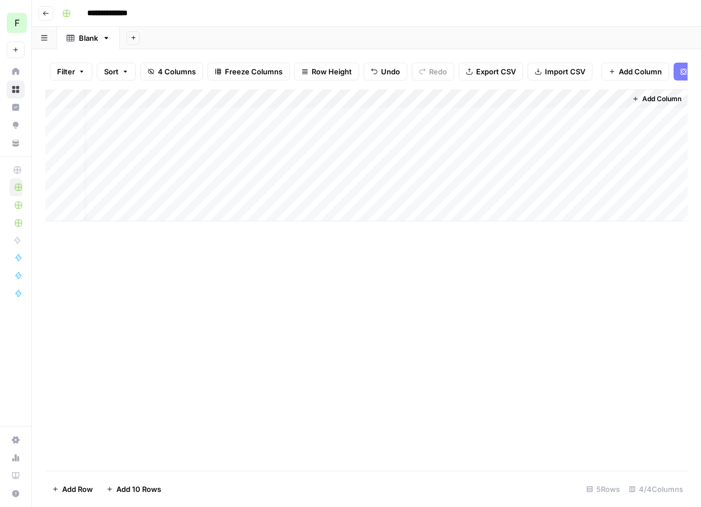
click at [294, 115] on div "Add Column" at bounding box center [366, 155] width 642 height 132
type textarea "*****"
click at [328, 117] on div "Add Column" at bounding box center [366, 155] width 642 height 132
type textarea "**********"
click at [427, 112] on div "Add Column" at bounding box center [366, 155] width 642 height 132
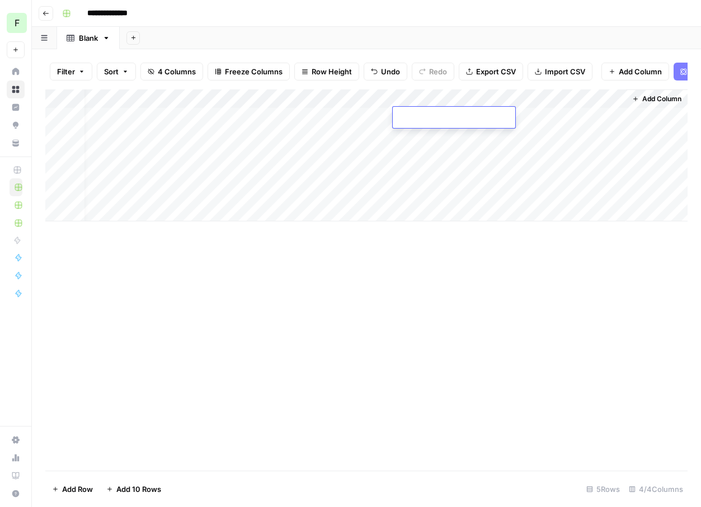
type input "5"
click at [502, 309] on div "Add Column" at bounding box center [366, 279] width 642 height 381
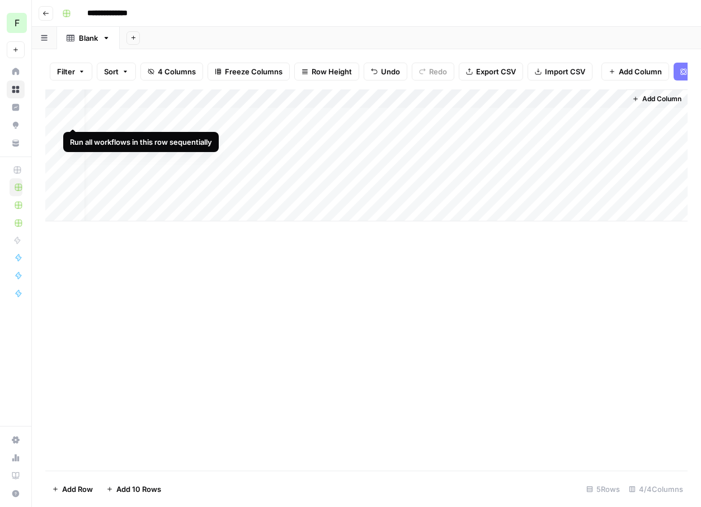
click at [71, 117] on div "Add Column" at bounding box center [366, 155] width 642 height 132
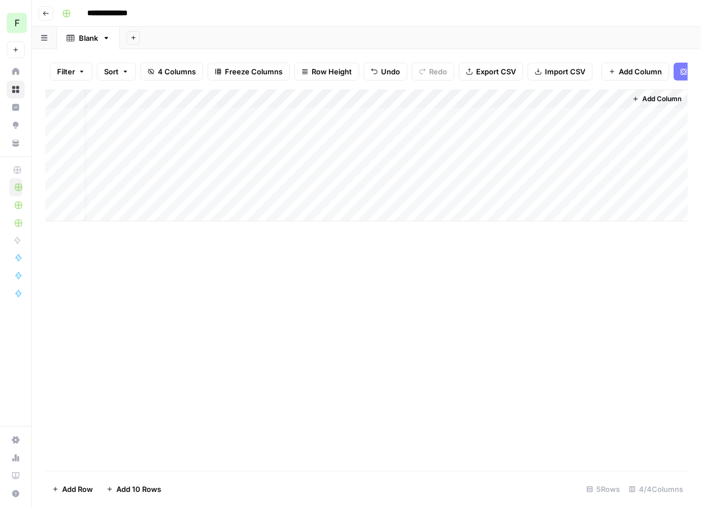
click at [644, 102] on span "Add Column" at bounding box center [661, 99] width 39 height 10
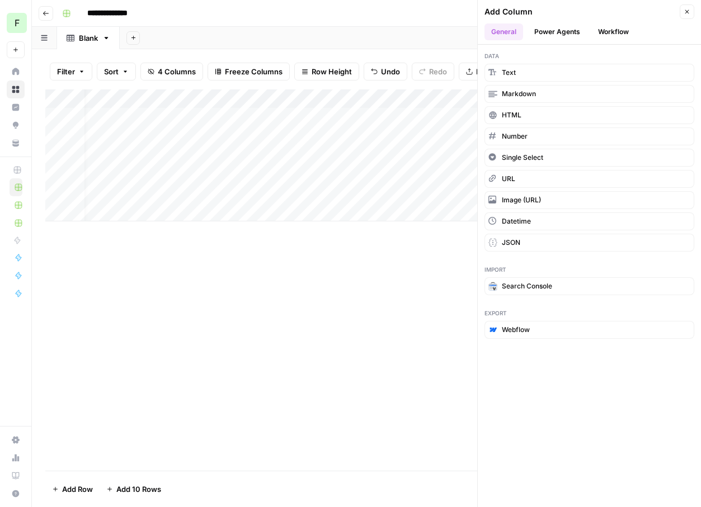
click at [574, 32] on button "Power Agents" at bounding box center [556, 31] width 59 height 17
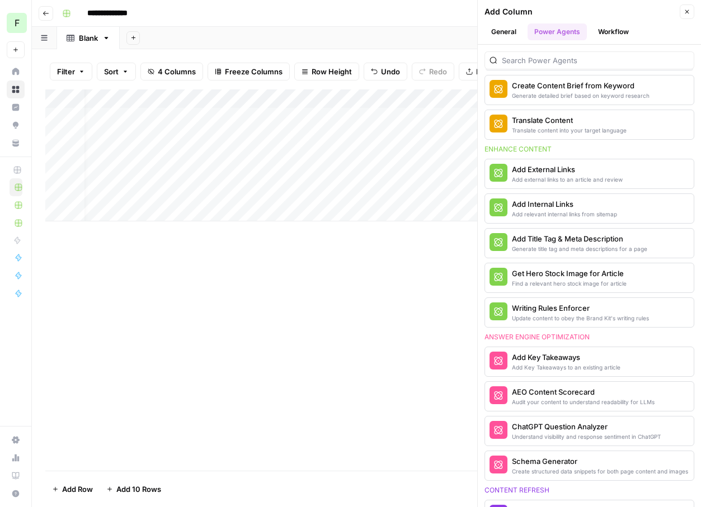
scroll to position [210, 0]
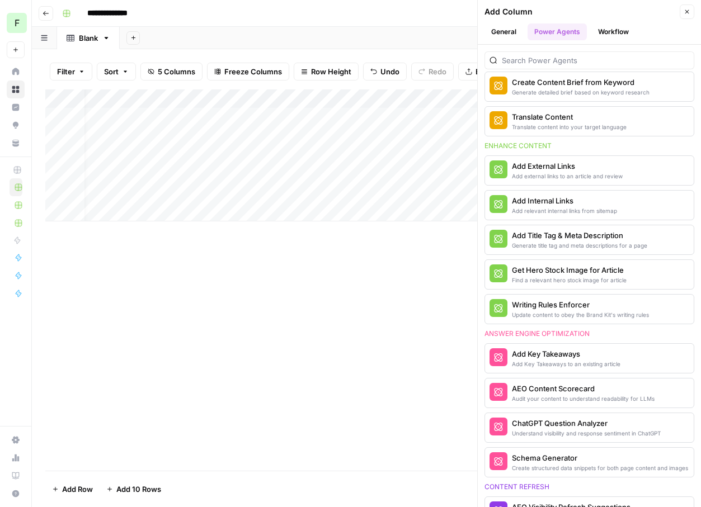
click at [684, 17] on button "Close" at bounding box center [687, 11] width 15 height 15
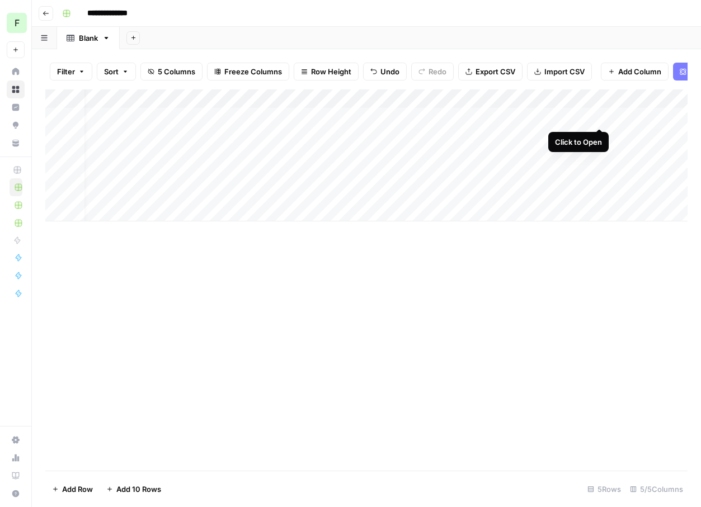
click at [602, 114] on div "Add Column" at bounding box center [366, 155] width 642 height 132
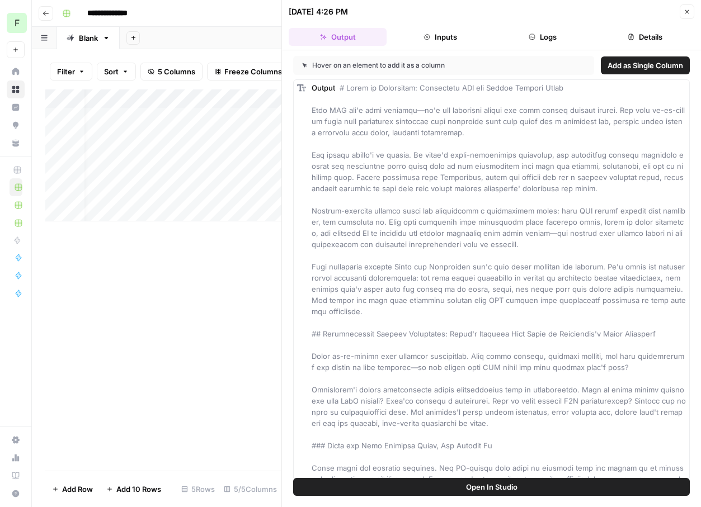
click at [199, 321] on div "Add Column" at bounding box center [163, 279] width 236 height 381
click at [681, 15] on button "Close" at bounding box center [687, 11] width 15 height 15
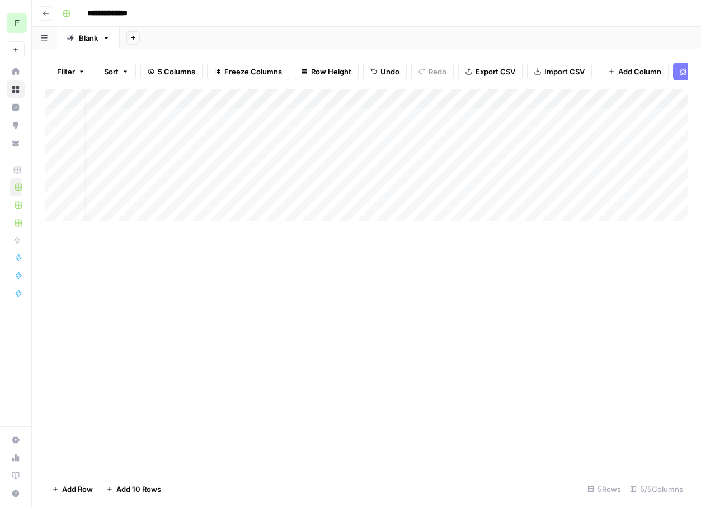
click at [558, 114] on div "Add Column" at bounding box center [366, 155] width 642 height 132
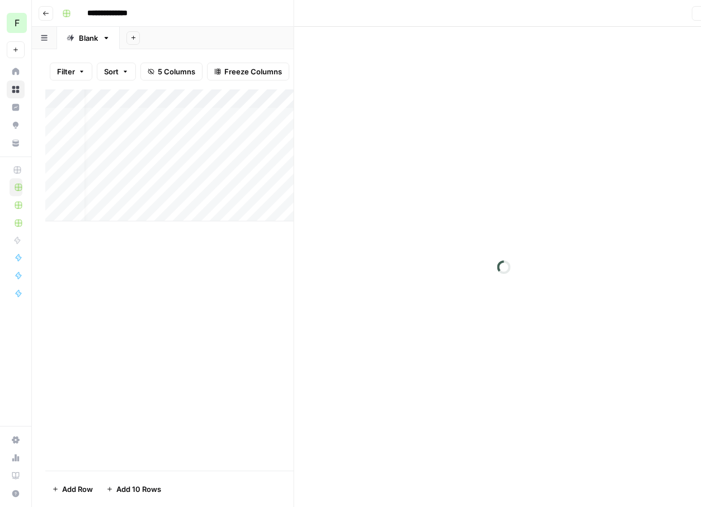
click at [558, 114] on div at bounding box center [559, 117] width 133 height 21
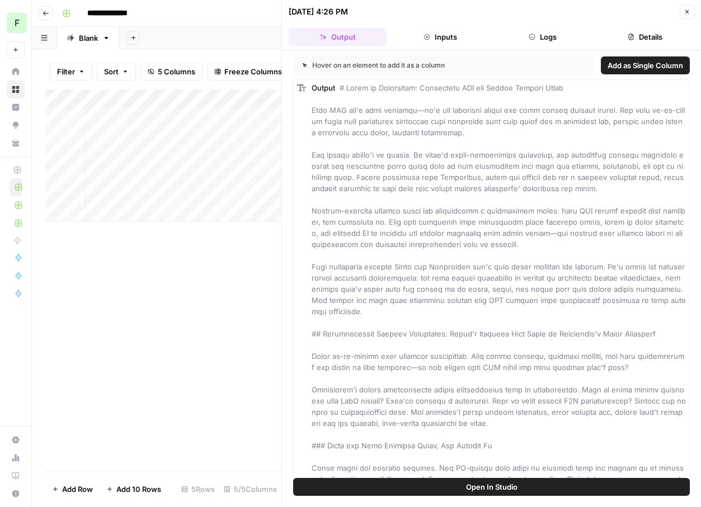
click at [649, 34] on button "Details" at bounding box center [645, 37] width 98 height 18
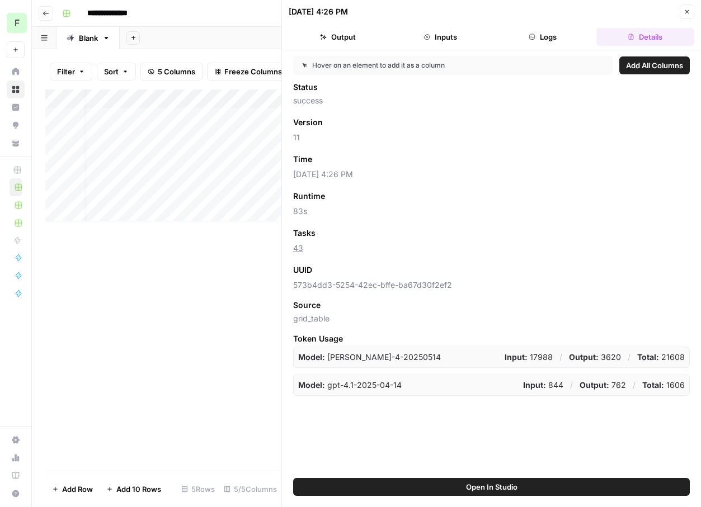
click at [688, 16] on button "Close" at bounding box center [687, 11] width 15 height 15
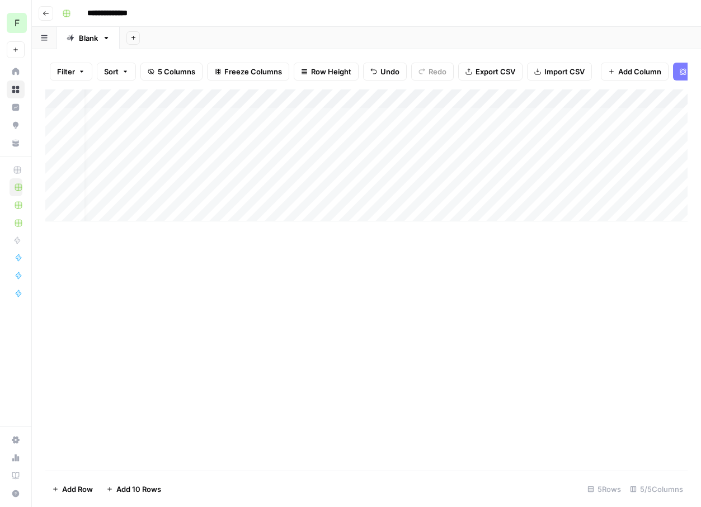
click at [487, 102] on div "Add Column" at bounding box center [366, 155] width 642 height 132
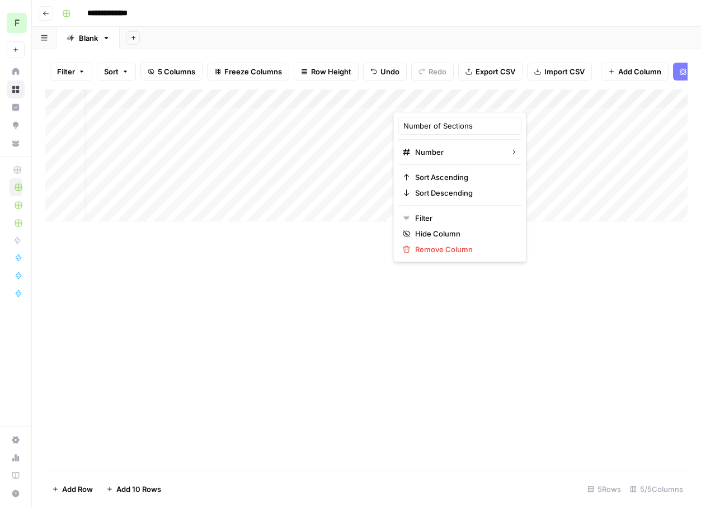
click at [385, 100] on div "Add Column" at bounding box center [366, 155] width 642 height 132
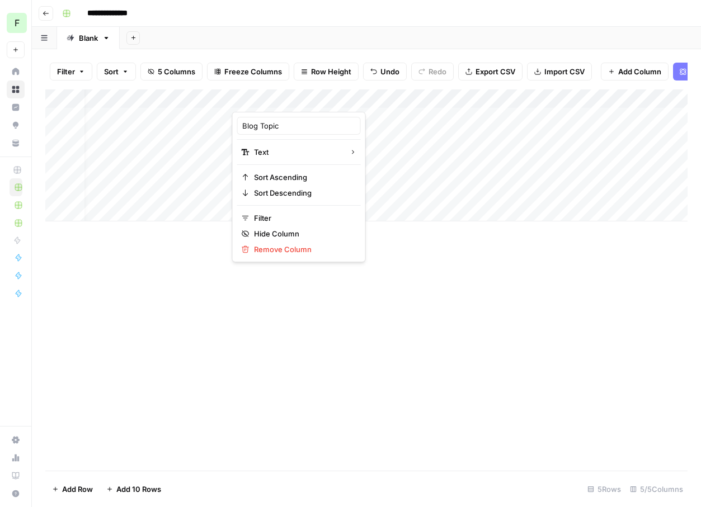
click at [261, 318] on div "Add Column" at bounding box center [366, 279] width 642 height 381
click at [618, 97] on div "Add Column" at bounding box center [366, 155] width 642 height 132
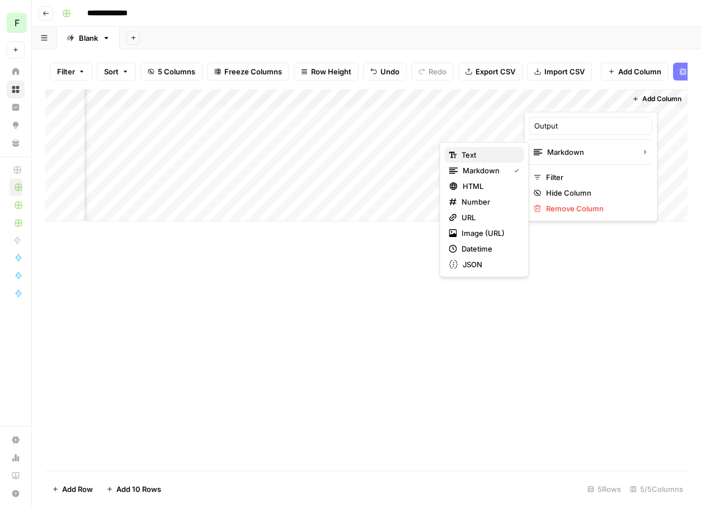
click at [479, 155] on span "Text" at bounding box center [488, 154] width 54 height 11
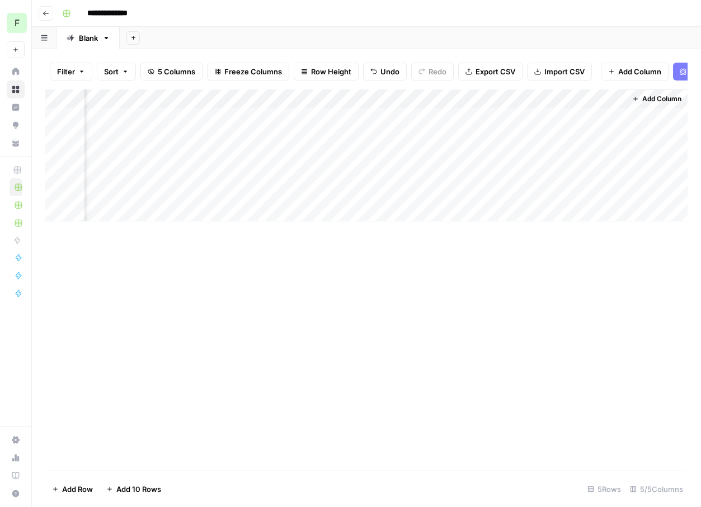
click at [586, 112] on div "Add Column" at bounding box center [366, 155] width 642 height 132
click at [598, 112] on div "Add Column" at bounding box center [366, 155] width 642 height 132
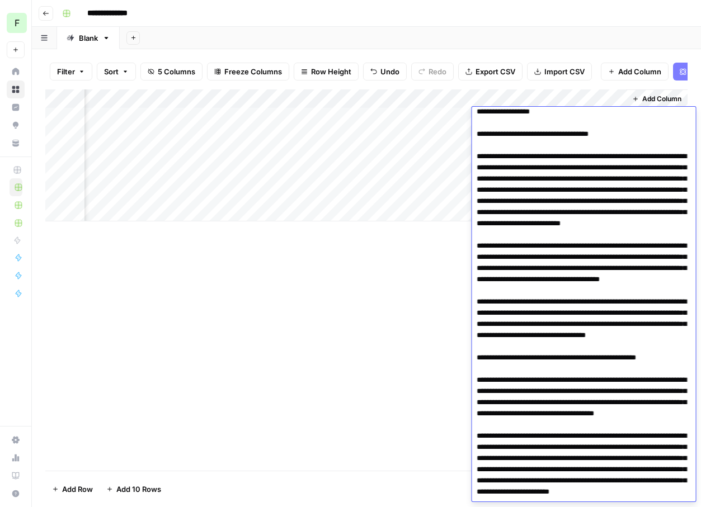
scroll to position [1458, 0]
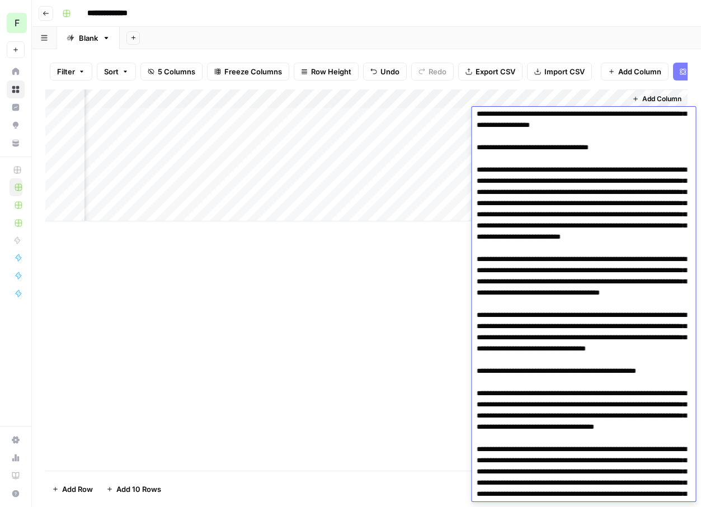
click at [522, 24] on header "**********" at bounding box center [366, 13] width 669 height 27
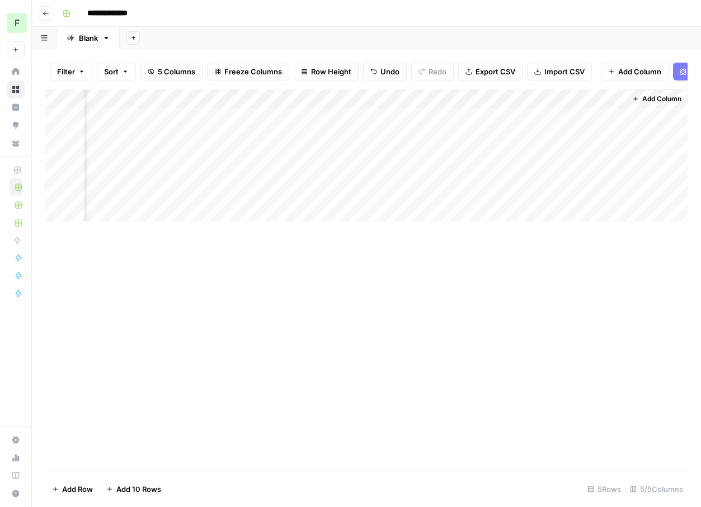
click at [576, 123] on div "Add Column" at bounding box center [366, 155] width 642 height 132
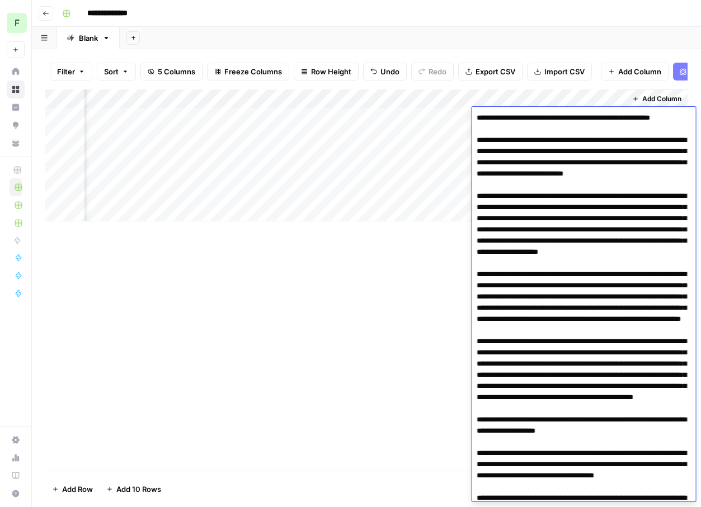
scroll to position [1929, 0]
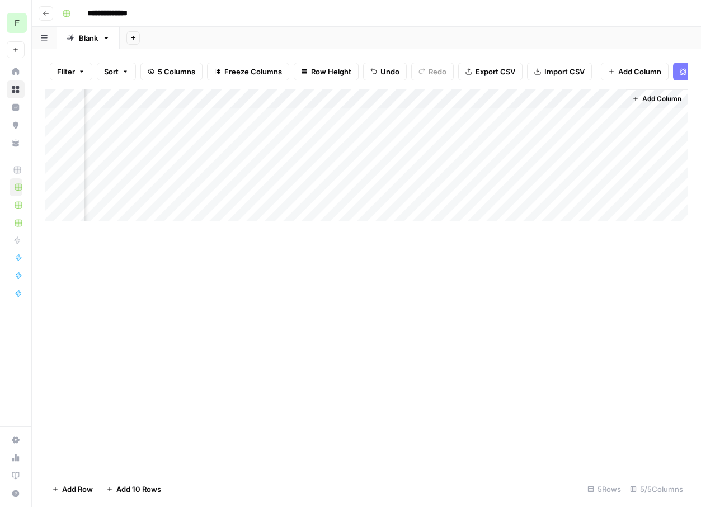
click at [537, 16] on div "**********" at bounding box center [374, 13] width 632 height 18
click at [618, 98] on div "Add Column" at bounding box center [366, 155] width 642 height 132
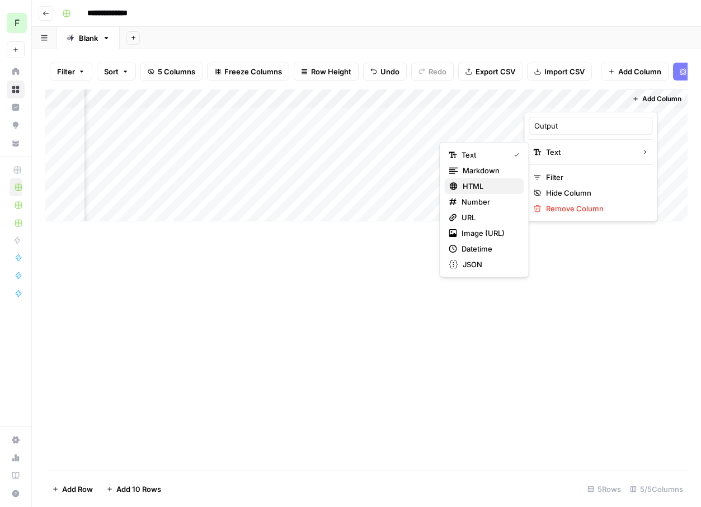
click at [484, 181] on span "HTML" at bounding box center [489, 186] width 53 height 11
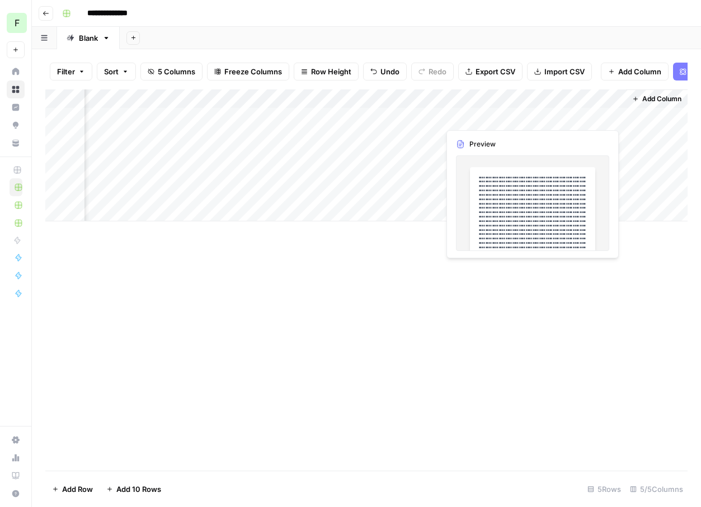
click at [567, 115] on div "Add Column" at bounding box center [366, 155] width 642 height 132
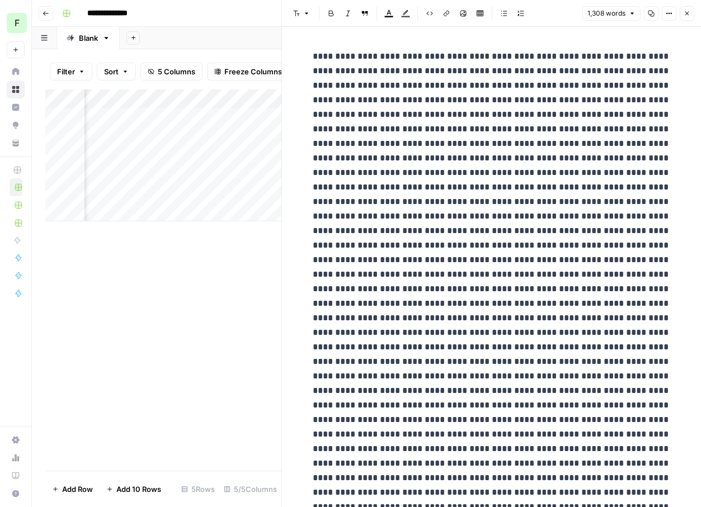
click at [690, 13] on span "Close" at bounding box center [690, 13] width 1 height 1
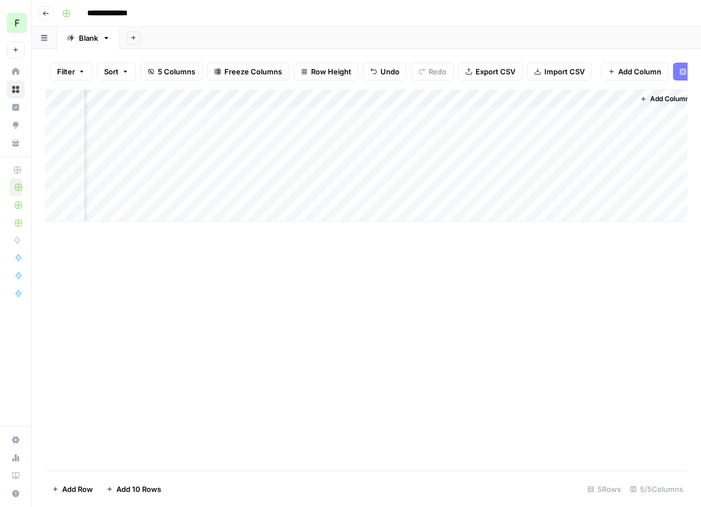
scroll to position [0, 101]
click at [628, 96] on div "Add Column" at bounding box center [366, 155] width 642 height 132
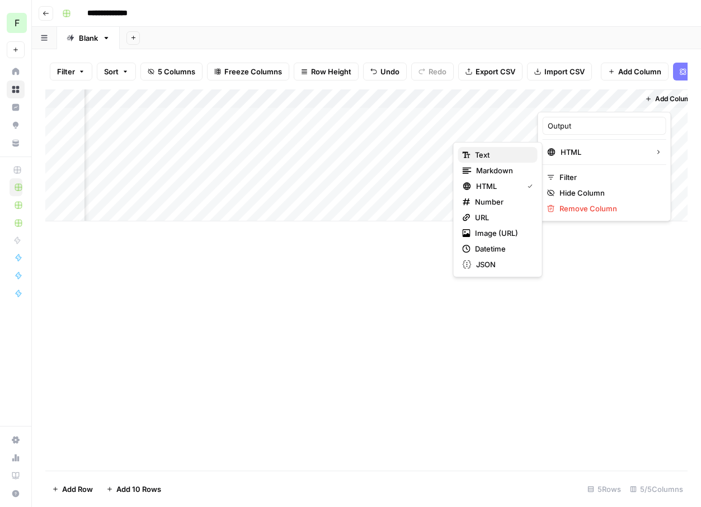
click at [499, 158] on span "Text" at bounding box center [502, 154] width 54 height 11
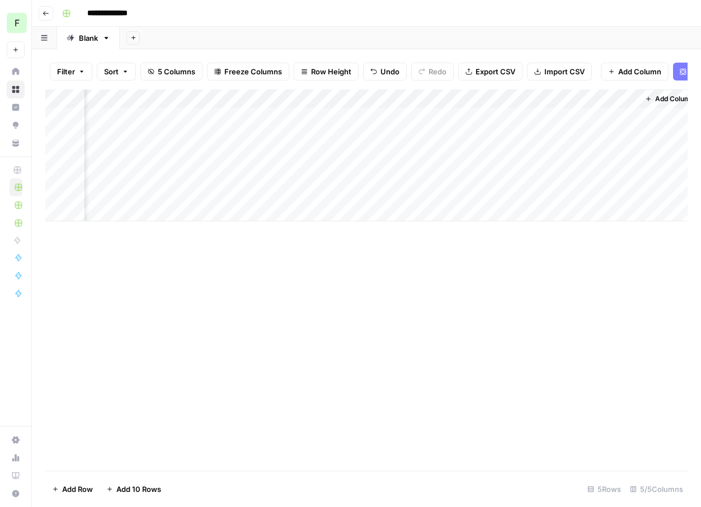
click at [569, 117] on div "Add Column" at bounding box center [366, 155] width 642 height 132
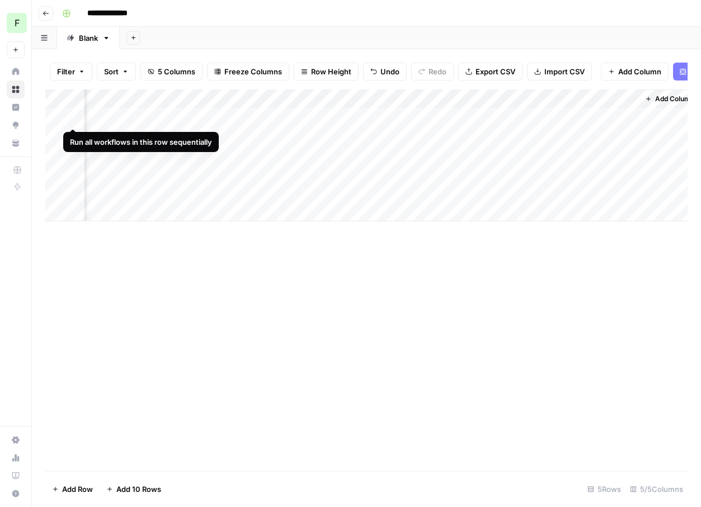
click at [73, 115] on div "Add Column" at bounding box center [366, 155] width 642 height 132
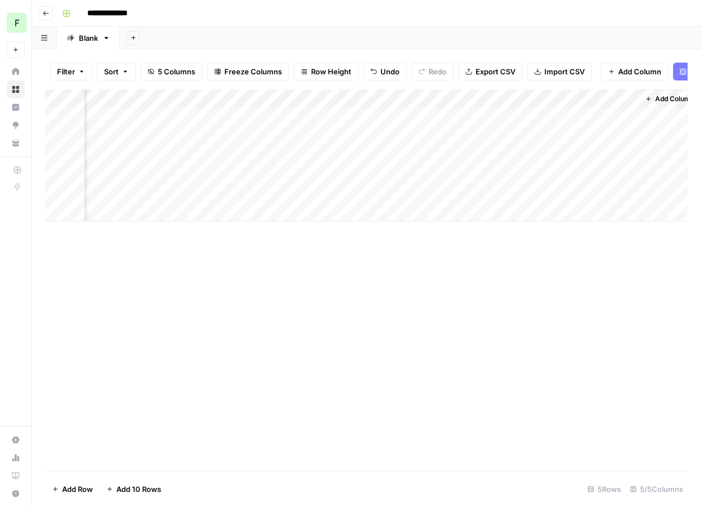
click at [389, 315] on div "Add Column" at bounding box center [366, 279] width 642 height 381
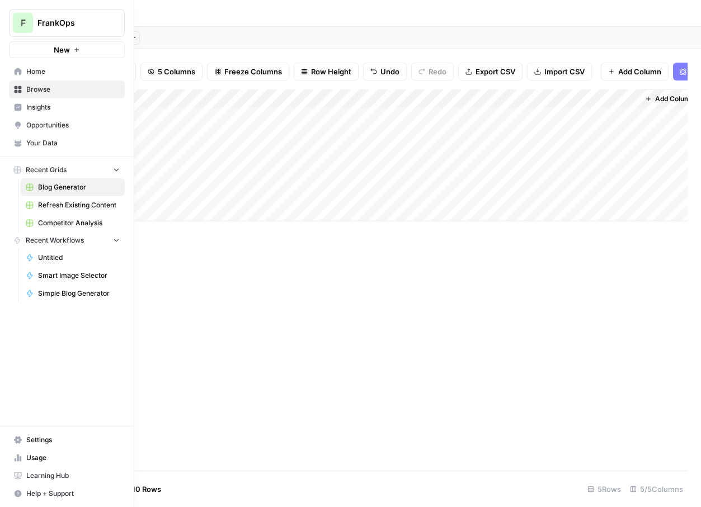
click at [45, 75] on span "Home" at bounding box center [72, 72] width 93 height 10
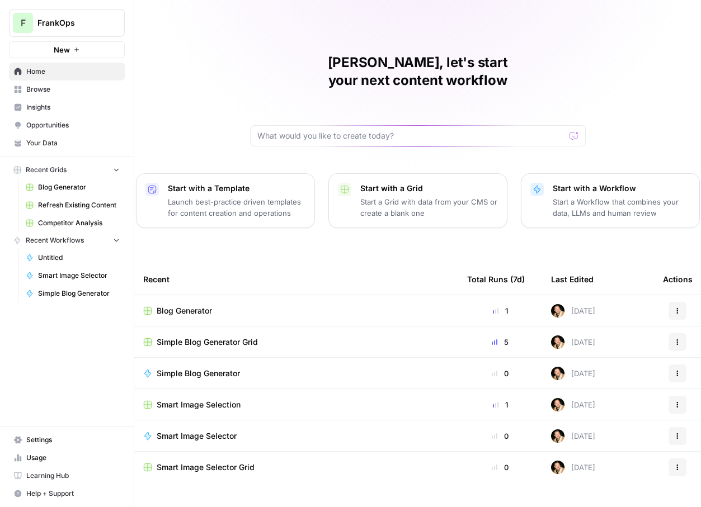
click at [682, 333] on button "Actions" at bounding box center [677, 342] width 18 height 18
click at [606, 376] on span "Delete" at bounding box center [627, 375] width 89 height 11
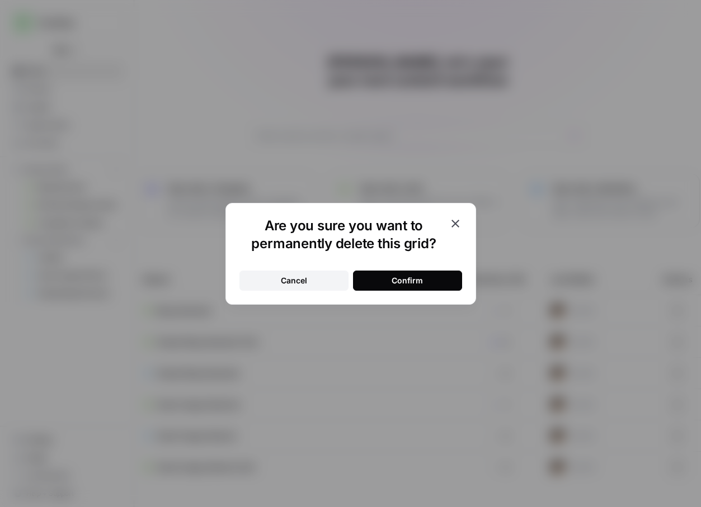
click at [417, 280] on div "Confirm" at bounding box center [407, 280] width 31 height 11
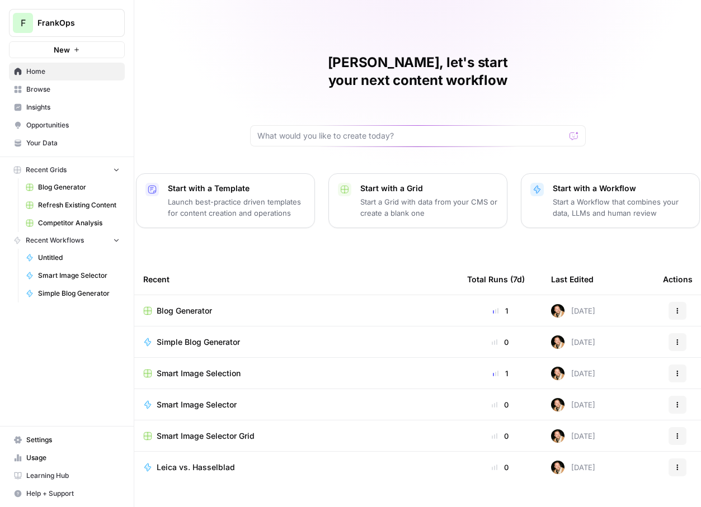
click at [219, 300] on td "Blog Generator" at bounding box center [296, 310] width 324 height 31
click at [196, 305] on span "Blog Generator" at bounding box center [184, 310] width 55 height 11
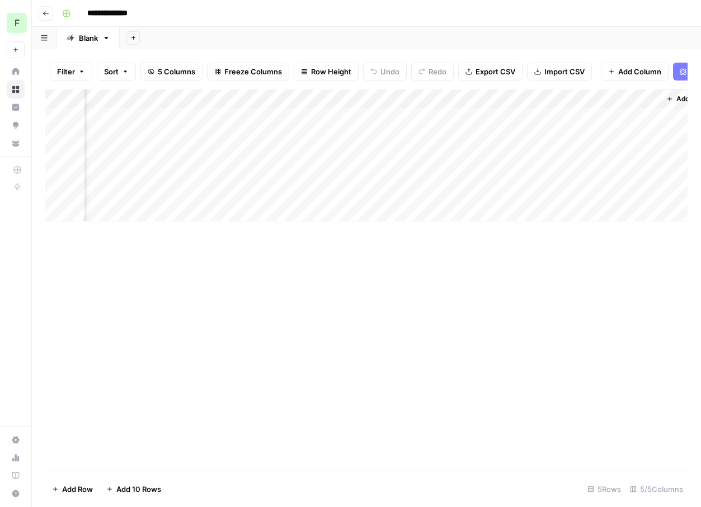
scroll to position [0, 84]
click at [585, 115] on div "Add Column" at bounding box center [366, 155] width 642 height 132
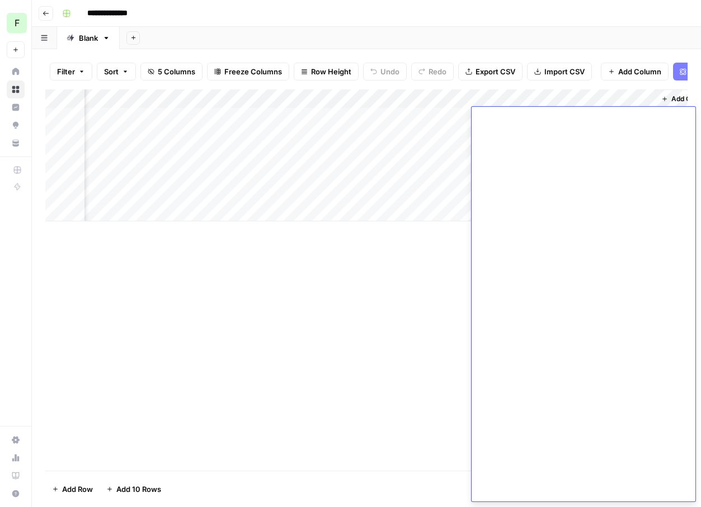
click at [436, 266] on div "Add Column" at bounding box center [366, 279] width 642 height 381
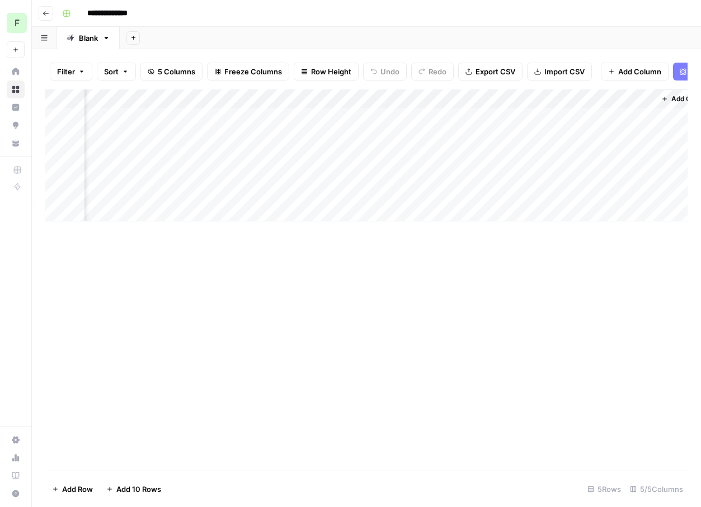
click at [606, 111] on div "Add Column" at bounding box center [366, 155] width 642 height 132
click at [399, 326] on div "Add Column" at bounding box center [366, 279] width 642 height 381
click at [502, 228] on div "Add Column" at bounding box center [366, 279] width 642 height 381
click at [553, 43] on div "Add Sheet" at bounding box center [410, 38] width 581 height 22
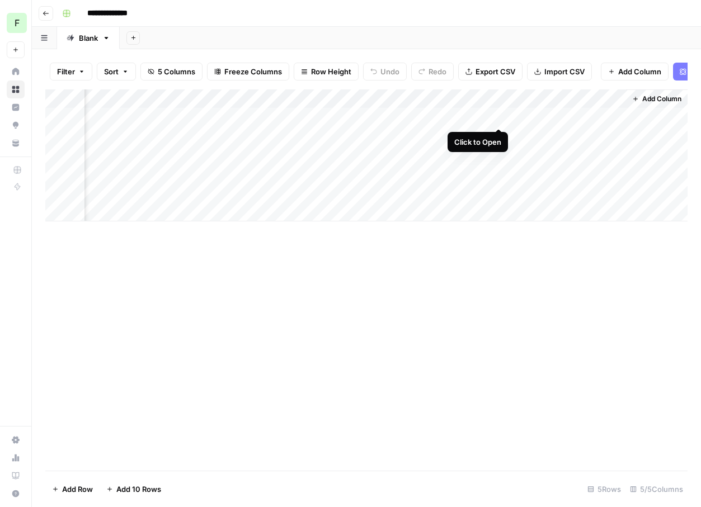
click at [501, 115] on div "Add Column" at bounding box center [366, 155] width 642 height 132
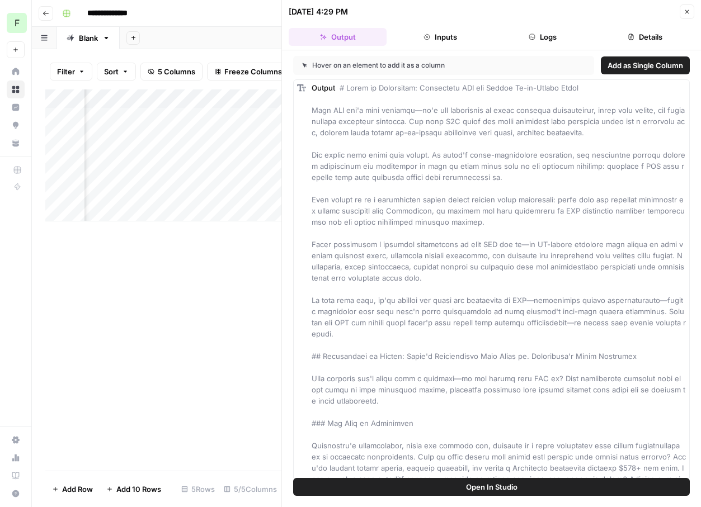
click at [217, 268] on div "Add Column" at bounding box center [163, 279] width 236 height 381
click at [684, 13] on icon "button" at bounding box center [687, 11] width 7 height 7
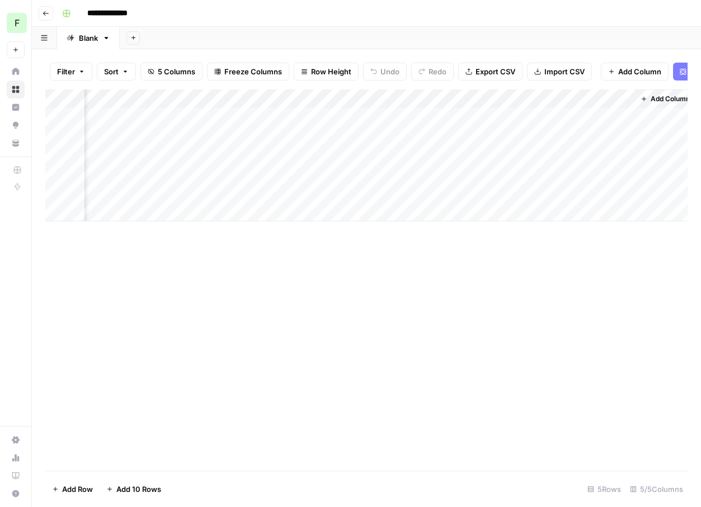
scroll to position [0, 101]
click at [497, 97] on div "Add Column" at bounding box center [366, 155] width 642 height 132
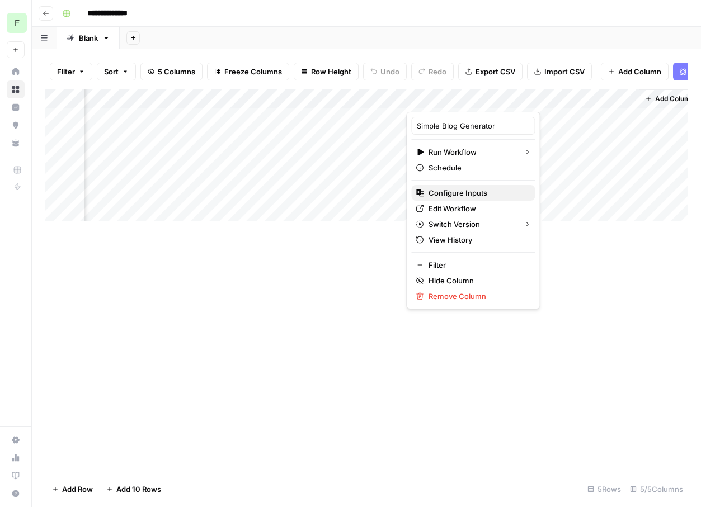
click at [448, 191] on span "Configure Inputs" at bounding box center [477, 192] width 98 height 11
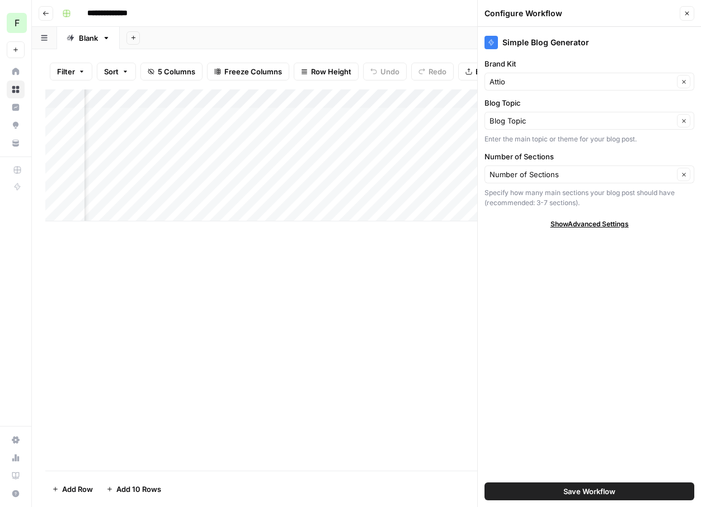
click at [577, 222] on span "Show Advanced Settings" at bounding box center [589, 224] width 78 height 10
click at [530, 324] on div "Simple Blog Generator Brand Kit Attio Clear Blog Topic Blog Topic Clear Enter t…" at bounding box center [589, 267] width 223 height 480
click at [682, 12] on button "Close" at bounding box center [687, 13] width 15 height 15
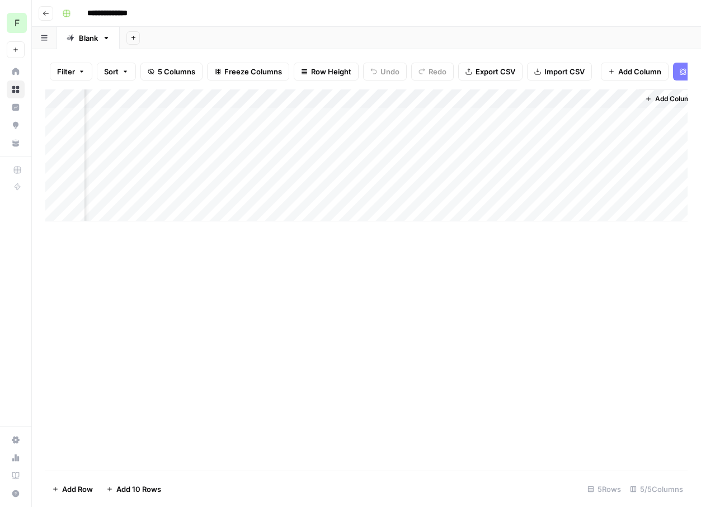
click at [428, 100] on div "Add Column" at bounding box center [366, 155] width 642 height 132
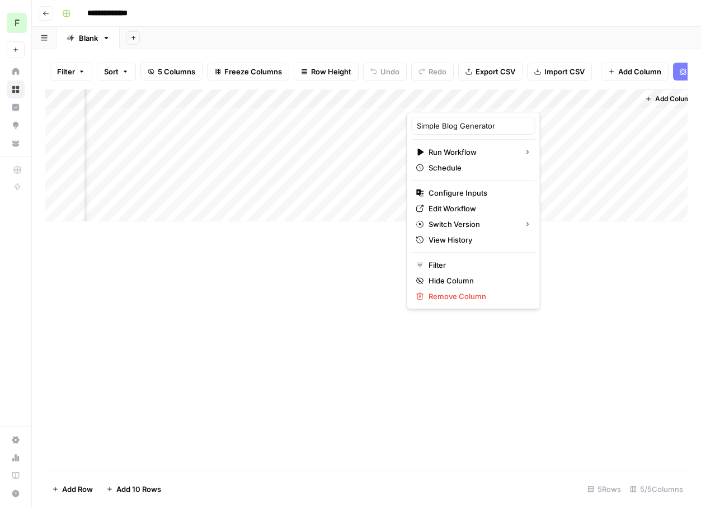
click at [597, 46] on div "Add Sheet" at bounding box center [410, 38] width 581 height 22
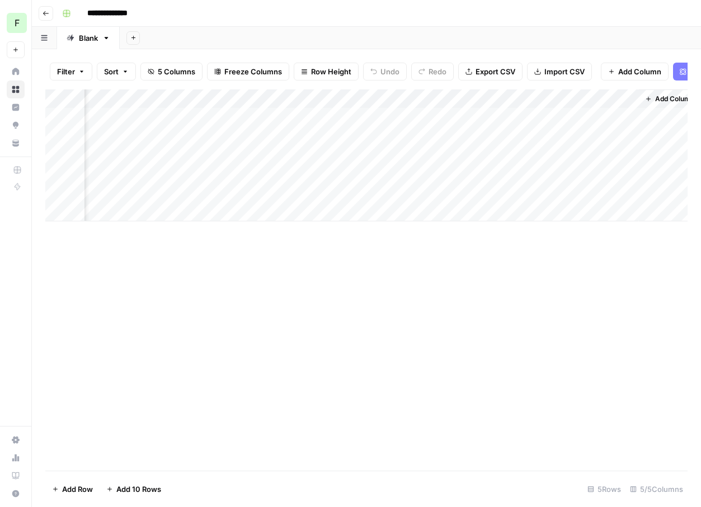
click at [632, 96] on div "Add Column" at bounding box center [366, 155] width 642 height 132
click at [562, 209] on span "Remove Column" at bounding box center [608, 208] width 98 height 11
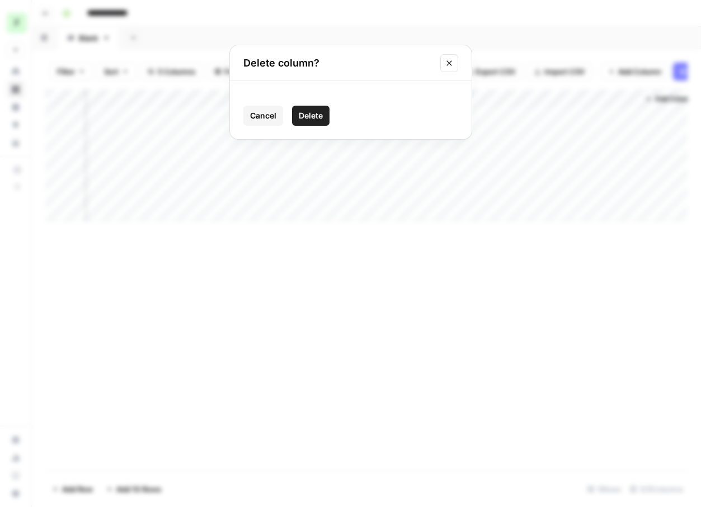
click at [315, 117] on span "Delete" at bounding box center [311, 115] width 24 height 11
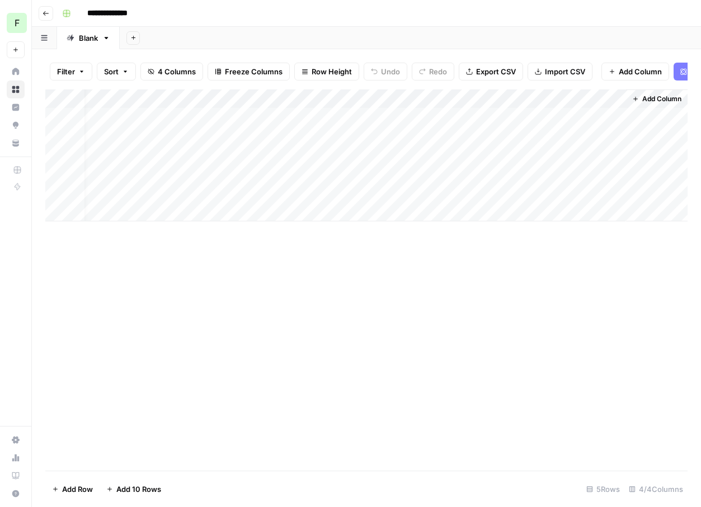
scroll to position [0, 13]
click at [668, 99] on span "Add Column" at bounding box center [661, 99] width 39 height 10
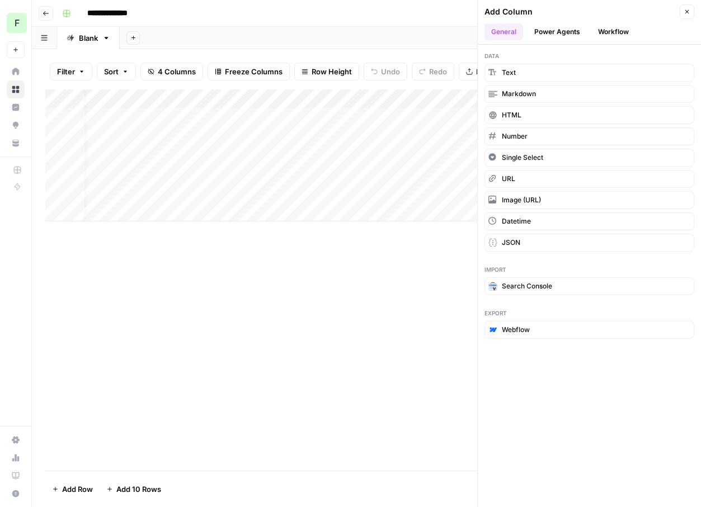
click at [435, 338] on div "Add Column" at bounding box center [366, 279] width 642 height 381
click at [510, 70] on span "Text" at bounding box center [509, 73] width 14 height 10
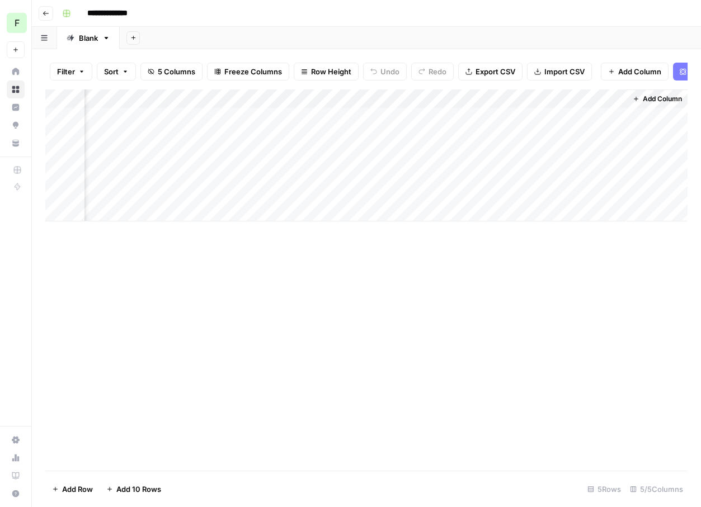
scroll to position [0, 175]
click at [520, 100] on div "Add Column" at bounding box center [366, 155] width 642 height 132
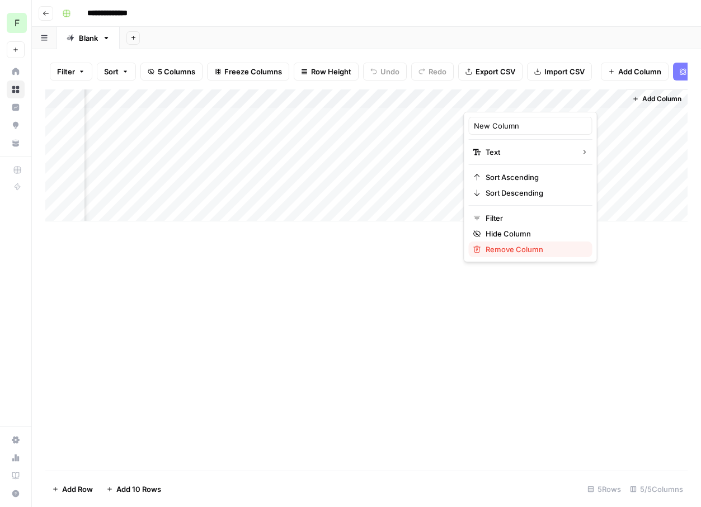
click at [536, 248] on span "Remove Column" at bounding box center [535, 249] width 98 height 11
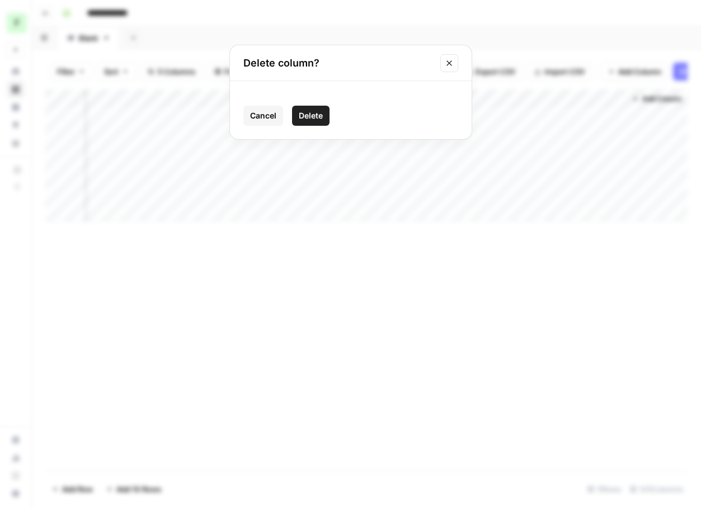
click at [308, 119] on span "Delete" at bounding box center [311, 115] width 24 height 11
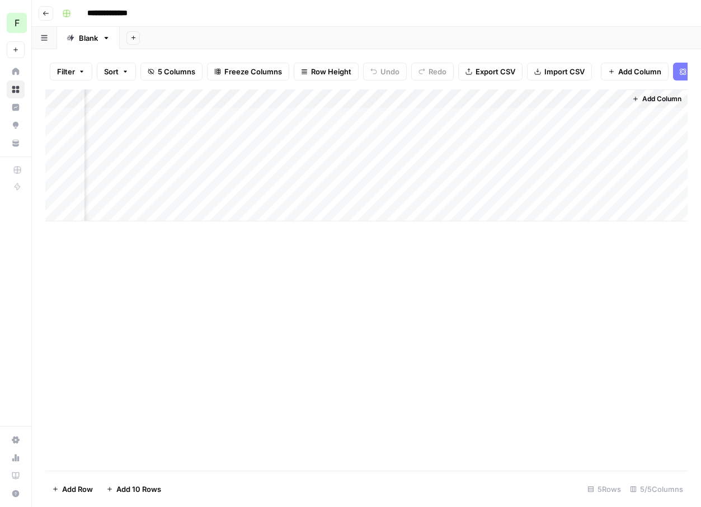
scroll to position [0, 13]
click at [317, 260] on div "Add Column" at bounding box center [366, 279] width 642 height 381
click at [530, 97] on div "Add Column" at bounding box center [366, 155] width 642 height 132
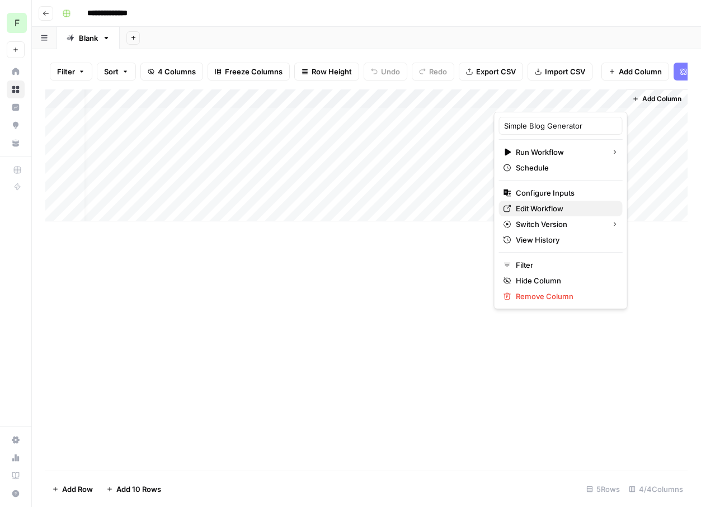
click at [547, 204] on span "Edit Workflow" at bounding box center [565, 208] width 98 height 11
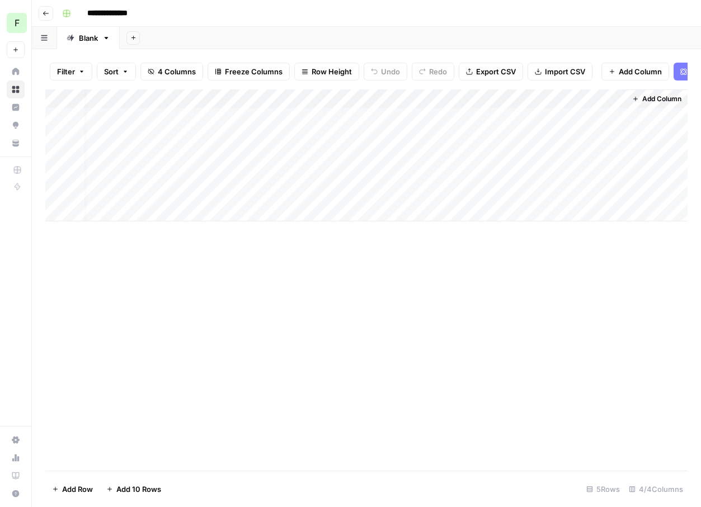
scroll to position [0, 0]
click at [564, 117] on div "Add Column" at bounding box center [366, 155] width 642 height 132
click at [563, 117] on div "Add Column" at bounding box center [366, 155] width 642 height 132
click at [563, 117] on div at bounding box center [573, 117] width 133 height 21
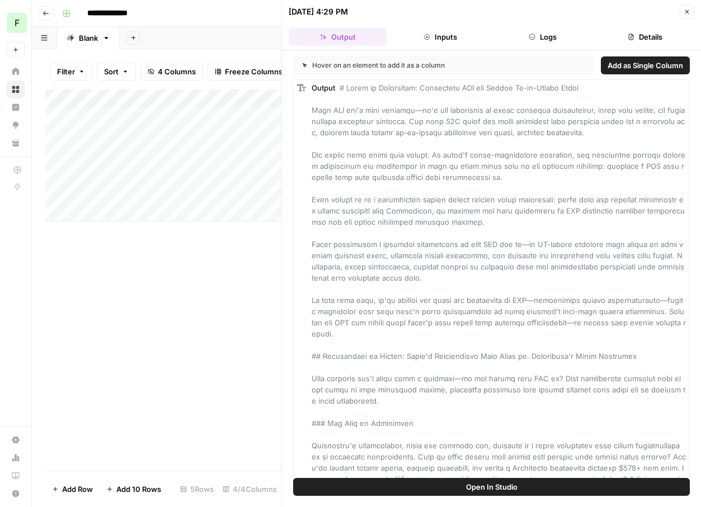
click at [684, 13] on icon "button" at bounding box center [687, 11] width 7 height 7
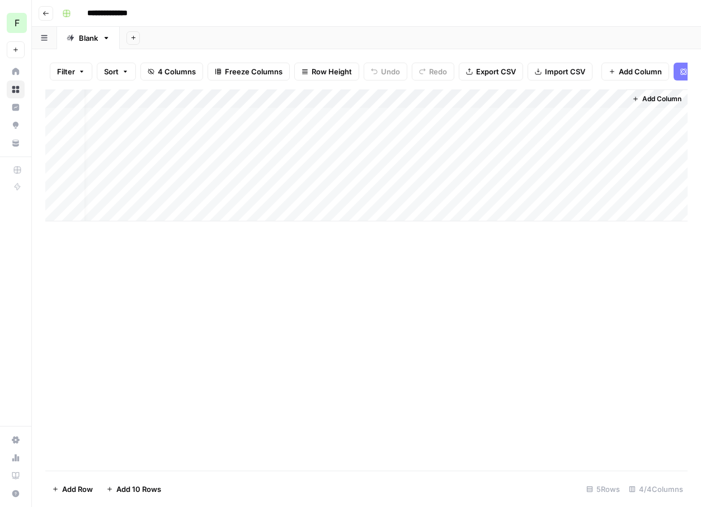
scroll to position [0, 13]
click at [597, 115] on div "Add Column" at bounding box center [366, 155] width 642 height 132
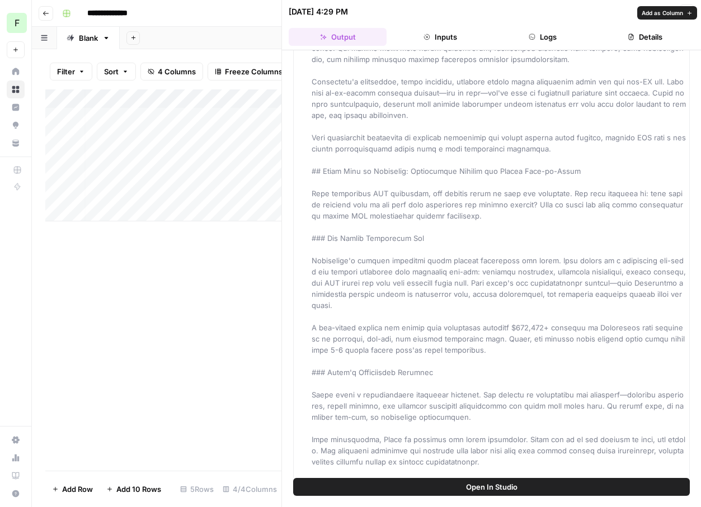
scroll to position [1302, 0]
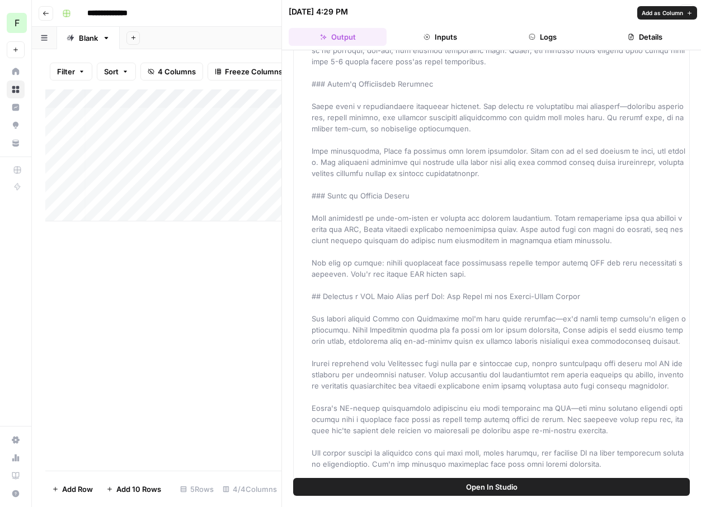
click at [196, 372] on div "Add Column" at bounding box center [163, 279] width 236 height 381
click at [688, 8] on button "Close" at bounding box center [687, 11] width 15 height 15
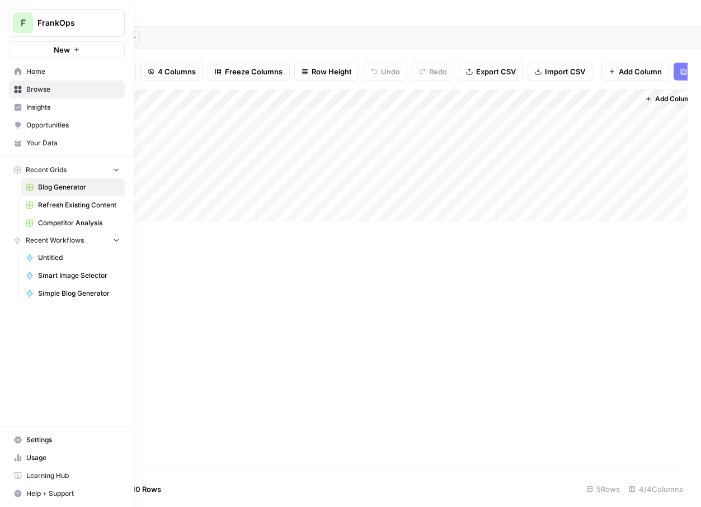
click at [49, 296] on span "Simple Blog Generator" at bounding box center [79, 294] width 82 height 10
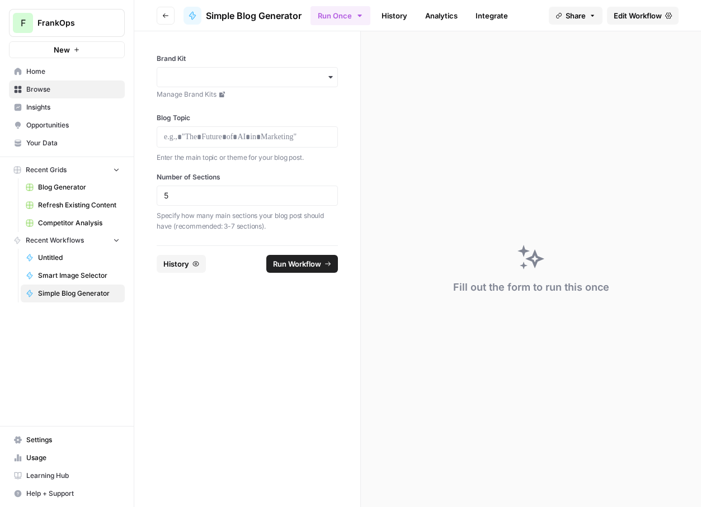
click at [631, 16] on span "Edit Workflow" at bounding box center [638, 15] width 48 height 11
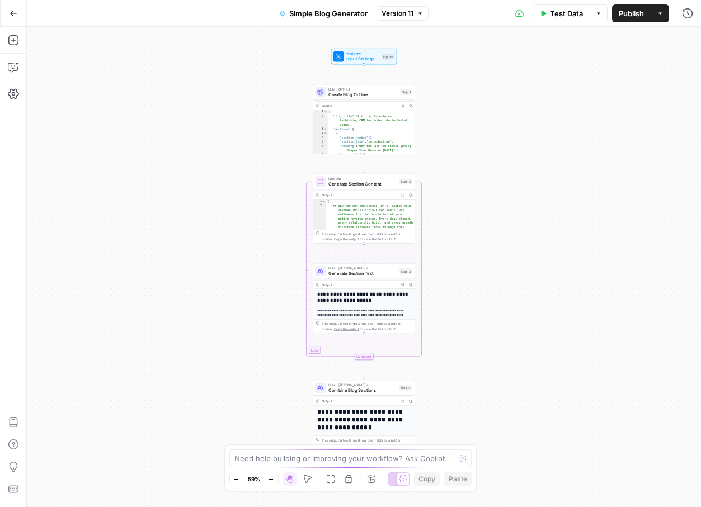
click at [203, 248] on div "Workflow Input Settings Inputs LLM · GPT-4.1 Create Blog Outline Step 1 Output …" at bounding box center [364, 267] width 674 height 480
click at [10, 69] on icon "button" at bounding box center [13, 67] width 11 height 11
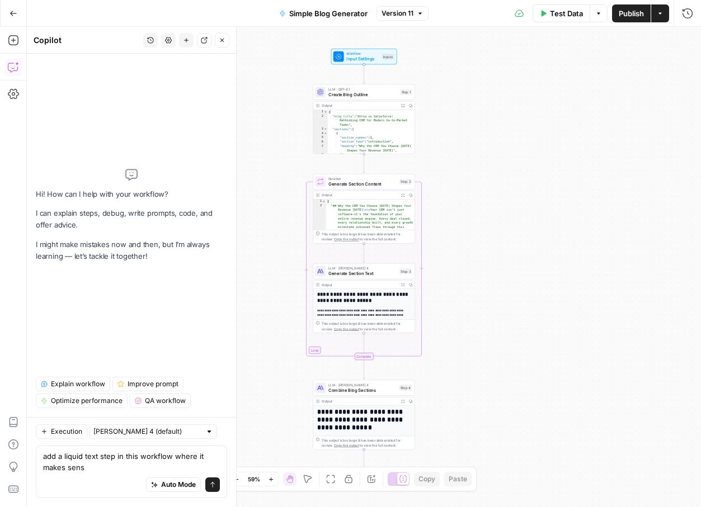
type textarea "add a liquid text step in this workflow where it makes sense"
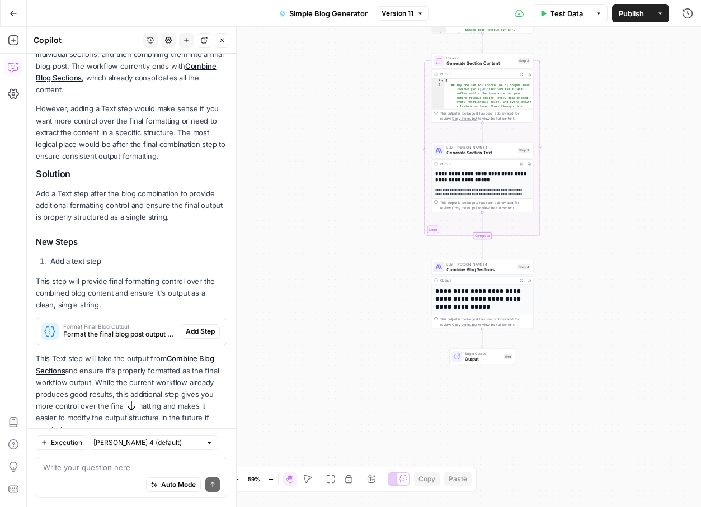
scroll to position [164, 0]
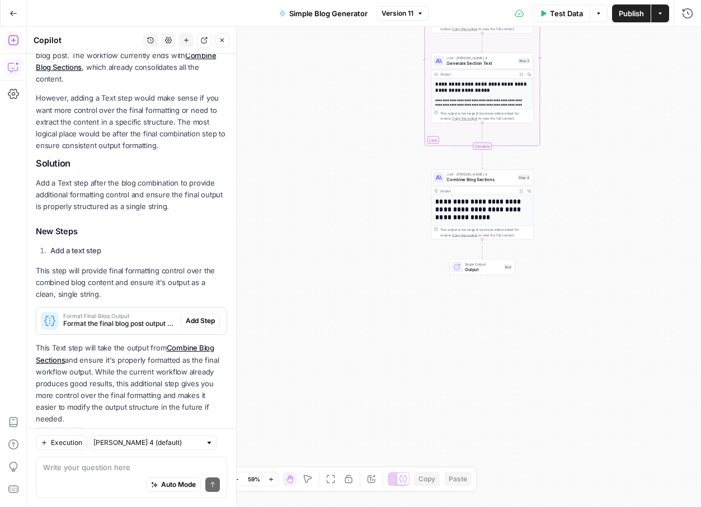
click at [13, 47] on button "Add Steps" at bounding box center [13, 40] width 18 height 18
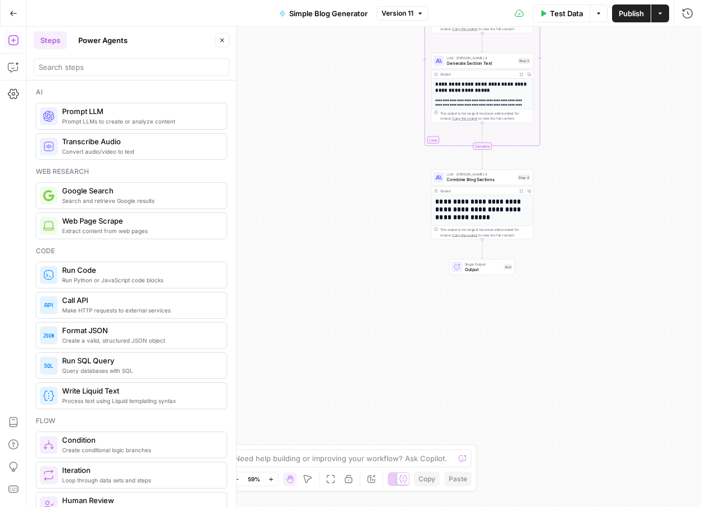
click at [87, 58] on div at bounding box center [132, 67] width 196 height 18
click at [84, 65] on input "search" at bounding box center [132, 67] width 186 height 11
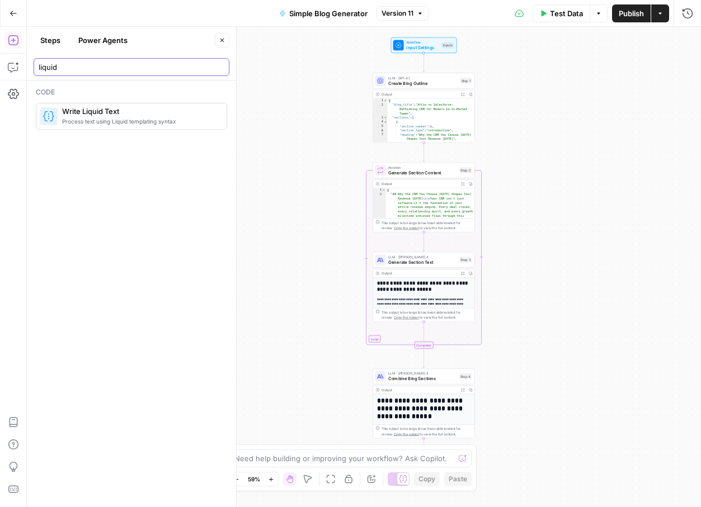
type input "liquid"
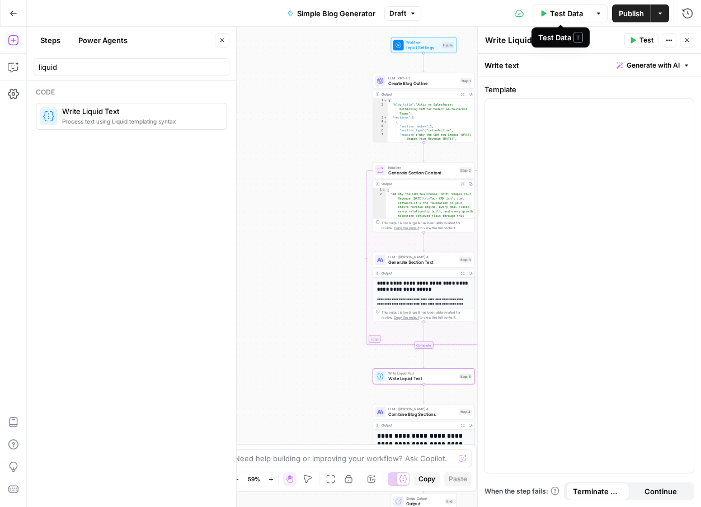
click at [569, 12] on span "Test Data" at bounding box center [566, 13] width 33 height 11
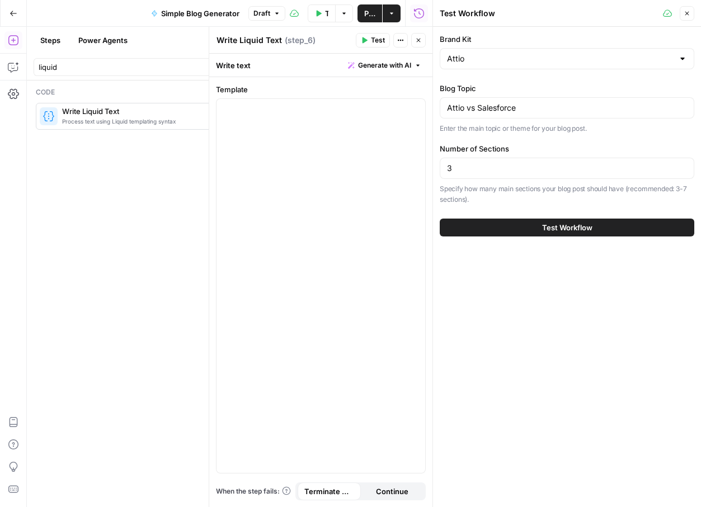
click at [533, 230] on button "Test Workflow" at bounding box center [567, 228] width 255 height 18
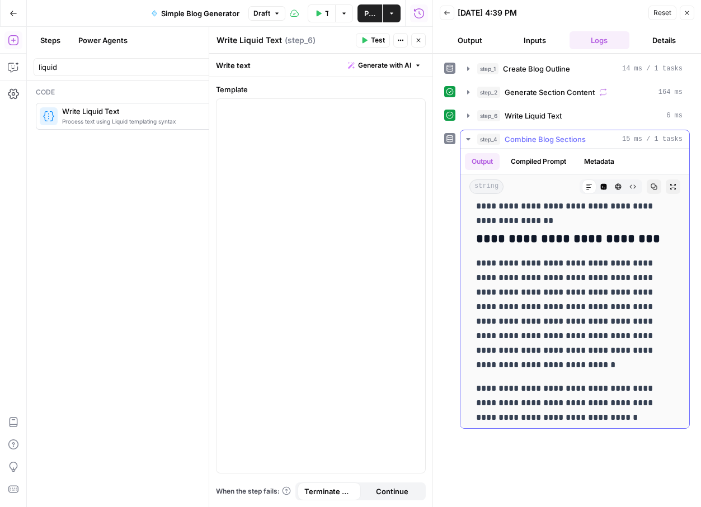
scroll to position [1456, 0]
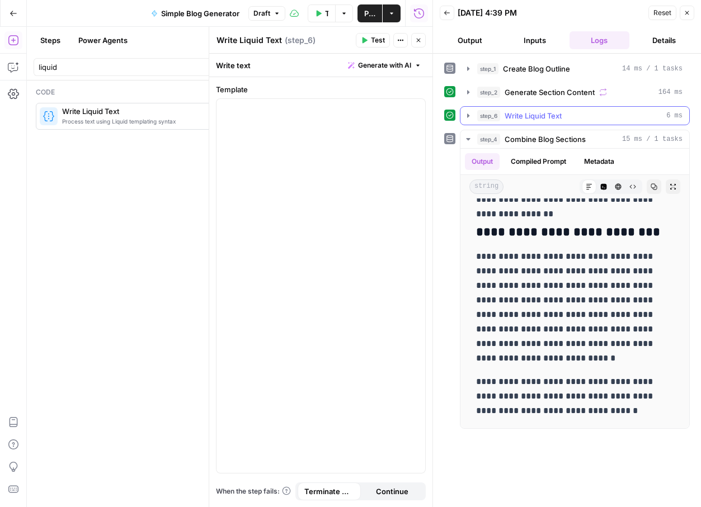
click at [549, 112] on span "Write Liquid Text" at bounding box center [533, 115] width 57 height 11
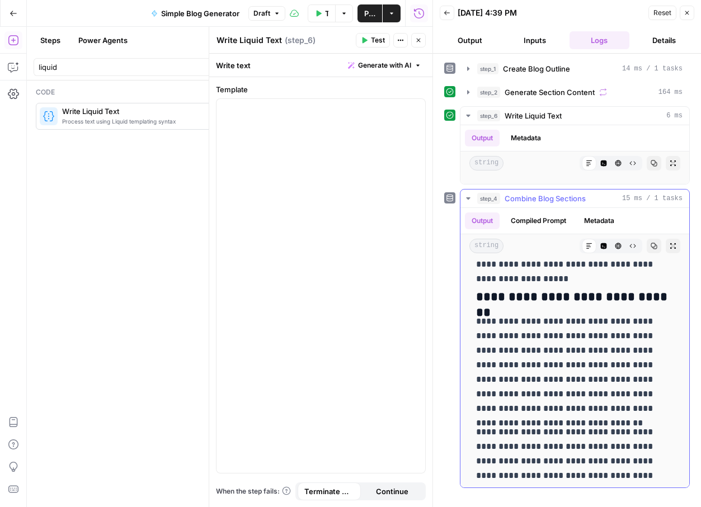
scroll to position [1160, 0]
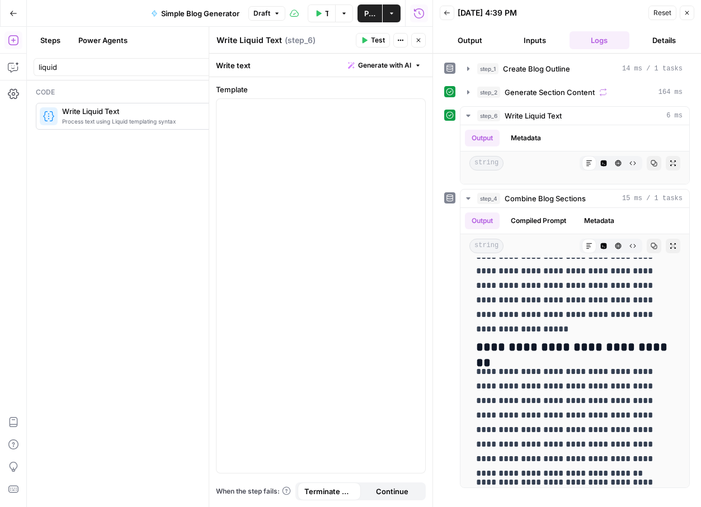
click at [367, 6] on button "Publish" at bounding box center [369, 13] width 25 height 18
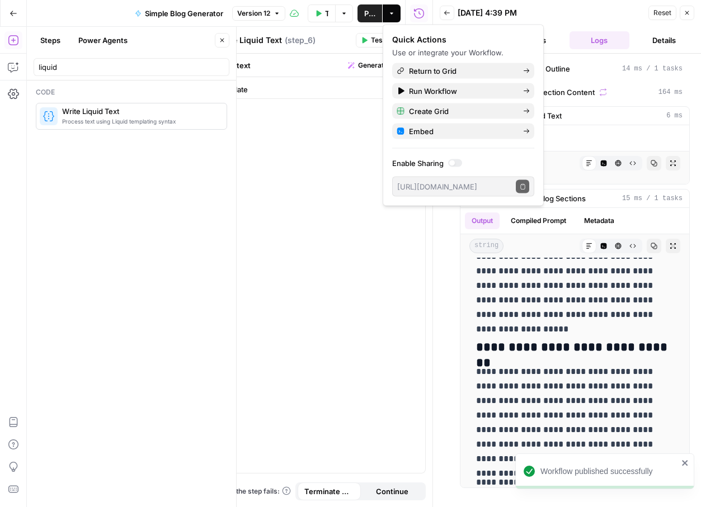
click at [11, 11] on icon "button" at bounding box center [14, 14] width 8 height 8
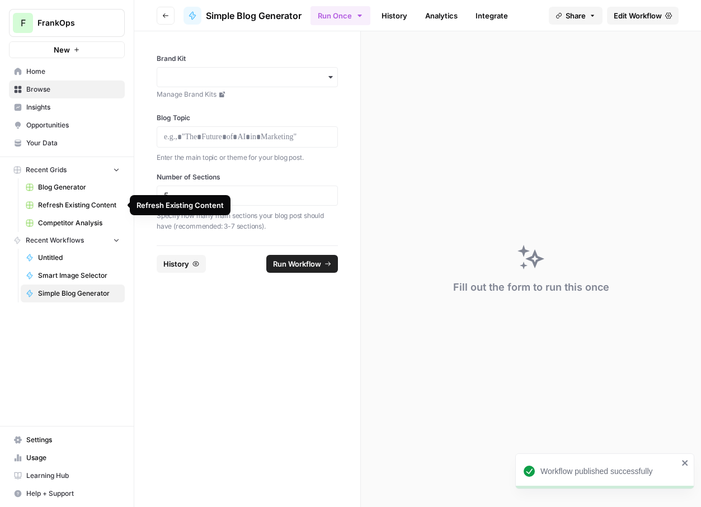
click at [58, 191] on span "Blog Generator" at bounding box center [79, 187] width 82 height 10
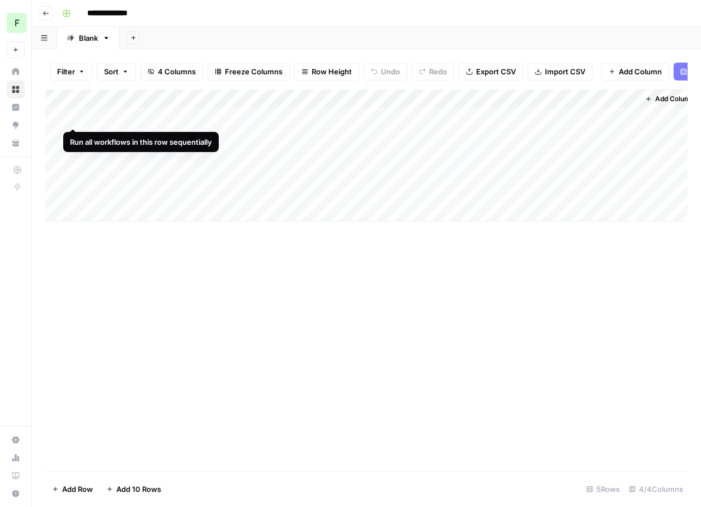
click at [73, 114] on div "Add Column" at bounding box center [366, 155] width 642 height 132
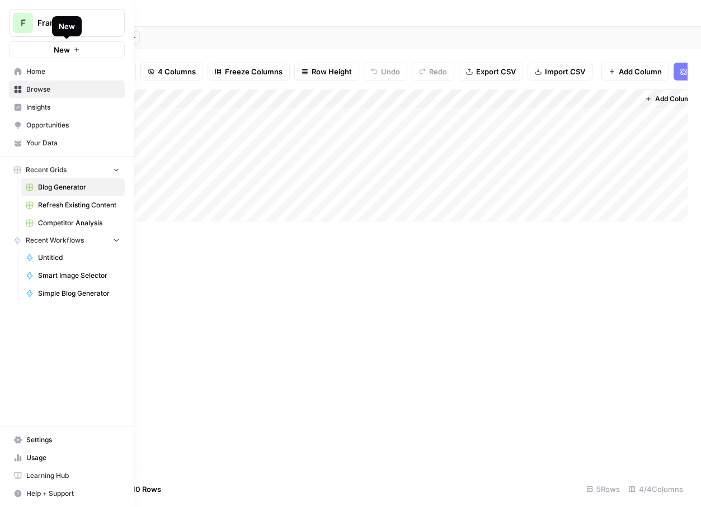
click at [56, 51] on span "New" at bounding box center [62, 49] width 16 height 11
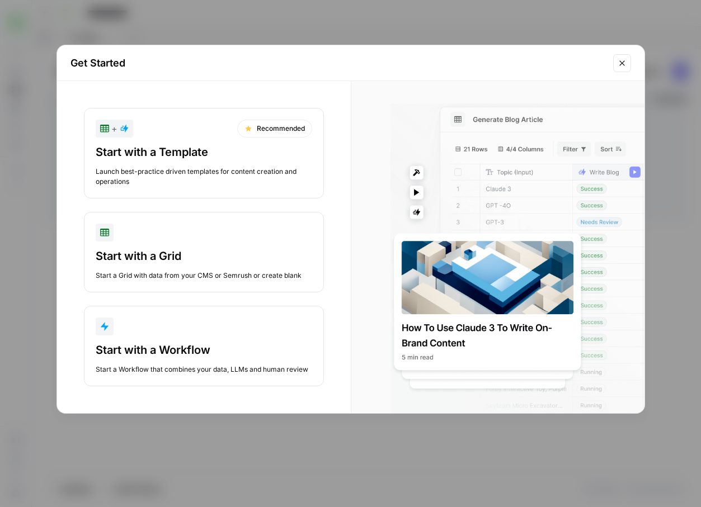
click at [57, 231] on div "+ Recommended Start with a Template Launch best-practice driven templates for c…" at bounding box center [204, 247] width 294 height 332
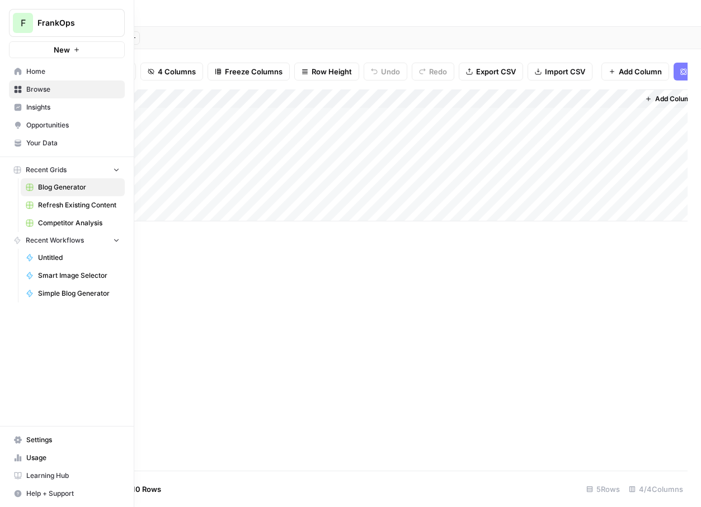
click at [48, 144] on span "Your Data" at bounding box center [72, 143] width 93 height 10
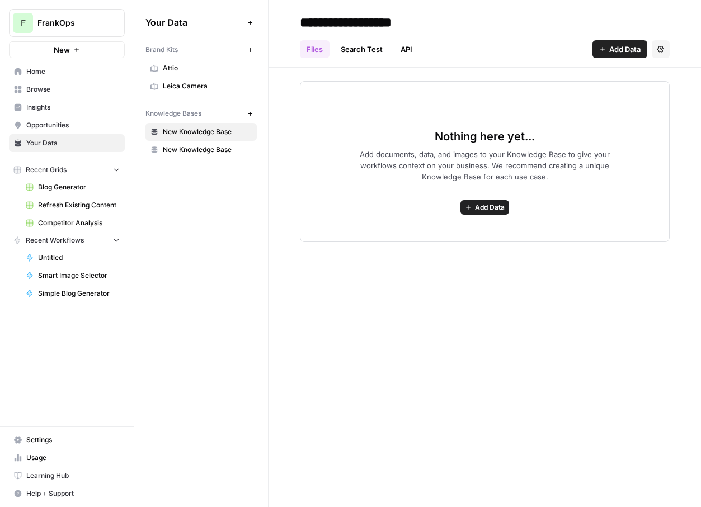
click at [485, 208] on span "Add Data" at bounding box center [490, 207] width 30 height 10
click at [299, 262] on div "**********" at bounding box center [484, 253] width 432 height 507
click at [477, 201] on button "Add Data" at bounding box center [484, 207] width 49 height 15
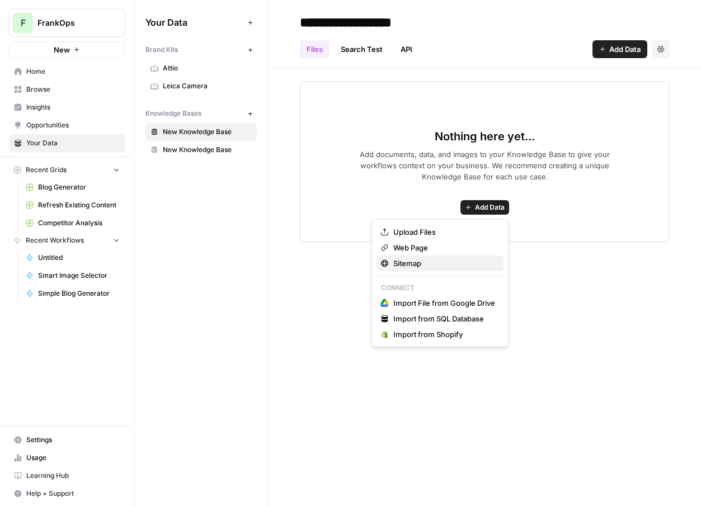
click at [411, 258] on span "Sitemap" at bounding box center [444, 263] width 102 height 11
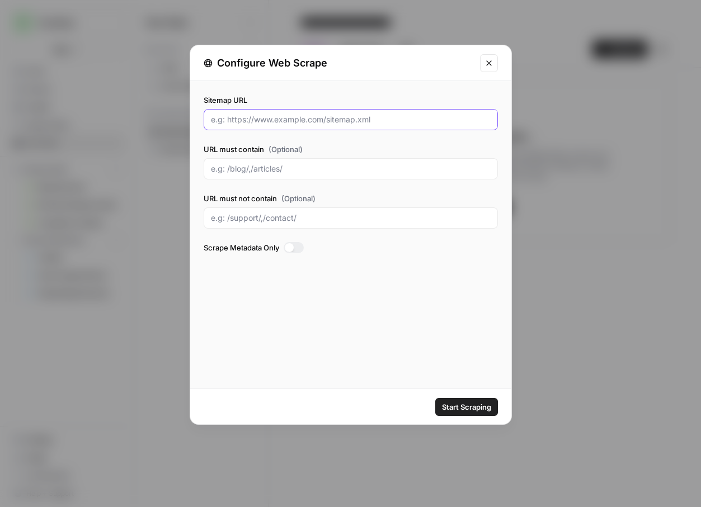
click at [250, 124] on input "Sitemap URL" at bounding box center [351, 119] width 280 height 11
paste input "https://www.example.com/sitemap.xml"
click at [271, 117] on input "https://www.example.com/sitemap.xml" at bounding box center [351, 119] width 280 height 11
type input "https://www.attio.com/sitemap.xml"
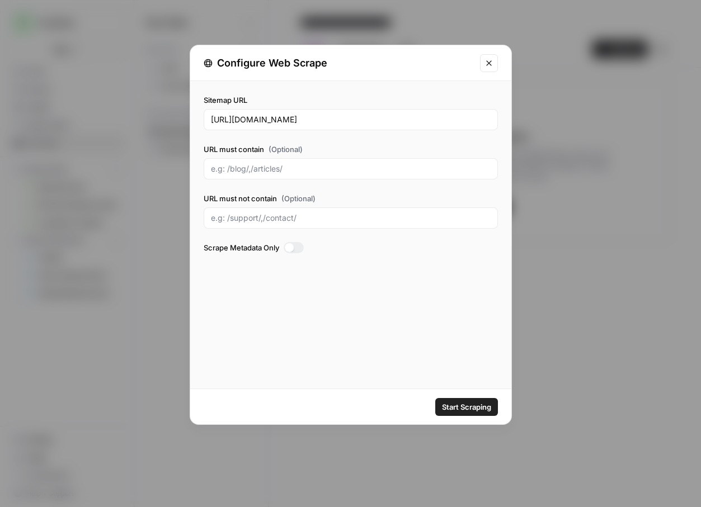
click at [271, 144] on span "(Optional)" at bounding box center [285, 149] width 34 height 11
click at [271, 163] on input "URL must contain (Optional)" at bounding box center [351, 168] width 280 height 11
click at [366, 292] on div "Sitemap URL https://www.attio.com/sitemap.xml URL must contain (Optional) URL m…" at bounding box center [350, 235] width 321 height 308
click at [461, 406] on span "Start Scraping" at bounding box center [466, 407] width 49 height 11
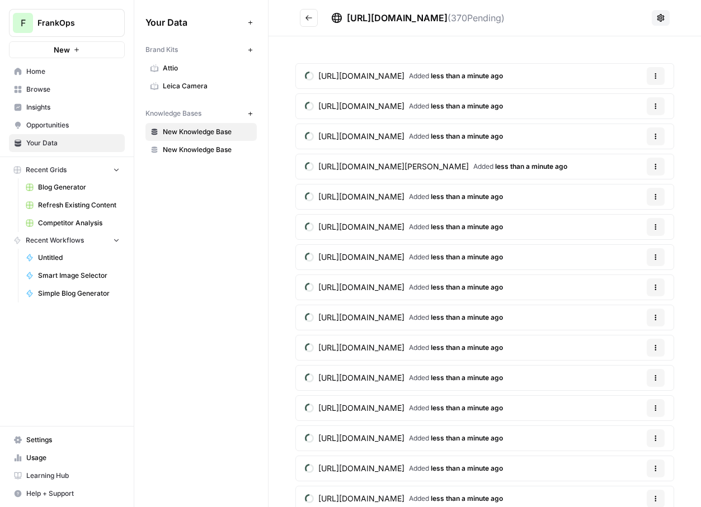
click at [210, 134] on span "New Knowledge Base" at bounding box center [207, 132] width 89 height 10
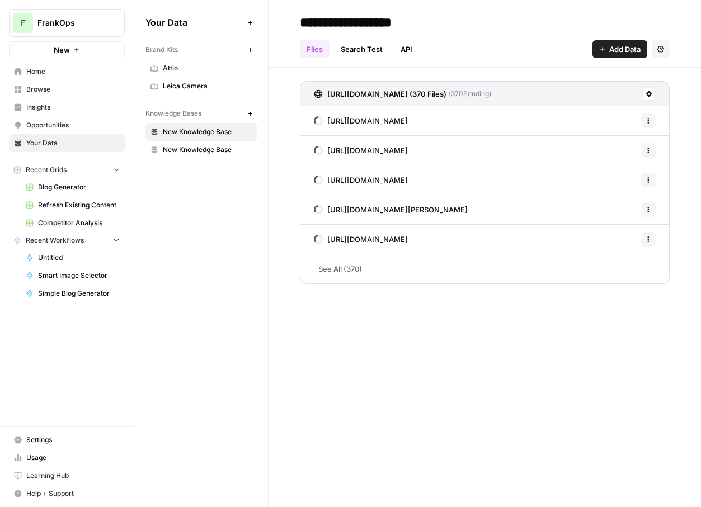
click at [355, 13] on input "**********" at bounding box center [384, 22] width 179 height 22
type input "**********"
click at [529, 44] on div "Files Search Test API Add Data Settings" at bounding box center [485, 44] width 370 height 27
click at [195, 144] on link "New Knowledge Base" at bounding box center [200, 150] width 111 height 18
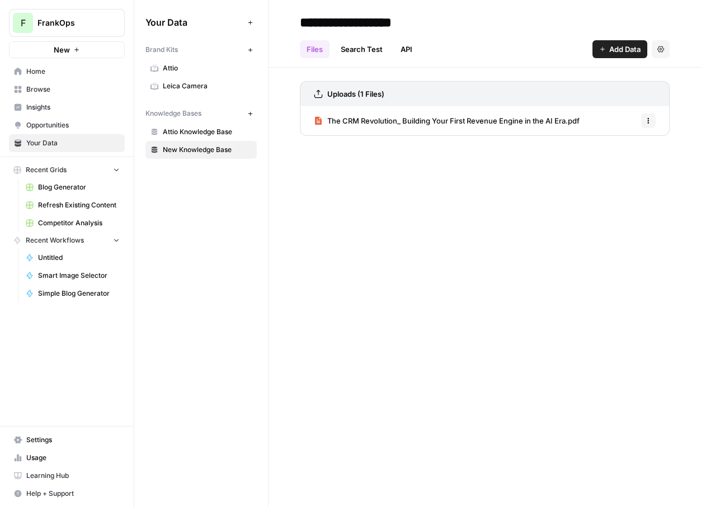
click at [189, 133] on span "Attio Knowledge Base" at bounding box center [207, 132] width 89 height 10
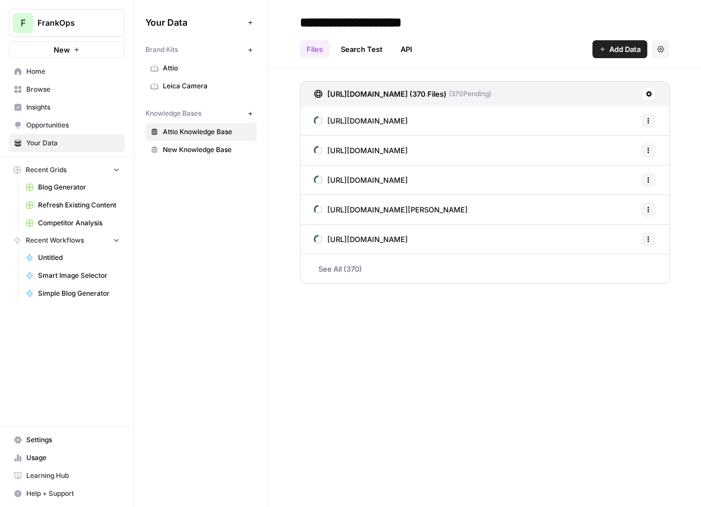
click at [58, 189] on span "Blog Generator" at bounding box center [79, 187] width 82 height 10
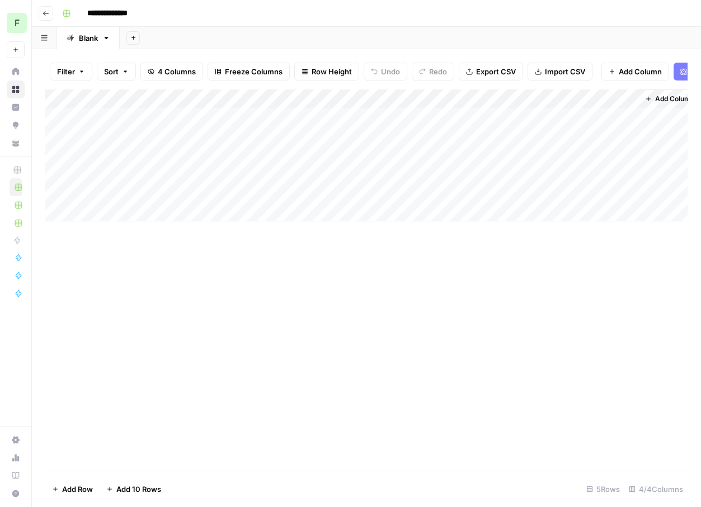
click at [44, 9] on button "Go back" at bounding box center [46, 13] width 15 height 15
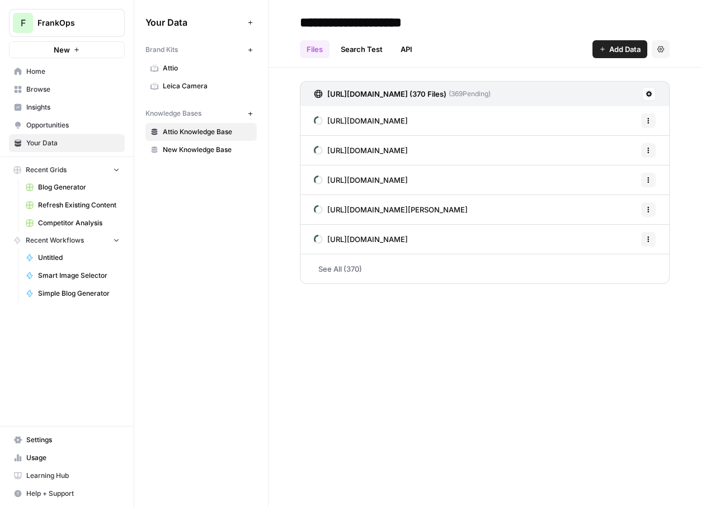
click at [68, 51] on span "New" at bounding box center [62, 49] width 16 height 11
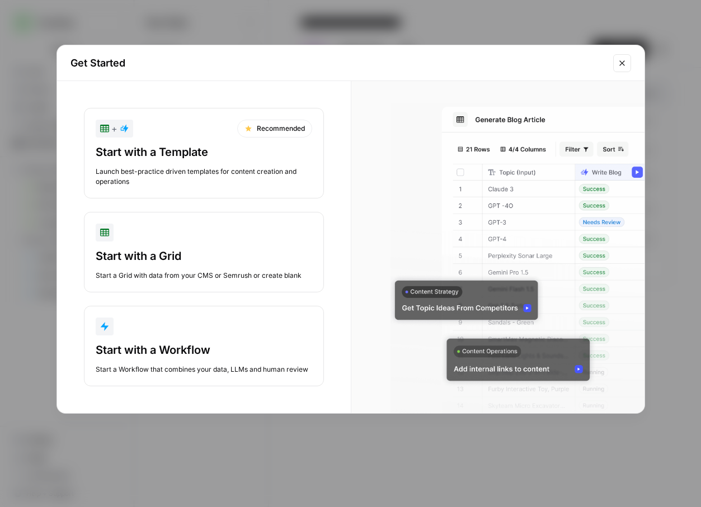
click at [173, 187] on button "+ Recommended Start with a Template Launch best-practice driven templates for c…" at bounding box center [204, 153] width 240 height 91
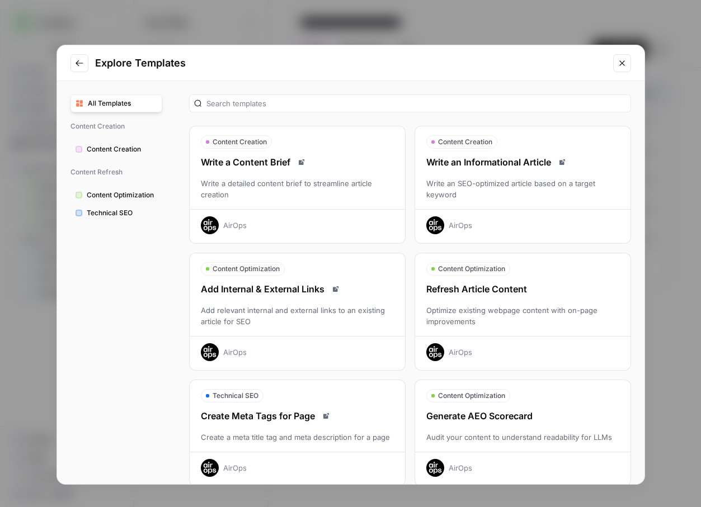
click at [493, 176] on div "Write an Informational Article Write an SEO-optimized article based on a target…" at bounding box center [522, 194] width 215 height 79
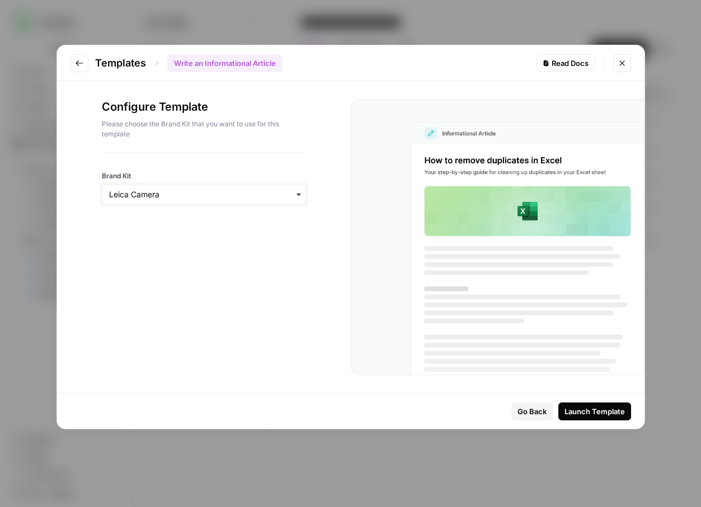
click at [150, 190] on input "Brand Kit" at bounding box center [204, 194] width 190 height 11
click at [133, 244] on div "Attio" at bounding box center [203, 245] width 203 height 21
click at [576, 412] on div "Launch Template" at bounding box center [594, 411] width 60 height 11
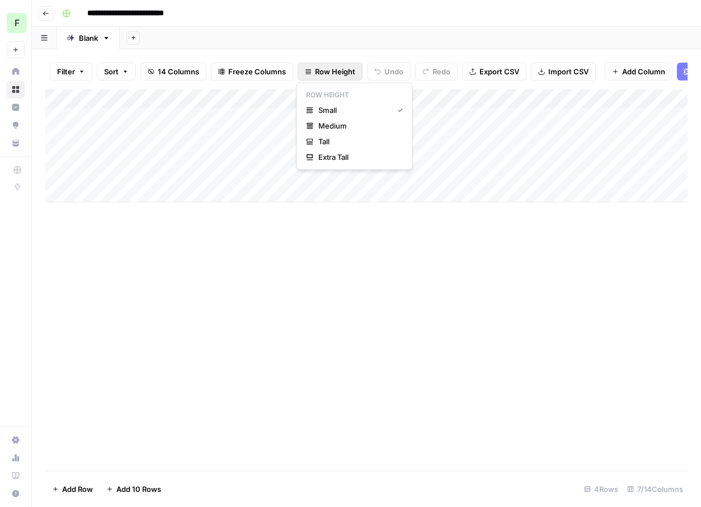
click at [327, 69] on span "Row Height" at bounding box center [335, 71] width 40 height 11
click at [331, 122] on span "Medium" at bounding box center [358, 125] width 81 height 11
click at [229, 347] on div "Add Column" at bounding box center [366, 279] width 642 height 381
click at [446, 128] on div "Add Column" at bounding box center [366, 165] width 642 height 153
click at [492, 97] on div "Add Column" at bounding box center [366, 165] width 642 height 153
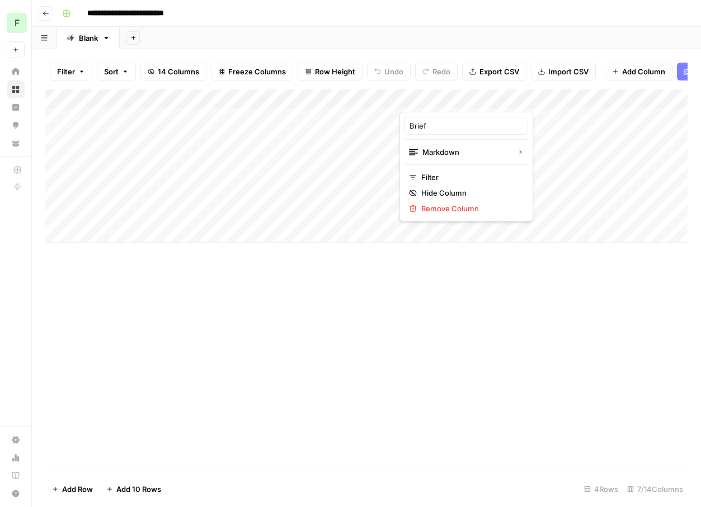
click at [395, 376] on div "Add Column" at bounding box center [366, 279] width 642 height 381
click at [443, 121] on div "Add Column" at bounding box center [366, 165] width 642 height 153
click at [492, 114] on div "Add Column" at bounding box center [366, 165] width 642 height 153
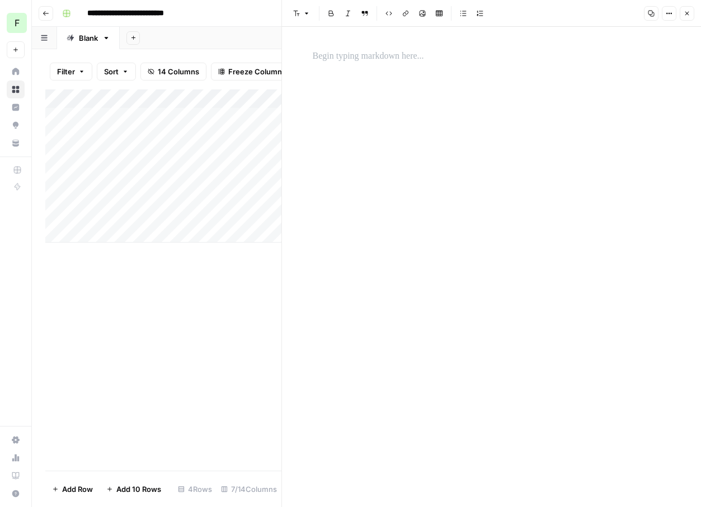
click at [688, 13] on icon "button" at bounding box center [687, 13] width 7 height 7
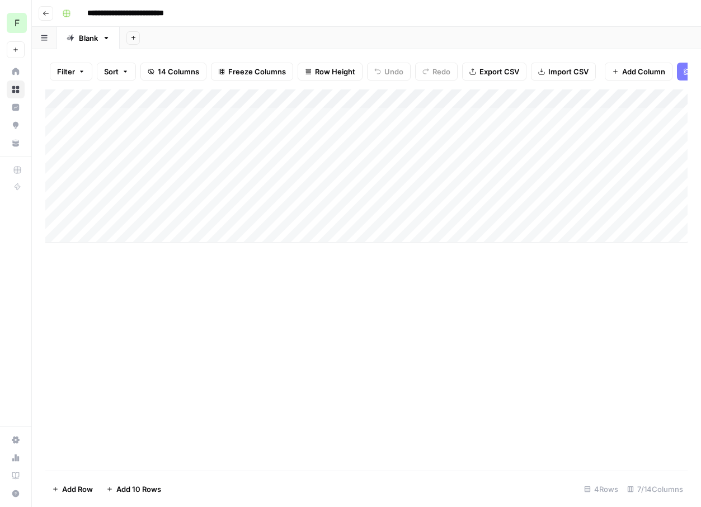
click at [362, 334] on div "Add Column" at bounding box center [366, 279] width 642 height 381
click at [392, 97] on div "Add Column" at bounding box center [366, 165] width 642 height 153
click at [404, 121] on span "All Rows" at bounding box center [429, 124] width 70 height 11
click at [150, 17] on input "**********" at bounding box center [137, 13] width 110 height 18
type input "**********"
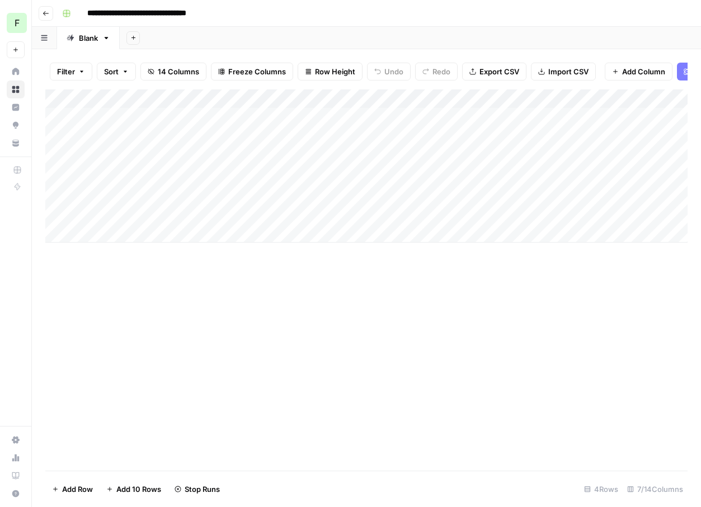
click at [313, 18] on div "**********" at bounding box center [374, 13] width 632 height 18
click at [655, 101] on span "Add Column" at bounding box center [661, 99] width 39 height 10
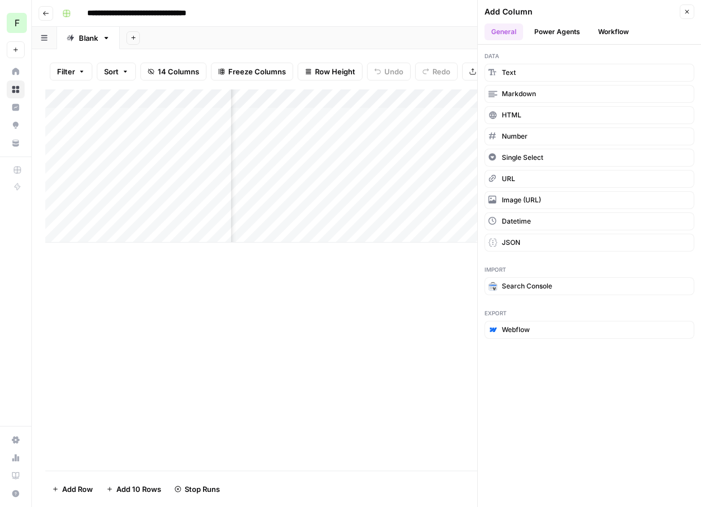
click at [570, 32] on button "Power Agents" at bounding box center [556, 31] width 59 height 17
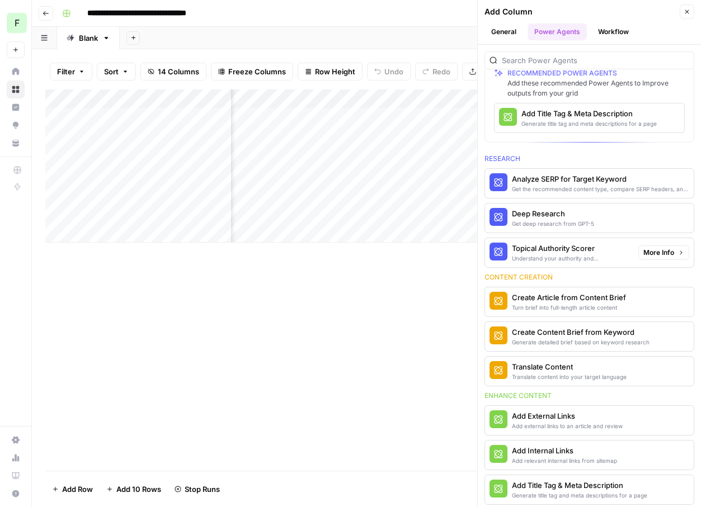
scroll to position [59, 0]
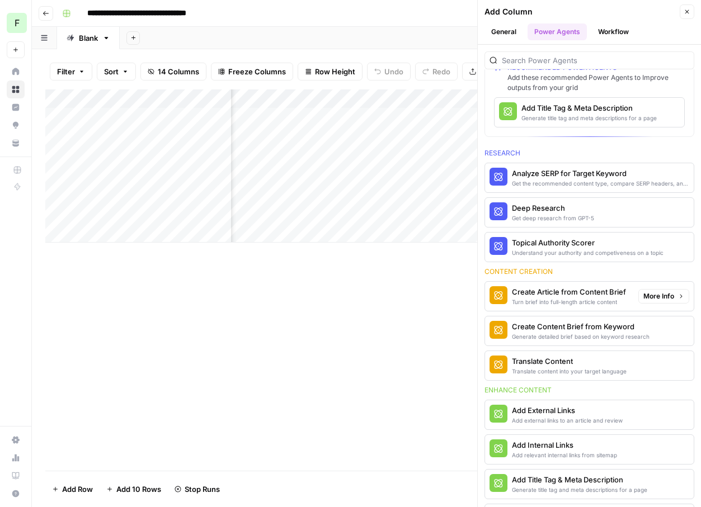
click at [570, 300] on div "Turn brief into full-length article content" at bounding box center [569, 302] width 114 height 9
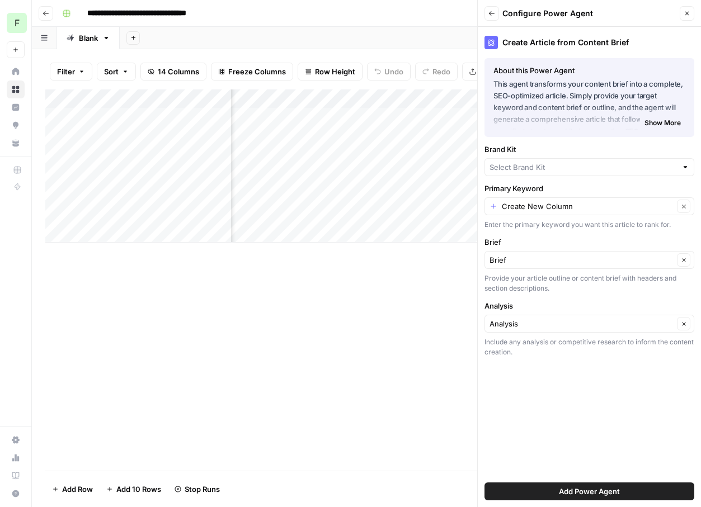
click at [525, 175] on div at bounding box center [589, 167] width 210 height 18
click at [515, 204] on span "Attio" at bounding box center [587, 209] width 186 height 11
type input "Attio"
click at [528, 210] on input "Primary Keyword" at bounding box center [588, 206] width 172 height 11
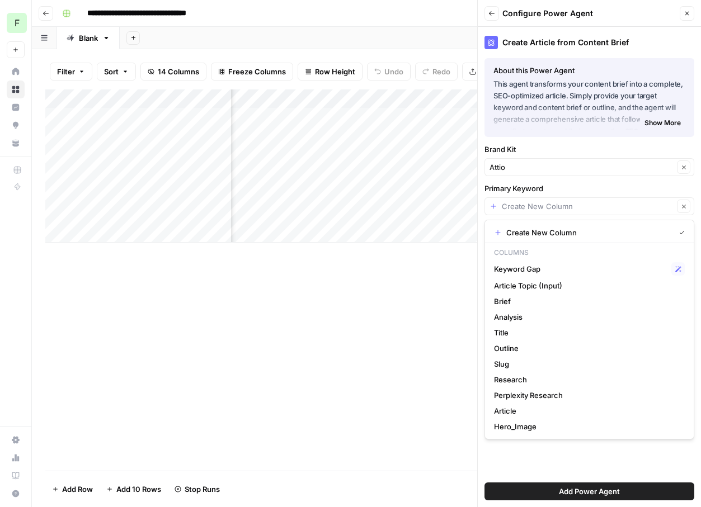
type input "Create New Column"
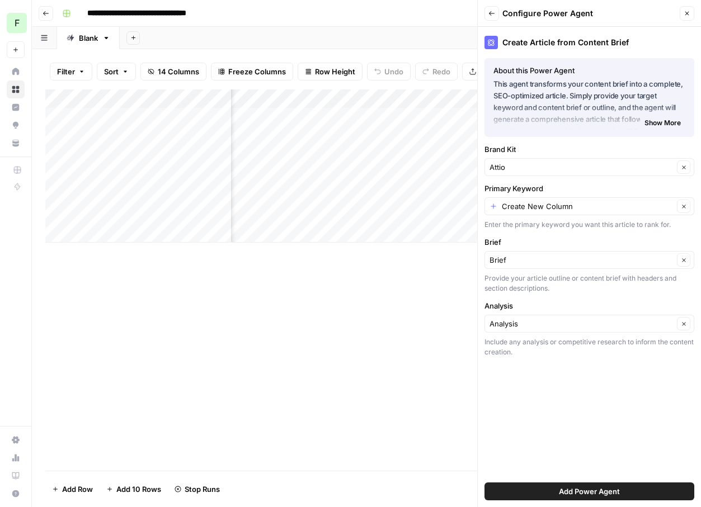
click at [569, 188] on label "Primary Keyword" at bounding box center [589, 188] width 210 height 11
click at [569, 201] on input "Create New Column" at bounding box center [588, 206] width 172 height 11
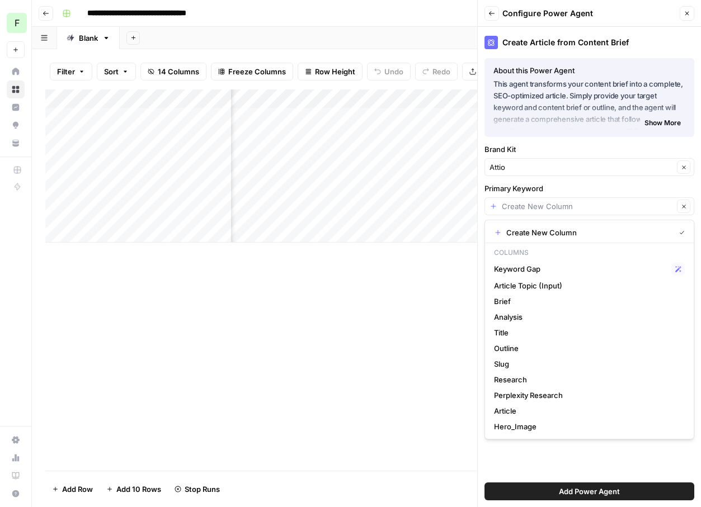
type input "Create New Column"
click at [535, 187] on label "Primary Keyword" at bounding box center [589, 188] width 210 height 11
click at [535, 201] on input "Create New Column" at bounding box center [588, 206] width 172 height 11
type input "Create New Column"
click at [547, 144] on label "Brand Kit" at bounding box center [589, 149] width 210 height 11
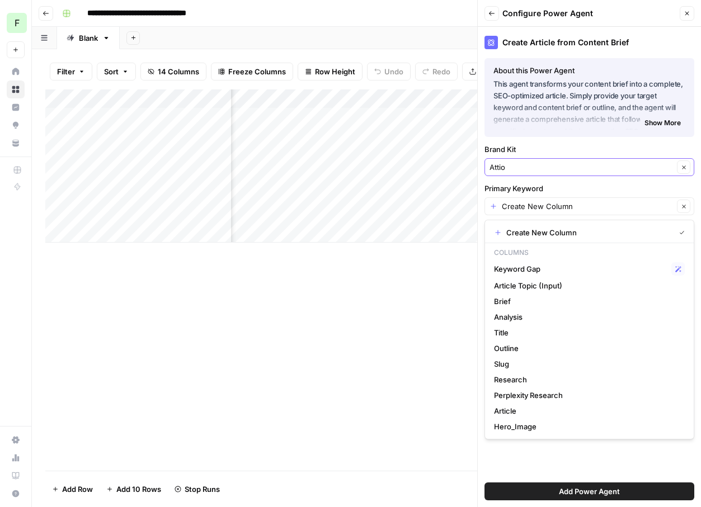
click at [547, 162] on input "Attio" at bounding box center [581, 167] width 184 height 11
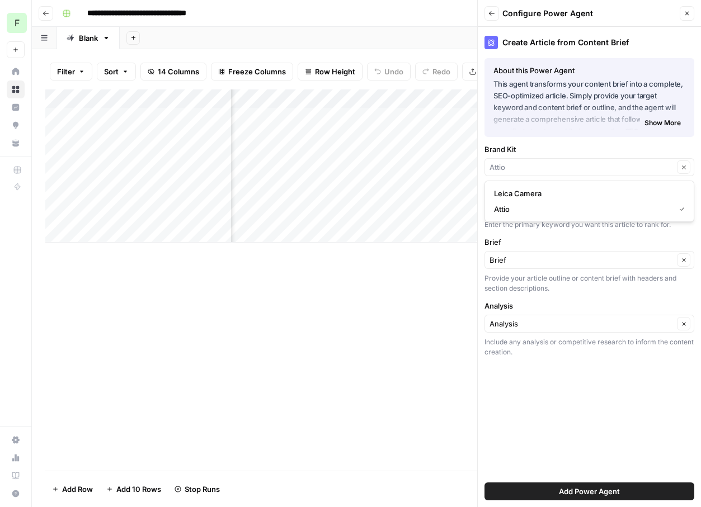
type input "Attio"
click at [554, 445] on div "Create Article from Content Brief About this Power Agent This agent transforms …" at bounding box center [589, 267] width 223 height 480
click at [550, 318] on input "Analysis" at bounding box center [581, 323] width 184 height 11
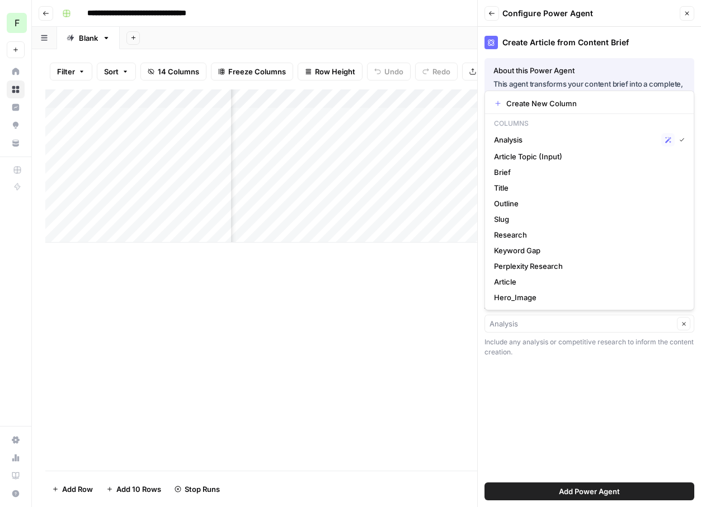
type input "Analysis"
click at [577, 411] on div "Create Article from Content Brief About this Power Agent This agent transforms …" at bounding box center [589, 267] width 223 height 480
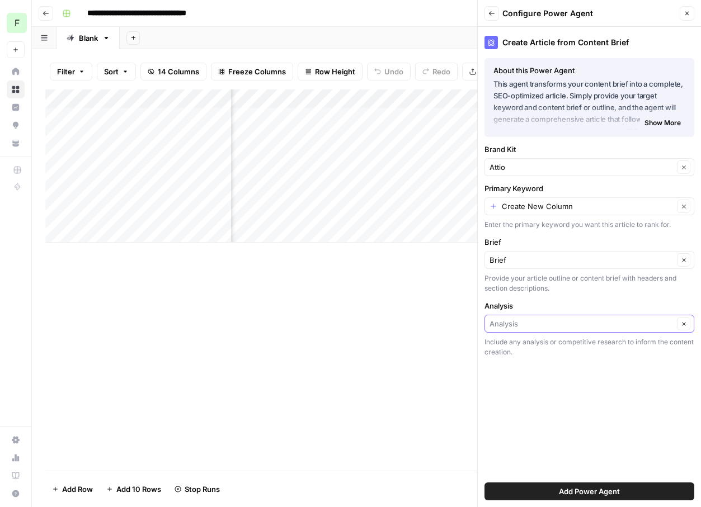
click at [542, 327] on input "Analysis" at bounding box center [581, 323] width 184 height 11
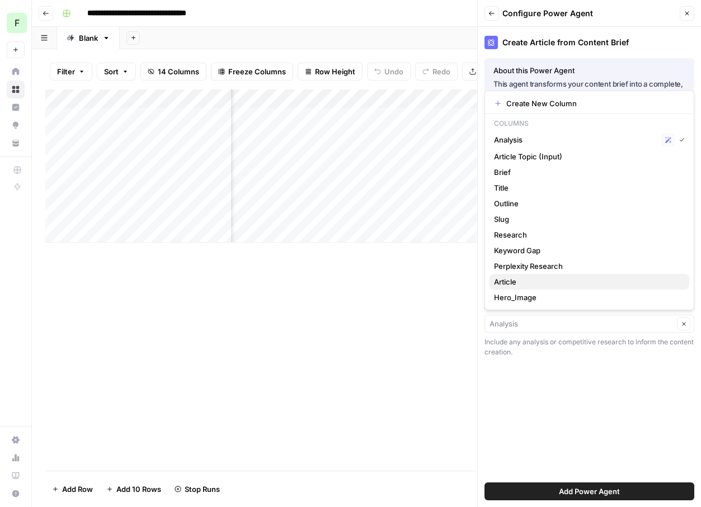
click at [522, 281] on span "Article" at bounding box center [587, 281] width 186 height 11
type input "Article"
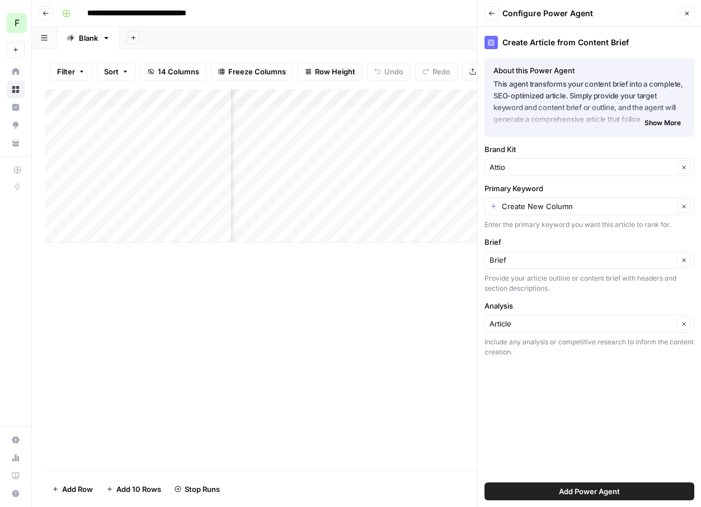
click at [557, 489] on button "Add Power Agent" at bounding box center [589, 492] width 210 height 18
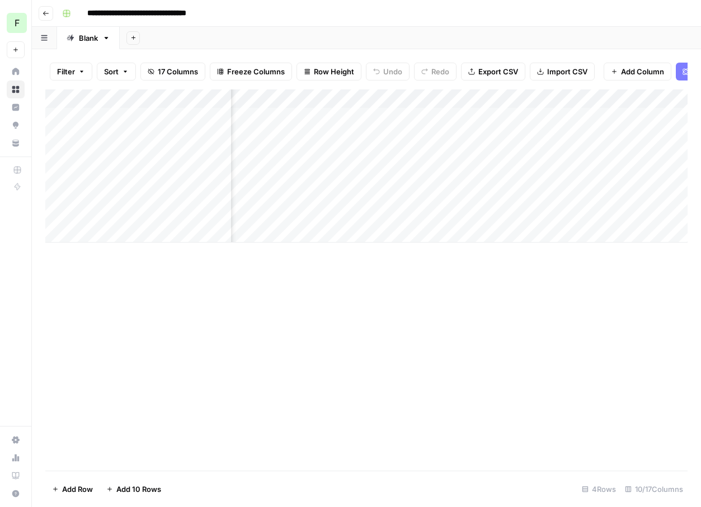
scroll to position [0, 831]
click at [657, 98] on span "Add Column" at bounding box center [661, 99] width 39 height 10
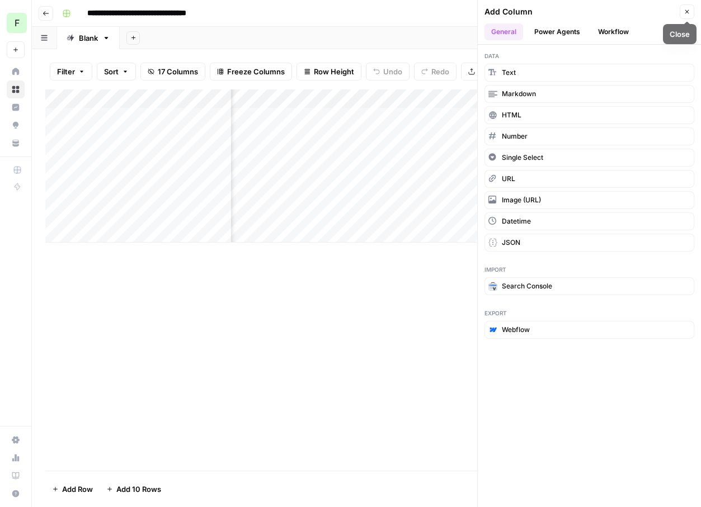
click at [691, 13] on button "Close" at bounding box center [687, 11] width 15 height 15
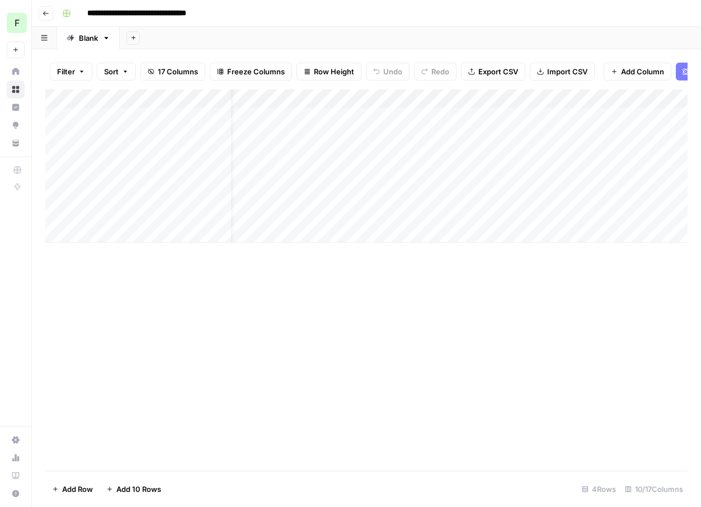
scroll to position [0, 0]
click at [388, 117] on div "Add Column" at bounding box center [366, 165] width 642 height 153
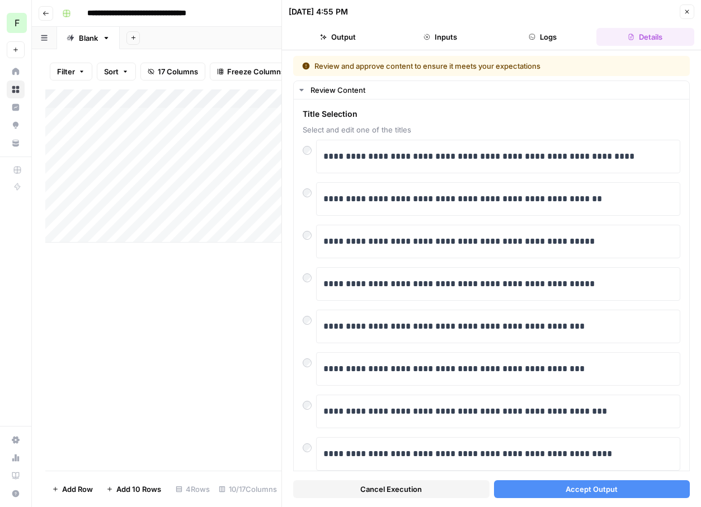
click at [553, 486] on button "Accept Output" at bounding box center [592, 489] width 196 height 18
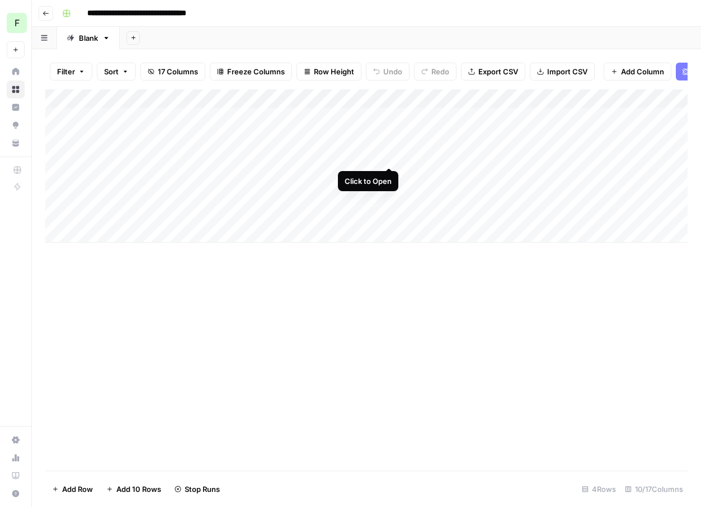
click at [388, 148] on div "Add Column" at bounding box center [366, 165] width 642 height 153
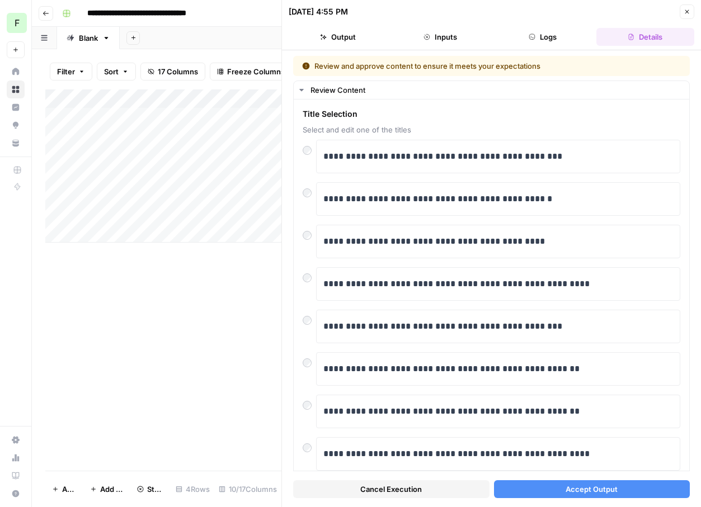
click at [573, 491] on span "Accept Output" at bounding box center [592, 489] width 52 height 11
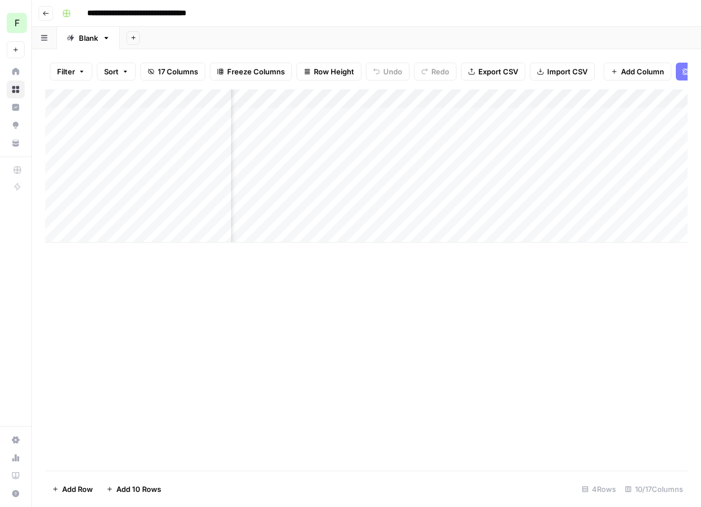
scroll to position [0, 197]
click at [382, 117] on div "Add Column" at bounding box center [366, 165] width 642 height 153
click at [500, 98] on div "Add Column" at bounding box center [366, 165] width 642 height 153
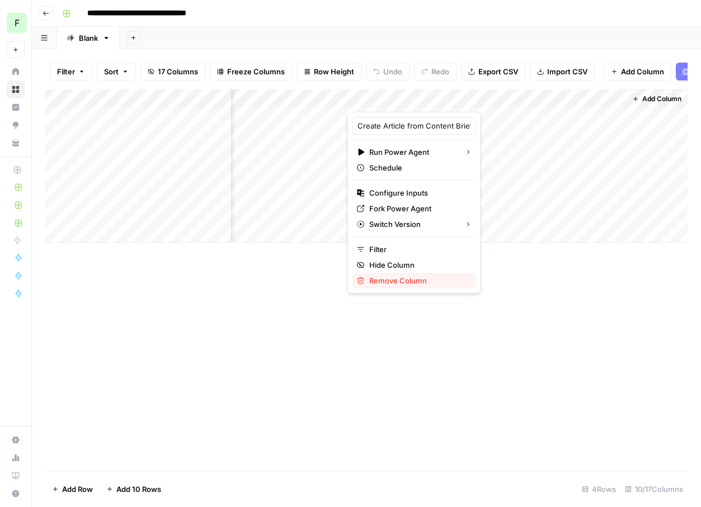
click at [397, 278] on span "Remove Column" at bounding box center [418, 280] width 98 height 11
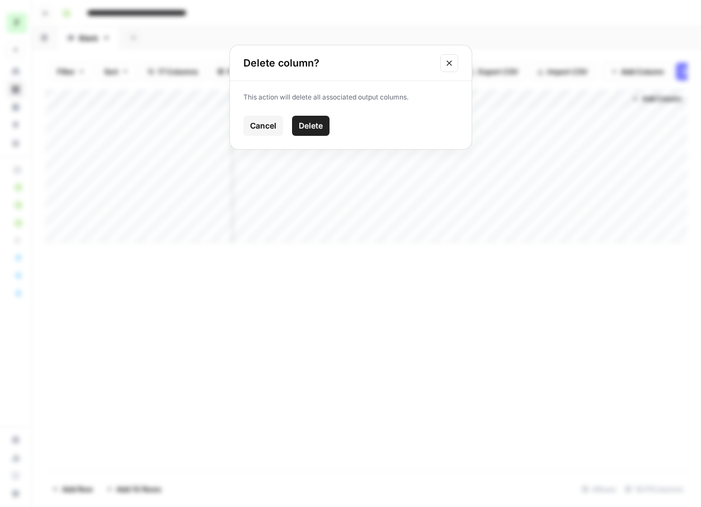
click at [322, 124] on span "Delete" at bounding box center [311, 125] width 24 height 11
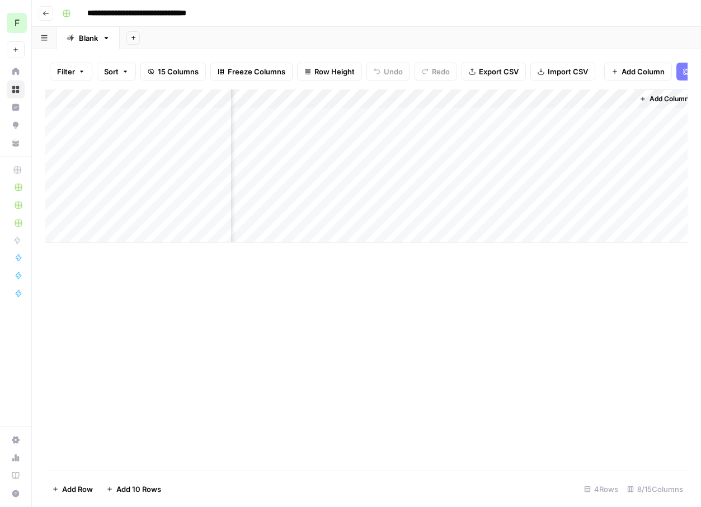
scroll to position [0, 554]
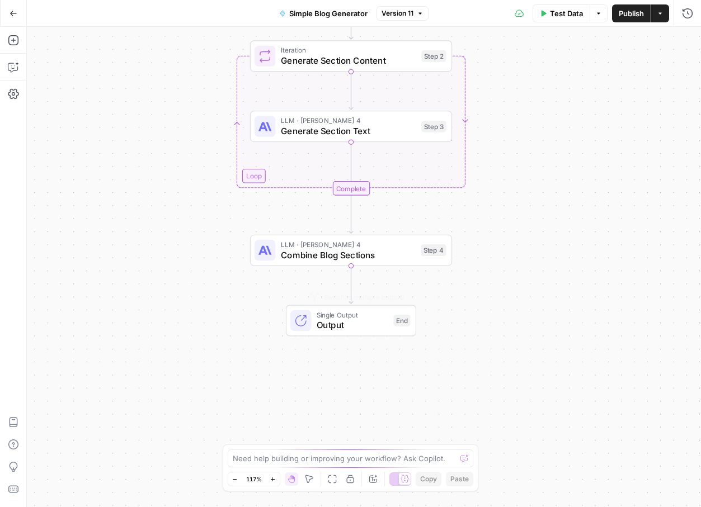
click at [353, 330] on span "Output" at bounding box center [353, 325] width 72 height 13
click at [658, 15] on icon "button" at bounding box center [660, 13] width 7 height 7
click at [553, 235] on div "When this workflow runs, the output will come from the final step Switch to Mul…" at bounding box center [589, 281] width 223 height 454
click at [357, 310] on span "Single Output" at bounding box center [353, 315] width 72 height 11
click at [346, 328] on span "Output" at bounding box center [353, 325] width 72 height 13
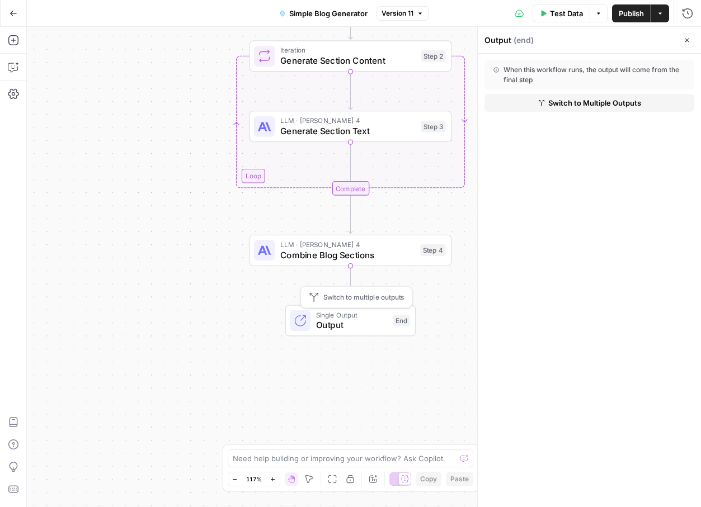
click at [346, 328] on span "Output" at bounding box center [352, 325] width 72 height 13
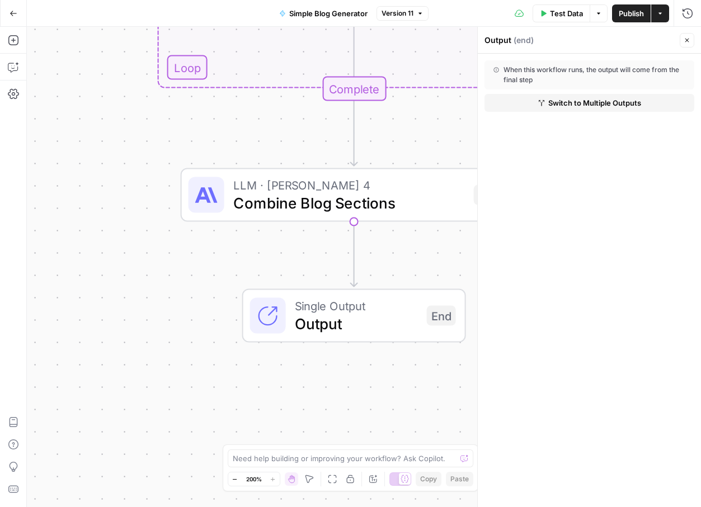
click at [301, 222] on div "Workflow Input Settings Inputs LLM · GPT-4.1 Create Blog Outline Step 1 Loop It…" at bounding box center [364, 267] width 674 height 480
click at [299, 208] on span "Combine Blog Sections" at bounding box center [349, 203] width 232 height 22
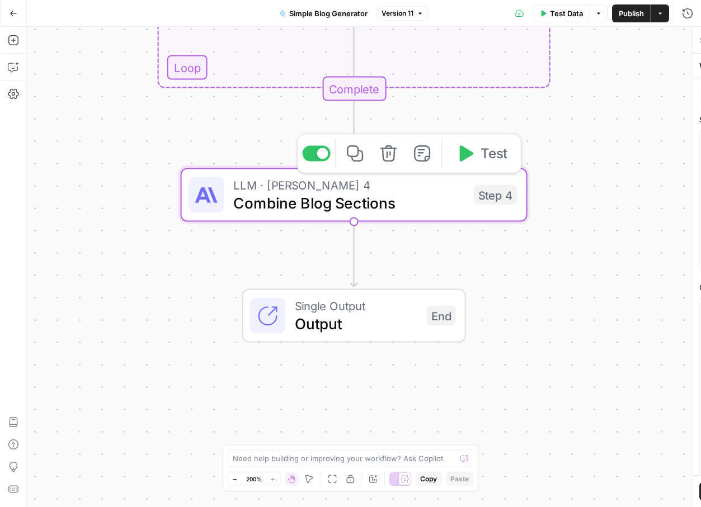
type textarea "Combine Blog Sections"
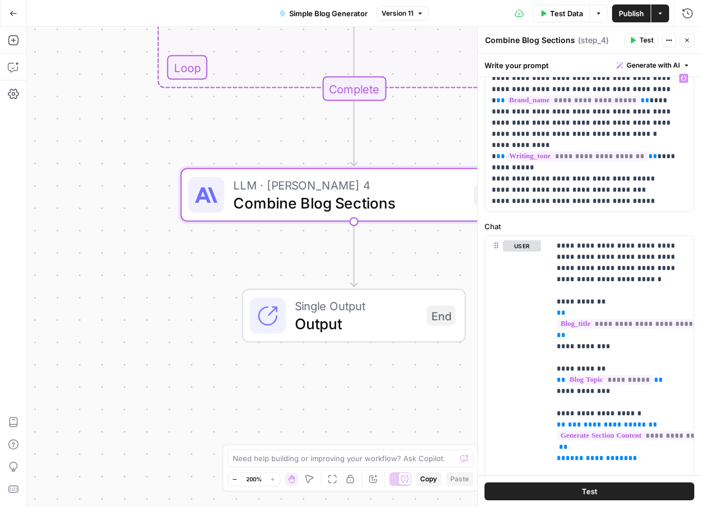
scroll to position [67, 0]
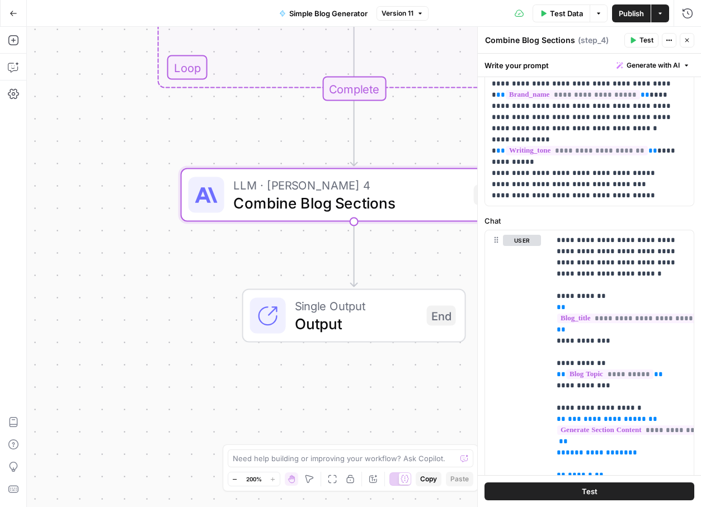
click at [688, 45] on button "Close" at bounding box center [687, 40] width 15 height 15
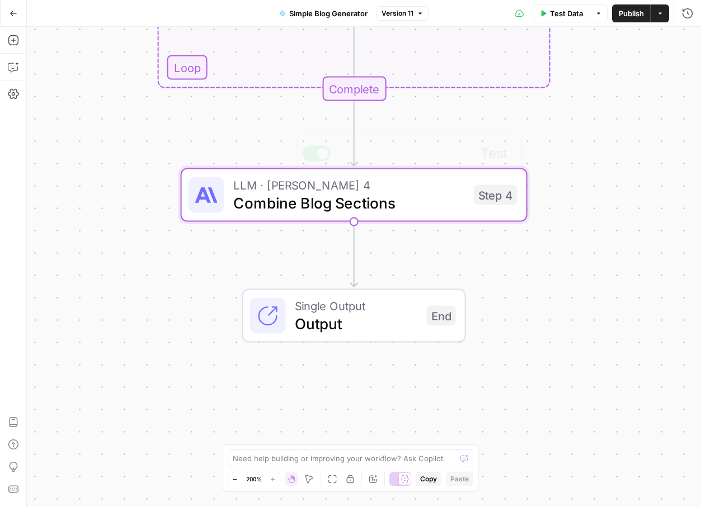
click at [171, 301] on div "Workflow Input Settings Inputs LLM · GPT-4.1 Create Blog Outline Step 1 Loop It…" at bounding box center [364, 267] width 674 height 480
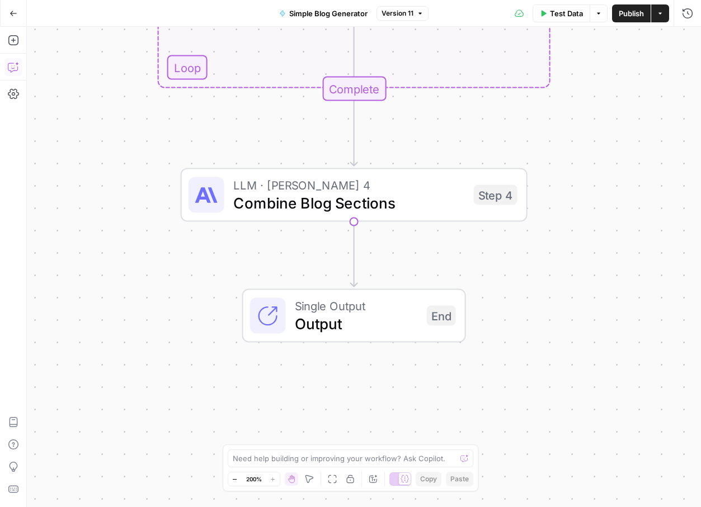
click at [16, 68] on icon "button" at bounding box center [13, 67] width 11 height 11
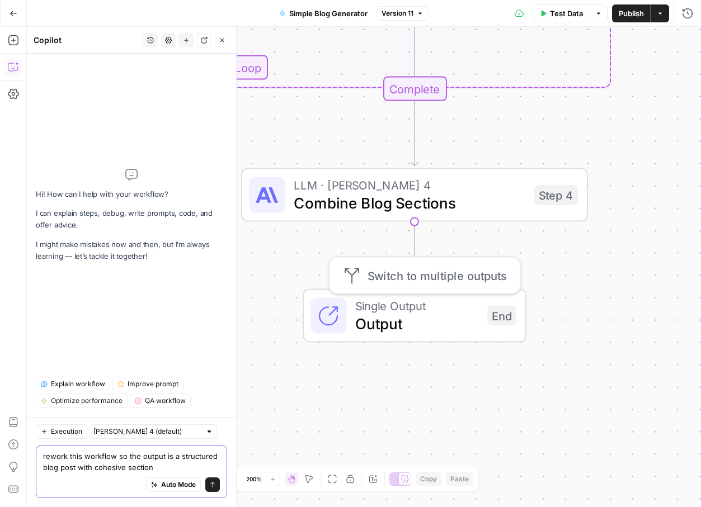
type textarea "rework this workflow so the output is a structured blog post with cohesive sect…"
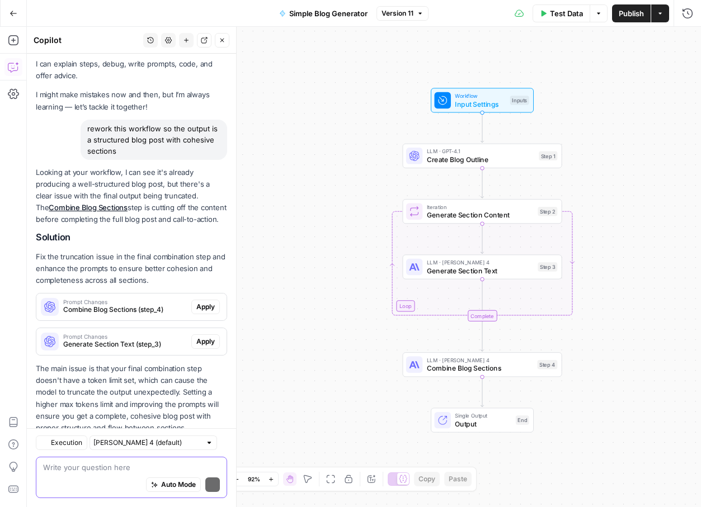
scroll to position [56, 0]
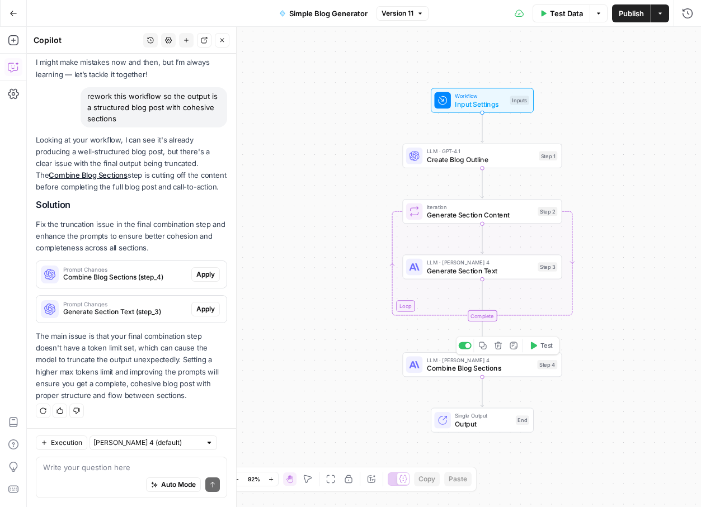
click at [463, 368] on span "Combine Blog Sections" at bounding box center [480, 369] width 106 height 10
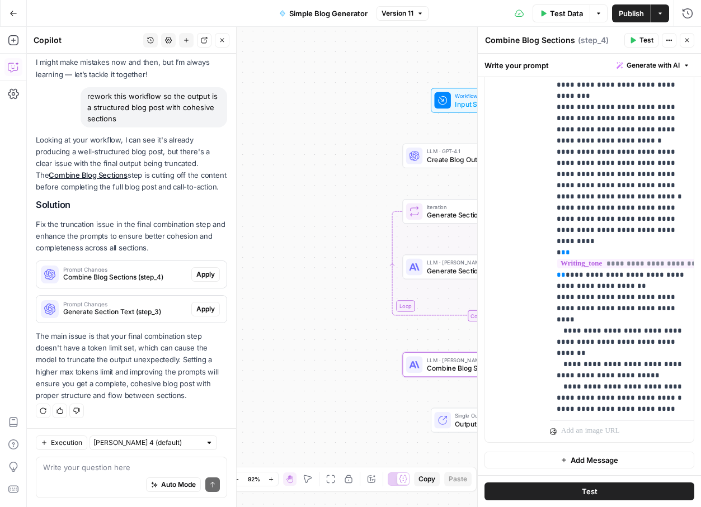
scroll to position [0, 0]
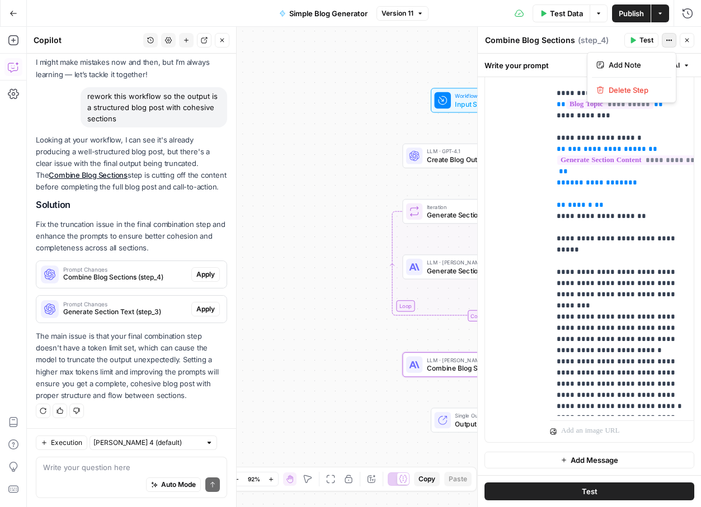
click at [673, 39] on button "Actions" at bounding box center [669, 40] width 15 height 15
click at [526, 178] on div "user Delete" at bounding box center [522, 201] width 38 height 473
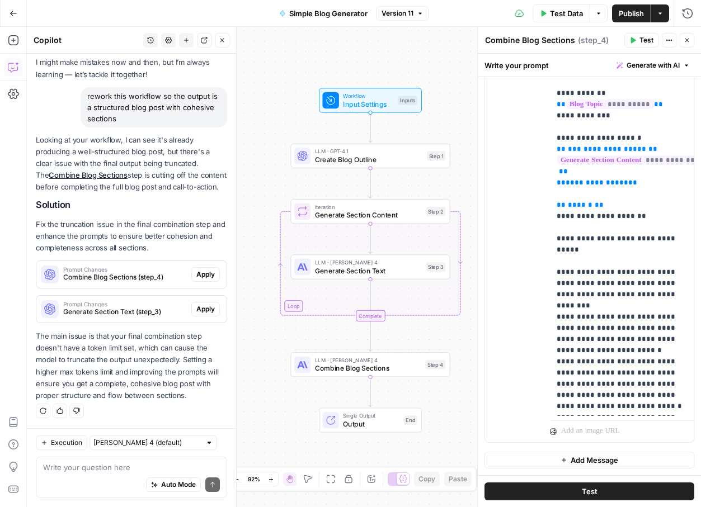
click at [69, 482] on div "Auto Mode Send" at bounding box center [131, 485] width 177 height 25
click at [129, 442] on input "text" at bounding box center [146, 442] width 107 height 11
type input "[PERSON_NAME] 4 (default)"
click at [129, 407] on div "Regenerate Helpful Not helpful" at bounding box center [131, 411] width 191 height 15
click at [91, 468] on textarea at bounding box center [131, 467] width 177 height 11
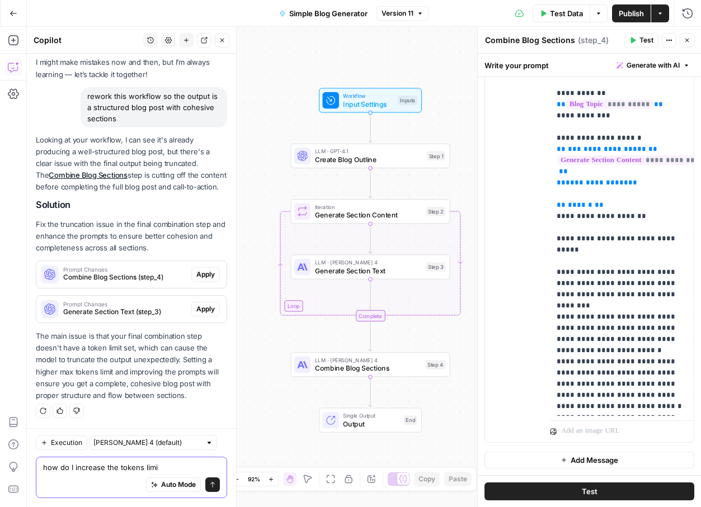
type textarea "how do I increase the tokens limit"
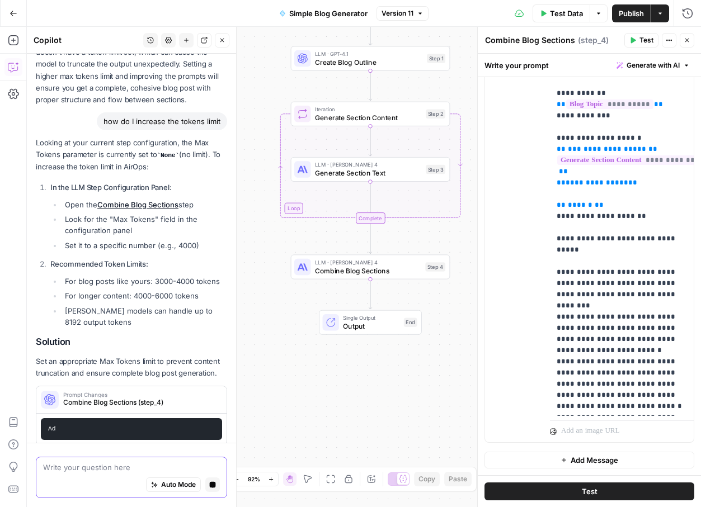
scroll to position [362, 0]
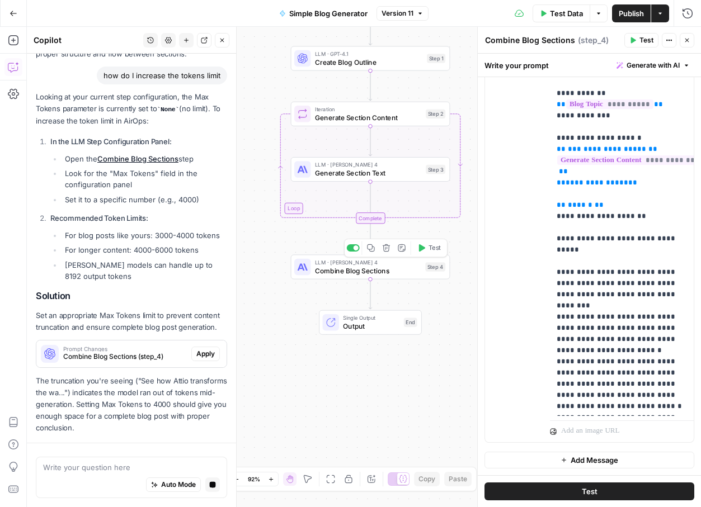
click at [341, 268] on span "Combine Blog Sections" at bounding box center [368, 271] width 106 height 10
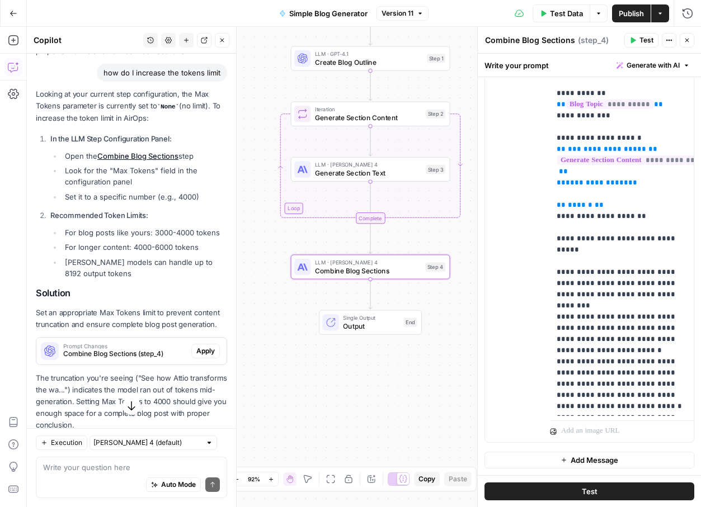
scroll to position [393, 0]
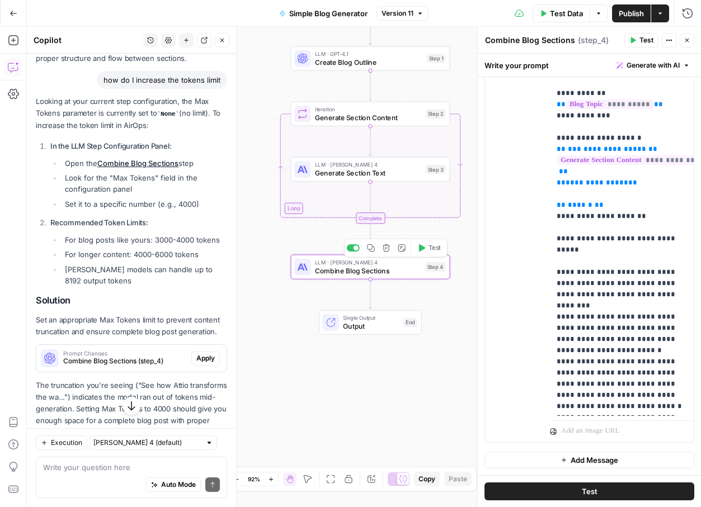
click at [374, 273] on span "Combine Blog Sections" at bounding box center [368, 271] width 106 height 10
click at [667, 39] on icon "button" at bounding box center [669, 40] width 7 height 7
click at [492, 203] on div "user Delete" at bounding box center [513, 201] width 56 height 482
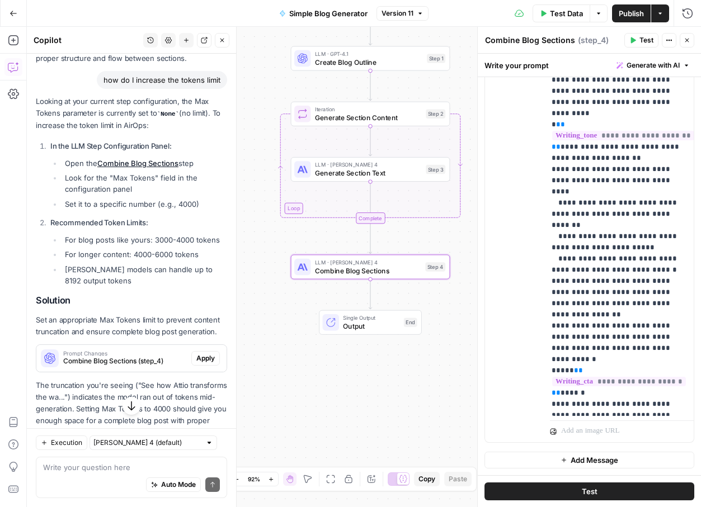
scroll to position [381, 5]
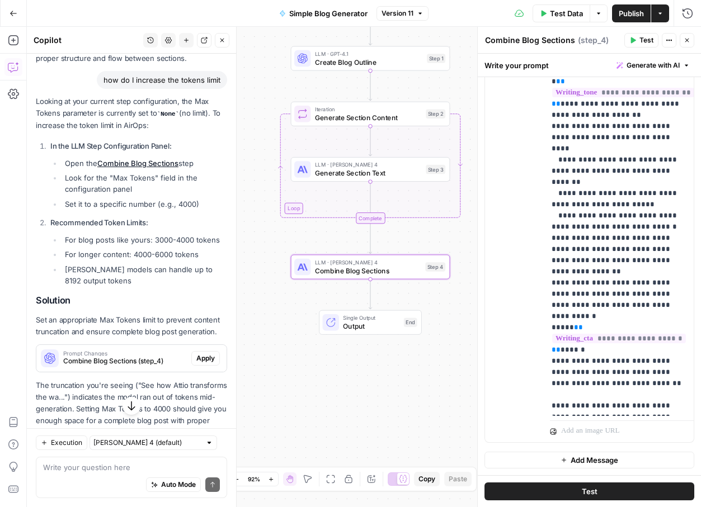
click at [590, 40] on span "( step_4 )" at bounding box center [593, 40] width 31 height 11
click at [531, 39] on textarea "Combine Blog Sections" at bounding box center [530, 40] width 90 height 11
click at [667, 40] on icon "button" at bounding box center [667, 41] width 2 height 2
click at [614, 58] on button "Add Note" at bounding box center [631, 65] width 79 height 16
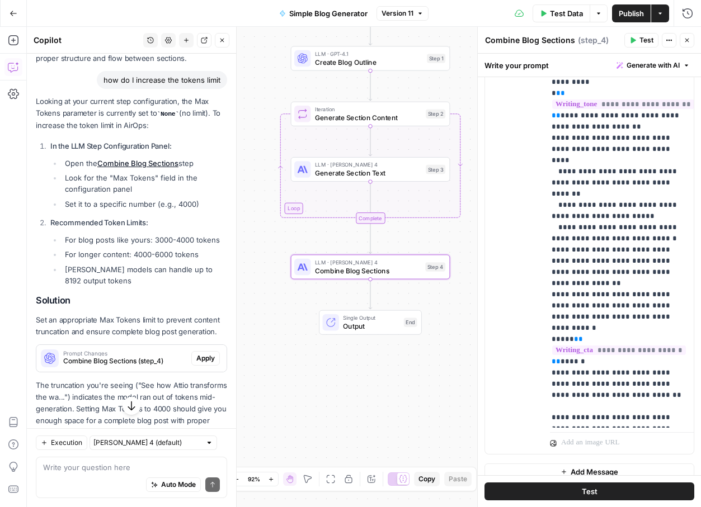
scroll to position [0, 0]
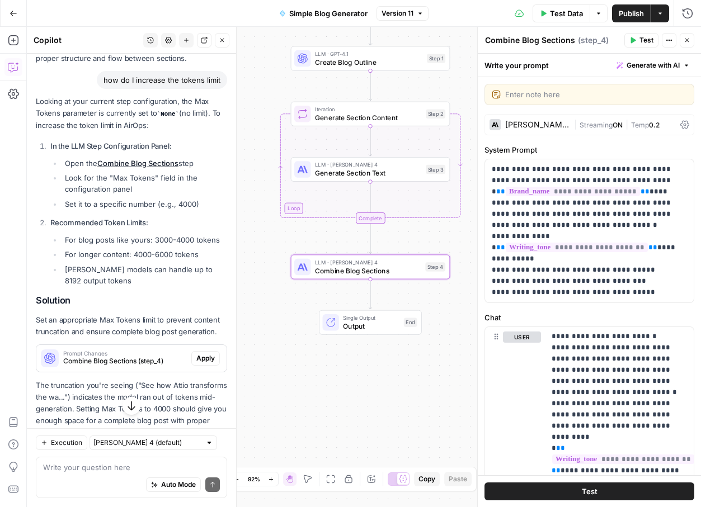
click at [590, 69] on div "Write your prompt Generate with AI" at bounding box center [589, 65] width 223 height 23
click at [534, 99] on textarea at bounding box center [596, 94] width 182 height 11
click at [387, 422] on div "Workflow Input Settings Inputs LLM · GPT-4.1 Create Blog Outline Step 1 Loop It…" at bounding box center [364, 267] width 674 height 480
click at [342, 116] on span "Generate Section Content" at bounding box center [368, 117] width 107 height 10
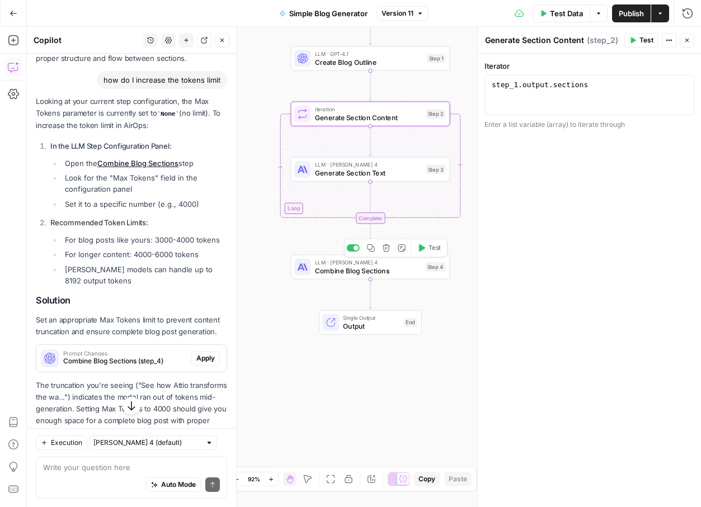
click at [345, 271] on span "Combine Blog Sections" at bounding box center [368, 271] width 106 height 10
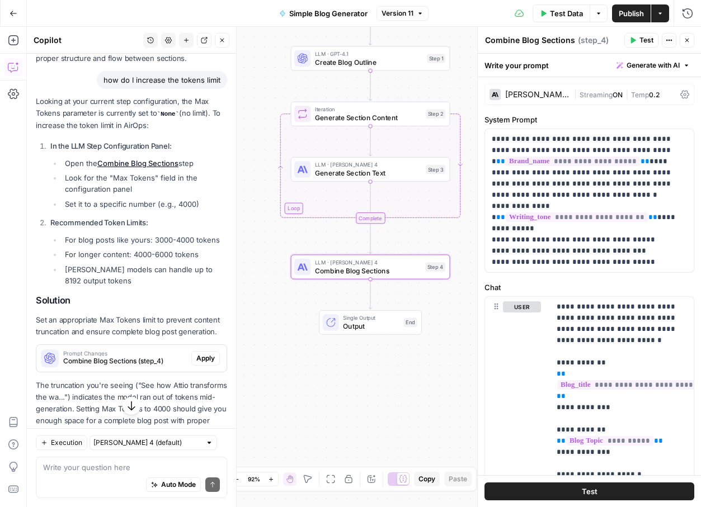
click at [685, 91] on icon at bounding box center [684, 95] width 9 height 8
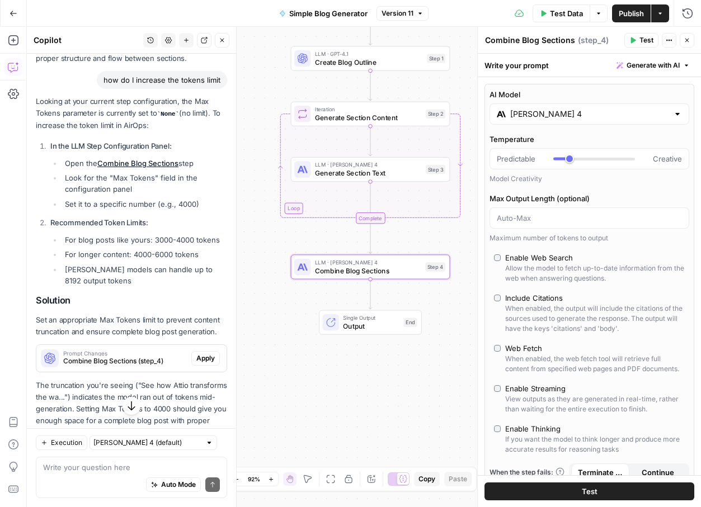
click at [577, 116] on input "[PERSON_NAME] 4" at bounding box center [589, 114] width 158 height 11
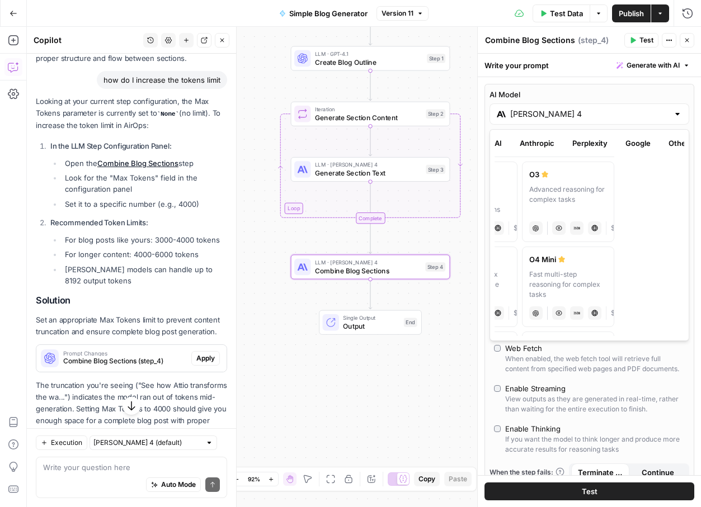
scroll to position [0, 71]
click at [581, 150] on button "Perplexity" at bounding box center [588, 143] width 49 height 18
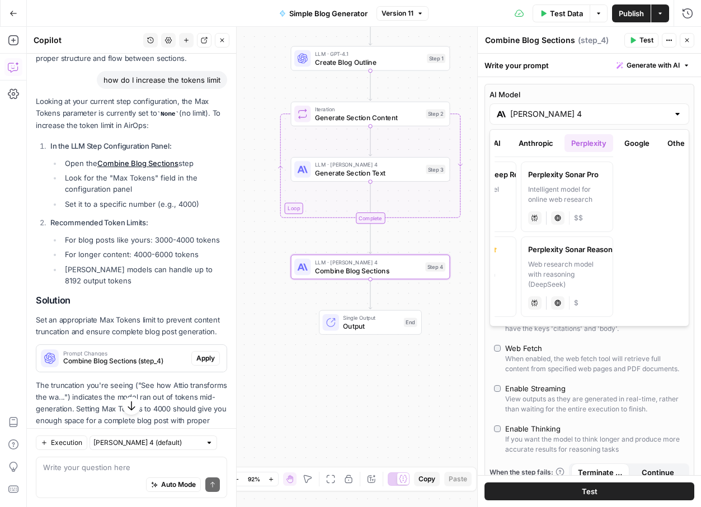
click at [543, 145] on button "Anthropic" at bounding box center [536, 143] width 48 height 18
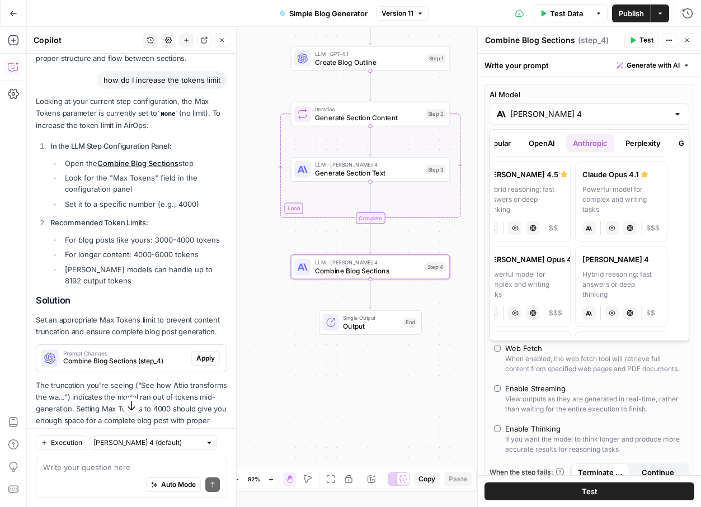
scroll to position [0, 81]
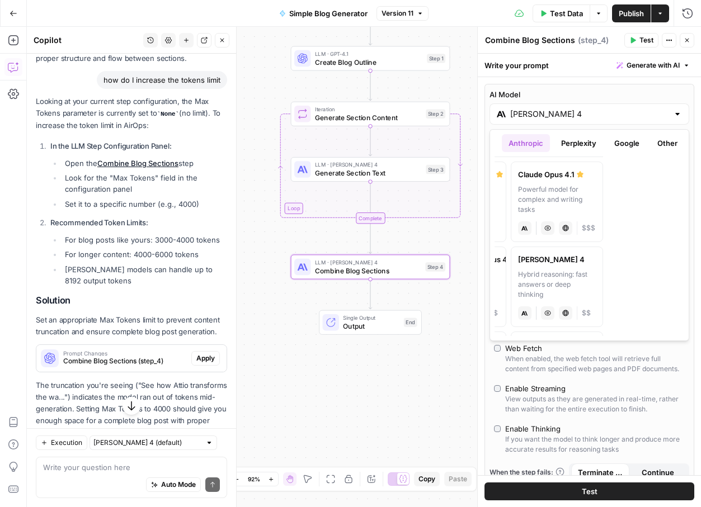
click at [665, 140] on button "Other" at bounding box center [668, 143] width 34 height 18
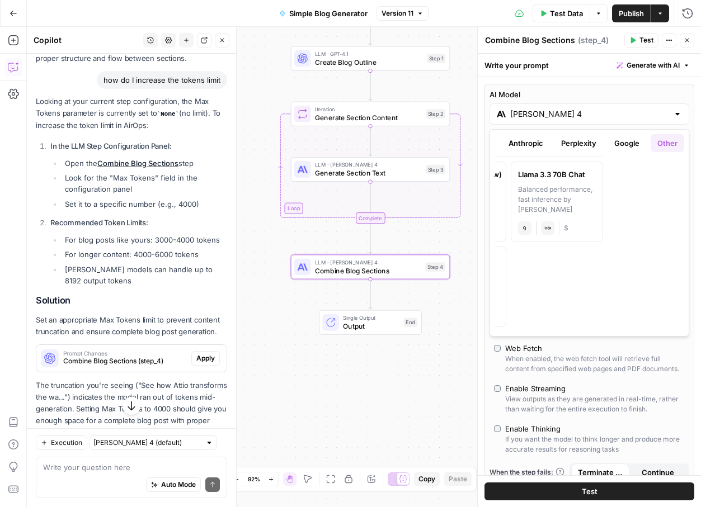
click at [678, 113] on div at bounding box center [677, 114] width 9 height 11
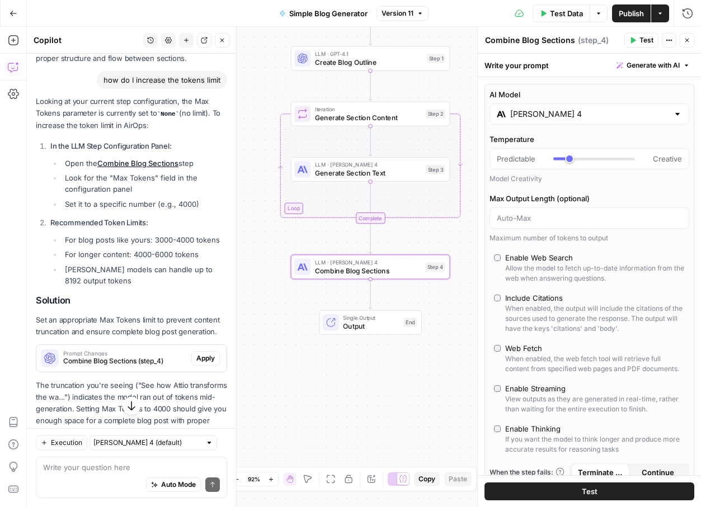
click at [577, 182] on div "Model Creativity" at bounding box center [589, 179] width 200 height 10
click at [543, 222] on input "Max Output Length (optional)" at bounding box center [589, 218] width 185 height 11
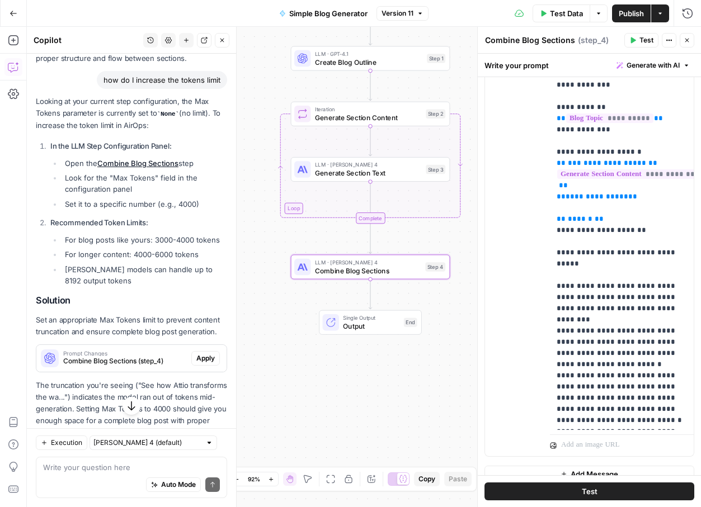
scroll to position [745, 0]
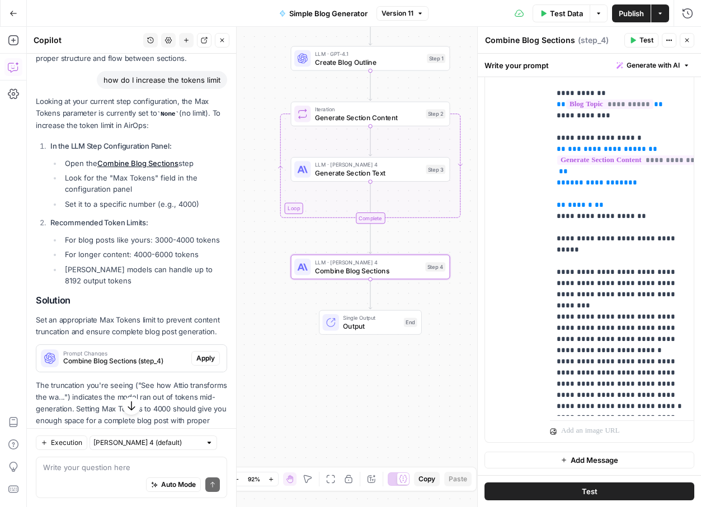
click at [563, 491] on button "Test" at bounding box center [589, 492] width 210 height 18
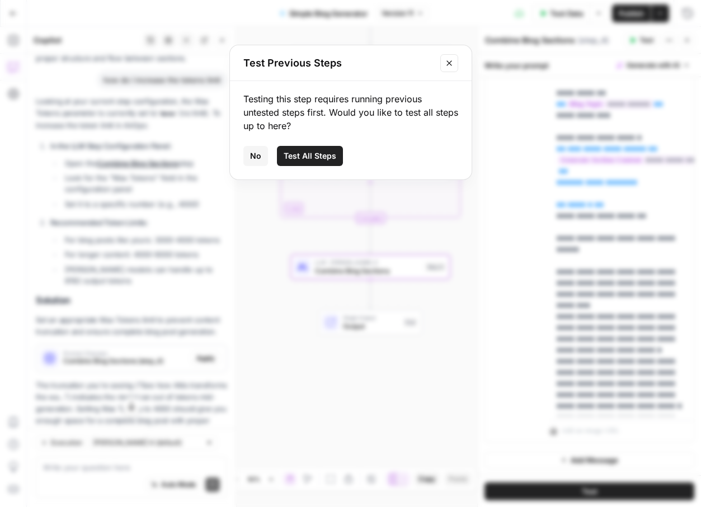
click at [314, 155] on span "Test All Steps" at bounding box center [310, 155] width 53 height 11
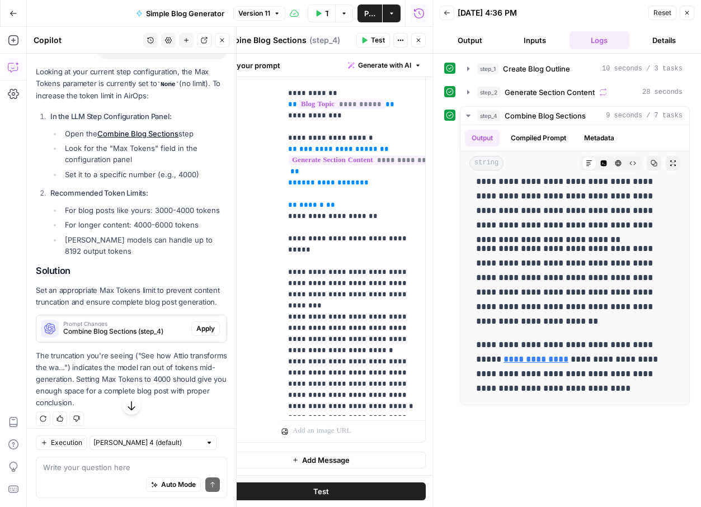
scroll to position [430, 0]
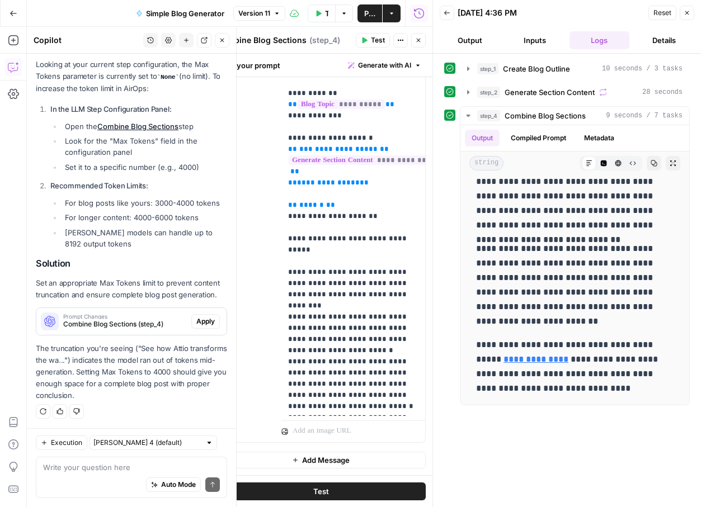
click at [83, 477] on div "Auto Mode Send" at bounding box center [131, 485] width 177 height 25
type textarea "how would i use liquid text step in this workflow"
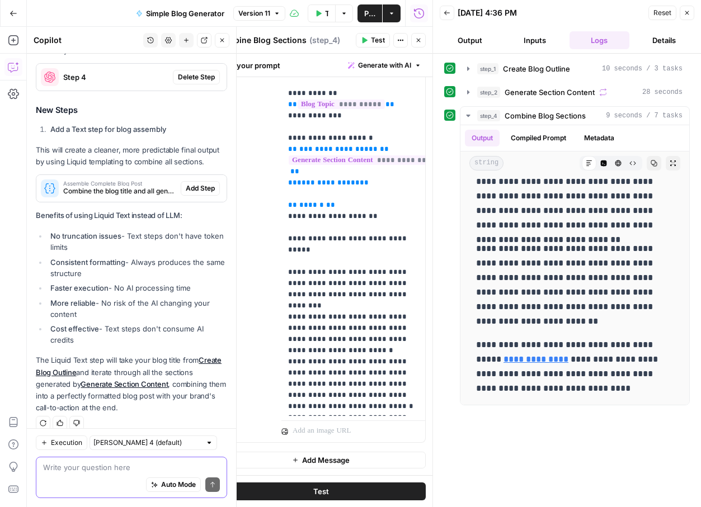
scroll to position [779, 0]
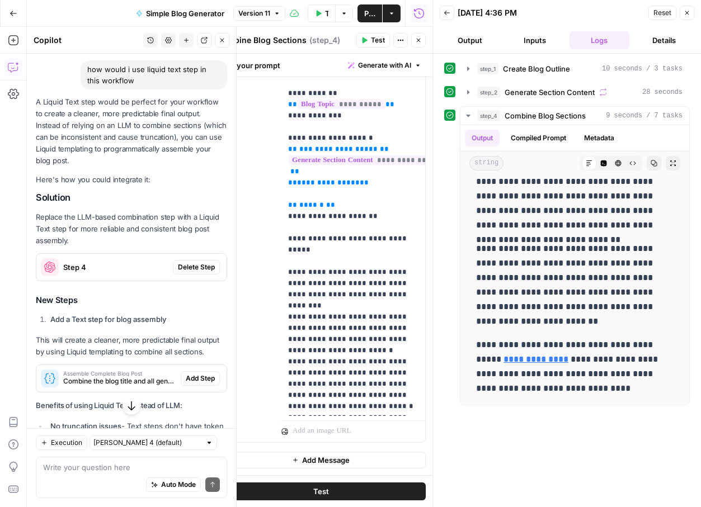
click at [193, 262] on span "Delete Step" at bounding box center [196, 267] width 37 height 10
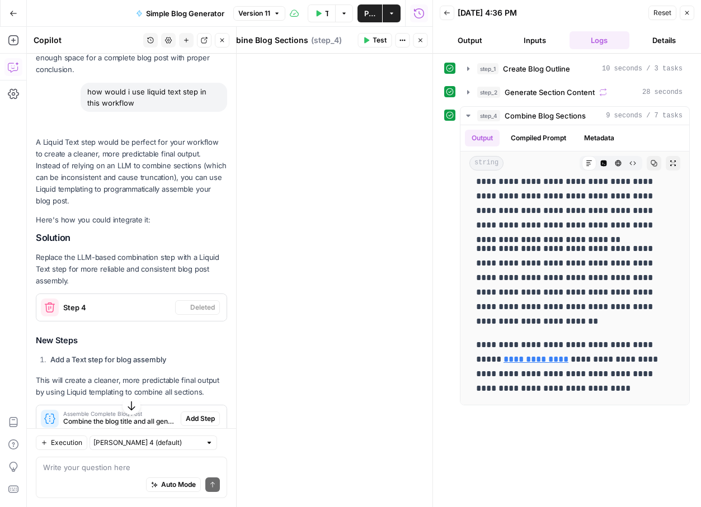
scroll to position [1986, 0]
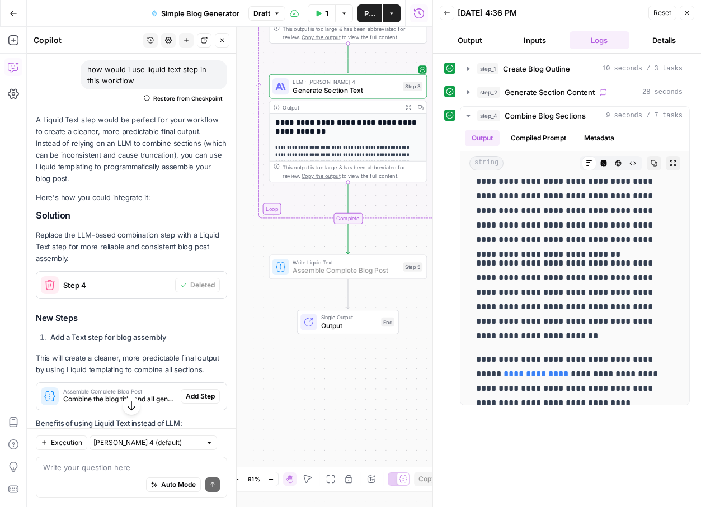
click at [197, 392] on span "Add Step" at bounding box center [200, 397] width 29 height 10
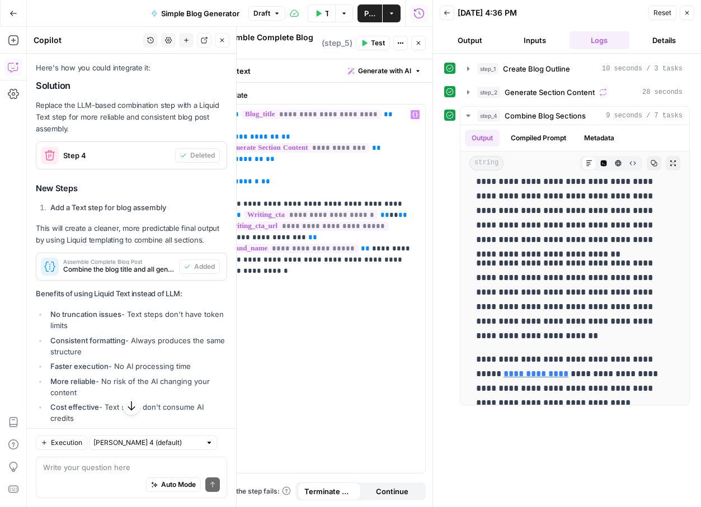
scroll to position [1009, 0]
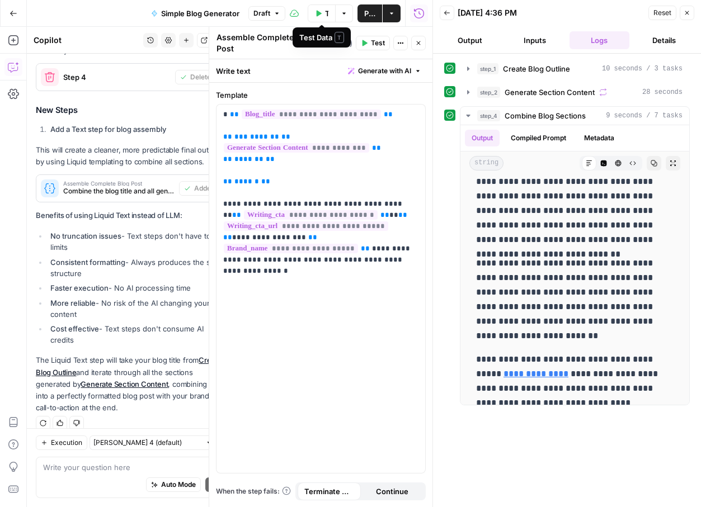
click at [319, 13] on icon "button" at bounding box center [319, 13] width 5 height 6
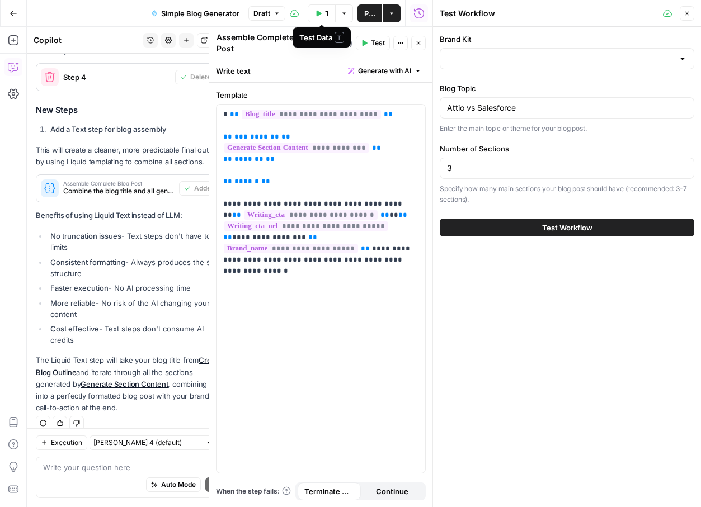
type input "Attio"
click at [494, 223] on button "Test Workflow" at bounding box center [567, 228] width 255 height 18
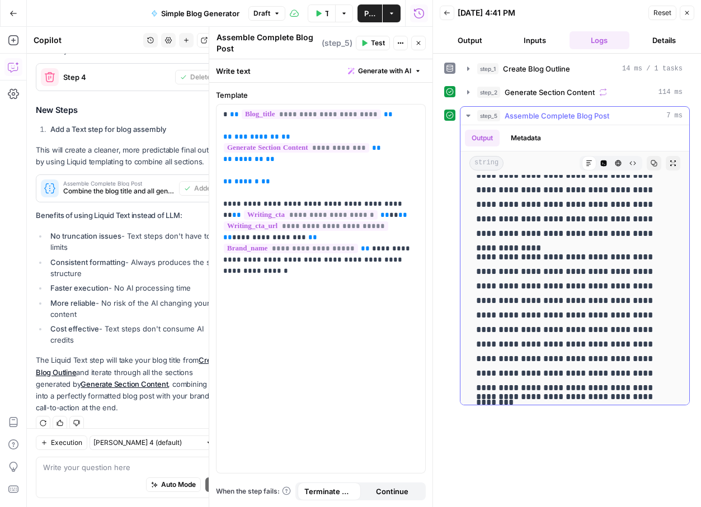
scroll to position [2074, 0]
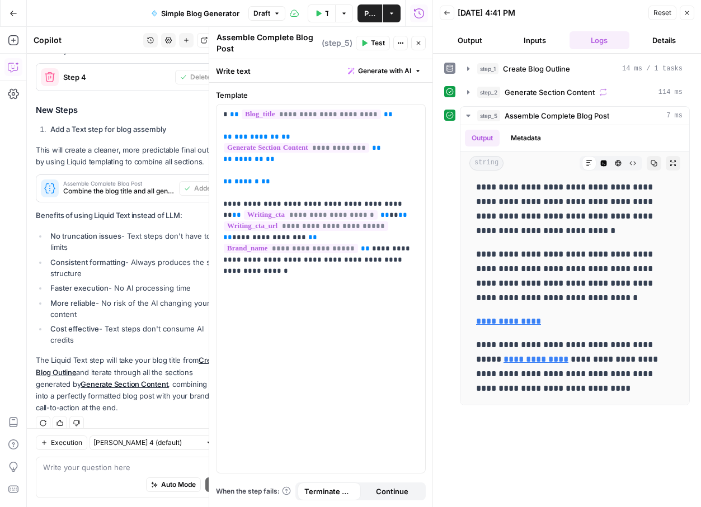
click at [376, 6] on button "Publish" at bounding box center [369, 13] width 25 height 18
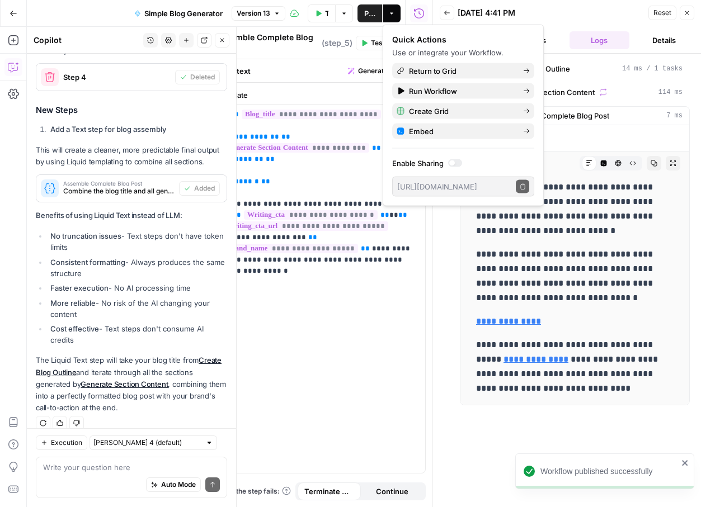
click at [12, 17] on button "Go Back" at bounding box center [13, 13] width 20 height 20
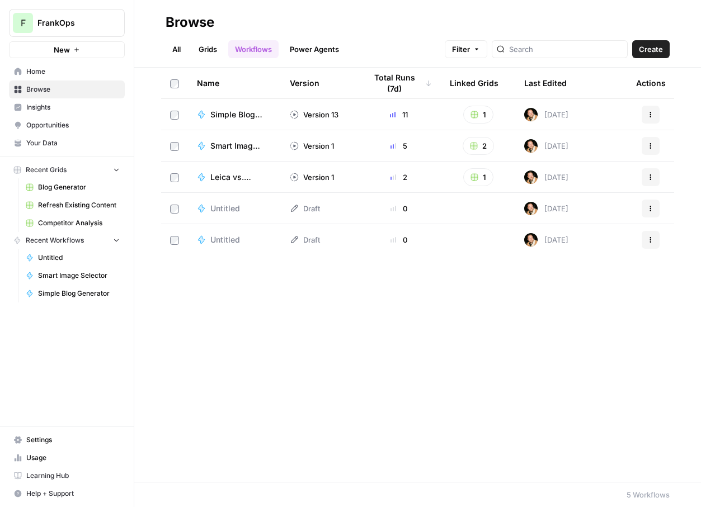
click at [52, 74] on span "Home" at bounding box center [72, 72] width 93 height 10
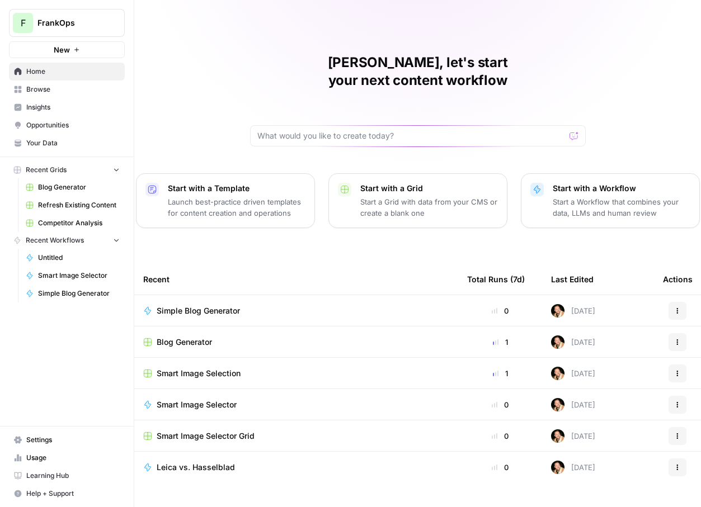
click at [206, 337] on span "Blog Generator" at bounding box center [184, 342] width 55 height 11
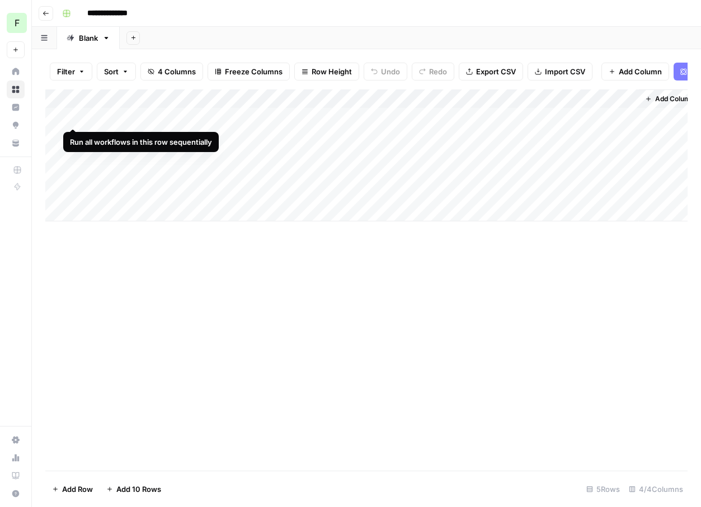
click at [71, 119] on div "Add Column" at bounding box center [366, 155] width 642 height 132
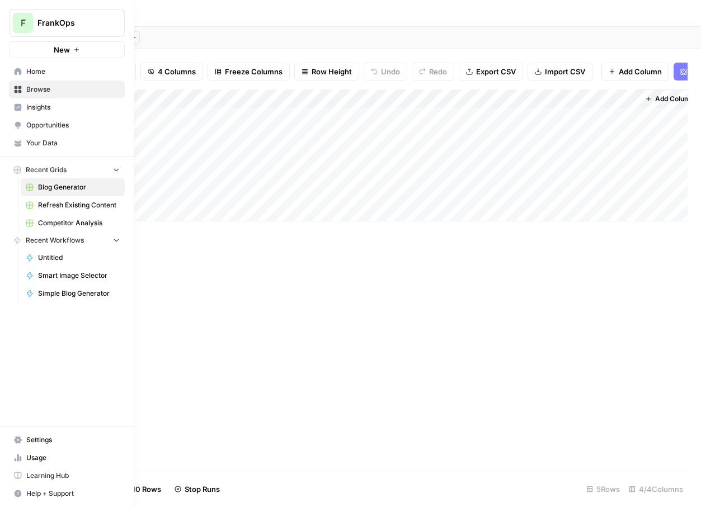
click at [23, 69] on link "Home" at bounding box center [67, 72] width 116 height 18
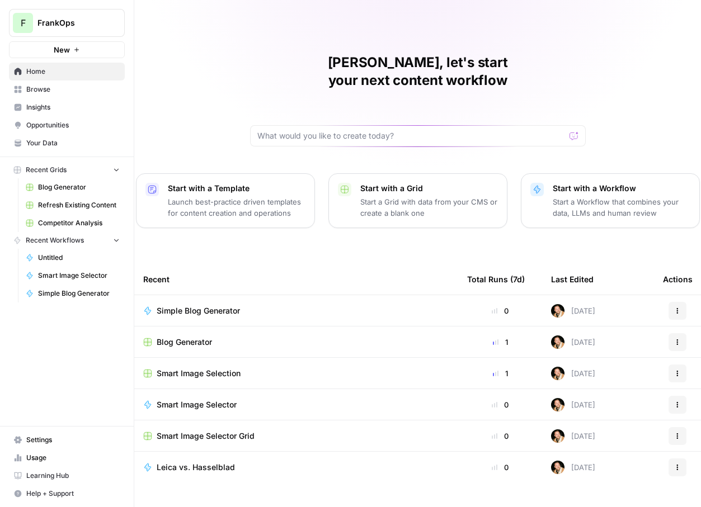
click at [48, 70] on span "Home" at bounding box center [72, 72] width 93 height 10
click at [251, 327] on td "Blog Generator" at bounding box center [296, 342] width 324 height 31
click at [202, 337] on span "Blog Generator" at bounding box center [184, 342] width 55 height 11
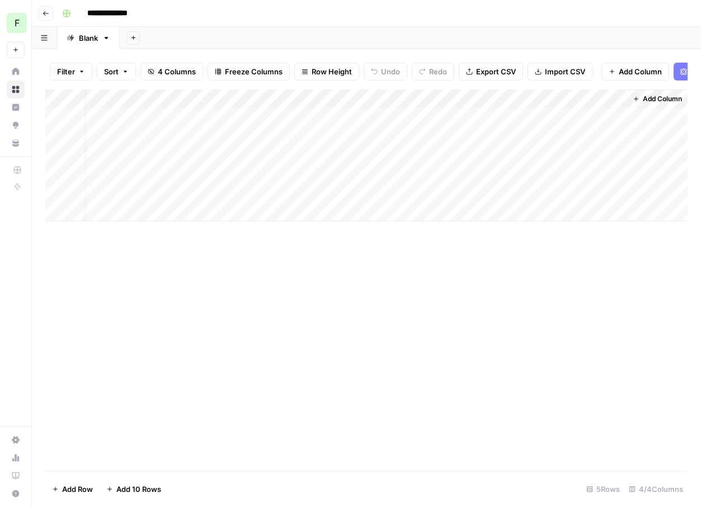
scroll to position [0, 13]
click at [557, 100] on div "Add Column" at bounding box center [366, 155] width 642 height 132
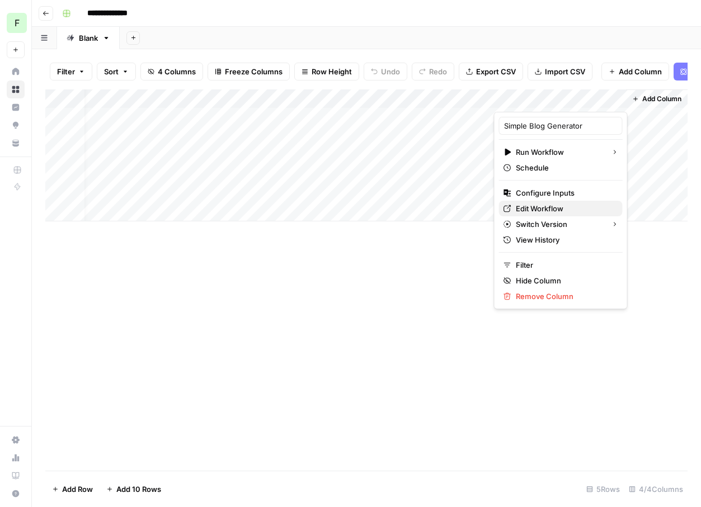
click at [534, 205] on span "Edit Workflow" at bounding box center [565, 208] width 98 height 11
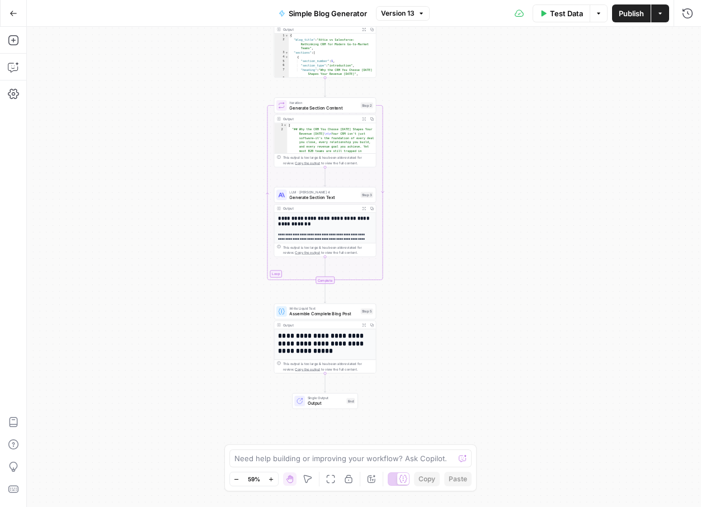
click at [440, 250] on div "Workflow Input Settings Inputs LLM · GPT-4.1 Create Blog Outline Step 1 Output …" at bounding box center [364, 267] width 674 height 480
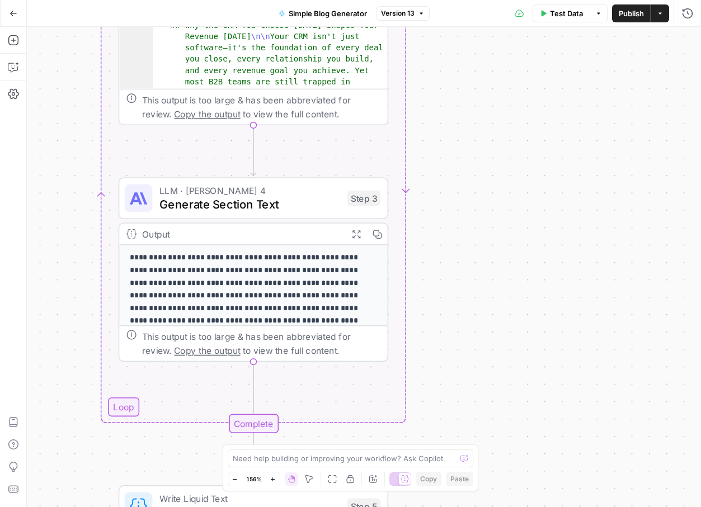
scroll to position [125, 0]
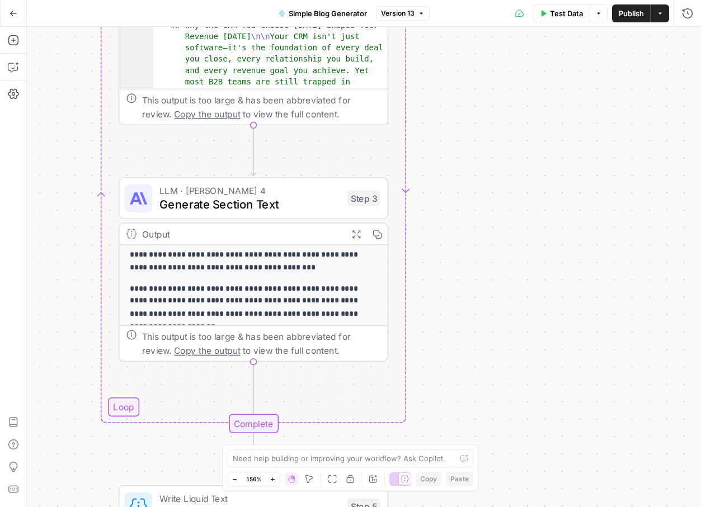
click at [461, 278] on div "Workflow Input Settings Inputs LLM · GPT-4.1 Create Blog Outline Step 1 Output …" at bounding box center [364, 267] width 674 height 480
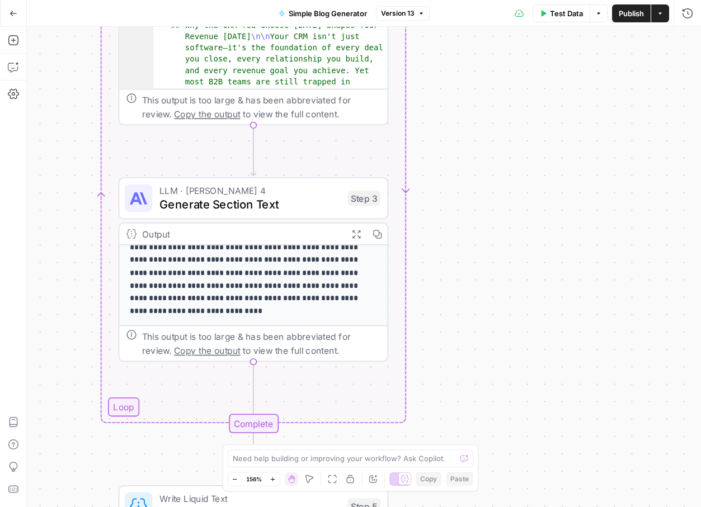
scroll to position [0, 0]
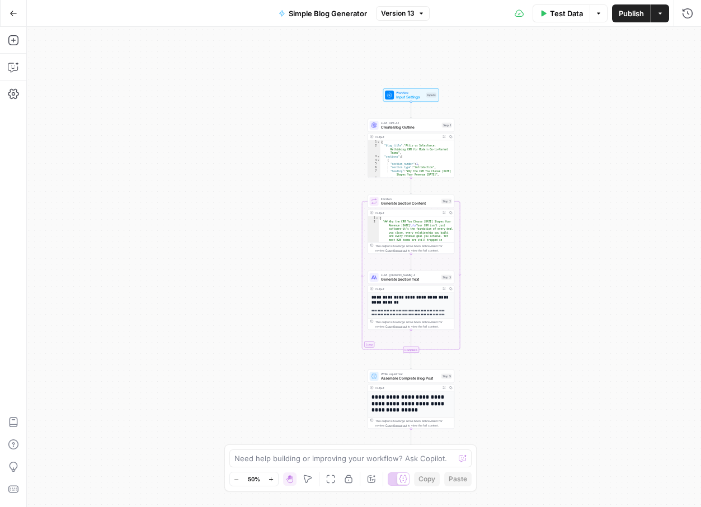
click at [15, 10] on icon "button" at bounding box center [14, 14] width 8 height 8
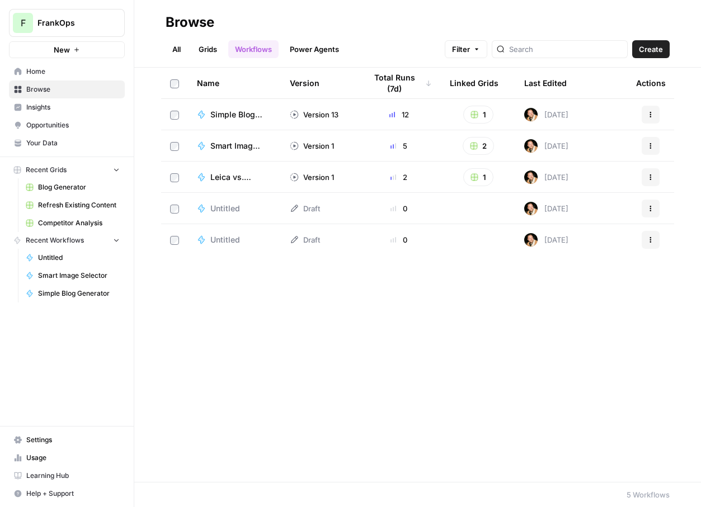
click at [50, 68] on span "Home" at bounding box center [72, 72] width 93 height 10
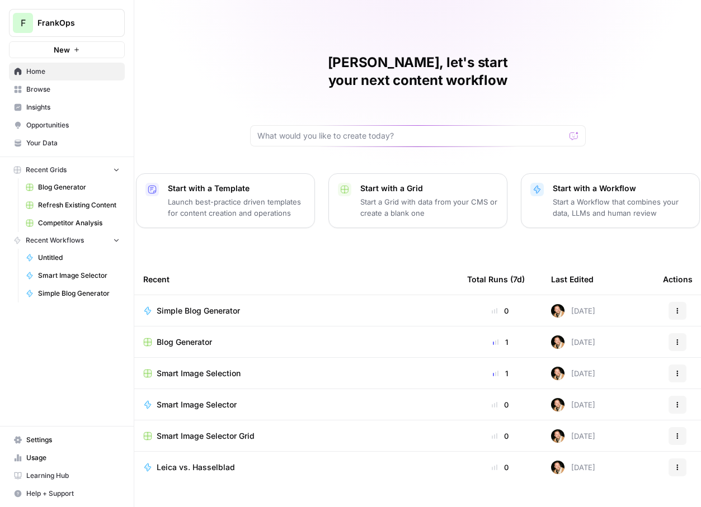
click at [234, 337] on div "Blog Generator" at bounding box center [296, 342] width 306 height 11
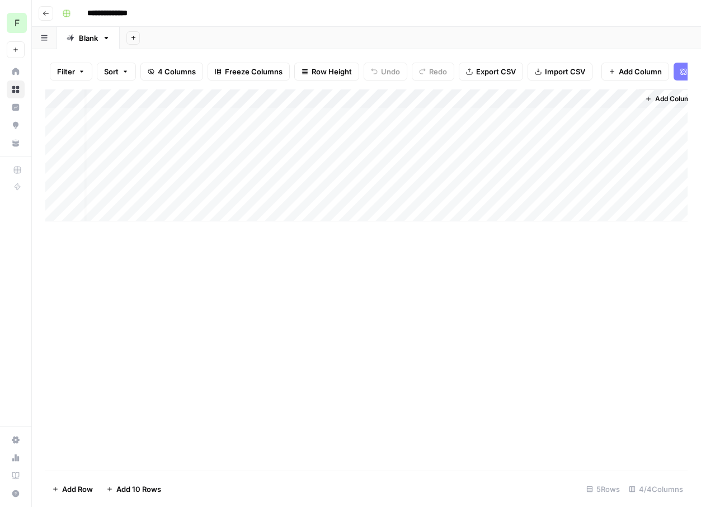
scroll to position [0, 13]
click at [601, 119] on div "Add Column" at bounding box center [366, 155] width 642 height 132
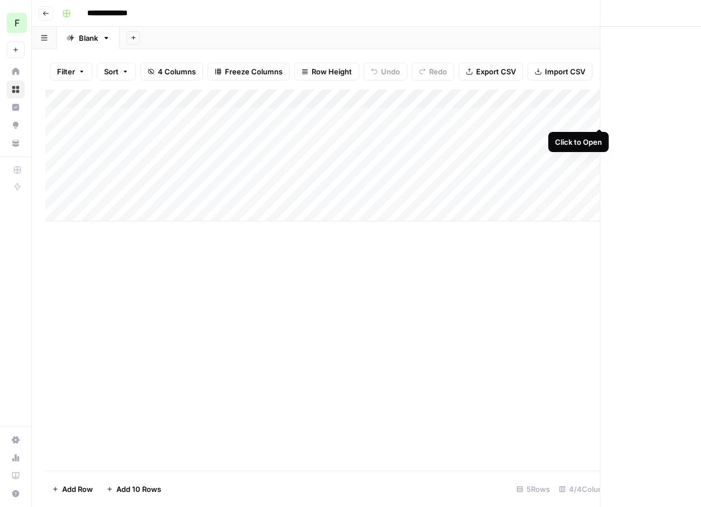
scroll to position [0, 4]
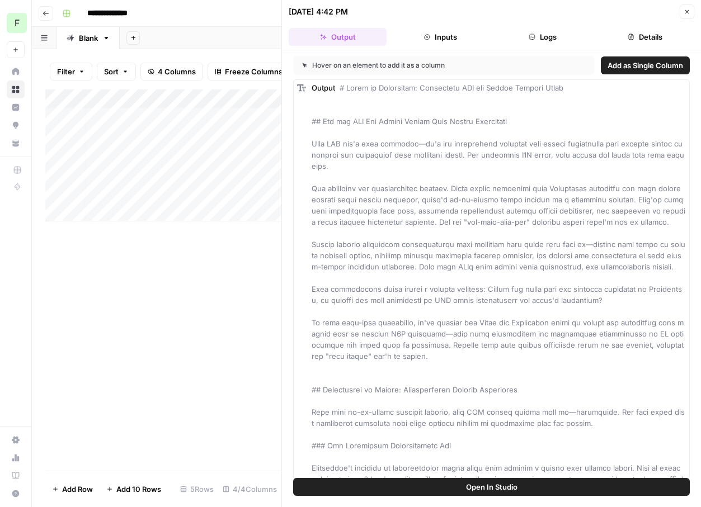
click at [688, 2] on header "[DATE] 4:42 PM Close Output Inputs Logs Details" at bounding box center [491, 25] width 419 height 50
click at [688, 13] on icon "button" at bounding box center [687, 11] width 7 height 7
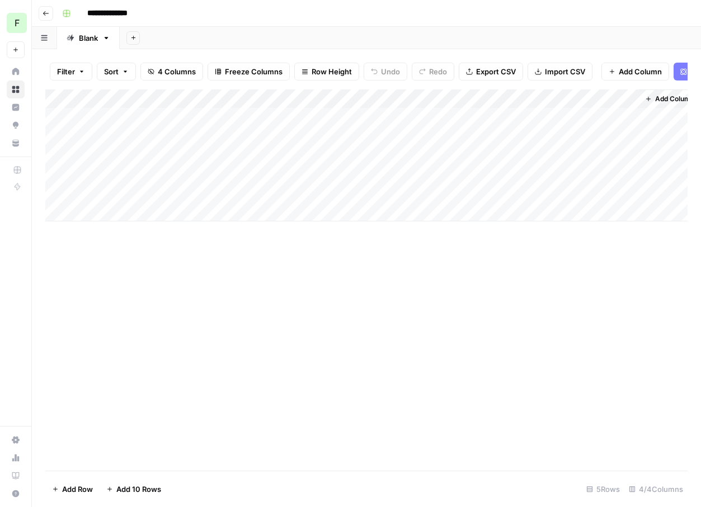
click at [616, 97] on div "Add Column" at bounding box center [366, 155] width 642 height 132
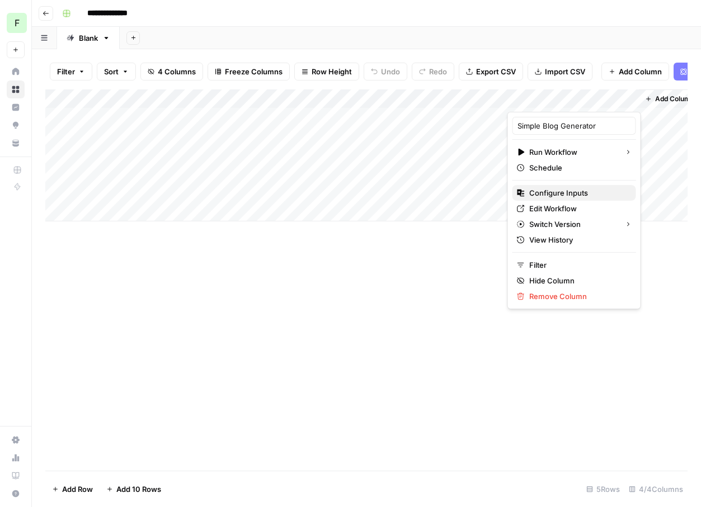
click at [549, 191] on span "Configure Inputs" at bounding box center [578, 192] width 98 height 11
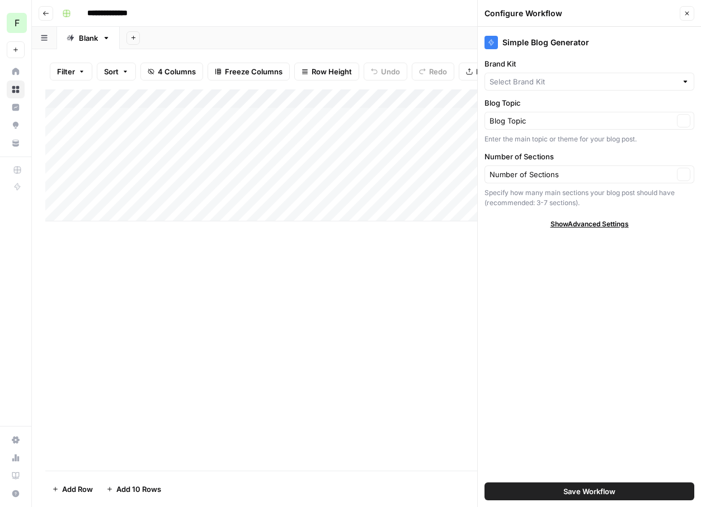
type input "Attio"
click at [538, 167] on div "Number of Sections Clear" at bounding box center [589, 175] width 210 height 18
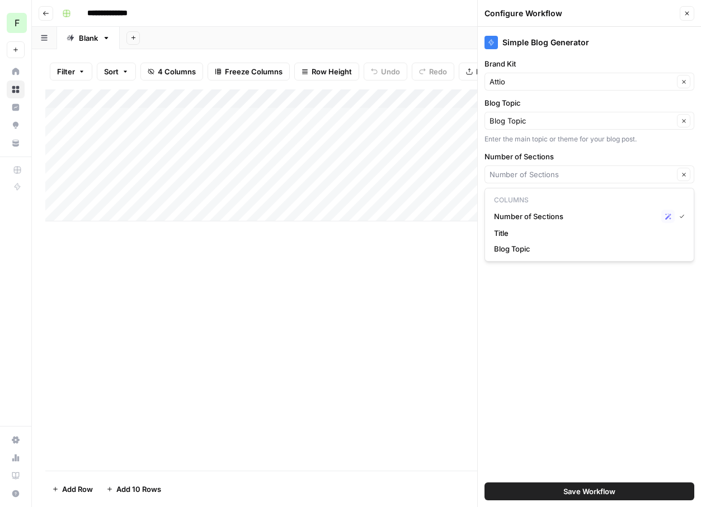
type input "Number of Sections"
click at [436, 345] on div "Add Column" at bounding box center [366, 279] width 642 height 381
click at [431, 332] on div "Add Column" at bounding box center [366, 279] width 642 height 381
click at [690, 16] on icon "button" at bounding box center [687, 13] width 7 height 7
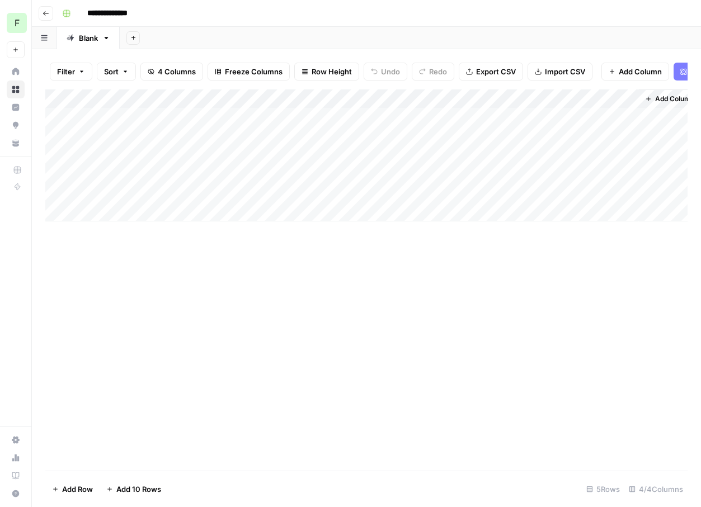
click at [603, 97] on div "Add Column" at bounding box center [366, 155] width 642 height 132
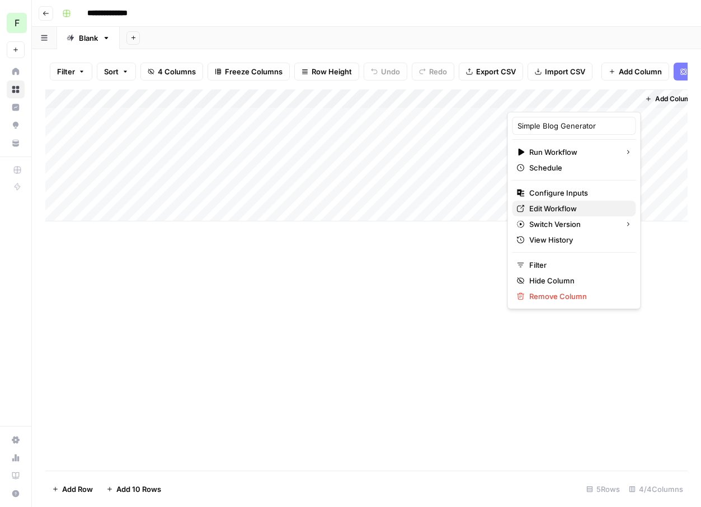
click at [557, 208] on span "Edit Workflow" at bounding box center [578, 208] width 98 height 11
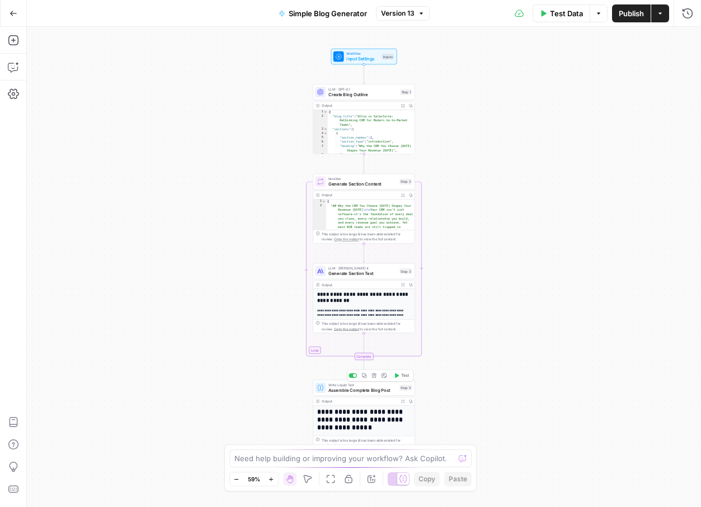
click at [349, 392] on span "Assemble Complete Blog Post" at bounding box center [362, 390] width 68 height 7
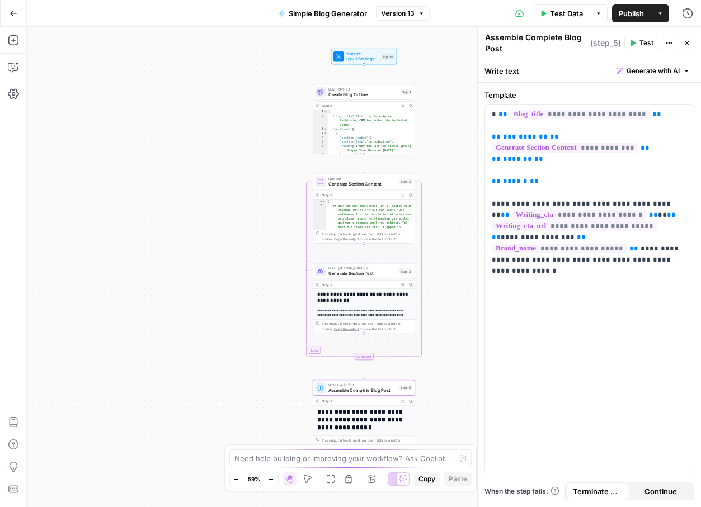
click at [221, 263] on div "Workflow Input Settings Inputs LLM · GPT-4.1 Create Blog Outline Step 1 Output …" at bounding box center [364, 267] width 674 height 480
click at [332, 270] on span "LLM · [PERSON_NAME] 4" at bounding box center [362, 268] width 68 height 5
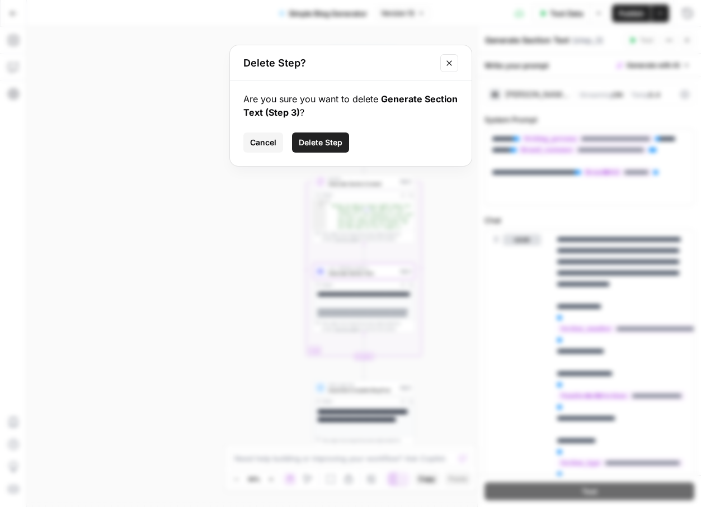
click at [325, 143] on span "Delete Step" at bounding box center [321, 142] width 44 height 11
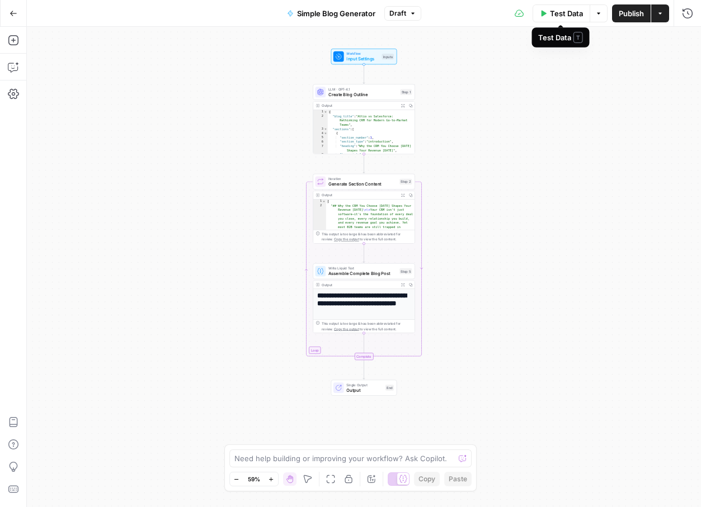
click at [552, 18] on span "Test Data" at bounding box center [566, 13] width 33 height 11
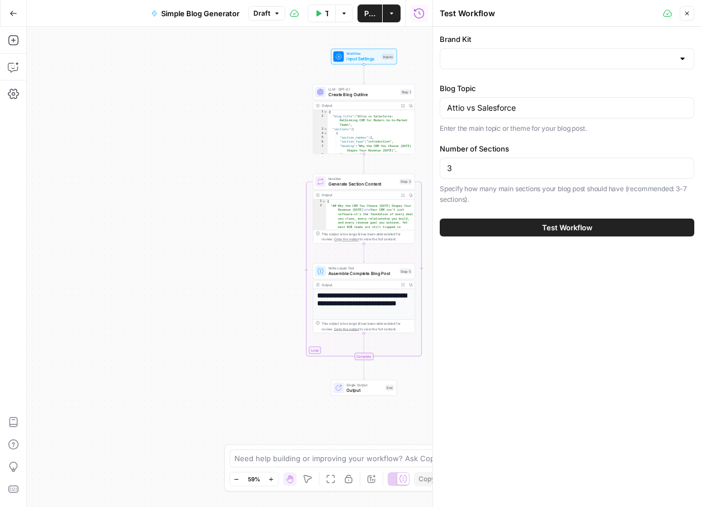
type input "Attio"
click at [547, 223] on span "Test Workflow" at bounding box center [567, 227] width 50 height 11
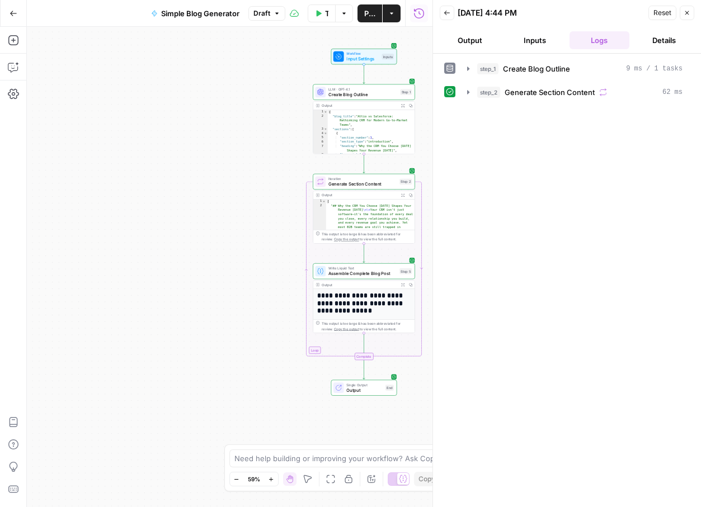
click at [484, 40] on button "Output" at bounding box center [470, 40] width 60 height 18
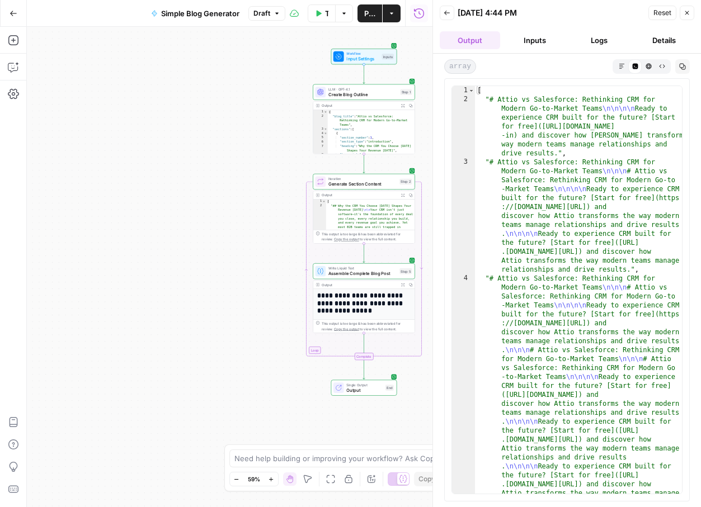
click at [602, 44] on button "Logs" at bounding box center [599, 40] width 60 height 18
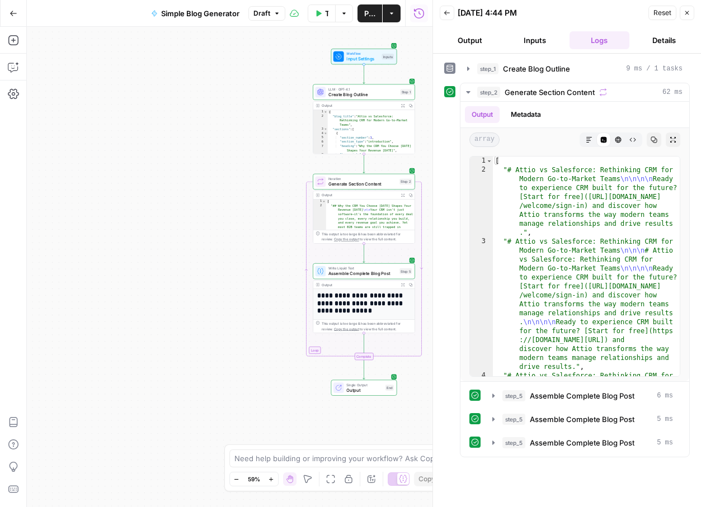
click at [542, 43] on button "Inputs" at bounding box center [535, 40] width 60 height 18
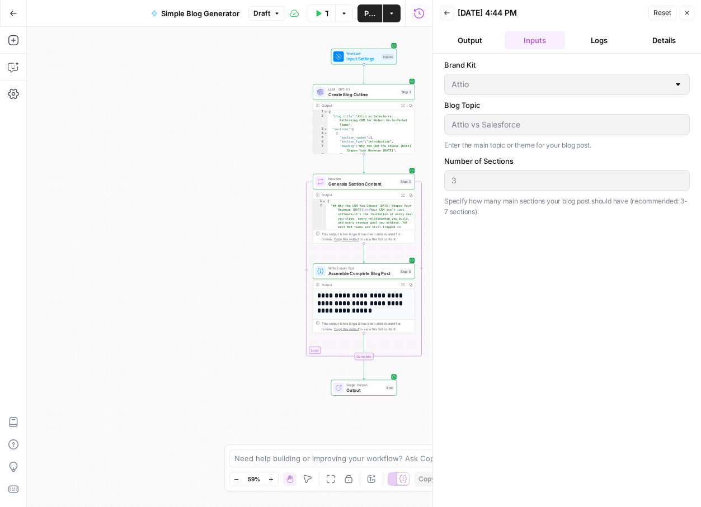
click at [605, 33] on button "Logs" at bounding box center [599, 40] width 60 height 18
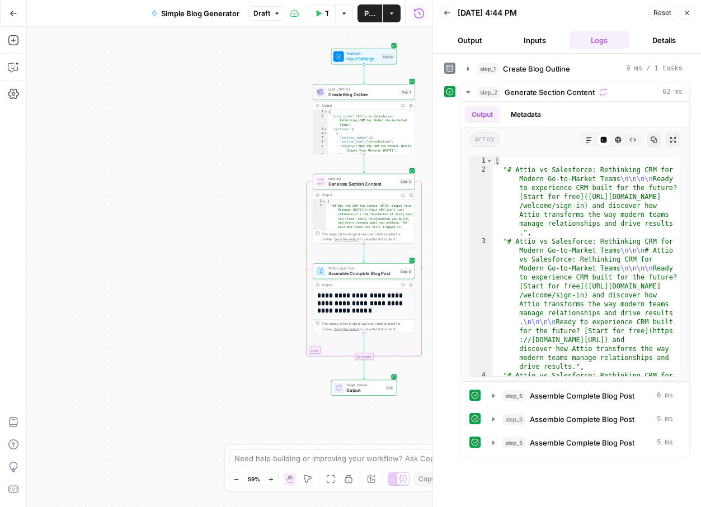
click at [467, 46] on button "Output" at bounding box center [470, 40] width 60 height 18
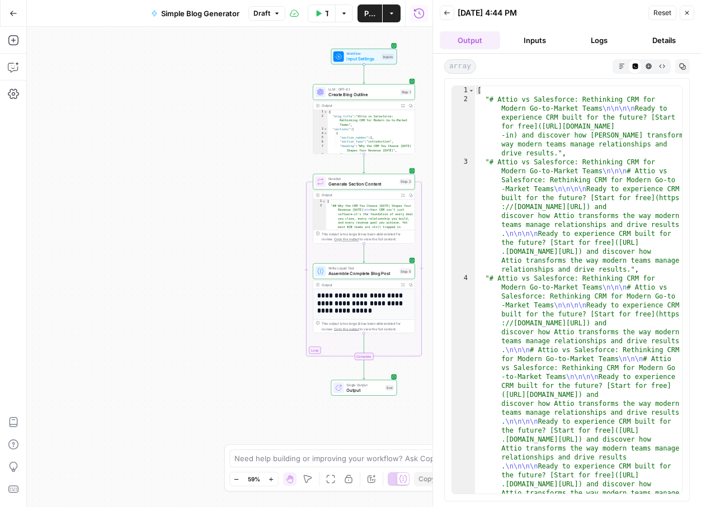
click at [284, 305] on div "Workflow Input Settings Inputs LLM · GPT-4.1 Create Blog Outline Step 1 Output …" at bounding box center [230, 267] width 406 height 480
click at [336, 302] on h1 "**********" at bounding box center [364, 303] width 94 height 23
click at [224, 276] on div "Workflow Input Settings Inputs LLM · GPT-4.1 Create Blog Outline Step 1 Output …" at bounding box center [230, 267] width 406 height 480
click at [323, 15] on button "Test Data" at bounding box center [322, 13] width 28 height 18
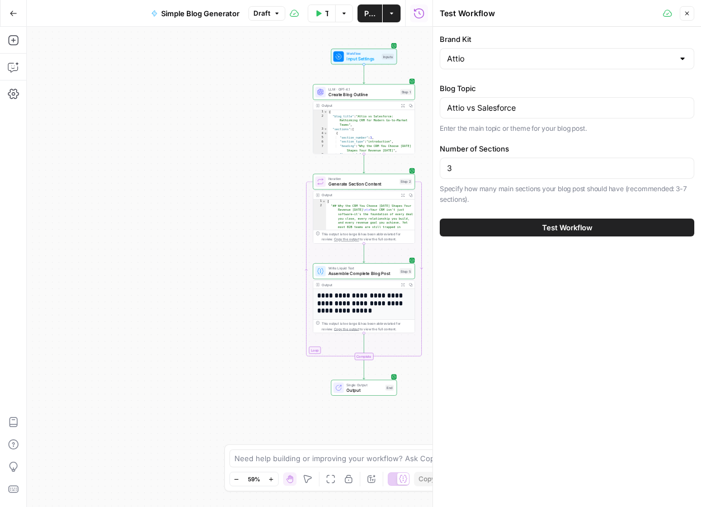
click at [519, 228] on button "Test Workflow" at bounding box center [567, 228] width 255 height 18
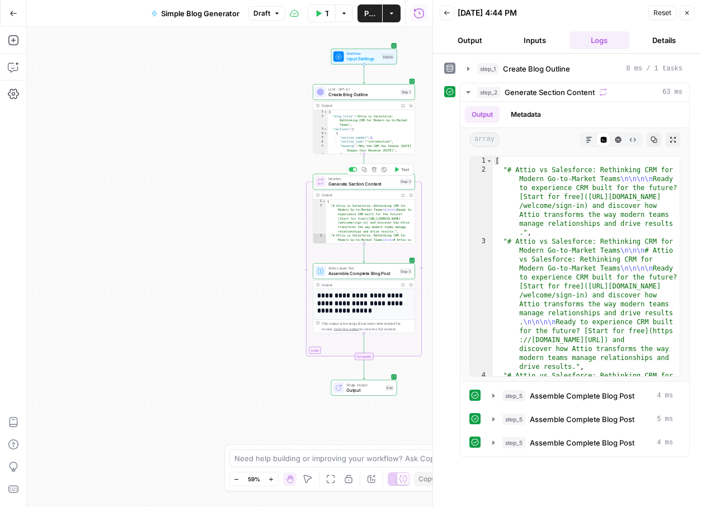
click at [365, 187] on span "Generate Section Content" at bounding box center [362, 184] width 68 height 7
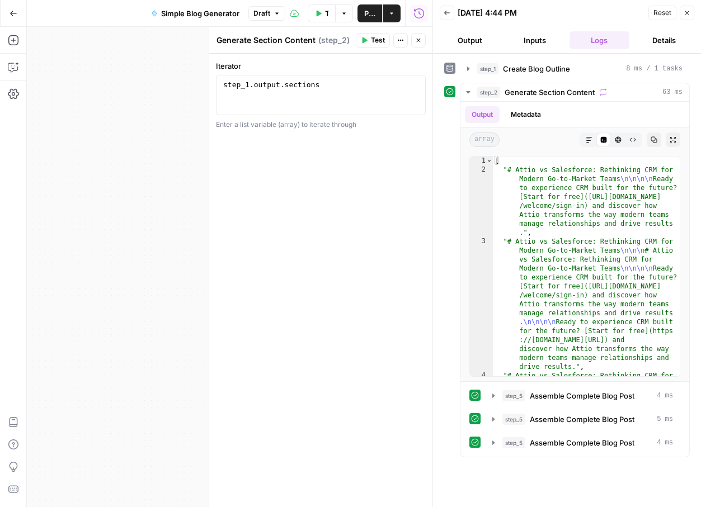
click at [465, 41] on button "Output" at bounding box center [470, 40] width 60 height 18
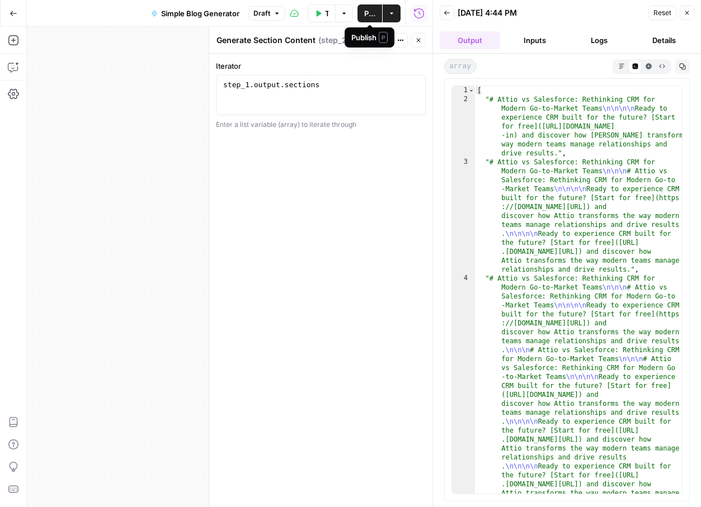
click at [366, 13] on span "Publish" at bounding box center [369, 13] width 11 height 11
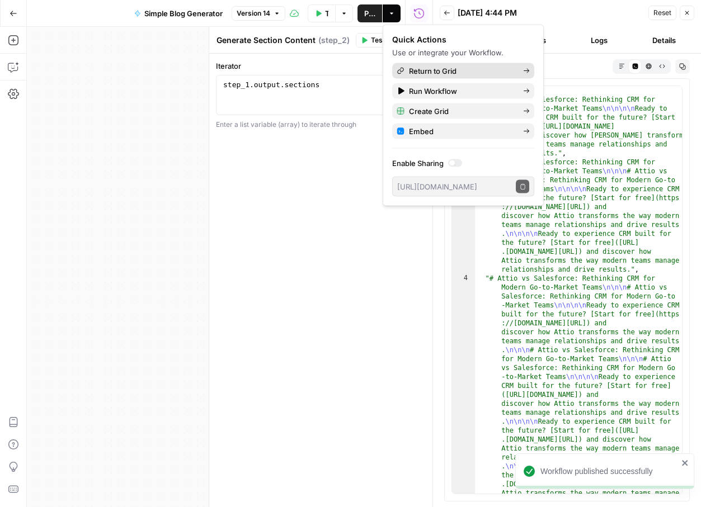
click at [432, 70] on span "Return to Grid" at bounding box center [461, 70] width 105 height 11
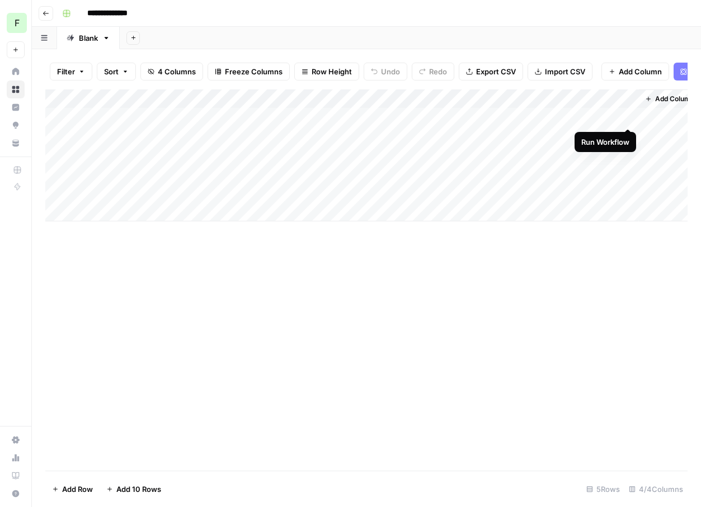
click at [627, 116] on div "Add Column" at bounding box center [366, 155] width 642 height 132
click at [648, 95] on span "Add Column" at bounding box center [661, 99] width 39 height 10
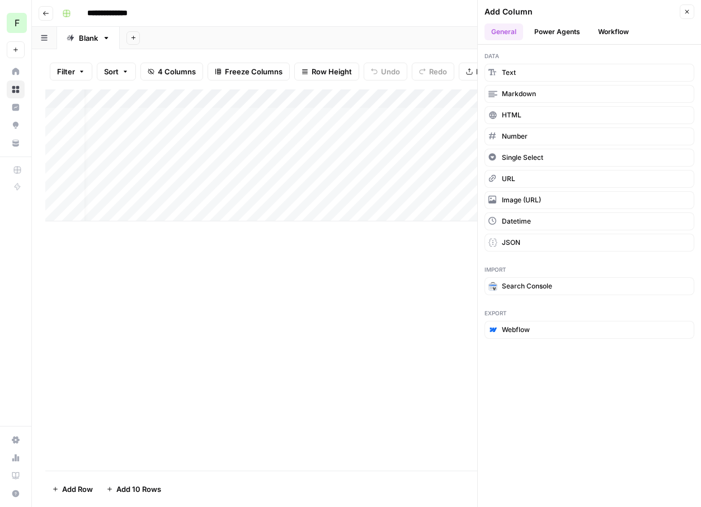
click at [686, 11] on icon "button" at bounding box center [687, 11] width 7 height 7
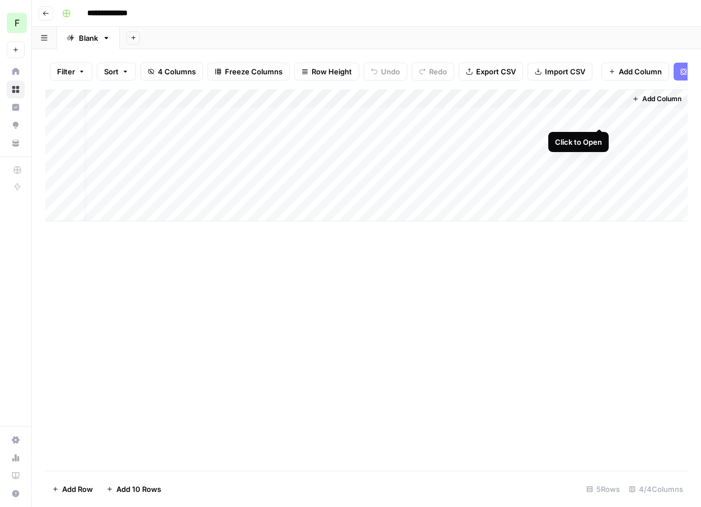
click at [599, 119] on div "Add Column" at bounding box center [366, 155] width 642 height 132
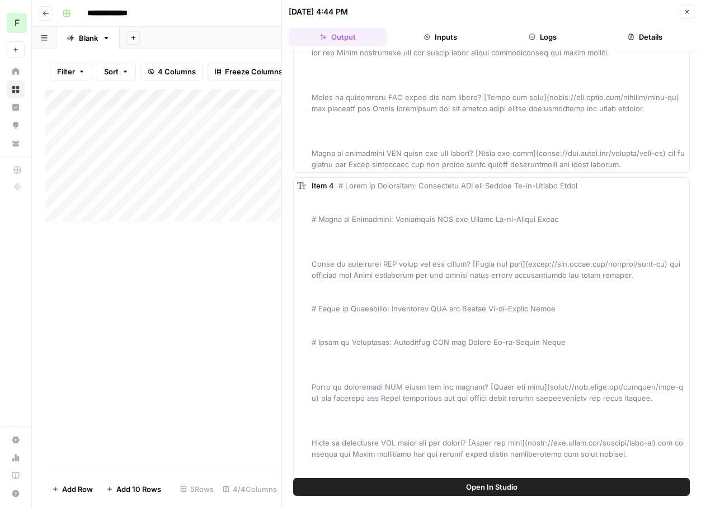
scroll to position [1277, 0]
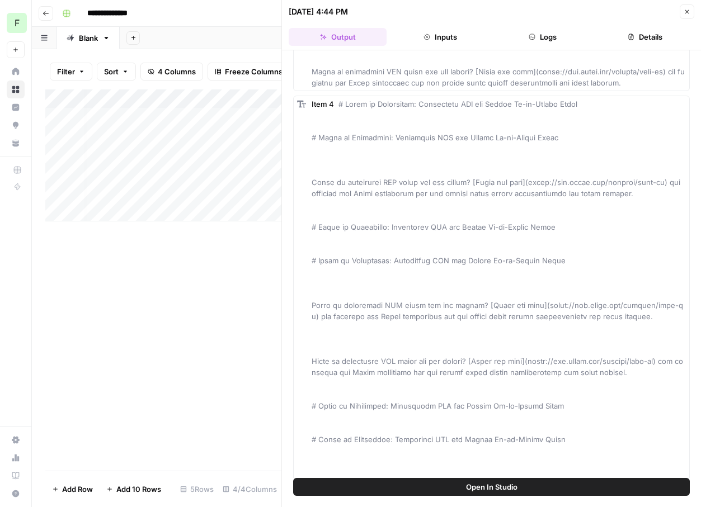
click at [690, 10] on icon "button" at bounding box center [687, 11] width 7 height 7
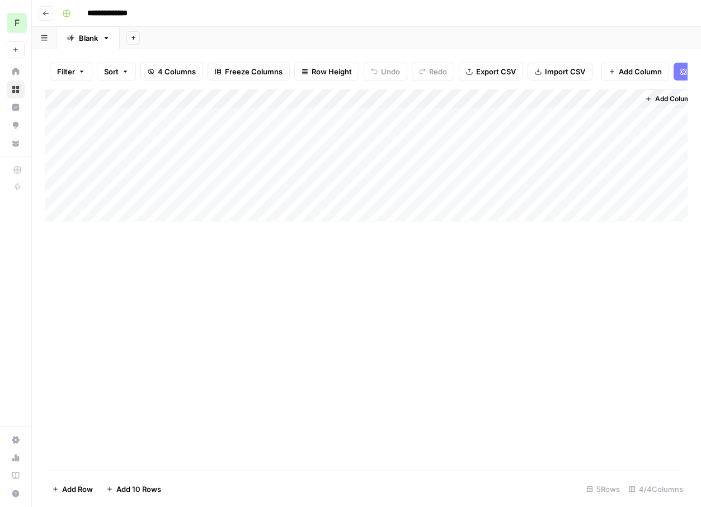
click at [546, 101] on div "Add Column" at bounding box center [366, 155] width 642 height 132
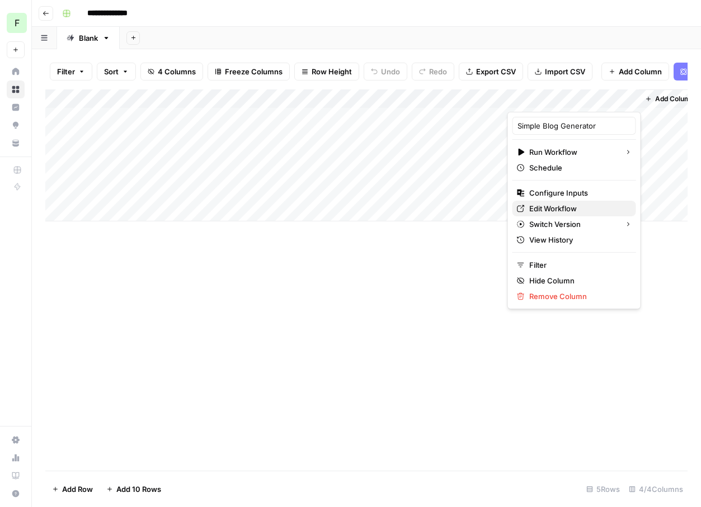
click at [550, 208] on span "Edit Workflow" at bounding box center [578, 208] width 98 height 11
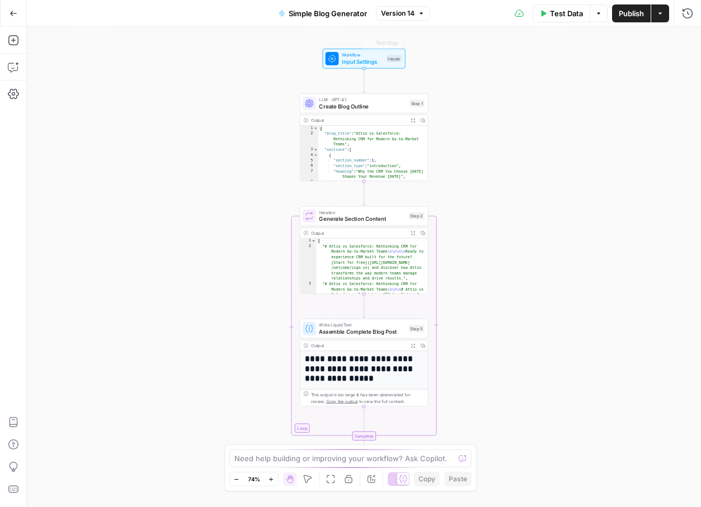
click at [404, 18] on button "Version 14" at bounding box center [403, 13] width 54 height 15
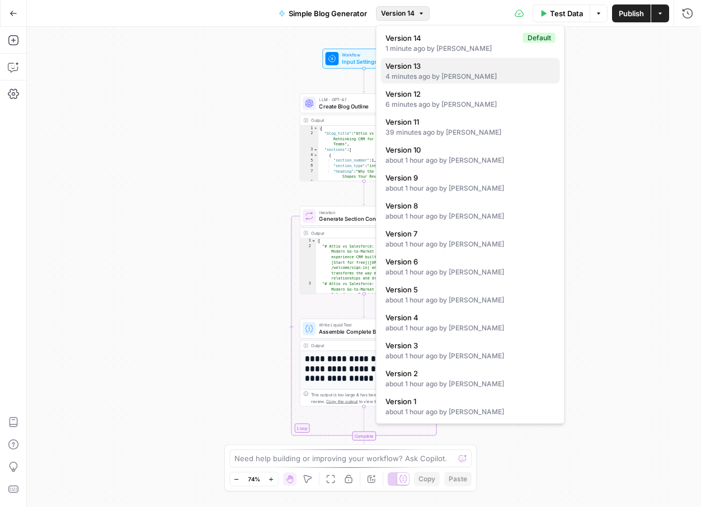
click at [466, 70] on span "Version 13" at bounding box center [468, 65] width 166 height 11
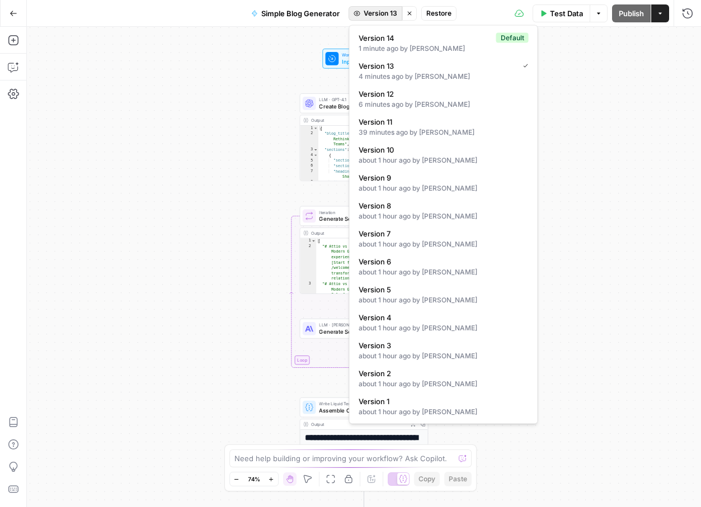
click at [389, 17] on span "Version 13" at bounding box center [381, 13] width 34 height 10
click at [404, 101] on div "6 minutes ago by [PERSON_NAME]" at bounding box center [444, 105] width 170 height 10
click at [375, 10] on span "Version 12" at bounding box center [380, 13] width 33 height 10
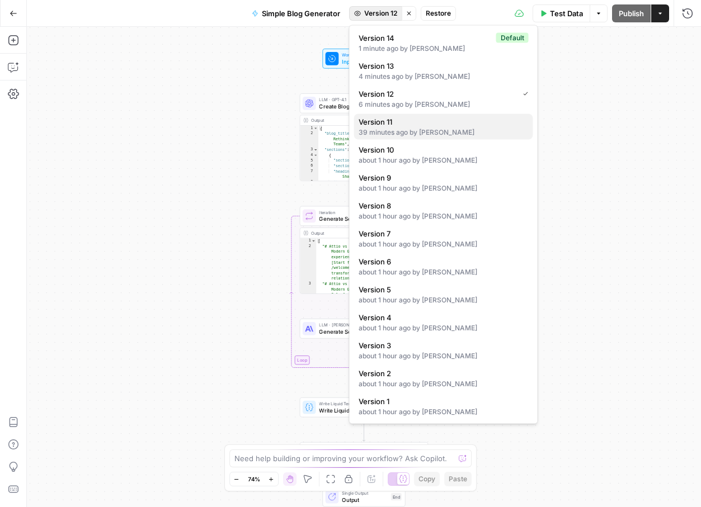
click at [402, 131] on div "39 minutes ago by [PERSON_NAME]" at bounding box center [444, 133] width 170 height 10
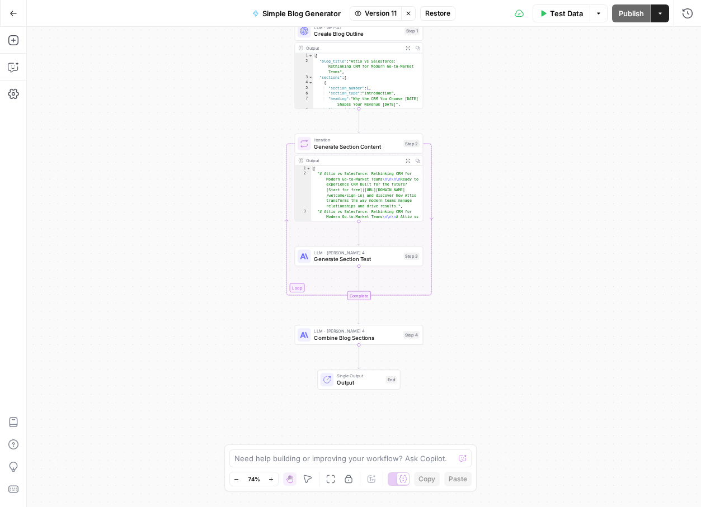
click at [181, 206] on div "Workflow Input Settings Inputs LLM · GPT-4.1 Create Blog Outline Step 1 Output …" at bounding box center [364, 267] width 674 height 480
click at [13, 71] on icon "button" at bounding box center [13, 67] width 11 height 11
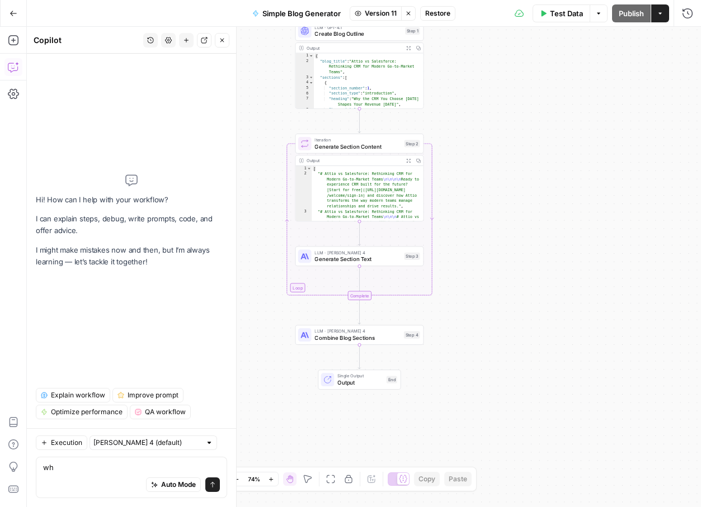
click at [371, 9] on span "Version 11" at bounding box center [381, 13] width 32 height 10
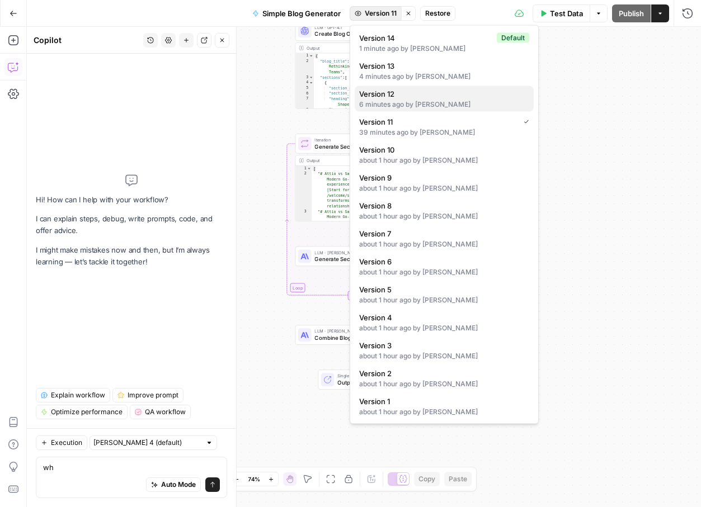
click at [406, 105] on div "6 minutes ago by [PERSON_NAME]" at bounding box center [444, 105] width 170 height 10
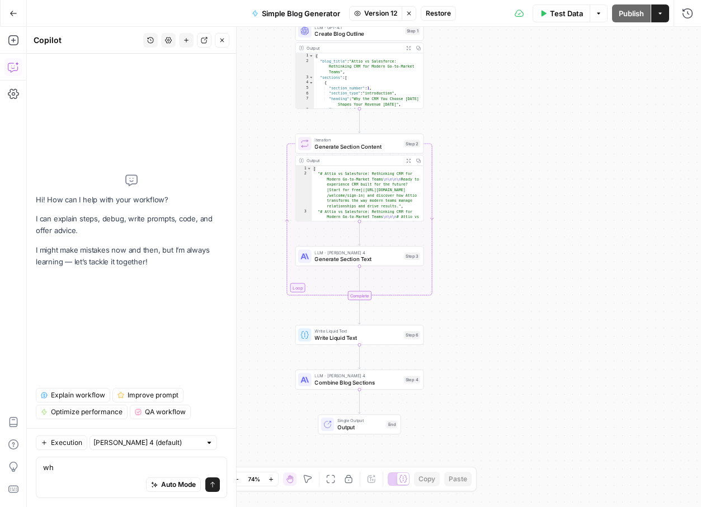
click at [369, 10] on span "Version 12" at bounding box center [380, 13] width 33 height 10
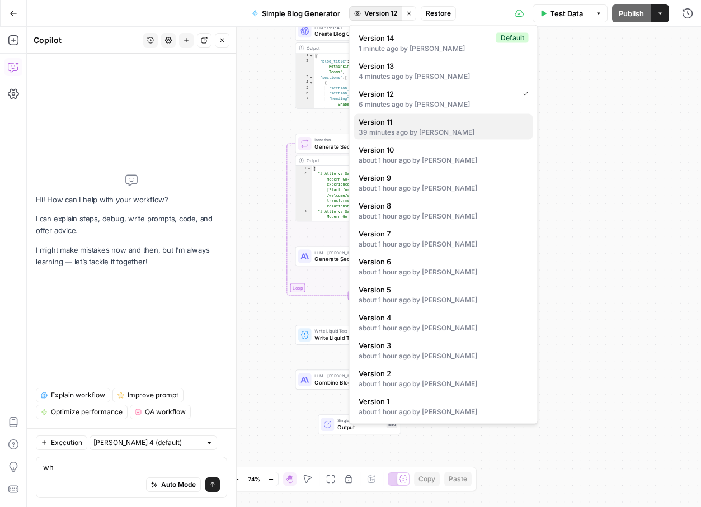
click at [386, 116] on span "Version 11" at bounding box center [442, 121] width 166 height 11
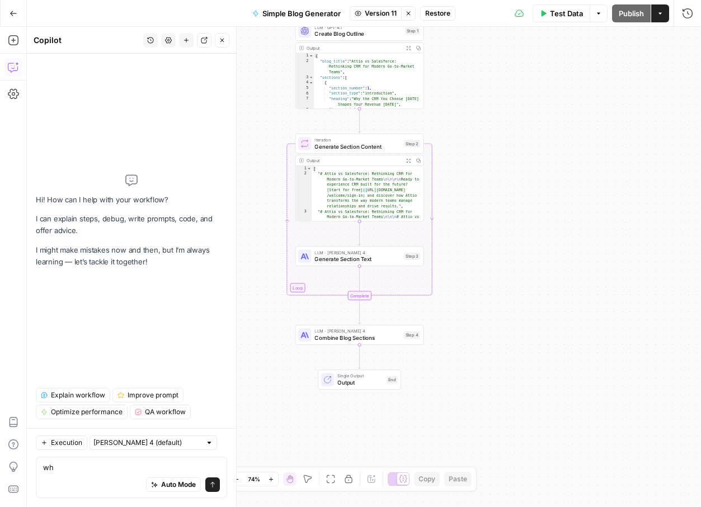
click at [82, 478] on div "Auto Mode Send" at bounding box center [131, 485] width 177 height 25
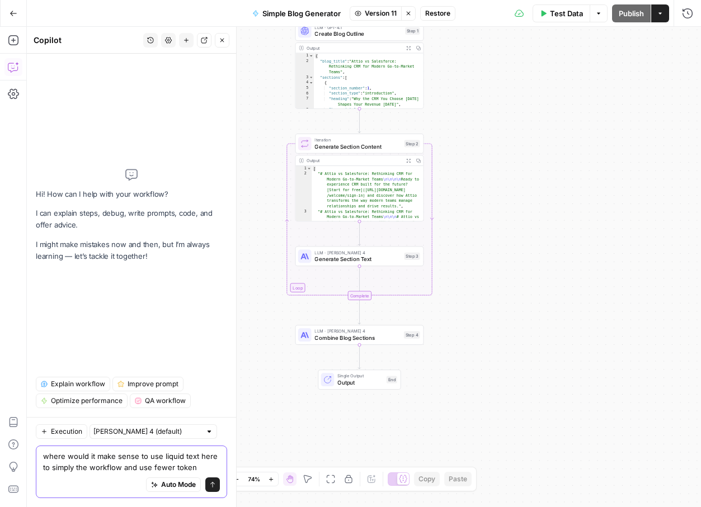
type textarea "where would it make sense to use liquid text here to simply the workflow and us…"
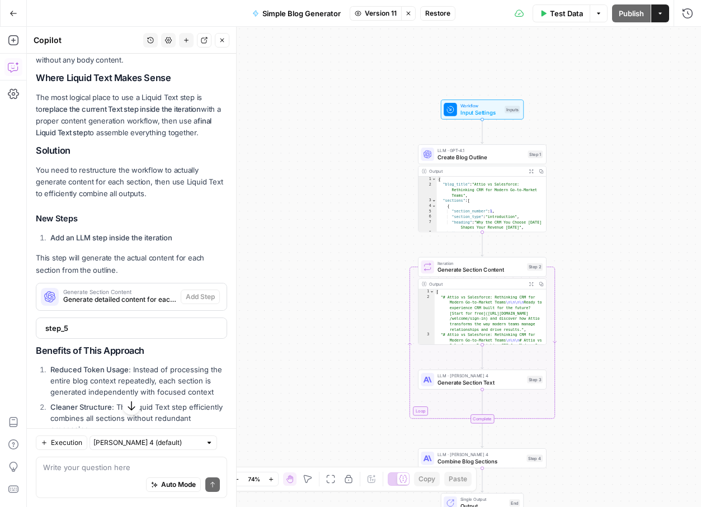
scroll to position [385, 0]
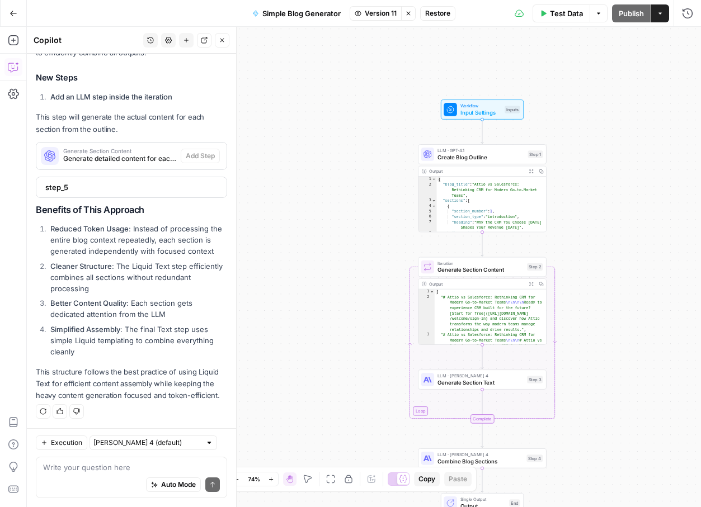
click at [140, 192] on div "step_5" at bounding box center [127, 187] width 183 height 20
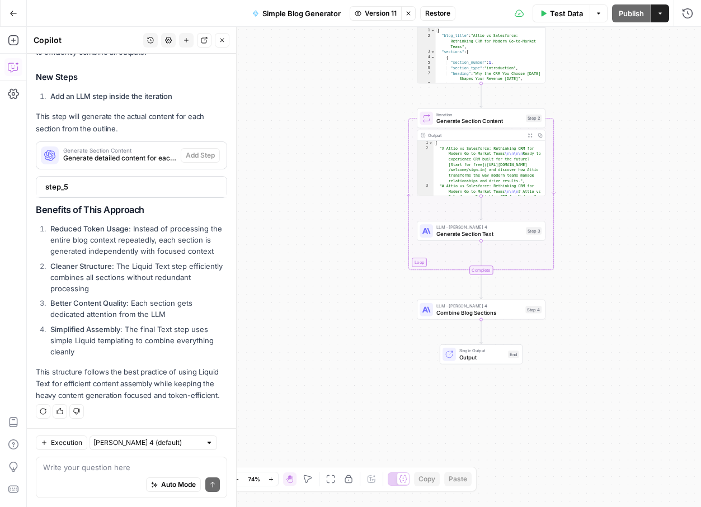
drag, startPoint x: 360, startPoint y: 296, endPoint x: 358, endPoint y: 147, distance: 149.4
click at [359, 147] on div "Workflow Input Settings Inputs LLM · GPT-4.1 Create Blog Outline Step 1 Output …" at bounding box center [364, 267] width 674 height 480
click at [461, 350] on span "Single Output" at bounding box center [481, 350] width 45 height 7
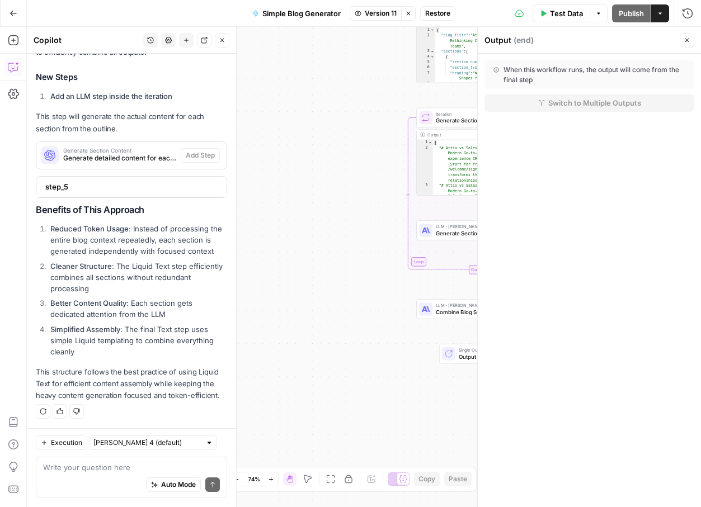
click at [354, 154] on div "Workflow Input Settings Inputs LLM · GPT-4.1 Create Blog Outline Step 1 Output …" at bounding box center [364, 267] width 674 height 480
click at [693, 39] on button "Close" at bounding box center [687, 40] width 15 height 15
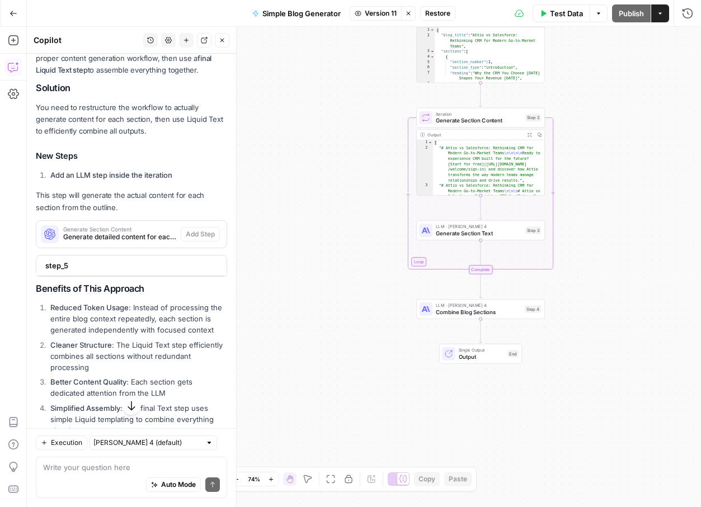
scroll to position [302, 0]
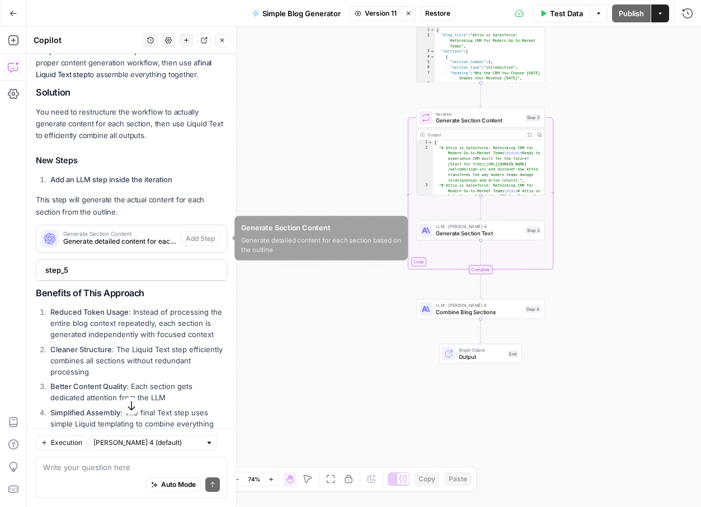
click at [138, 240] on span "Generate detailed content for each section based on the outline" at bounding box center [119, 242] width 113 height 10
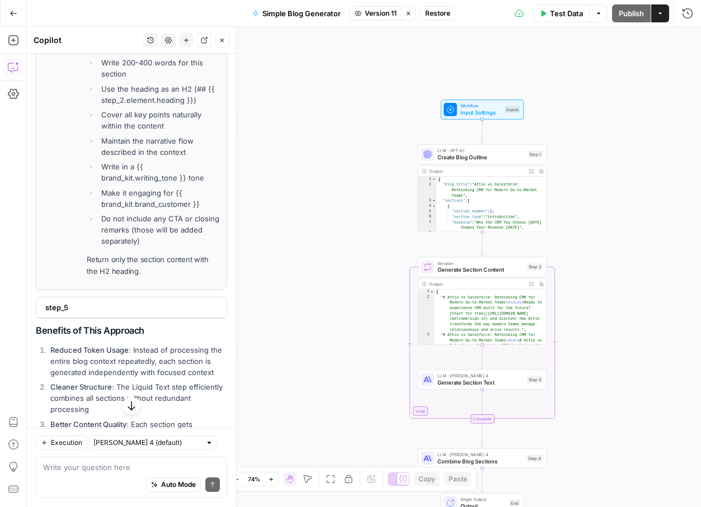
scroll to position [1081, 0]
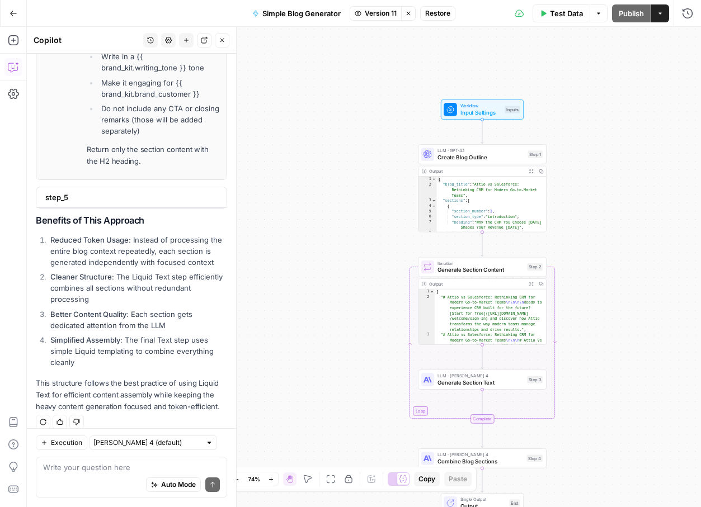
click at [80, 192] on span "step_5" at bounding box center [130, 197] width 170 height 11
click at [69, 466] on textarea at bounding box center [131, 467] width 177 height 11
type textarea "do it"
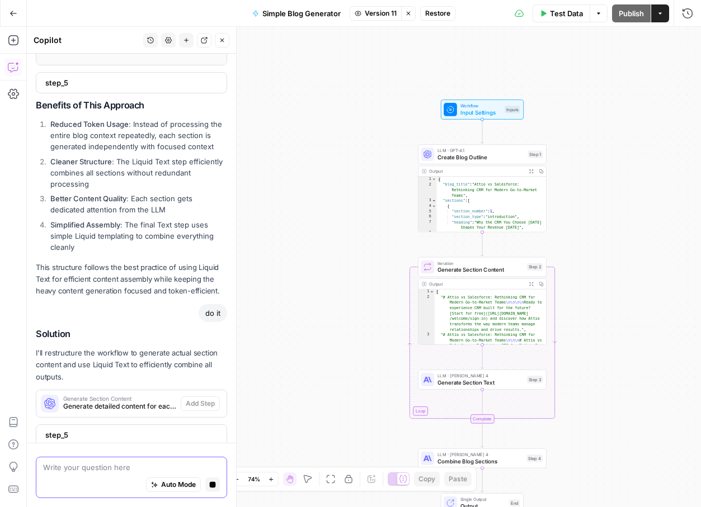
scroll to position [1229, 0]
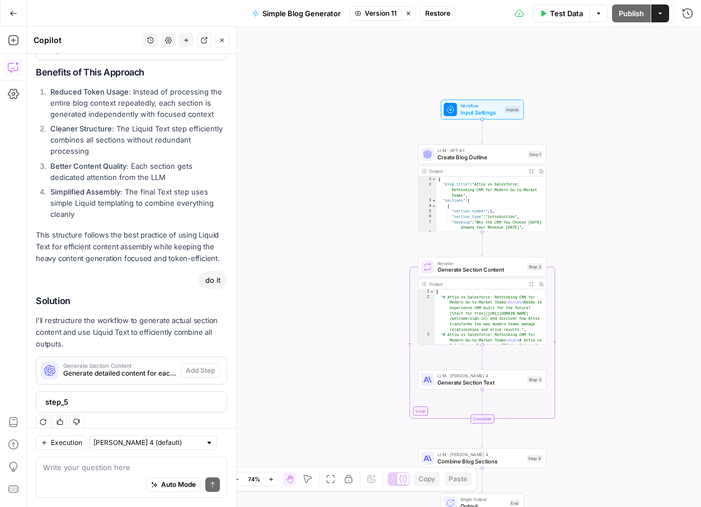
click at [288, 258] on div "Workflow Input Settings Inputs LLM · GPT-4.1 Create Blog Outline Step 1 Output …" at bounding box center [364, 267] width 674 height 480
click at [454, 265] on span "Iteration" at bounding box center [480, 263] width 86 height 7
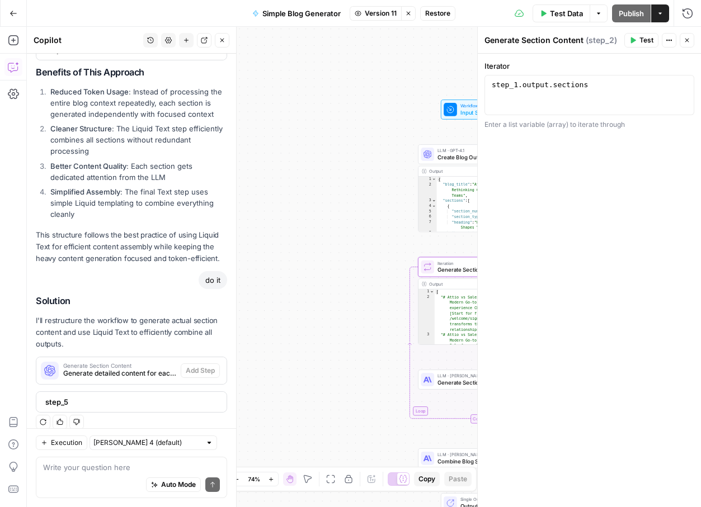
click at [687, 39] on icon "button" at bounding box center [687, 40] width 7 height 7
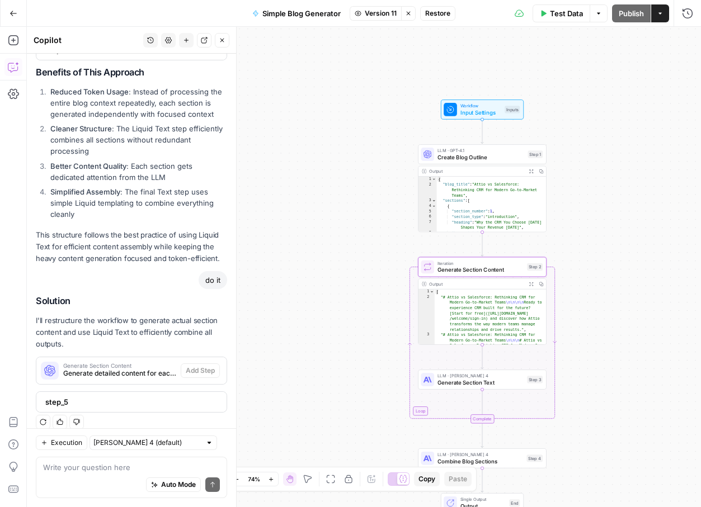
click at [464, 380] on span "Generate Section Text" at bounding box center [480, 383] width 86 height 8
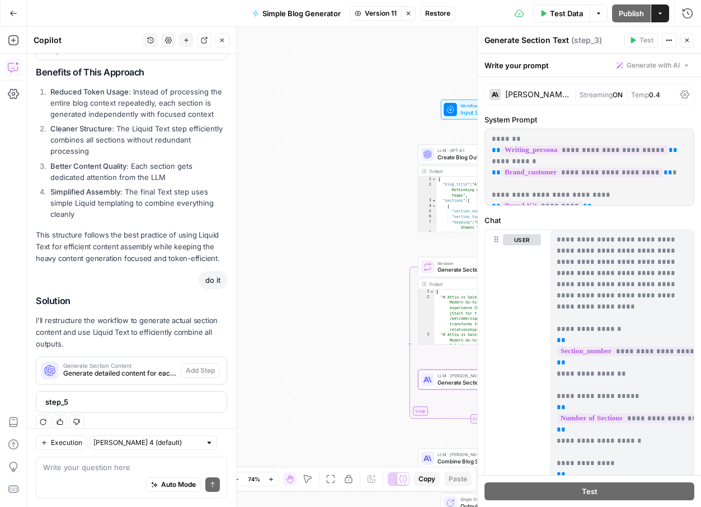
click at [356, 303] on div "Workflow Input Settings Inputs LLM · GPT-4.1 Create Blog Outline Step 1 Output …" at bounding box center [364, 267] width 674 height 480
click at [690, 37] on icon "button" at bounding box center [687, 40] width 7 height 7
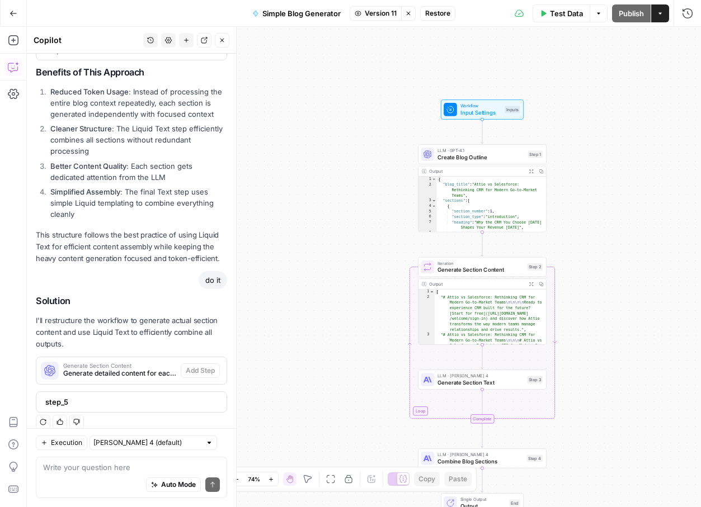
click at [310, 155] on div "Workflow Input Settings Inputs LLM · GPT-4.1 Create Blog Outline Step 1 Output …" at bounding box center [364, 267] width 674 height 480
click at [576, 10] on span "Test Data" at bounding box center [566, 13] width 33 height 11
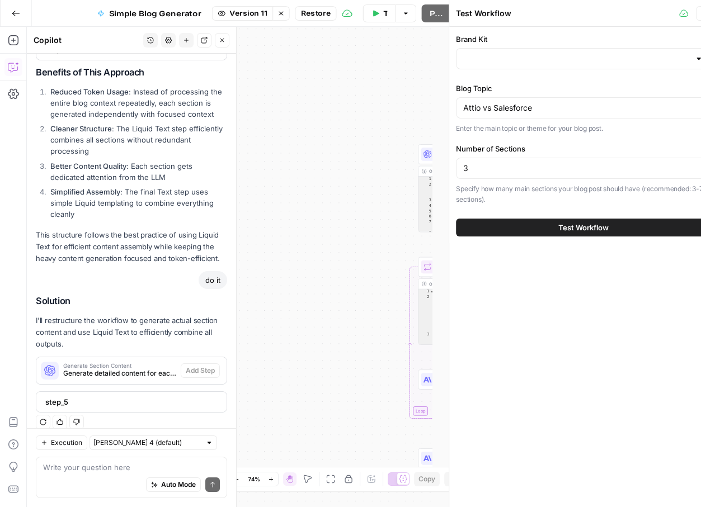
type input "Attio"
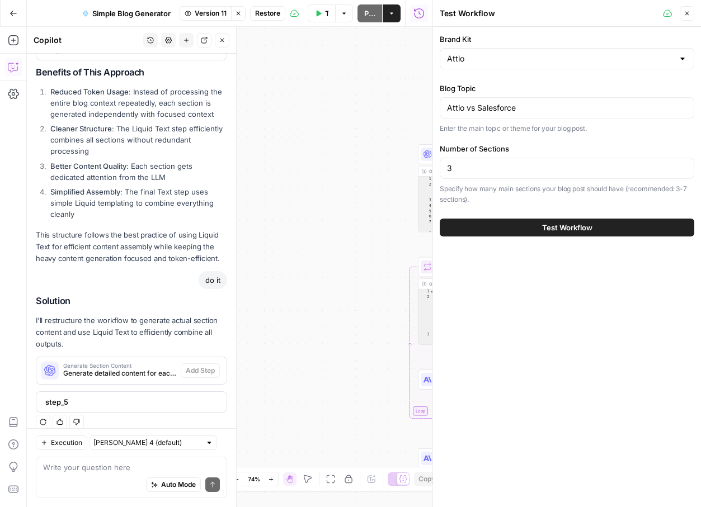
click at [513, 229] on button "Test Workflow" at bounding box center [567, 228] width 255 height 18
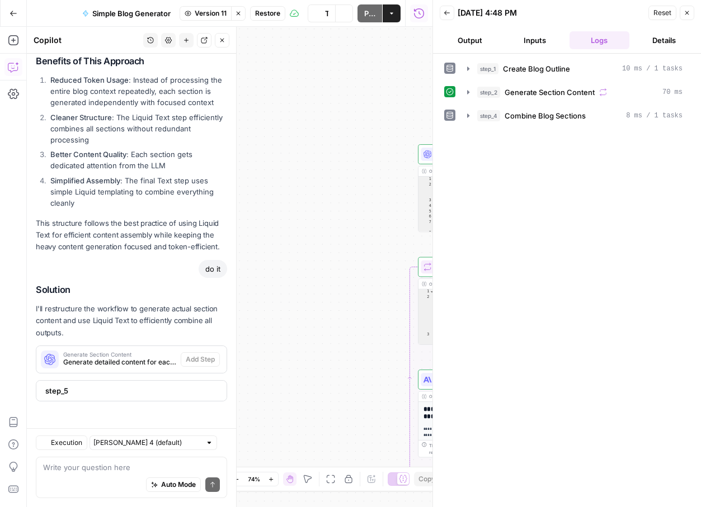
scroll to position [533, 0]
click at [477, 40] on button "Output" at bounding box center [470, 40] width 60 height 18
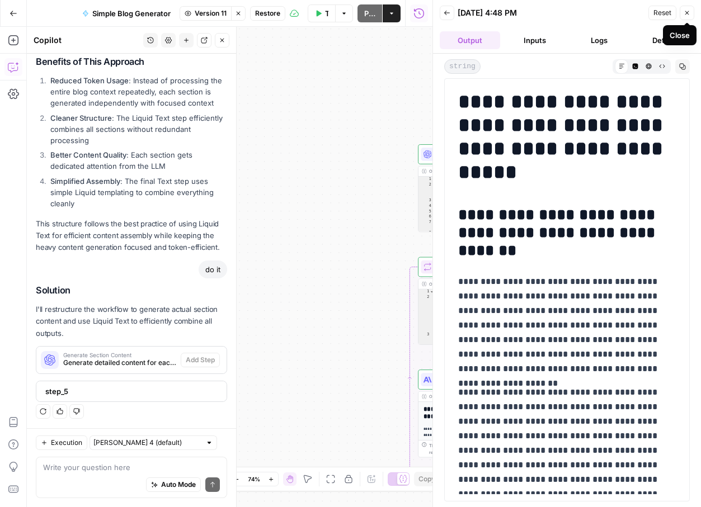
click at [686, 14] on icon "button" at bounding box center [687, 13] width 7 height 7
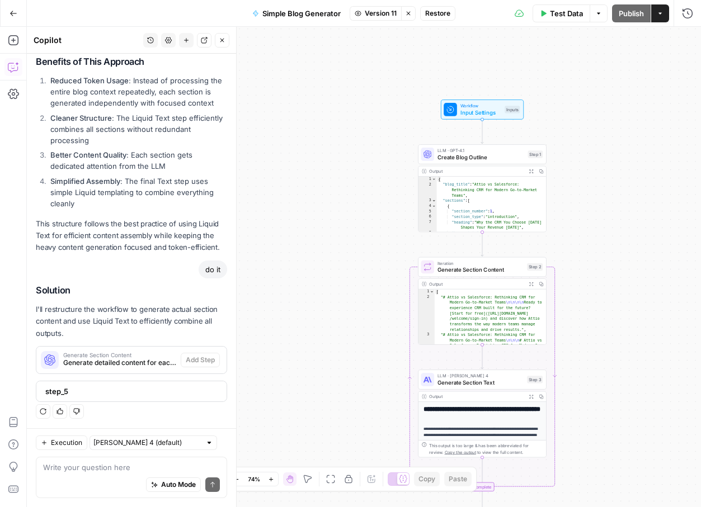
click at [665, 14] on button "Actions" at bounding box center [660, 13] width 18 height 18
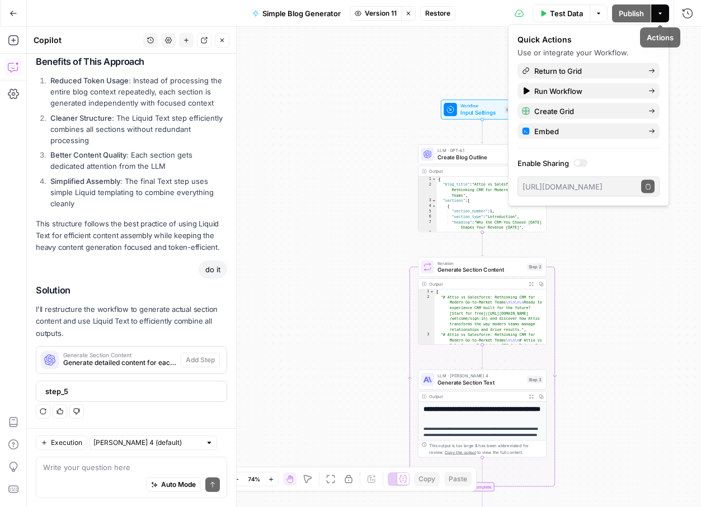
click at [400, 64] on div "Workflow Input Settings Inputs LLM · GPT-4.1 Create Blog Outline Step 1 Output …" at bounding box center [364, 267] width 674 height 480
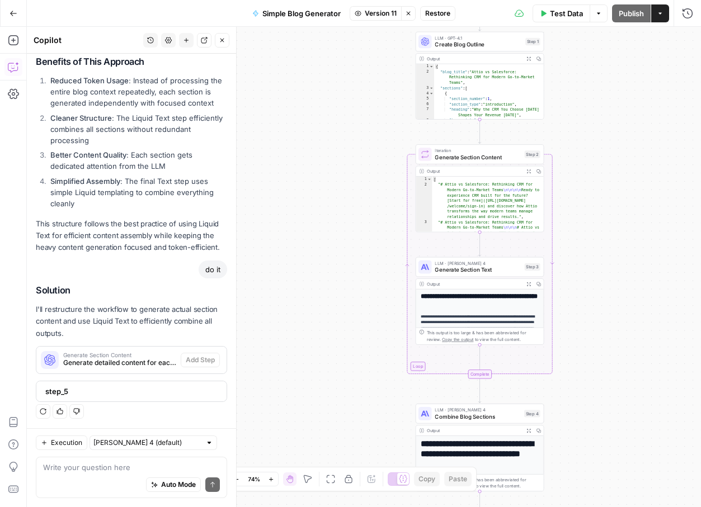
click at [11, 18] on button "Go Back" at bounding box center [13, 13] width 20 height 20
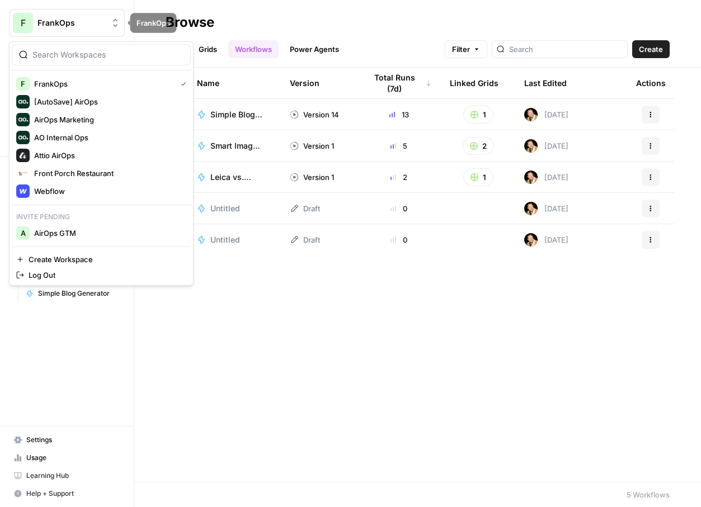
click at [79, 25] on span "FrankOps" at bounding box center [71, 22] width 68 height 11
click at [58, 187] on span "Webflow" at bounding box center [108, 191] width 148 height 11
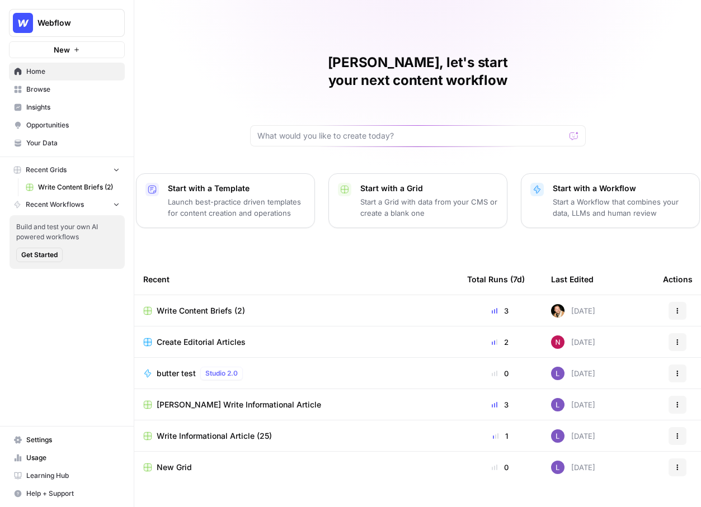
click at [215, 305] on span "Write Content Briefs (2)" at bounding box center [201, 310] width 88 height 11
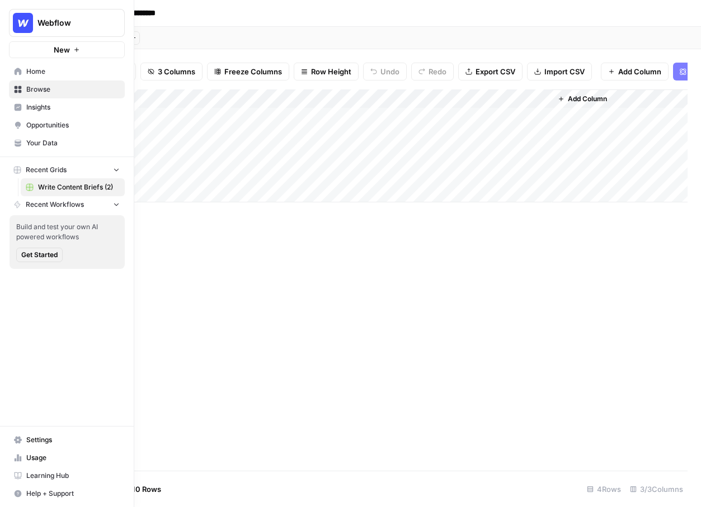
click at [40, 67] on span "Home" at bounding box center [72, 72] width 93 height 10
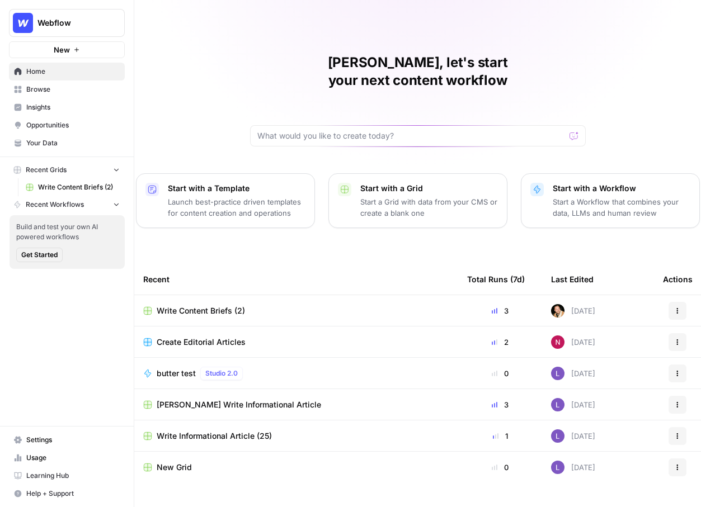
click at [680, 308] on icon "button" at bounding box center [677, 311] width 7 height 7
click at [596, 343] on span "Delete" at bounding box center [627, 344] width 89 height 11
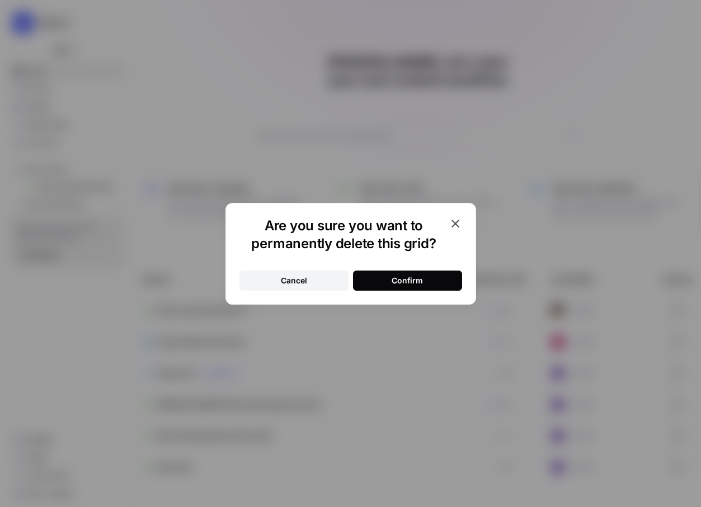
click at [426, 272] on button "Confirm" at bounding box center [407, 281] width 109 height 20
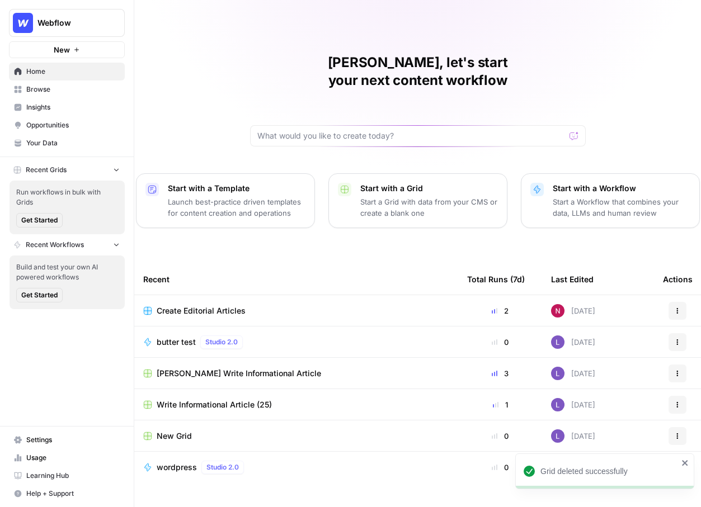
click at [227, 305] on span "Create Editorial Articles" at bounding box center [201, 310] width 89 height 11
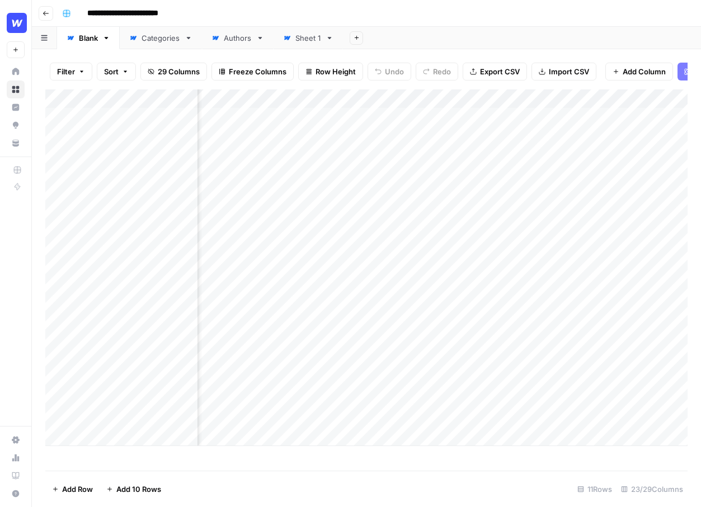
scroll to position [0, 281]
click at [65, 96] on div "Add Column" at bounding box center [366, 267] width 642 height 357
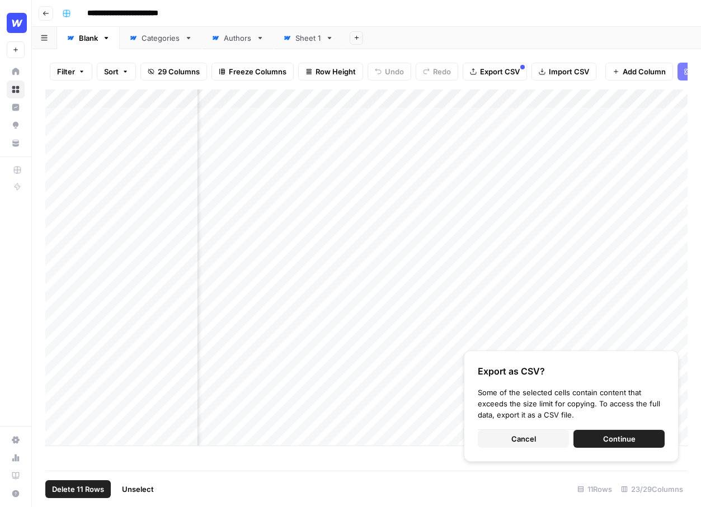
click at [21, 27] on img "Workspace: Webflow" at bounding box center [17, 23] width 20 height 20
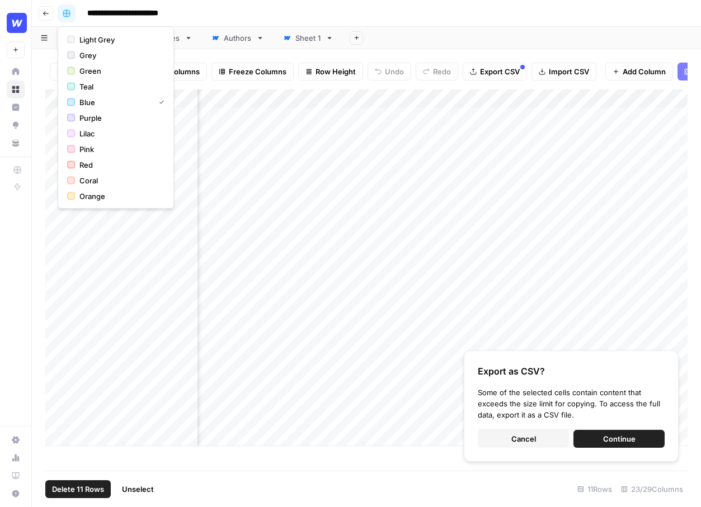
click at [71, 11] on button "button" at bounding box center [67, 13] width 18 height 18
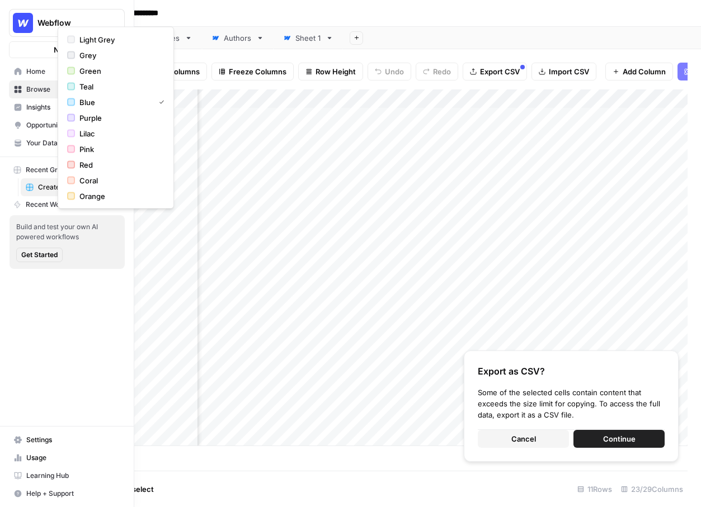
click at [16, 24] on img "Workspace: Webflow" at bounding box center [23, 23] width 20 height 20
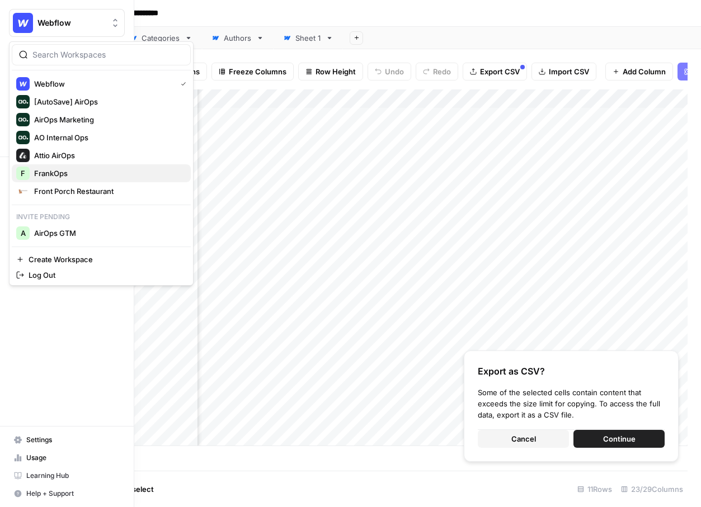
click at [46, 177] on span "FrankOps" at bounding box center [108, 173] width 148 height 11
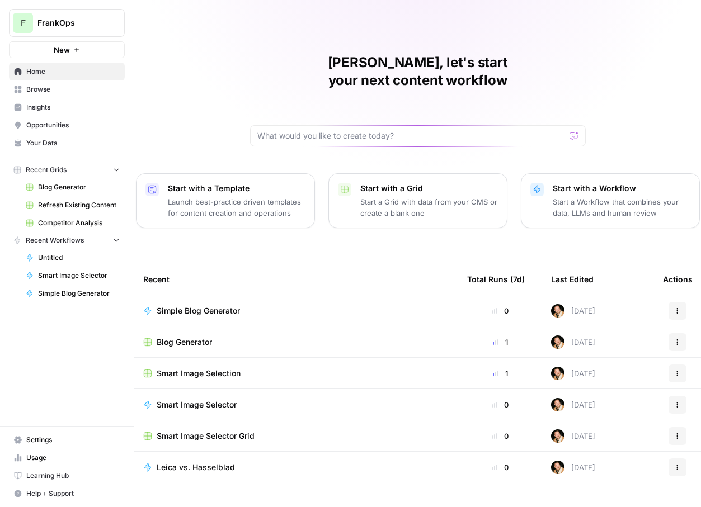
click at [395, 196] on p "Start a Grid with data from your CMS or create a blank one" at bounding box center [429, 207] width 138 height 22
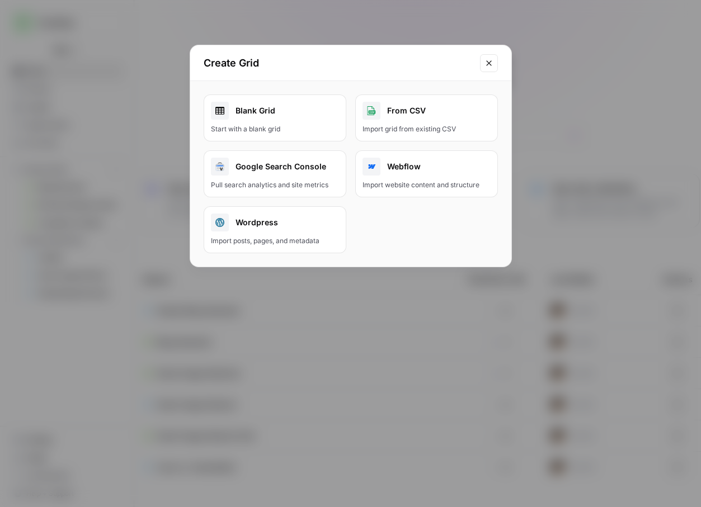
click at [266, 113] on div "Blank Grid" at bounding box center [275, 111] width 128 height 18
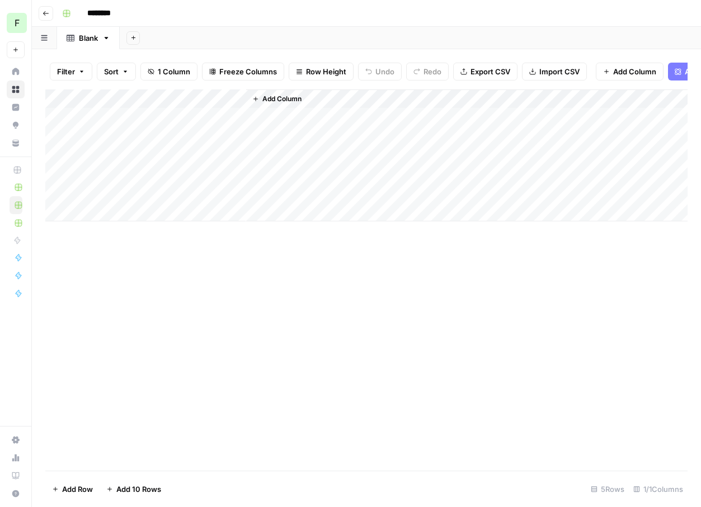
click at [109, 100] on div "Add Column" at bounding box center [366, 155] width 642 height 132
click at [297, 112] on div "Add Column" at bounding box center [466, 155] width 441 height 132
click at [192, 112] on div "Add Column" at bounding box center [366, 155] width 642 height 132
click at [159, 275] on div "Add Column" at bounding box center [366, 279] width 642 height 381
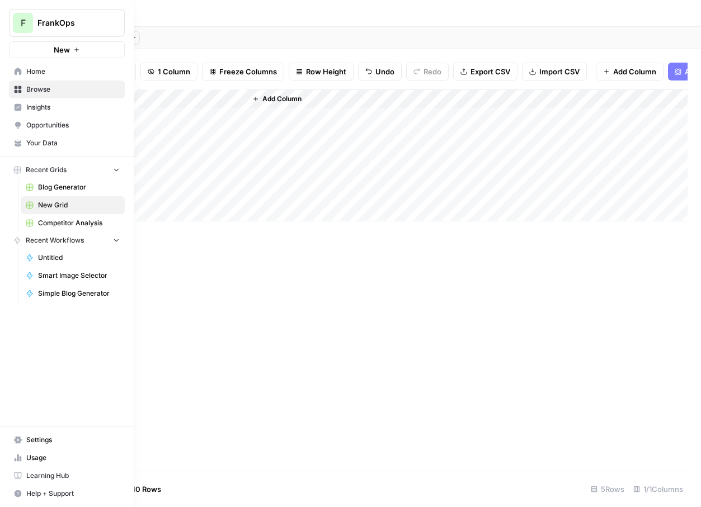
click at [14, 21] on div "F" at bounding box center [23, 23] width 20 height 20
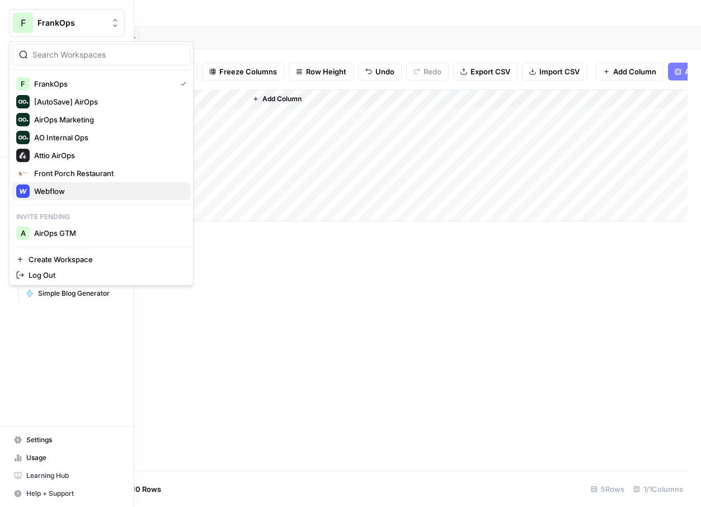
click at [62, 187] on span "Webflow" at bounding box center [108, 191] width 148 height 11
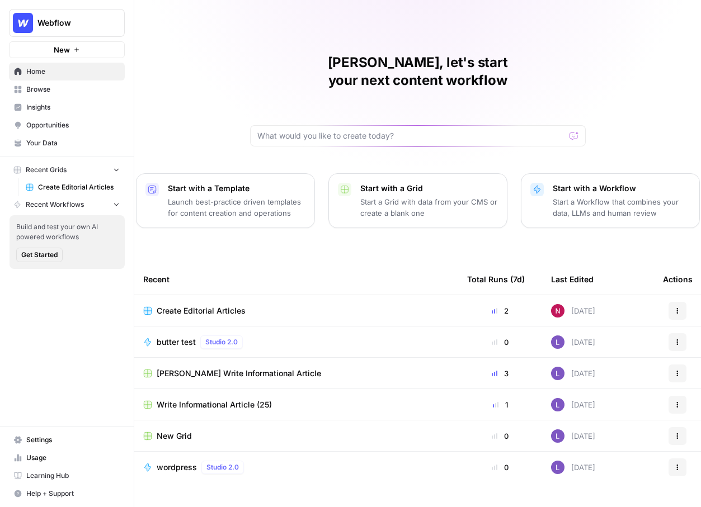
click at [47, 25] on span "Webflow" at bounding box center [71, 22] width 68 height 11
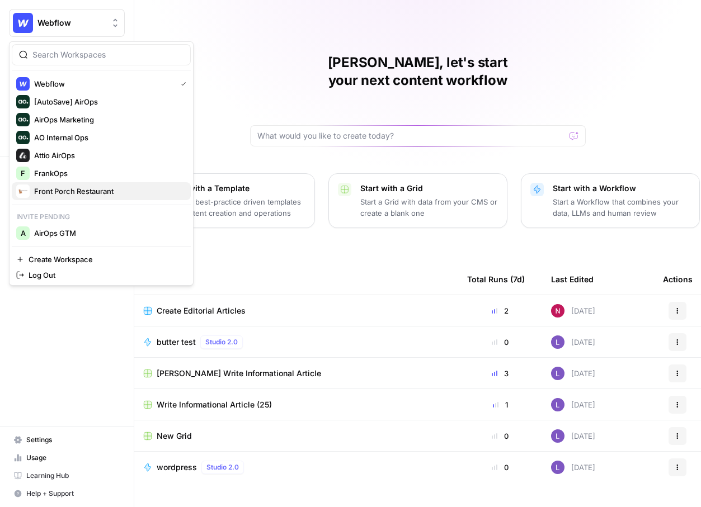
click at [80, 192] on span "Front Porch Restaurant" at bounding box center [108, 191] width 148 height 11
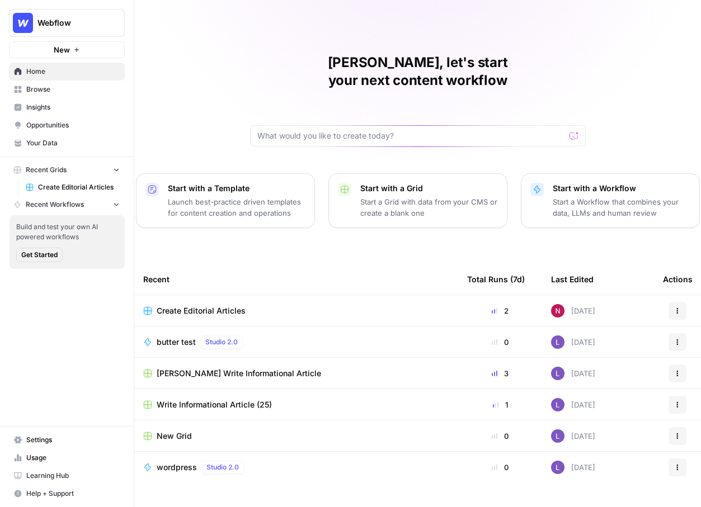
click at [239, 362] on td "[PERSON_NAME] Write Informational Article" at bounding box center [296, 373] width 324 height 31
click at [233, 368] on span "[PERSON_NAME] Write Informational Article" at bounding box center [239, 373] width 164 height 11
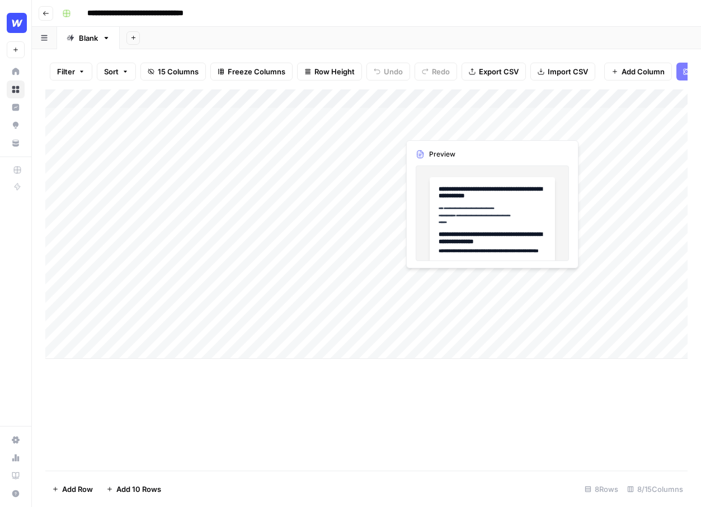
click at [426, 127] on div "Add Column" at bounding box center [366, 224] width 642 height 270
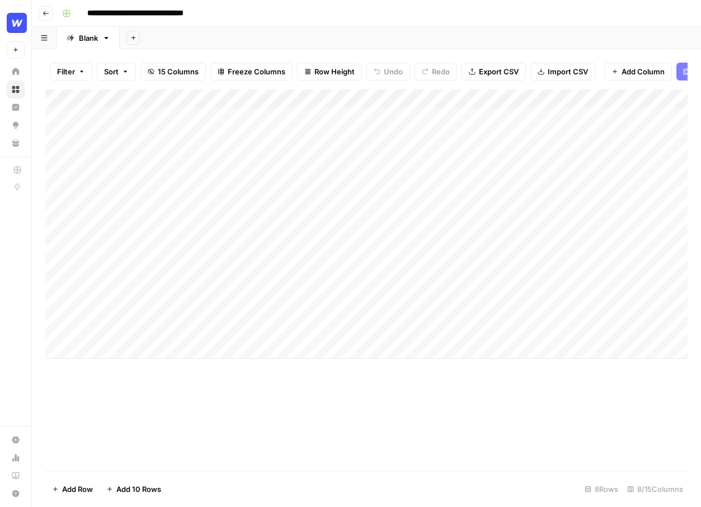
click at [441, 38] on div "Add Sheet" at bounding box center [410, 38] width 581 height 22
click at [398, 113] on div "Add Column" at bounding box center [366, 224] width 642 height 270
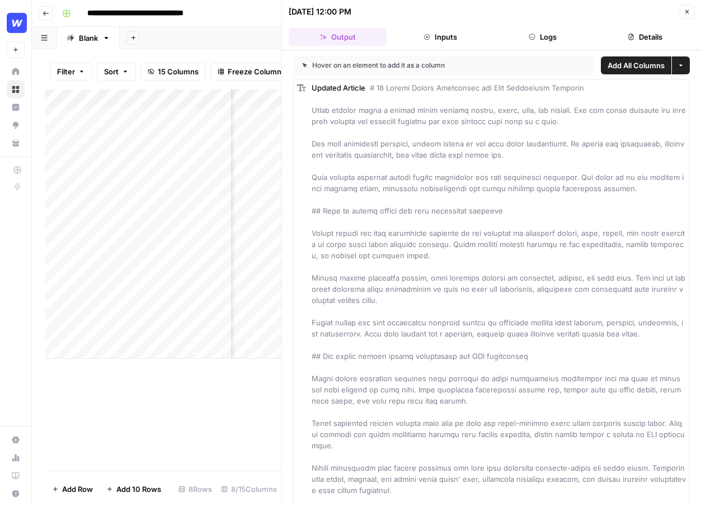
click at [693, 10] on button "Close" at bounding box center [687, 11] width 15 height 15
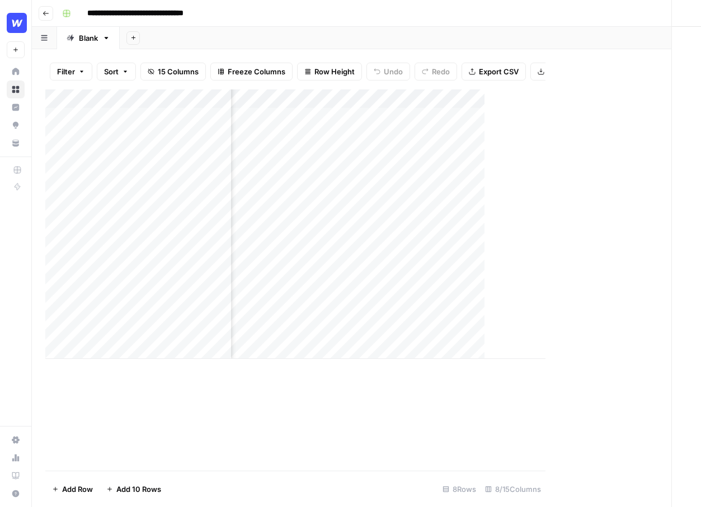
scroll to position [0, 515]
click at [347, 98] on div "Add Column" at bounding box center [366, 224] width 642 height 270
click at [307, 31] on div "Add Sheet" at bounding box center [410, 38] width 581 height 22
click at [554, 100] on div "Add Column" at bounding box center [366, 224] width 642 height 270
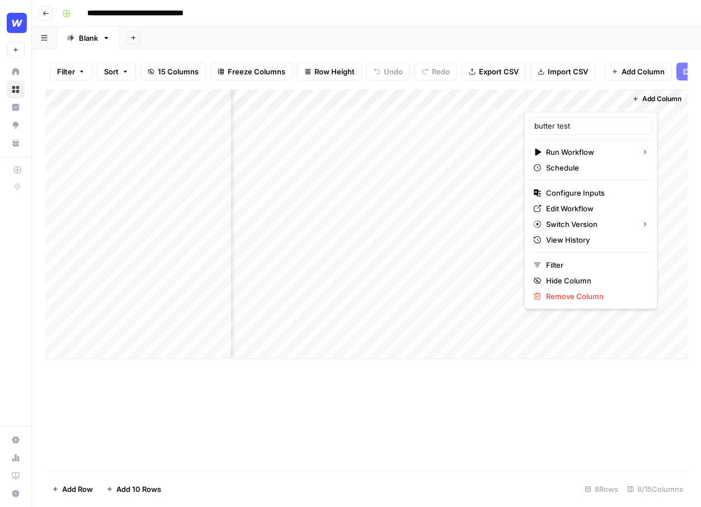
click at [473, 30] on div "Add Sheet" at bounding box center [410, 38] width 581 height 22
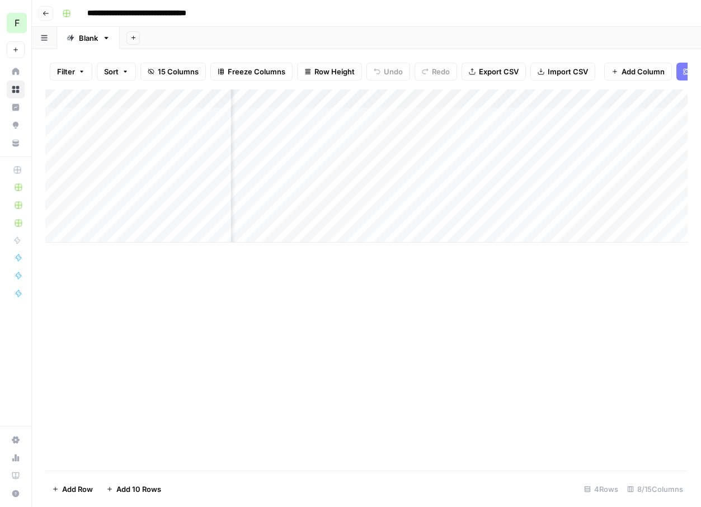
scroll to position [0, 554]
click at [617, 99] on div "Add Column" at bounding box center [366, 165] width 642 height 153
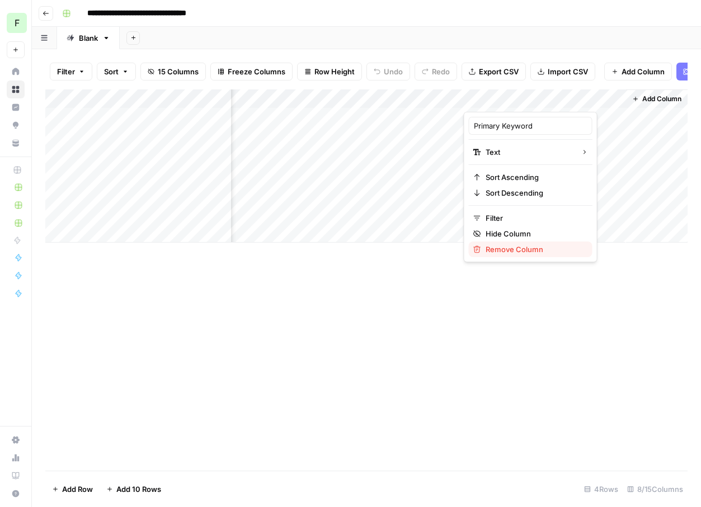
click at [494, 247] on span "Remove Column" at bounding box center [535, 249] width 98 height 11
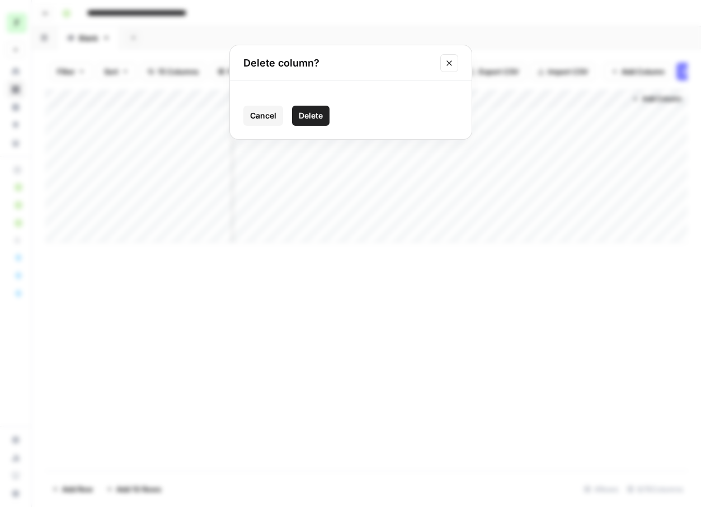
click at [314, 111] on span "Delete" at bounding box center [311, 115] width 24 height 11
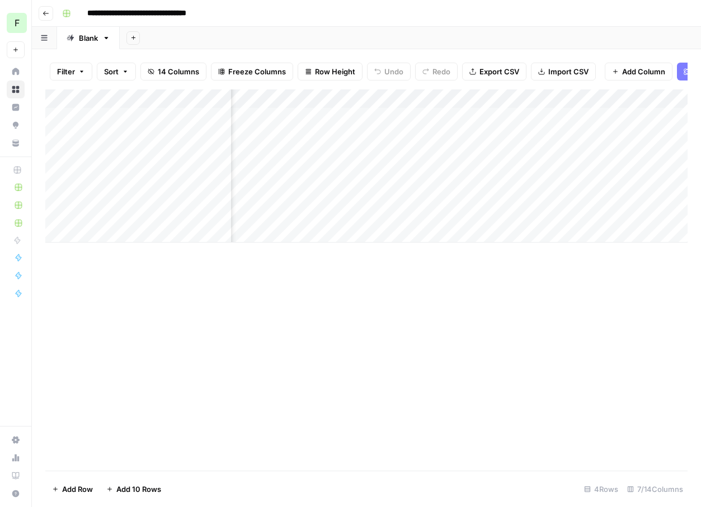
scroll to position [0, 321]
click at [448, 116] on div "Add Column" at bounding box center [366, 165] width 642 height 153
click at [585, 117] on div "Add Column" at bounding box center [366, 165] width 642 height 153
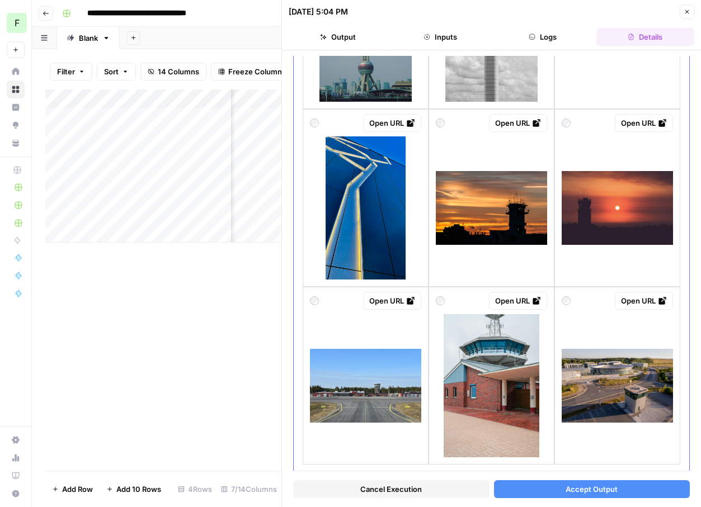
scroll to position [1469, 0]
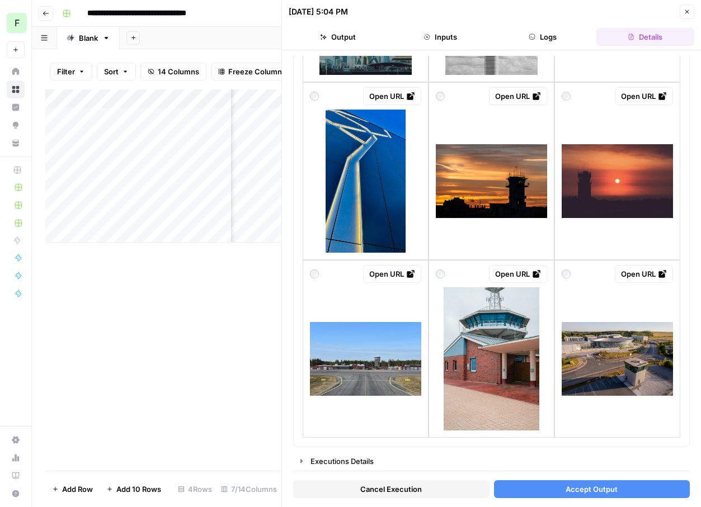
click at [346, 39] on button "Output" at bounding box center [338, 37] width 98 height 18
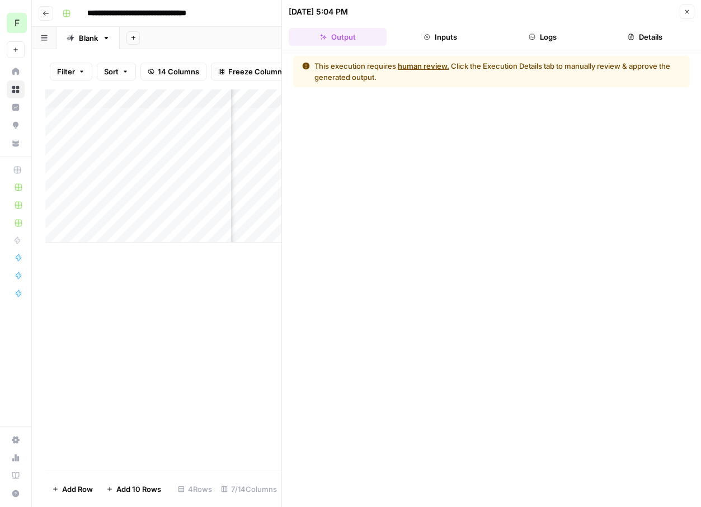
click at [446, 39] on button "Inputs" at bounding box center [440, 37] width 98 height 18
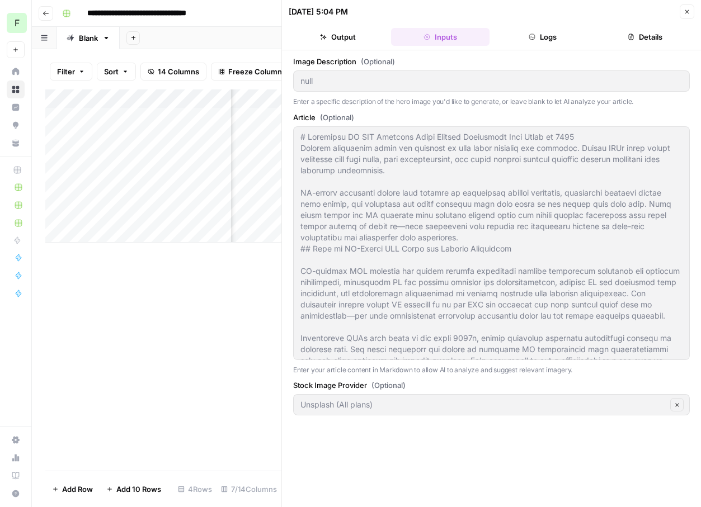
click at [534, 40] on button "Logs" at bounding box center [543, 37] width 98 height 18
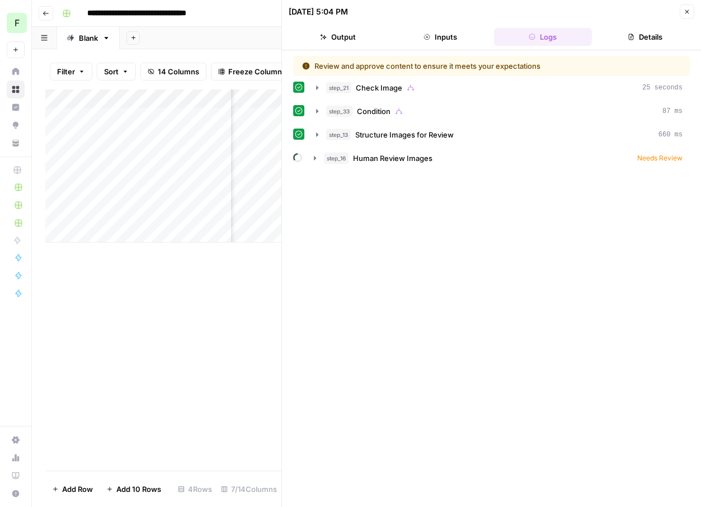
click at [632, 35] on icon "button" at bounding box center [631, 37] width 5 height 6
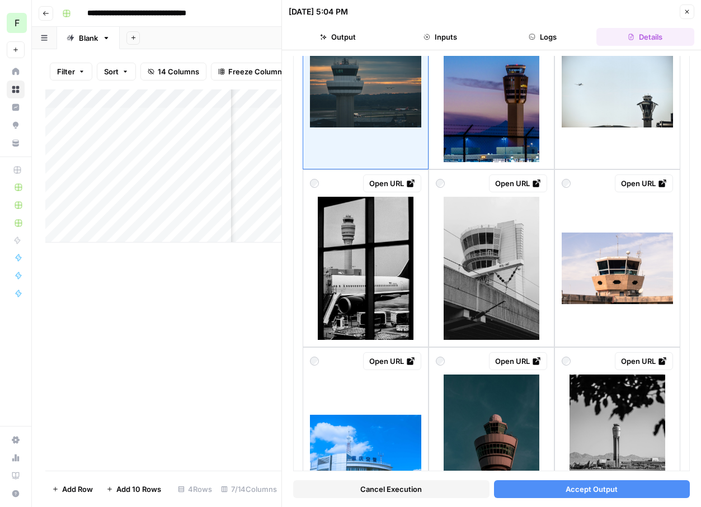
scroll to position [0, 262]
click at [686, 10] on icon "button" at bounding box center [687, 11] width 7 height 7
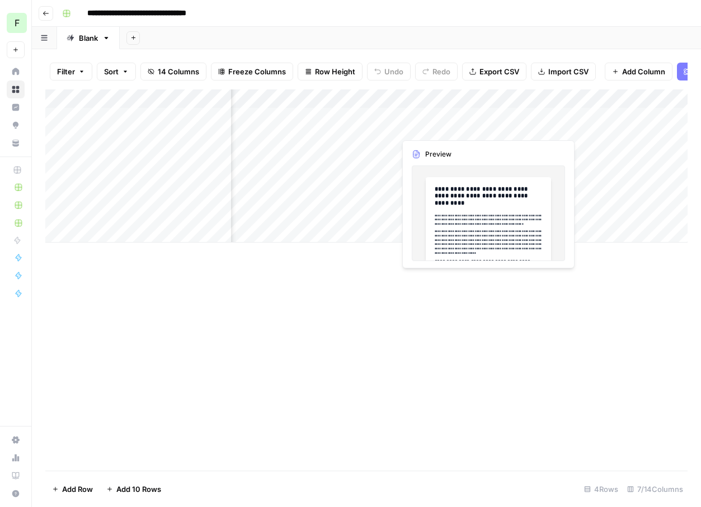
scroll to position [0, 272]
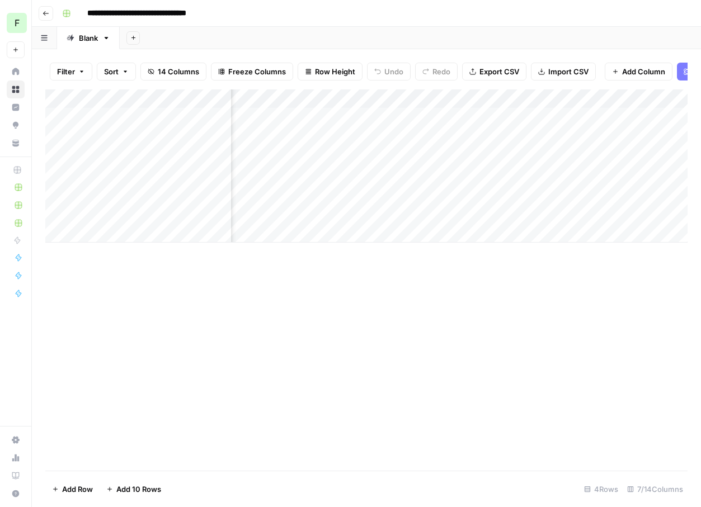
click at [425, 119] on div "Add Column" at bounding box center [366, 165] width 642 height 153
click at [431, 129] on div "Add Column" at bounding box center [366, 165] width 642 height 153
click at [431, 129] on div at bounding box center [436, 122] width 102 height 31
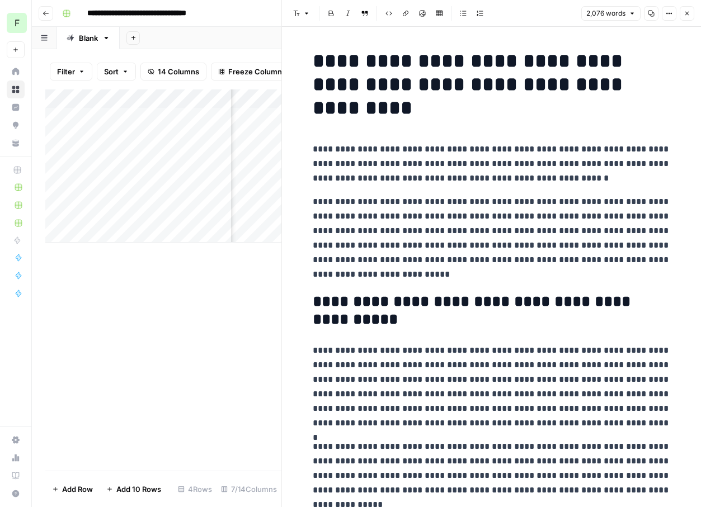
click at [689, 10] on button "Close" at bounding box center [687, 13] width 15 height 15
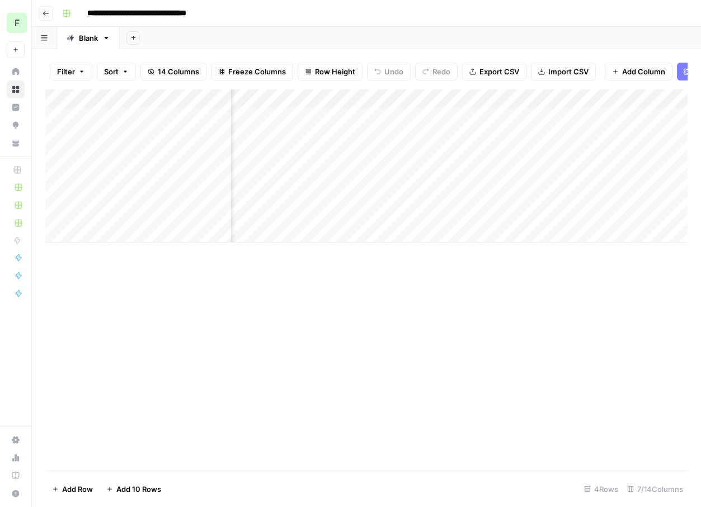
click at [631, 116] on div "Add Column" at bounding box center [366, 165] width 642 height 153
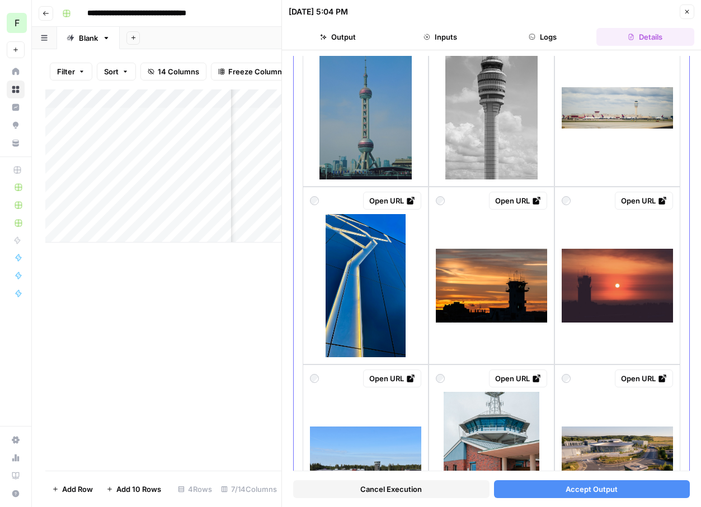
scroll to position [1469, 0]
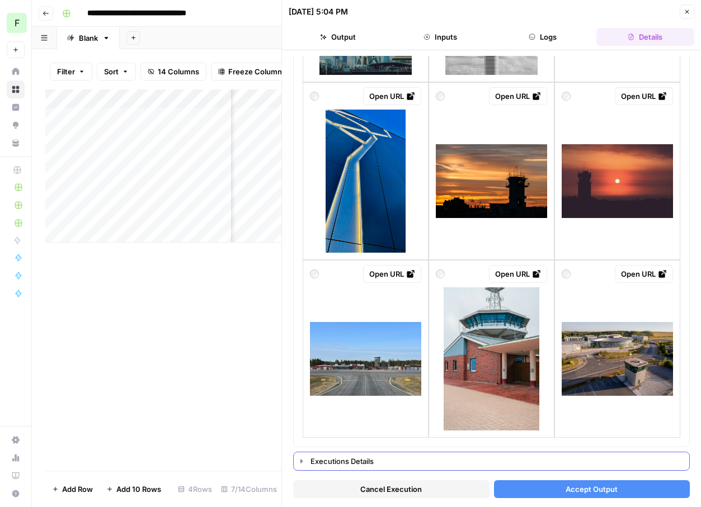
click at [339, 465] on div "Executions Details" at bounding box center [496, 461] width 372 height 11
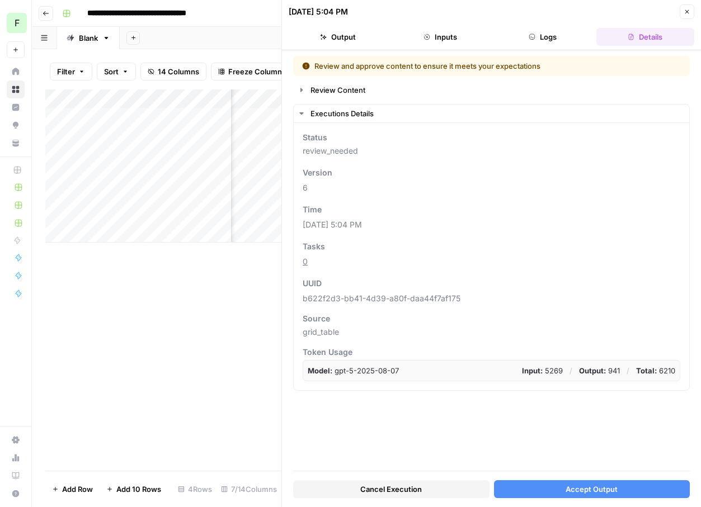
click at [312, 38] on button "Output" at bounding box center [338, 37] width 98 height 18
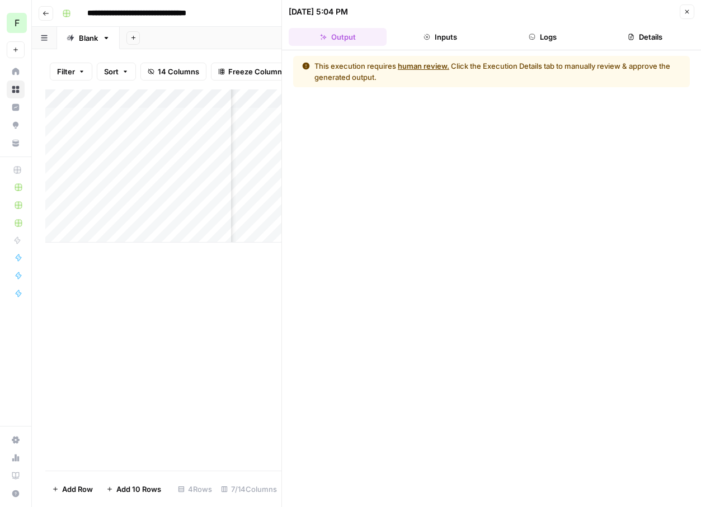
click at [421, 65] on button "human review." at bounding box center [423, 65] width 51 height 11
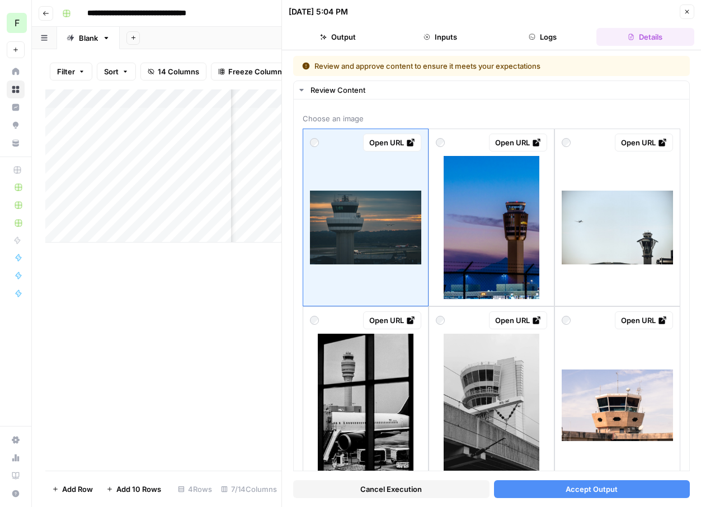
click at [545, 490] on button "Accept Output" at bounding box center [592, 489] width 196 height 18
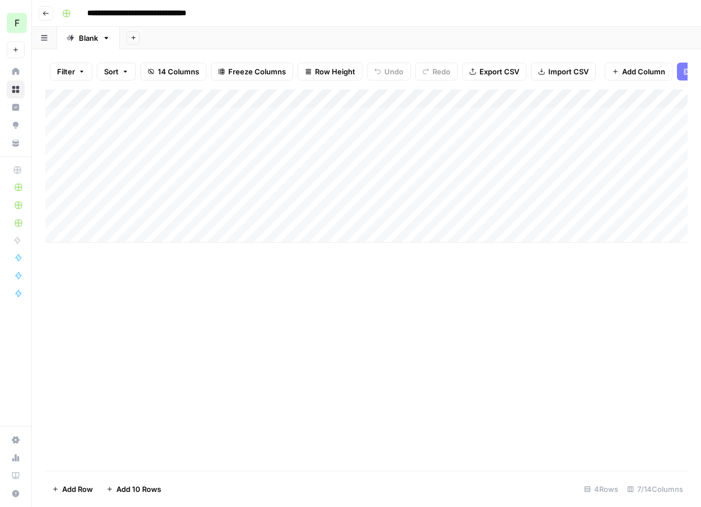
click at [300, 99] on div "Add Column" at bounding box center [366, 165] width 642 height 153
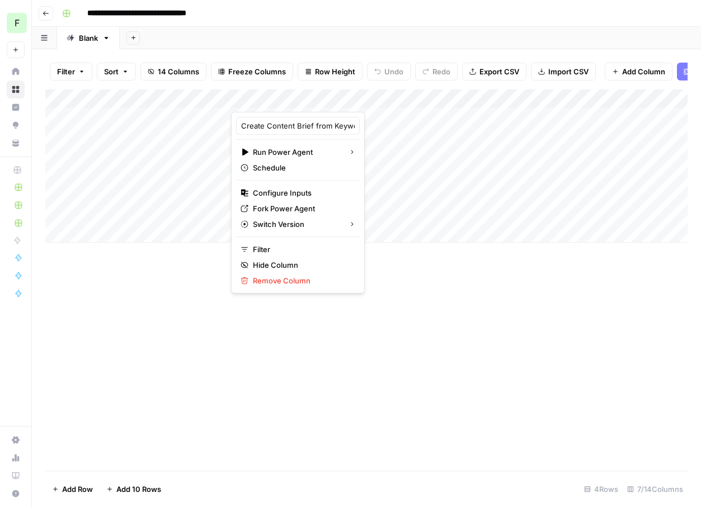
click at [362, 49] on div "Add Sheet" at bounding box center [410, 38] width 581 height 22
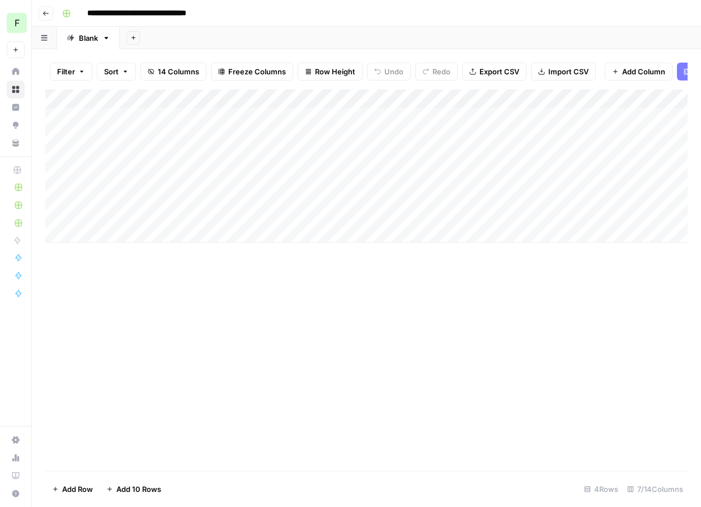
click at [375, 99] on div "Add Column" at bounding box center [366, 165] width 642 height 153
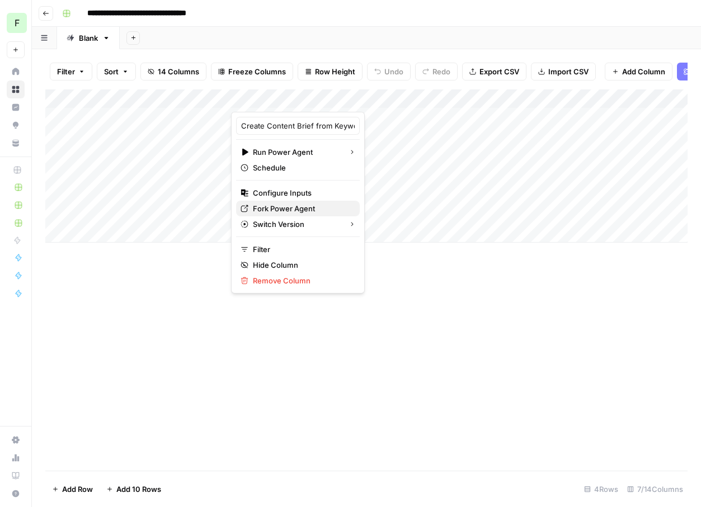
click at [273, 204] on span "Fork Power Agent" at bounding box center [302, 208] width 98 height 11
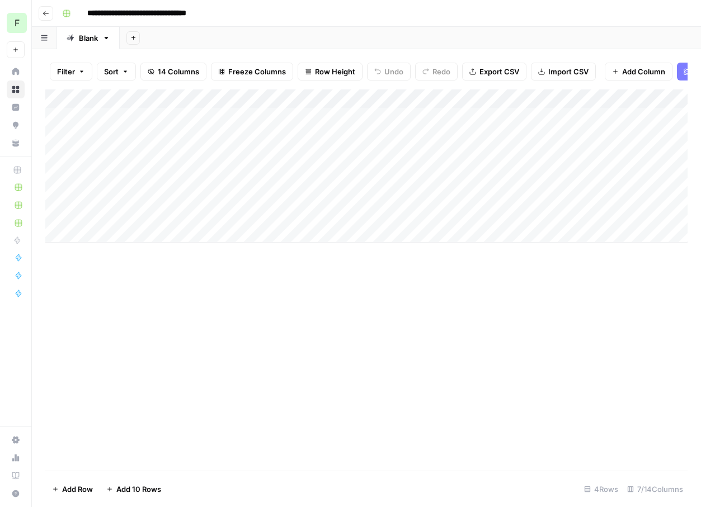
click at [276, 22] on header "**********" at bounding box center [366, 13] width 669 height 27
click at [286, 360] on div "Add Column" at bounding box center [366, 279] width 642 height 381
click at [541, 116] on div "Add Column" at bounding box center [366, 165] width 642 height 153
click at [535, 117] on div "Add Column" at bounding box center [366, 165] width 642 height 153
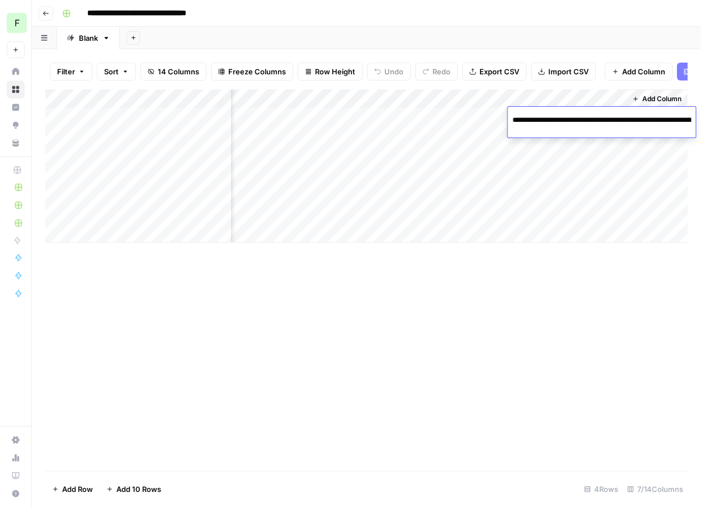
click at [535, 117] on input "**********" at bounding box center [601, 120] width 179 height 13
click at [523, 28] on div "Add Sheet" at bounding box center [410, 38] width 581 height 22
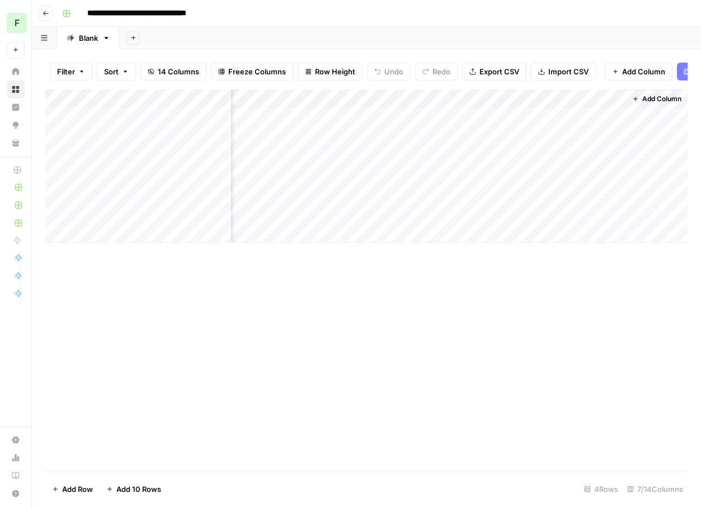
click at [559, 122] on div "Add Column" at bounding box center [366, 165] width 642 height 153
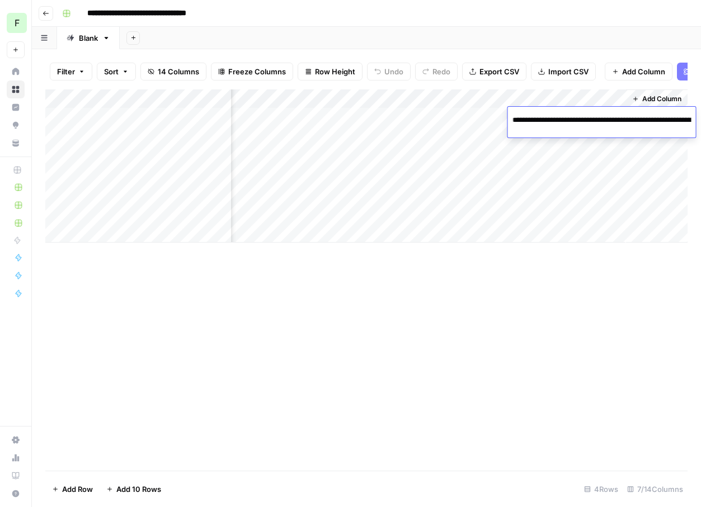
click at [559, 122] on input "**********" at bounding box center [601, 120] width 179 height 13
click at [554, 31] on div "Add Sheet" at bounding box center [410, 38] width 581 height 22
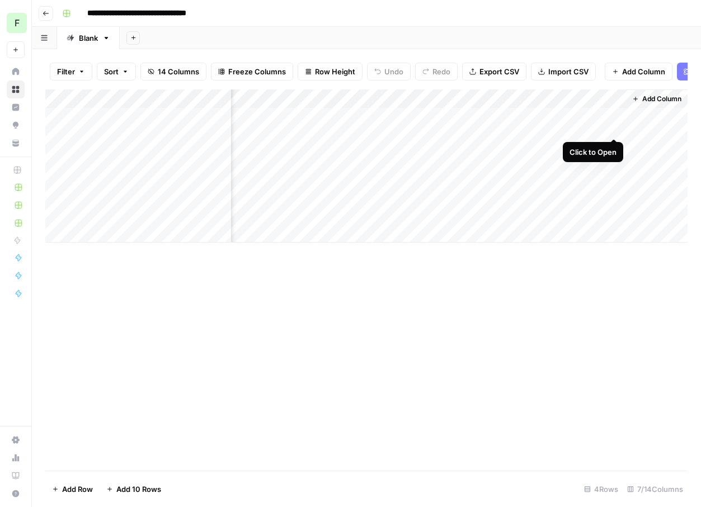
click at [615, 116] on div "Add Column" at bounding box center [366, 165] width 642 height 153
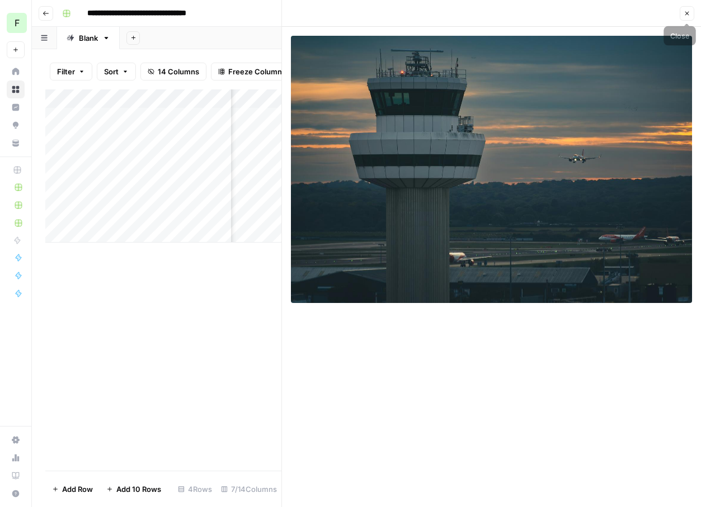
click at [687, 15] on icon "button" at bounding box center [687, 14] width 4 height 4
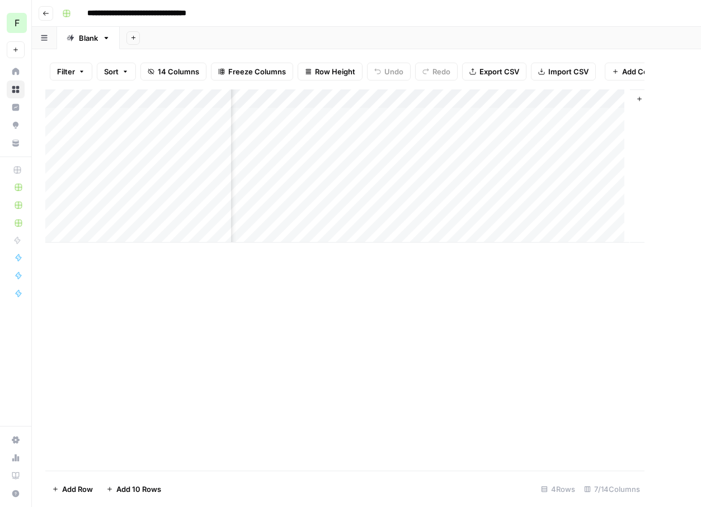
scroll to position [0, 379]
click at [568, 361] on div "Add Column" at bounding box center [366, 279] width 642 height 381
click at [645, 96] on span "Add Column" at bounding box center [661, 99] width 39 height 10
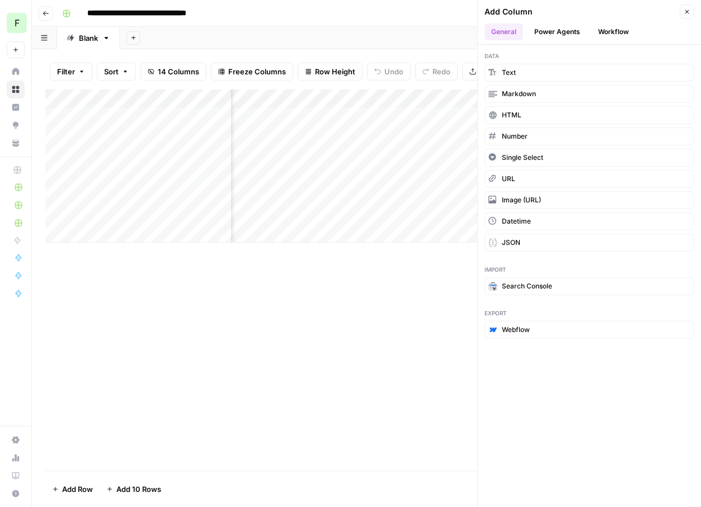
click at [556, 32] on button "Power Agents" at bounding box center [556, 31] width 59 height 17
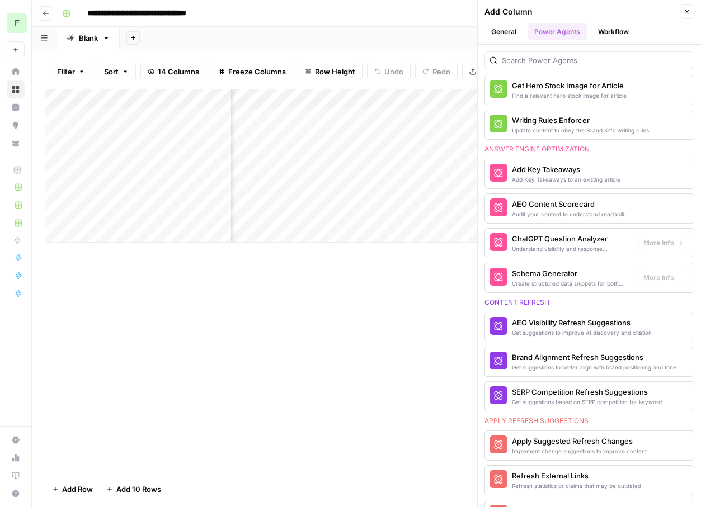
scroll to position [489, 0]
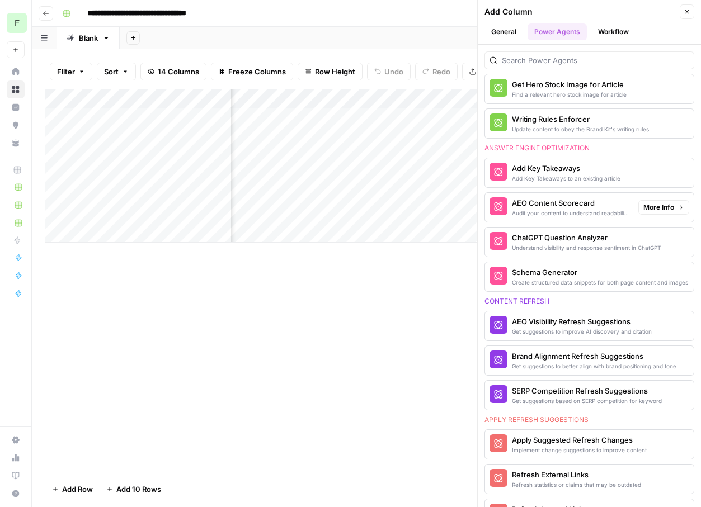
click at [609, 209] on div "Audit your content to understand readability for LLMs" at bounding box center [570, 213] width 117 height 9
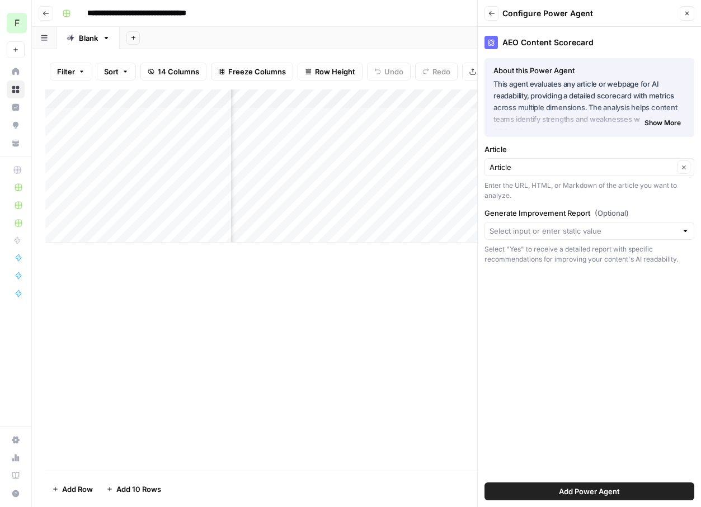
click at [520, 492] on button "Add Power Agent" at bounding box center [589, 492] width 210 height 18
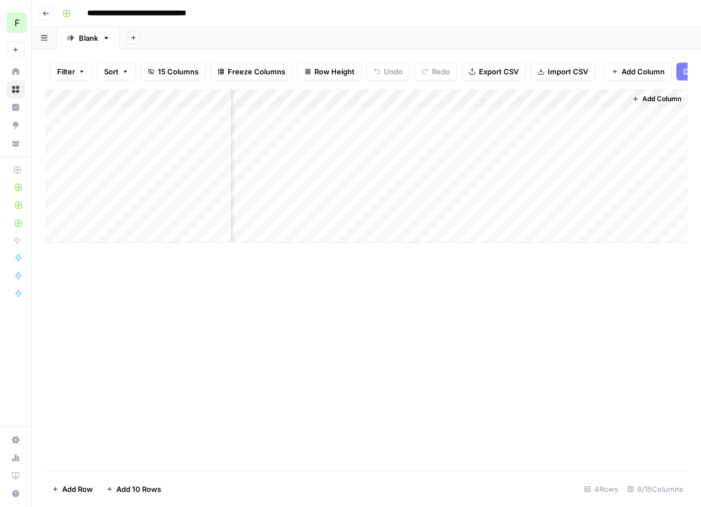
scroll to position [0, 528]
click at [558, 118] on div "Add Column" at bounding box center [366, 165] width 642 height 153
click at [649, 100] on span "Add Column" at bounding box center [661, 99] width 39 height 10
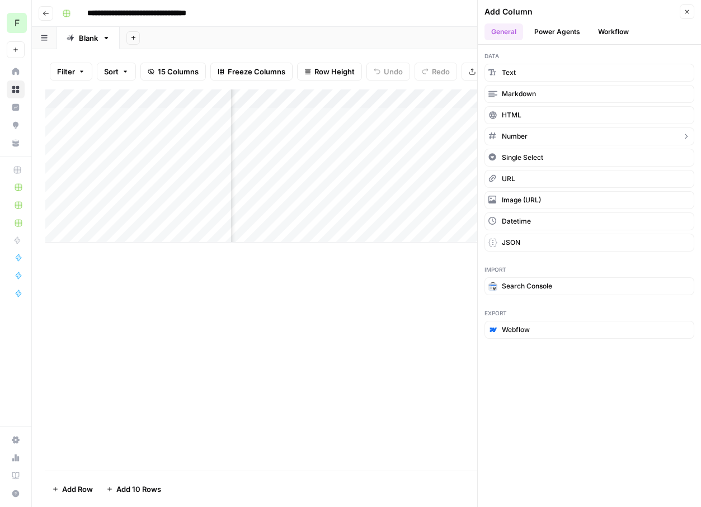
click at [520, 139] on span "Number" at bounding box center [515, 136] width 26 height 10
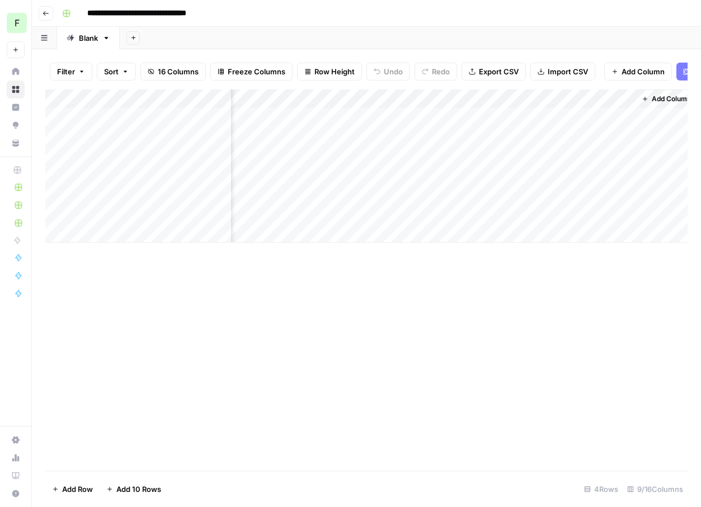
scroll to position [0, 629]
click at [578, 95] on div "Add Column" at bounding box center [366, 165] width 642 height 153
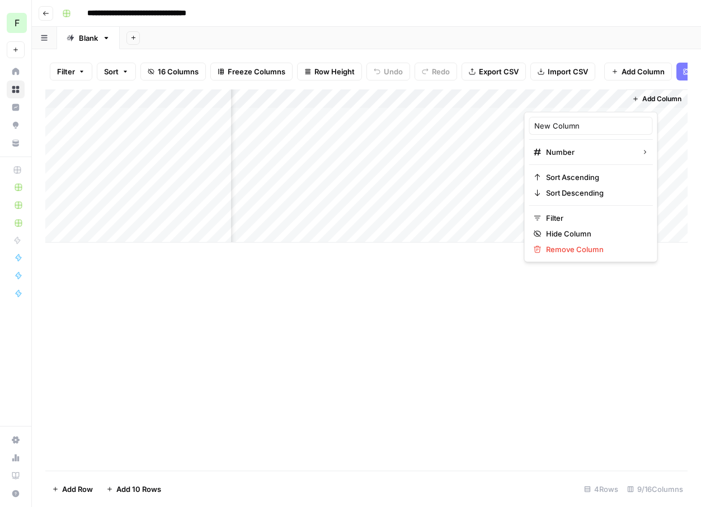
click at [615, 97] on div at bounding box center [574, 100] width 101 height 22
click at [612, 15] on div "**********" at bounding box center [374, 13] width 632 height 18
click at [607, 97] on div "Add Column" at bounding box center [366, 165] width 642 height 153
click at [556, 254] on span "Remove Column" at bounding box center [595, 249] width 98 height 11
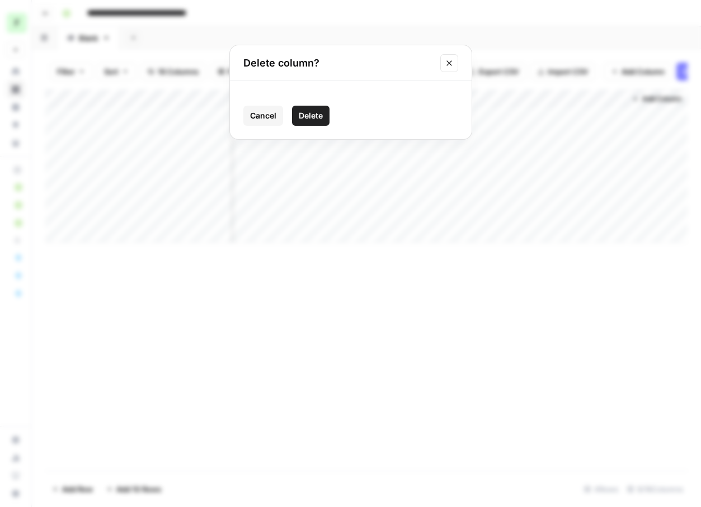
click at [310, 120] on span "Delete" at bounding box center [311, 115] width 24 height 11
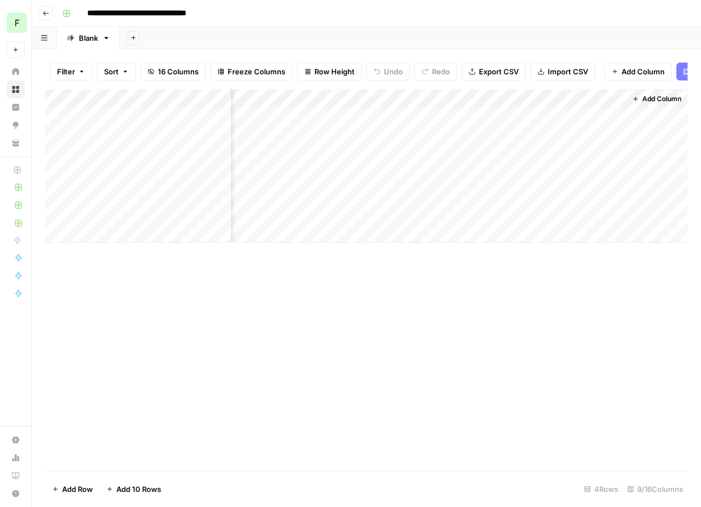
scroll to position [0, 528]
click at [601, 98] on div "Add Column" at bounding box center [366, 165] width 642 height 153
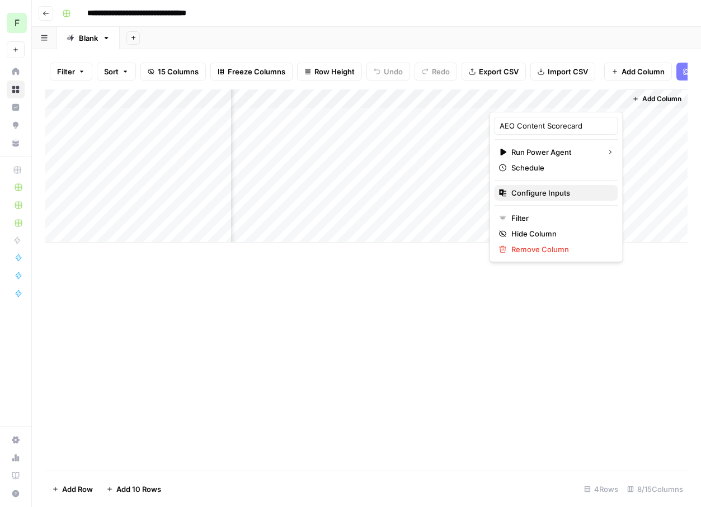
click at [534, 191] on span "Configure Inputs" at bounding box center [560, 192] width 98 height 11
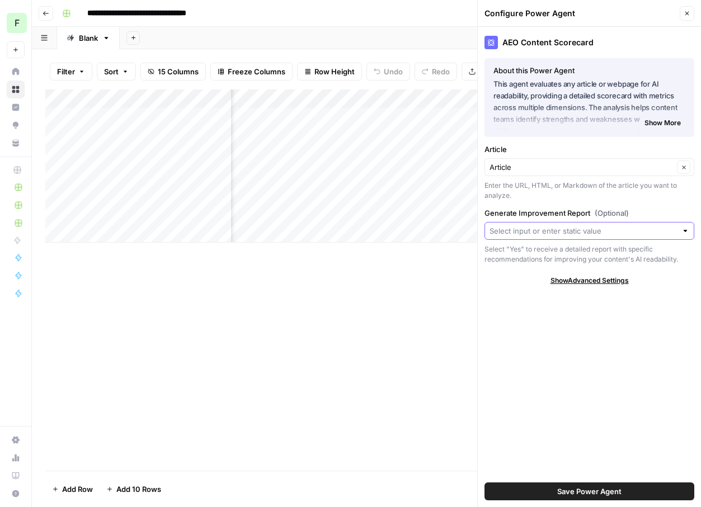
click at [511, 233] on input "Generate Improvement Report (Optional)" at bounding box center [582, 230] width 187 height 11
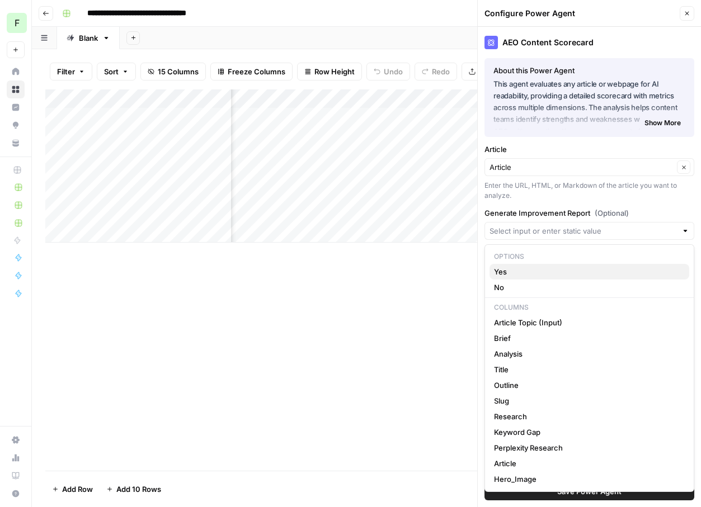
click at [526, 271] on span "Yes" at bounding box center [587, 271] width 186 height 11
type input "Yes"
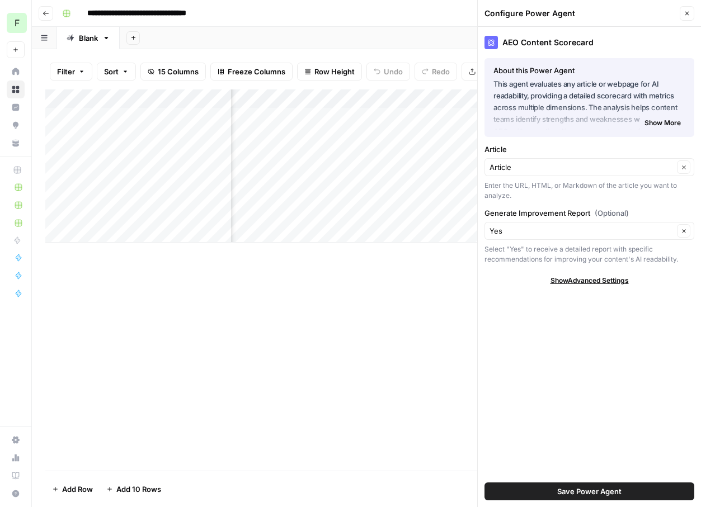
click at [572, 488] on span "Save Power Agent" at bounding box center [589, 491] width 64 height 11
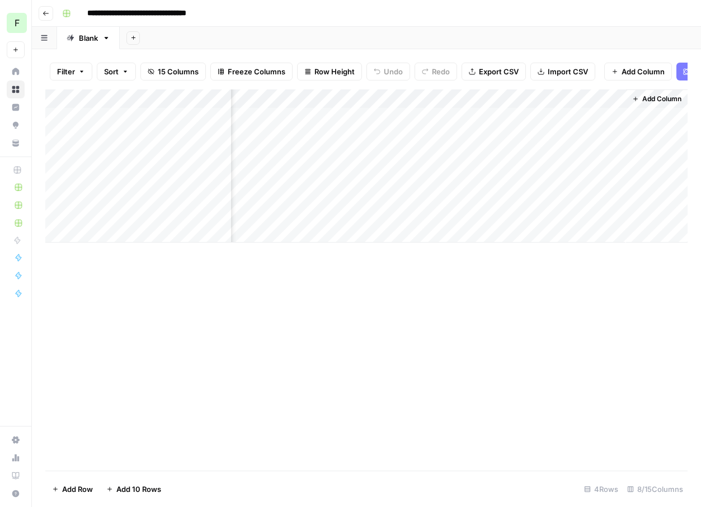
click at [602, 95] on div "Add Column" at bounding box center [366, 165] width 642 height 153
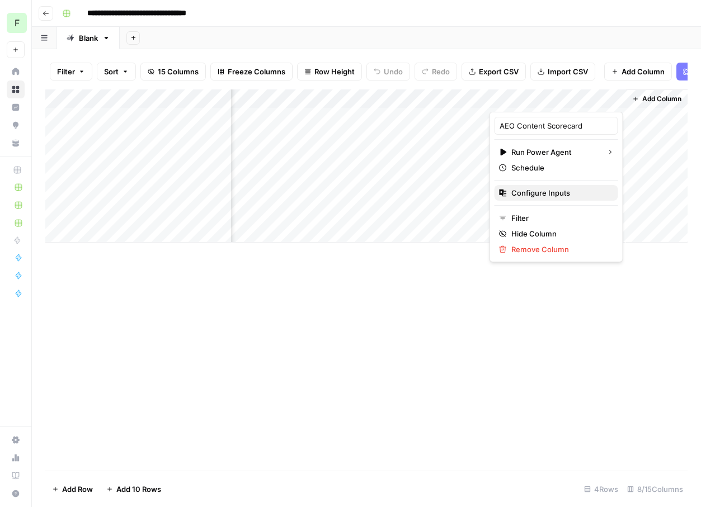
click at [533, 194] on span "Configure Inputs" at bounding box center [560, 192] width 98 height 11
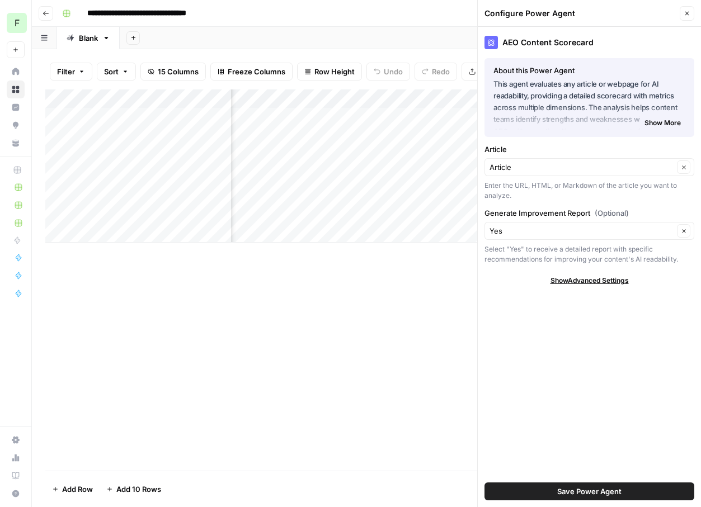
click at [572, 282] on span "Show Advanced Settings" at bounding box center [589, 281] width 78 height 10
click at [574, 371] on div "AEO Content Scorecard About this Power Agent This agent evaluates any article o…" at bounding box center [589, 267] width 223 height 480
click at [688, 15] on icon "button" at bounding box center [687, 14] width 4 height 4
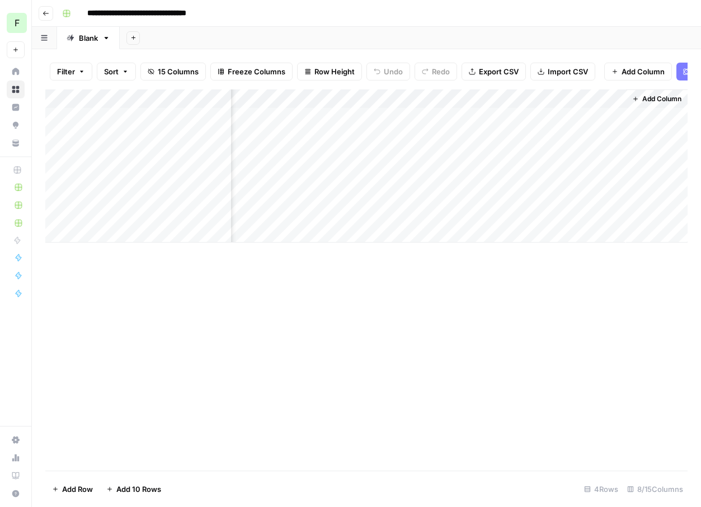
click at [602, 96] on div "Add Column" at bounding box center [366, 165] width 642 height 153
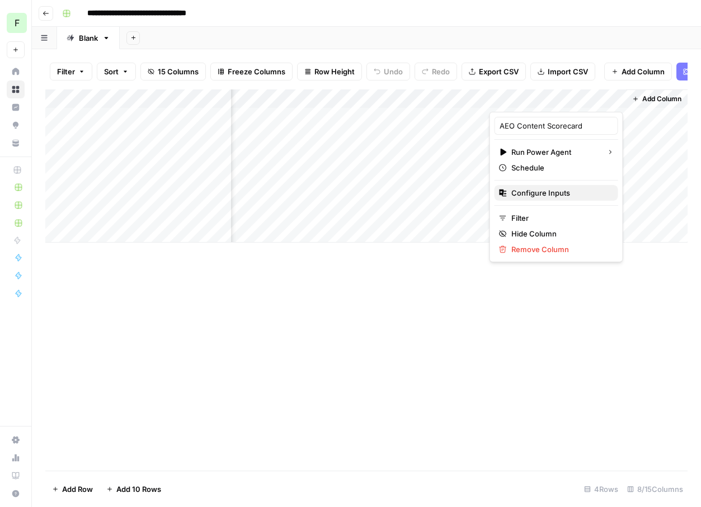
click at [535, 192] on span "Configure Inputs" at bounding box center [560, 192] width 98 height 11
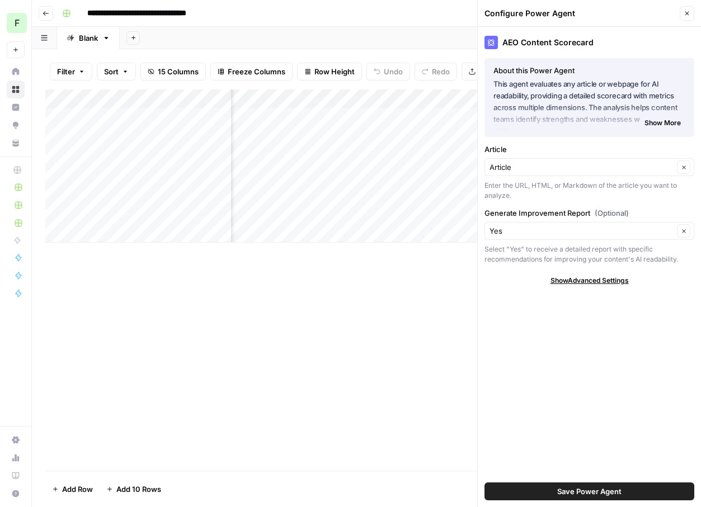
click at [591, 493] on span "Save Power Agent" at bounding box center [589, 491] width 64 height 11
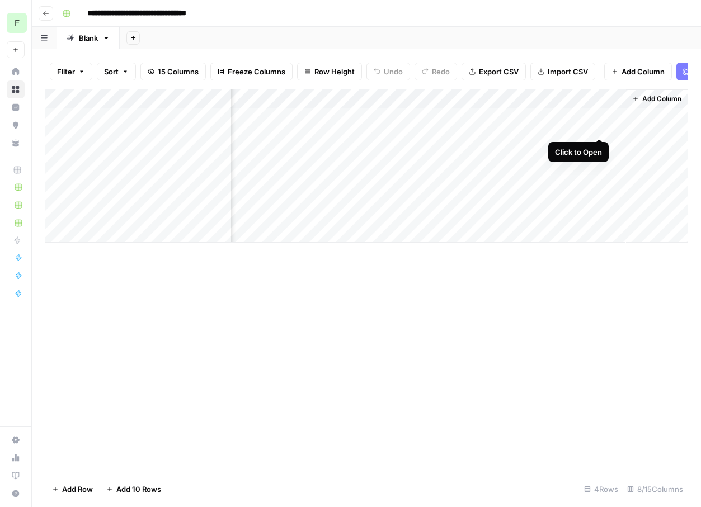
click at [601, 116] on div "Add Column" at bounding box center [366, 165] width 642 height 153
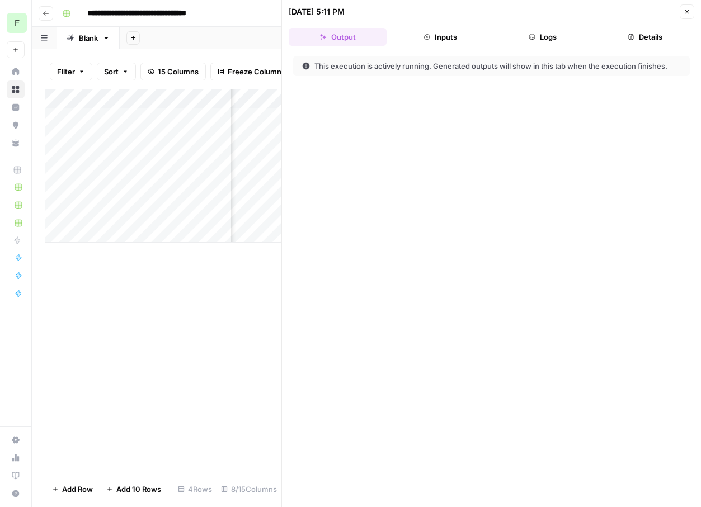
click at [688, 16] on button "Close" at bounding box center [687, 11] width 15 height 15
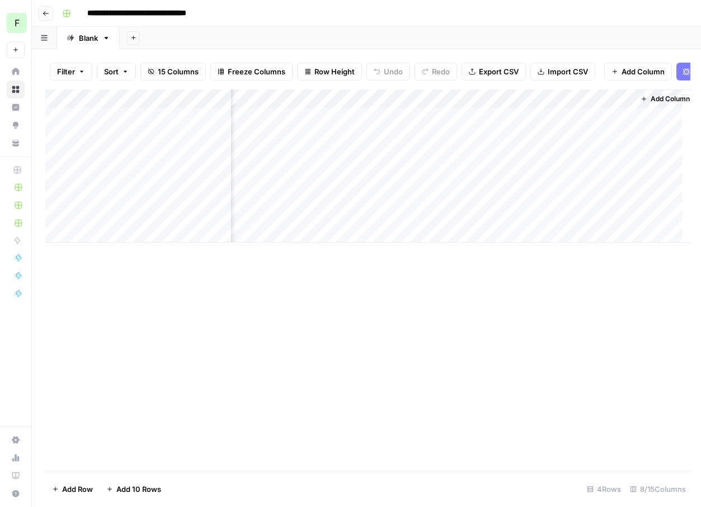
scroll to position [0, 515]
click at [668, 102] on span "Add Column" at bounding box center [674, 99] width 39 height 10
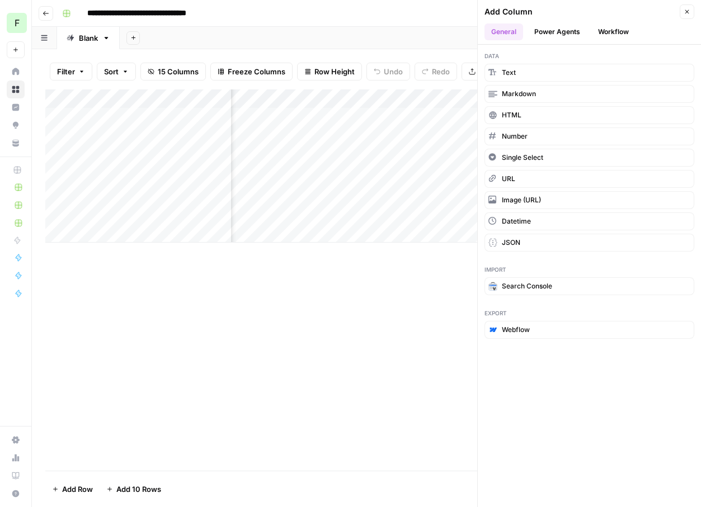
click at [567, 32] on button "Power Agents" at bounding box center [556, 31] width 59 height 17
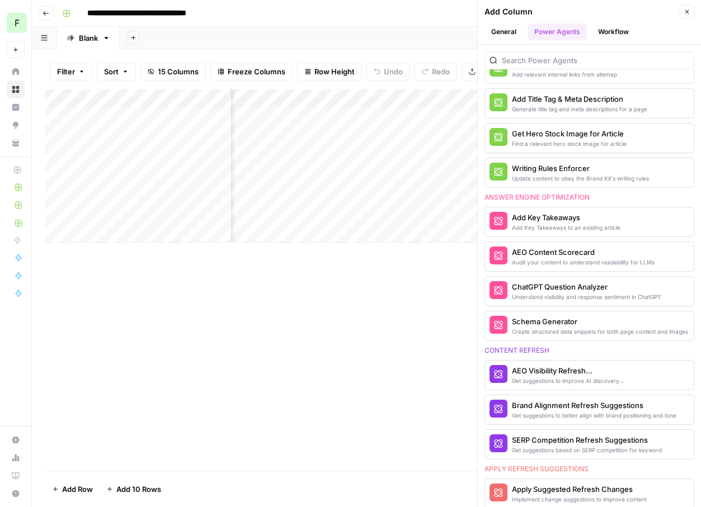
scroll to position [348, 0]
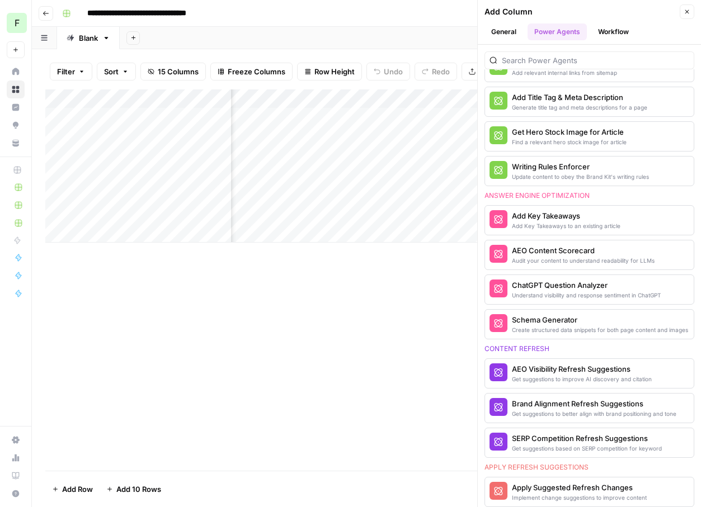
click at [409, 328] on div "Add Column" at bounding box center [366, 279] width 642 height 381
click at [687, 18] on button "Close" at bounding box center [687, 11] width 15 height 15
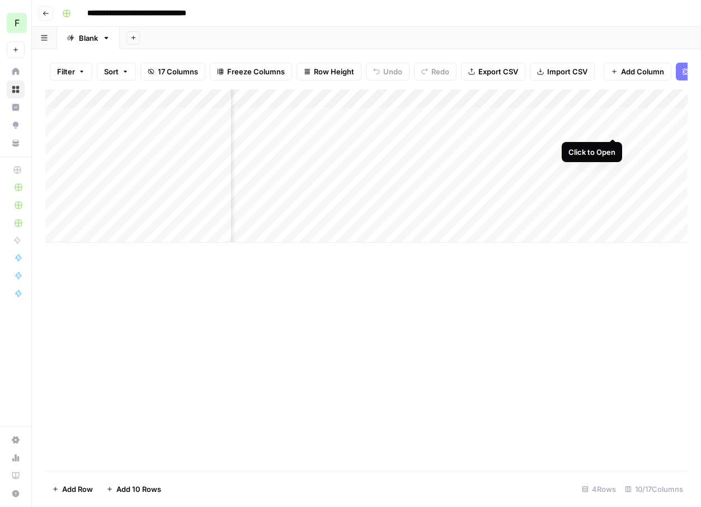
click at [610, 116] on div "Add Column" at bounding box center [366, 165] width 642 height 153
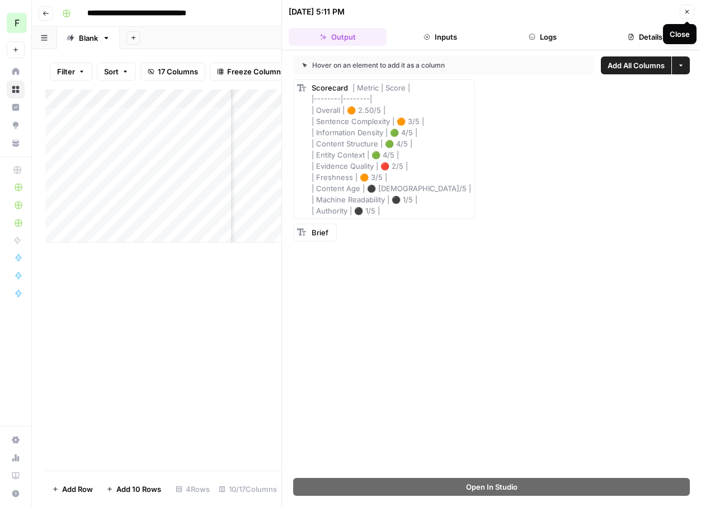
click at [682, 11] on button "Close" at bounding box center [687, 11] width 15 height 15
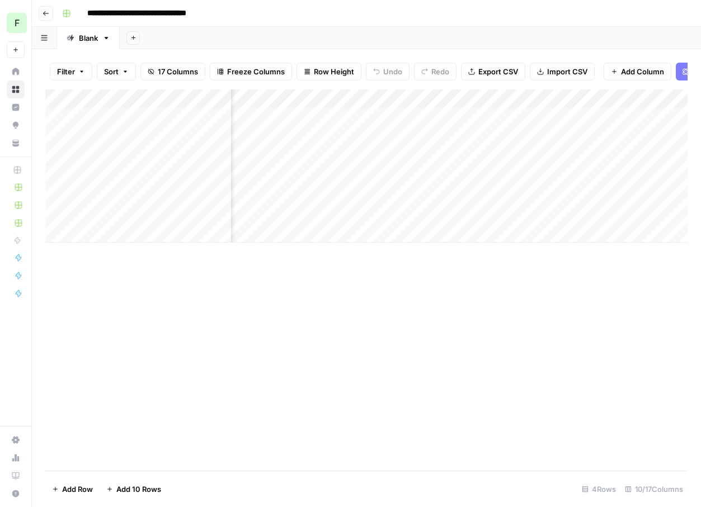
scroll to position [0, 608]
click at [601, 123] on div "Add Column" at bounding box center [366, 165] width 642 height 153
click at [612, 121] on div "Add Column" at bounding box center [366, 165] width 642 height 153
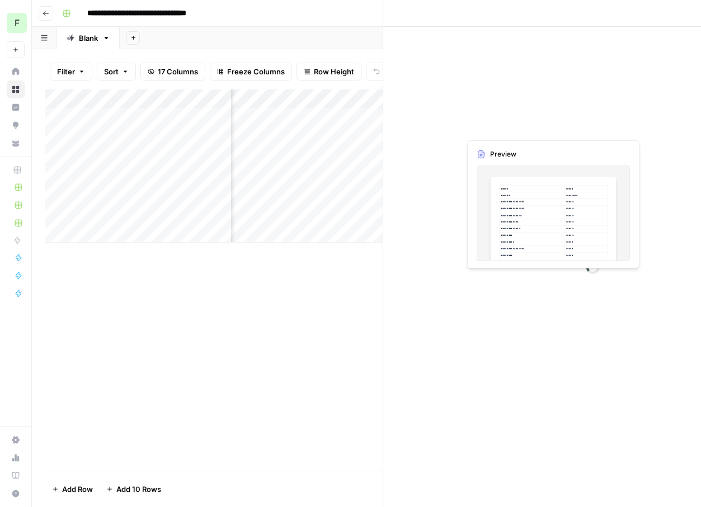
click at [612, 121] on div at bounding box center [595, 122] width 102 height 31
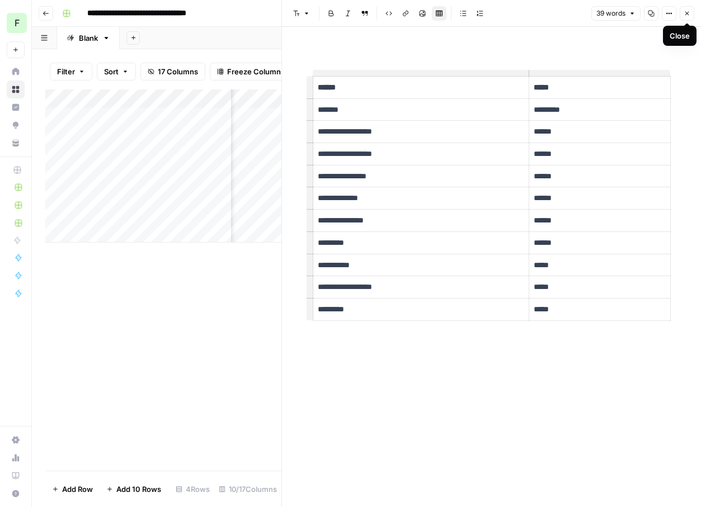
click at [687, 16] on icon "button" at bounding box center [687, 13] width 7 height 7
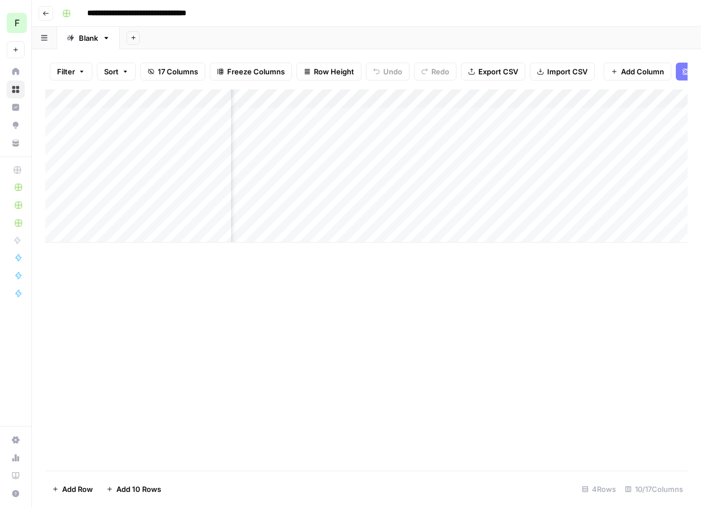
click at [565, 41] on div "Add Sheet" at bounding box center [410, 38] width 581 height 22
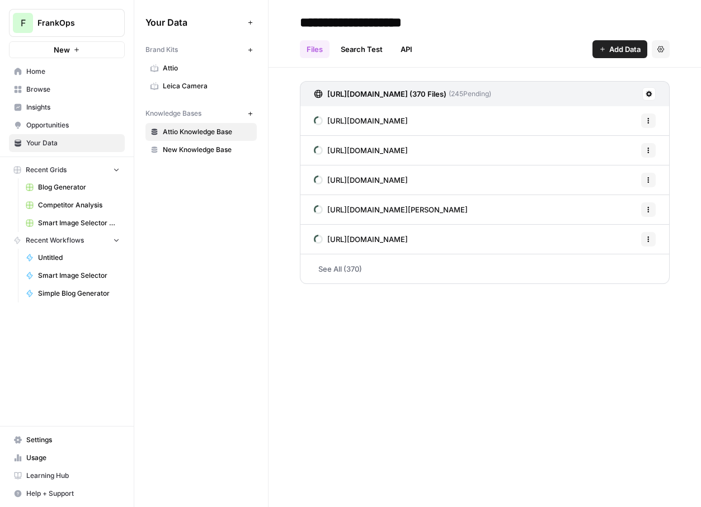
click at [114, 169] on icon "button" at bounding box center [116, 170] width 4 height 3
click at [114, 169] on icon "button" at bounding box center [116, 170] width 8 height 8
click at [36, 65] on link "Home" at bounding box center [67, 72] width 116 height 18
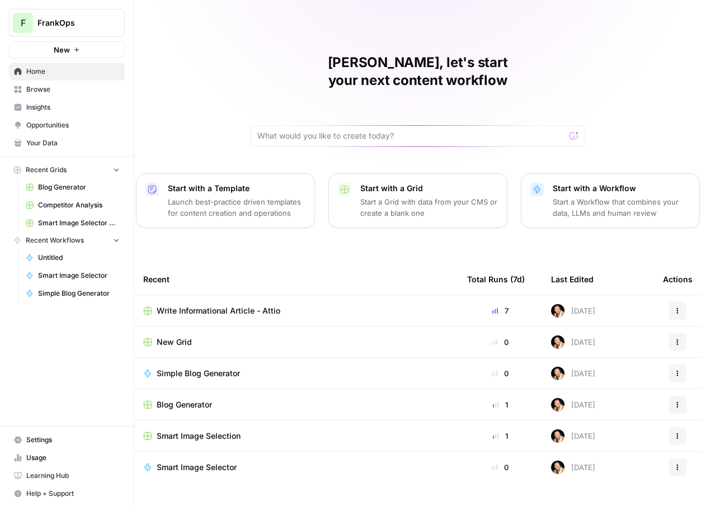
click at [232, 305] on span "Write Informational Article - Attio" at bounding box center [219, 310] width 124 height 11
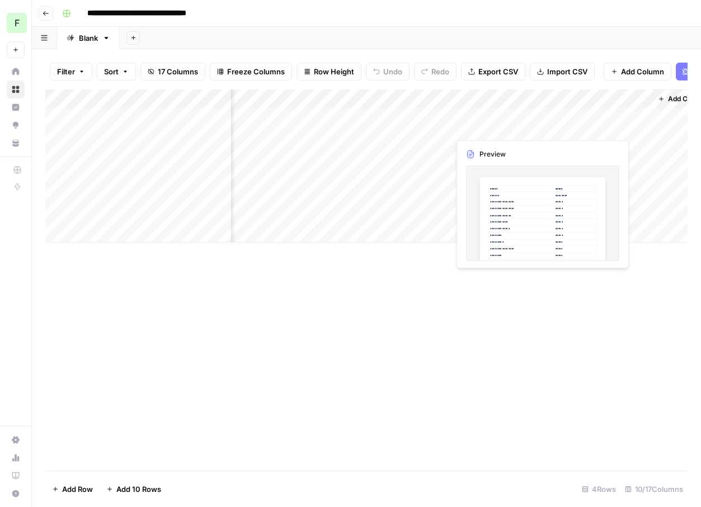
scroll to position [0, 725]
click at [619, 100] on div "Add Column" at bounding box center [366, 165] width 642 height 153
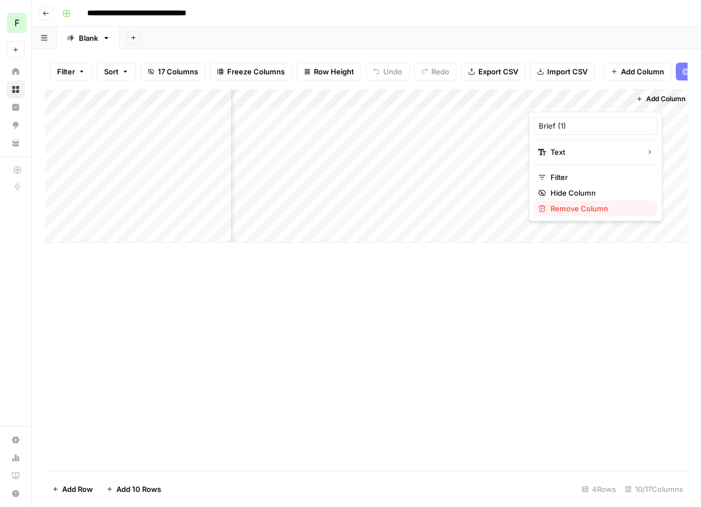
click at [554, 202] on button "Remove Column" at bounding box center [596, 209] width 124 height 16
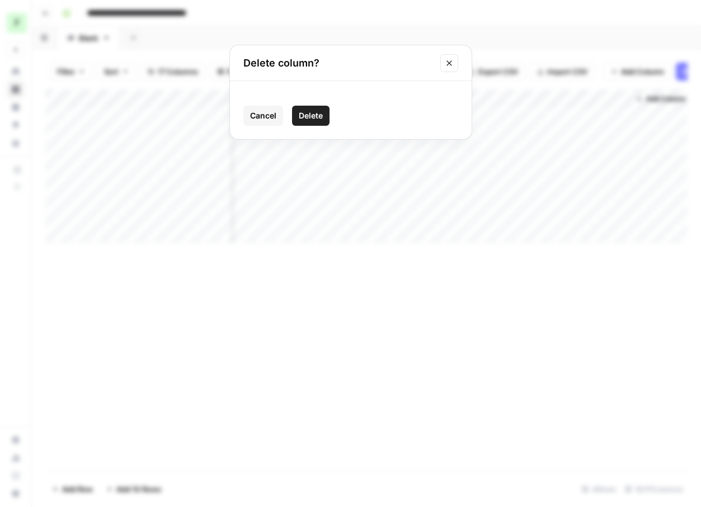
click at [323, 112] on button "Delete" at bounding box center [310, 116] width 37 height 20
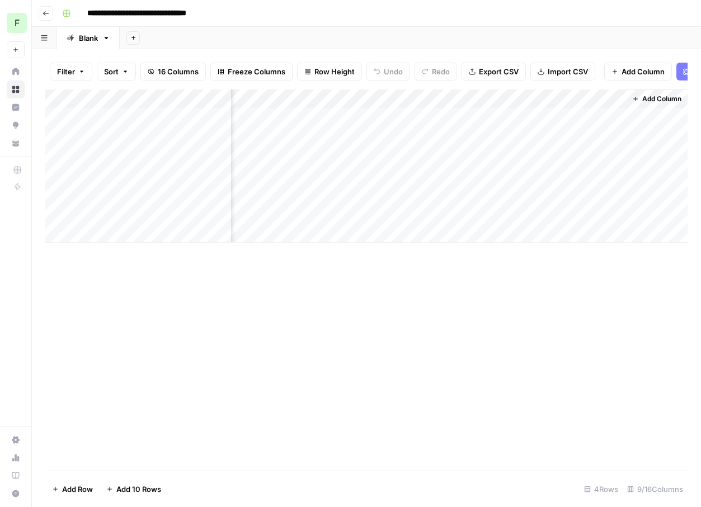
scroll to position [0, 629]
click at [616, 102] on div "Add Column" at bounding box center [366, 165] width 642 height 153
click at [592, 309] on div "Add Column" at bounding box center [366, 279] width 642 height 381
click at [615, 98] on div "Add Column" at bounding box center [366, 165] width 642 height 153
click at [572, 31] on div "Add Sheet" at bounding box center [410, 38] width 581 height 22
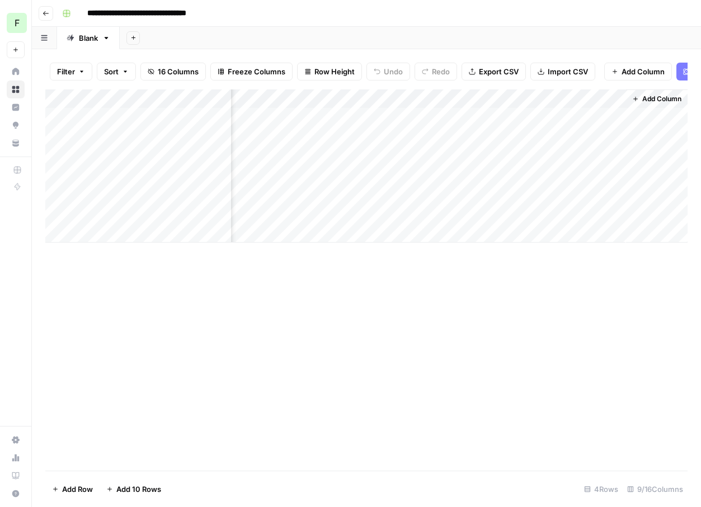
click at [650, 98] on span "Add Column" at bounding box center [661, 99] width 39 height 10
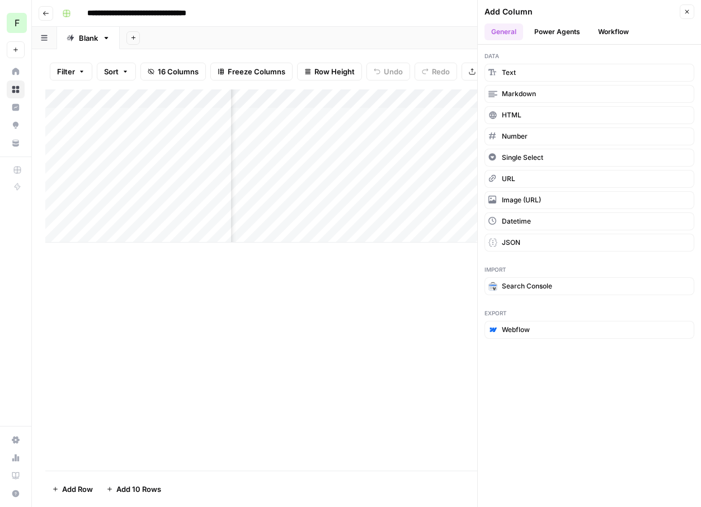
click at [566, 29] on button "Power Agents" at bounding box center [556, 31] width 59 height 17
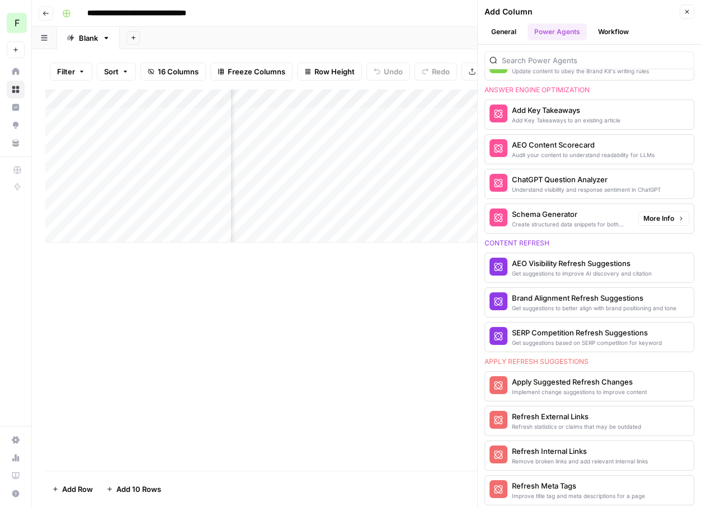
scroll to position [456, 0]
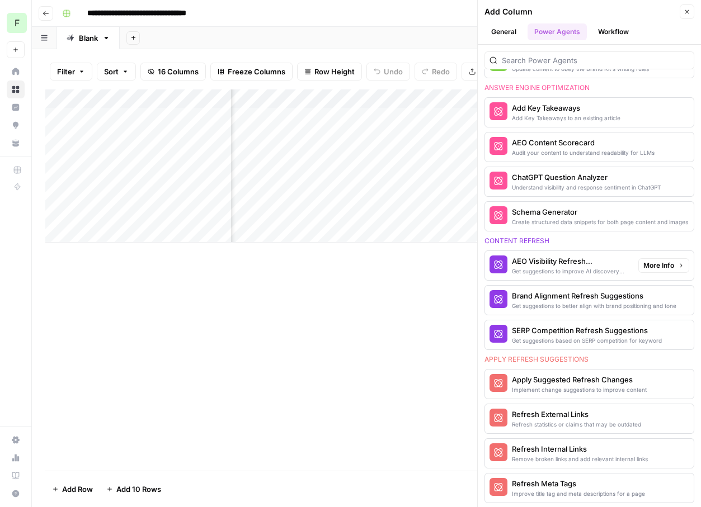
click at [610, 260] on div "AEO Visibility Refresh Suggestions" at bounding box center [570, 261] width 117 height 11
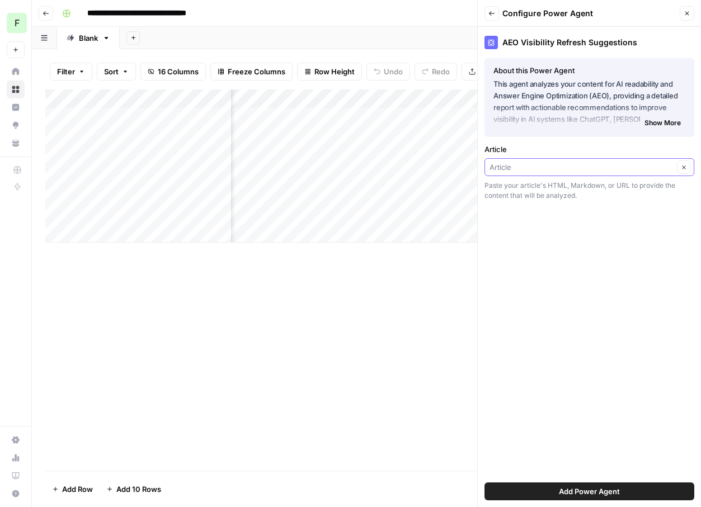
click at [580, 166] on input "Article" at bounding box center [581, 167] width 184 height 11
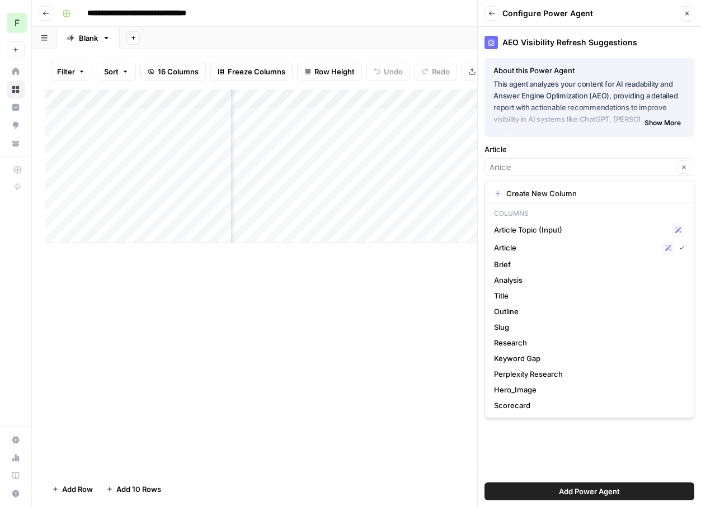
type input "Article"
click at [567, 136] on div "About this Power Agent This agent analyzes your content for AI readability and …" at bounding box center [589, 97] width 210 height 79
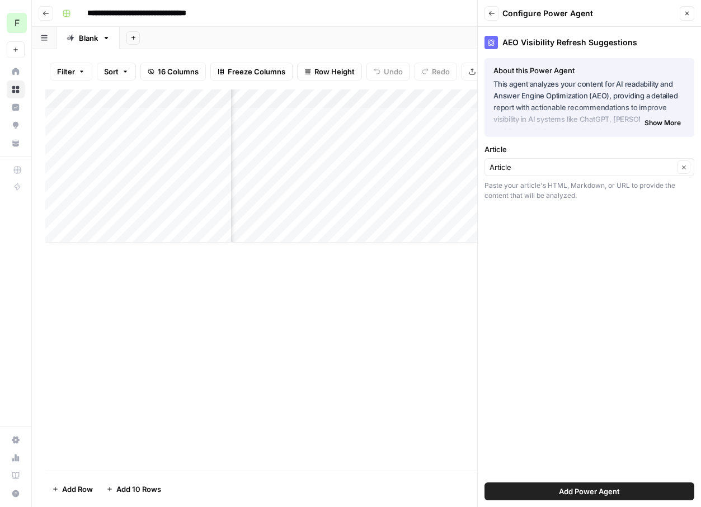
click at [562, 496] on span "Add Power Agent" at bounding box center [589, 491] width 61 height 11
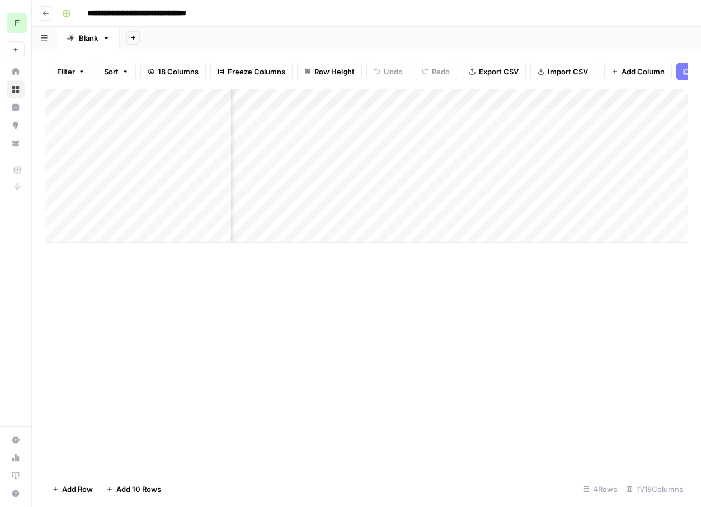
scroll to position [0, 823]
click at [515, 116] on div "Add Column" at bounding box center [366, 165] width 642 height 153
click at [578, 119] on div "Add Column" at bounding box center [366, 165] width 642 height 153
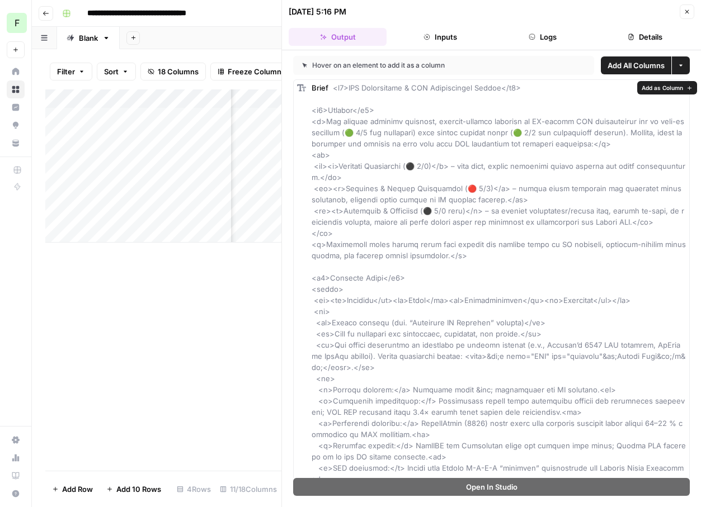
click at [237, 301] on div "Add Column" at bounding box center [163, 279] width 236 height 381
click at [690, 8] on button "Close" at bounding box center [687, 11] width 15 height 15
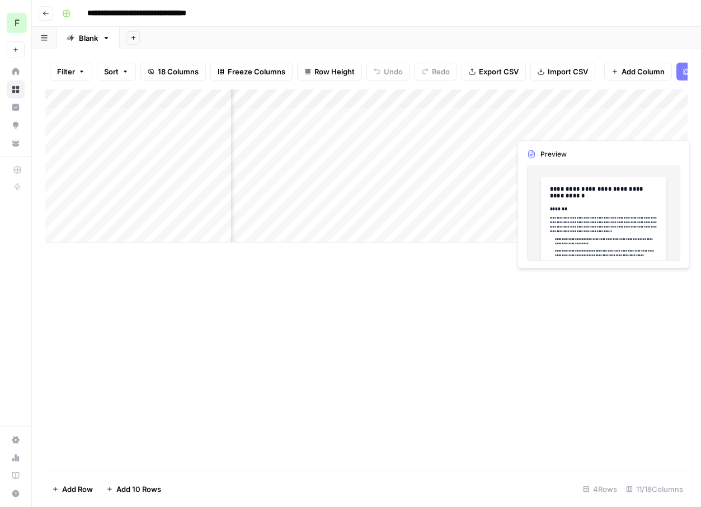
click at [640, 121] on div "Add Column" at bounding box center [366, 165] width 642 height 153
click at [653, 119] on div "Add Column" at bounding box center [366, 165] width 642 height 153
click at [653, 119] on div at bounding box center [653, 122] width 102 height 31
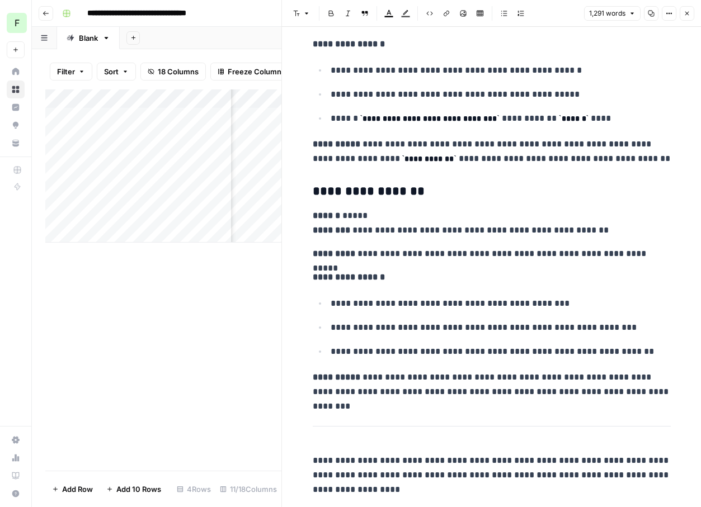
scroll to position [3518, 0]
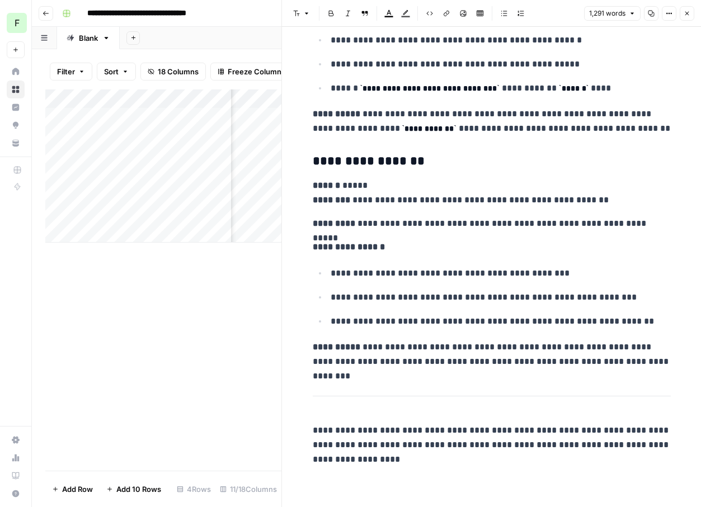
click at [208, 388] on div "Add Column" at bounding box center [163, 279] width 236 height 381
click at [689, 18] on button "Close" at bounding box center [687, 13] width 15 height 15
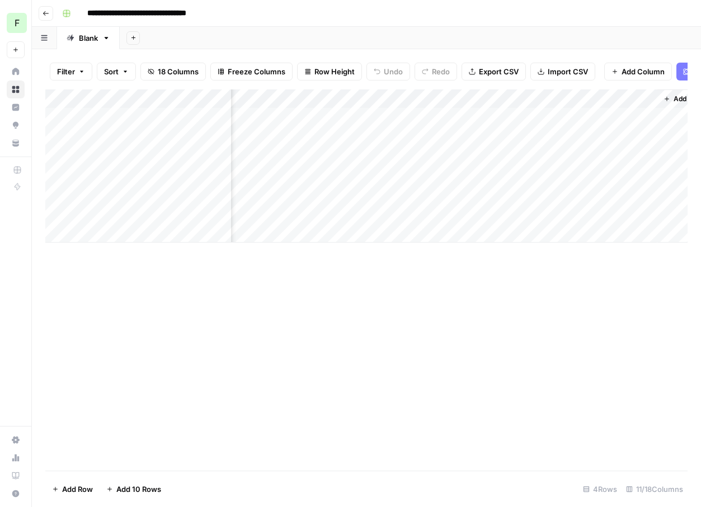
scroll to position [0, 902]
click at [661, 100] on span "Add Column" at bounding box center [661, 99] width 39 height 10
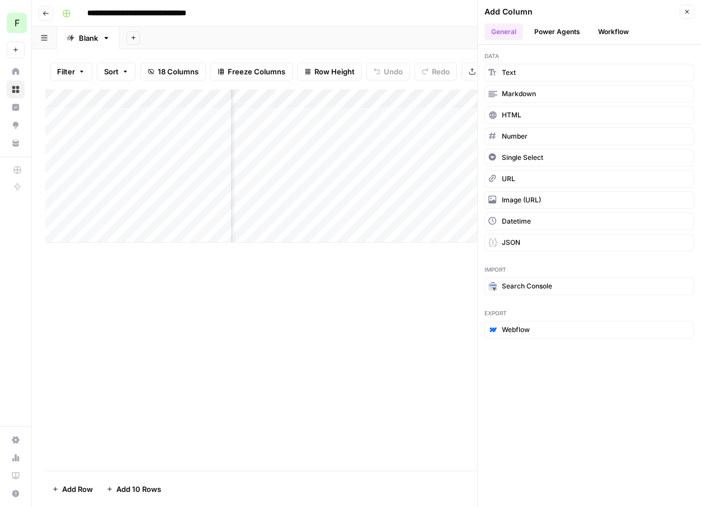
click at [560, 30] on button "Power Agents" at bounding box center [556, 31] width 59 height 17
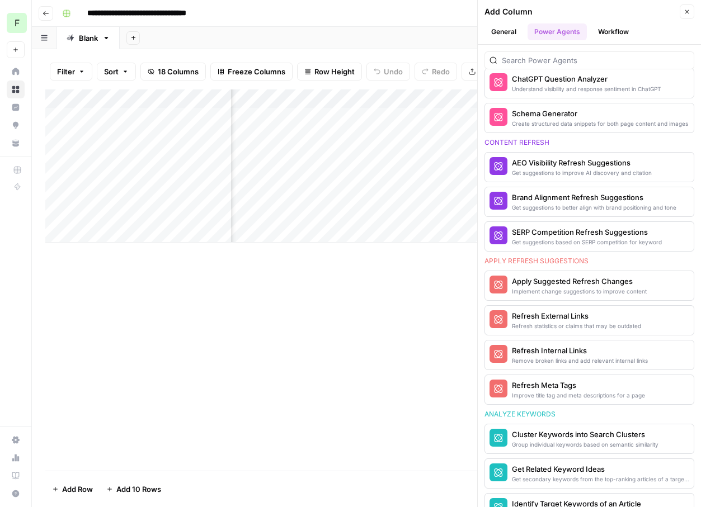
scroll to position [649, 0]
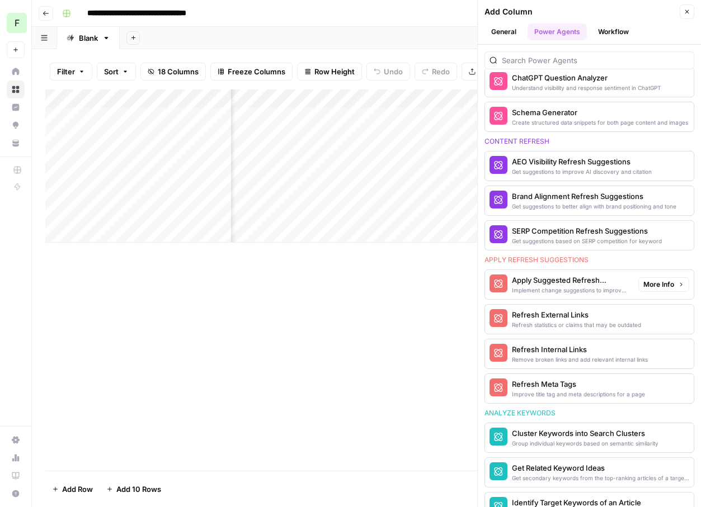
click at [560, 282] on div "Apply Suggested Refresh Changes" at bounding box center [570, 280] width 117 height 11
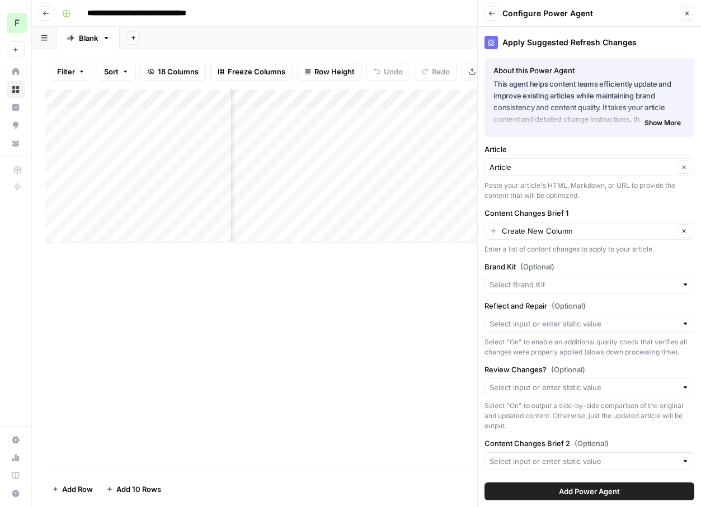
click at [576, 492] on span "Add Power Agent" at bounding box center [589, 491] width 61 height 11
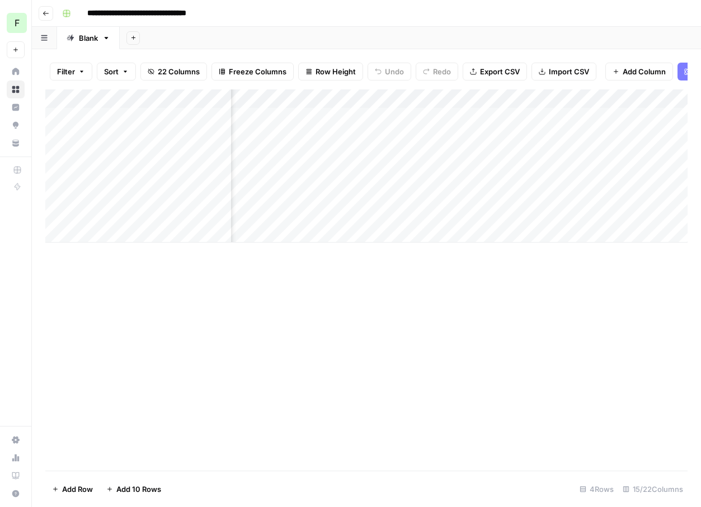
scroll to position [0, 1143]
click at [538, 100] on div "Add Column" at bounding box center [366, 165] width 642 height 153
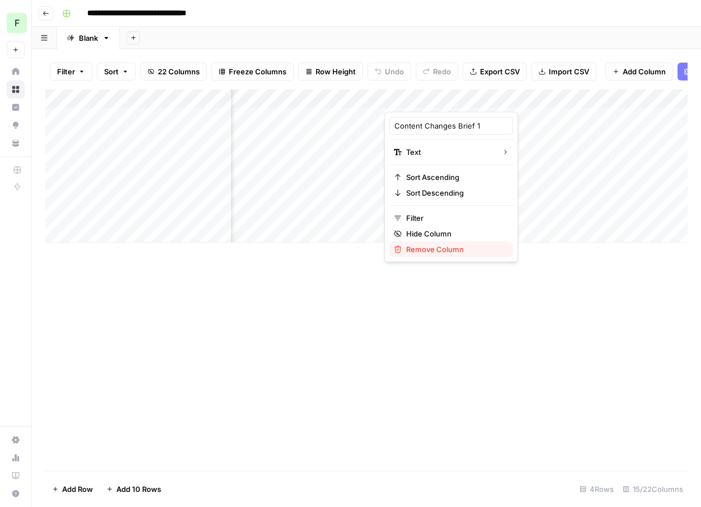
click at [412, 251] on span "Remove Column" at bounding box center [455, 249] width 98 height 11
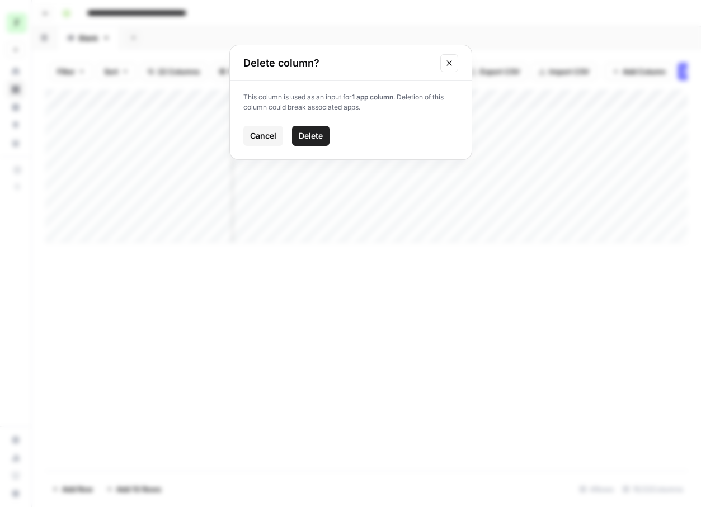
click at [313, 131] on span "Delete" at bounding box center [311, 135] width 24 height 11
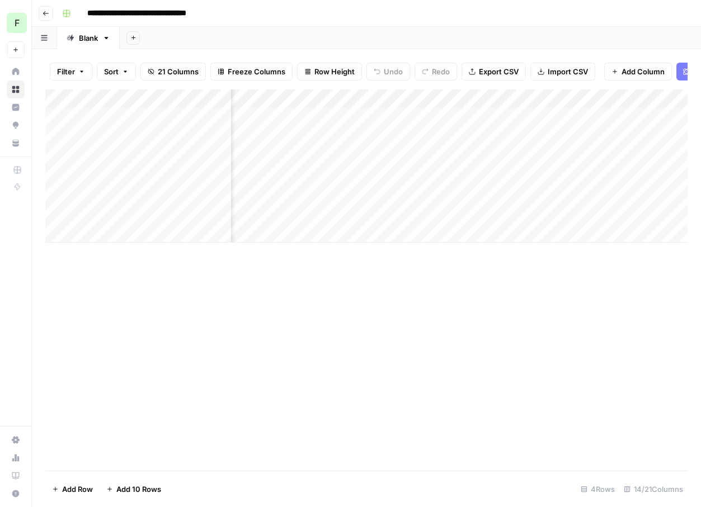
click at [535, 100] on div "Add Column" at bounding box center [366, 165] width 642 height 153
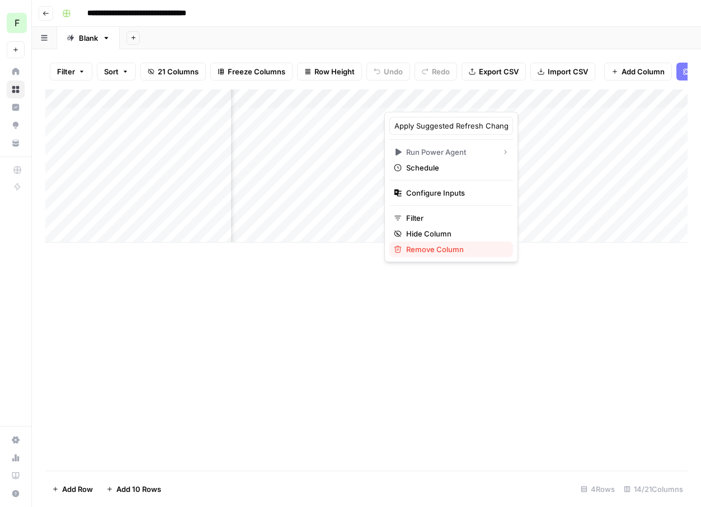
click at [402, 252] on div "Remove Column" at bounding box center [451, 249] width 115 height 11
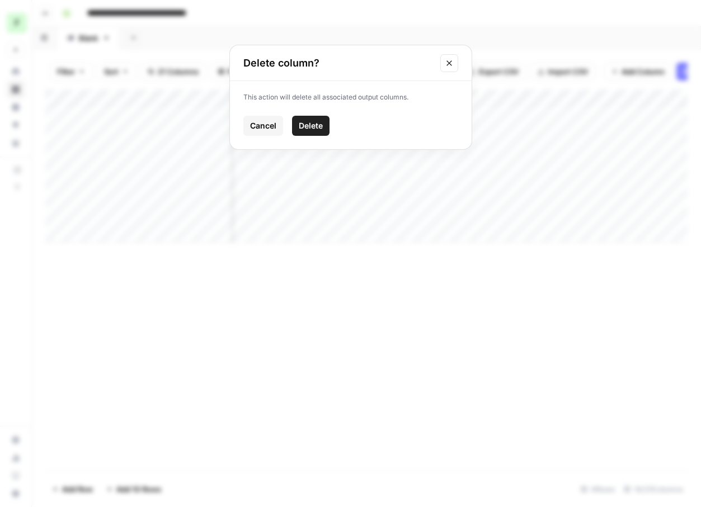
click at [313, 125] on span "Delete" at bounding box center [311, 125] width 24 height 11
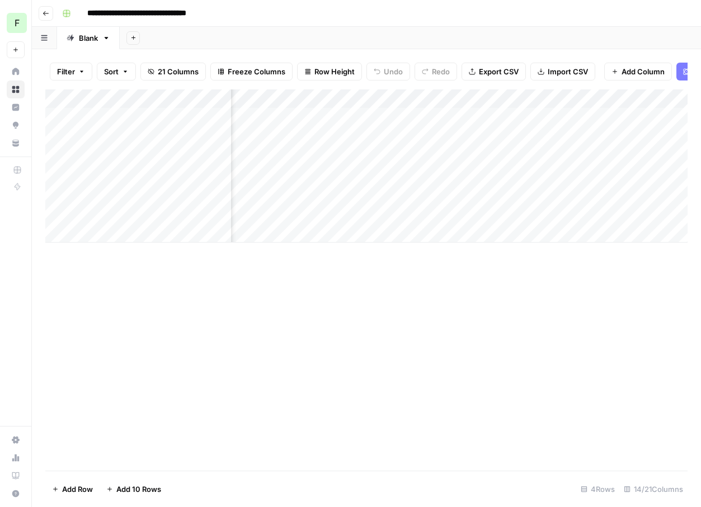
scroll to position [0, 902]
click at [654, 102] on span "Add Column" at bounding box center [661, 99] width 39 height 10
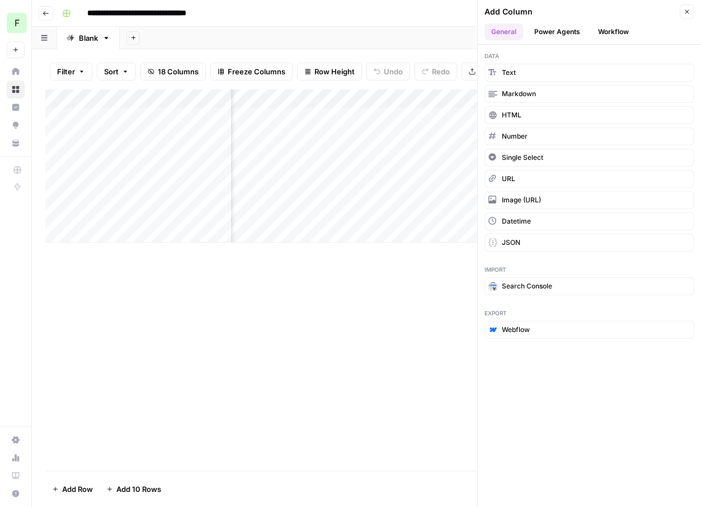
click at [570, 35] on button "Power Agents" at bounding box center [556, 31] width 59 height 17
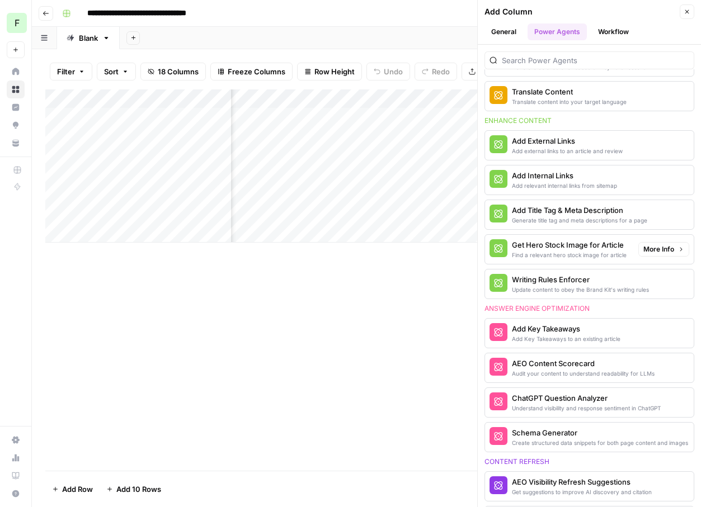
scroll to position [0, 0]
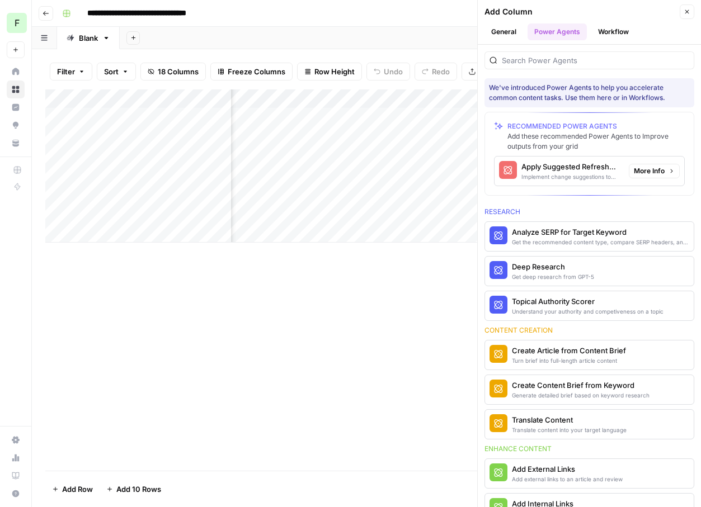
click at [605, 169] on div "Apply Suggested Refresh Changes" at bounding box center [570, 166] width 98 height 11
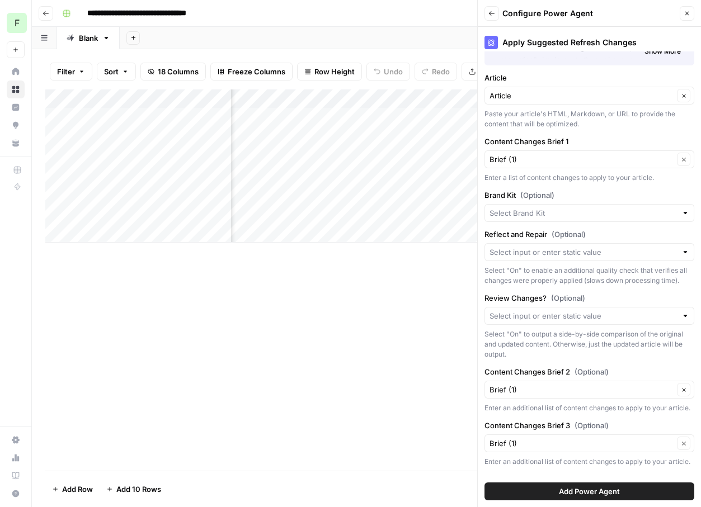
scroll to position [81, 0]
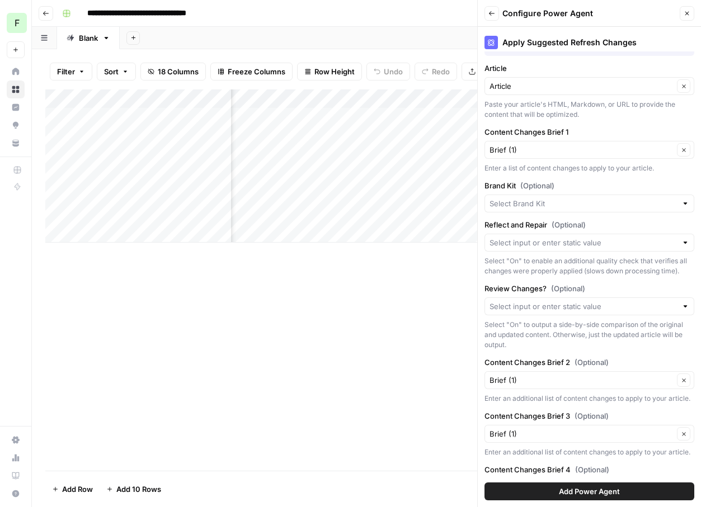
click at [543, 491] on button "Add Power Agent" at bounding box center [589, 492] width 210 height 18
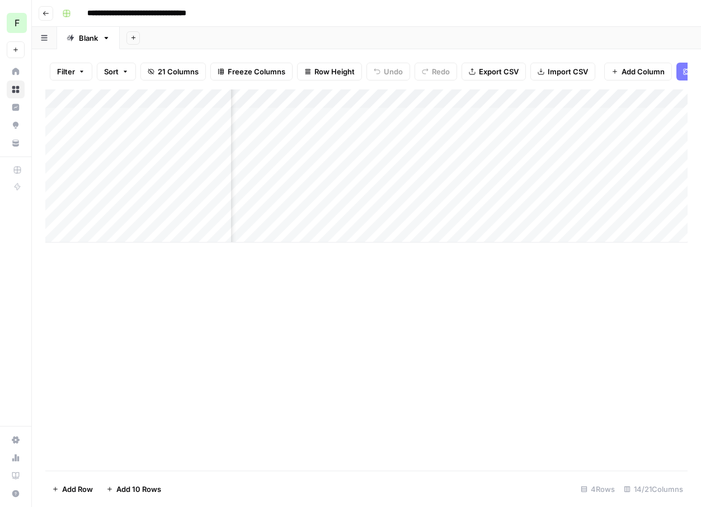
scroll to position [0, 1098]
click at [513, 116] on div "Add Column" at bounding box center [366, 165] width 642 height 153
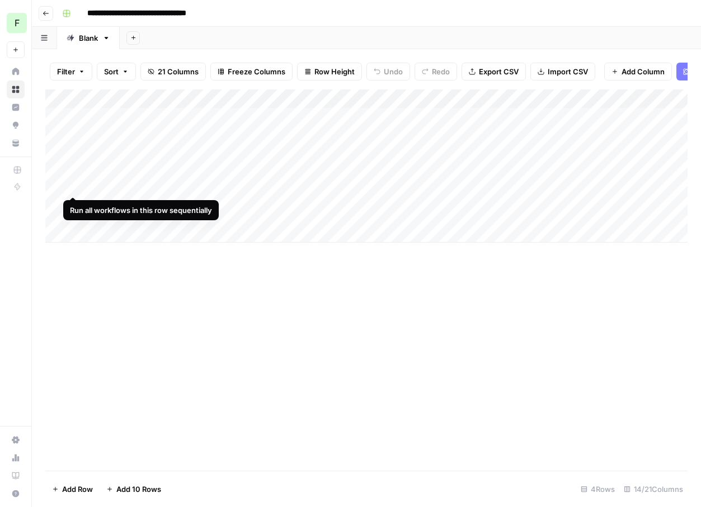
click at [74, 175] on div "Add Column" at bounding box center [366, 165] width 642 height 153
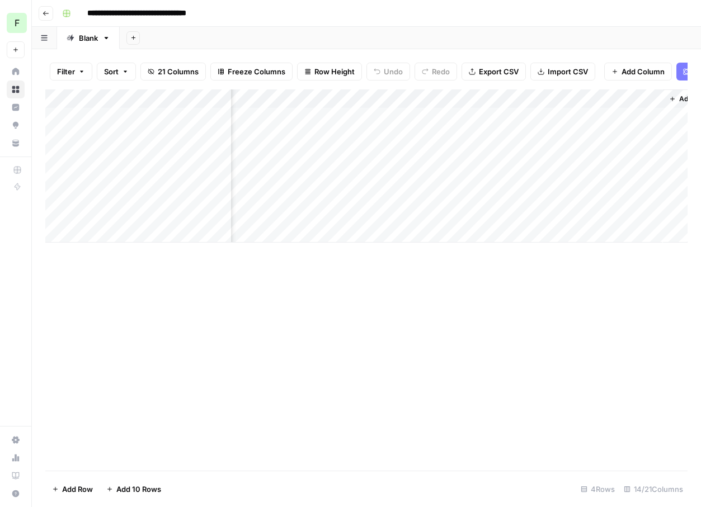
scroll to position [0, 1242]
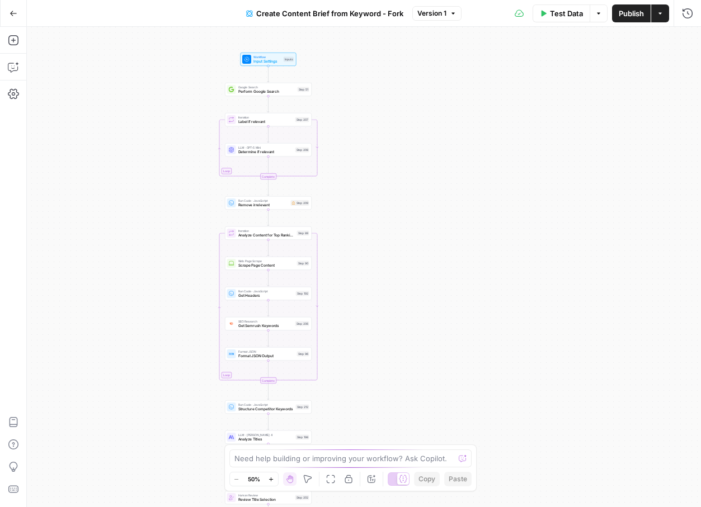
click at [12, 11] on icon "button" at bounding box center [13, 13] width 7 height 5
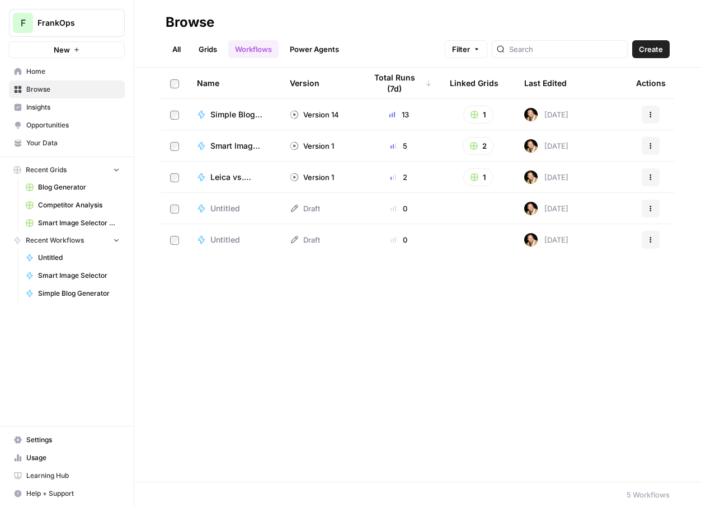
click at [64, 192] on span "Blog Generator" at bounding box center [79, 187] width 82 height 10
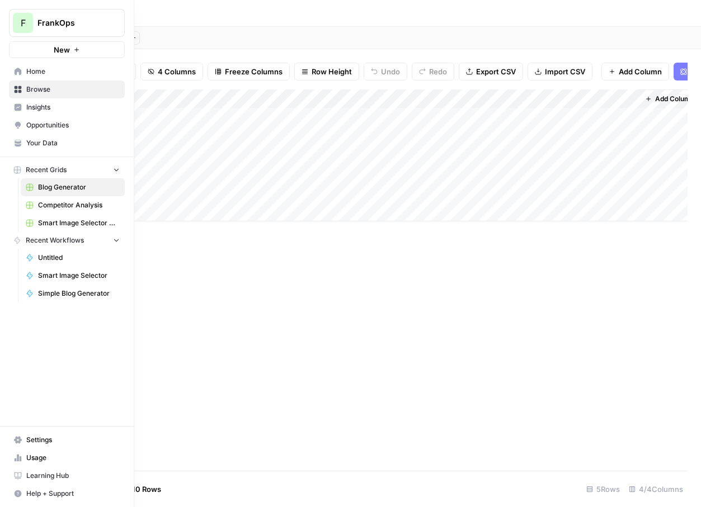
click at [63, 74] on span "Home" at bounding box center [72, 72] width 93 height 10
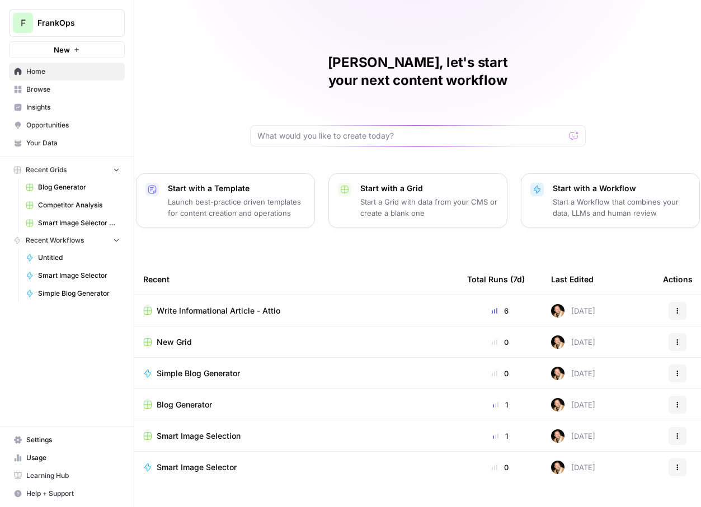
click at [207, 305] on span "Write Informational Article - Attio" at bounding box center [219, 310] width 124 height 11
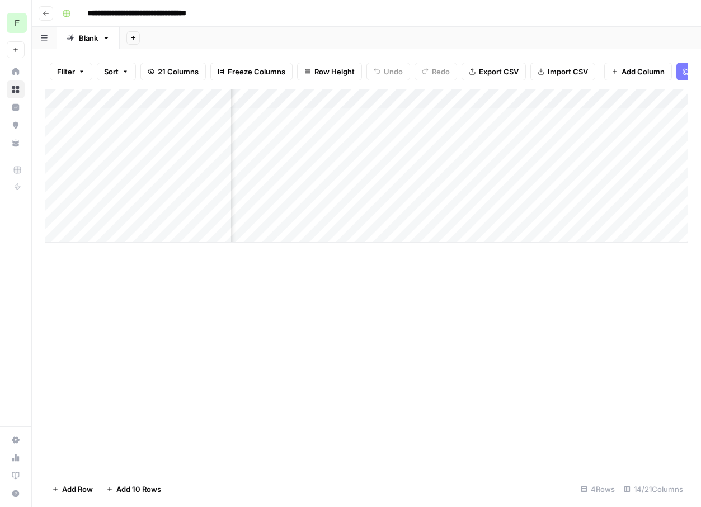
scroll to position [0, 1242]
